Goal: Task Accomplishment & Management: Complete application form

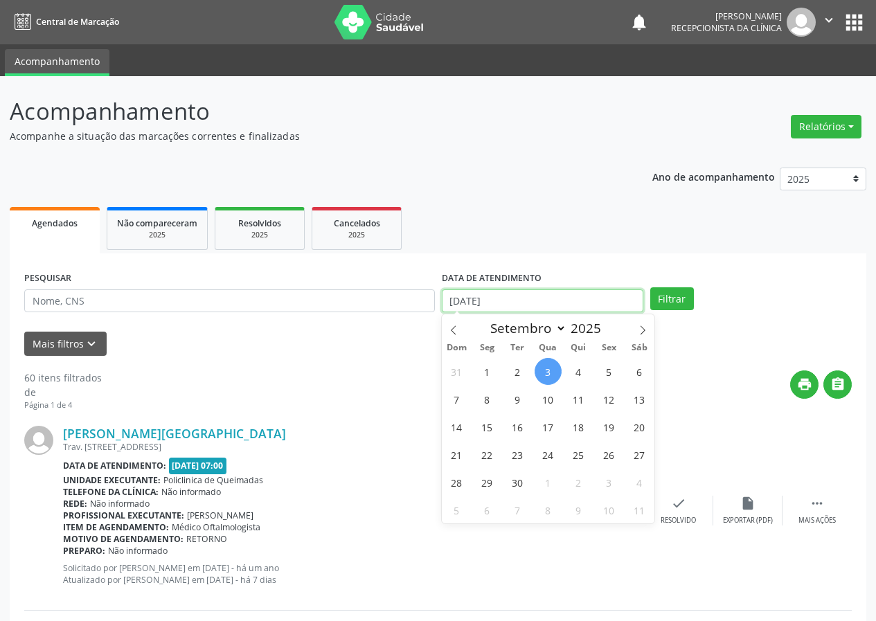
drag, startPoint x: 517, startPoint y: 304, endPoint x: 432, endPoint y: 297, distance: 84.8
click at [433, 298] on div "PESQUISAR DATA DE ATENDIMENTO [DATE] Filtrar" at bounding box center [438, 295] width 835 height 54
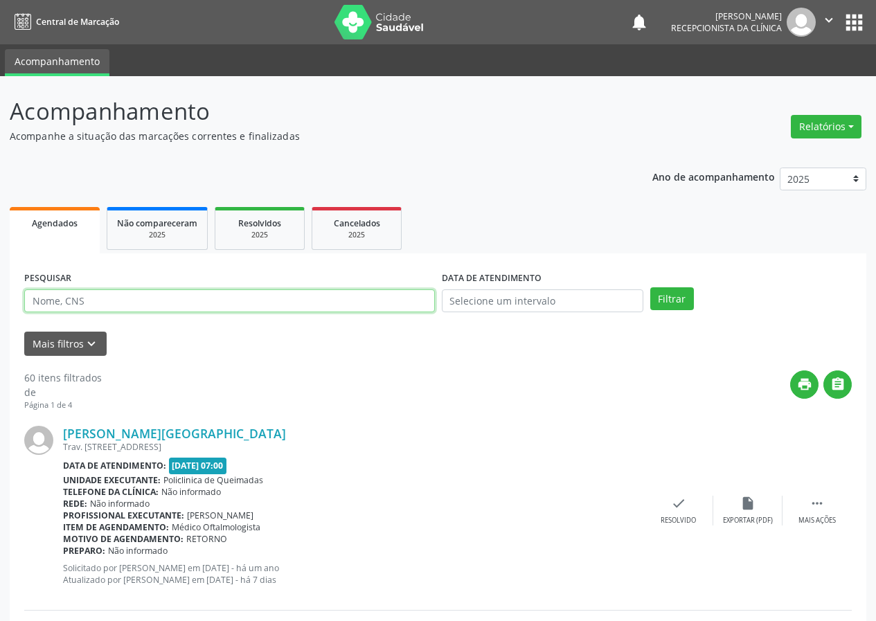
click at [193, 308] on input "text" at bounding box center [229, 302] width 411 height 24
click at [651, 288] on button "Filtrar" at bounding box center [673, 300] width 44 height 24
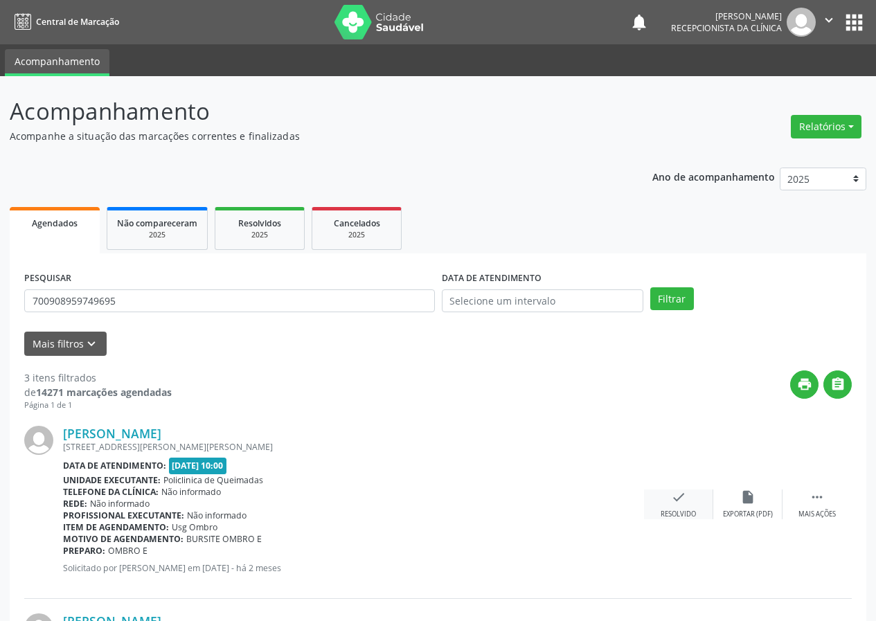
click at [667, 500] on div "check Resolvido" at bounding box center [678, 505] width 69 height 30
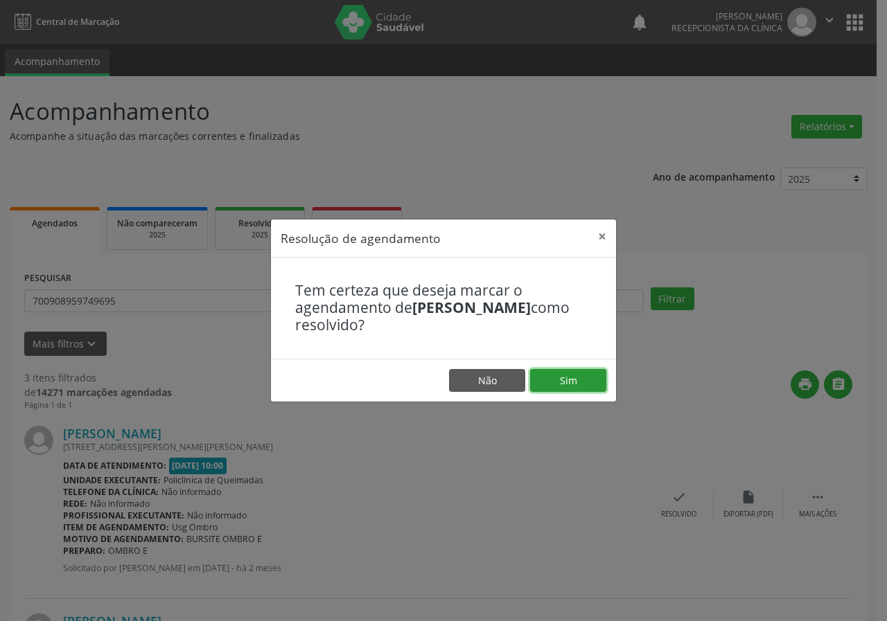
click at [569, 373] on button "Sim" at bounding box center [568, 381] width 76 height 24
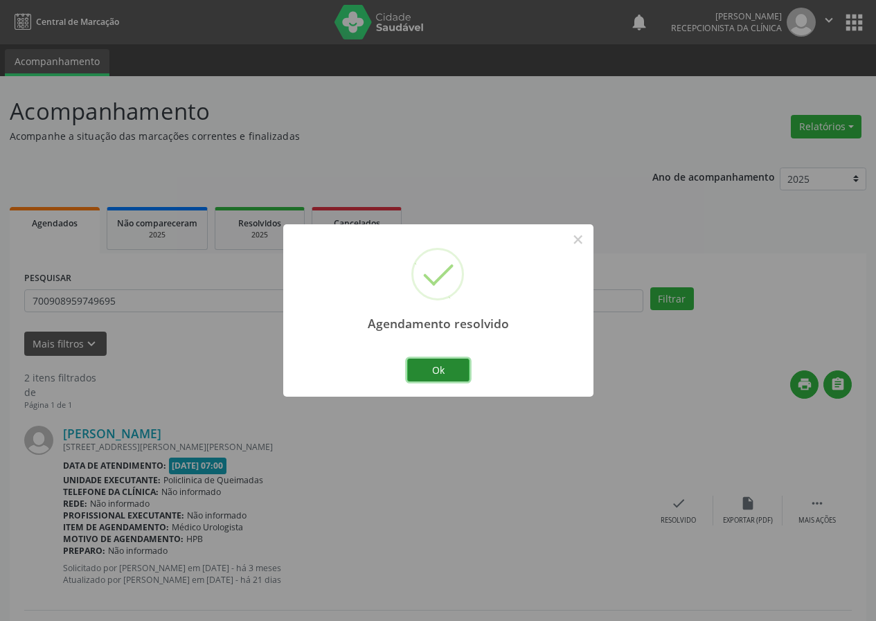
click at [453, 362] on button "Ok" at bounding box center [438, 371] width 62 height 24
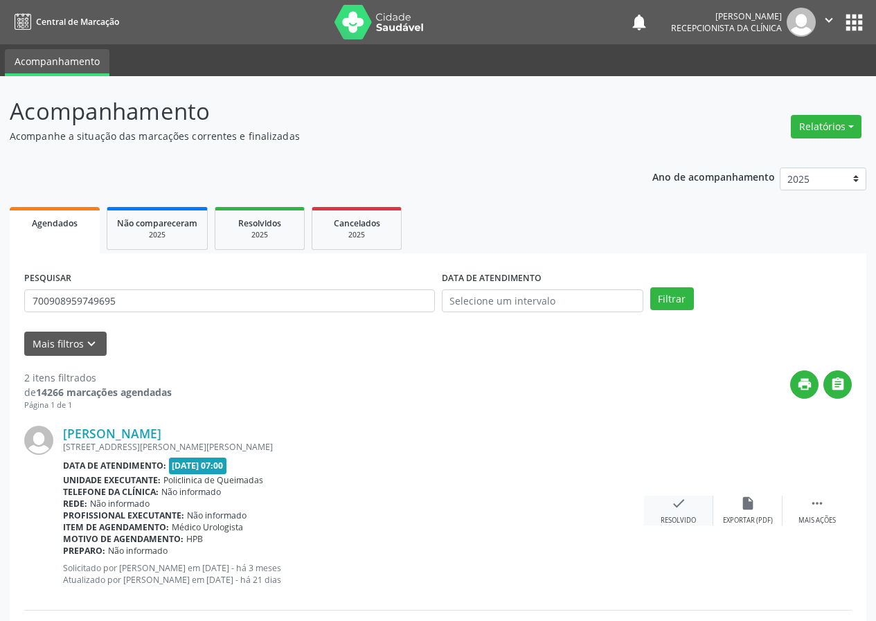
click at [686, 507] on icon "check" at bounding box center [678, 503] width 15 height 15
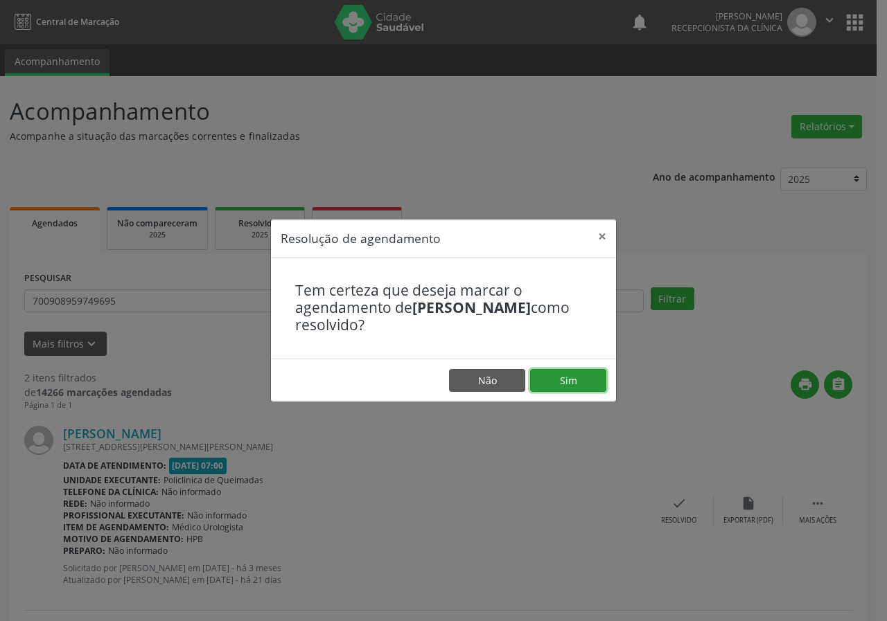
click at [559, 383] on button "Sim" at bounding box center [568, 381] width 76 height 24
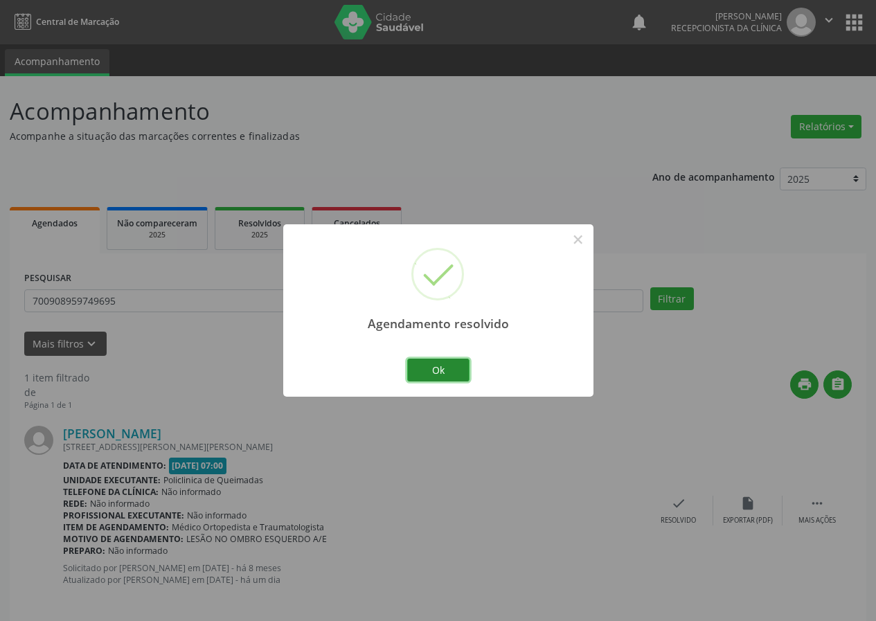
click at [459, 367] on button "Ok" at bounding box center [438, 371] width 62 height 24
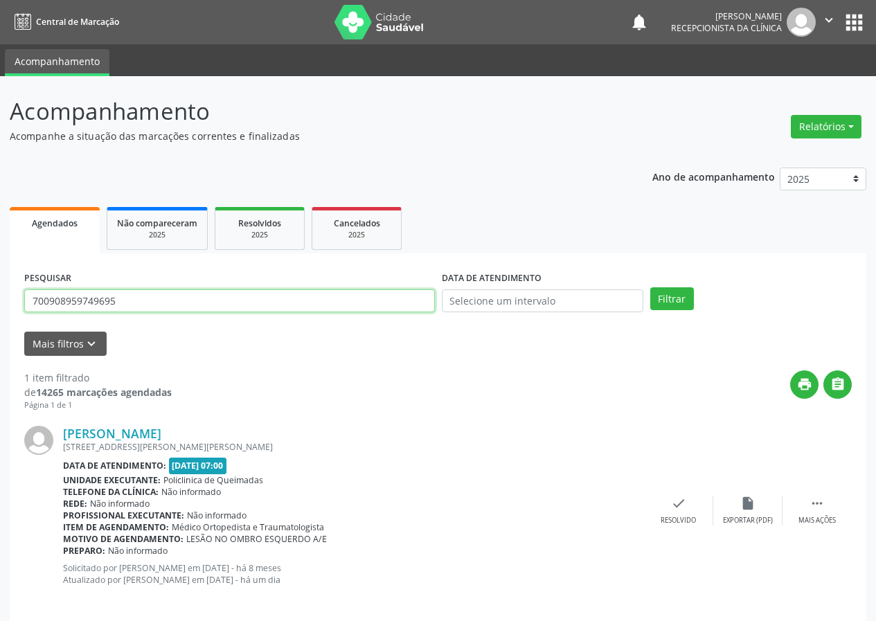
click at [281, 296] on input "700908959749695" at bounding box center [229, 302] width 411 height 24
type input "4"
type input "700303948731731"
click at [141, 299] on input "700303948731731" at bounding box center [229, 302] width 411 height 24
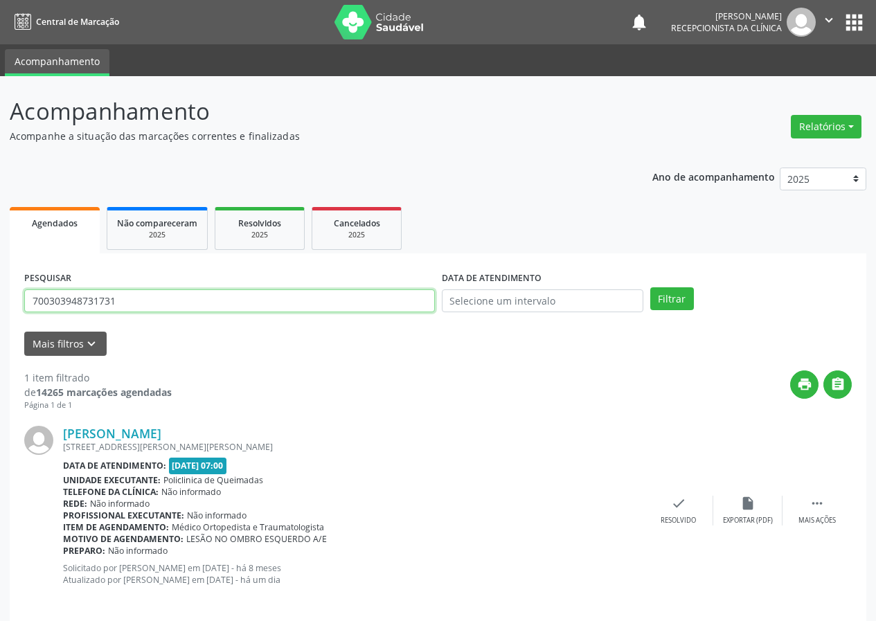
click at [141, 299] on input "700303948731731" at bounding box center [229, 302] width 411 height 24
type input "700303948731731"
click at [651, 288] on button "Filtrar" at bounding box center [673, 300] width 44 height 24
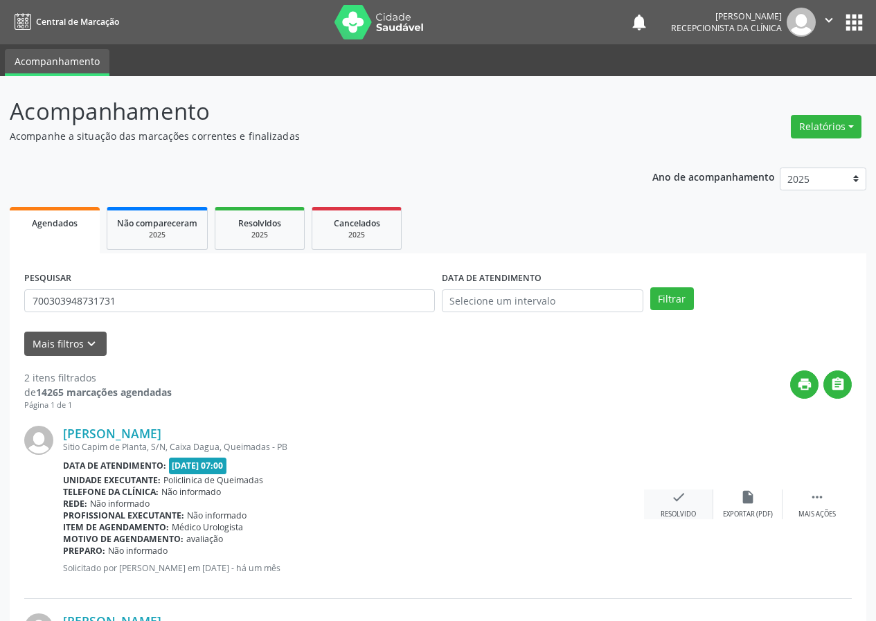
click at [691, 505] on div "check Resolvido" at bounding box center [678, 505] width 69 height 30
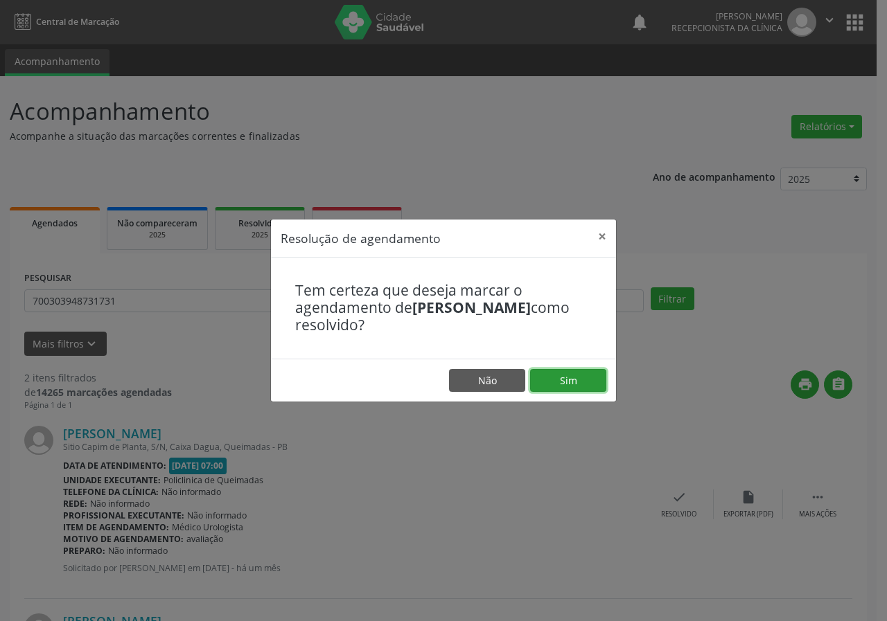
click at [558, 380] on button "Sim" at bounding box center [568, 381] width 76 height 24
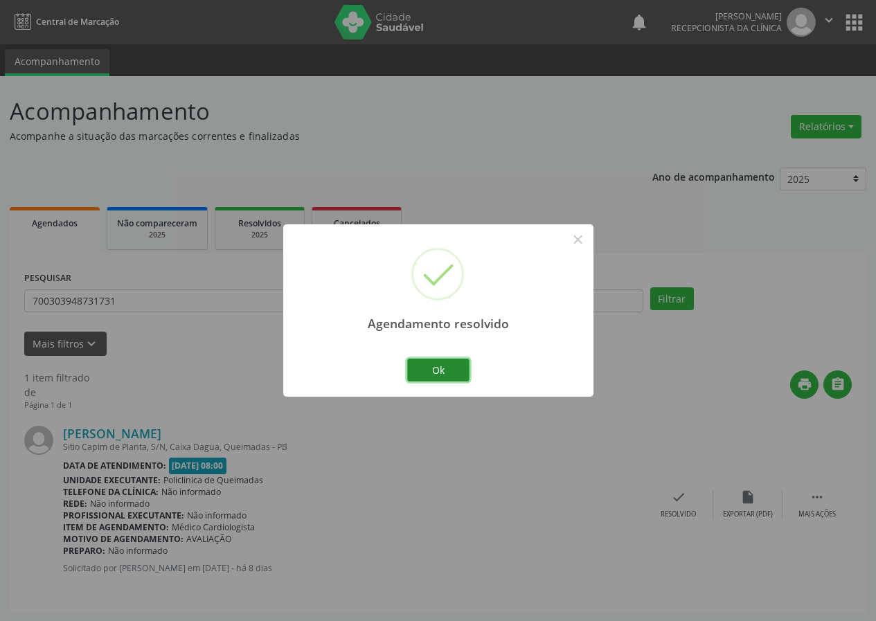
click at [443, 365] on button "Ok" at bounding box center [438, 371] width 62 height 24
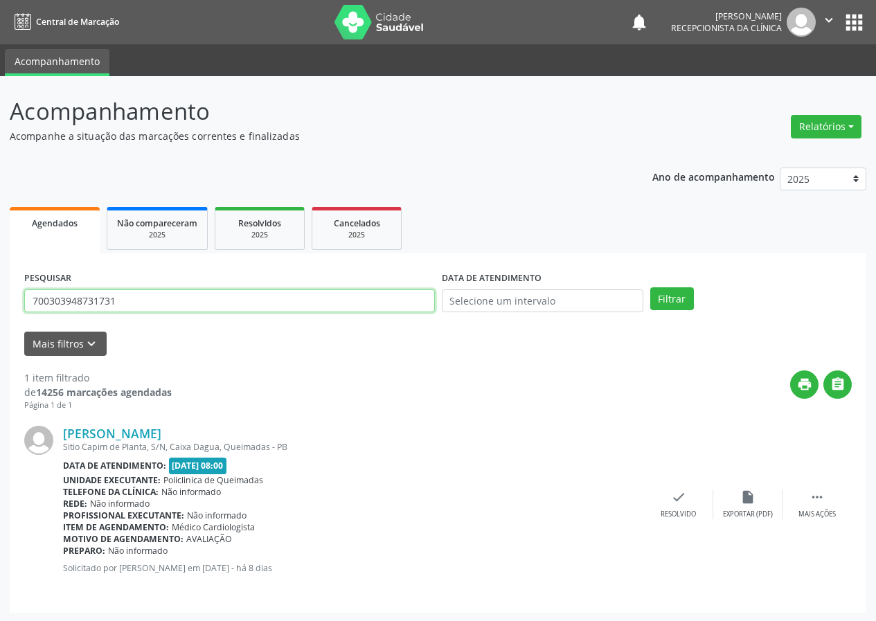
click at [143, 302] on input "700303948731731" at bounding box center [229, 302] width 411 height 24
type input "701104355181180"
click at [651, 288] on button "Filtrar" at bounding box center [673, 300] width 44 height 24
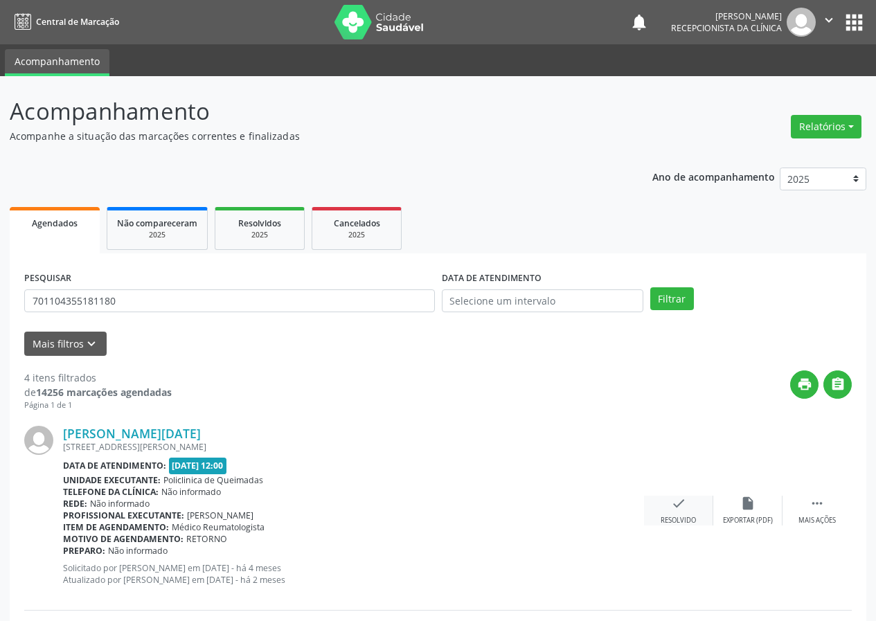
click at [675, 516] on div "Resolvido" at bounding box center [678, 521] width 35 height 10
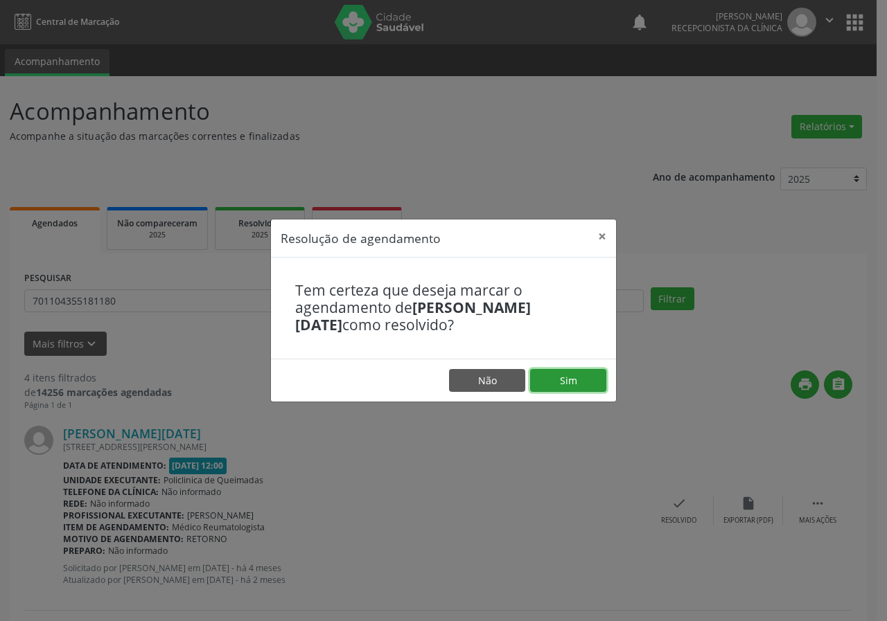
click at [572, 371] on button "Sim" at bounding box center [568, 381] width 76 height 24
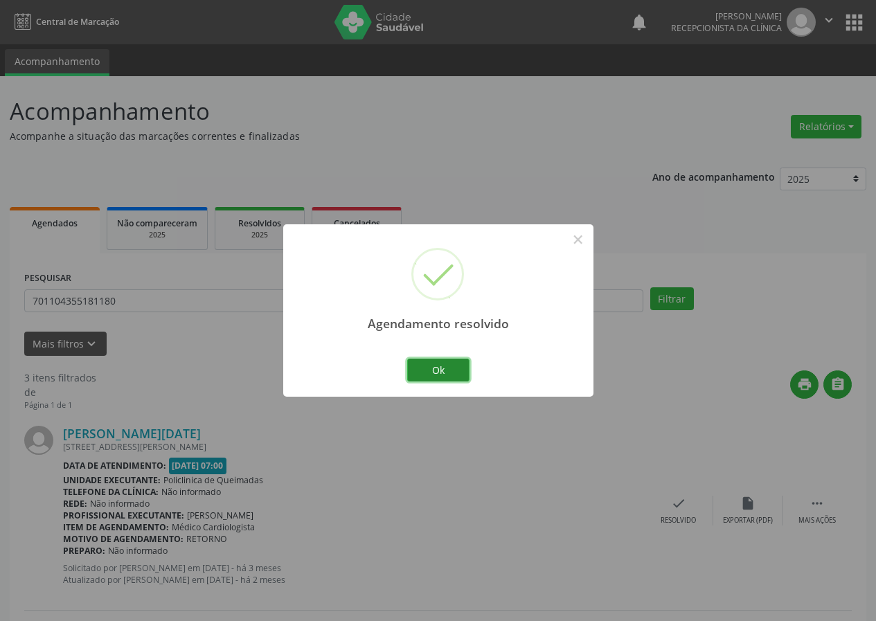
click at [436, 359] on button "Ok" at bounding box center [438, 371] width 62 height 24
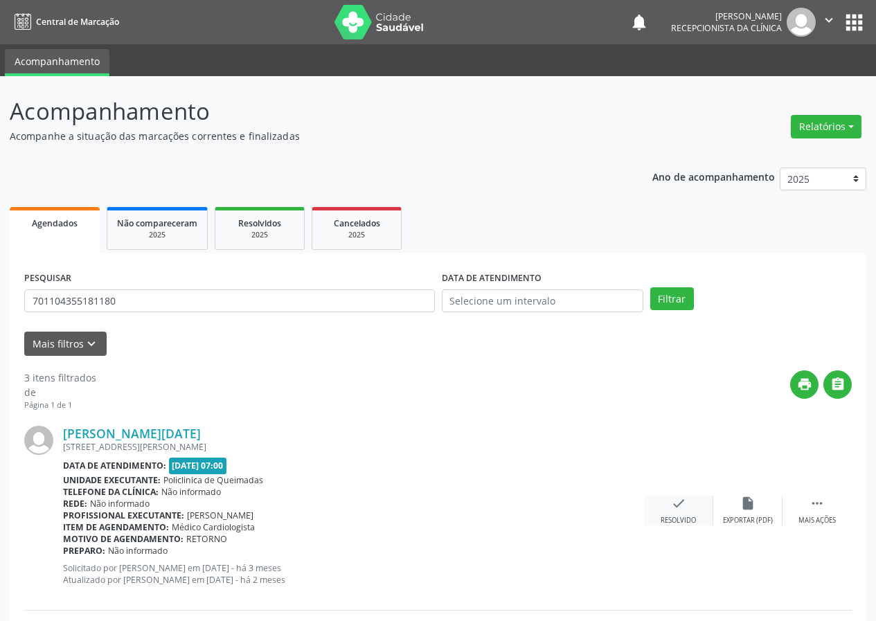
click at [684, 506] on icon "check" at bounding box center [678, 503] width 15 height 15
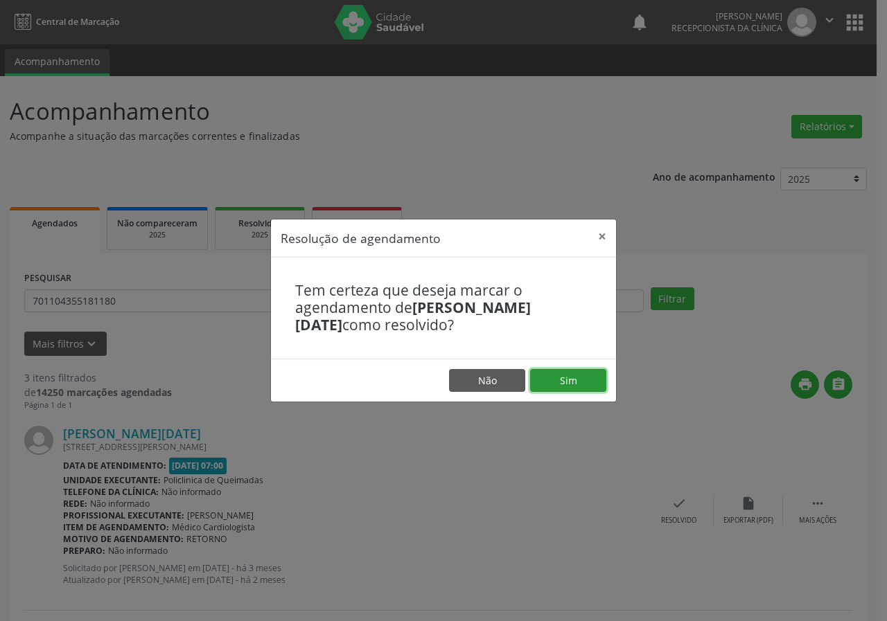
click at [551, 380] on button "Sim" at bounding box center [568, 381] width 76 height 24
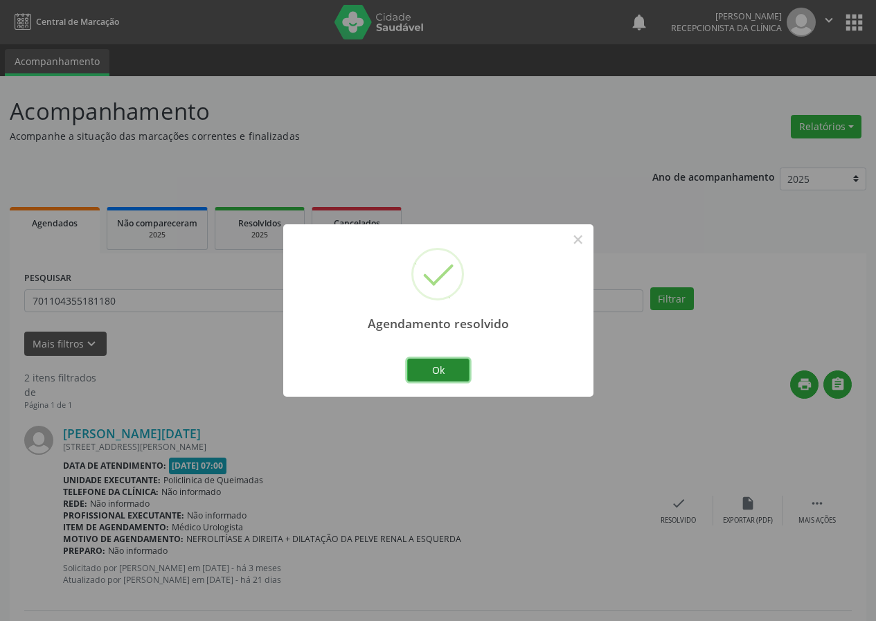
click at [442, 362] on button "Ok" at bounding box center [438, 371] width 62 height 24
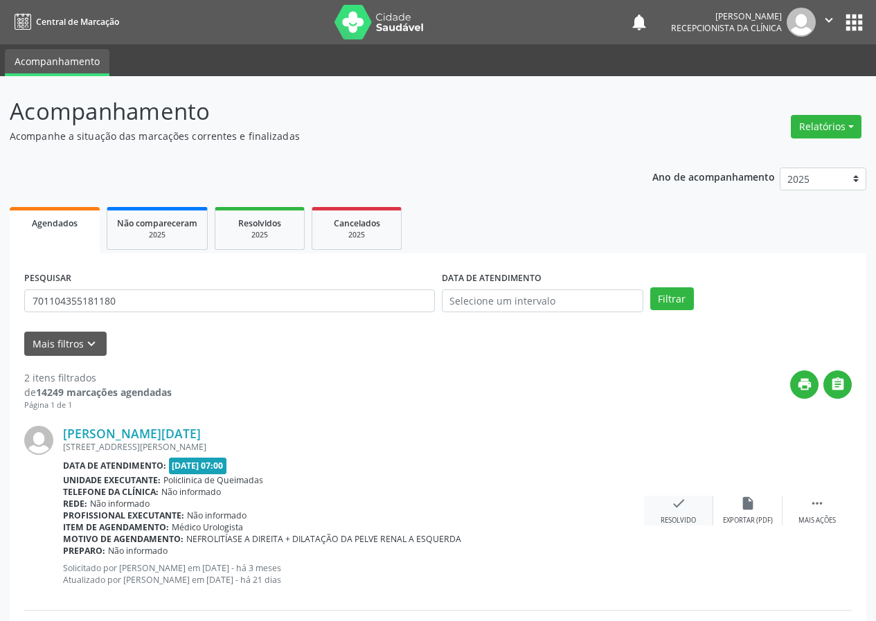
click at [677, 514] on div "check Resolvido" at bounding box center [678, 511] width 69 height 30
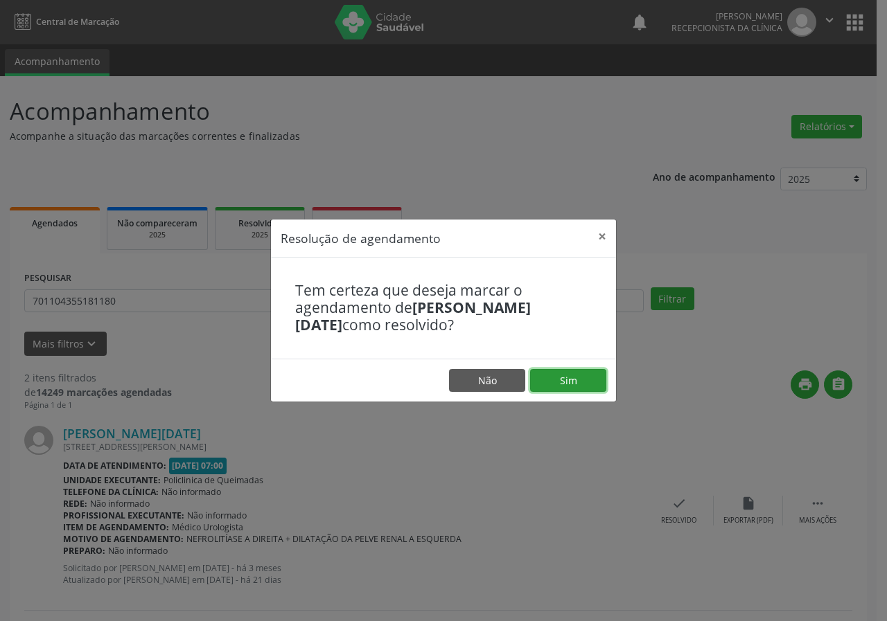
click at [572, 376] on button "Sim" at bounding box center [568, 381] width 76 height 24
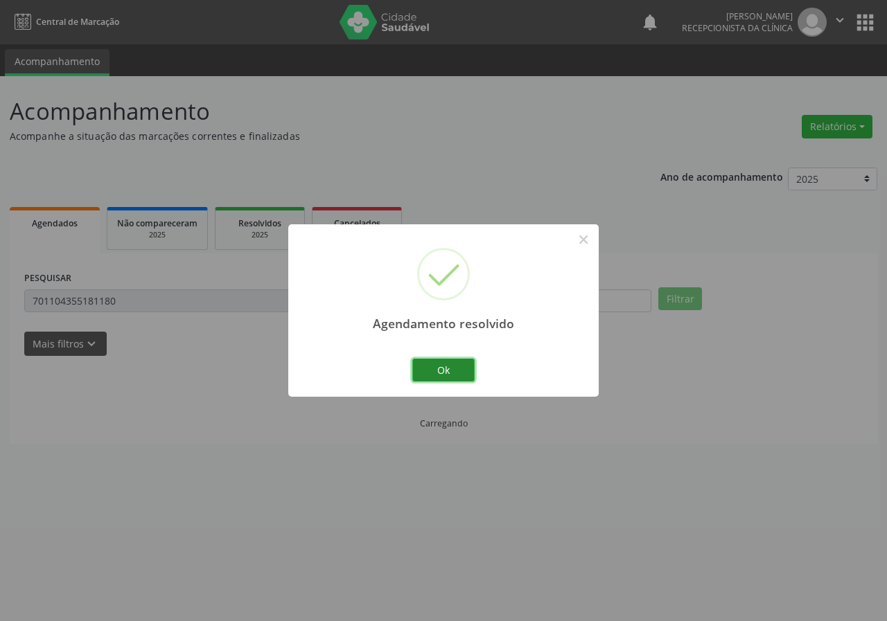
click at [463, 370] on button "Ok" at bounding box center [443, 371] width 62 height 24
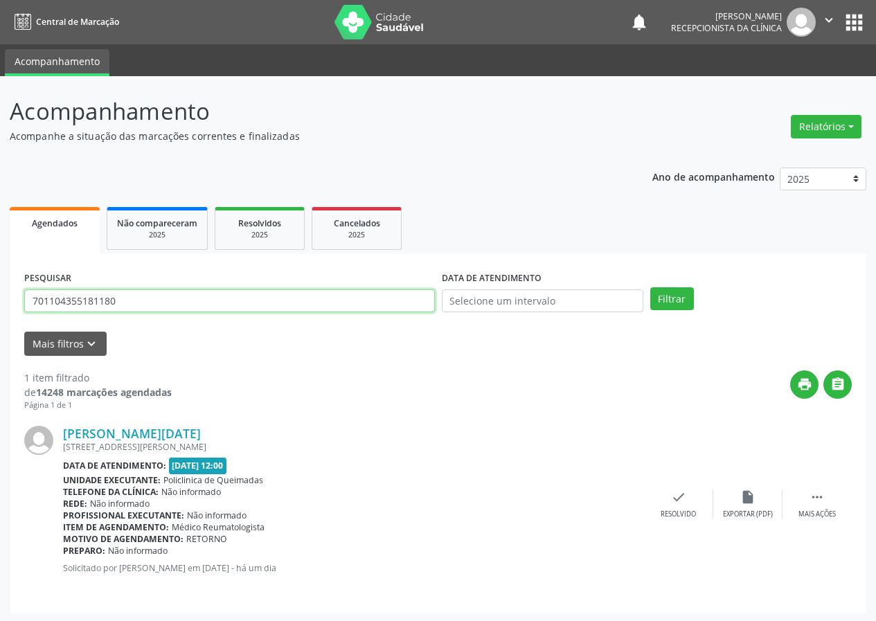
click at [186, 305] on input "701104355181180" at bounding box center [229, 302] width 411 height 24
type input "704205772536783"
click at [651, 288] on button "Filtrar" at bounding box center [673, 300] width 44 height 24
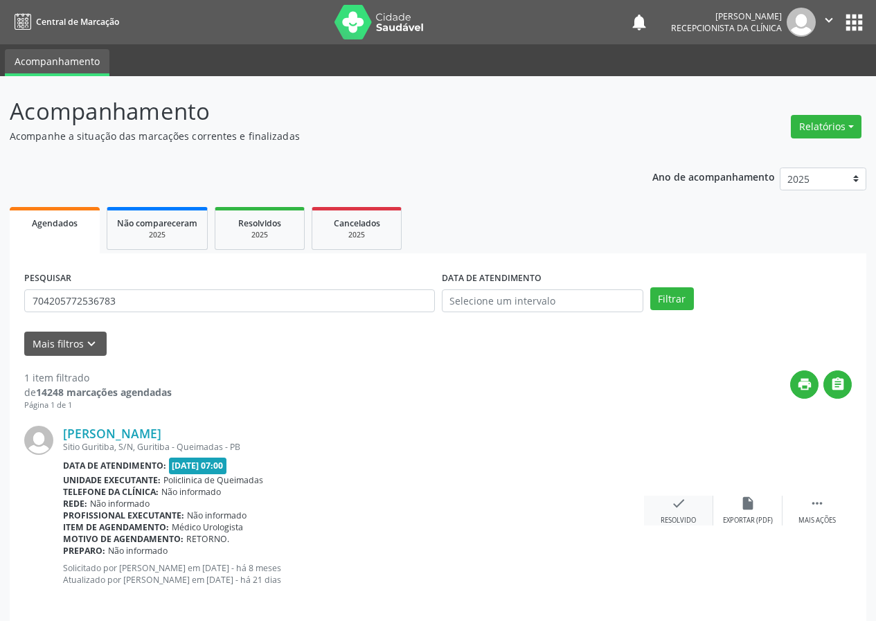
click at [687, 507] on div "check Resolvido" at bounding box center [678, 511] width 69 height 30
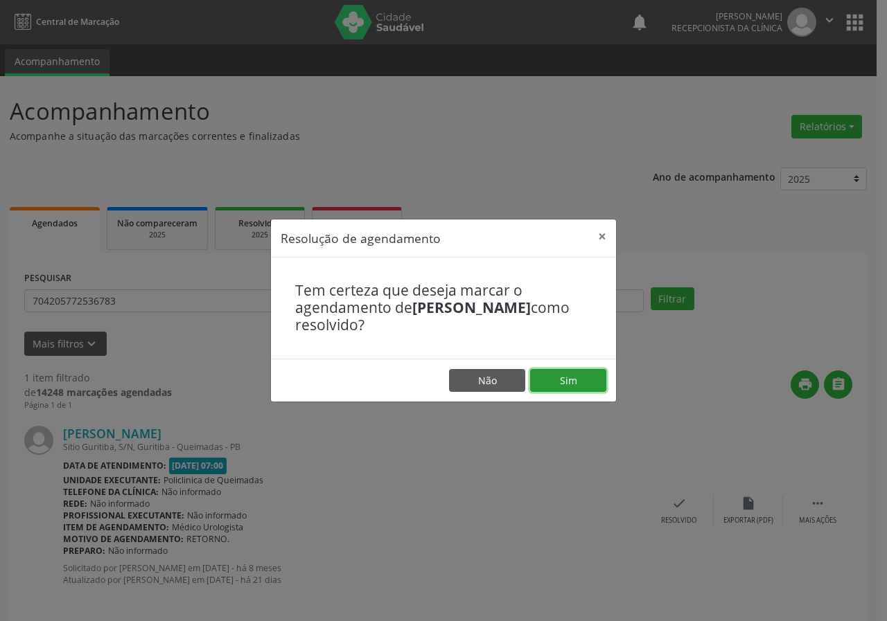
click at [572, 376] on button "Sim" at bounding box center [568, 381] width 76 height 24
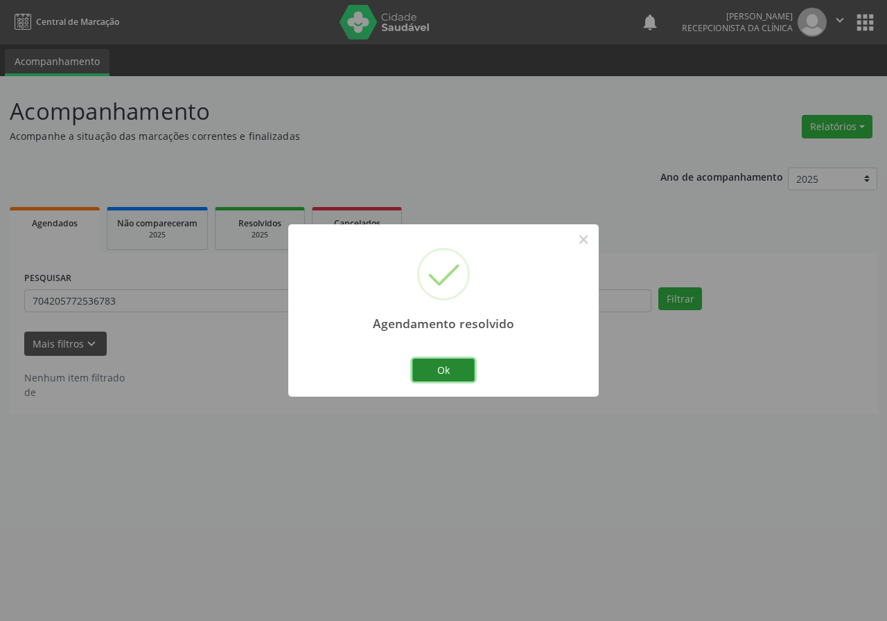
click at [441, 372] on button "Ok" at bounding box center [443, 371] width 62 height 24
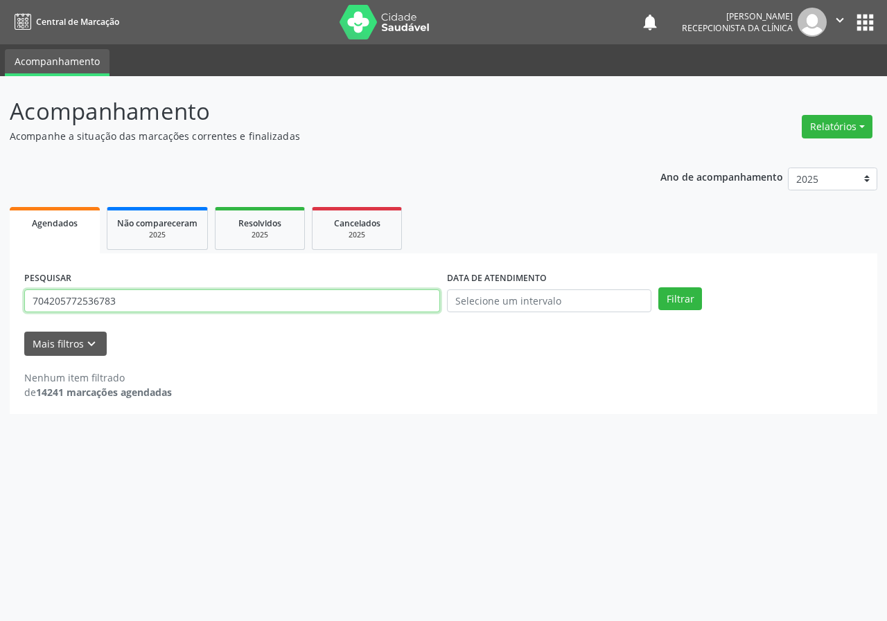
click at [249, 303] on input "704205772536783" at bounding box center [232, 302] width 416 height 24
type input "703207637204593"
click at [658, 288] on button "Filtrar" at bounding box center [680, 300] width 44 height 24
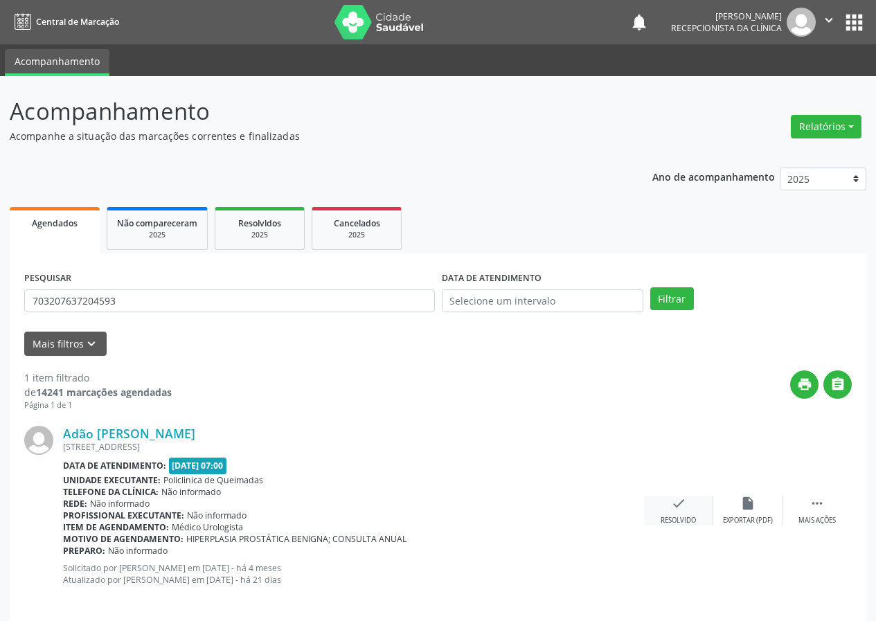
click at [673, 505] on icon "check" at bounding box center [678, 503] width 15 height 15
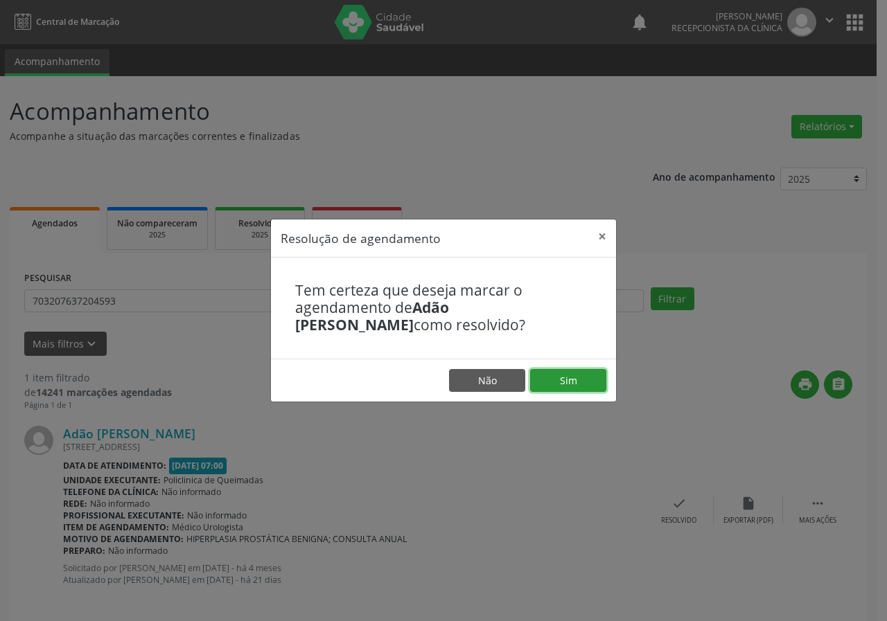
click at [587, 384] on button "Sim" at bounding box center [568, 381] width 76 height 24
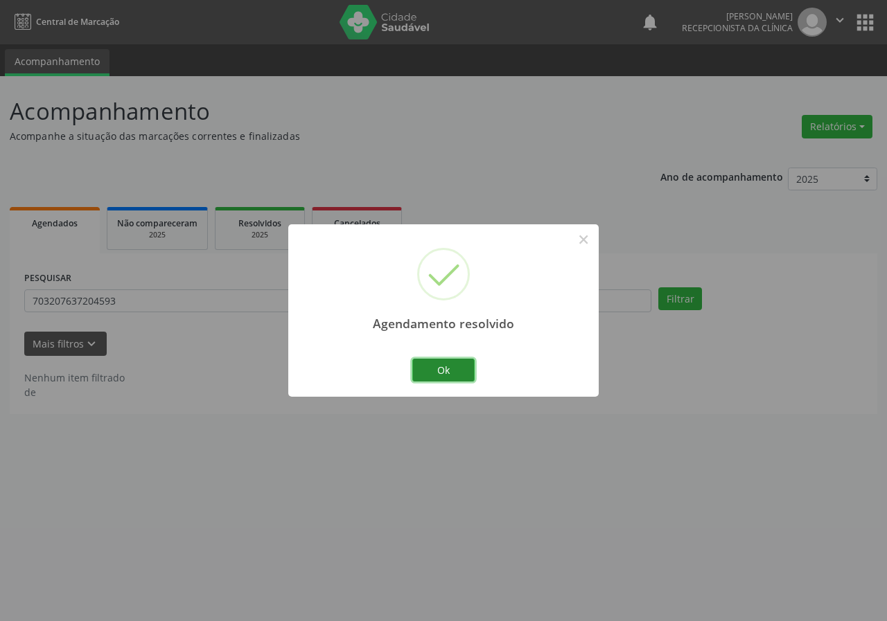
click at [441, 364] on button "Ok" at bounding box center [443, 371] width 62 height 24
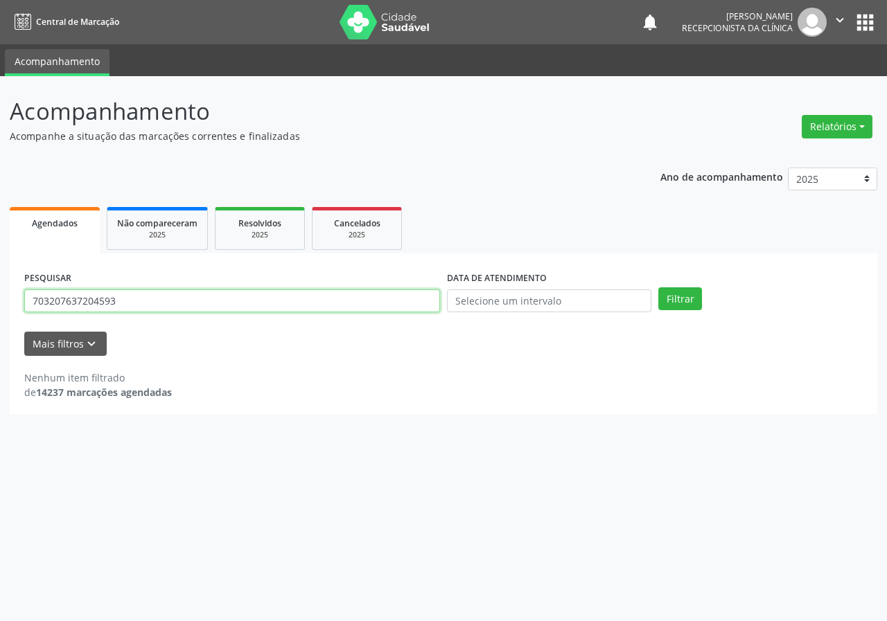
click at [154, 302] on input "703207637204593" at bounding box center [232, 302] width 416 height 24
type input "700809469620086"
click at [658, 288] on button "Filtrar" at bounding box center [680, 300] width 44 height 24
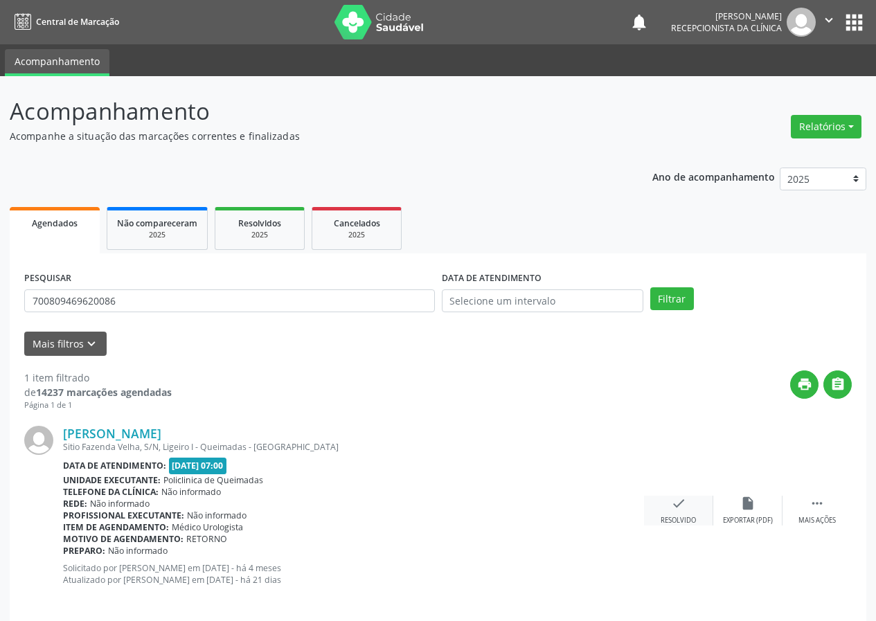
click at [682, 512] on div "check Resolvido" at bounding box center [678, 511] width 69 height 30
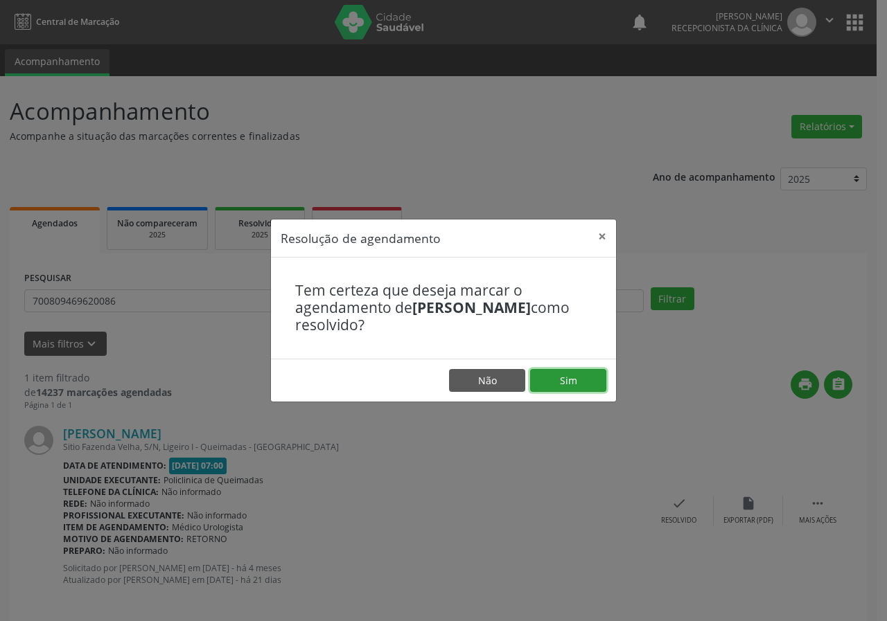
click at [554, 381] on button "Sim" at bounding box center [568, 381] width 76 height 24
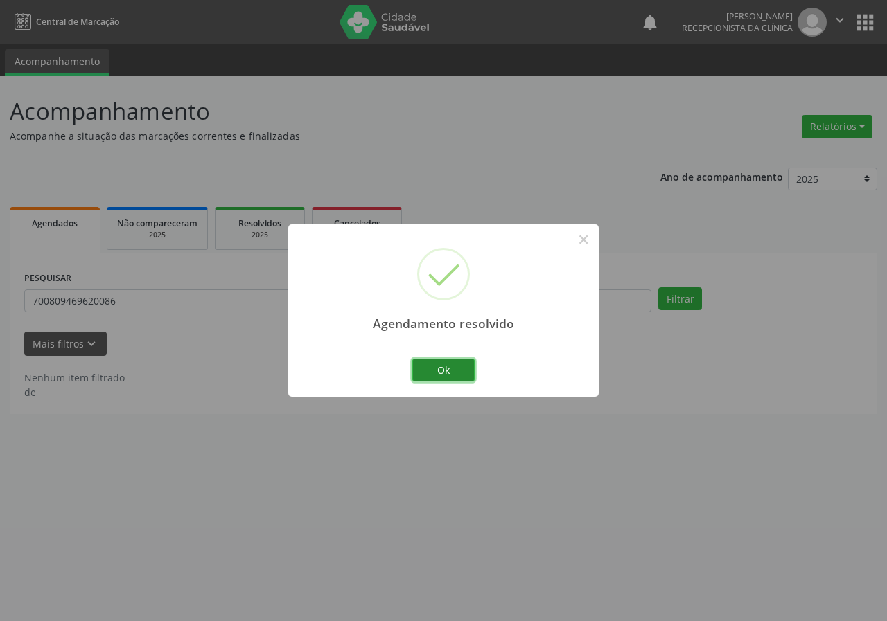
click at [450, 372] on button "Ok" at bounding box center [443, 371] width 62 height 24
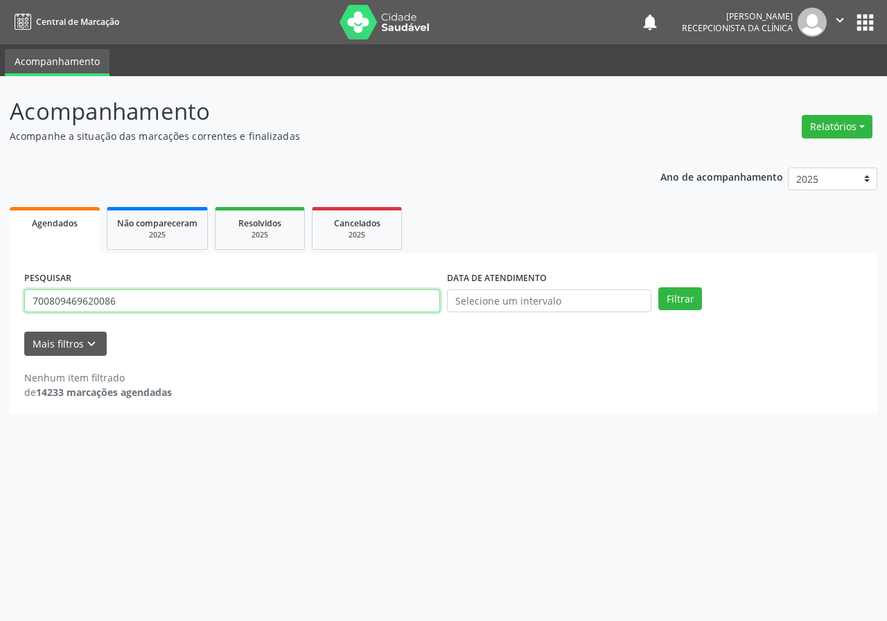
click at [136, 297] on input "700809469620086" at bounding box center [232, 302] width 416 height 24
click at [136, 298] on input "700809469620086" at bounding box center [232, 302] width 416 height 24
click at [658, 288] on button "Filtrar" at bounding box center [680, 300] width 44 height 24
click at [145, 304] on input "7012050525456545615" at bounding box center [232, 302] width 416 height 24
type input "701205052545615"
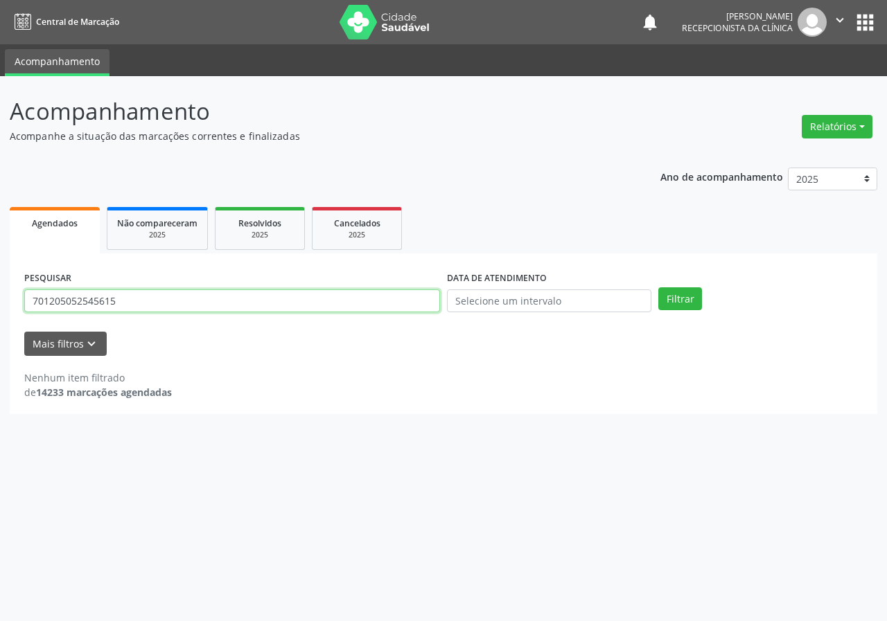
click at [658, 288] on button "Filtrar" at bounding box center [680, 300] width 44 height 24
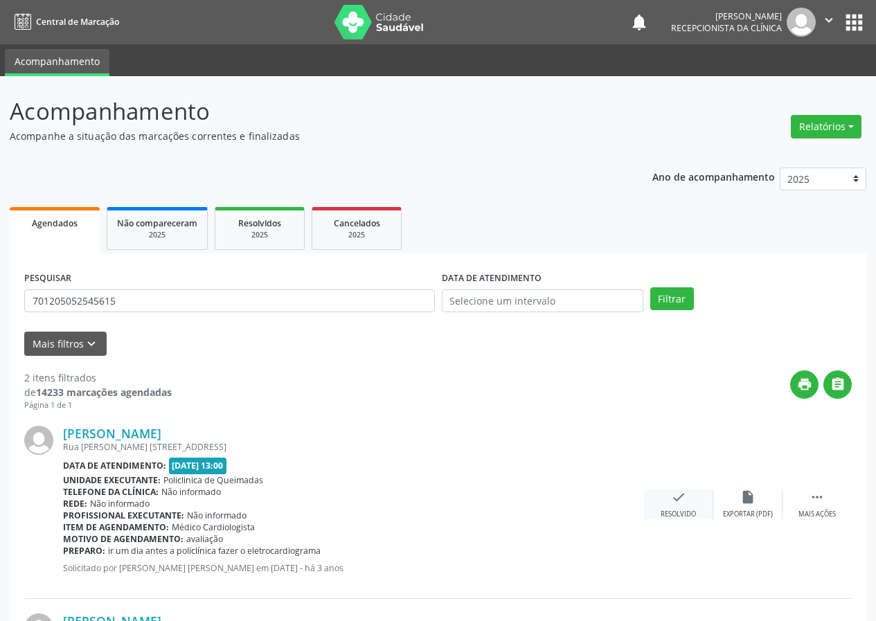
click at [677, 509] on div "check Resolvido" at bounding box center [678, 505] width 69 height 30
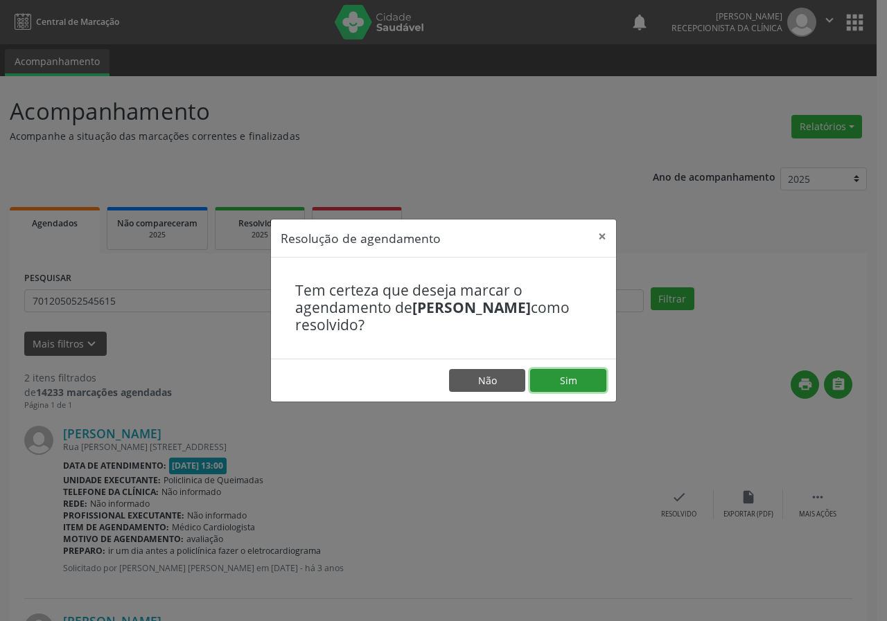
click at [568, 378] on button "Sim" at bounding box center [568, 381] width 76 height 24
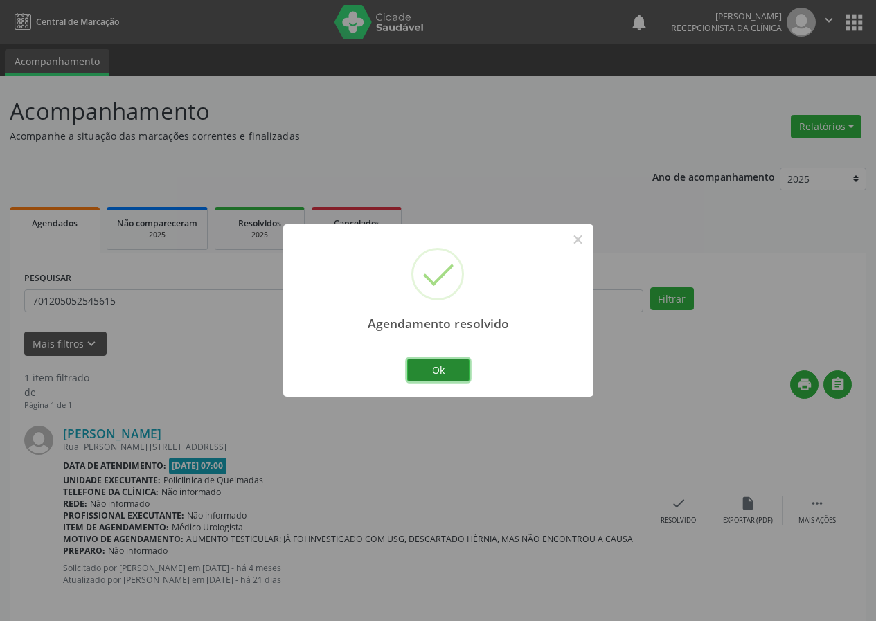
click at [458, 369] on button "Ok" at bounding box center [438, 371] width 62 height 24
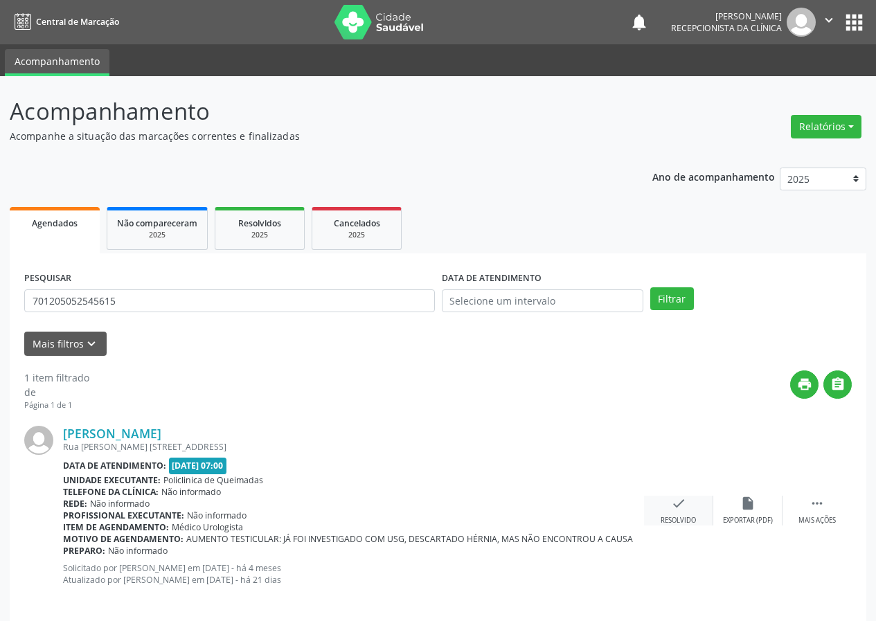
click at [674, 505] on icon "check" at bounding box center [678, 503] width 15 height 15
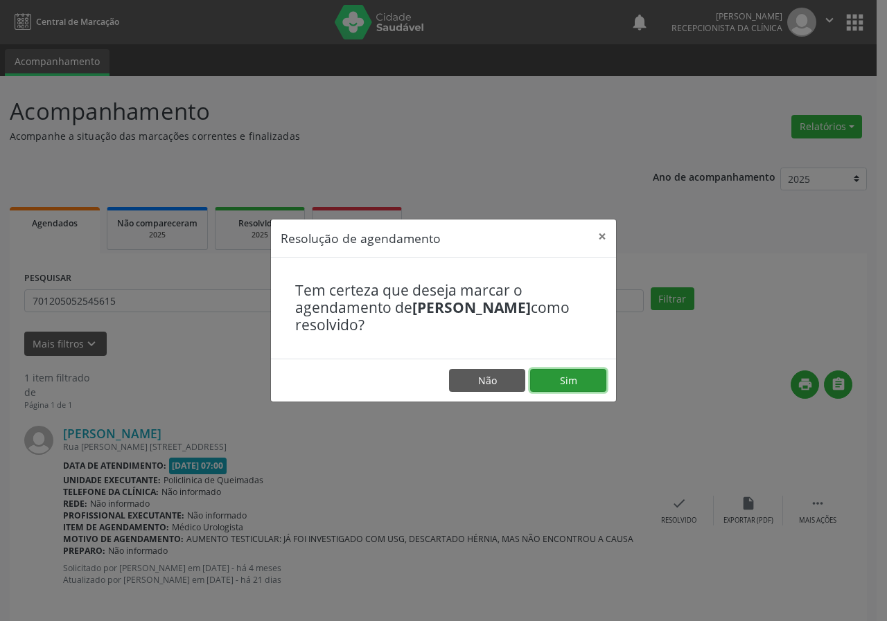
click at [558, 371] on button "Sim" at bounding box center [568, 381] width 76 height 24
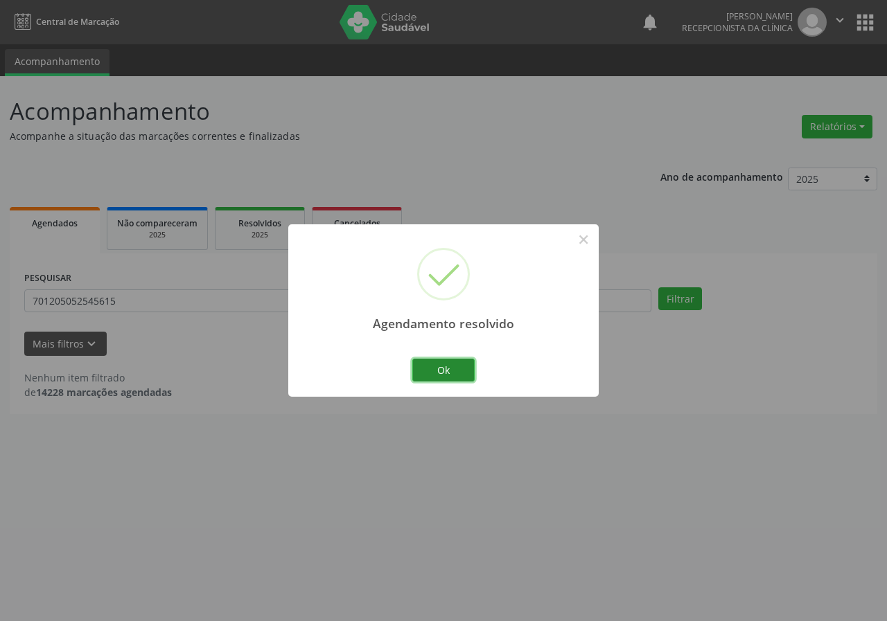
click at [467, 364] on button "Ok" at bounding box center [443, 371] width 62 height 24
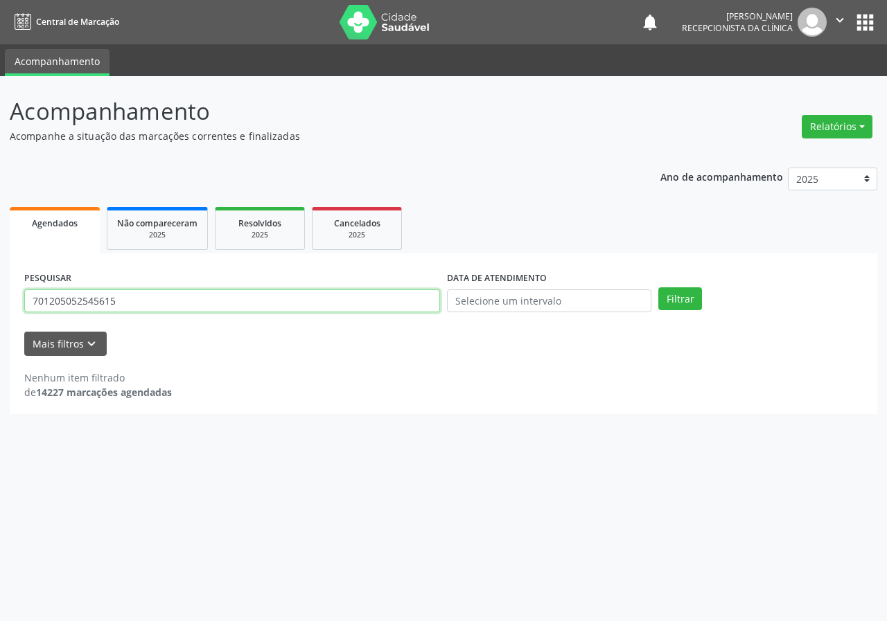
click at [205, 299] on input "701205052545615" at bounding box center [232, 302] width 416 height 24
type input "705009636765656"
click at [658, 288] on button "Filtrar" at bounding box center [680, 300] width 44 height 24
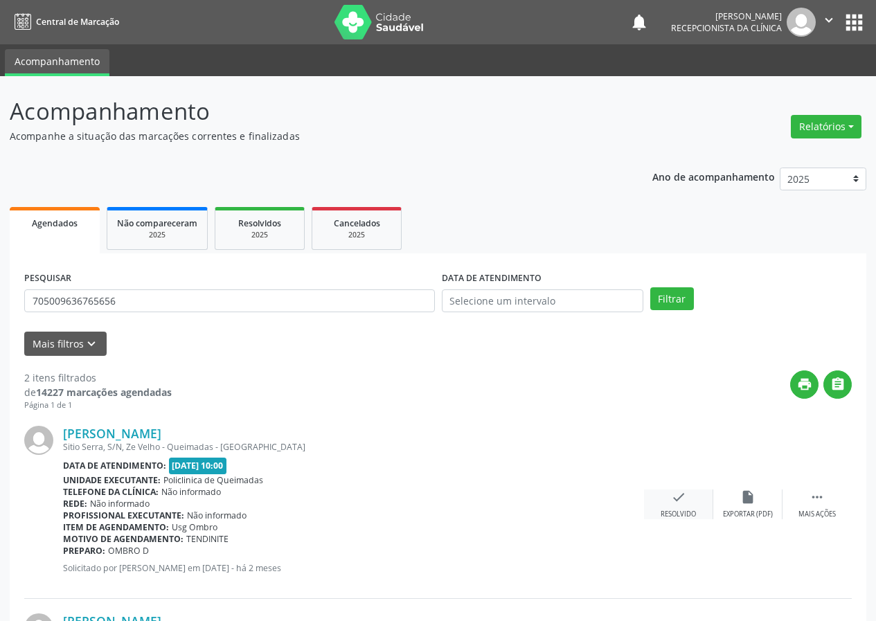
click at [685, 497] on icon "check" at bounding box center [678, 497] width 15 height 15
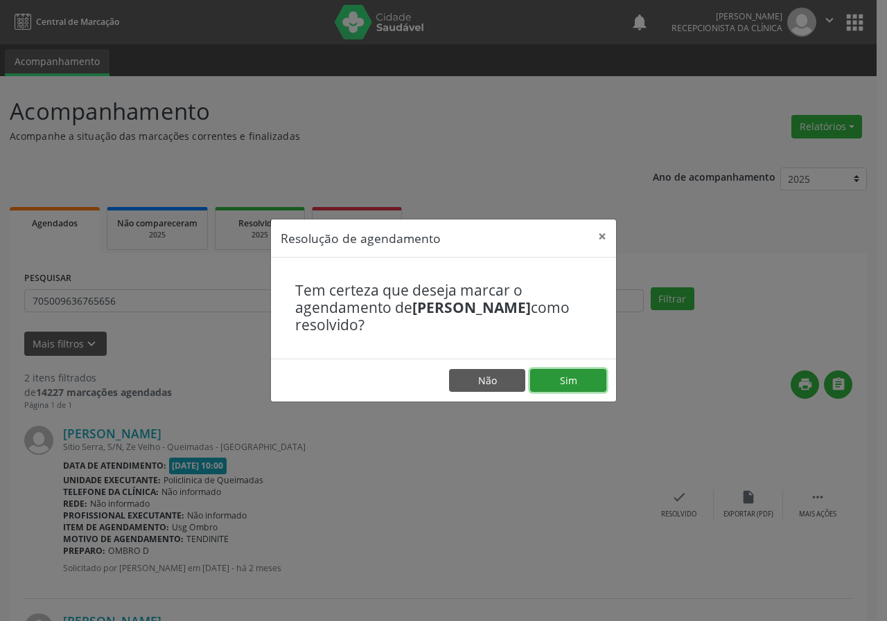
click at [567, 380] on button "Sim" at bounding box center [568, 381] width 76 height 24
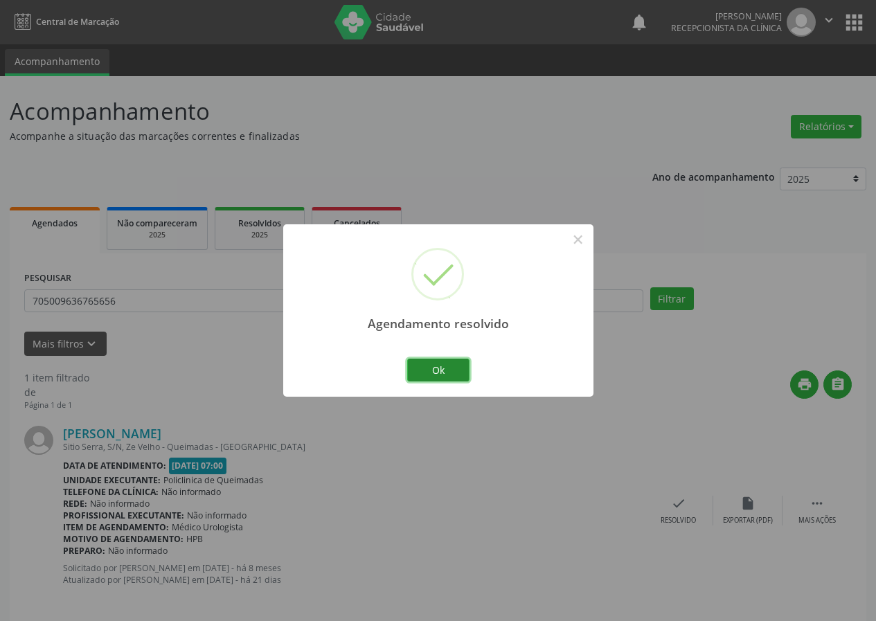
click at [429, 369] on button "Ok" at bounding box center [438, 371] width 62 height 24
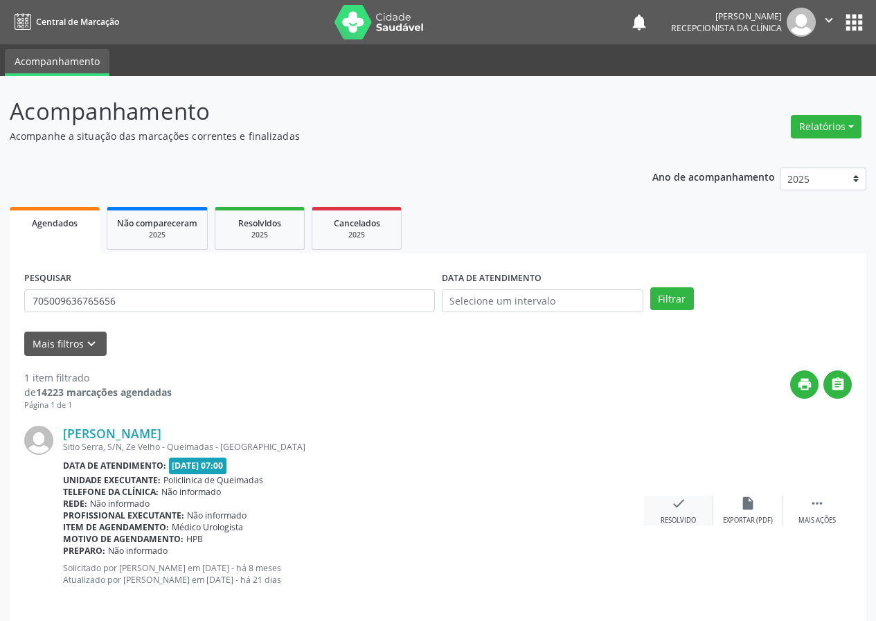
click at [682, 518] on div "Resolvido" at bounding box center [678, 521] width 35 height 10
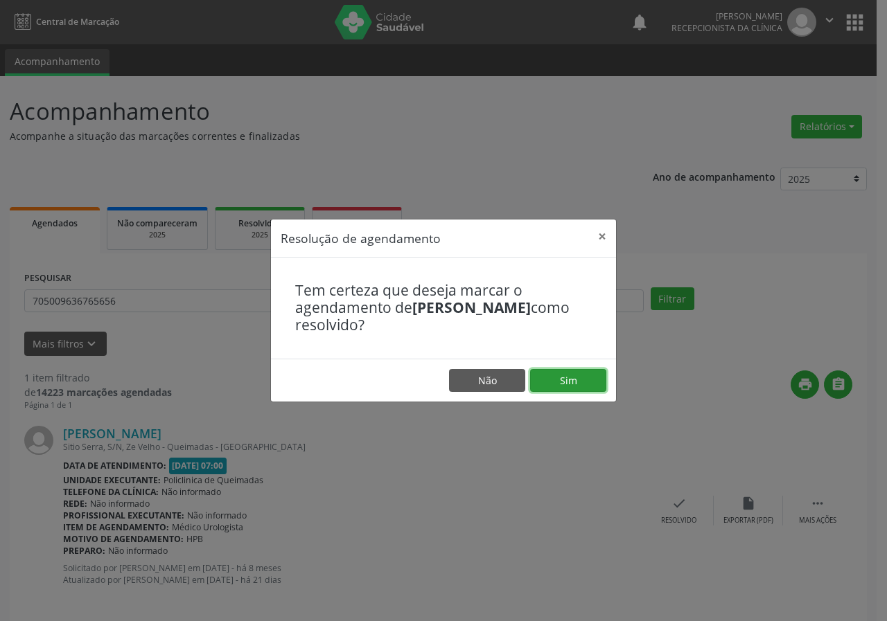
click at [555, 380] on button "Sim" at bounding box center [568, 381] width 76 height 24
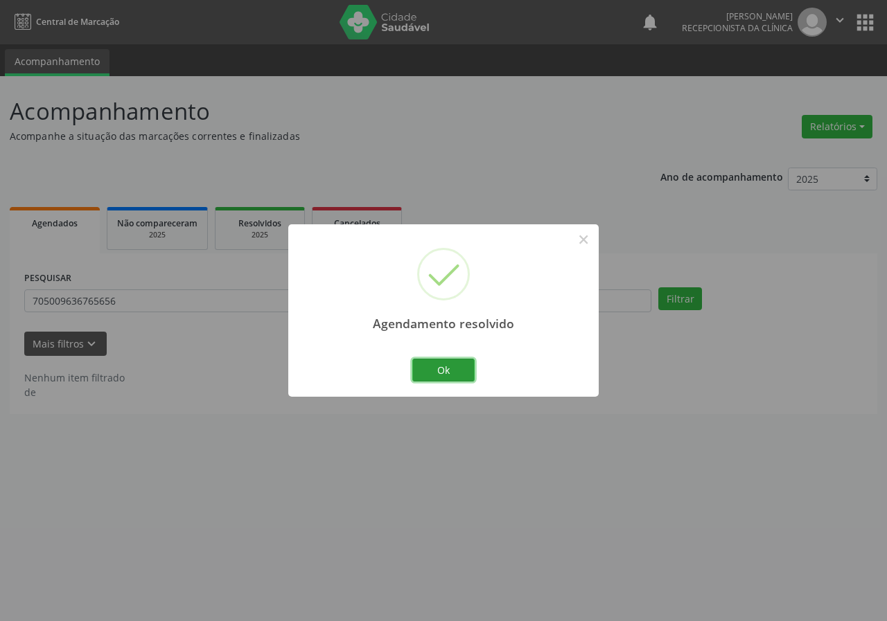
click at [459, 371] on button "Ok" at bounding box center [443, 371] width 62 height 24
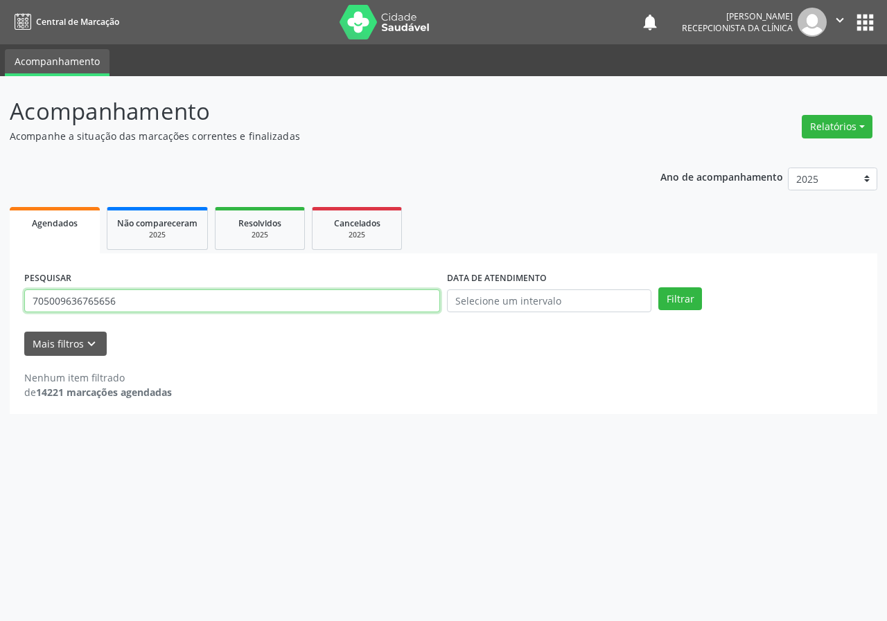
click at [272, 299] on input "705009636765656" at bounding box center [232, 302] width 416 height 24
type input "709800015726194"
click at [658, 288] on button "Filtrar" at bounding box center [680, 300] width 44 height 24
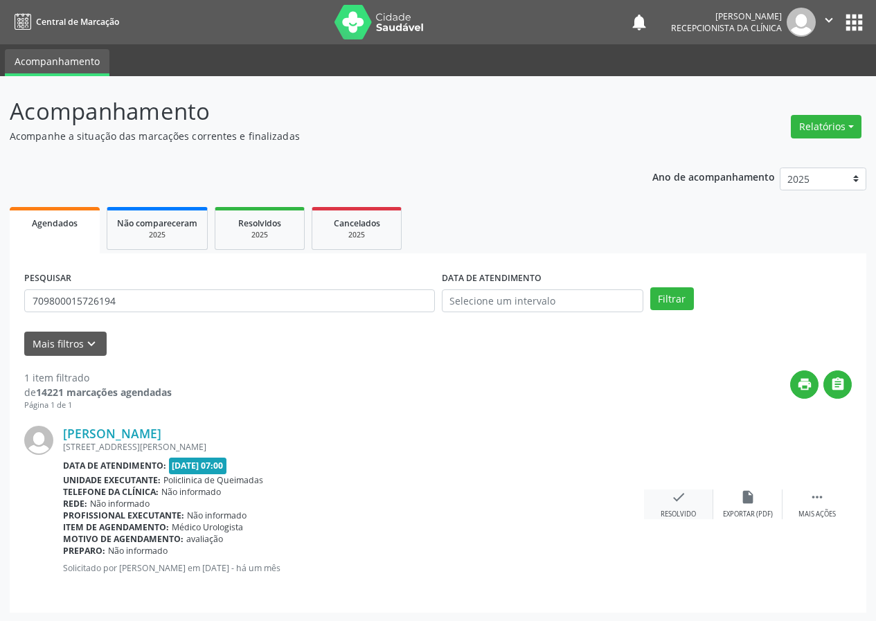
click at [690, 495] on div "check Resolvido" at bounding box center [678, 505] width 69 height 30
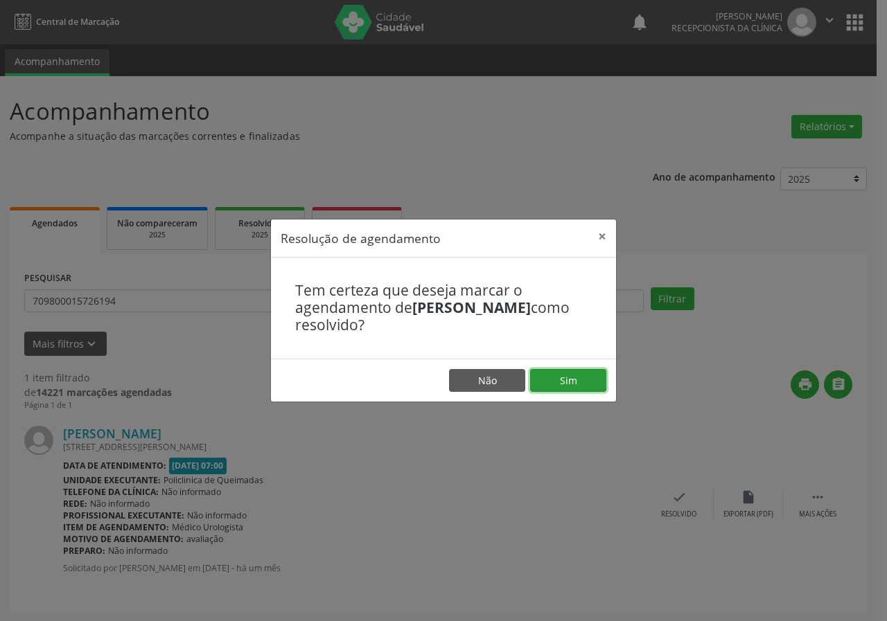
click at [558, 372] on button "Sim" at bounding box center [568, 381] width 76 height 24
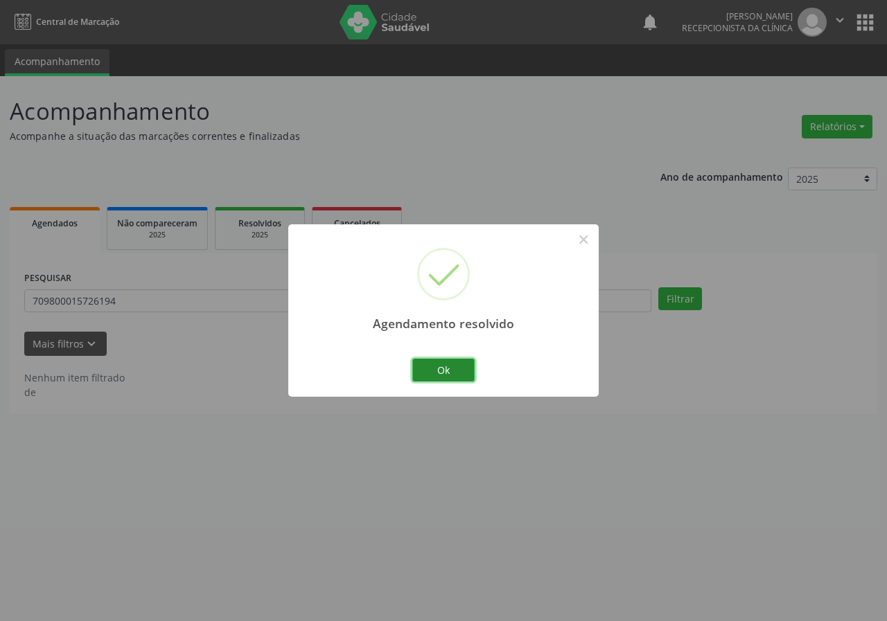
click at [464, 366] on button "Ok" at bounding box center [443, 371] width 62 height 24
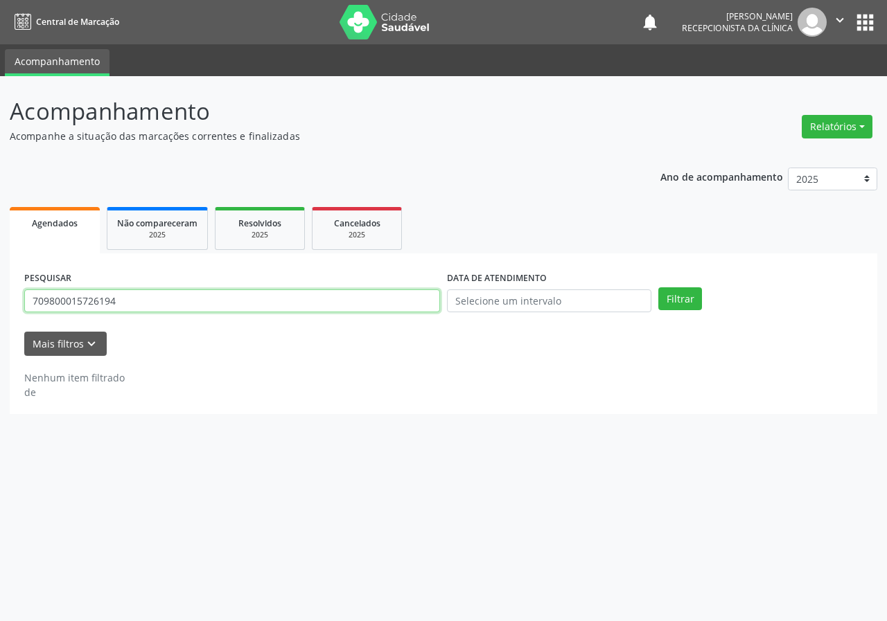
click at [350, 301] on input "709800015726194" at bounding box center [232, 302] width 416 height 24
type input "706703553565915"
click at [658, 288] on button "Filtrar" at bounding box center [680, 300] width 44 height 24
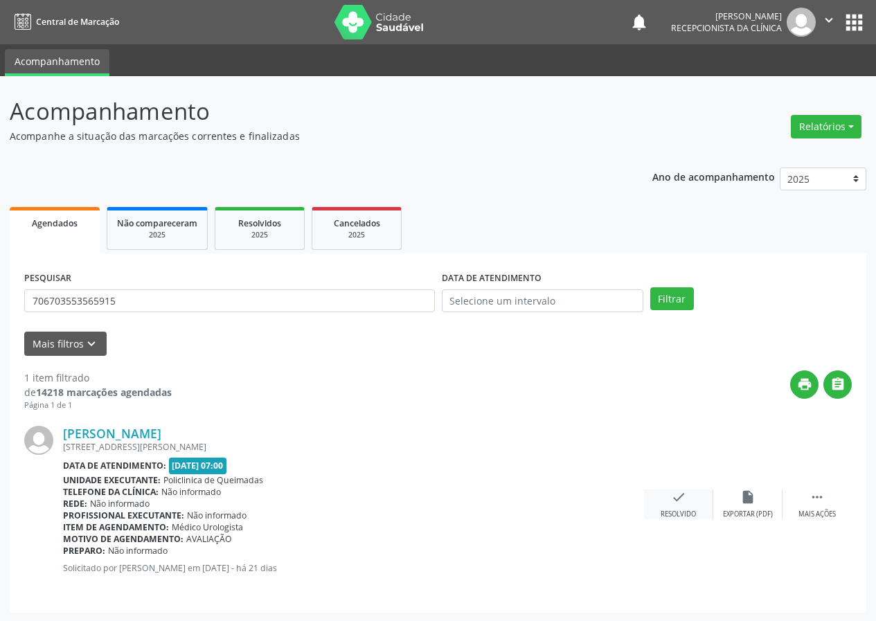
click at [691, 509] on div "check Resolvido" at bounding box center [678, 505] width 69 height 30
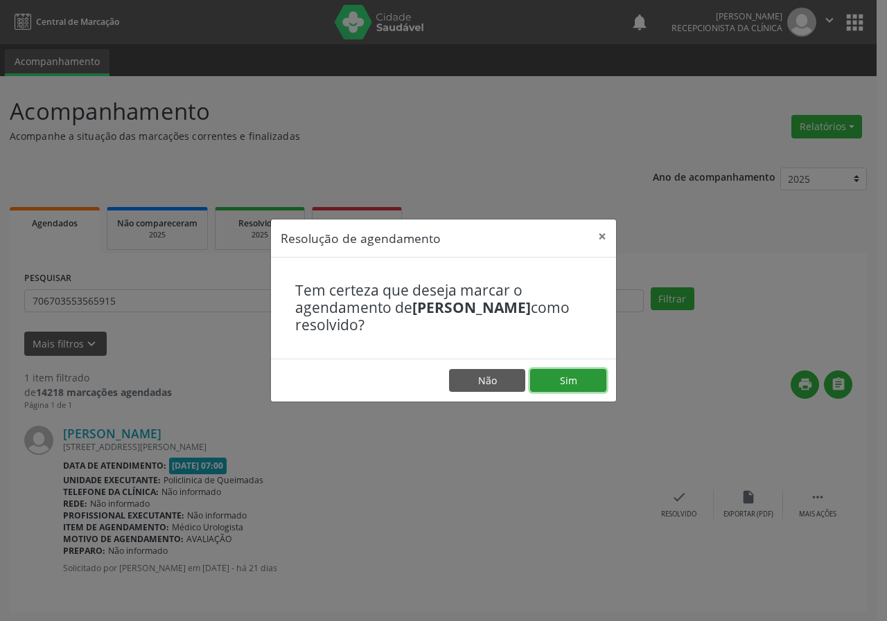
click at [580, 369] on button "Sim" at bounding box center [568, 381] width 76 height 24
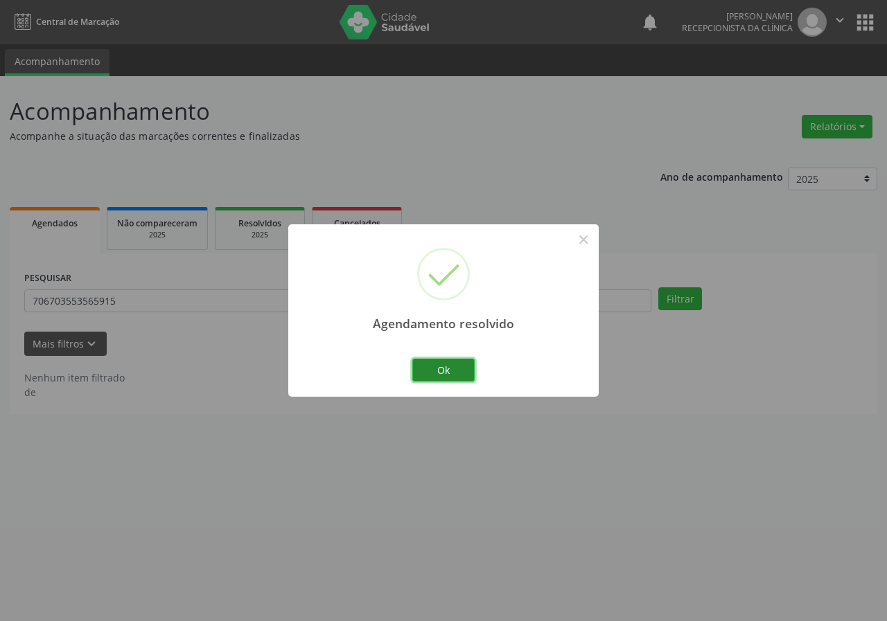
click at [462, 371] on button "Ok" at bounding box center [443, 371] width 62 height 24
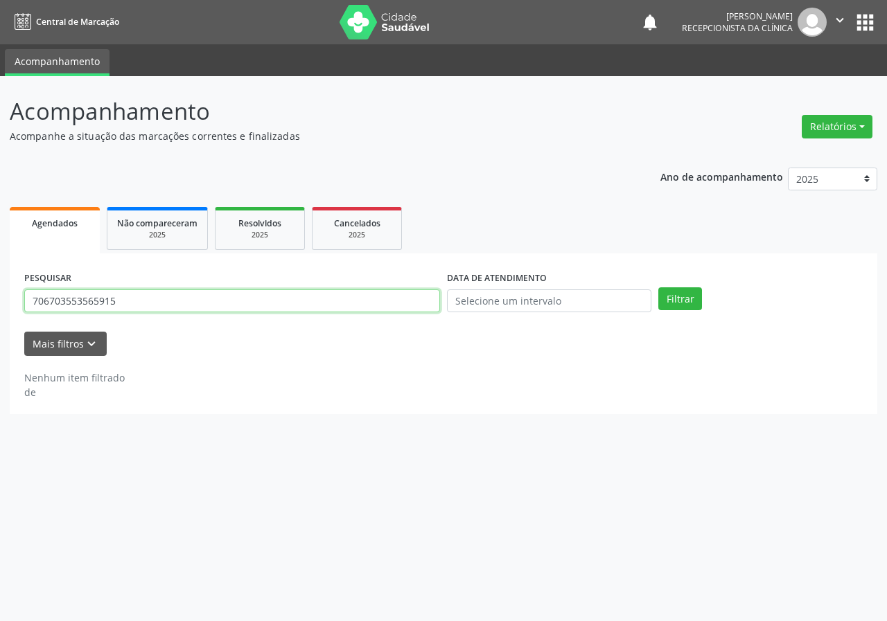
click at [419, 307] on input "706703553565915" at bounding box center [232, 302] width 416 height 24
click at [658, 288] on button "Filtrar" at bounding box center [680, 300] width 44 height 24
click at [64, 299] on input "70000011609707" at bounding box center [232, 302] width 416 height 24
type input "700000011609707"
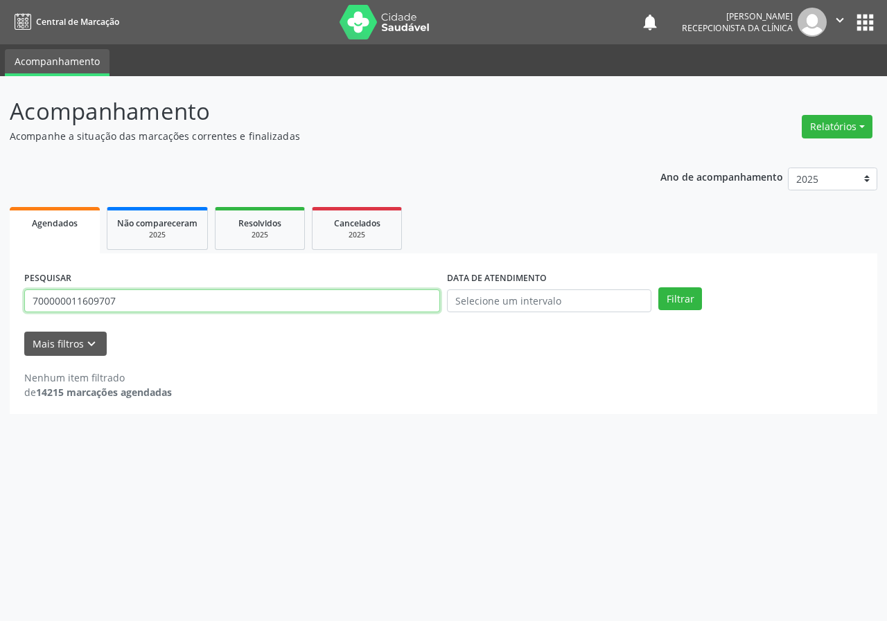
click at [658, 288] on button "Filtrar" at bounding box center [680, 300] width 44 height 24
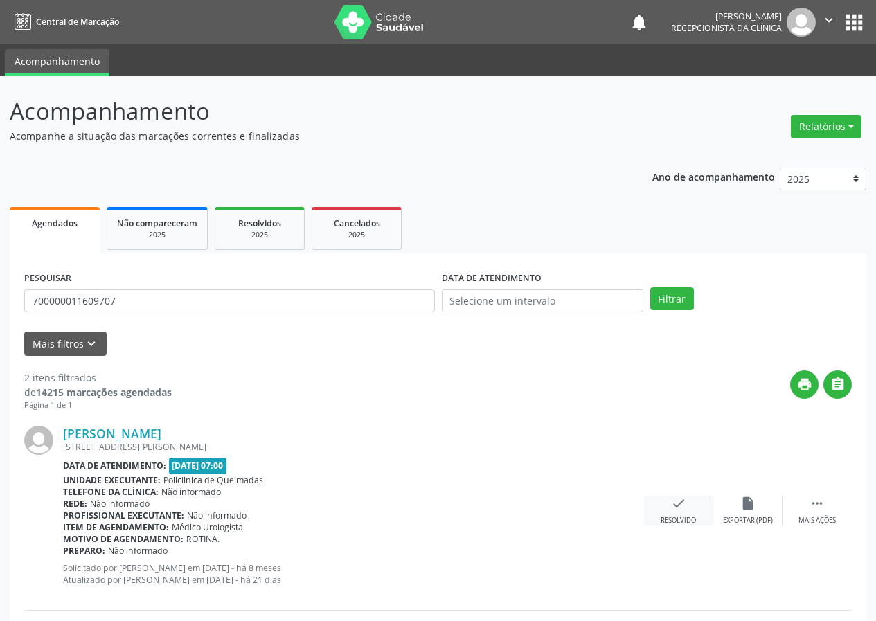
click at [682, 513] on div "check Resolvido" at bounding box center [678, 511] width 69 height 30
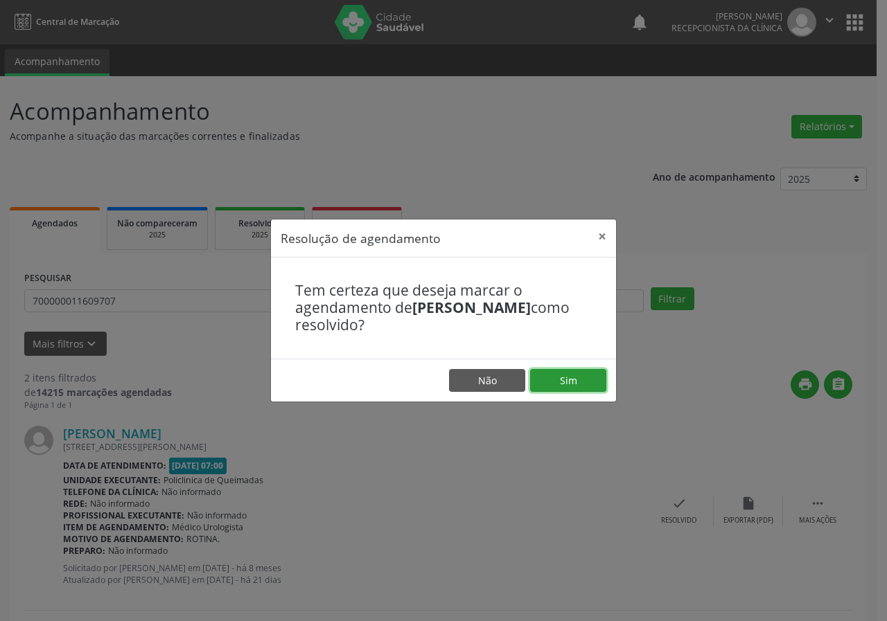
click at [594, 384] on button "Sim" at bounding box center [568, 381] width 76 height 24
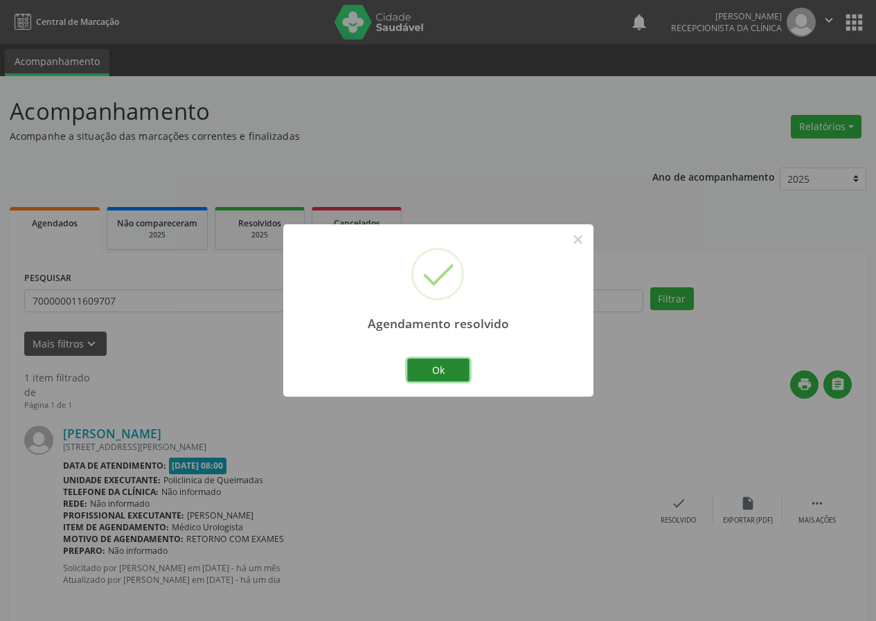
click at [456, 366] on button "Ok" at bounding box center [438, 371] width 62 height 24
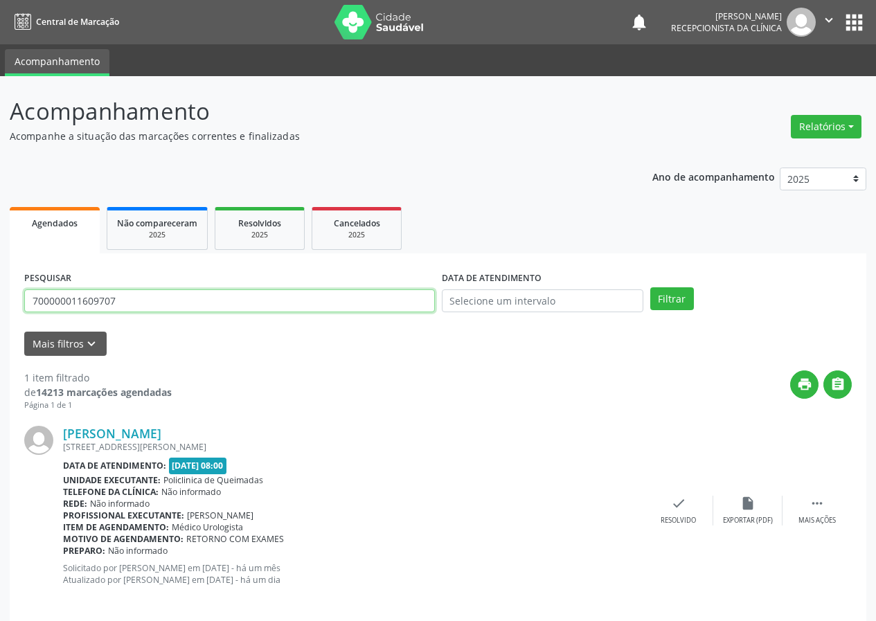
click at [344, 299] on input "700000011609707" at bounding box center [229, 302] width 411 height 24
type input "700803493174281"
click at [651, 288] on button "Filtrar" at bounding box center [673, 300] width 44 height 24
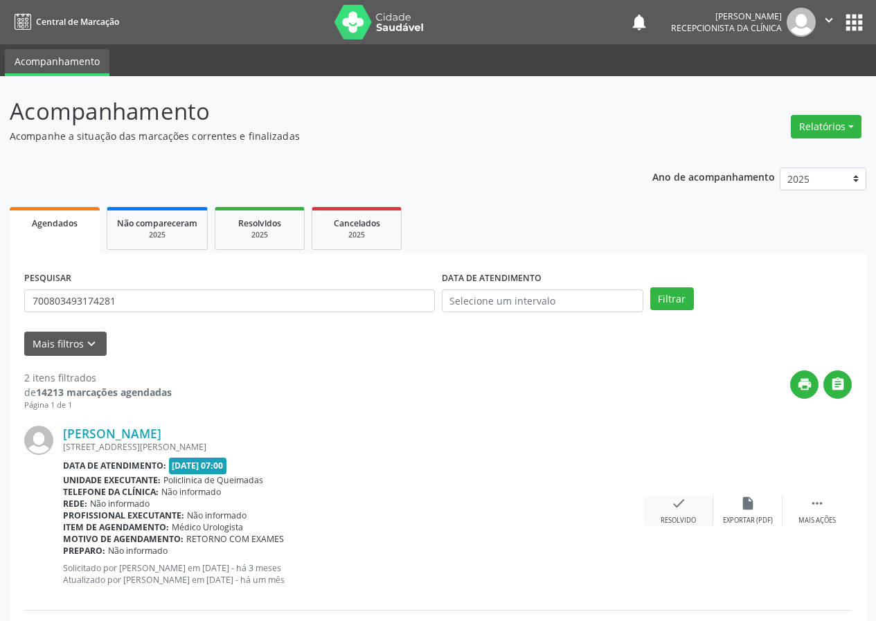
click at [688, 502] on div "check Resolvido" at bounding box center [678, 511] width 69 height 30
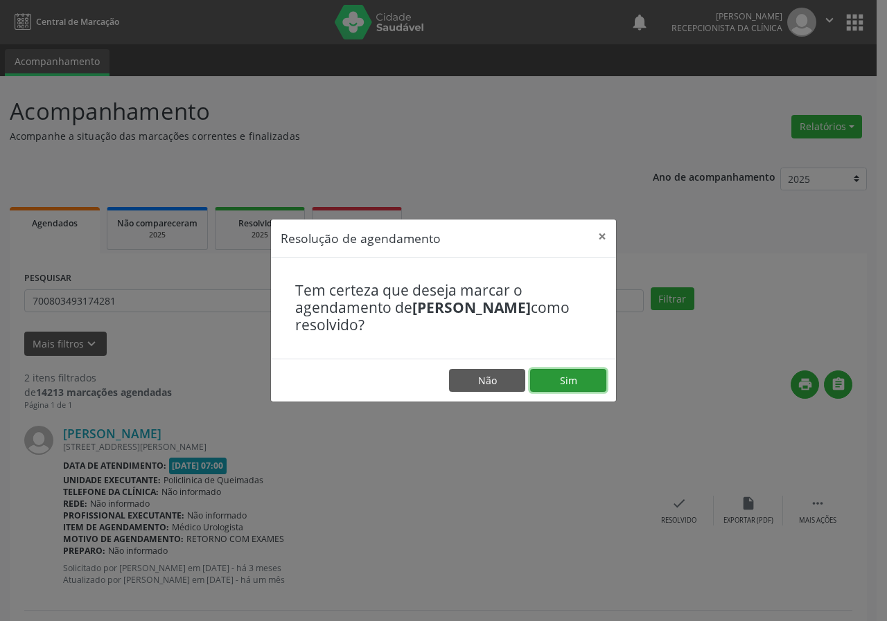
click at [581, 373] on button "Sim" at bounding box center [568, 381] width 76 height 24
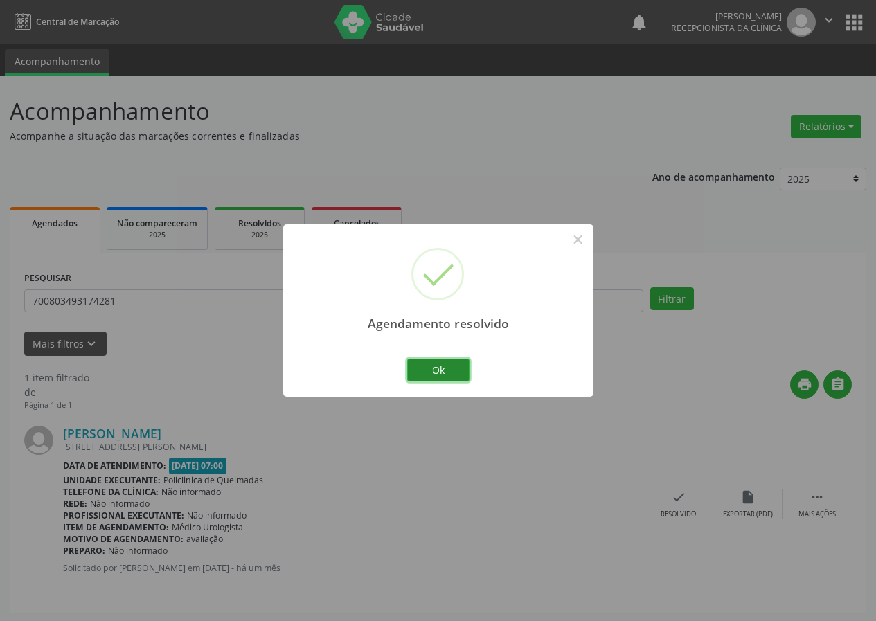
click at [463, 371] on button "Ok" at bounding box center [438, 371] width 62 height 24
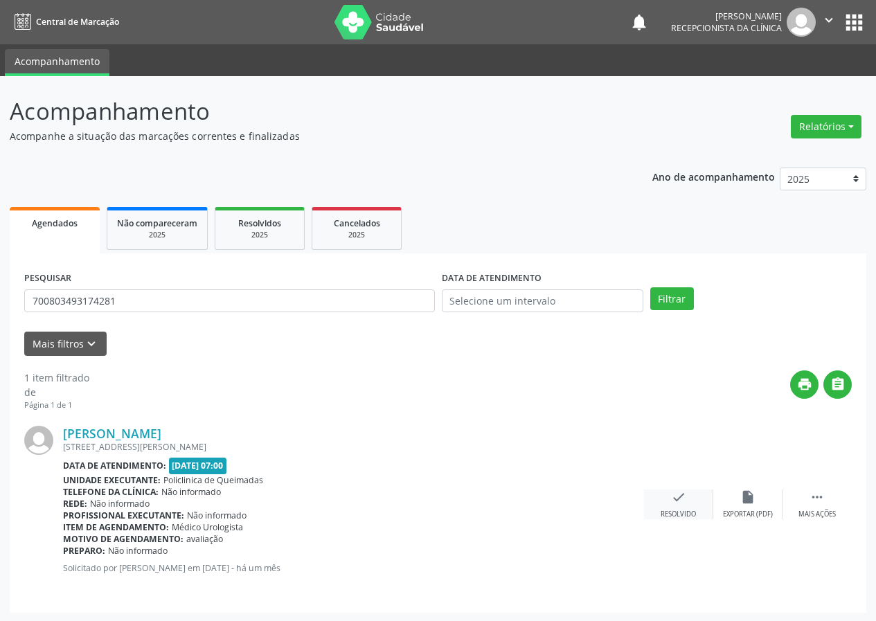
click at [679, 505] on div "check Resolvido" at bounding box center [678, 505] width 69 height 30
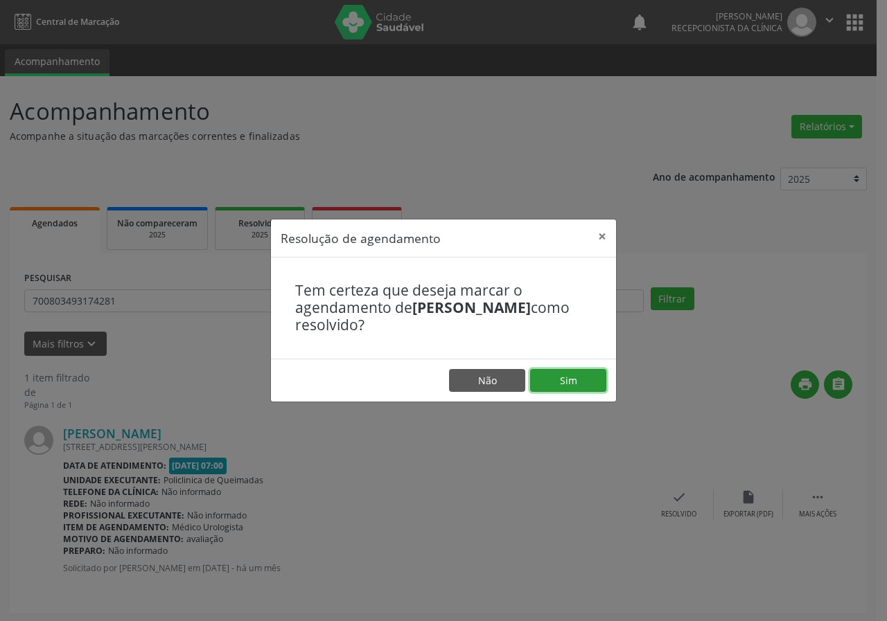
click at [600, 389] on button "Sim" at bounding box center [568, 381] width 76 height 24
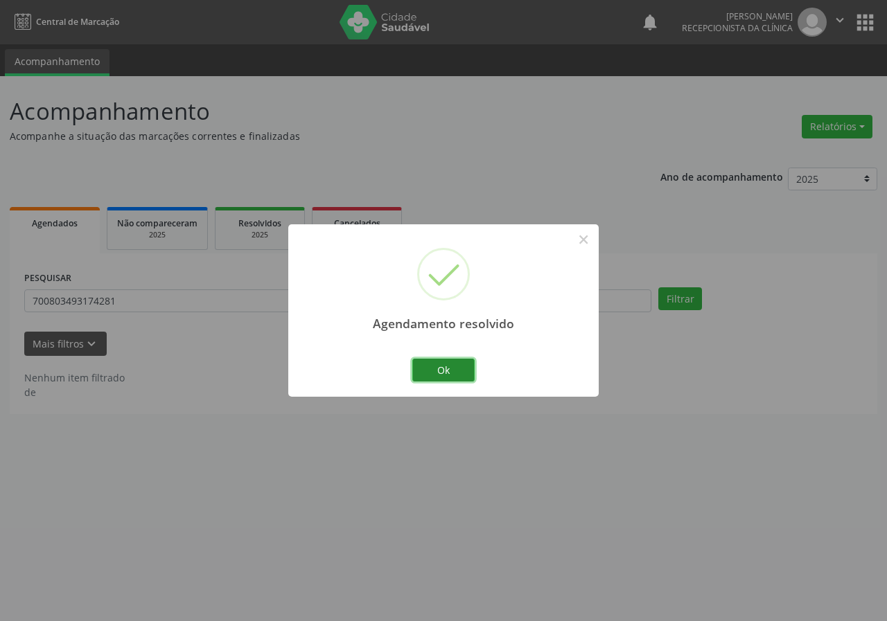
click at [462, 361] on button "Ok" at bounding box center [443, 371] width 62 height 24
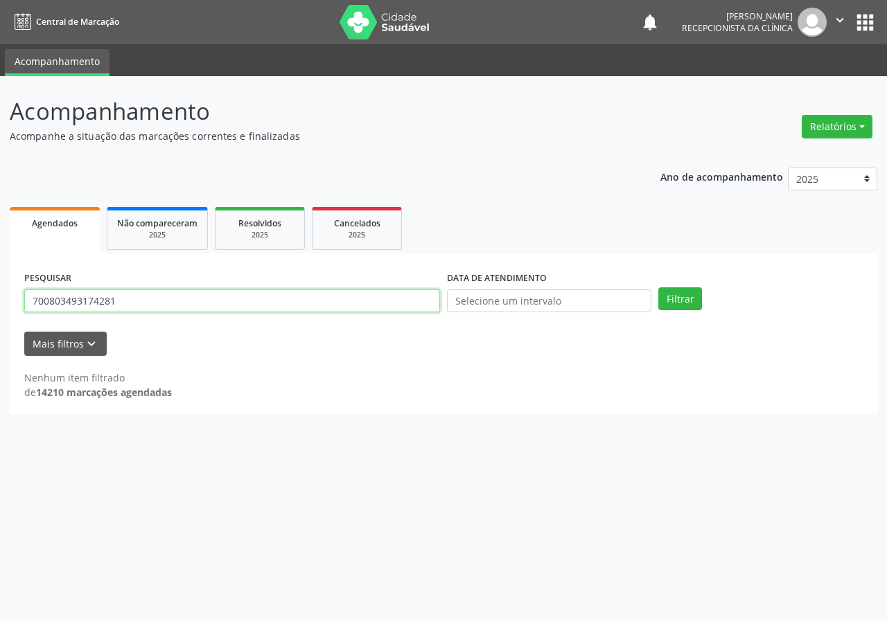
click at [394, 303] on input "700803493174281" at bounding box center [232, 302] width 416 height 24
type input "709602634789079"
click at [658, 288] on button "Filtrar" at bounding box center [680, 300] width 44 height 24
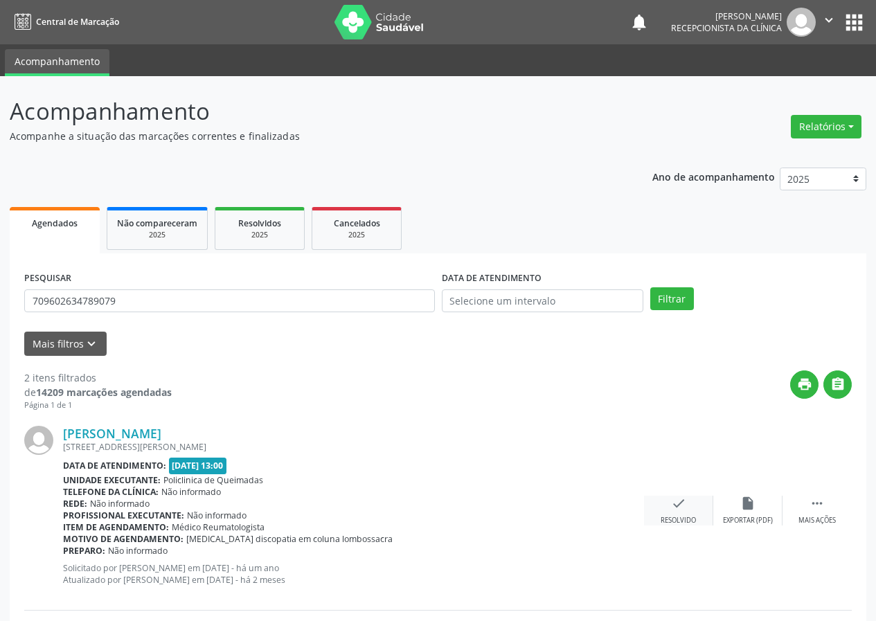
click at [687, 506] on div "check Resolvido" at bounding box center [678, 511] width 69 height 30
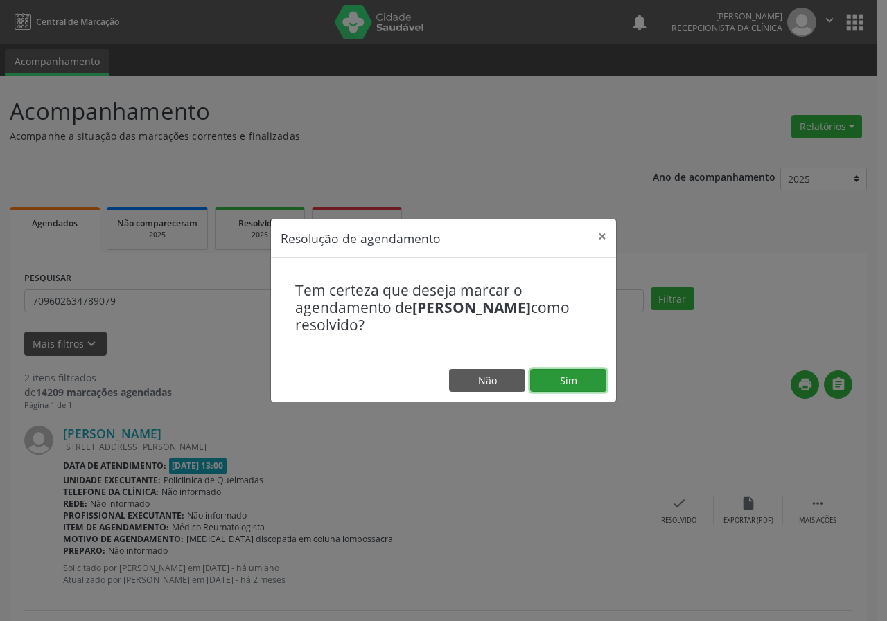
click at [556, 382] on button "Sim" at bounding box center [568, 381] width 76 height 24
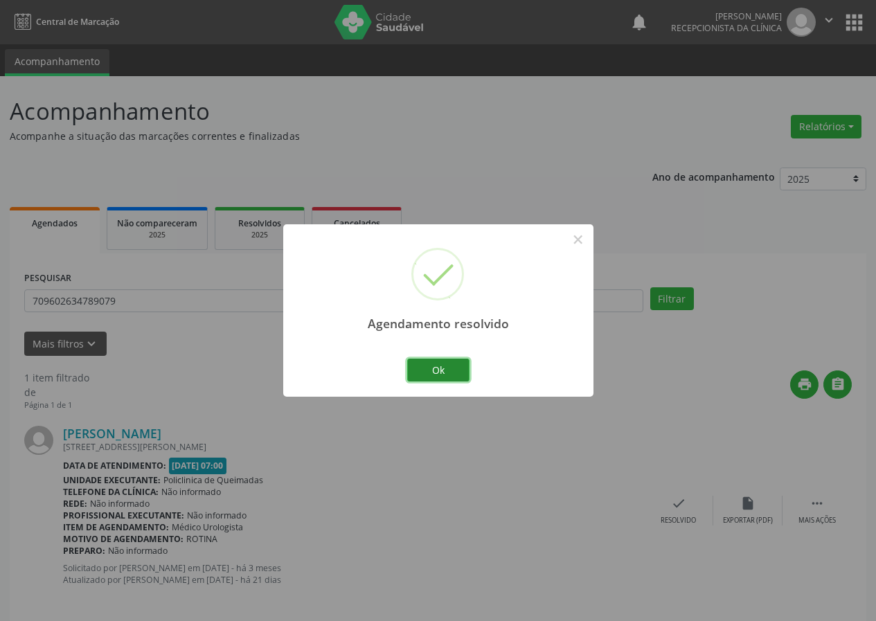
click at [450, 359] on button "Ok" at bounding box center [438, 371] width 62 height 24
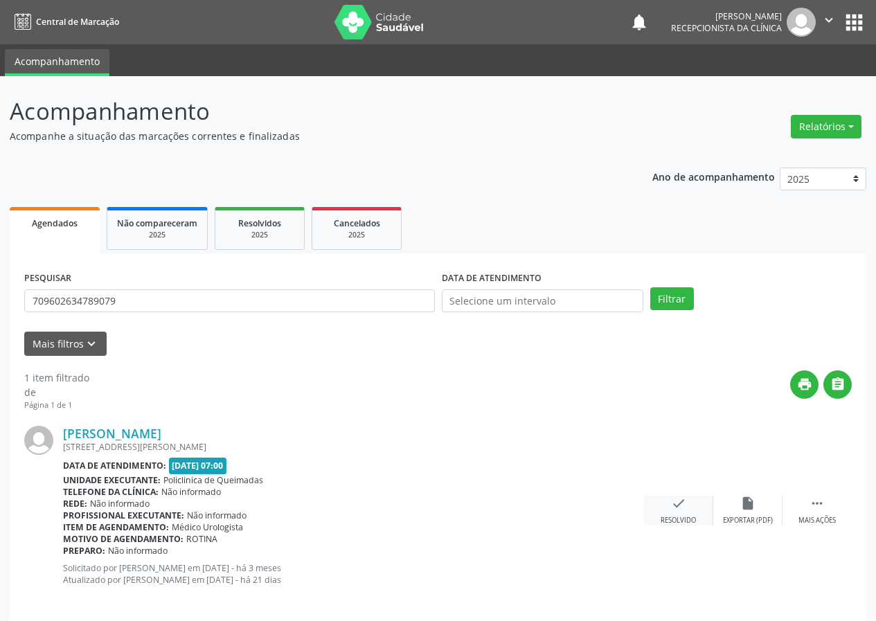
click at [680, 506] on icon "check" at bounding box center [678, 503] width 15 height 15
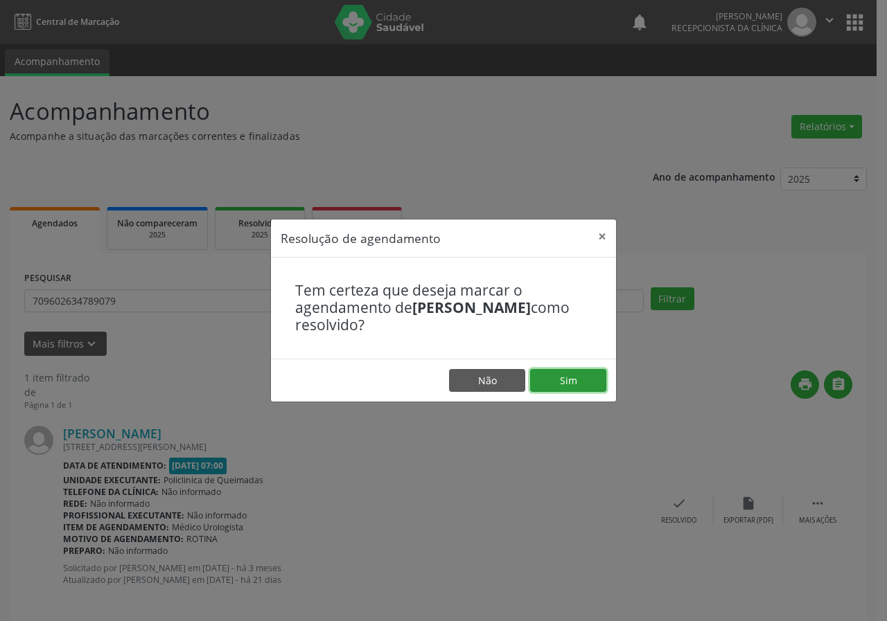
click at [578, 383] on button "Sim" at bounding box center [568, 381] width 76 height 24
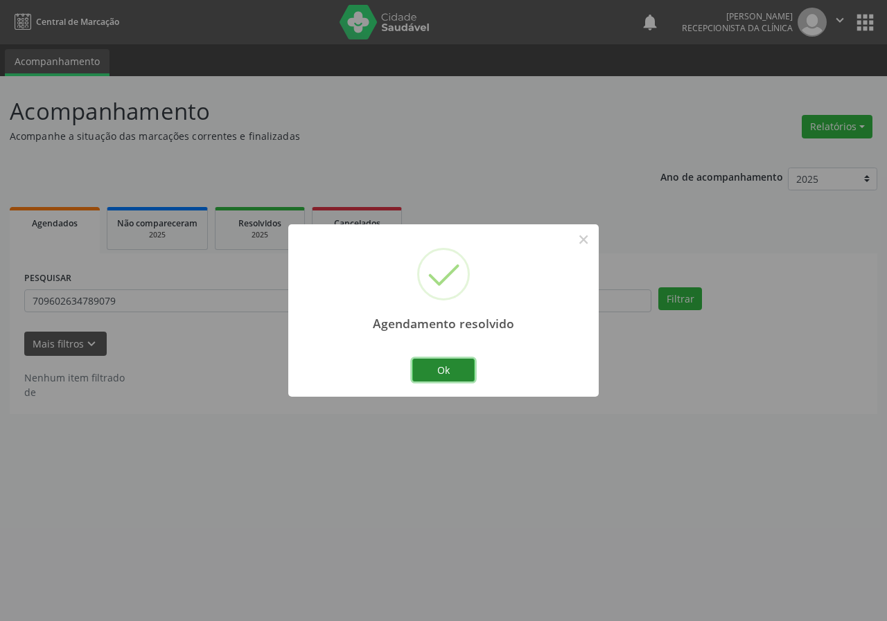
click at [439, 367] on button "Ok" at bounding box center [443, 371] width 62 height 24
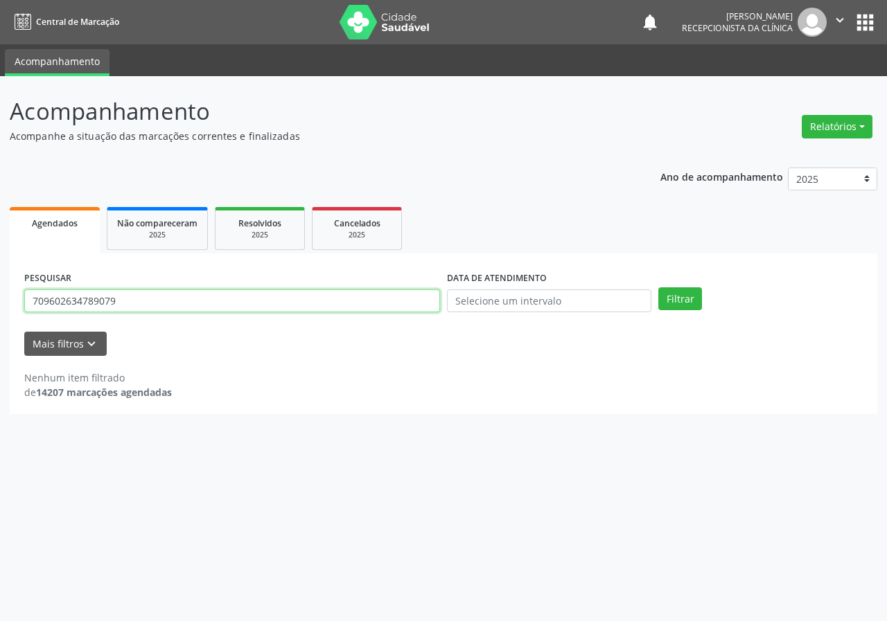
click at [285, 297] on input "709602634789079" at bounding box center [232, 302] width 416 height 24
type input "702009833461884"
click at [658, 288] on button "Filtrar" at bounding box center [680, 300] width 44 height 24
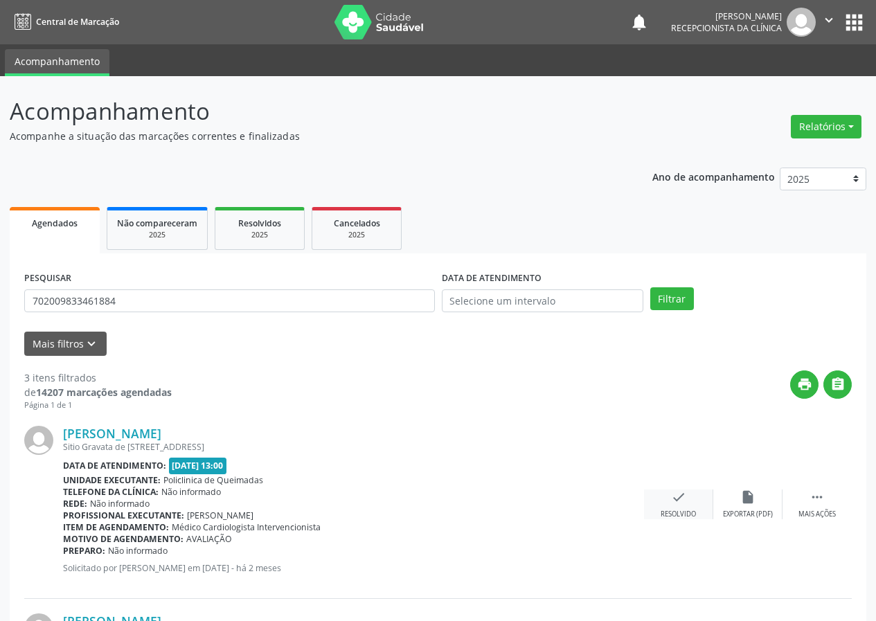
click at [679, 498] on icon "check" at bounding box center [678, 497] width 15 height 15
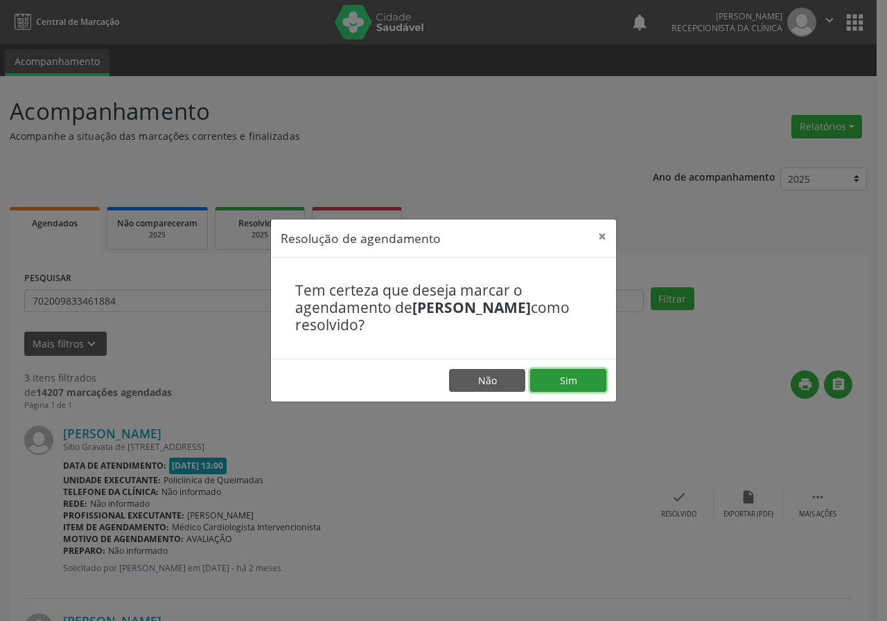
click at [553, 384] on button "Sim" at bounding box center [568, 381] width 76 height 24
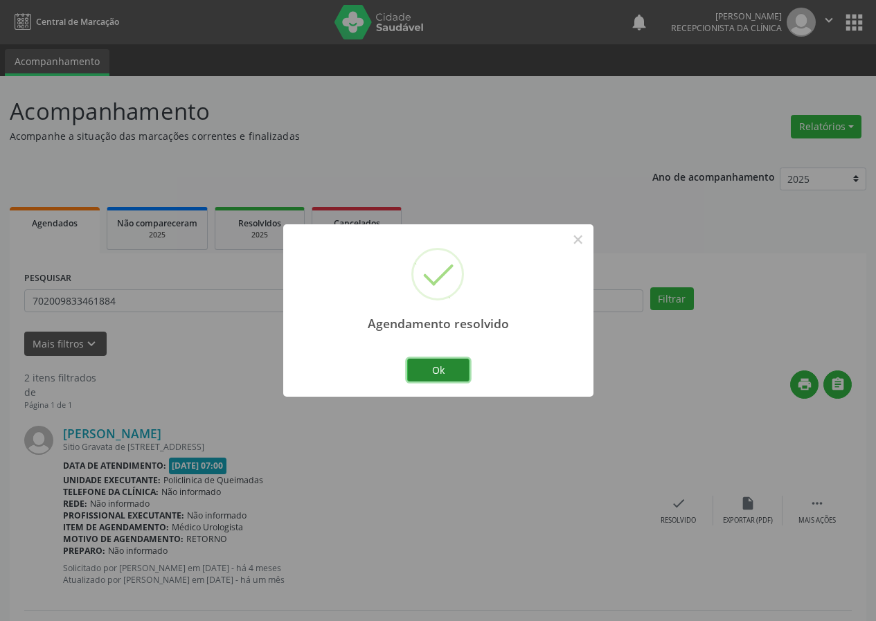
click at [432, 362] on button "Ok" at bounding box center [438, 371] width 62 height 24
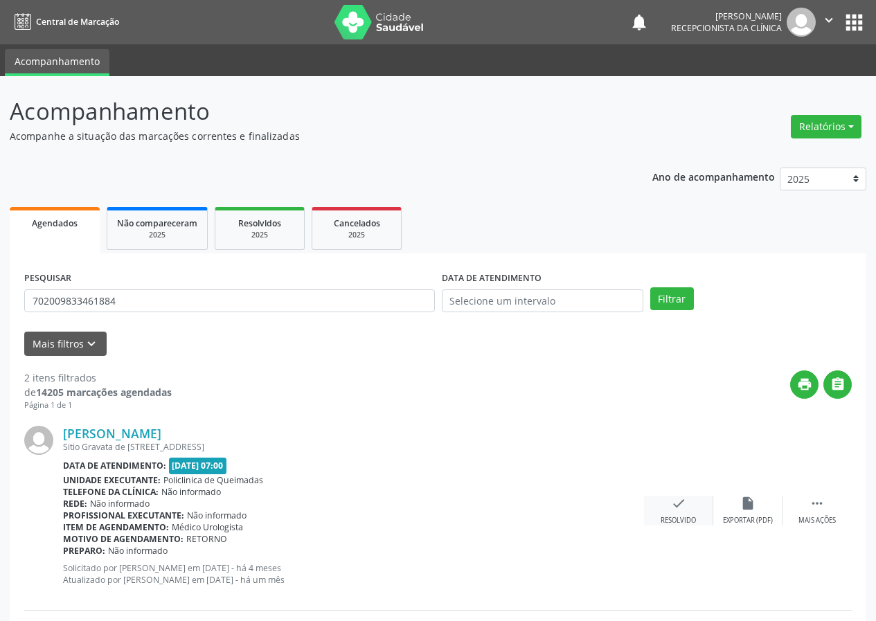
click at [682, 514] on div "check Resolvido" at bounding box center [678, 511] width 69 height 30
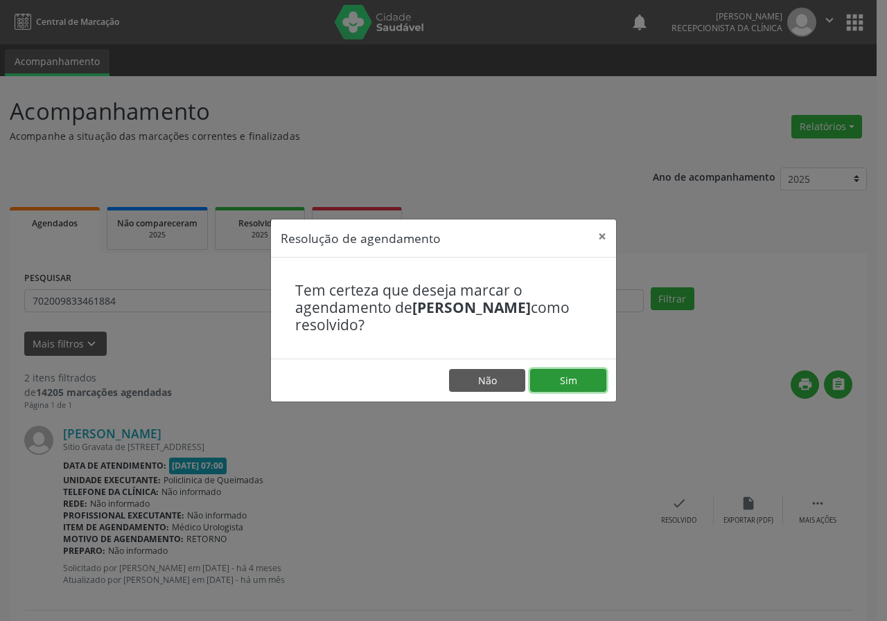
click at [581, 376] on button "Sim" at bounding box center [568, 381] width 76 height 24
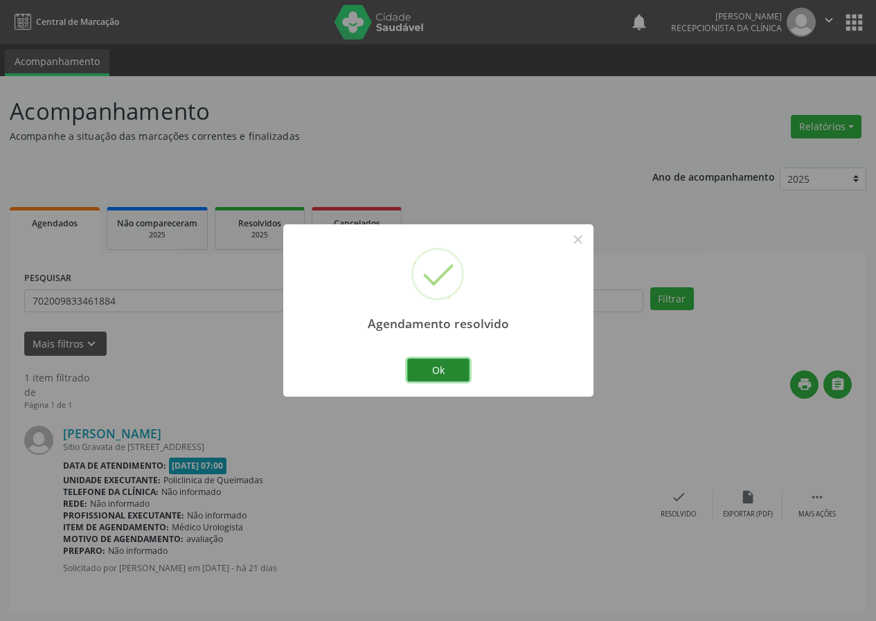
click at [463, 369] on button "Ok" at bounding box center [438, 371] width 62 height 24
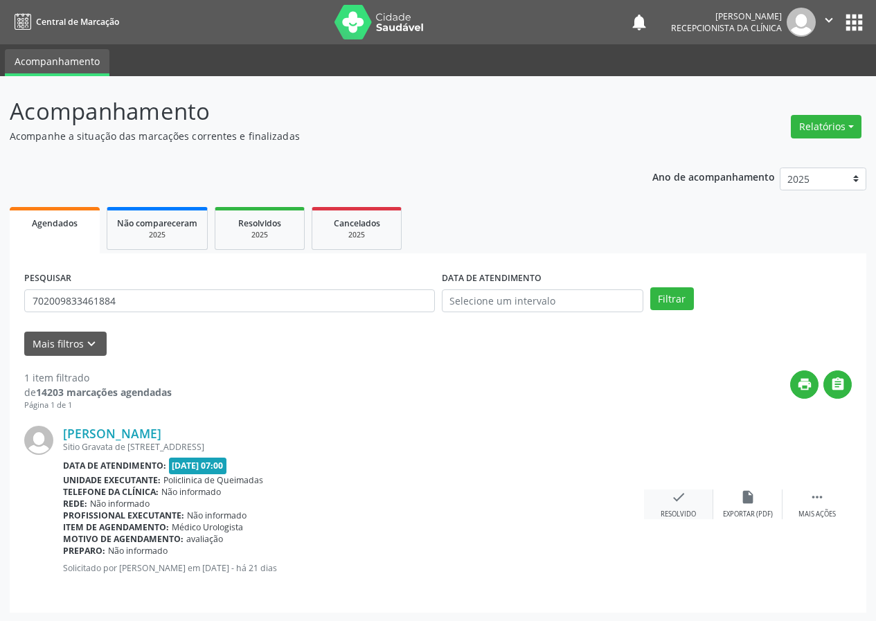
click at [670, 504] on div "check Resolvido" at bounding box center [678, 505] width 69 height 30
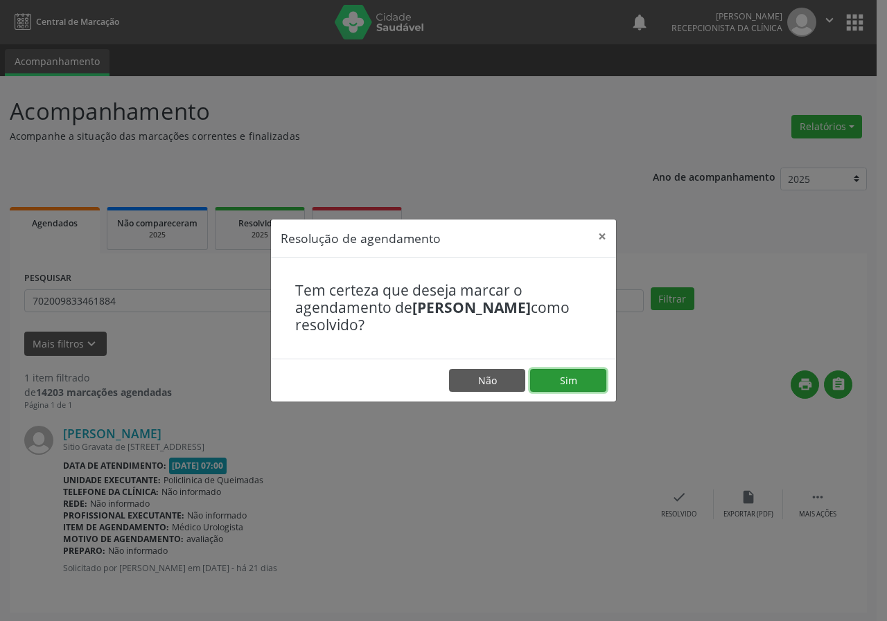
click at [569, 376] on button "Sim" at bounding box center [568, 381] width 76 height 24
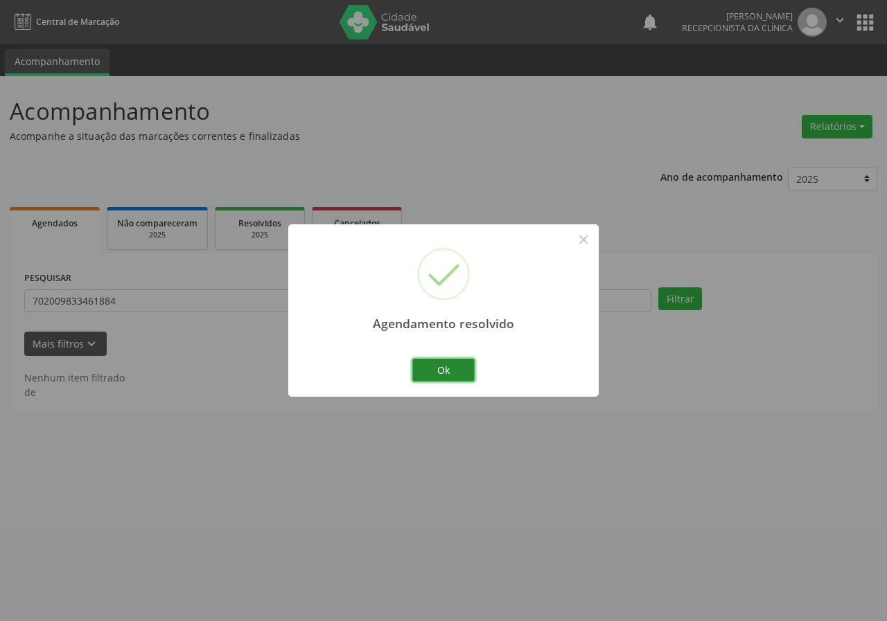
click at [447, 371] on button "Ok" at bounding box center [443, 371] width 62 height 24
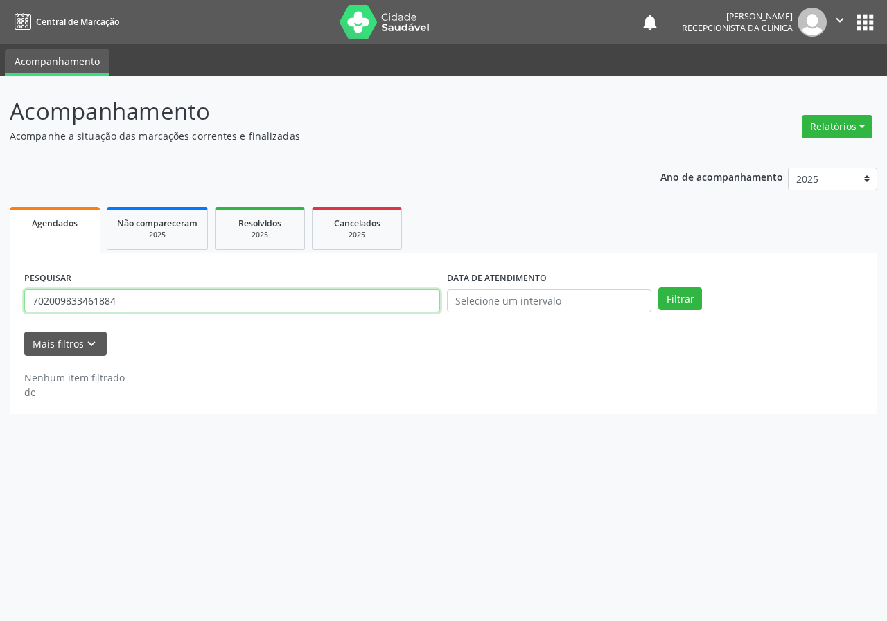
click at [434, 303] on input "702009833461884" at bounding box center [232, 302] width 416 height 24
type input "701004891267693"
click at [658, 288] on button "Filtrar" at bounding box center [680, 300] width 44 height 24
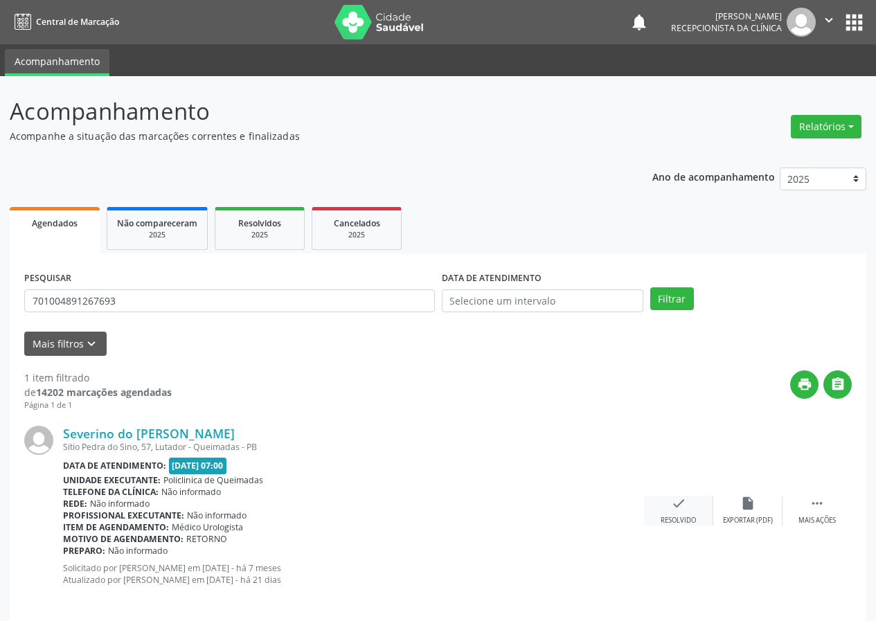
click at [678, 509] on icon "check" at bounding box center [678, 503] width 15 height 15
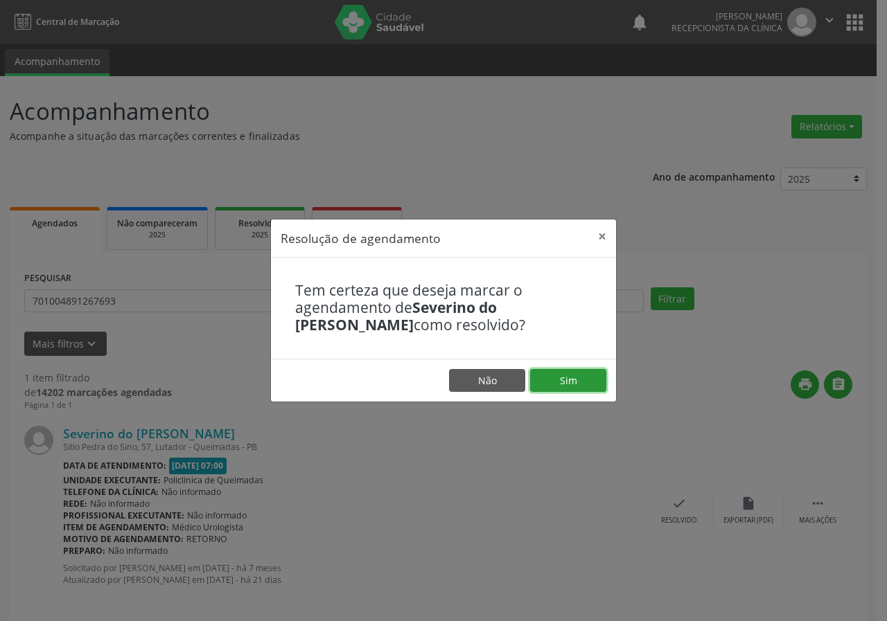
click at [553, 371] on button "Sim" at bounding box center [568, 381] width 76 height 24
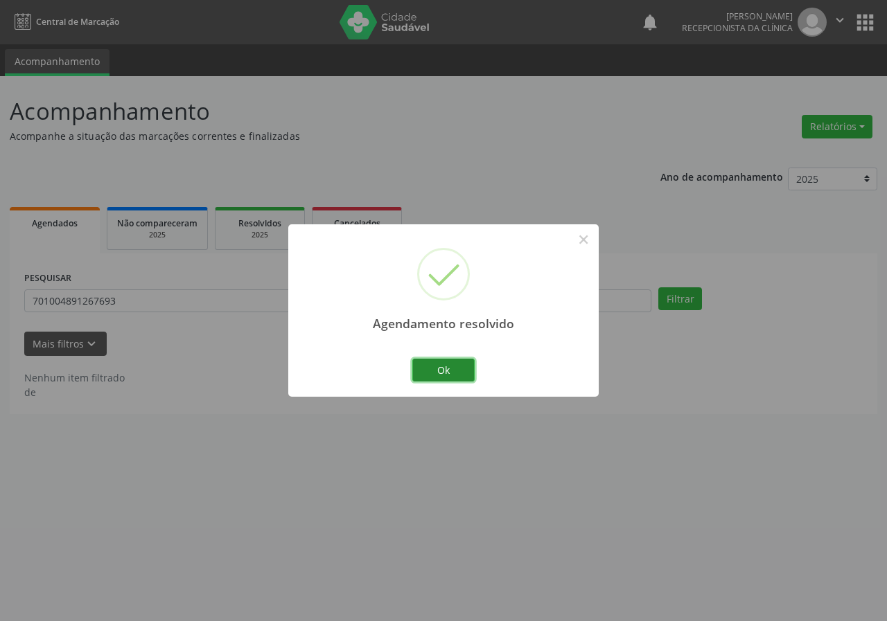
click at [444, 377] on button "Ok" at bounding box center [443, 371] width 62 height 24
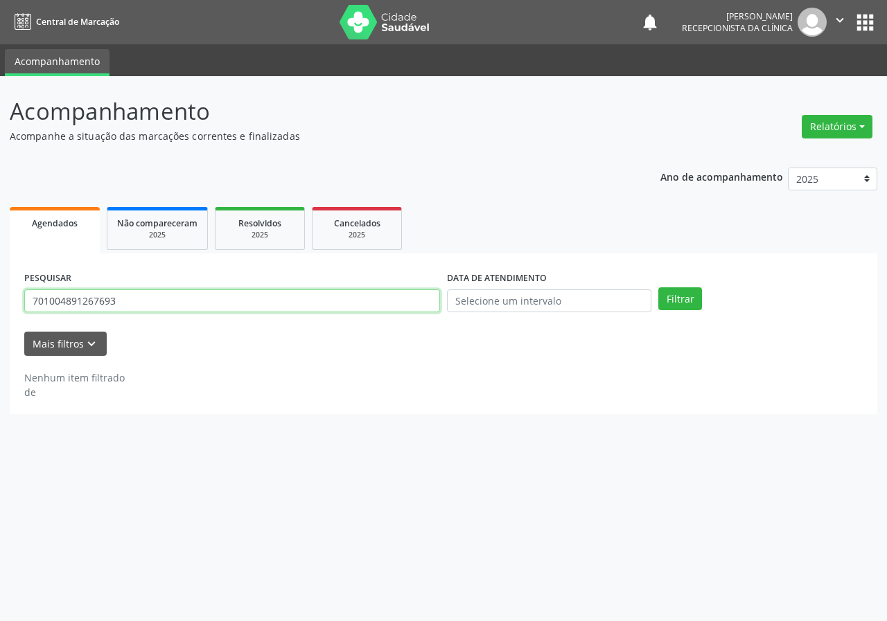
click at [420, 306] on input "701004891267693" at bounding box center [232, 302] width 416 height 24
type input "700401415686549"
click at [658, 288] on button "Filtrar" at bounding box center [680, 300] width 44 height 24
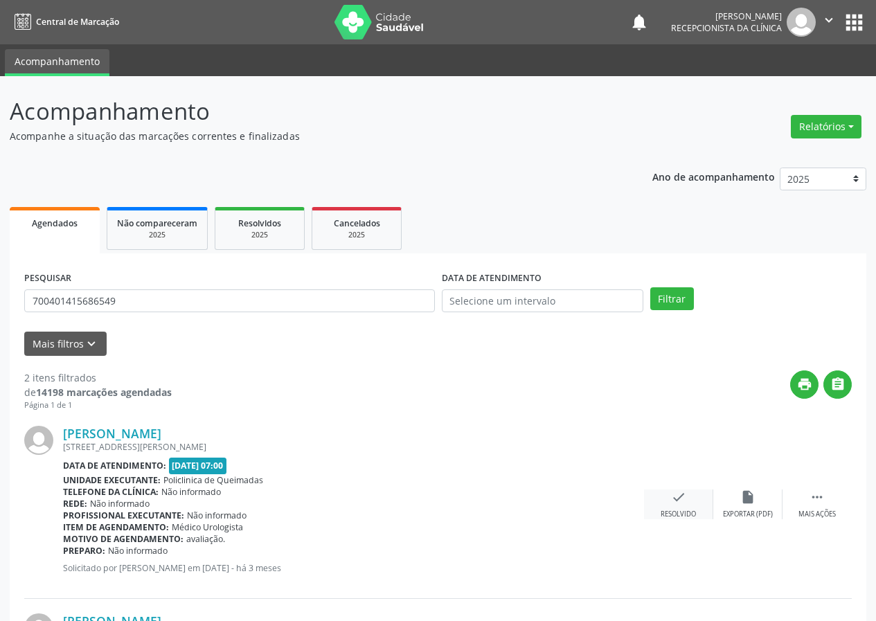
click at [684, 502] on icon "check" at bounding box center [678, 497] width 15 height 15
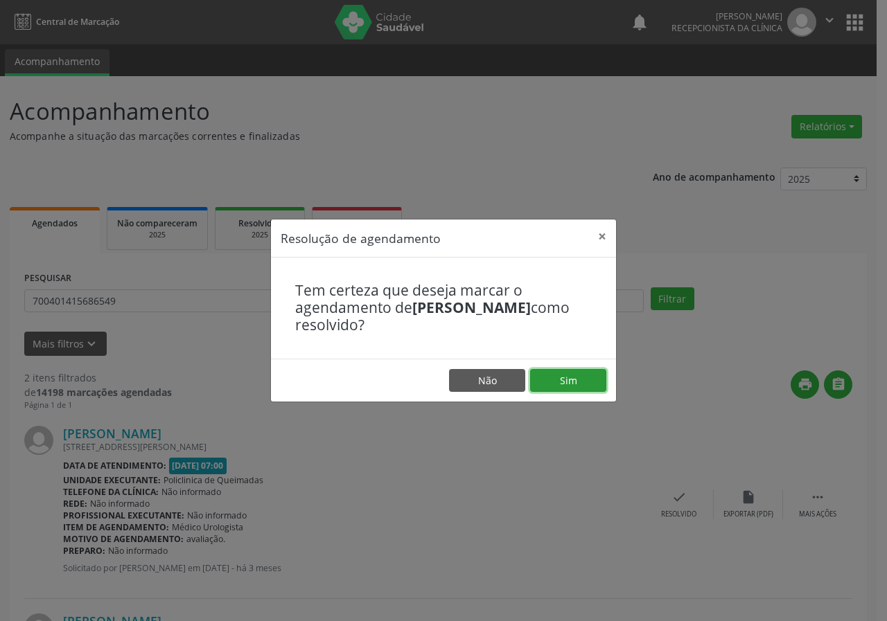
click at [578, 373] on button "Sim" at bounding box center [568, 381] width 76 height 24
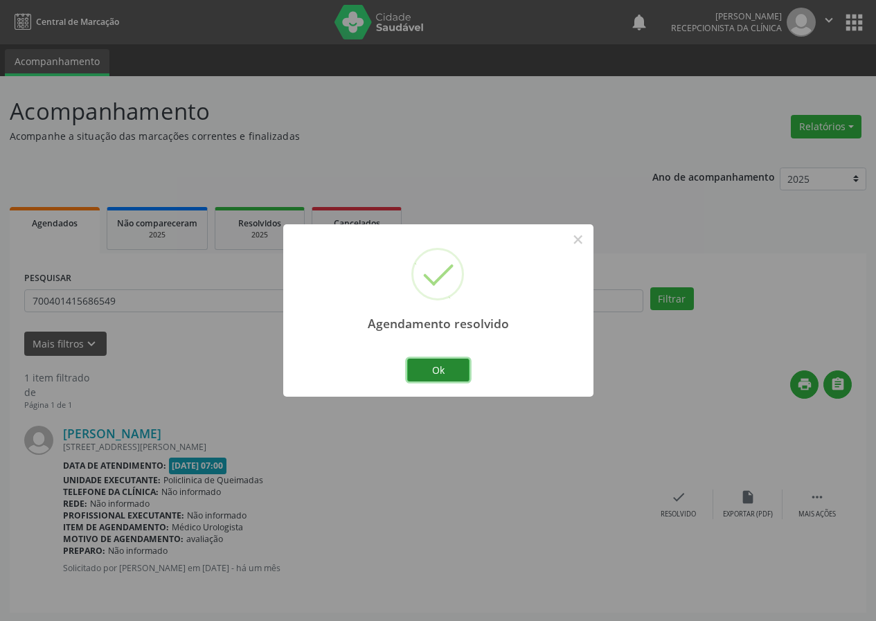
click at [439, 368] on button "Ok" at bounding box center [438, 371] width 62 height 24
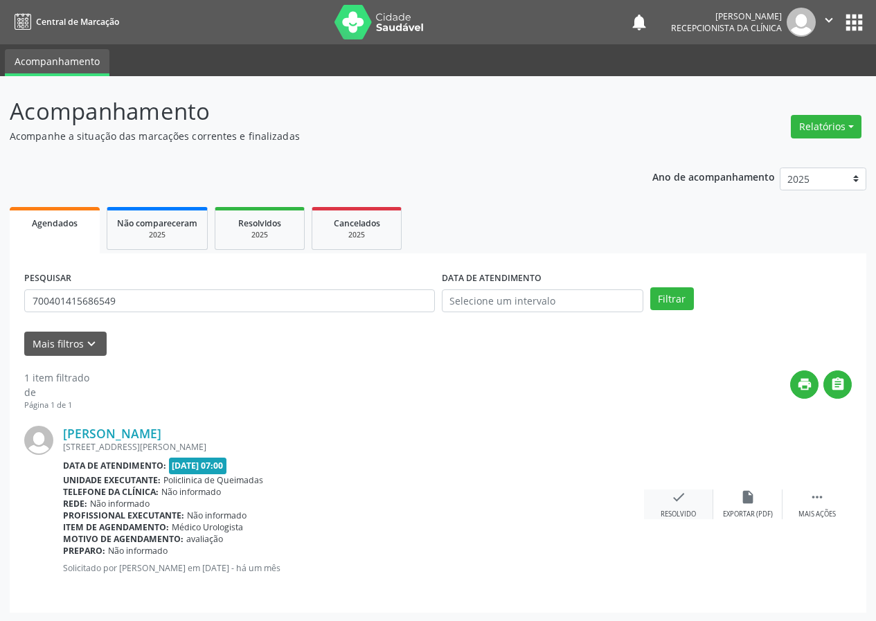
click at [677, 497] on icon "check" at bounding box center [678, 497] width 15 height 15
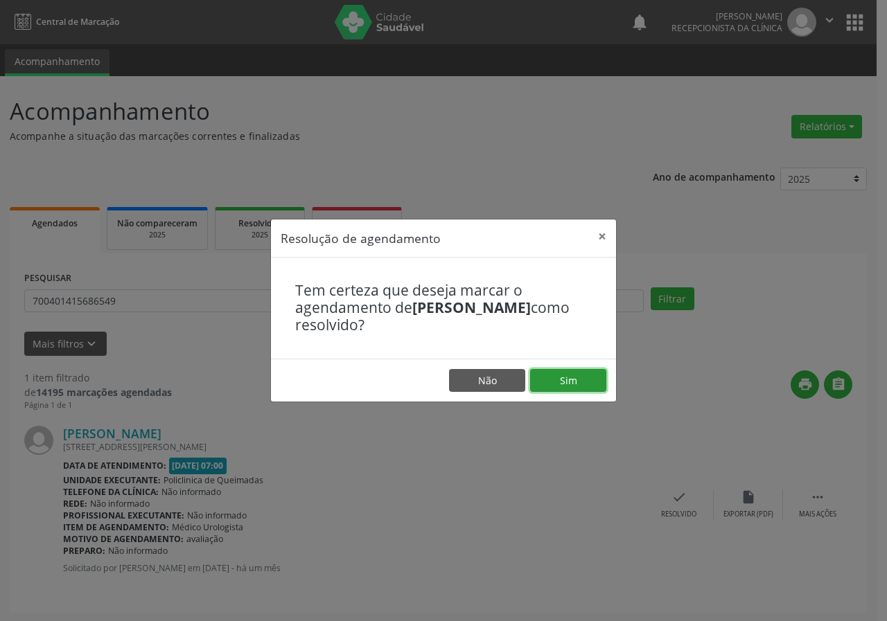
click at [562, 382] on button "Sim" at bounding box center [568, 381] width 76 height 24
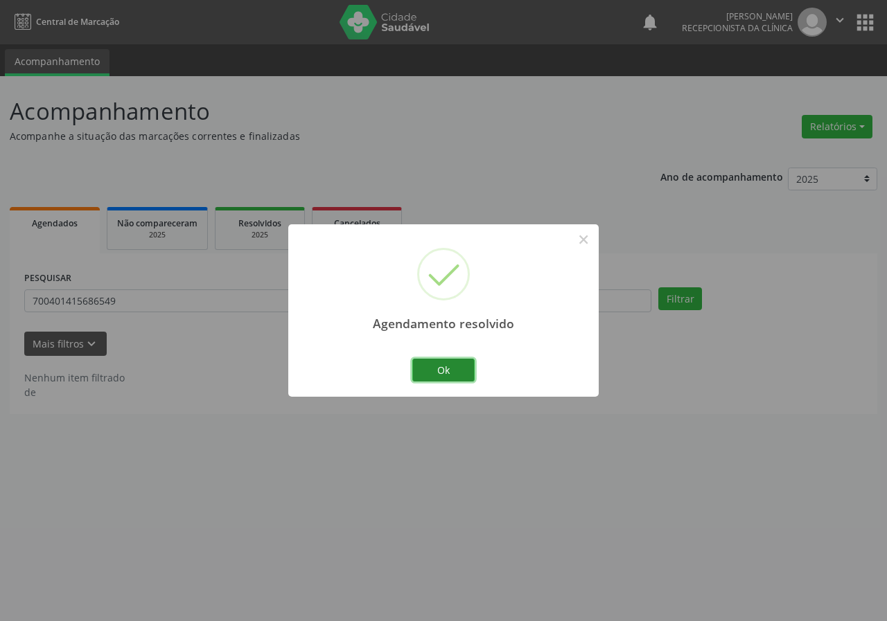
click at [442, 365] on button "Ok" at bounding box center [443, 371] width 62 height 24
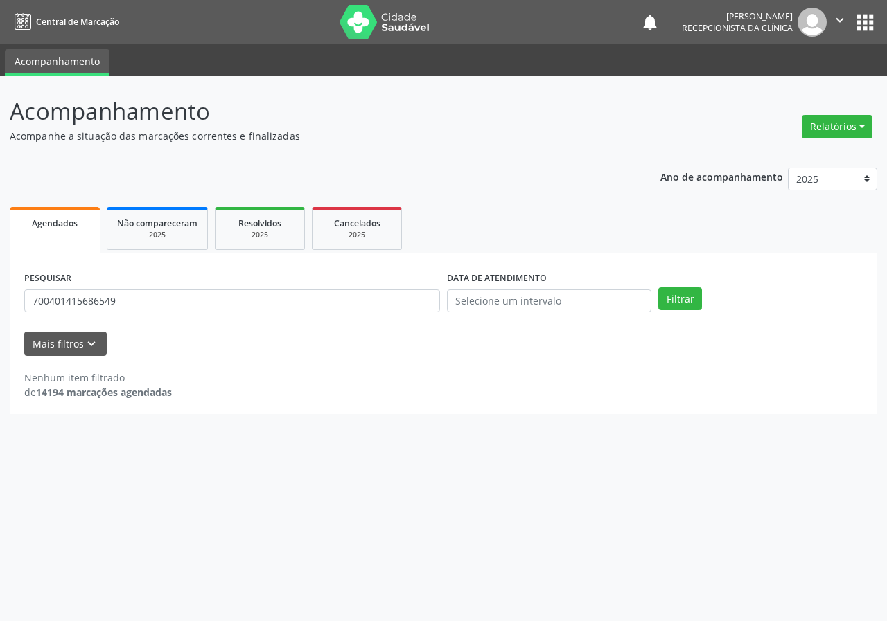
click at [183, 288] on div "PESQUISAR 700401415686549" at bounding box center [232, 295] width 423 height 54
click at [183, 307] on input "700401415686549" at bounding box center [232, 302] width 416 height 24
click at [184, 307] on input "700401415686549" at bounding box center [232, 302] width 416 height 24
type input "706207019353861"
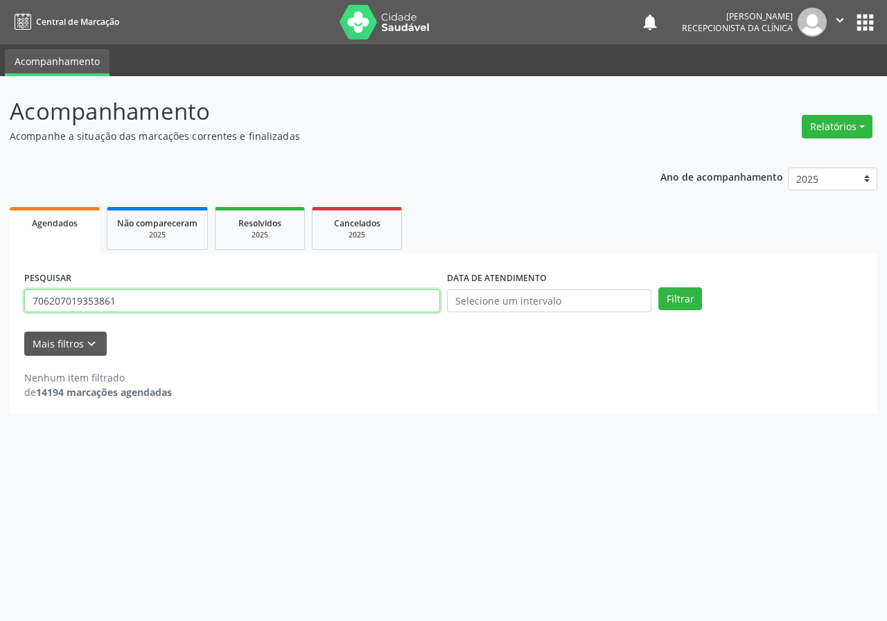
click at [658, 288] on button "Filtrar" at bounding box center [680, 300] width 44 height 24
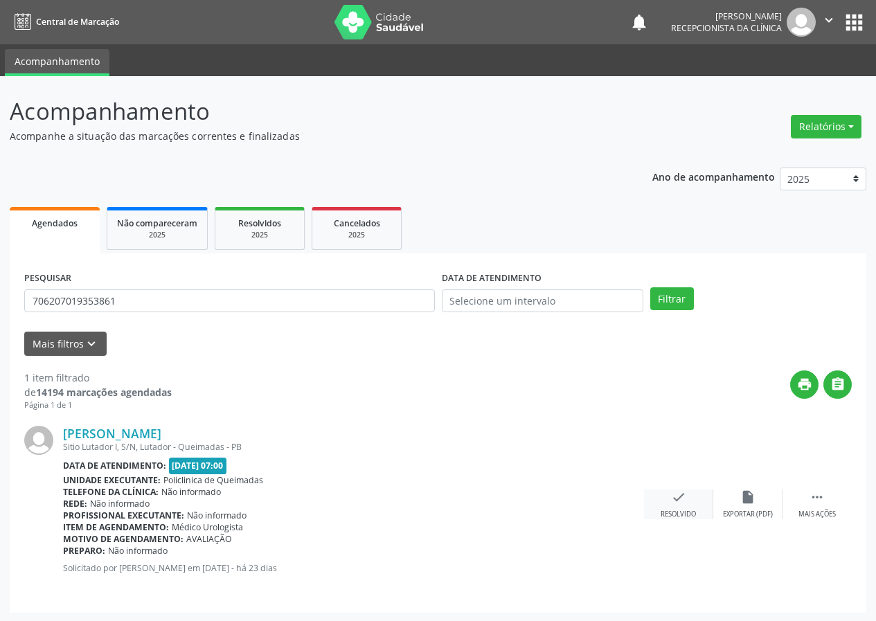
click at [687, 492] on div "check Resolvido" at bounding box center [678, 505] width 69 height 30
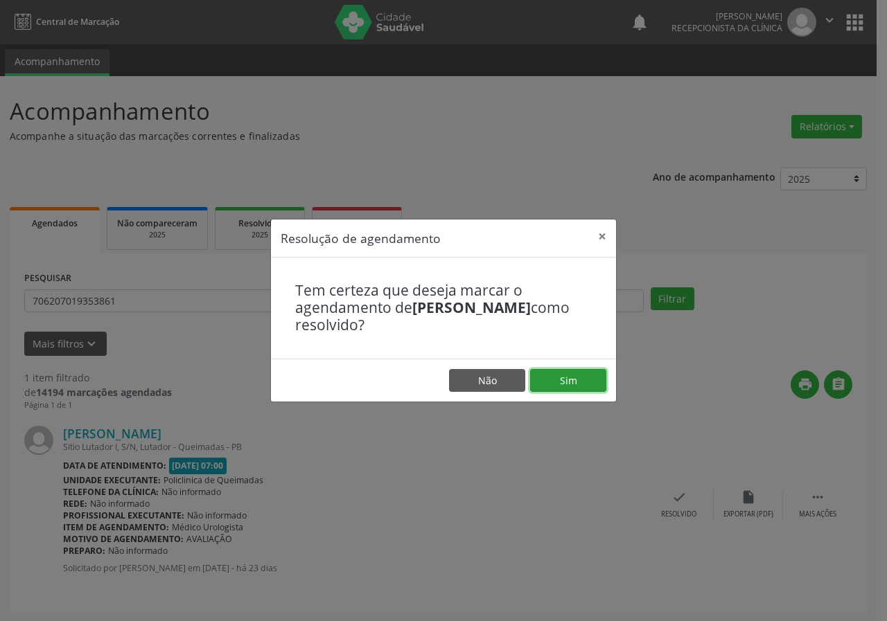
click at [581, 383] on button "Sim" at bounding box center [568, 381] width 76 height 24
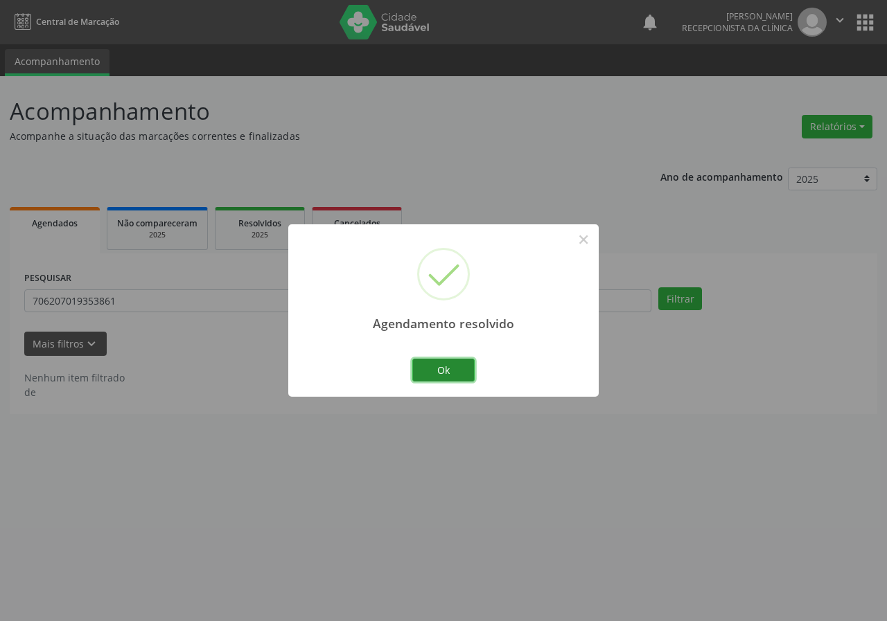
click at [448, 367] on button "Ok" at bounding box center [443, 371] width 62 height 24
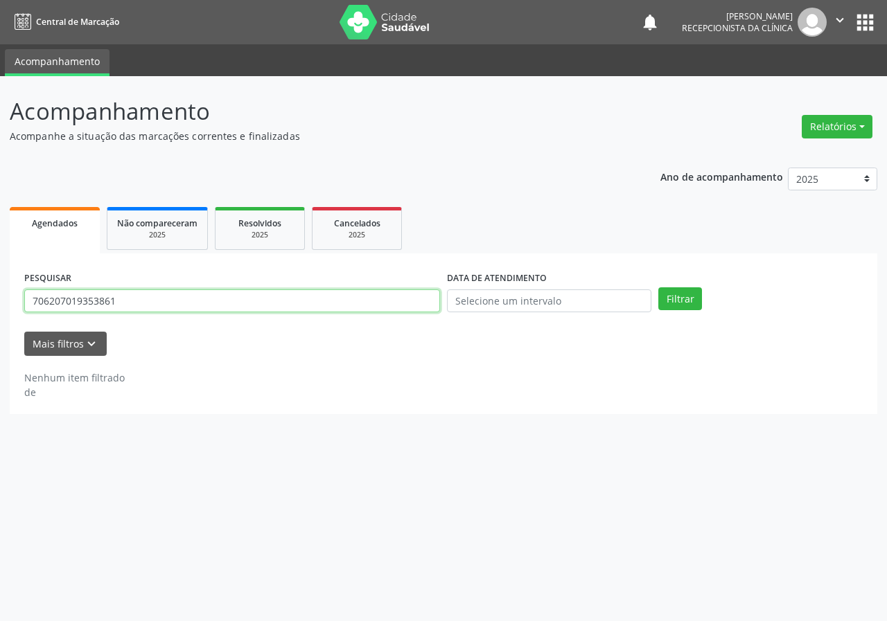
click at [384, 303] on input "706207019353861" at bounding box center [232, 302] width 416 height 24
type input "700704968069071"
click at [658, 288] on button "Filtrar" at bounding box center [680, 300] width 44 height 24
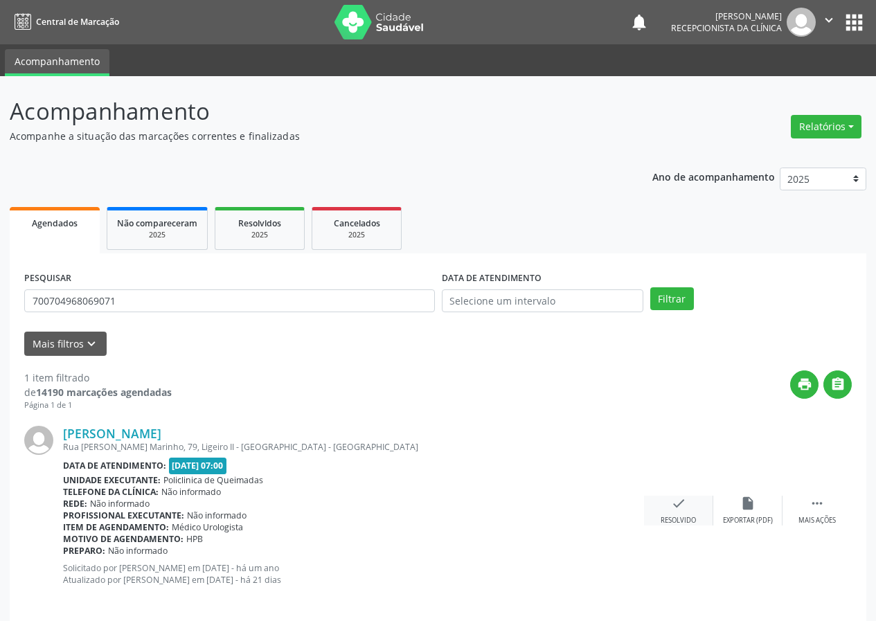
click at [681, 509] on icon "check" at bounding box center [678, 503] width 15 height 15
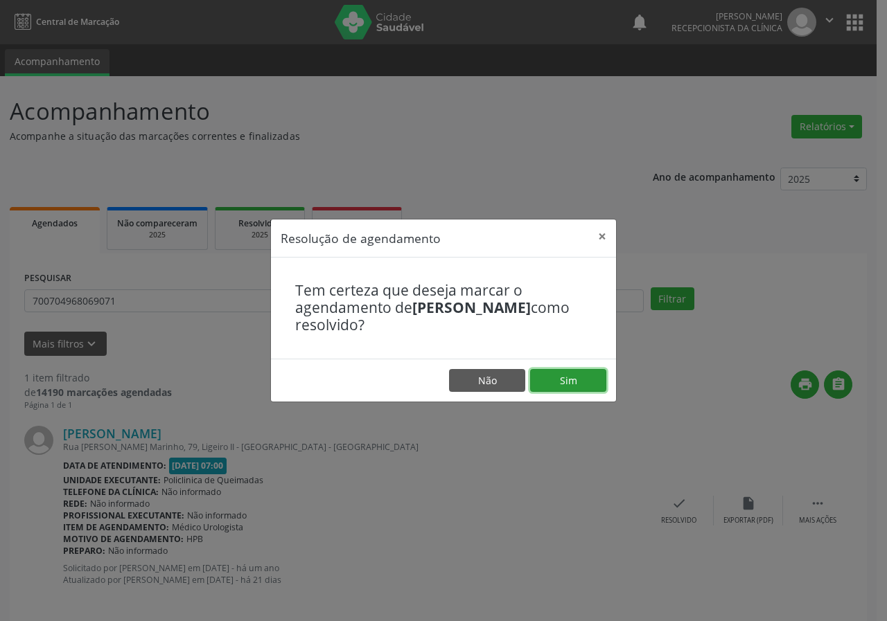
click at [563, 380] on button "Sim" at bounding box center [568, 381] width 76 height 24
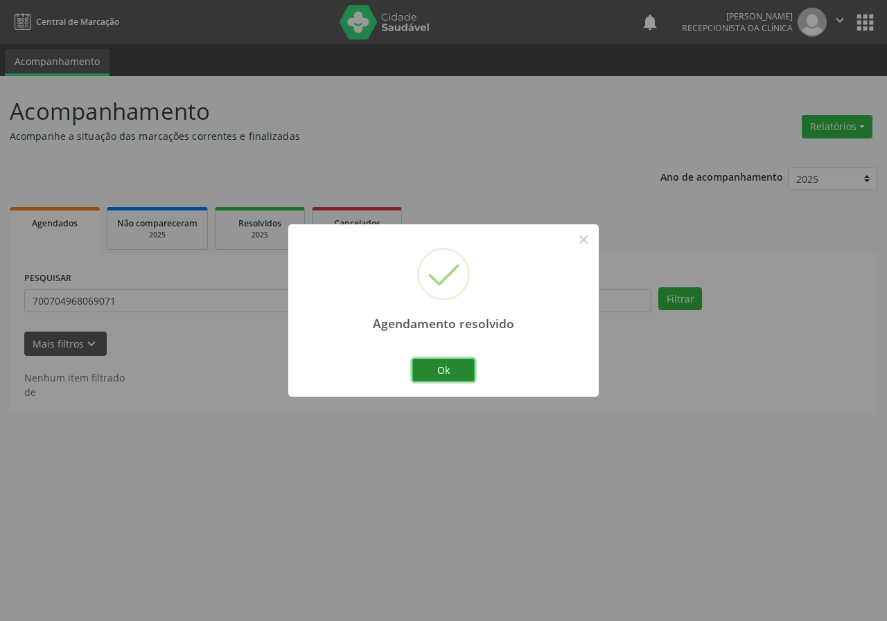
click at [463, 366] on button "Ok" at bounding box center [443, 371] width 62 height 24
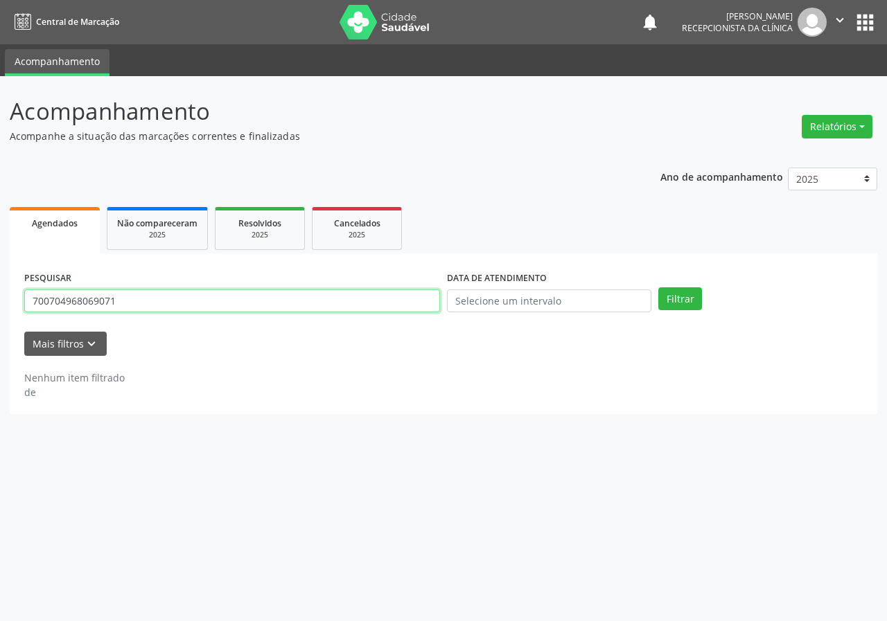
click at [425, 303] on input "700704968069071" at bounding box center [232, 302] width 416 height 24
type input "708401285966364"
click at [658, 288] on button "Filtrar" at bounding box center [680, 300] width 44 height 24
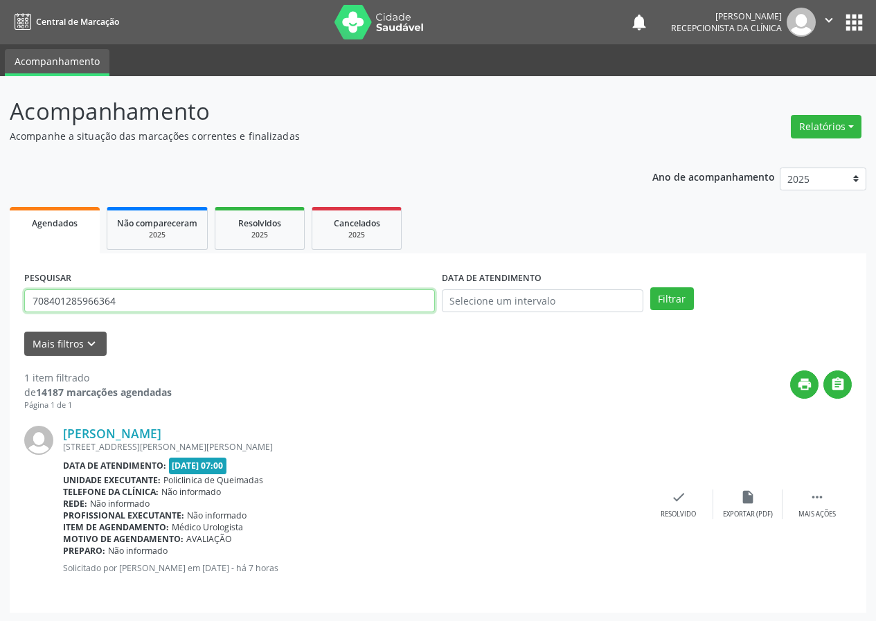
click at [312, 301] on input "708401285966364" at bounding box center [229, 302] width 411 height 24
type input "704203776431682"
click at [651, 288] on button "Filtrar" at bounding box center [673, 300] width 44 height 24
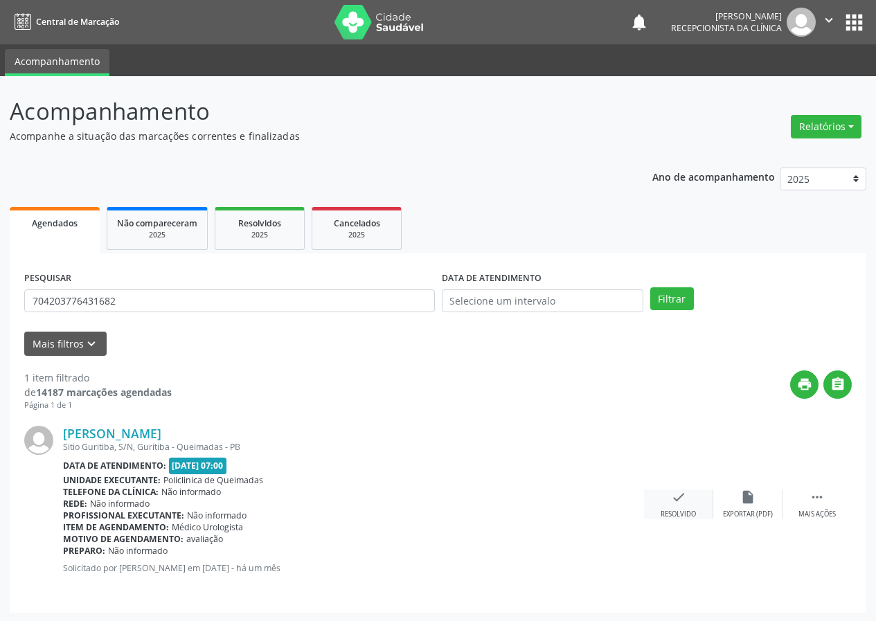
click at [686, 498] on icon "check" at bounding box center [678, 497] width 15 height 15
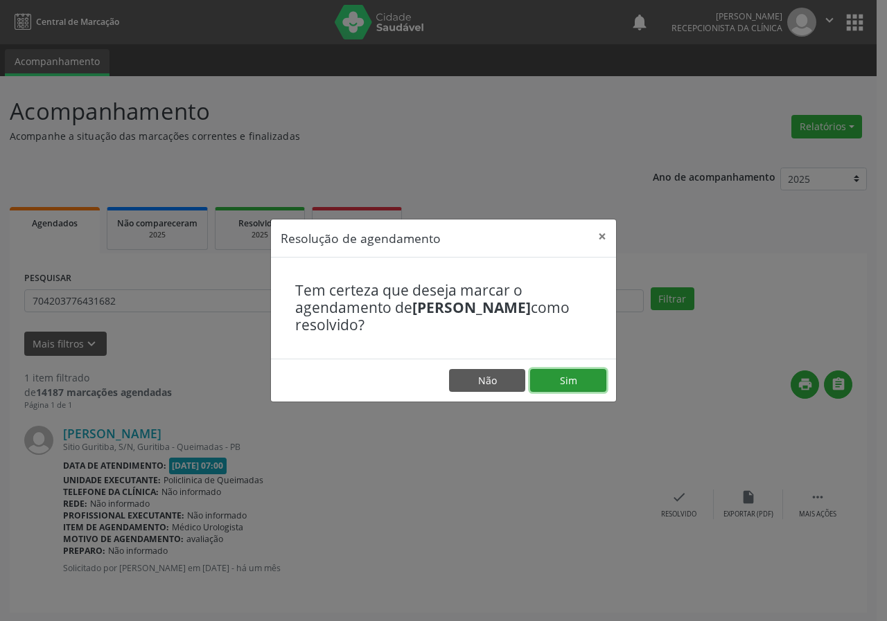
click at [552, 384] on button "Sim" at bounding box center [568, 381] width 76 height 24
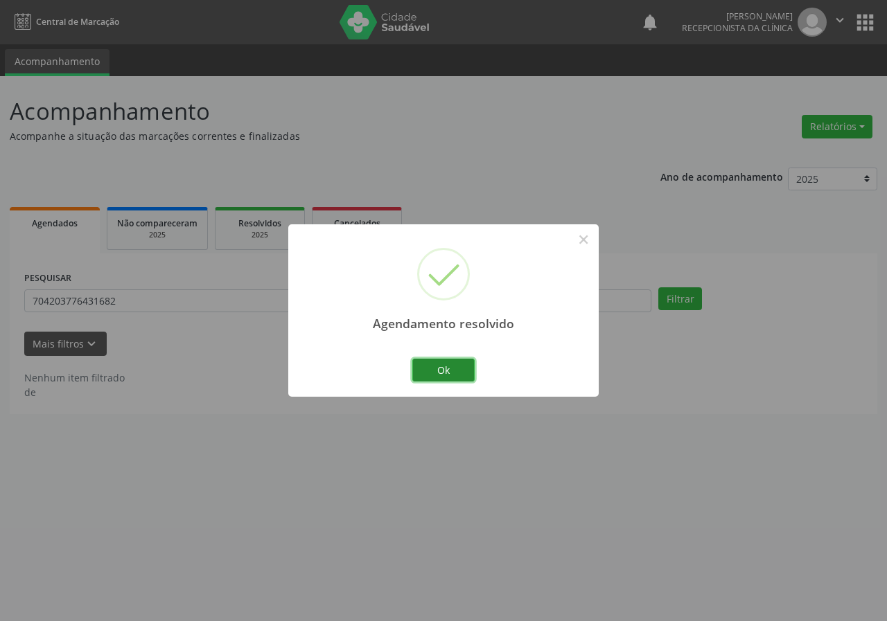
click at [437, 360] on button "Ok" at bounding box center [443, 371] width 62 height 24
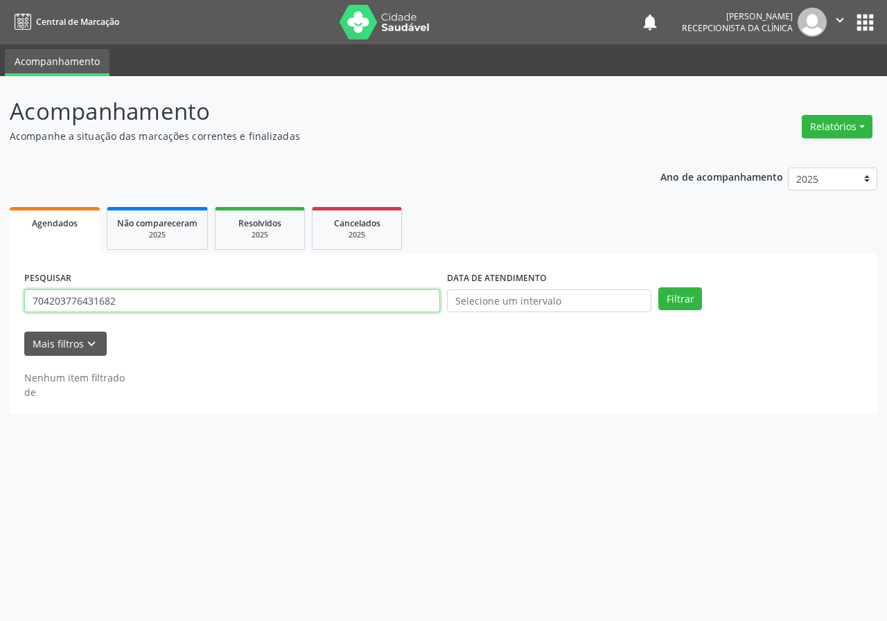
click at [416, 310] on input "704203776431682" at bounding box center [232, 302] width 416 height 24
type input "703100604556290"
click at [658, 288] on button "Filtrar" at bounding box center [680, 300] width 44 height 24
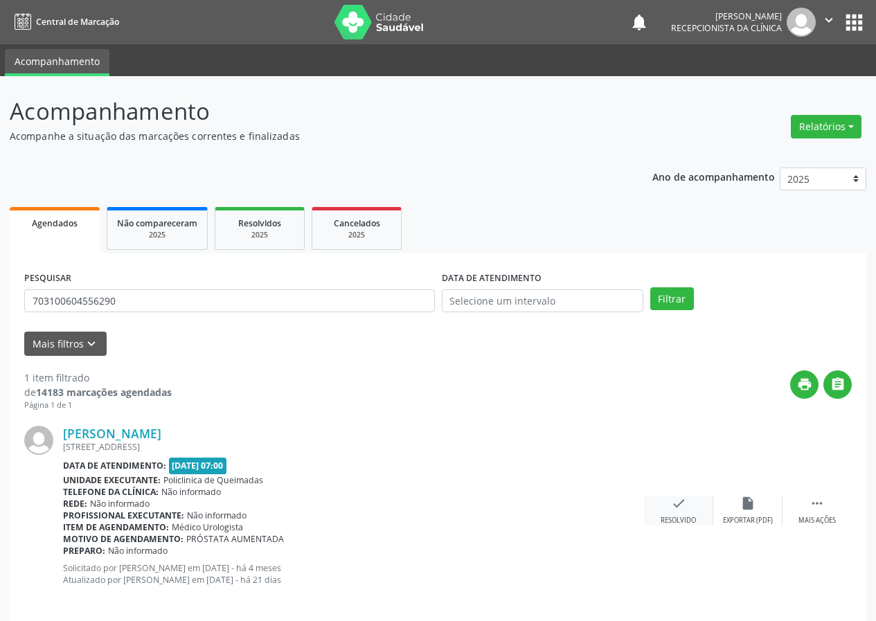
click at [671, 508] on icon "check" at bounding box center [678, 503] width 15 height 15
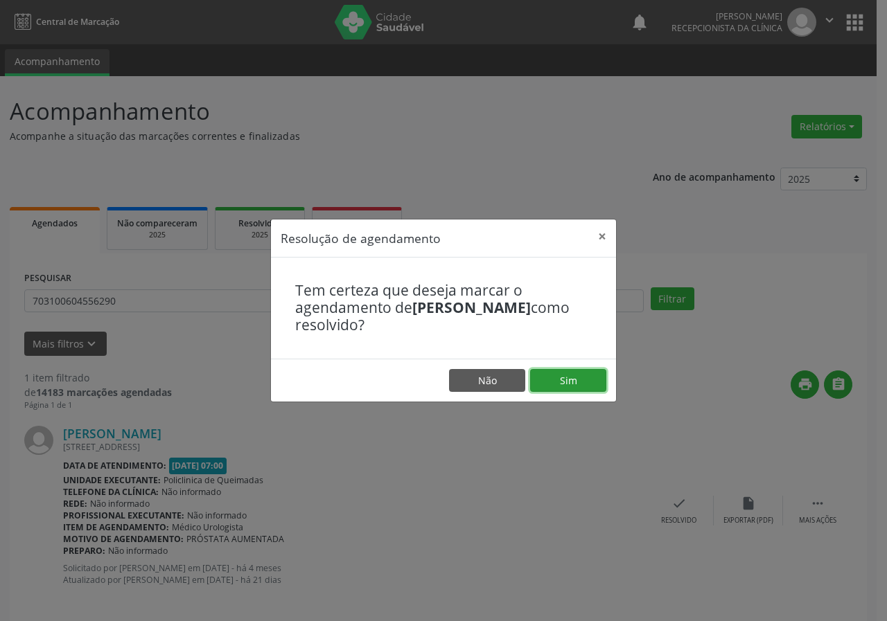
click at [583, 371] on button "Sim" at bounding box center [568, 381] width 76 height 24
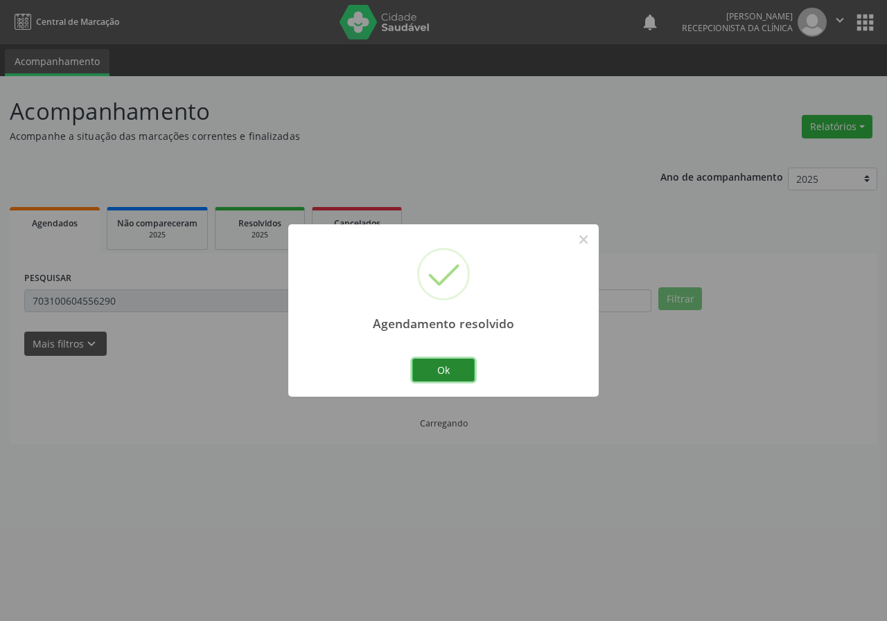
click at [461, 362] on button "Ok" at bounding box center [443, 371] width 62 height 24
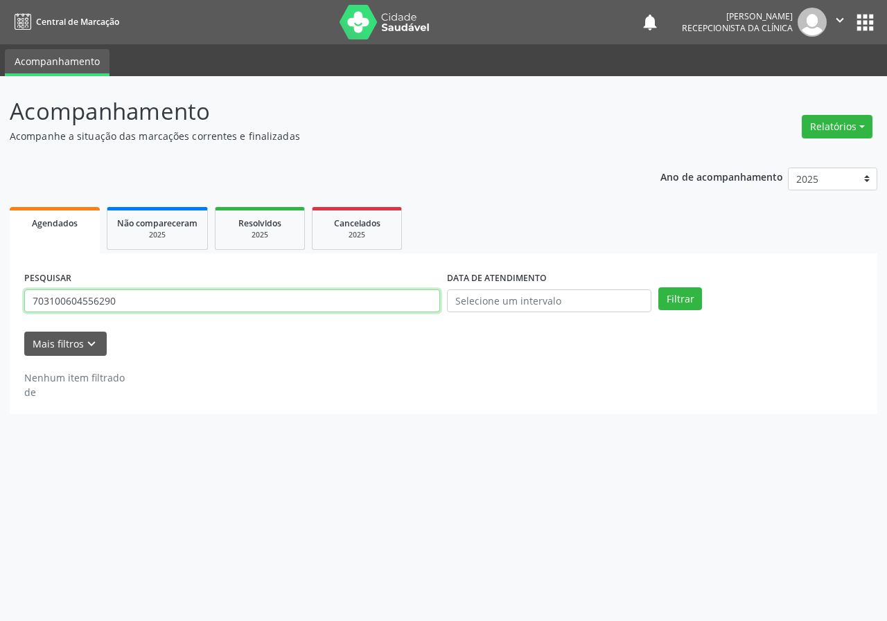
click at [400, 299] on input "703100604556290" at bounding box center [232, 302] width 416 height 24
type input "708908760645719"
click at [658, 288] on button "Filtrar" at bounding box center [680, 300] width 44 height 24
click at [360, 308] on input "708908760645719" at bounding box center [232, 302] width 416 height 24
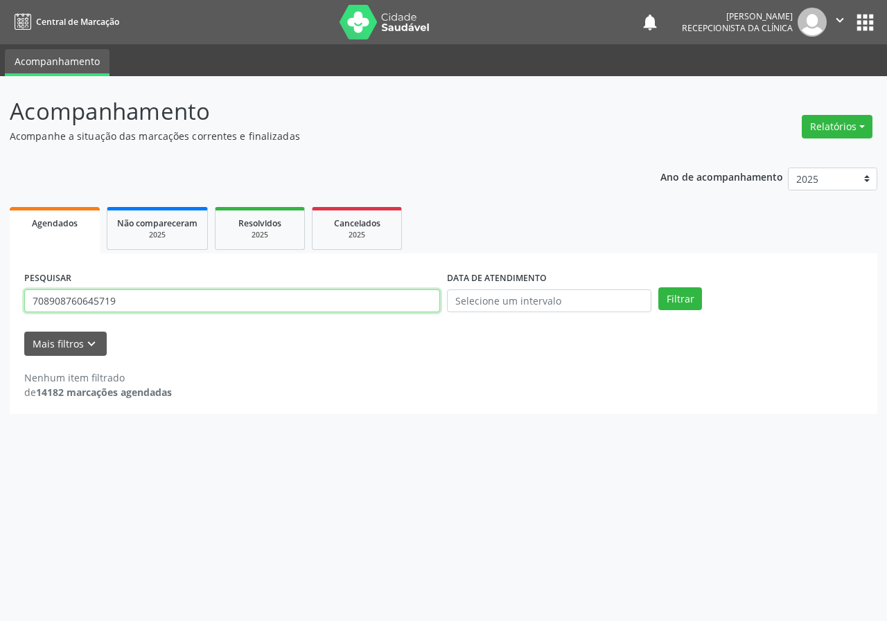
click at [360, 308] on input "708908760645719" at bounding box center [232, 302] width 416 height 24
type input "708908760645719"
click at [658, 288] on button "Filtrar" at bounding box center [680, 300] width 44 height 24
click at [345, 299] on input "708908760645719" at bounding box center [232, 302] width 416 height 24
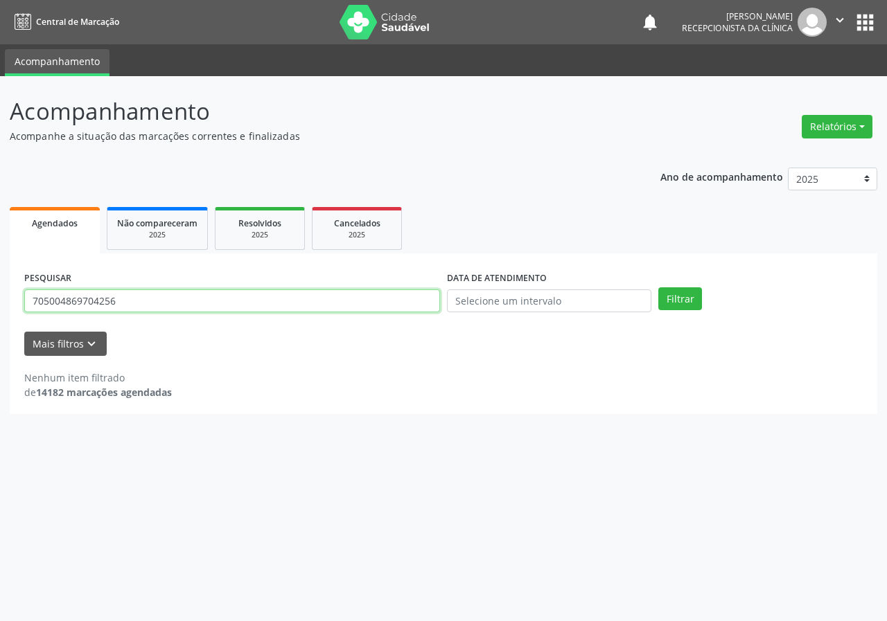
type input "705004869704256"
click at [658, 288] on button "Filtrar" at bounding box center [680, 300] width 44 height 24
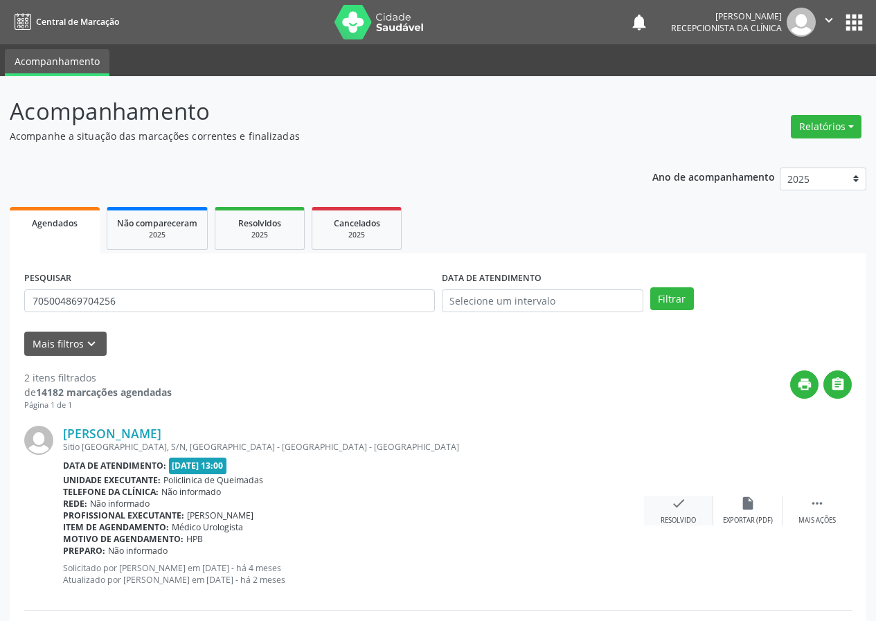
click at [686, 507] on icon "check" at bounding box center [678, 503] width 15 height 15
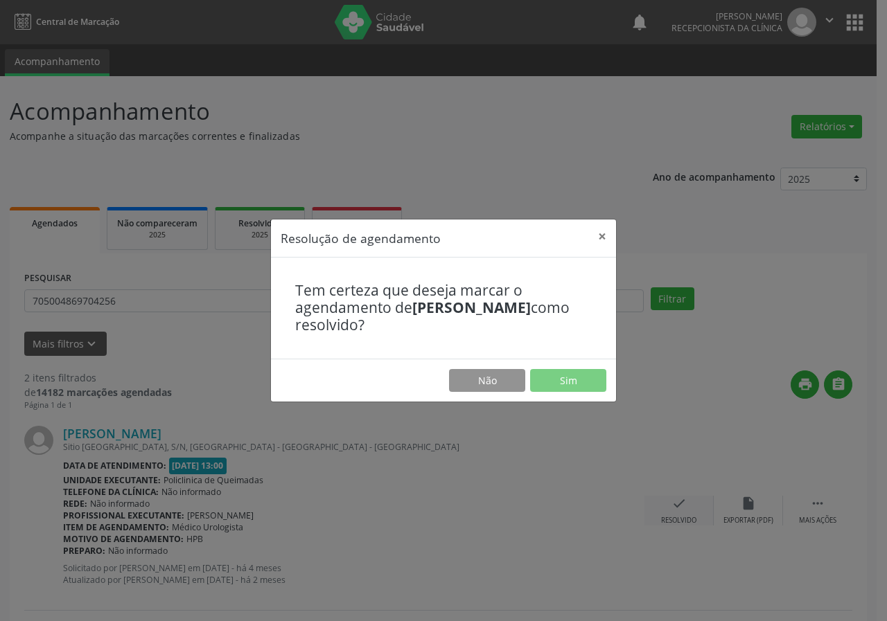
click at [686, 507] on div "Resolução de agendamento × Tem certeza que deseja marcar o agendamento de [PERS…" at bounding box center [443, 310] width 887 height 621
click at [585, 374] on button "Sim" at bounding box center [568, 381] width 76 height 24
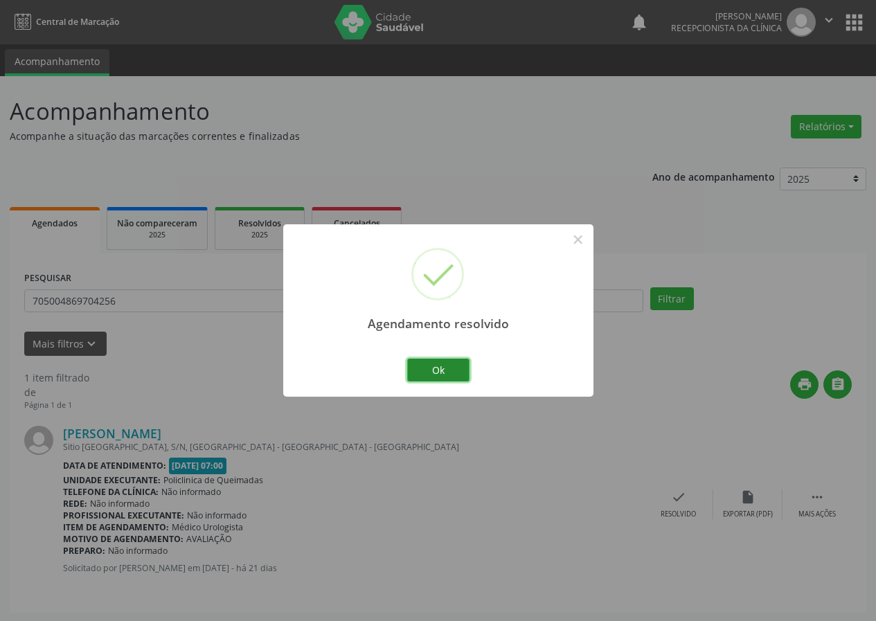
click at [440, 362] on button "Ok" at bounding box center [438, 371] width 62 height 24
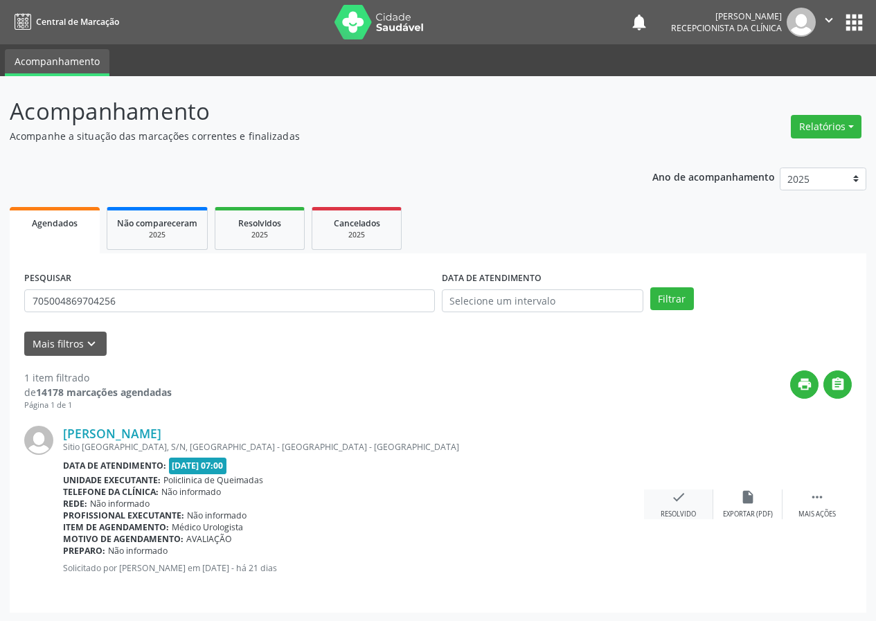
click at [683, 510] on div "Resolvido" at bounding box center [678, 515] width 35 height 10
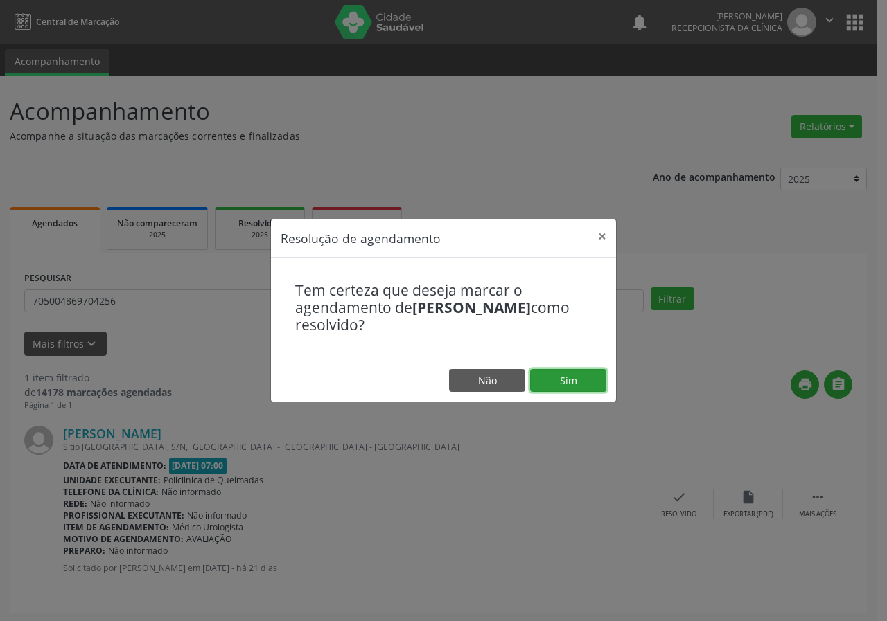
click at [570, 375] on button "Sim" at bounding box center [568, 381] width 76 height 24
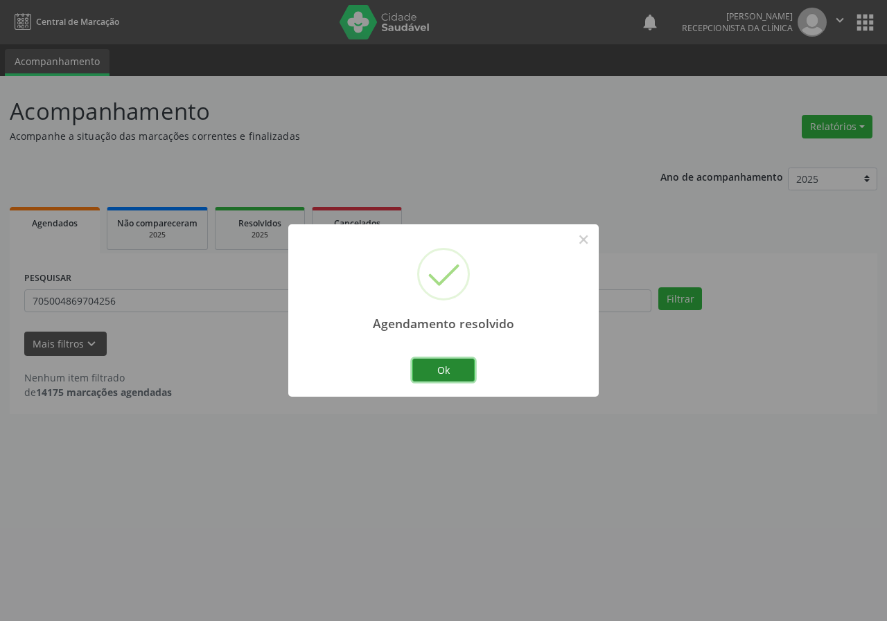
click at [459, 362] on button "Ok" at bounding box center [443, 371] width 62 height 24
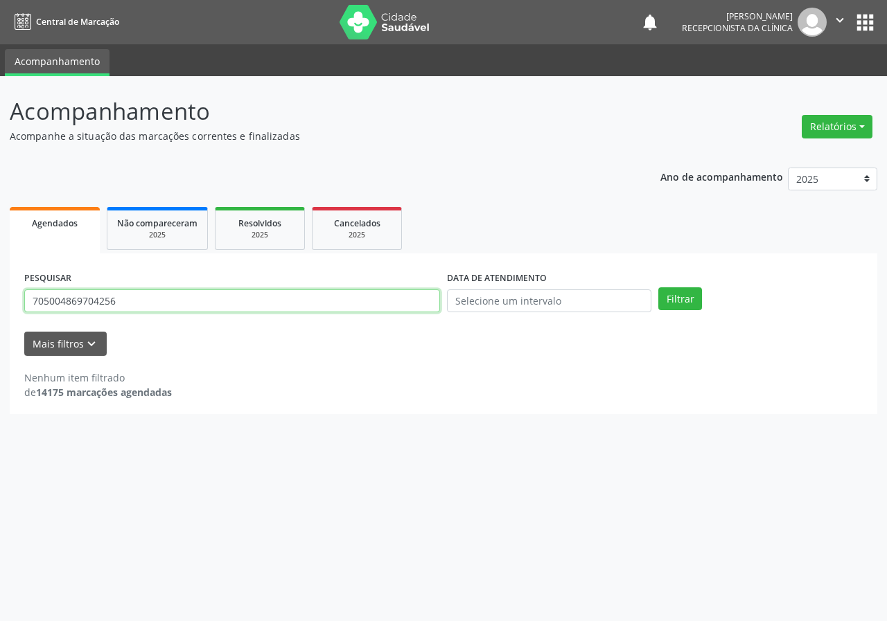
click at [329, 312] on input "705004869704256" at bounding box center [232, 302] width 416 height 24
type input "709608629428379"
click at [658, 288] on button "Filtrar" at bounding box center [680, 300] width 44 height 24
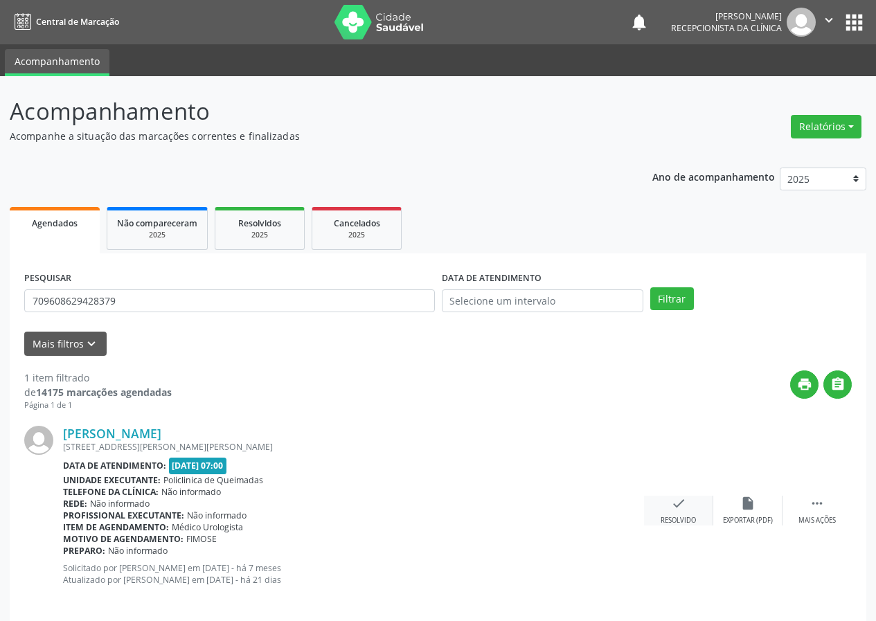
click at [675, 506] on icon "check" at bounding box center [678, 503] width 15 height 15
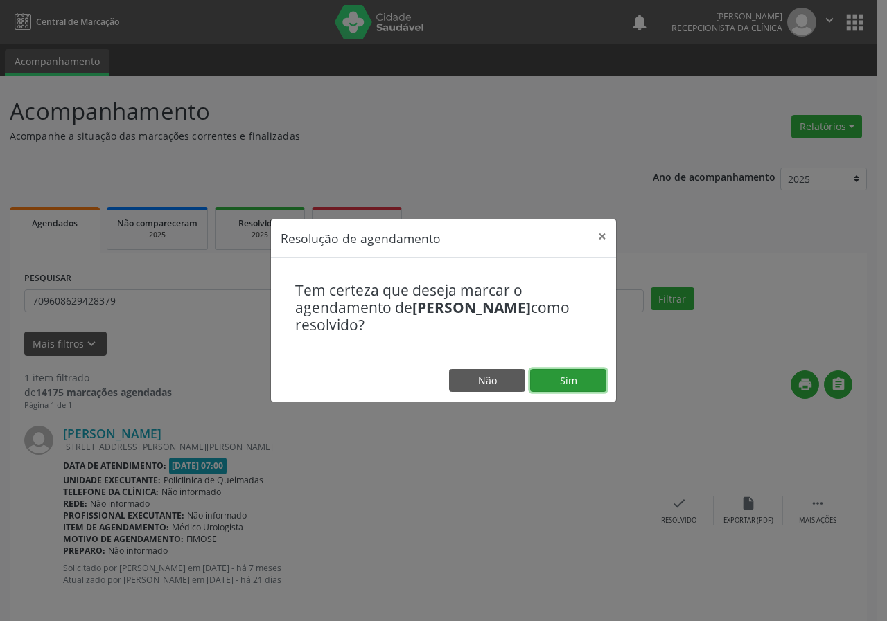
click at [578, 373] on button "Sim" at bounding box center [568, 381] width 76 height 24
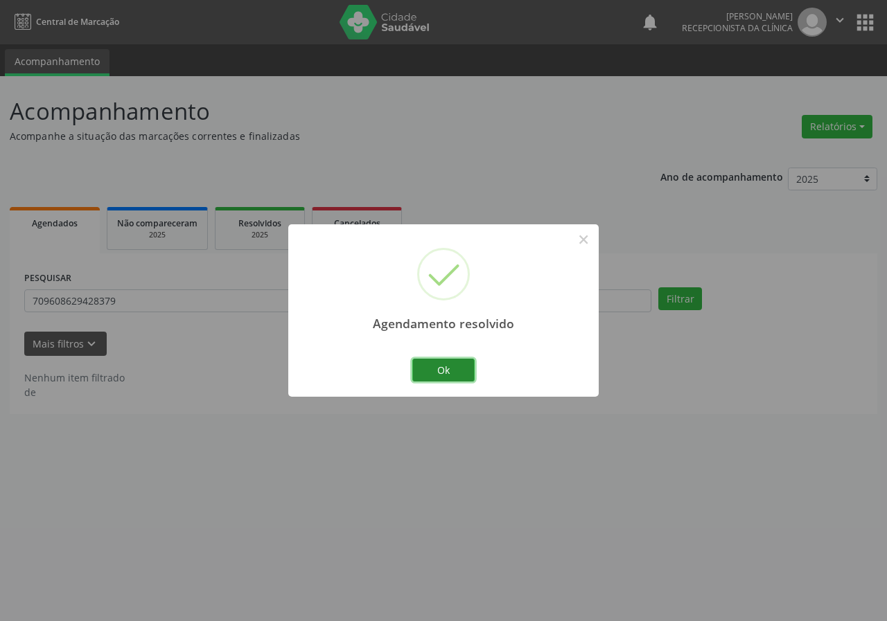
click at [459, 364] on button "Ok" at bounding box center [443, 371] width 62 height 24
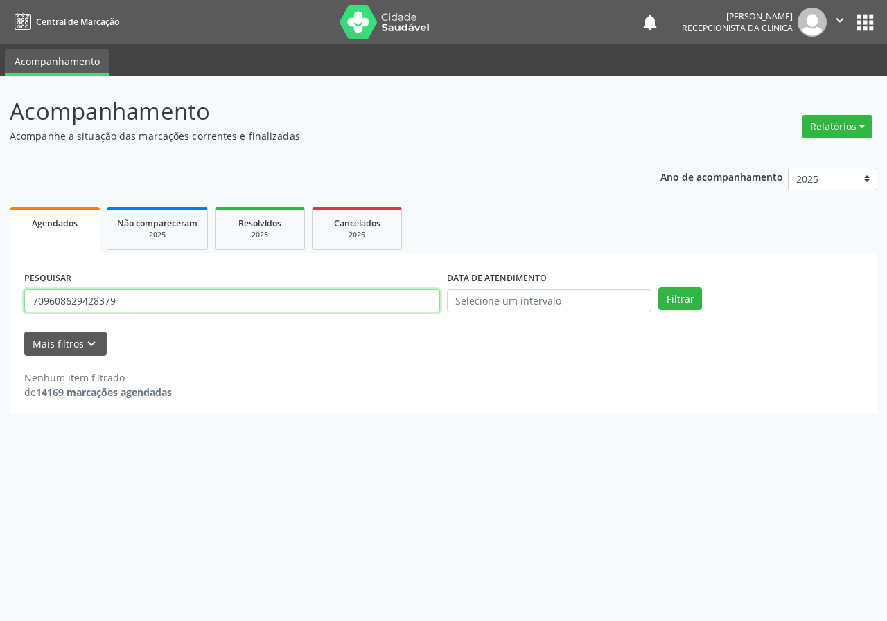
click at [405, 302] on input "709608629428379" at bounding box center [232, 302] width 416 height 24
click at [658, 288] on button "Filtrar" at bounding box center [680, 300] width 44 height 24
click at [109, 301] on input "703403218335775" at bounding box center [232, 302] width 416 height 24
type input "703403218335715"
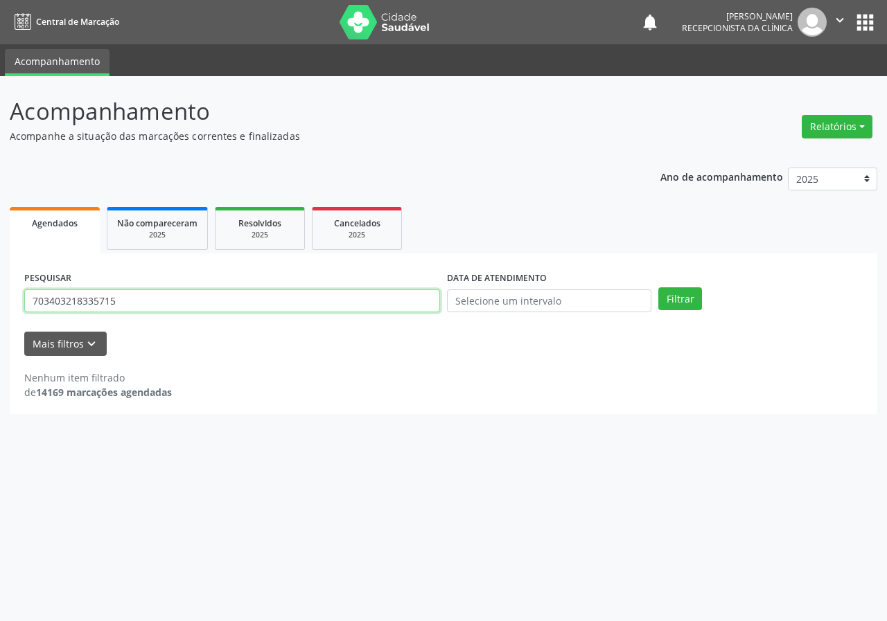
click at [658, 288] on button "Filtrar" at bounding box center [680, 300] width 44 height 24
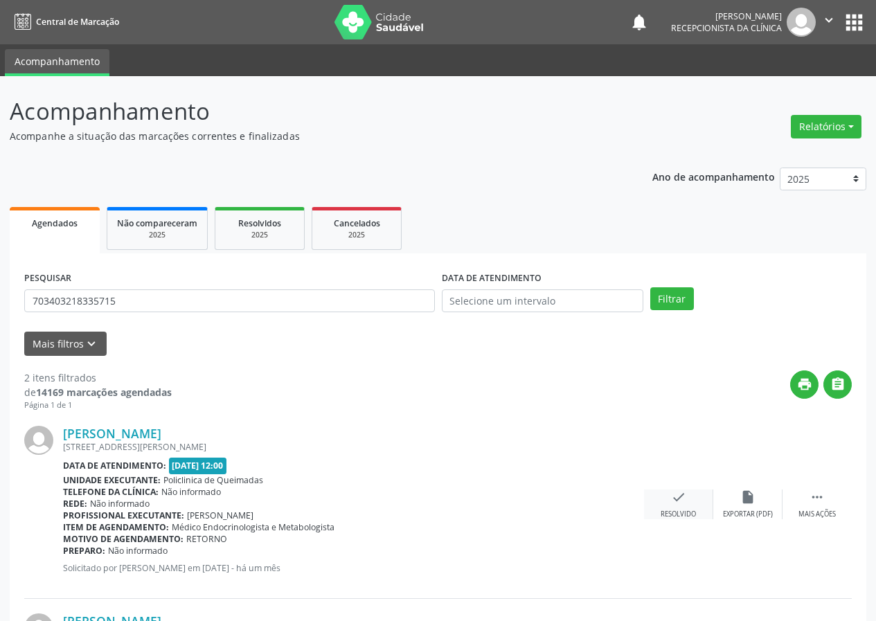
click at [669, 500] on div "check Resolvido" at bounding box center [678, 505] width 69 height 30
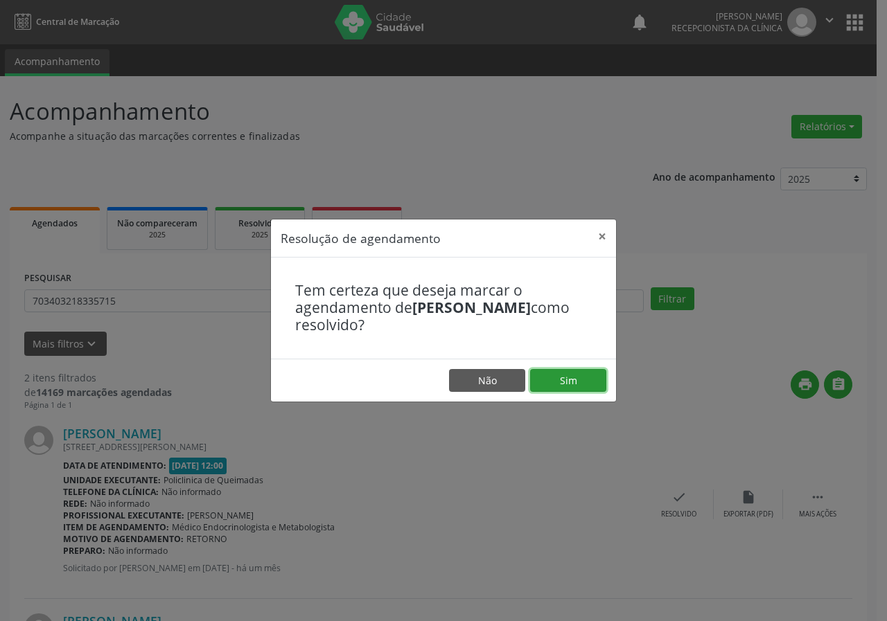
click at [577, 381] on button "Sim" at bounding box center [568, 381] width 76 height 24
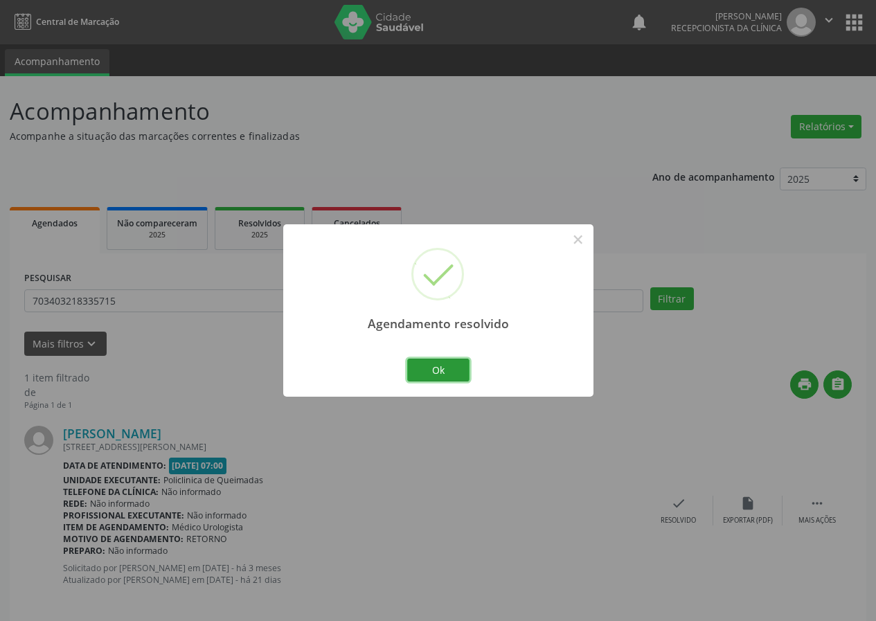
click at [448, 369] on button "Ok" at bounding box center [438, 371] width 62 height 24
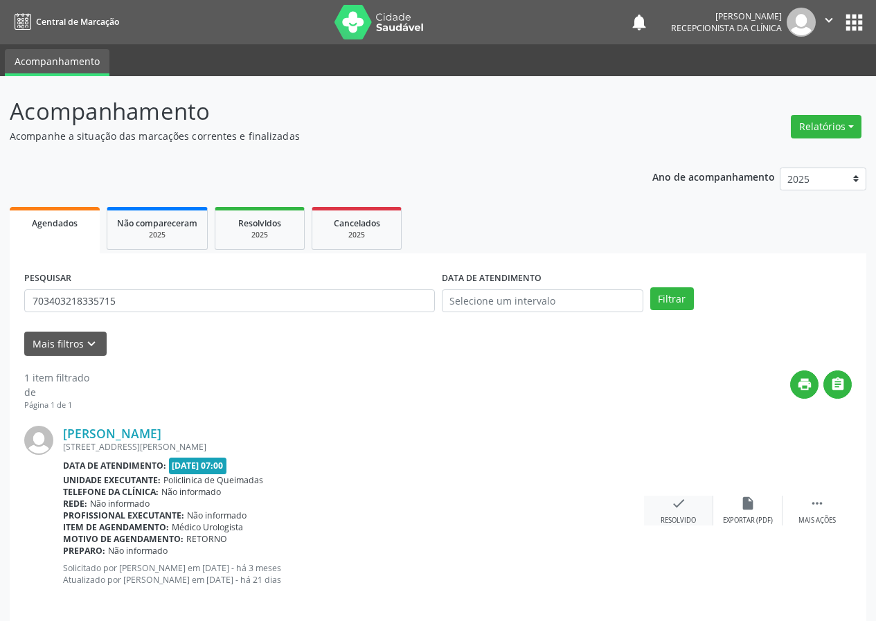
click at [686, 512] on div "check Resolvido" at bounding box center [678, 511] width 69 height 30
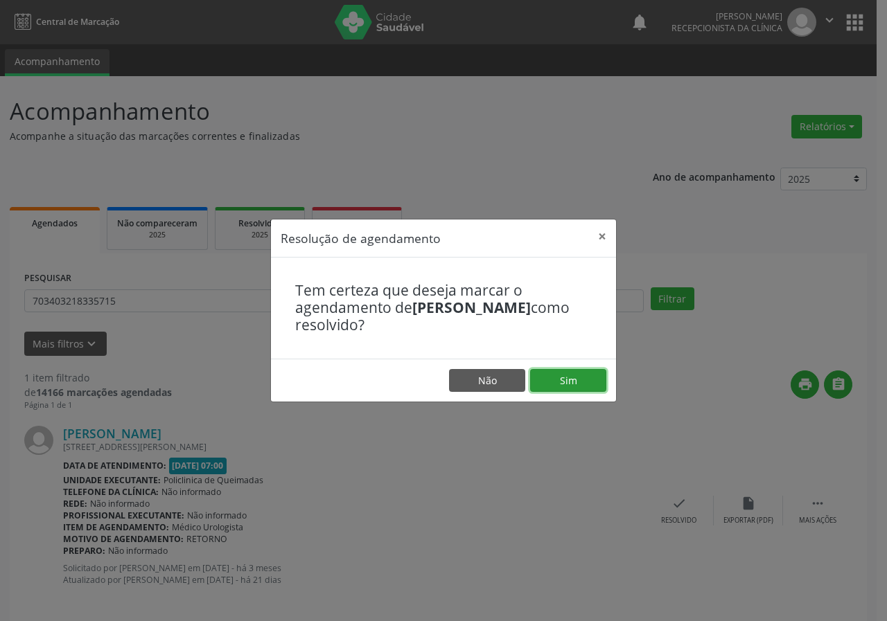
click at [579, 370] on button "Sim" at bounding box center [568, 381] width 76 height 24
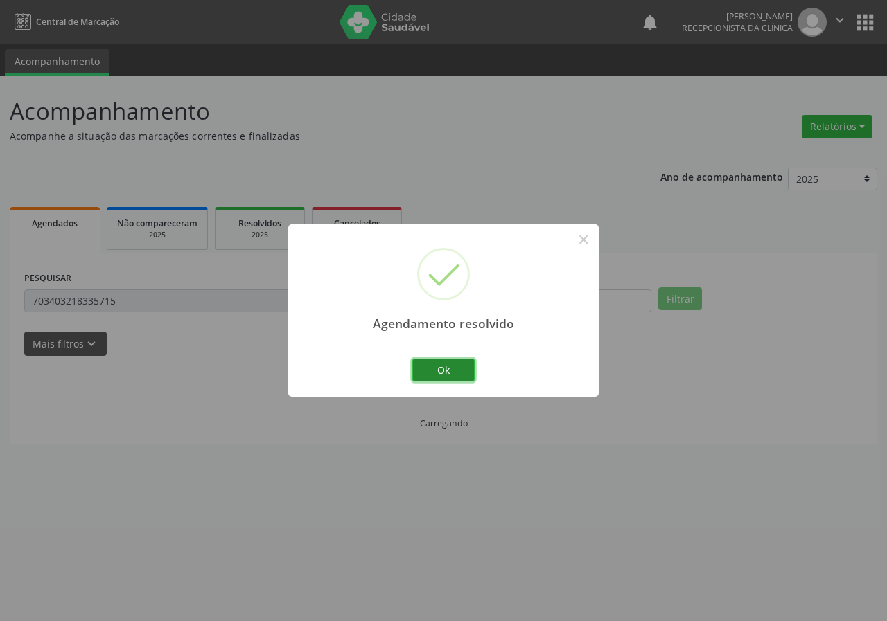
click at [452, 364] on button "Ok" at bounding box center [443, 371] width 62 height 24
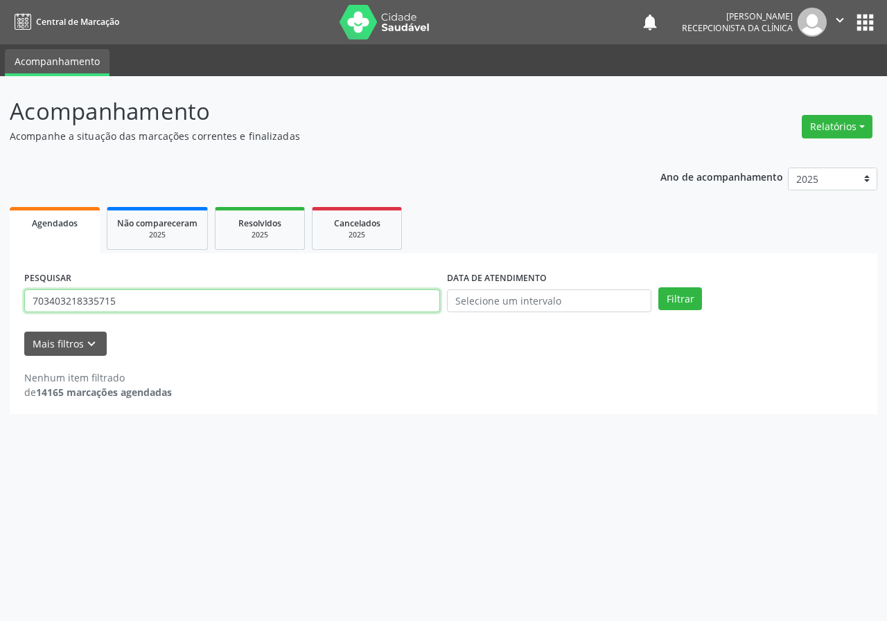
click at [397, 305] on input "703403218335715" at bounding box center [232, 302] width 416 height 24
type input "700807415435483"
click at [658, 288] on button "Filtrar" at bounding box center [680, 300] width 44 height 24
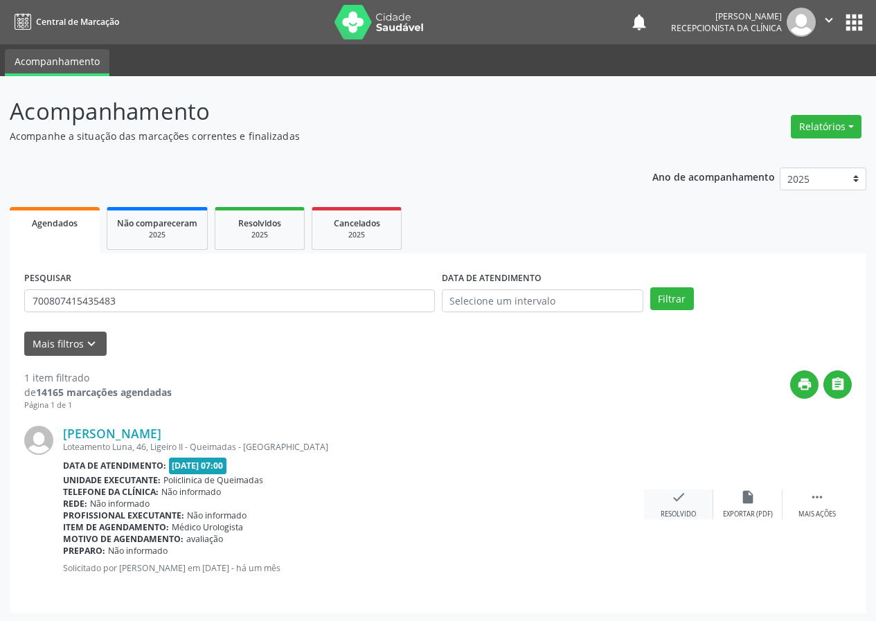
click at [661, 502] on div "check Resolvido" at bounding box center [678, 505] width 69 height 30
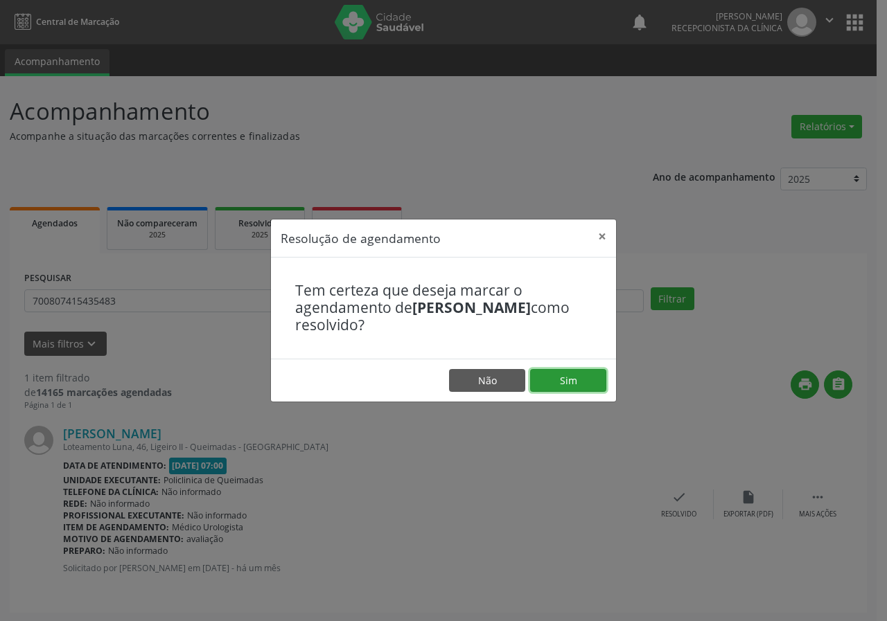
click at [574, 369] on button "Sim" at bounding box center [568, 381] width 76 height 24
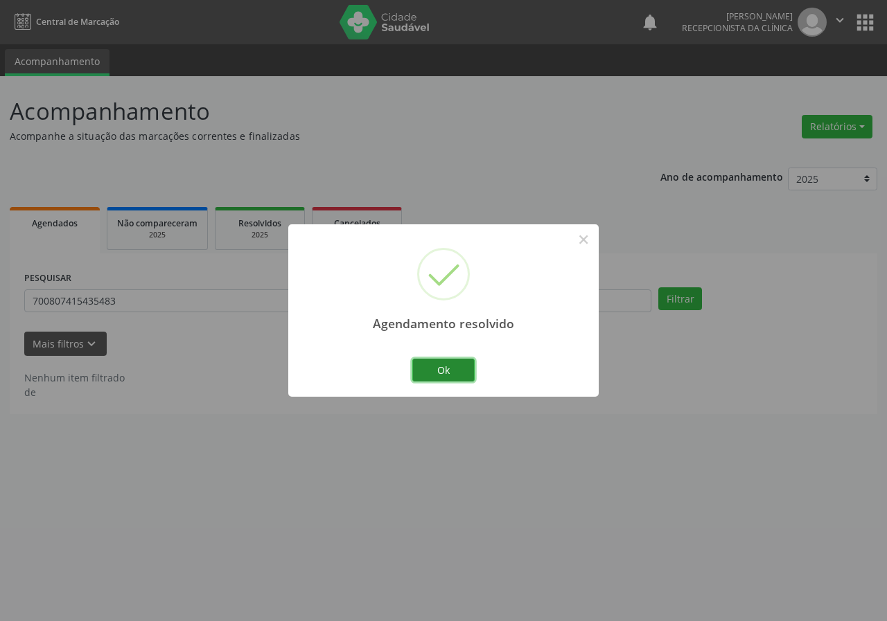
click at [454, 364] on button "Ok" at bounding box center [443, 371] width 62 height 24
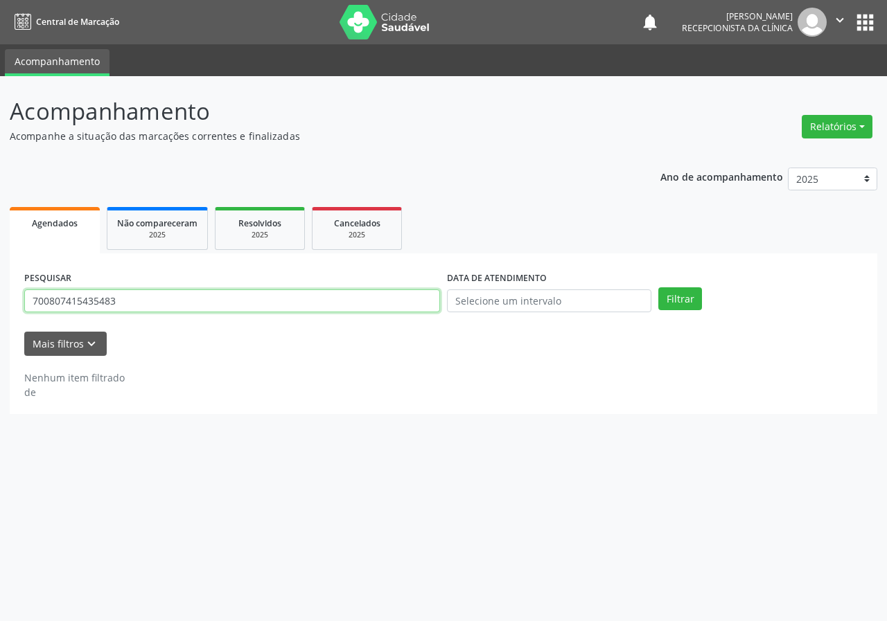
click at [426, 303] on input "700807415435483" at bounding box center [232, 302] width 416 height 24
type input "700007047834901"
click at [658, 288] on button "Filtrar" at bounding box center [680, 300] width 44 height 24
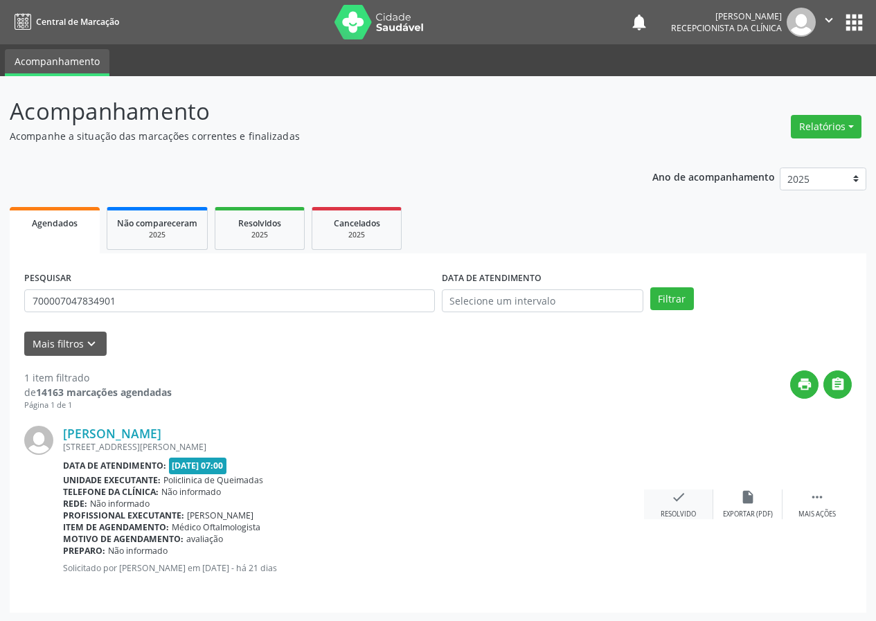
click at [676, 514] on div "Resolvido" at bounding box center [678, 515] width 35 height 10
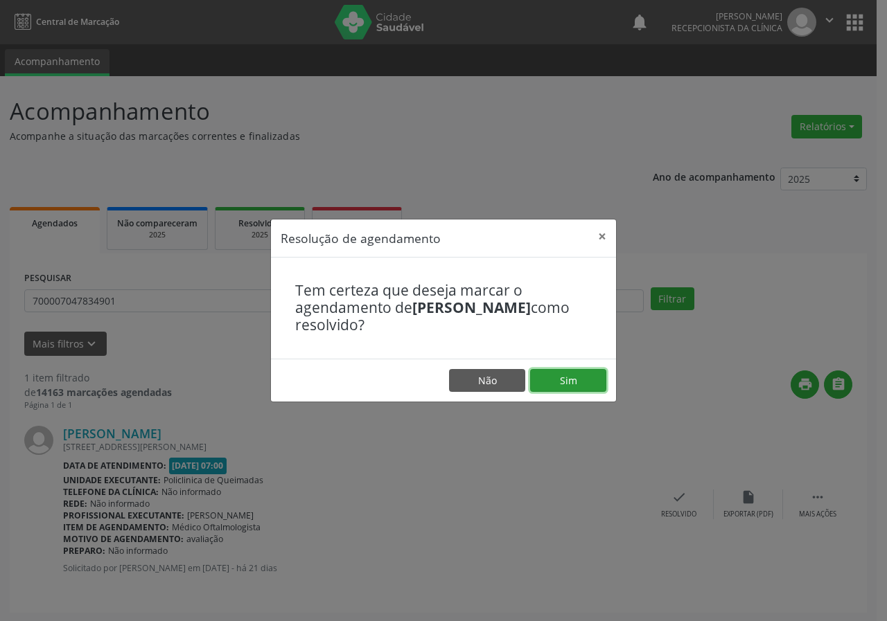
click at [565, 370] on button "Sim" at bounding box center [568, 381] width 76 height 24
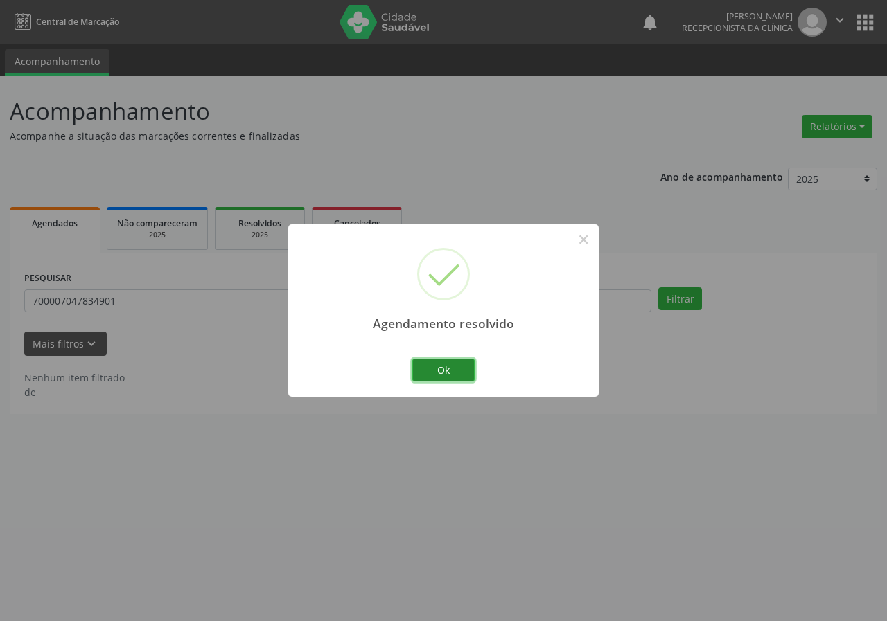
click at [440, 367] on button "Ok" at bounding box center [443, 371] width 62 height 24
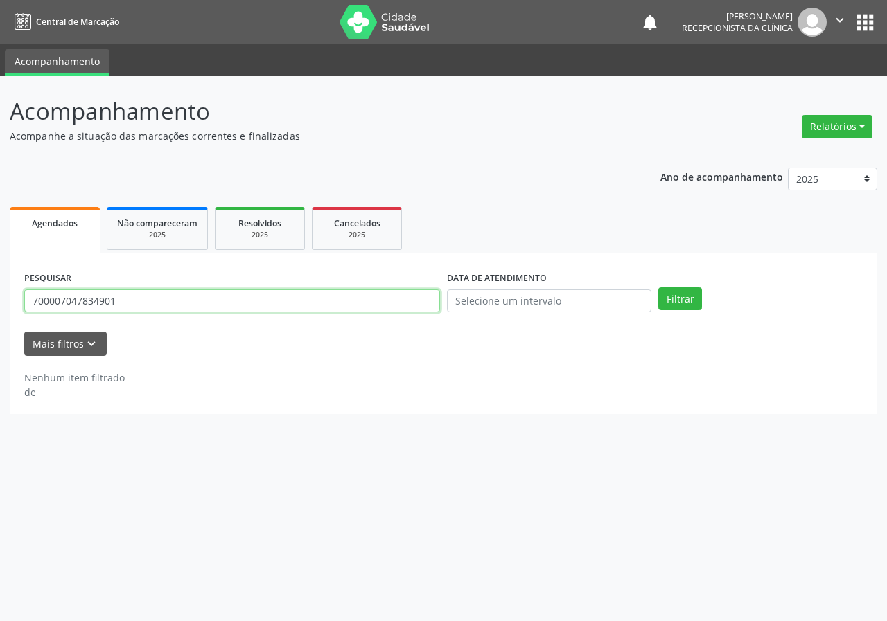
click at [280, 300] on input "700007047834901" at bounding box center [232, 302] width 416 height 24
click at [281, 300] on input "700007047834901" at bounding box center [232, 302] width 416 height 24
type input "708200125196448"
click at [658, 288] on button "Filtrar" at bounding box center [680, 300] width 44 height 24
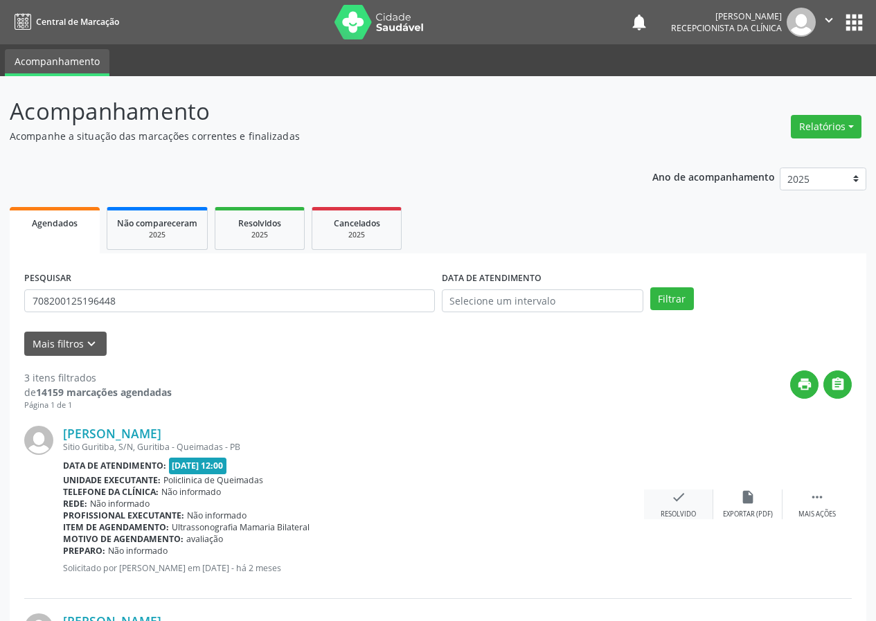
click at [683, 493] on icon "check" at bounding box center [678, 497] width 15 height 15
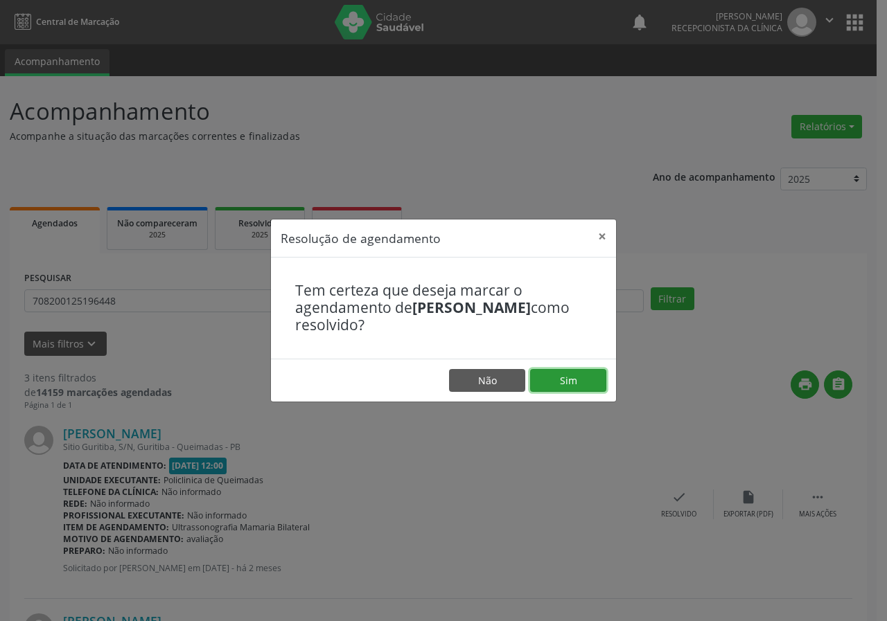
click at [586, 378] on button "Sim" at bounding box center [568, 381] width 76 height 24
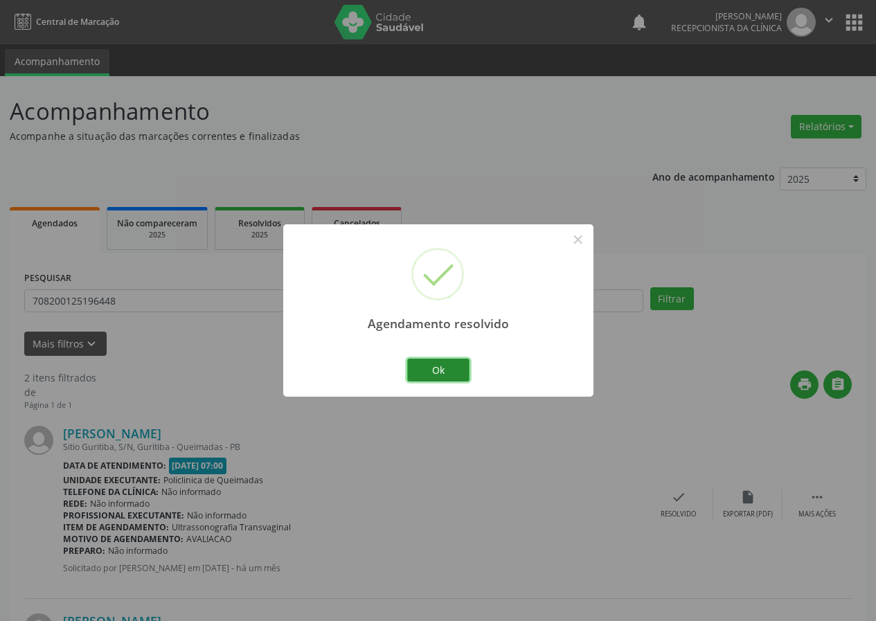
click at [430, 360] on button "Ok" at bounding box center [438, 371] width 62 height 24
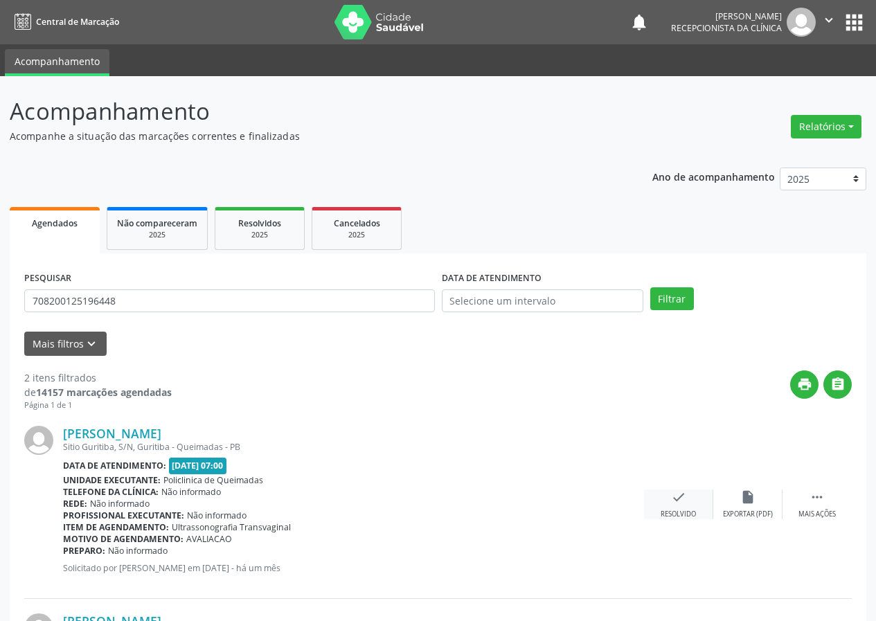
click at [669, 504] on div "check Resolvido" at bounding box center [678, 505] width 69 height 30
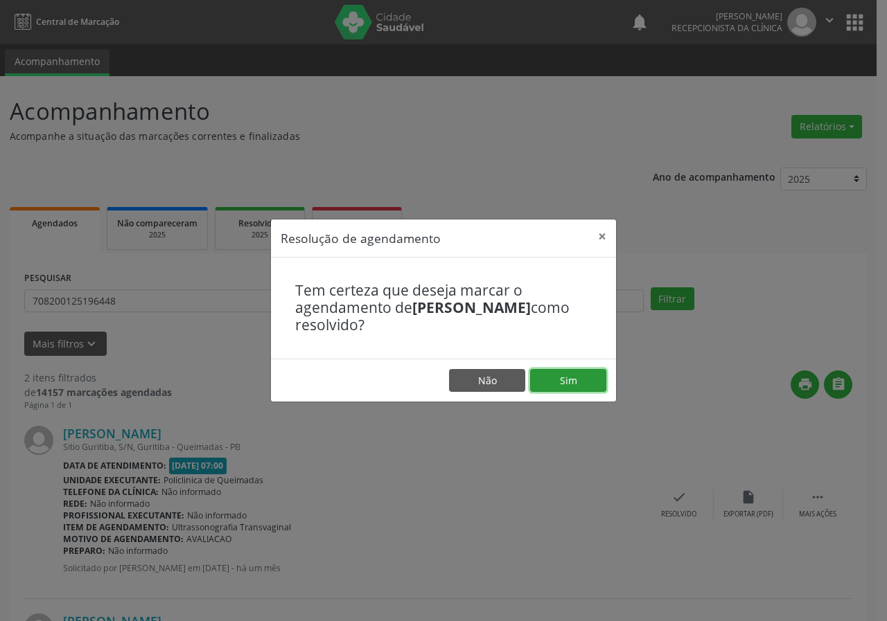
click at [563, 379] on button "Sim" at bounding box center [568, 381] width 76 height 24
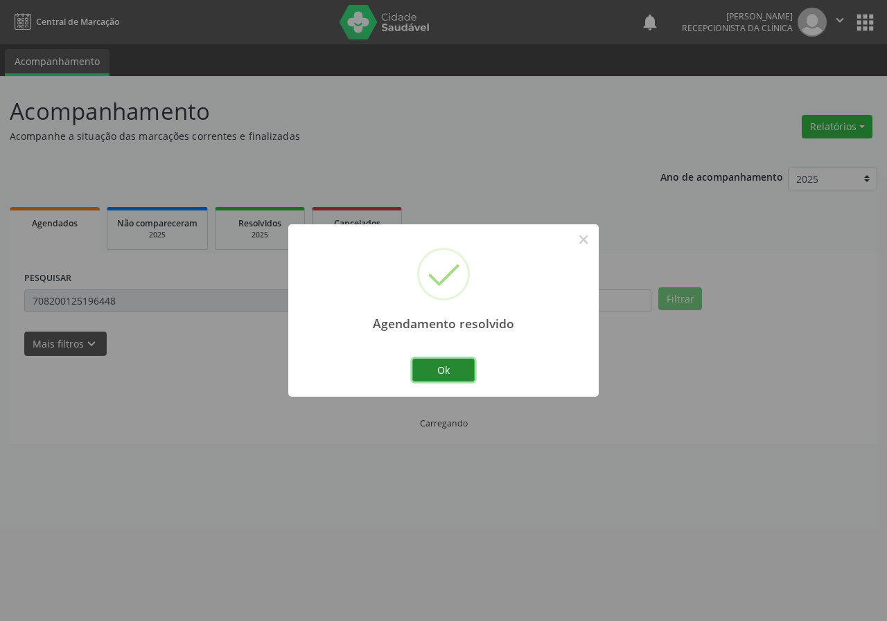
click at [462, 366] on button "Ok" at bounding box center [443, 371] width 62 height 24
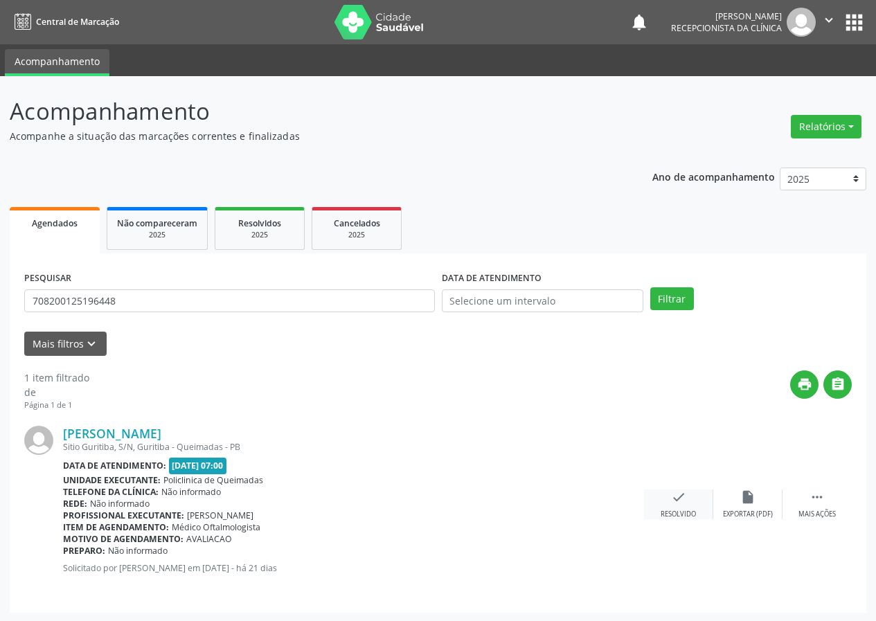
click at [682, 508] on div "check Resolvido" at bounding box center [678, 505] width 69 height 30
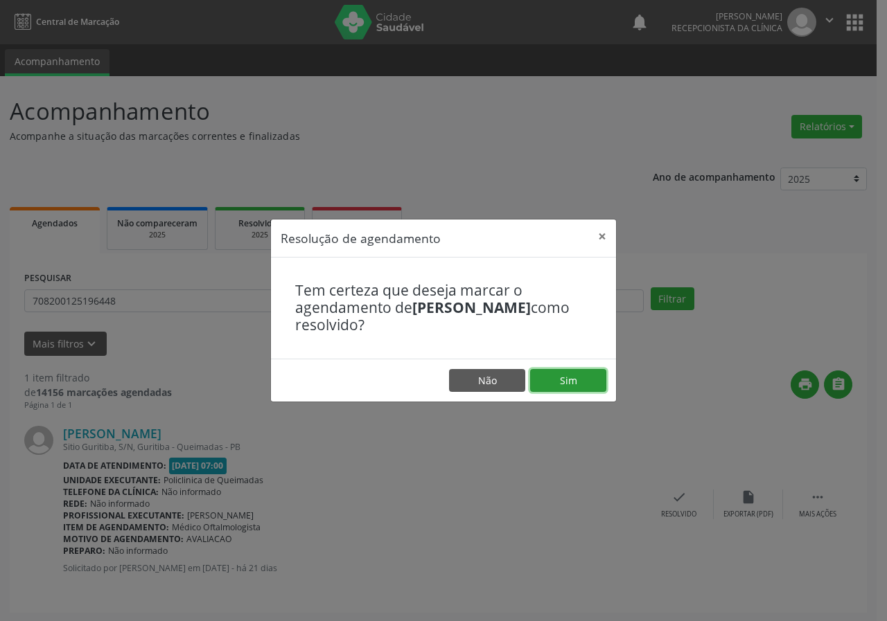
click at [601, 380] on button "Sim" at bounding box center [568, 381] width 76 height 24
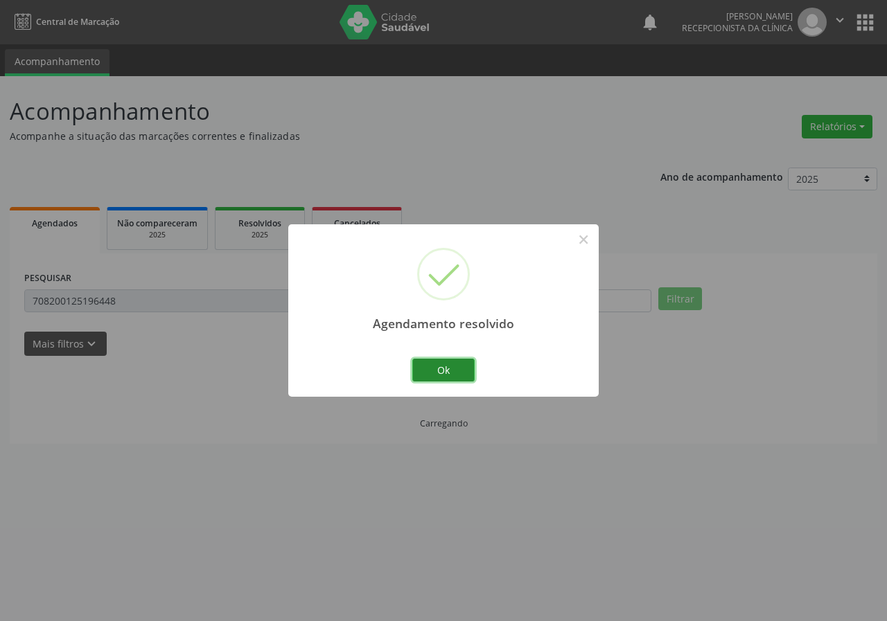
click at [450, 369] on button "Ok" at bounding box center [443, 371] width 62 height 24
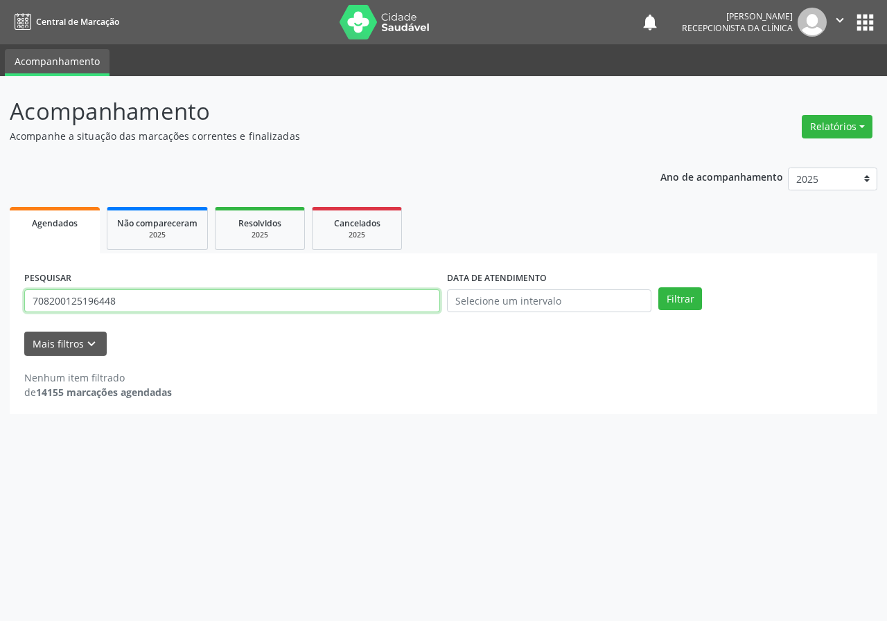
click at [380, 301] on input "708200125196448" at bounding box center [232, 302] width 416 height 24
type input "706509334140495"
click at [658, 288] on button "Filtrar" at bounding box center [680, 300] width 44 height 24
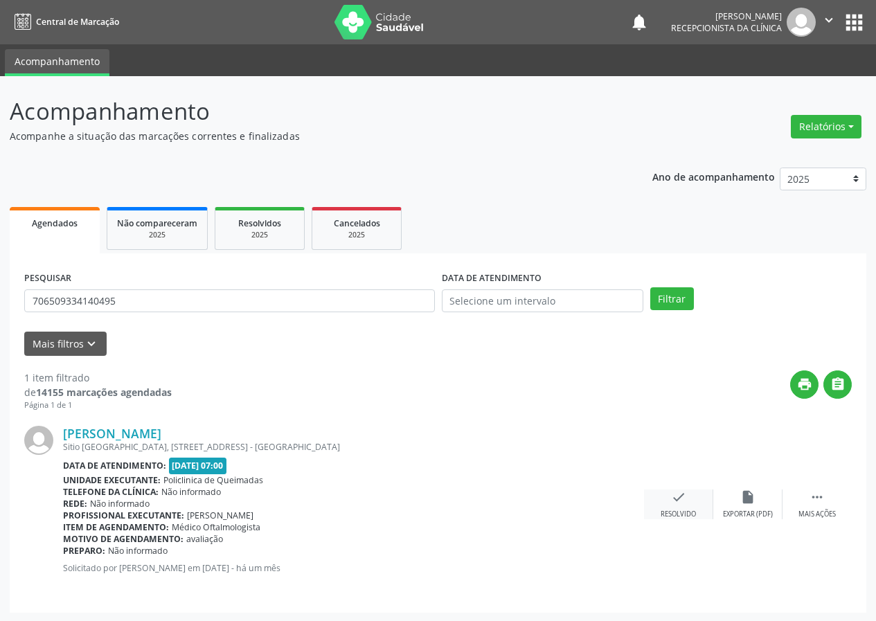
click at [675, 502] on icon "check" at bounding box center [678, 497] width 15 height 15
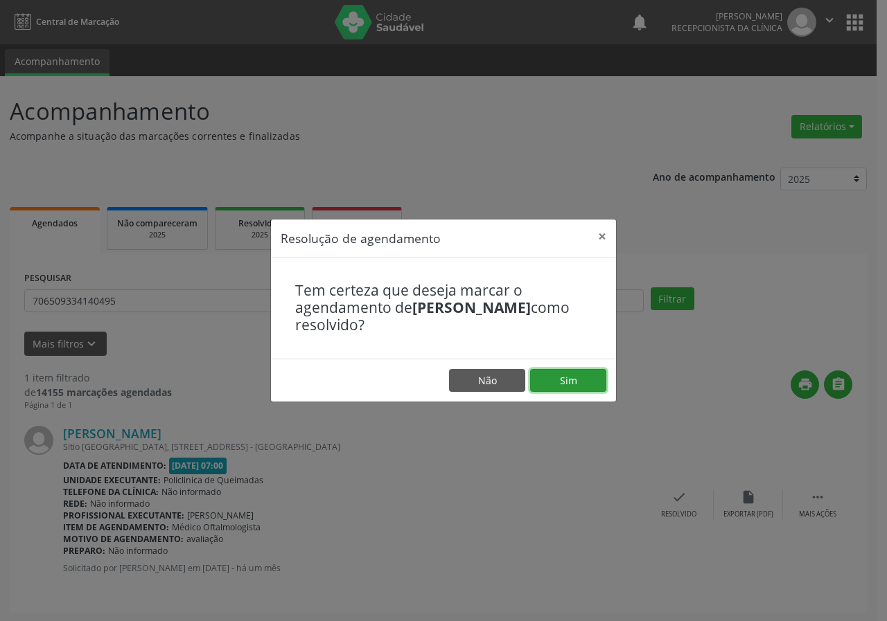
click at [576, 380] on button "Sim" at bounding box center [568, 381] width 76 height 24
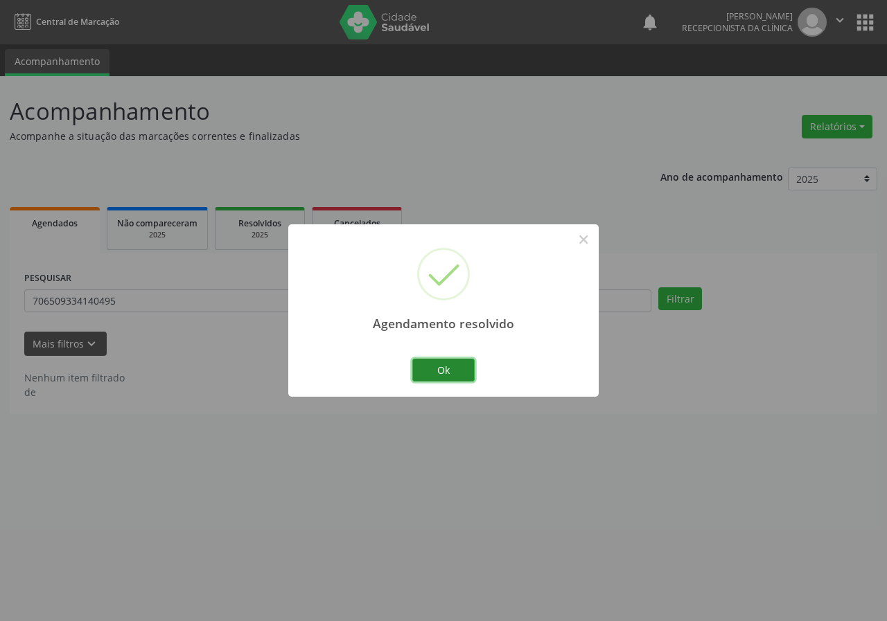
click at [446, 363] on button "Ok" at bounding box center [443, 371] width 62 height 24
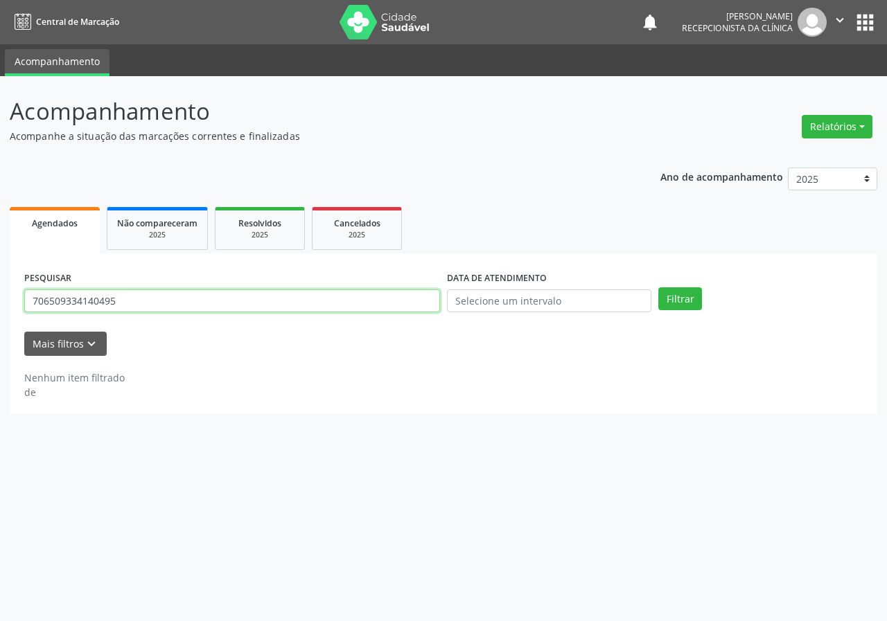
click at [299, 294] on input "706509334140495" at bounding box center [232, 302] width 416 height 24
click at [299, 295] on input "706509334140495" at bounding box center [232, 302] width 416 height 24
click at [658, 288] on button "Filtrar" at bounding box center [680, 300] width 44 height 24
click at [236, 303] on input "702806118946867" at bounding box center [232, 302] width 416 height 24
type input "702806118946861"
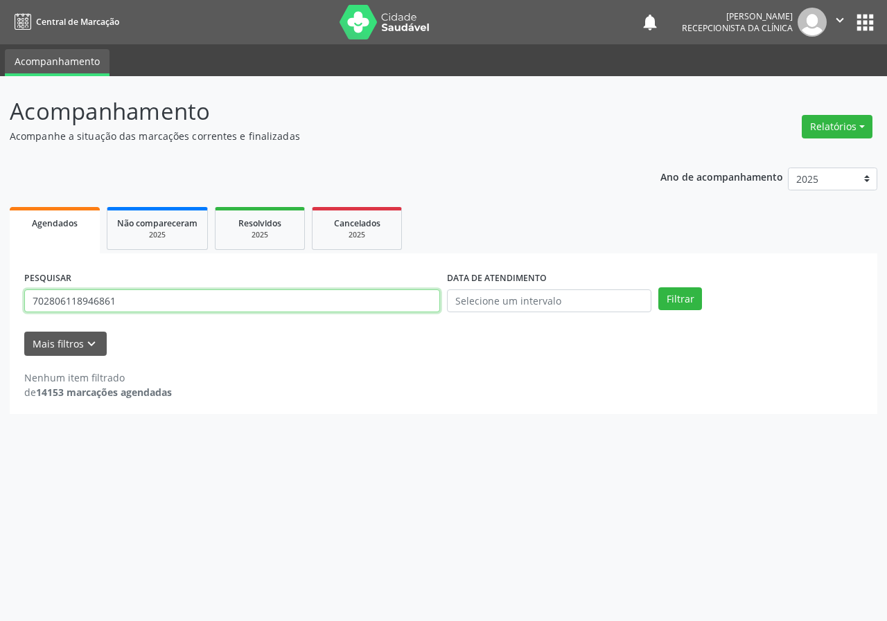
click at [658, 288] on button "Filtrar" at bounding box center [680, 300] width 44 height 24
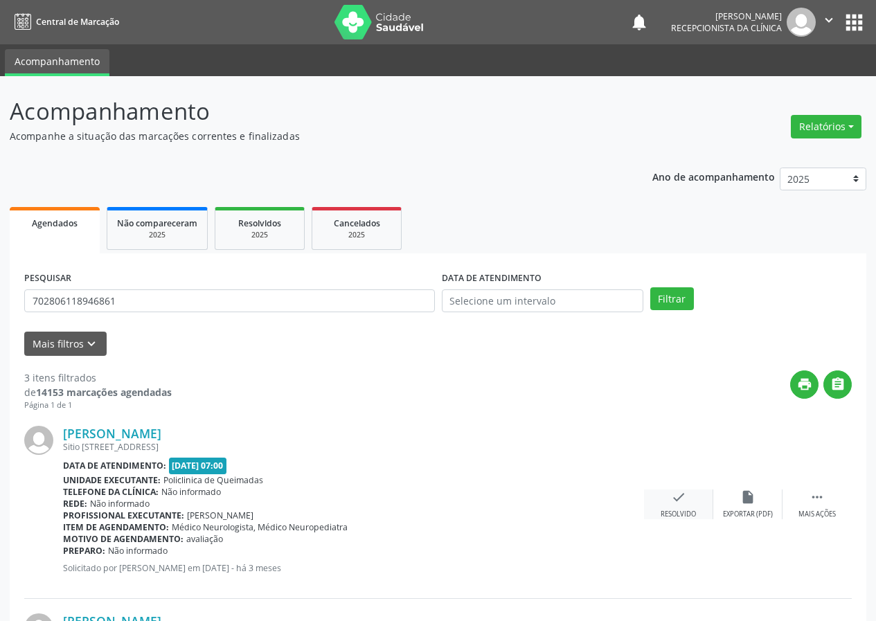
click at [683, 490] on icon "check" at bounding box center [678, 497] width 15 height 15
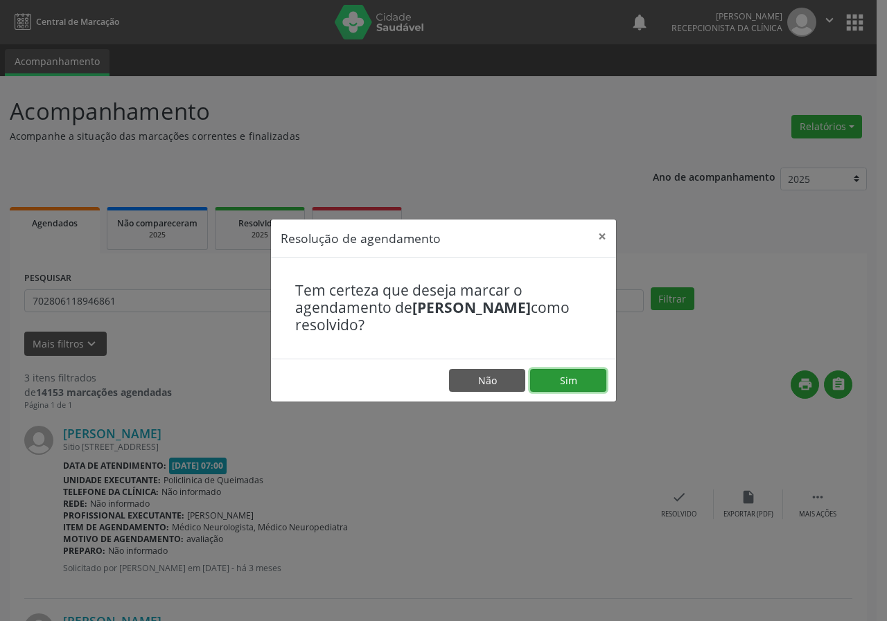
click at [591, 383] on button "Sim" at bounding box center [568, 381] width 76 height 24
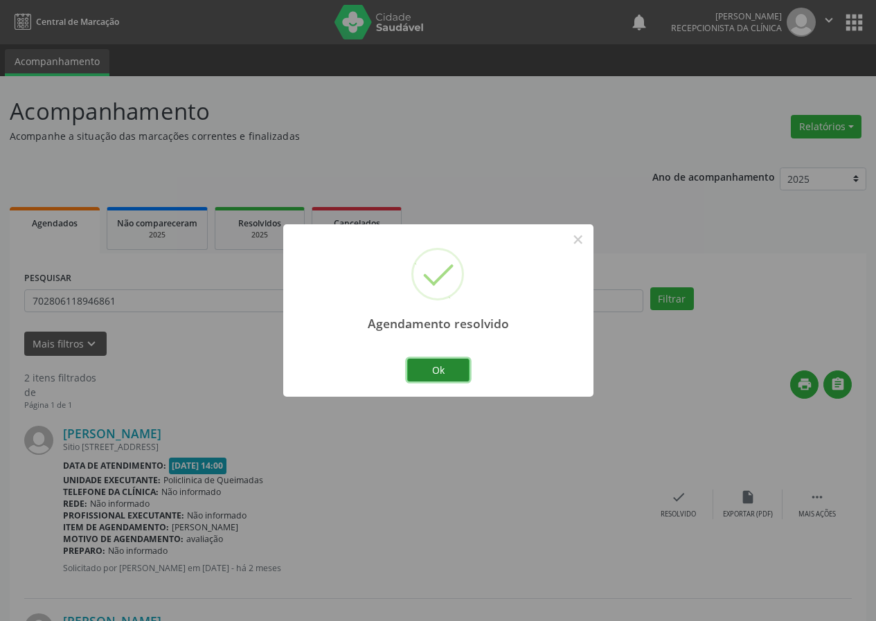
click at [450, 363] on button "Ok" at bounding box center [438, 371] width 62 height 24
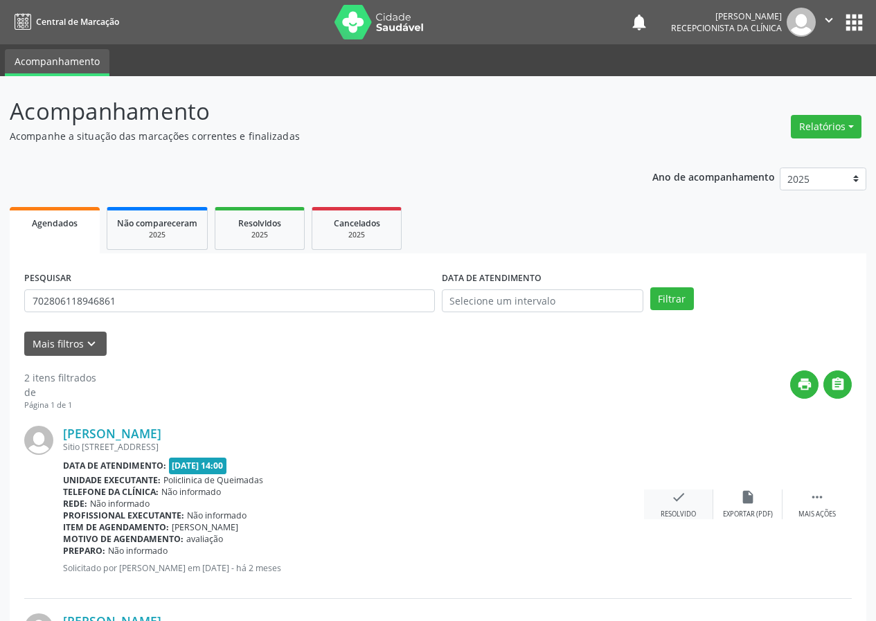
click at [690, 502] on div "check Resolvido" at bounding box center [678, 505] width 69 height 30
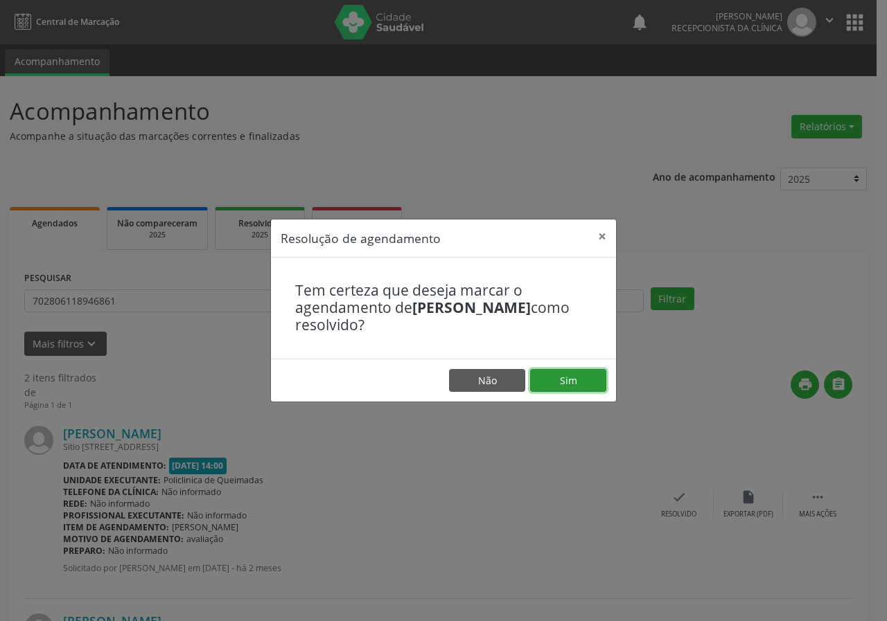
click at [567, 376] on button "Sim" at bounding box center [568, 381] width 76 height 24
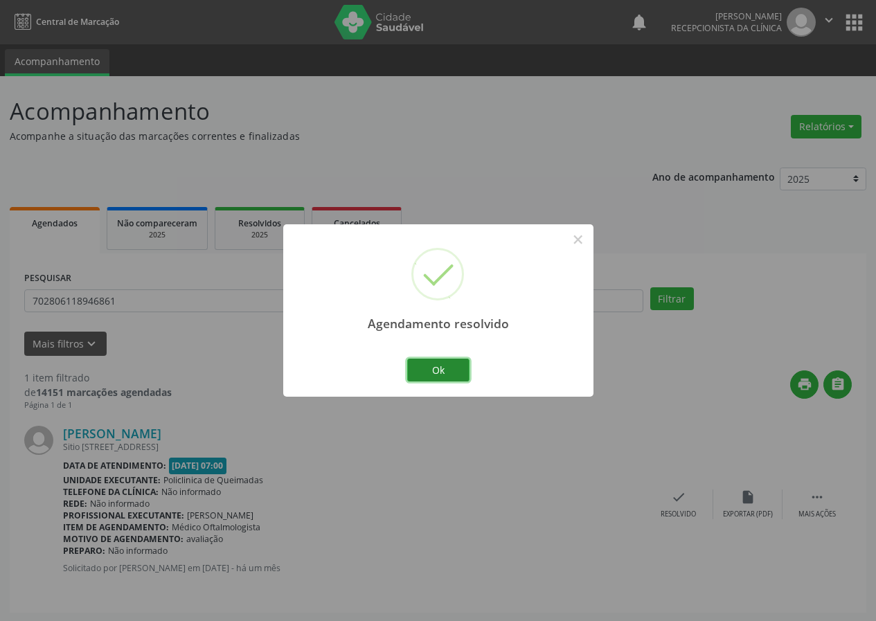
click at [460, 361] on button "Ok" at bounding box center [438, 371] width 62 height 24
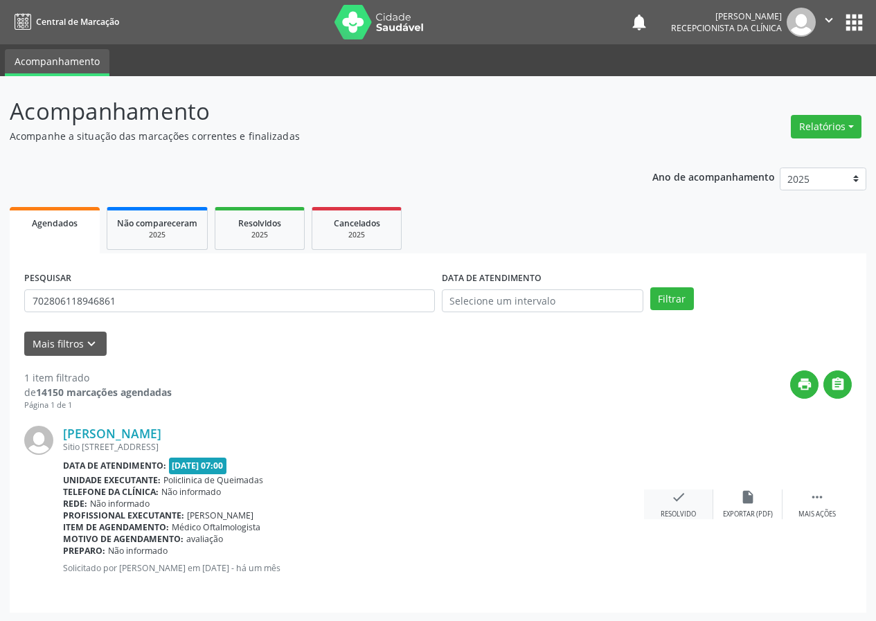
click at [674, 503] on icon "check" at bounding box center [678, 497] width 15 height 15
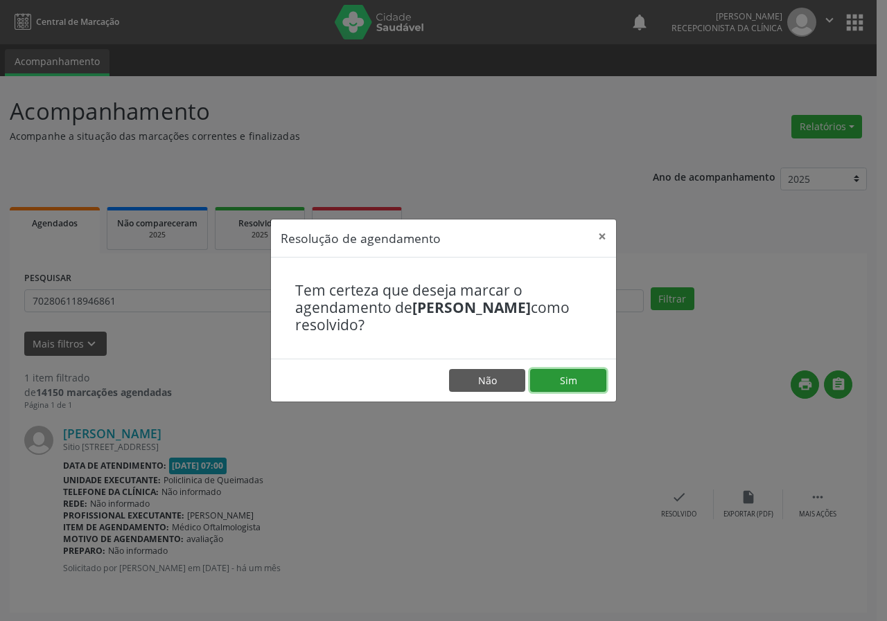
click at [572, 378] on button "Sim" at bounding box center [568, 381] width 76 height 24
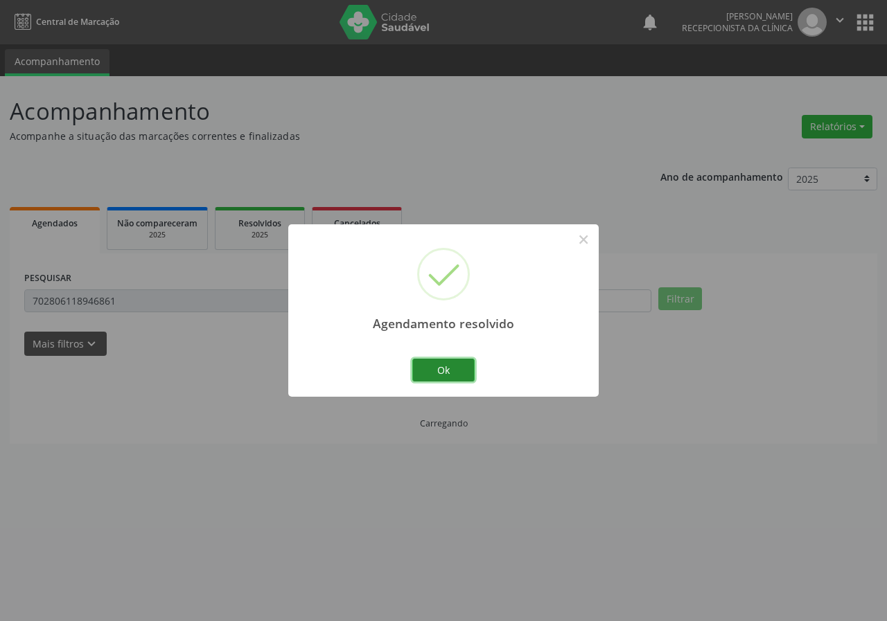
click at [455, 369] on button "Ok" at bounding box center [443, 371] width 62 height 24
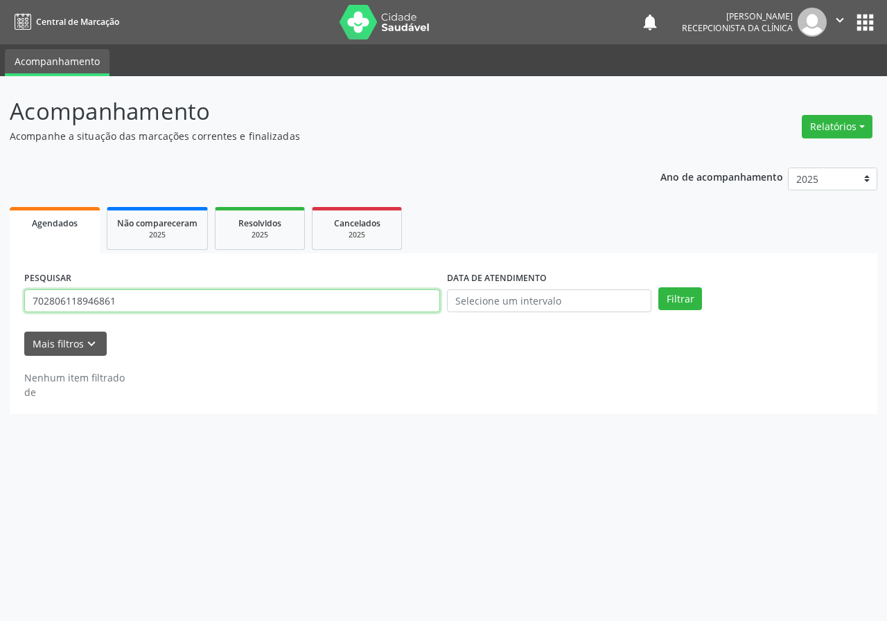
click at [284, 301] on input "702806118946861" at bounding box center [232, 302] width 416 height 24
type input "700907943286495"
click at [658, 288] on button "Filtrar" at bounding box center [680, 300] width 44 height 24
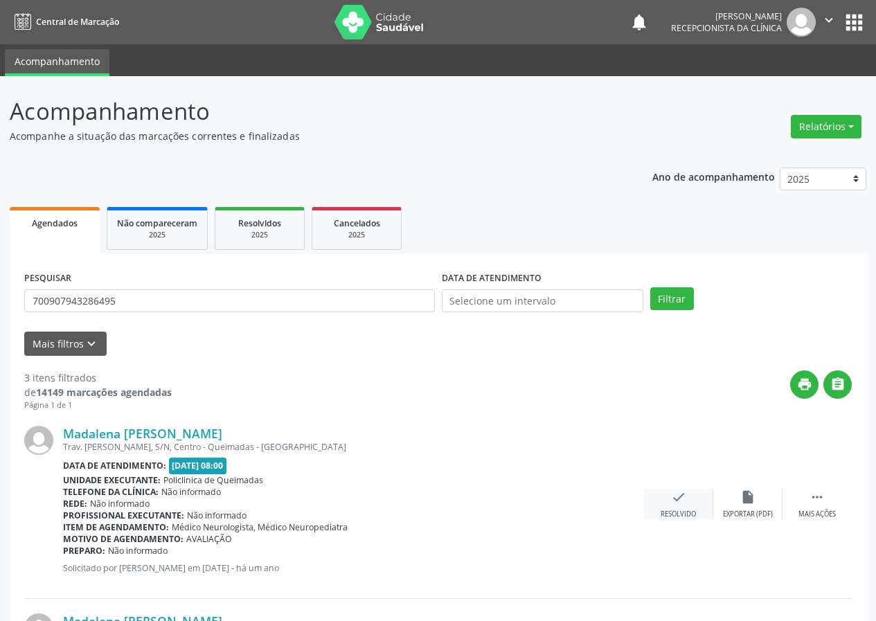
click at [688, 492] on div "check Resolvido" at bounding box center [678, 505] width 69 height 30
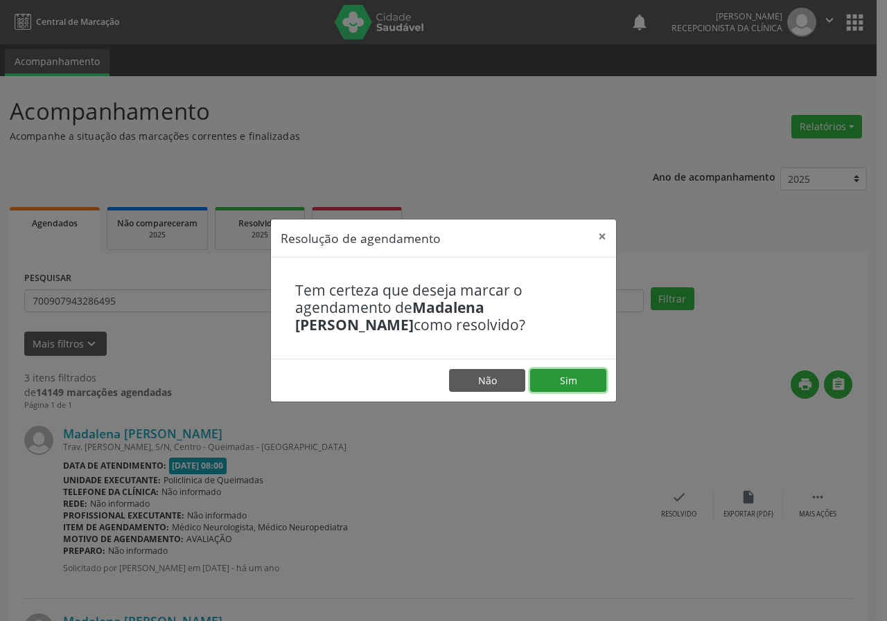
click at [575, 375] on button "Sim" at bounding box center [568, 381] width 76 height 24
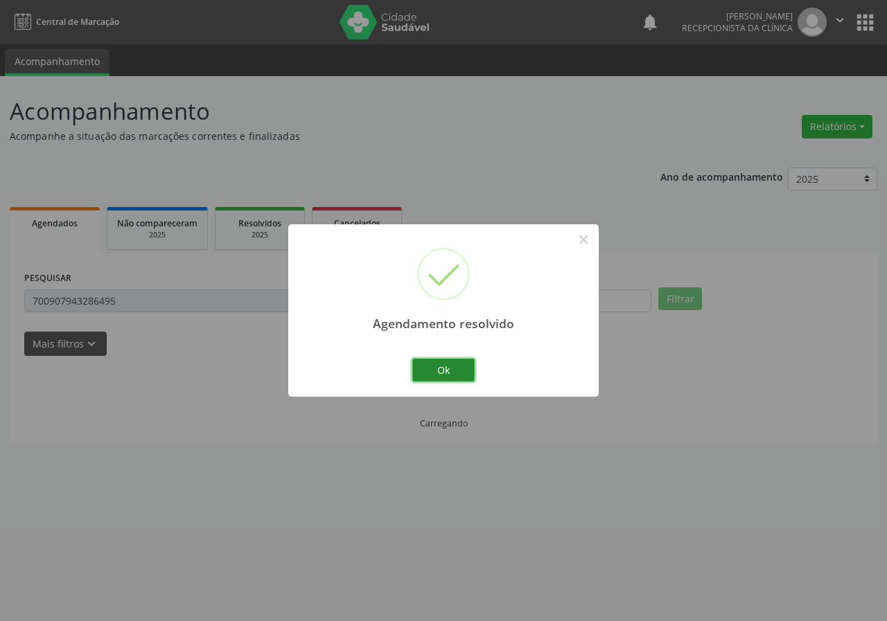
click at [455, 371] on button "Ok" at bounding box center [443, 371] width 62 height 24
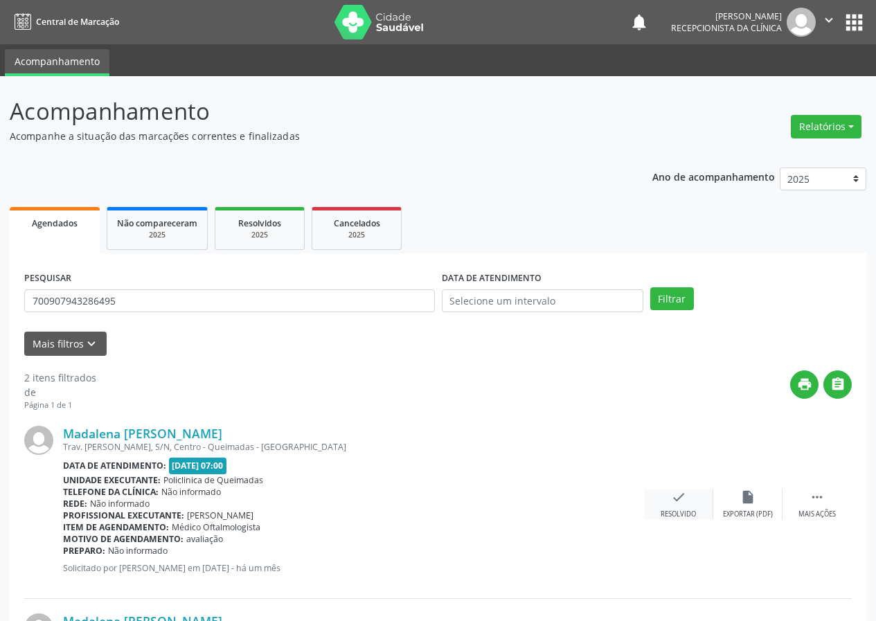
click at [674, 505] on icon "check" at bounding box center [678, 497] width 15 height 15
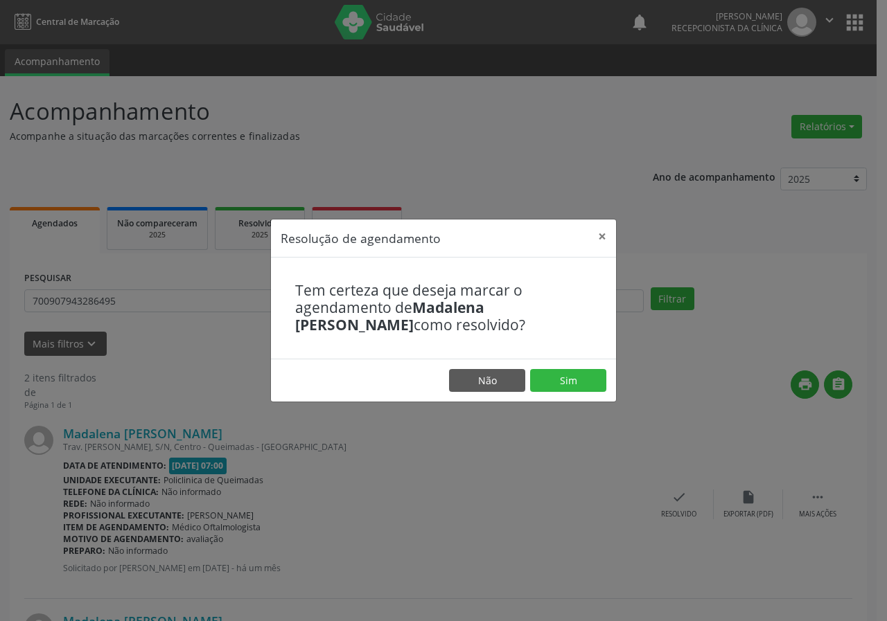
click at [592, 364] on footer "Não Sim" at bounding box center [443, 381] width 345 height 44
click at [581, 378] on button "Sim" at bounding box center [568, 381] width 76 height 24
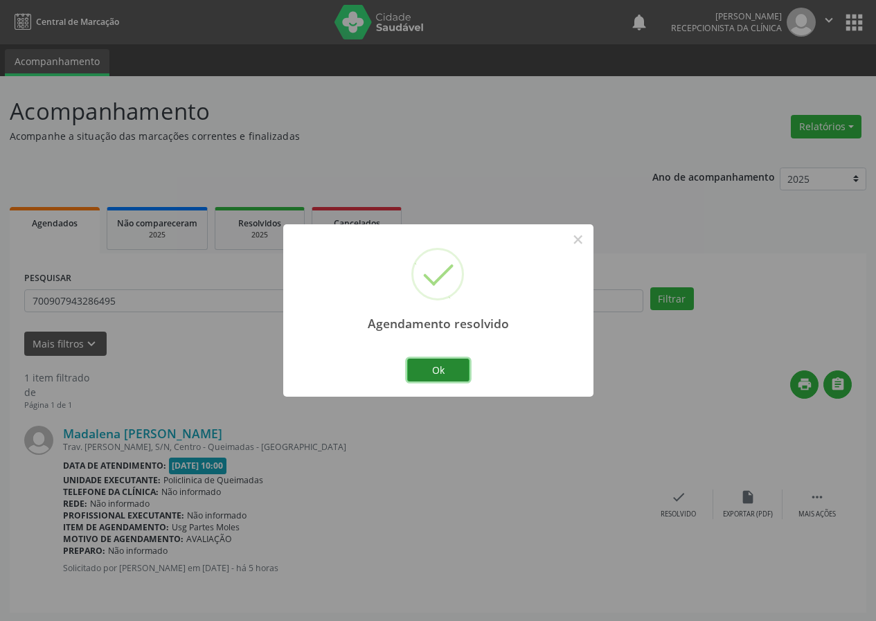
click at [442, 361] on button "Ok" at bounding box center [438, 371] width 62 height 24
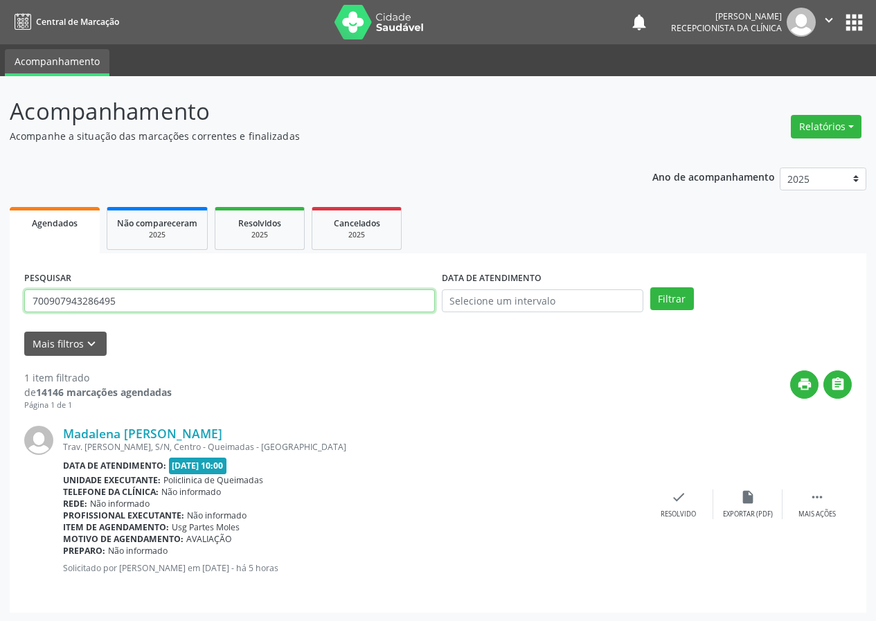
click at [273, 297] on input "700907943286495" at bounding box center [229, 302] width 411 height 24
type input "702009890862582"
click at [651, 288] on button "Filtrar" at bounding box center [673, 300] width 44 height 24
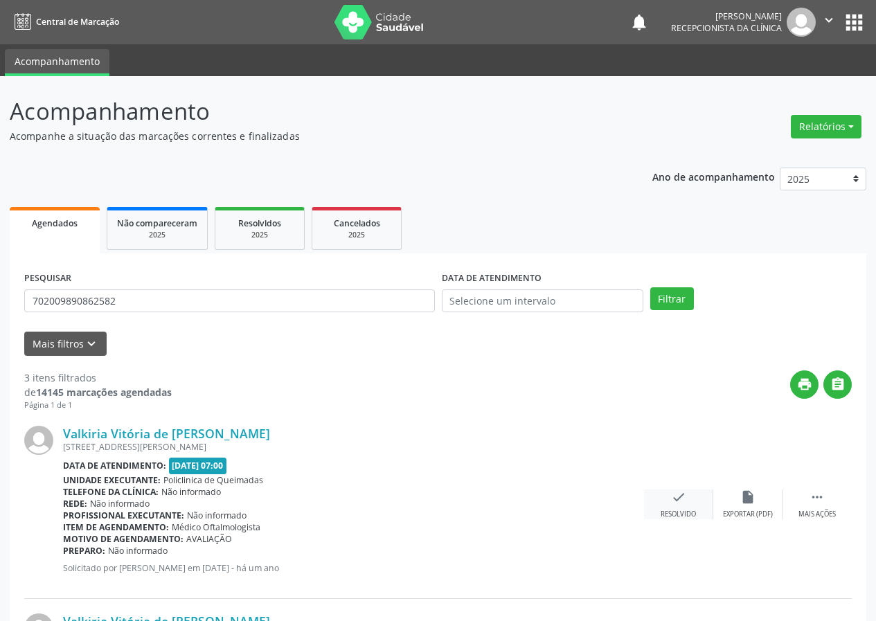
click at [687, 498] on div "check Resolvido" at bounding box center [678, 505] width 69 height 30
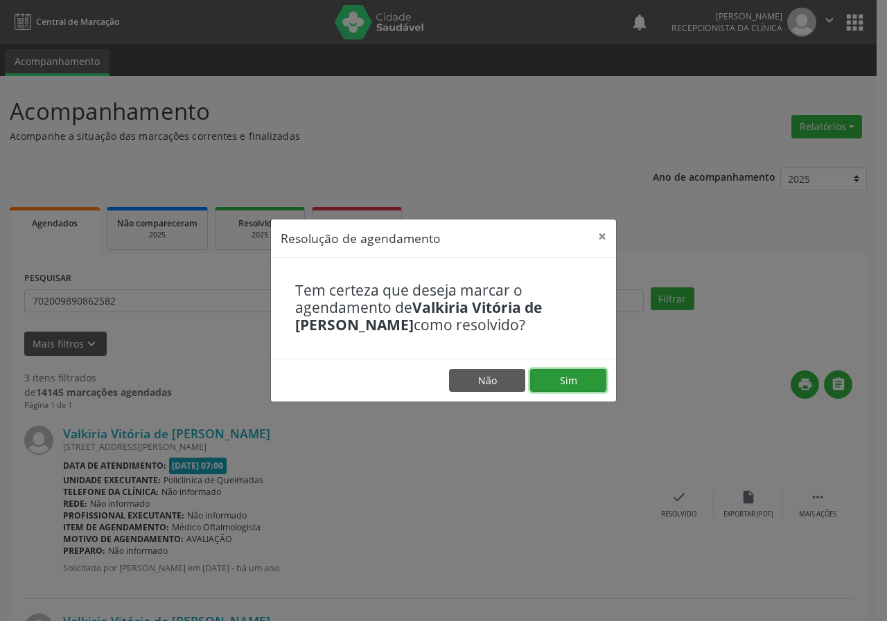
click at [578, 375] on button "Sim" at bounding box center [568, 381] width 76 height 24
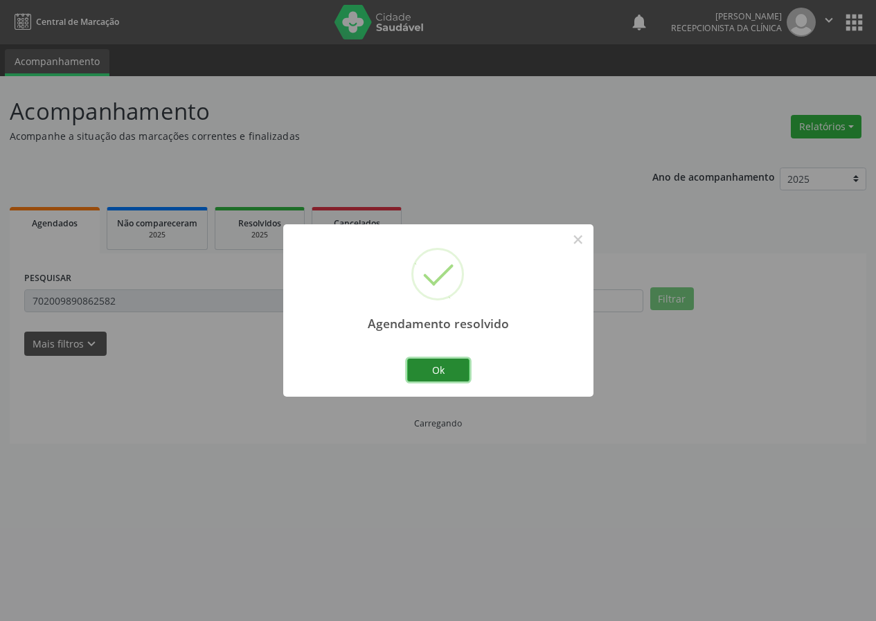
click at [427, 363] on button "Ok" at bounding box center [438, 371] width 62 height 24
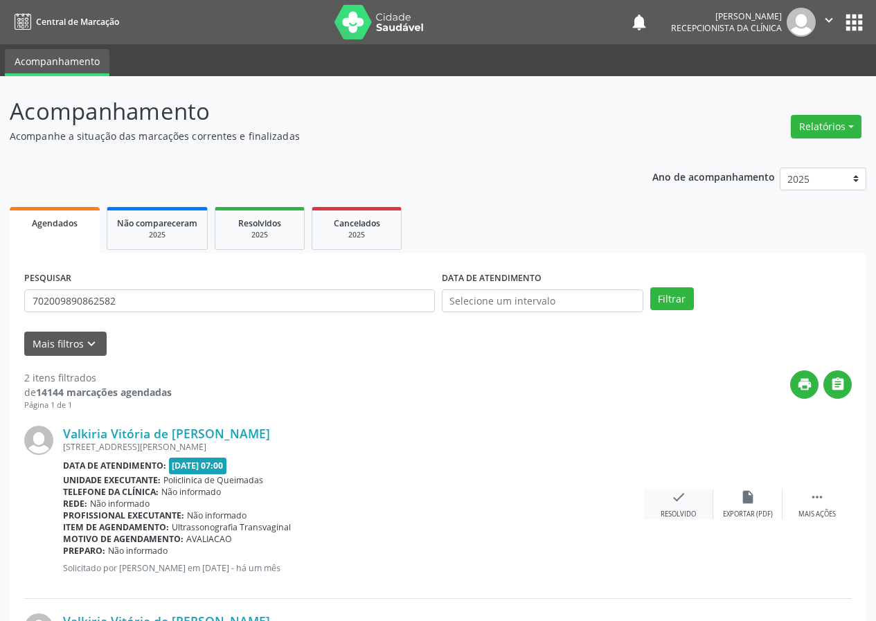
click at [678, 497] on icon "check" at bounding box center [678, 497] width 15 height 15
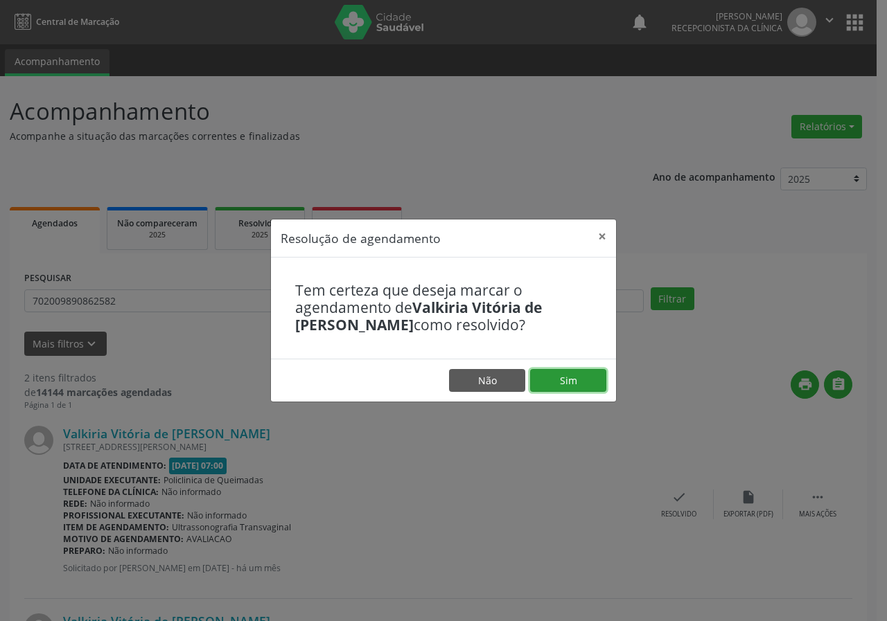
click at [569, 371] on button "Sim" at bounding box center [568, 381] width 76 height 24
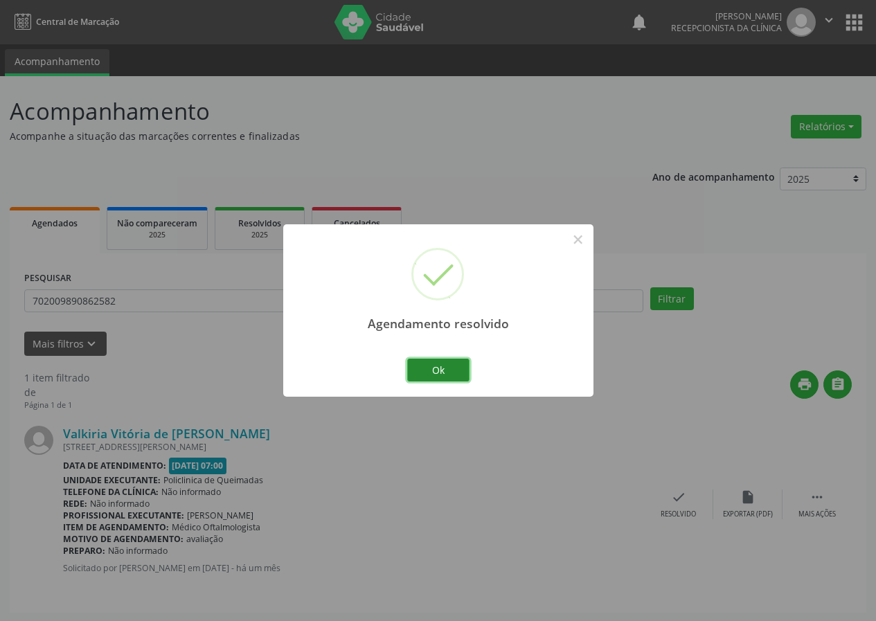
click at [463, 372] on button "Ok" at bounding box center [438, 371] width 62 height 24
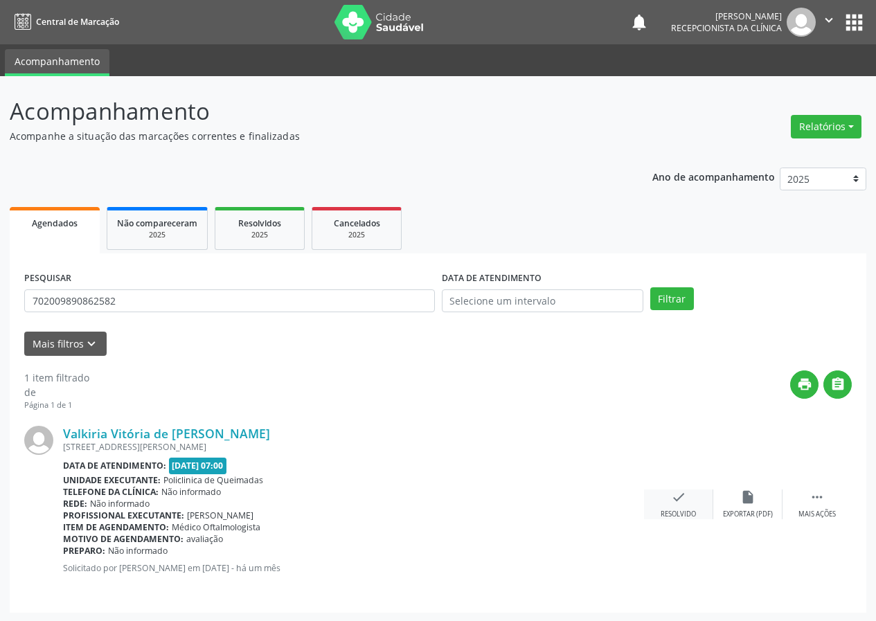
click at [672, 508] on div "check Resolvido" at bounding box center [678, 505] width 69 height 30
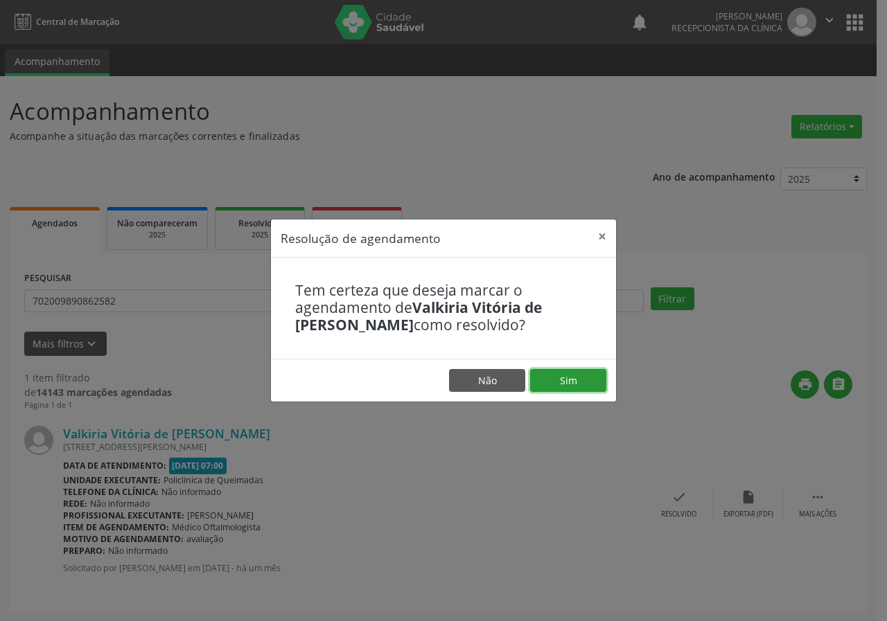
click at [586, 384] on button "Sim" at bounding box center [568, 381] width 76 height 24
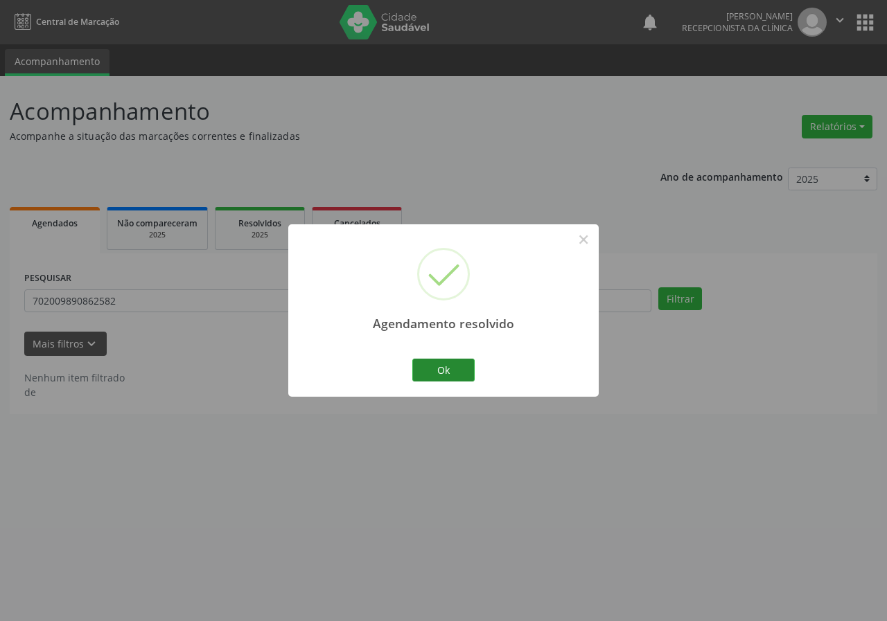
click at [459, 358] on div "Ok Cancel" at bounding box center [443, 369] width 69 height 29
click at [459, 368] on button "Ok" at bounding box center [443, 371] width 62 height 24
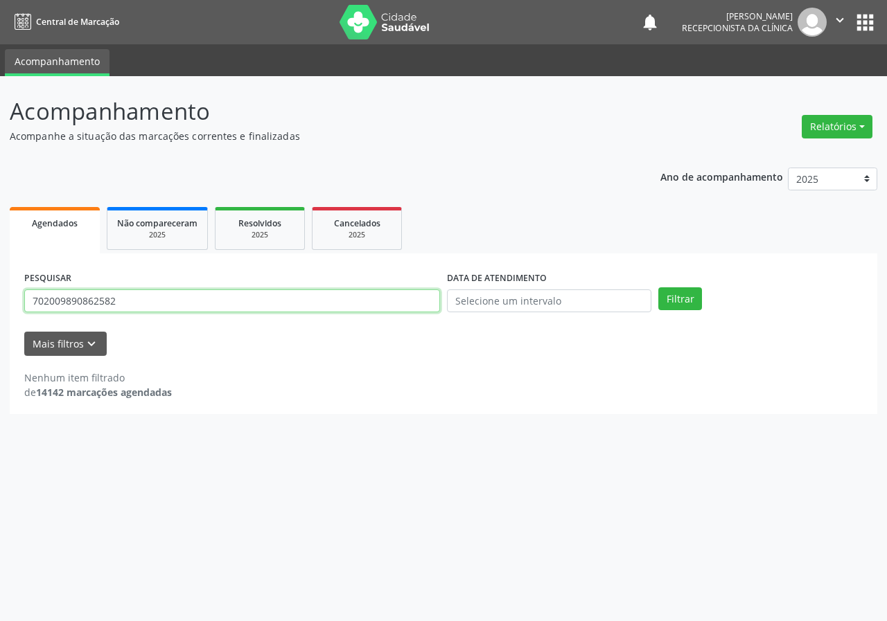
click at [373, 305] on input "702009890862582" at bounding box center [232, 302] width 416 height 24
type input "700908996997397"
click at [658, 288] on button "Filtrar" at bounding box center [680, 300] width 44 height 24
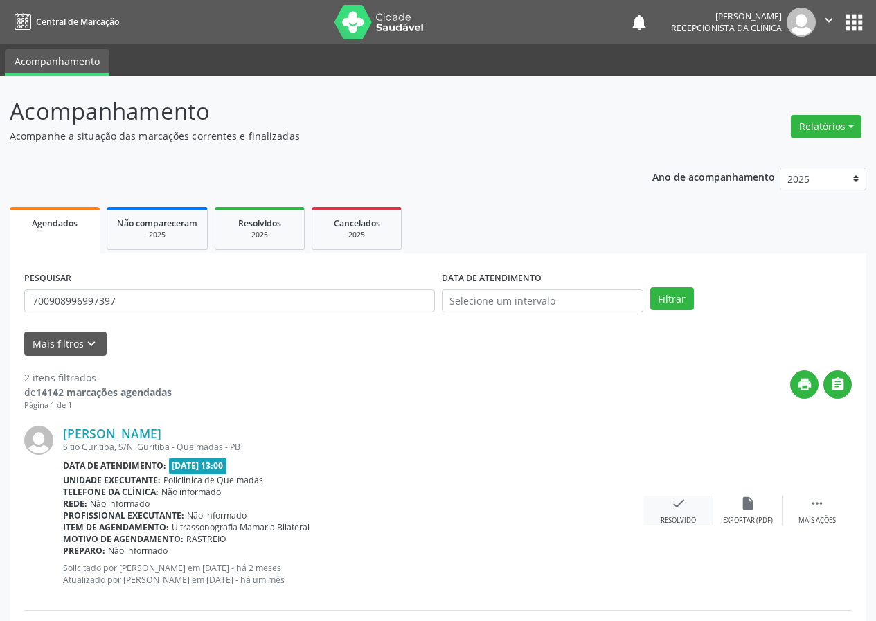
click at [674, 500] on icon "check" at bounding box center [678, 503] width 15 height 15
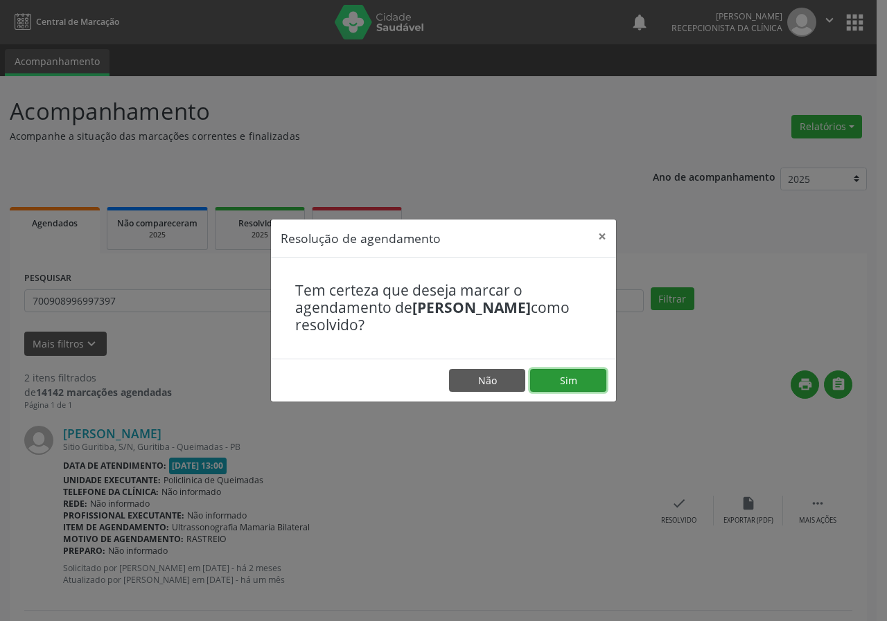
click at [572, 379] on button "Sim" at bounding box center [568, 381] width 76 height 24
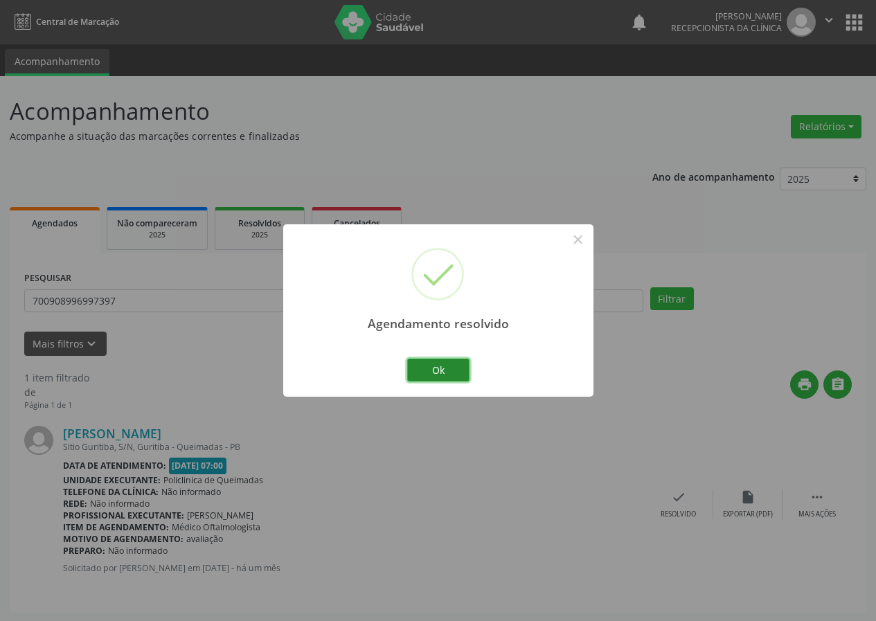
click at [459, 371] on button "Ok" at bounding box center [438, 371] width 62 height 24
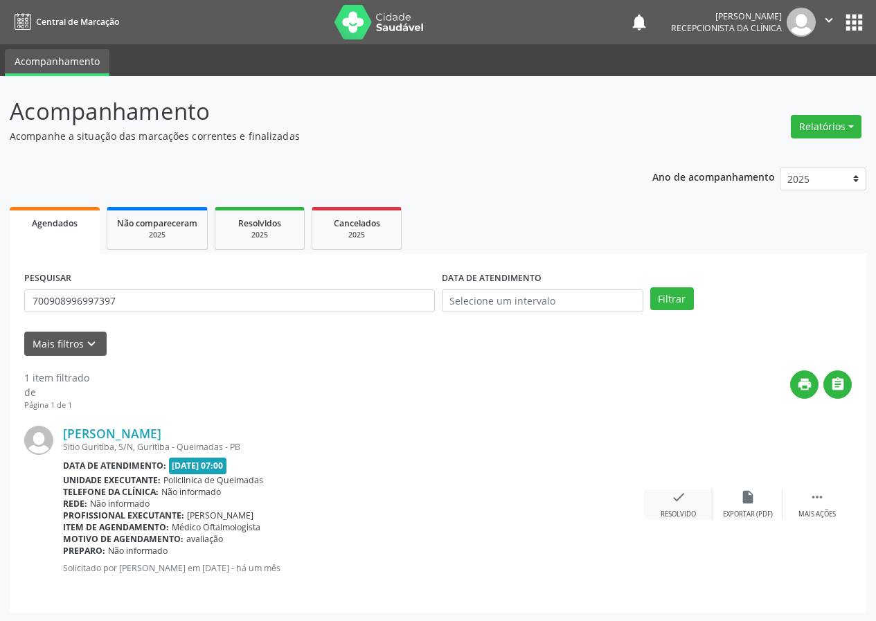
click at [683, 493] on icon "check" at bounding box center [678, 497] width 15 height 15
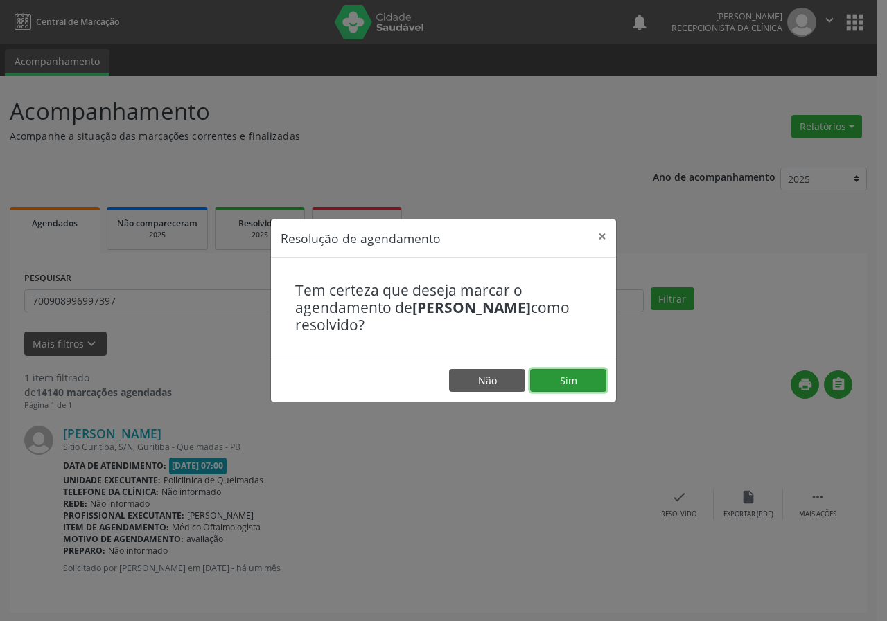
click at [542, 372] on button "Sim" at bounding box center [568, 381] width 76 height 24
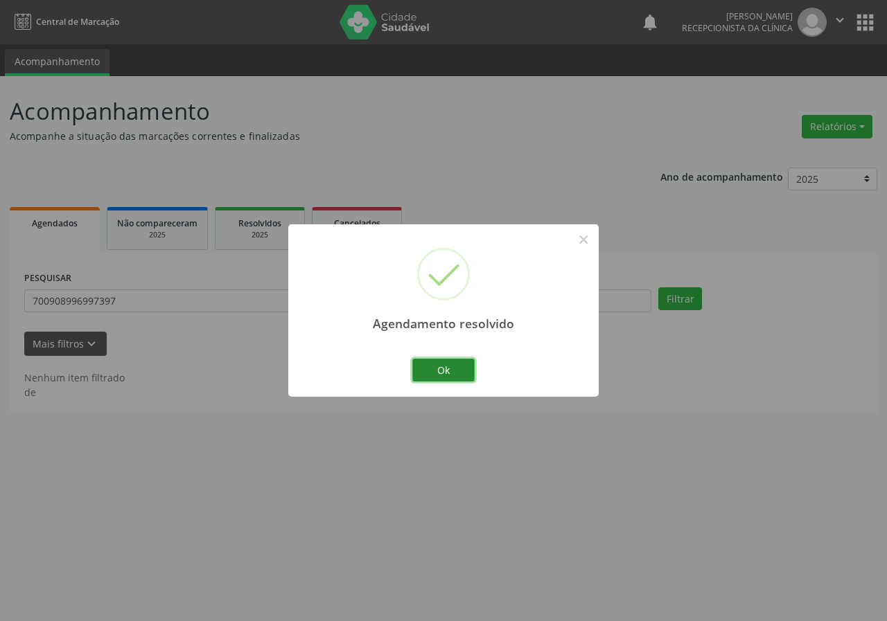
click at [439, 369] on button "Ok" at bounding box center [443, 371] width 62 height 24
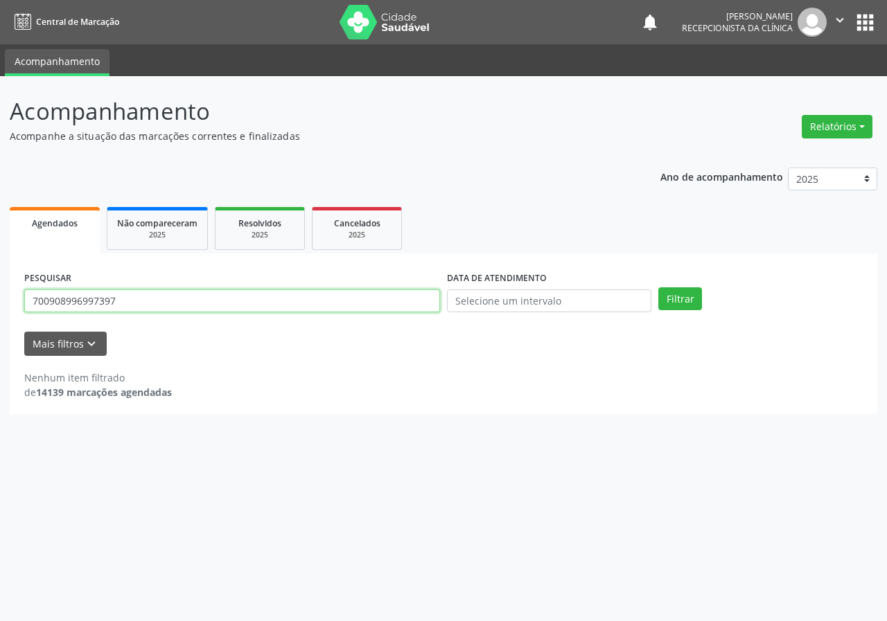
click at [387, 299] on input "700908996997397" at bounding box center [232, 302] width 416 height 24
click at [658, 288] on button "Filtrar" at bounding box center [680, 300] width 44 height 24
click at [260, 299] on input "7069067" at bounding box center [232, 302] width 416 height 24
type input "706906110768230"
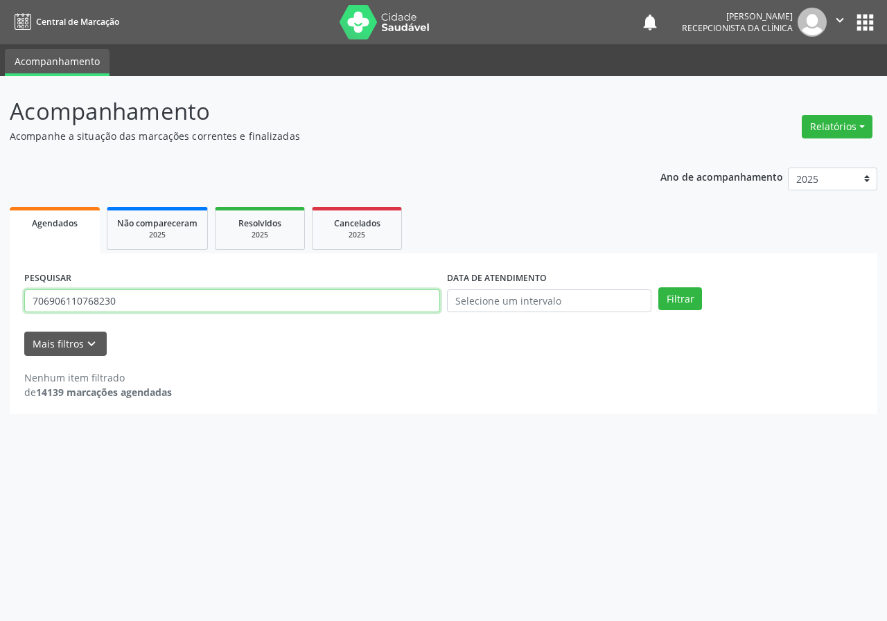
click at [658, 288] on button "Filtrar" at bounding box center [680, 300] width 44 height 24
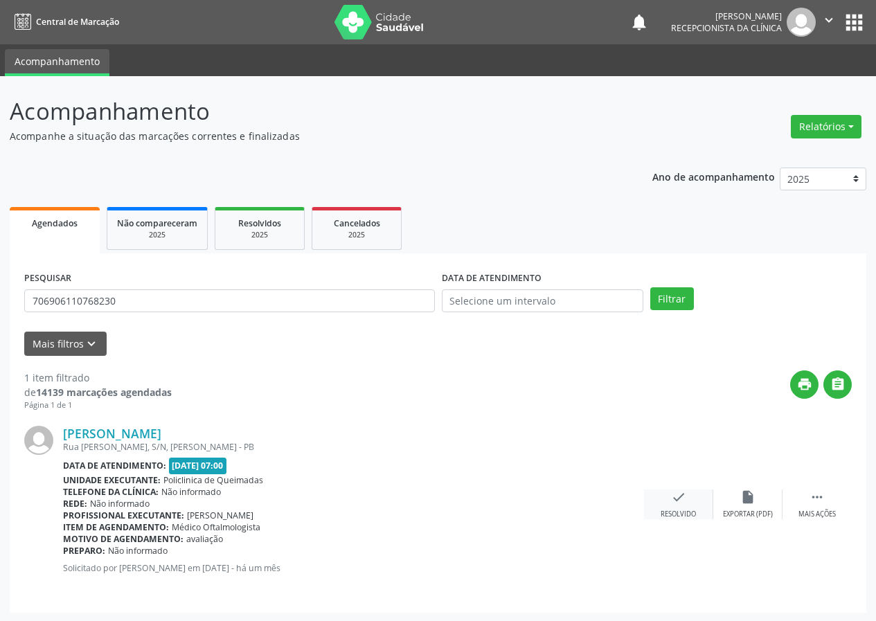
click at [678, 501] on icon "check" at bounding box center [678, 497] width 15 height 15
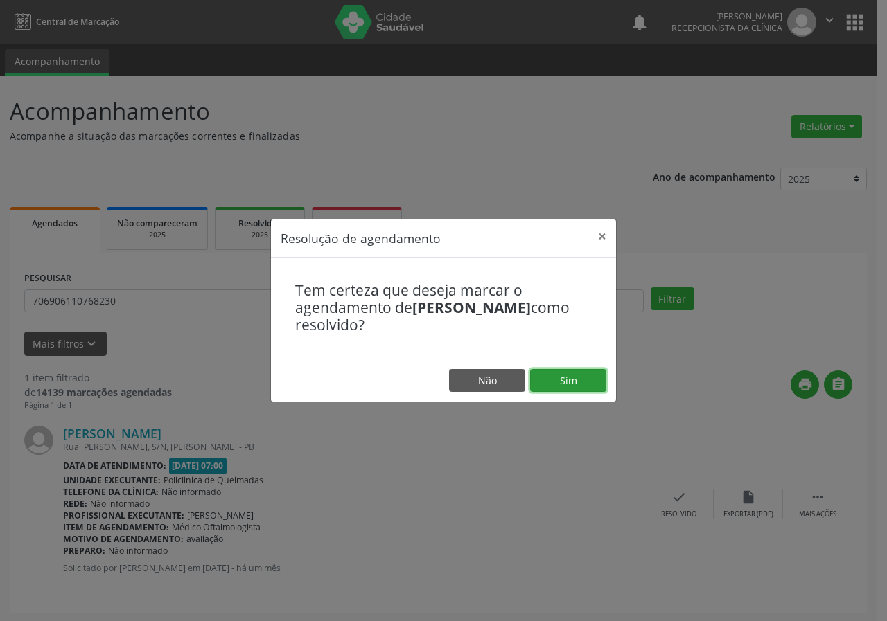
click at [574, 370] on button "Sim" at bounding box center [568, 381] width 76 height 24
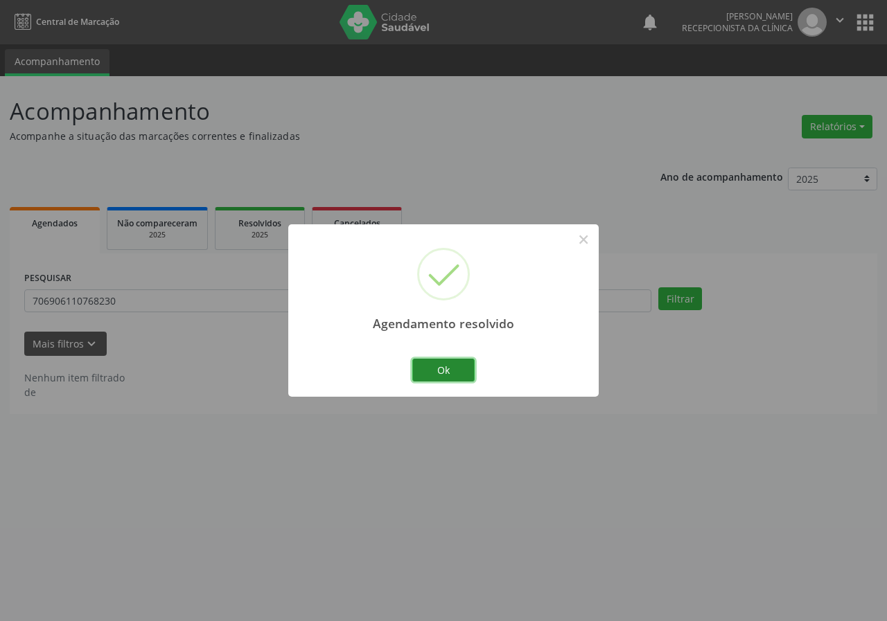
click at [463, 359] on button "Ok" at bounding box center [443, 371] width 62 height 24
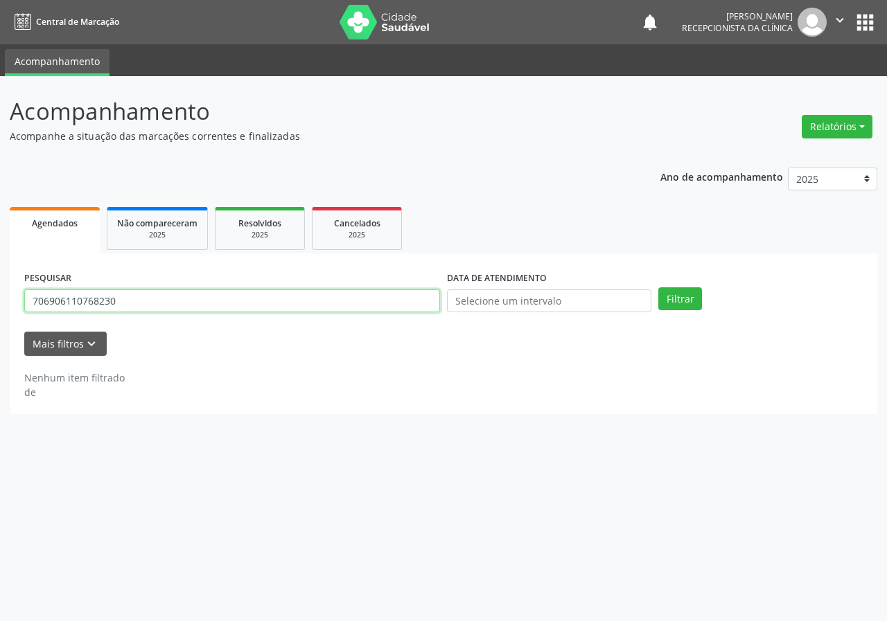
click at [423, 303] on input "706906110768230" at bounding box center [232, 302] width 416 height 24
drag, startPoint x: 423, startPoint y: 303, endPoint x: 434, endPoint y: 294, distance: 14.7
click at [423, 302] on input "706906110768230" at bounding box center [232, 302] width 416 height 24
click at [658, 288] on button "Filtrar" at bounding box center [680, 300] width 44 height 24
click at [405, 306] on input "708604522636582" at bounding box center [232, 302] width 416 height 24
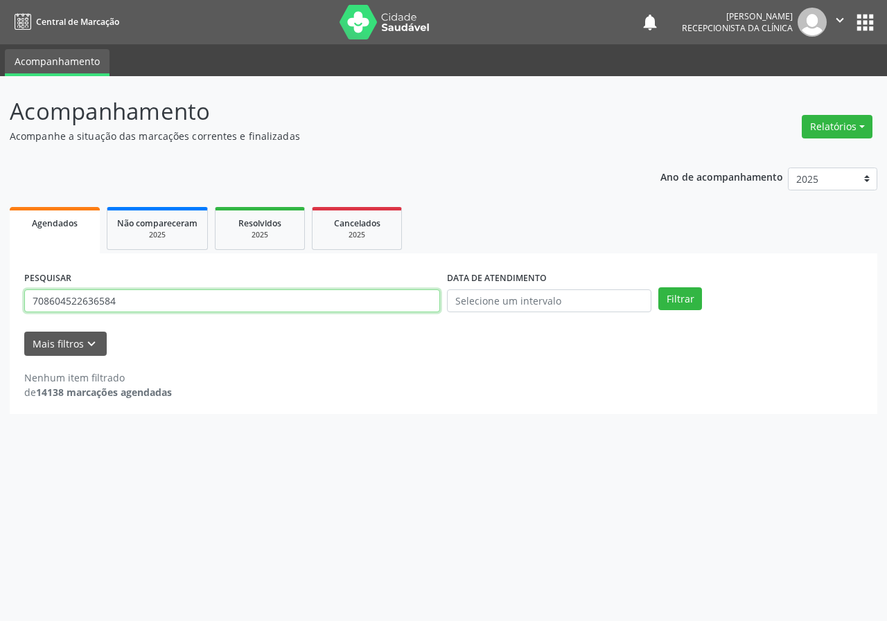
type input "708604522636584"
click at [658, 288] on button "Filtrar" at bounding box center [680, 300] width 44 height 24
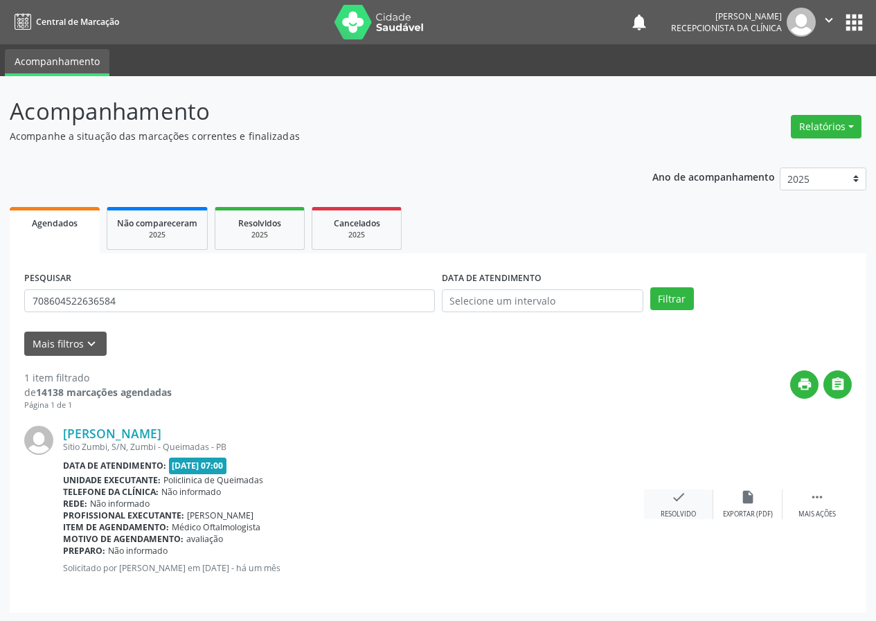
click at [678, 503] on icon "check" at bounding box center [678, 497] width 15 height 15
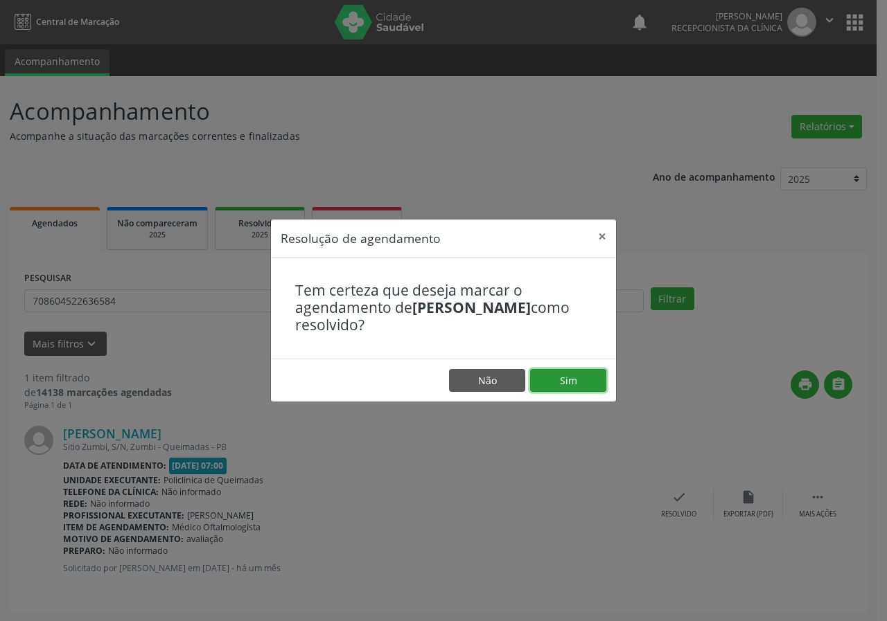
click at [580, 382] on button "Sim" at bounding box center [568, 381] width 76 height 24
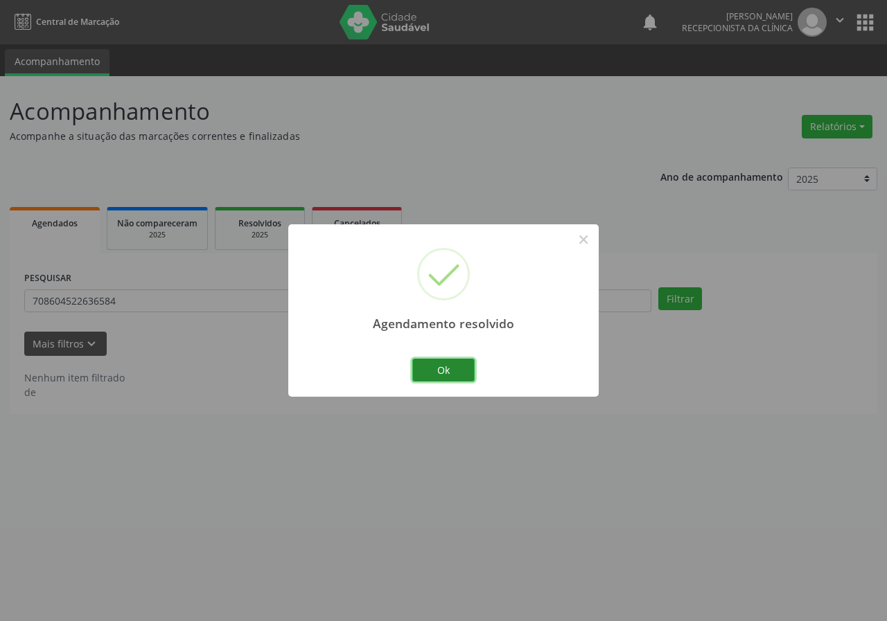
click at [452, 363] on button "Ok" at bounding box center [443, 371] width 62 height 24
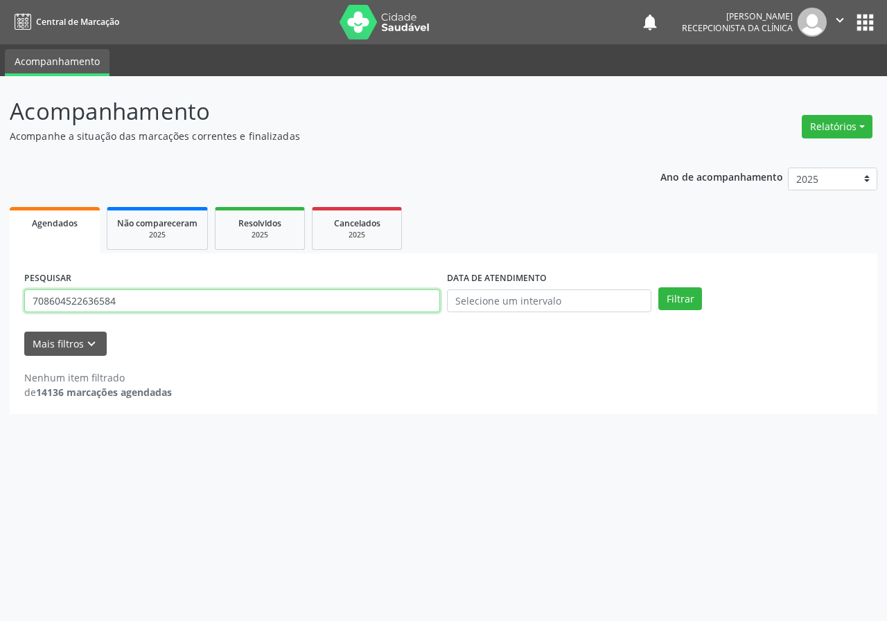
click at [370, 301] on input "708604522636584" at bounding box center [232, 302] width 416 height 24
type input "700303987787637"
click at [658, 288] on button "Filtrar" at bounding box center [680, 300] width 44 height 24
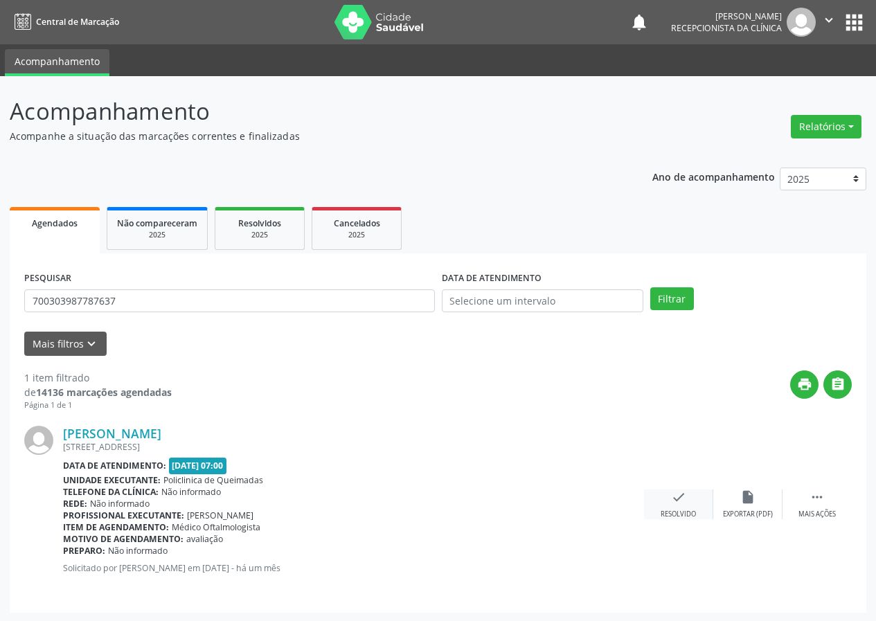
click at [675, 498] on icon "check" at bounding box center [678, 497] width 15 height 15
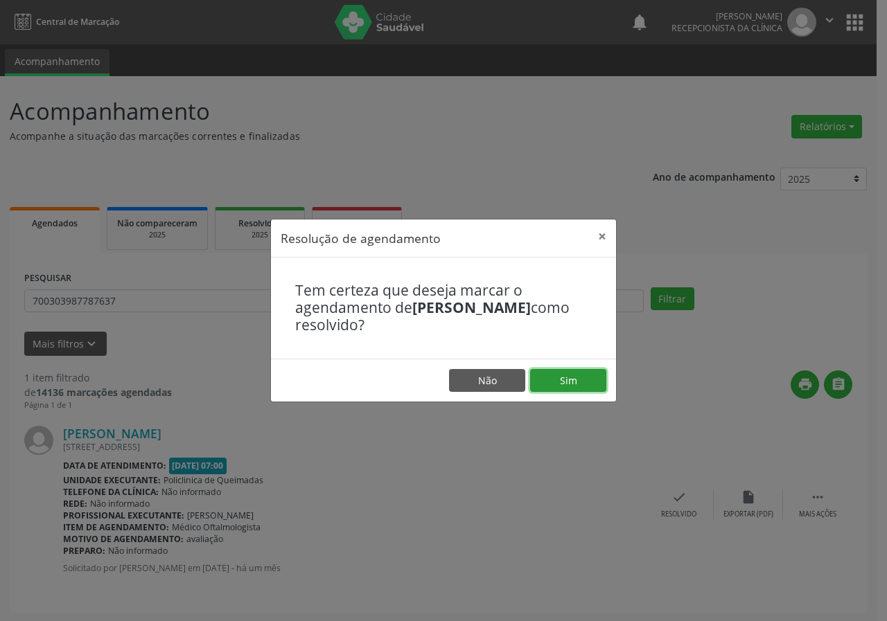
click at [586, 372] on button "Sim" at bounding box center [568, 381] width 76 height 24
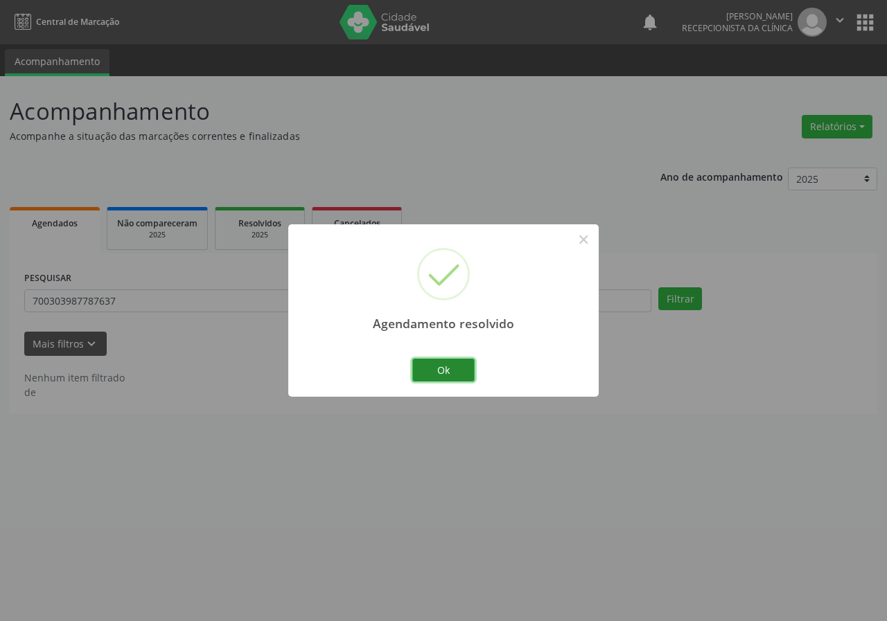
click at [438, 361] on button "Ok" at bounding box center [443, 371] width 62 height 24
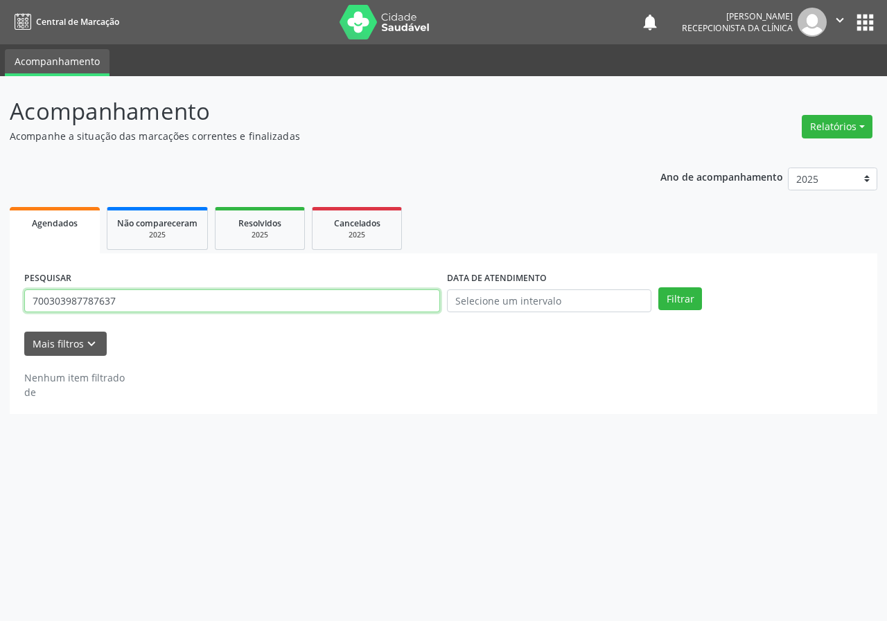
click at [358, 303] on input "700303987787637" at bounding box center [232, 302] width 416 height 24
type input "708401713326562"
click at [658, 288] on button "Filtrar" at bounding box center [680, 300] width 44 height 24
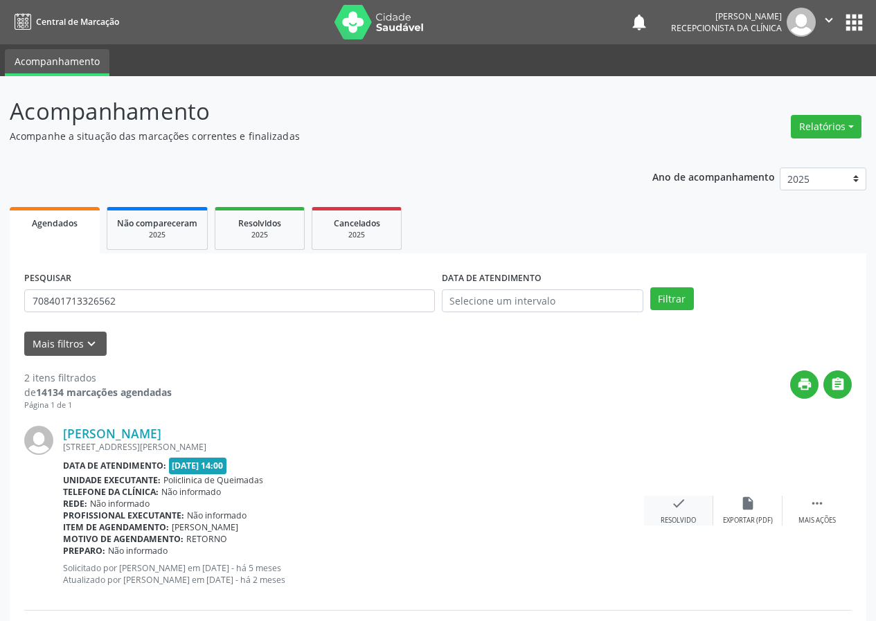
click at [692, 503] on div "check Resolvido" at bounding box center [678, 511] width 69 height 30
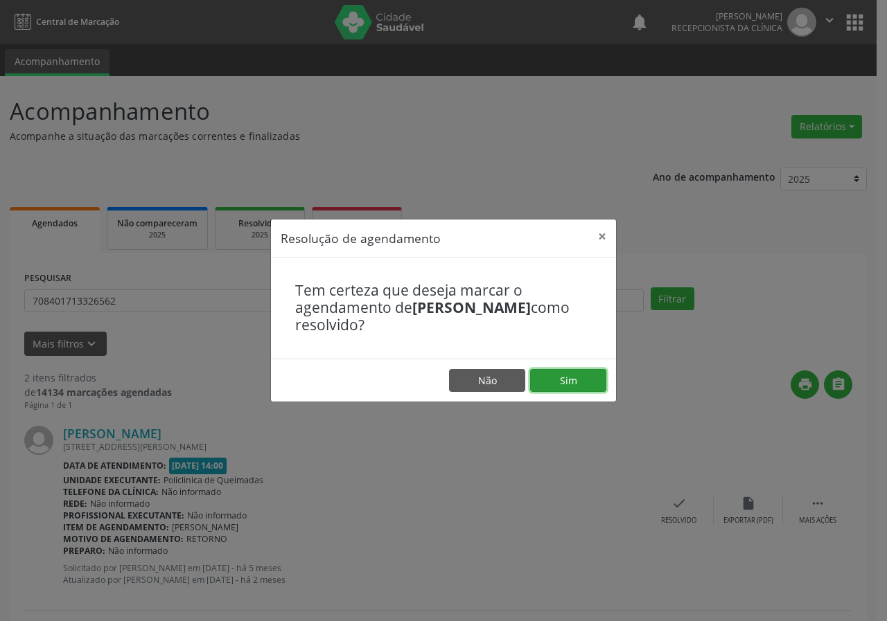
click at [591, 378] on button "Sim" at bounding box center [568, 381] width 76 height 24
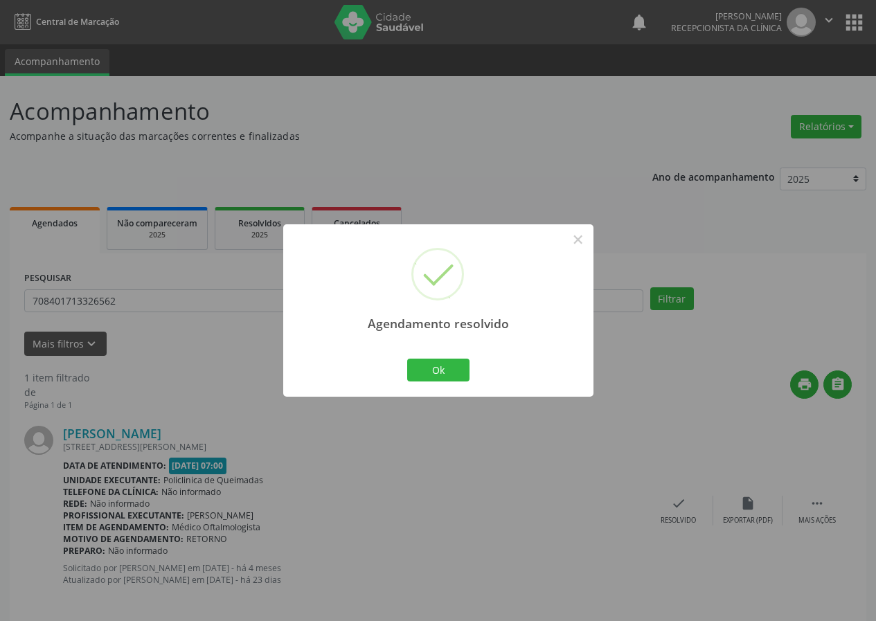
click at [460, 356] on div "Ok Cancel" at bounding box center [438, 369] width 69 height 29
click at [454, 371] on button "Ok" at bounding box center [438, 371] width 62 height 24
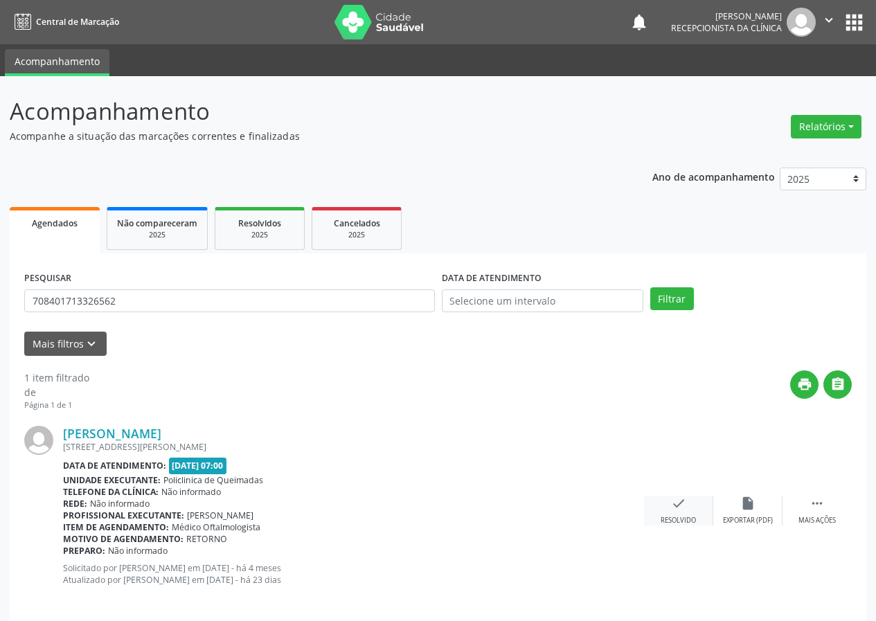
click at [682, 518] on div "Resolvido" at bounding box center [678, 521] width 35 height 10
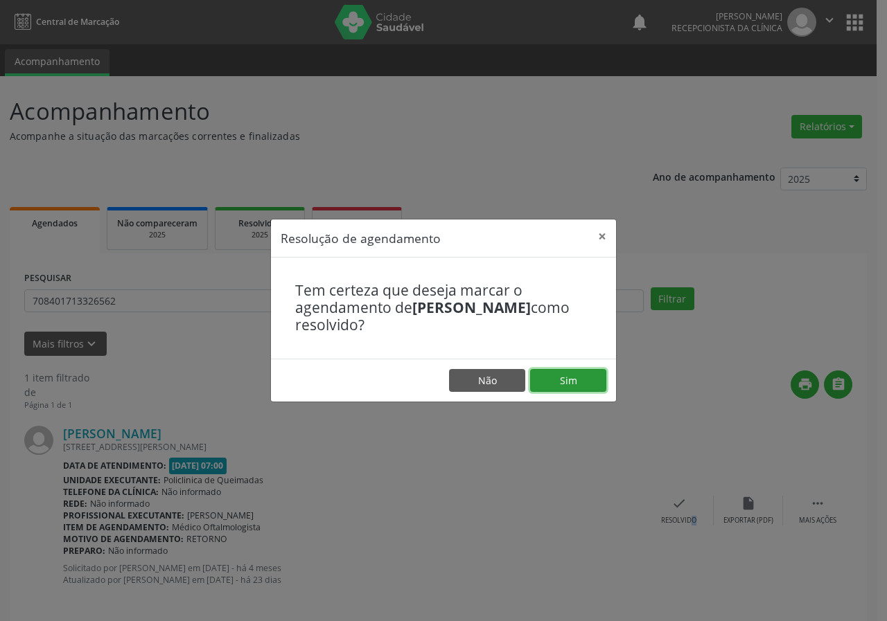
click at [566, 382] on button "Sim" at bounding box center [568, 381] width 76 height 24
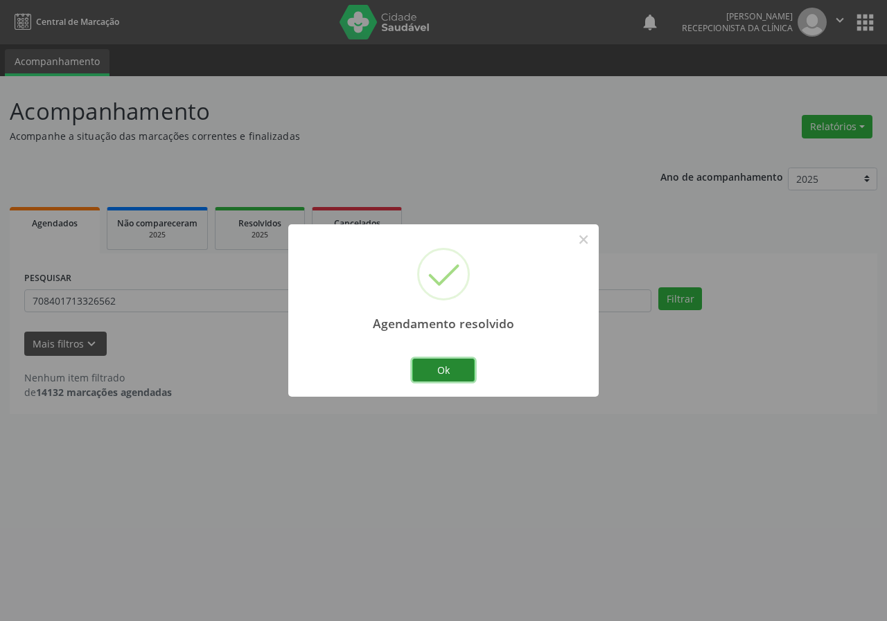
click at [470, 369] on button "Ok" at bounding box center [443, 371] width 62 height 24
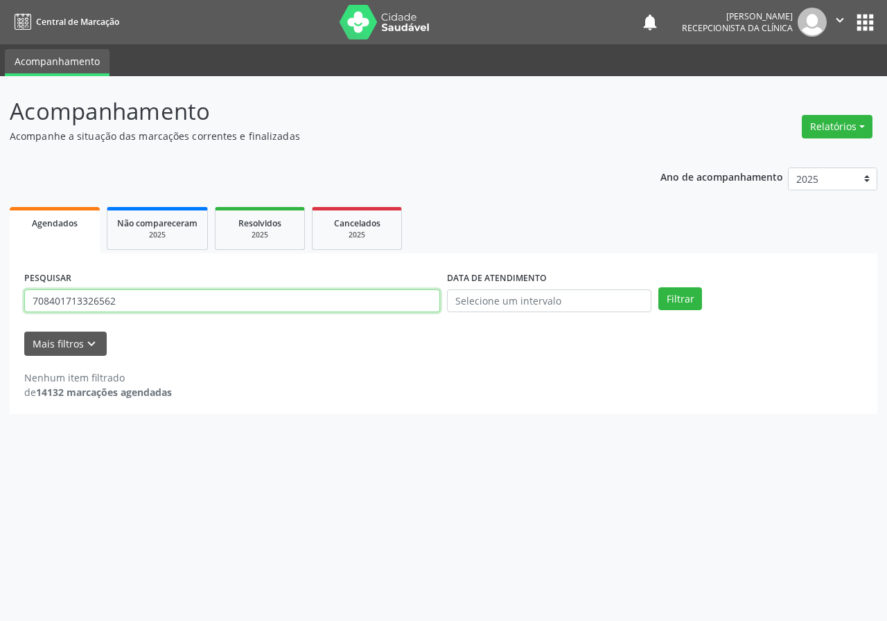
click at [355, 307] on input "708401713326562" at bounding box center [232, 302] width 416 height 24
click at [658, 288] on button "Filtrar" at bounding box center [680, 300] width 44 height 24
click at [109, 301] on input "706403109945448" at bounding box center [232, 302] width 416 height 24
click at [115, 299] on input "70640310994548" at bounding box center [232, 302] width 416 height 24
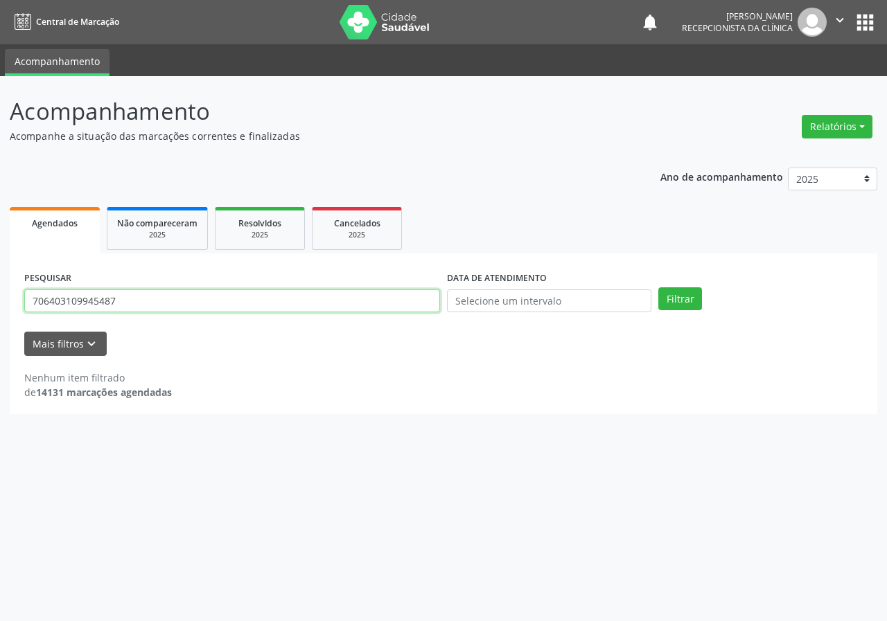
type input "706403109945487"
click at [658, 288] on button "Filtrar" at bounding box center [680, 300] width 44 height 24
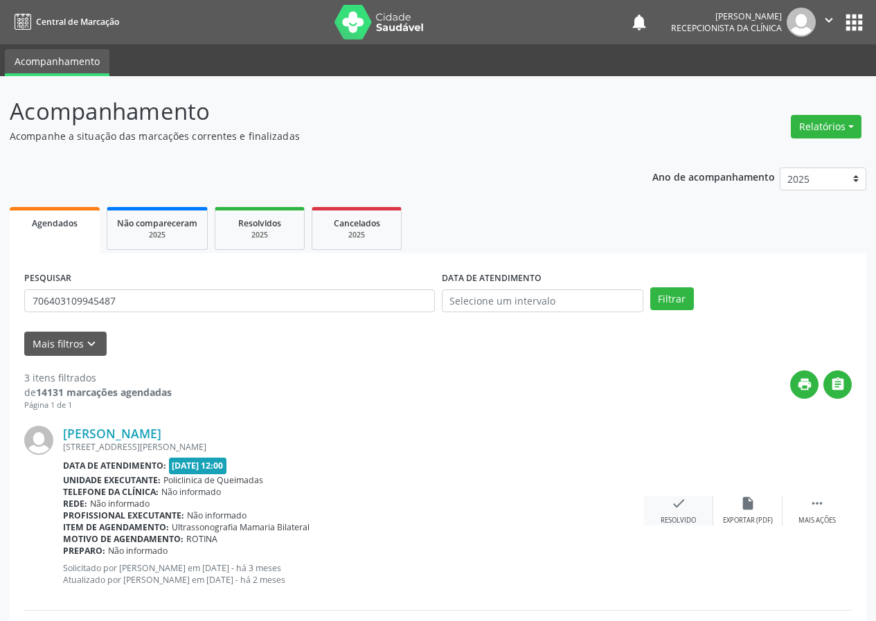
click at [681, 496] on icon "check" at bounding box center [678, 503] width 15 height 15
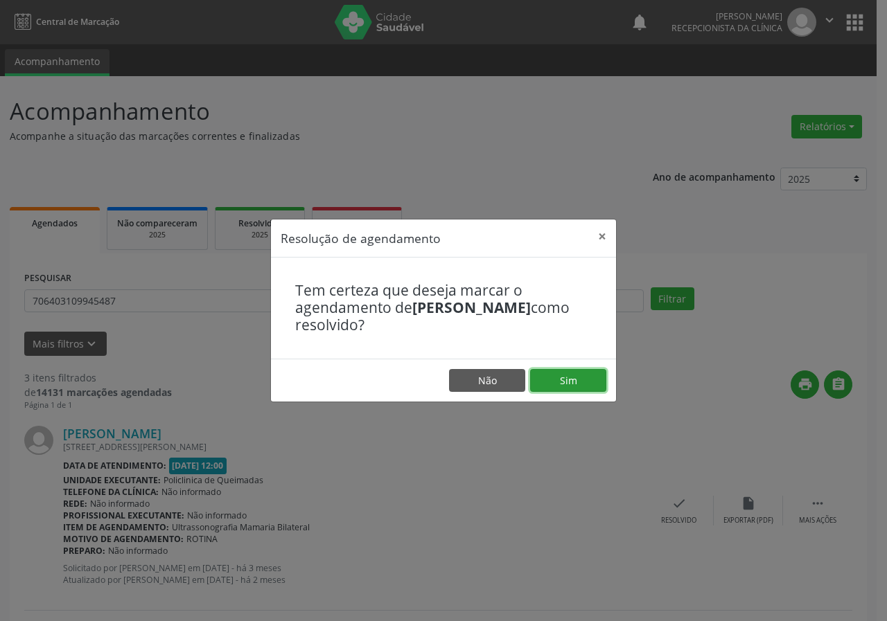
click at [568, 376] on button "Sim" at bounding box center [568, 381] width 76 height 24
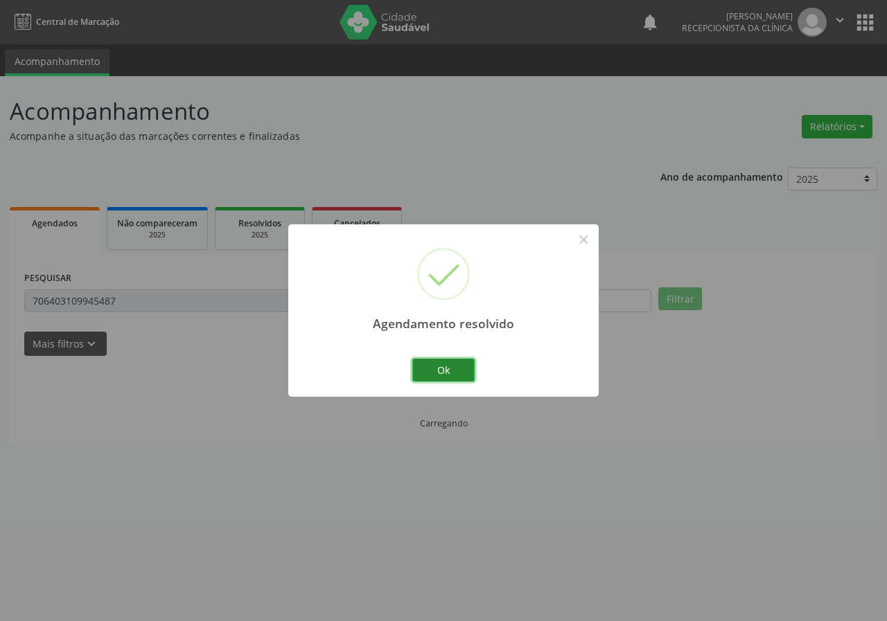
click at [450, 364] on button "Ok" at bounding box center [443, 371] width 62 height 24
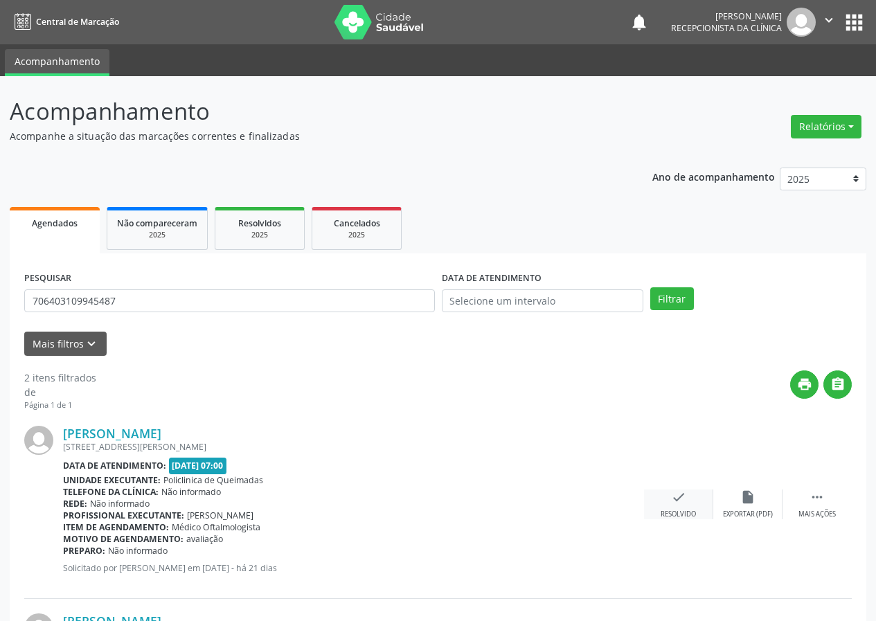
click at [682, 502] on icon "check" at bounding box center [678, 497] width 15 height 15
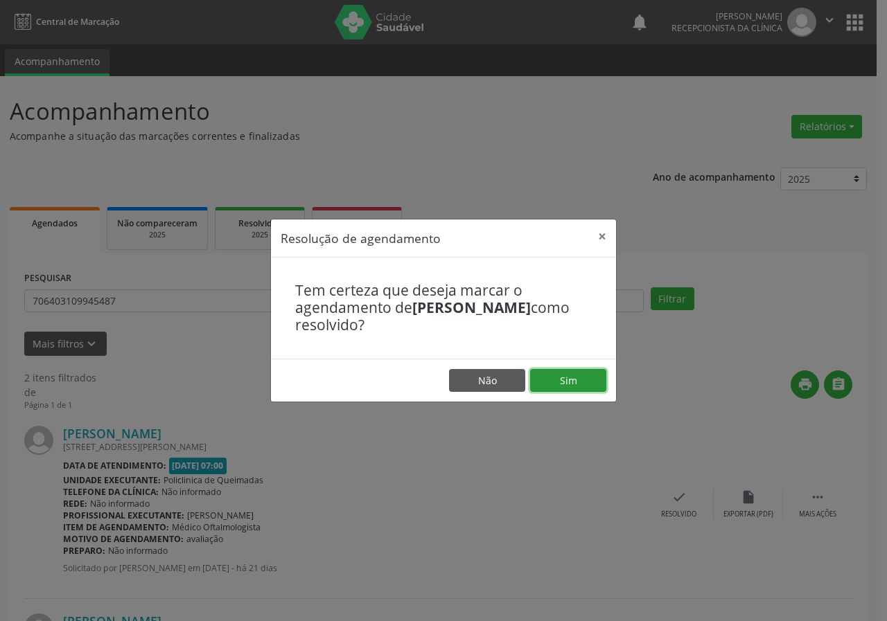
click at [583, 375] on button "Sim" at bounding box center [568, 381] width 76 height 24
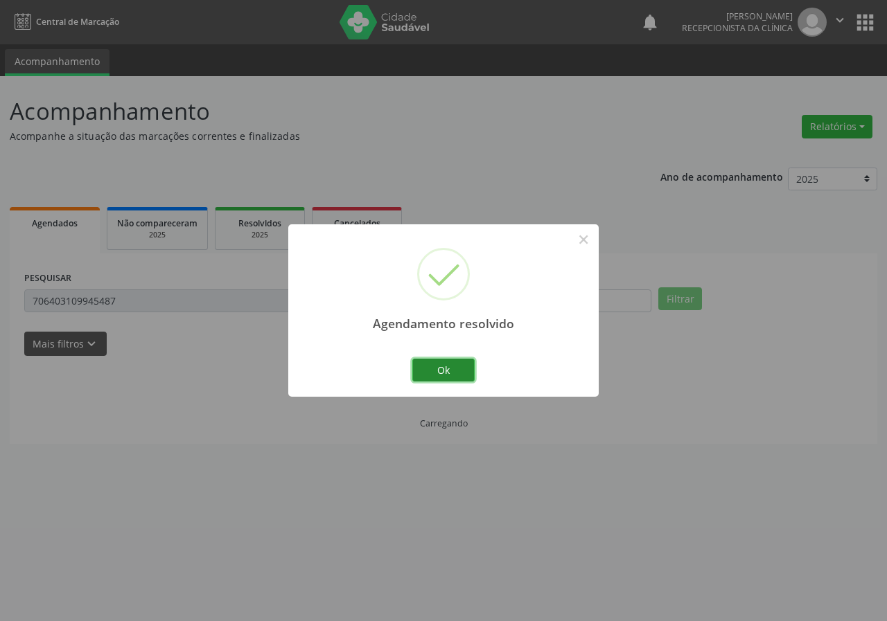
click at [443, 365] on button "Ok" at bounding box center [443, 371] width 62 height 24
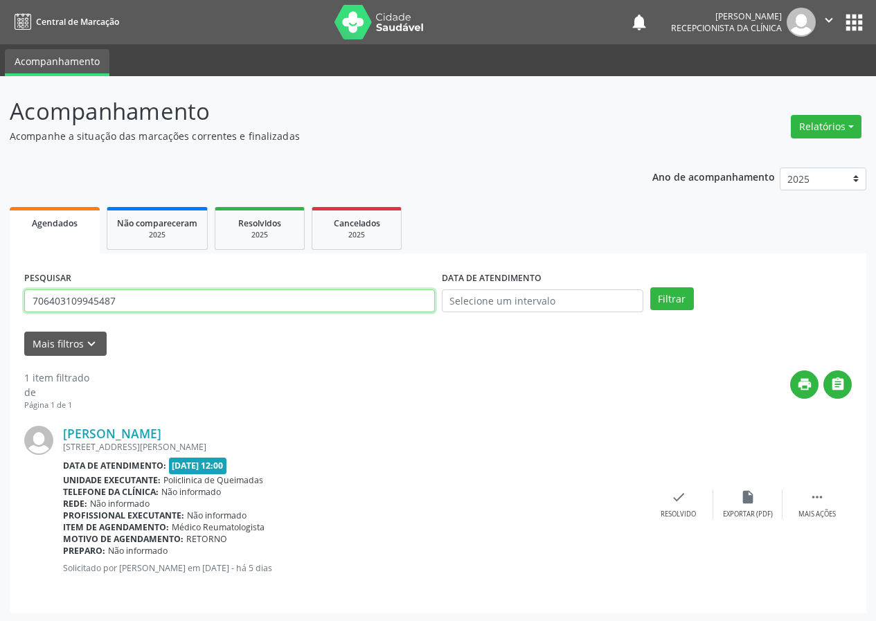
click at [272, 303] on input "706403109945487" at bounding box center [229, 302] width 411 height 24
type input "705005694330353"
click at [651, 288] on button "Filtrar" at bounding box center [673, 300] width 44 height 24
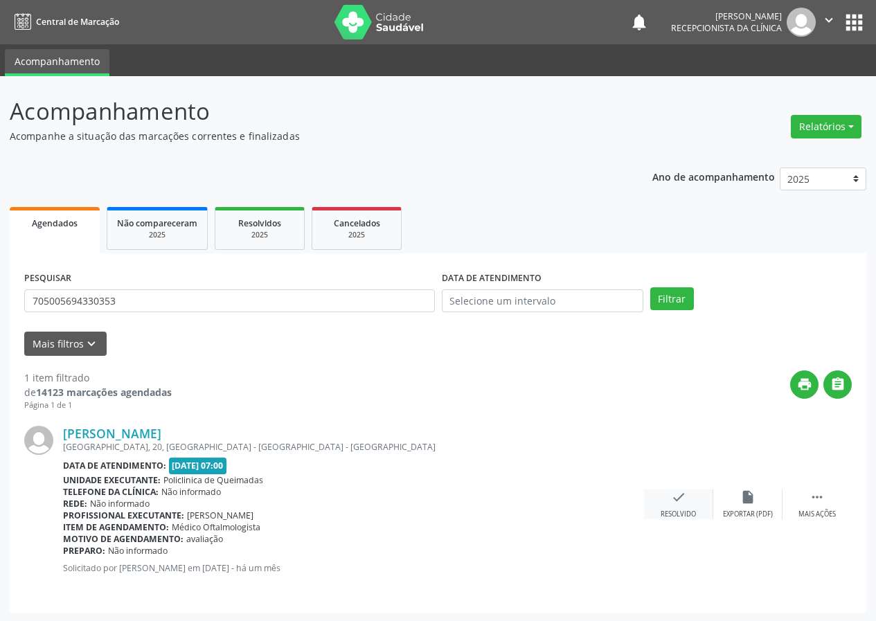
click at [666, 497] on div "check Resolvido" at bounding box center [678, 505] width 69 height 30
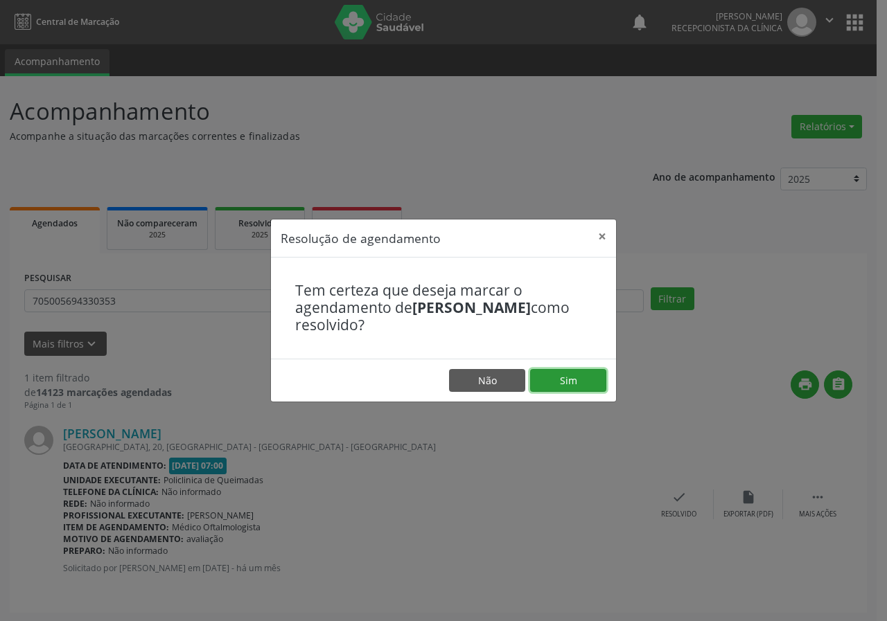
click at [584, 377] on button "Sim" at bounding box center [568, 381] width 76 height 24
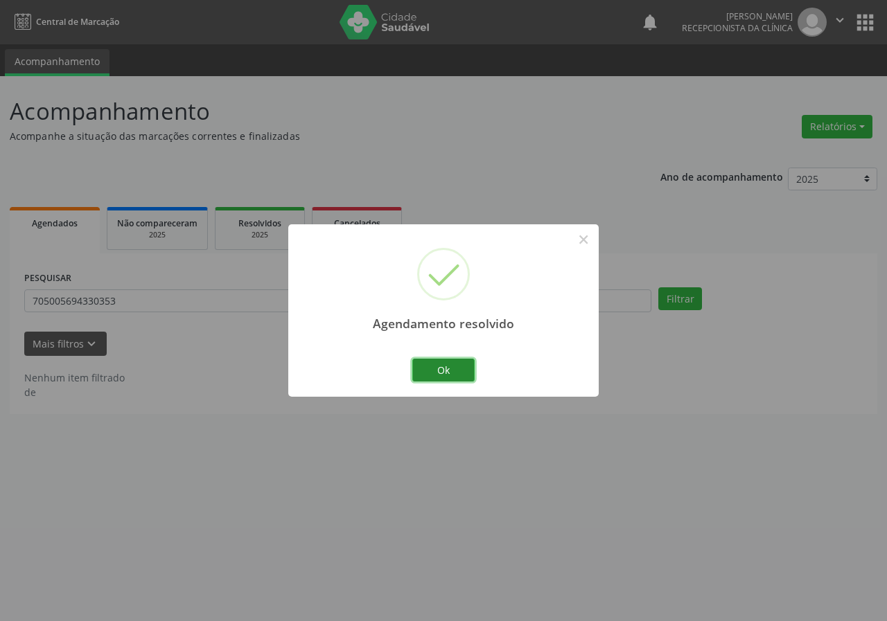
click at [466, 366] on button "Ok" at bounding box center [443, 371] width 62 height 24
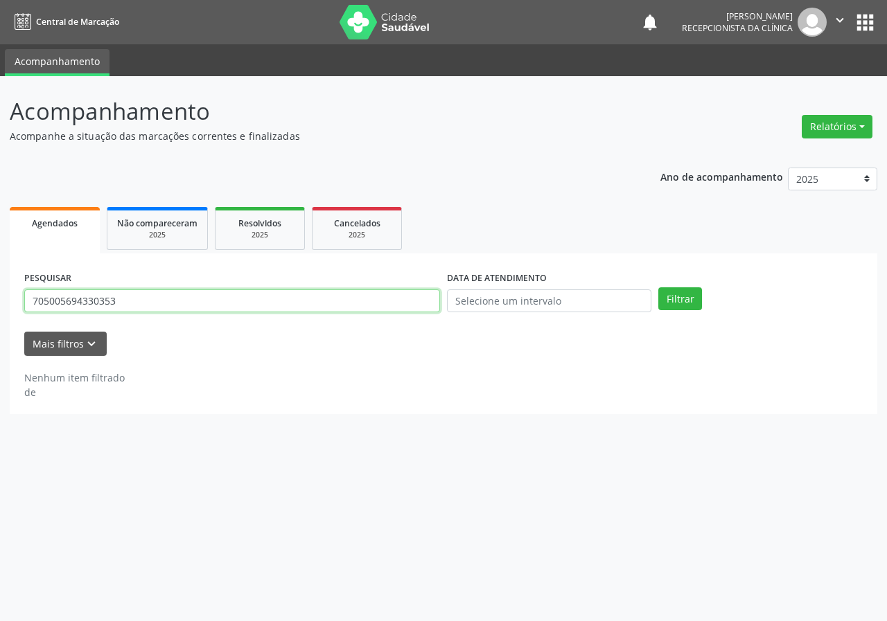
click at [415, 310] on input "705005694330353" at bounding box center [232, 302] width 416 height 24
click at [658, 288] on button "Filtrar" at bounding box center [680, 300] width 44 height 24
click at [47, 303] on input "70603993341766" at bounding box center [232, 302] width 416 height 24
click at [658, 288] on button "Filtrar" at bounding box center [680, 300] width 44 height 24
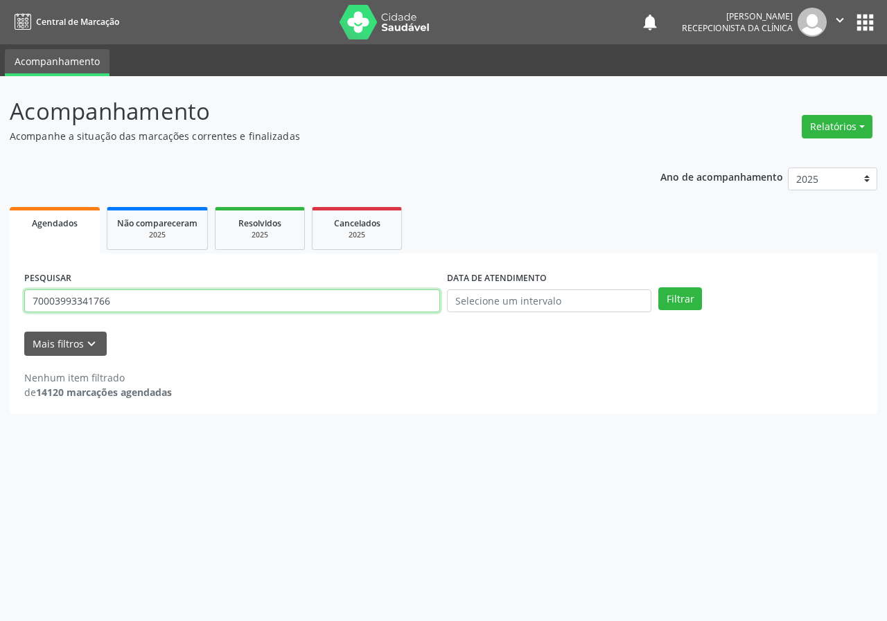
click at [46, 301] on input "70003993341766" at bounding box center [232, 302] width 416 height 24
type input "700603993341766"
click at [658, 288] on button "Filtrar" at bounding box center [680, 300] width 44 height 24
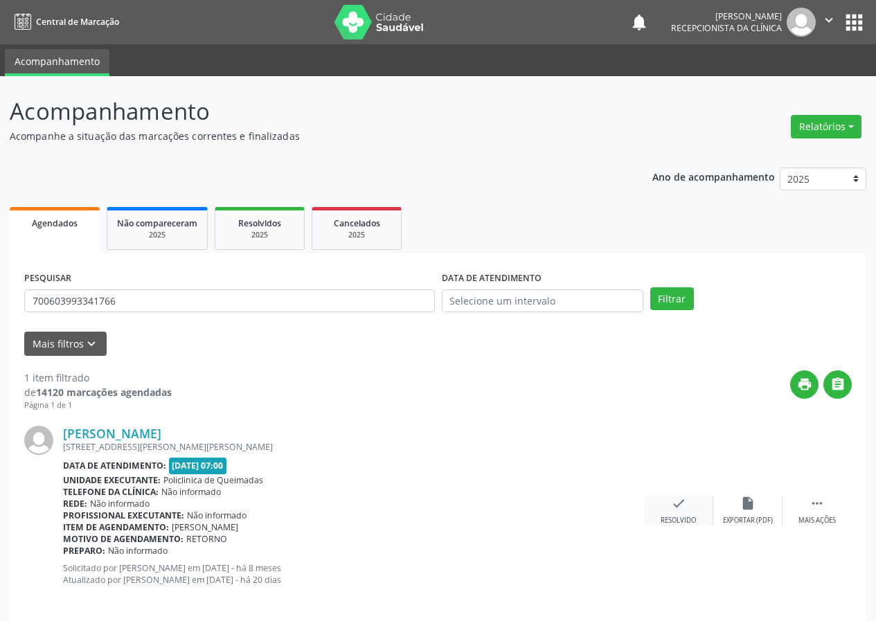
click at [692, 506] on div "check Resolvido" at bounding box center [678, 511] width 69 height 30
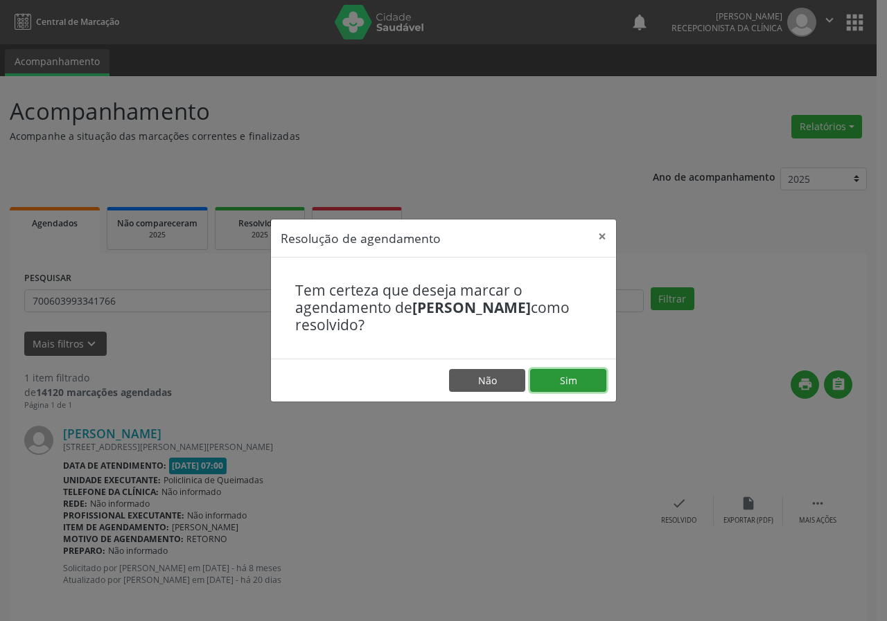
click at [576, 385] on button "Sim" at bounding box center [568, 381] width 76 height 24
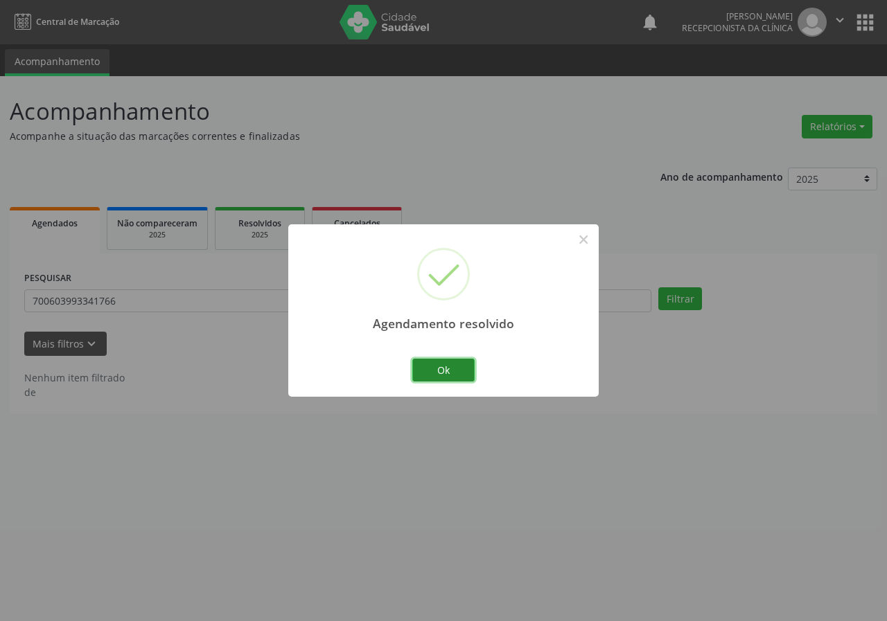
click at [449, 362] on button "Ok" at bounding box center [443, 371] width 62 height 24
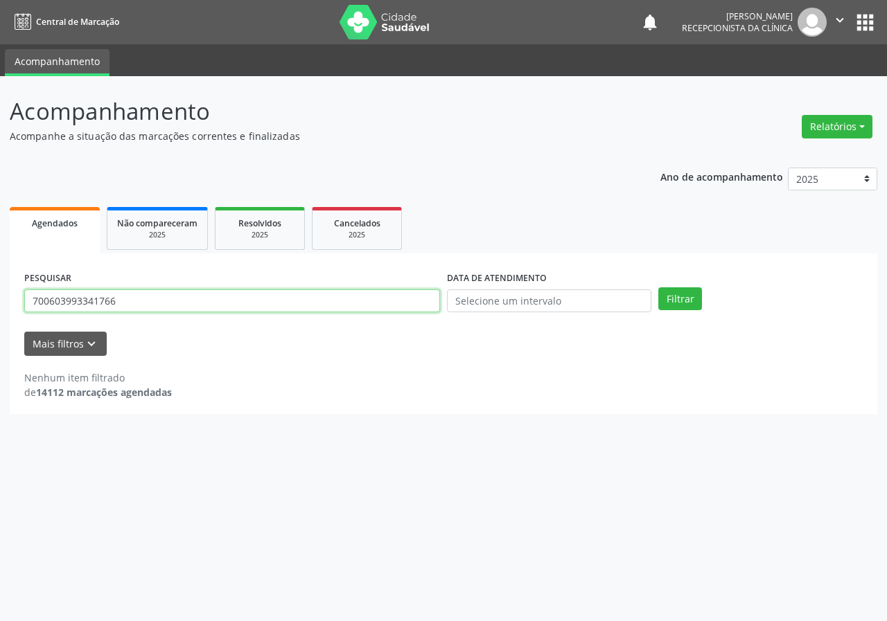
click at [416, 300] on input "700603993341766" at bounding box center [232, 302] width 416 height 24
type input "707500223248190"
click at [658, 288] on button "Filtrar" at bounding box center [680, 300] width 44 height 24
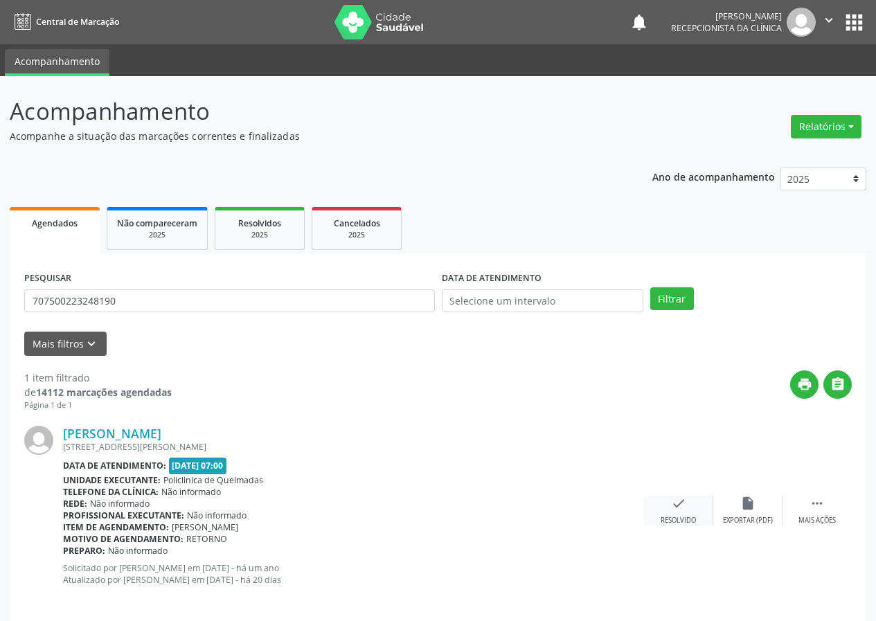
click at [682, 509] on icon "check" at bounding box center [678, 503] width 15 height 15
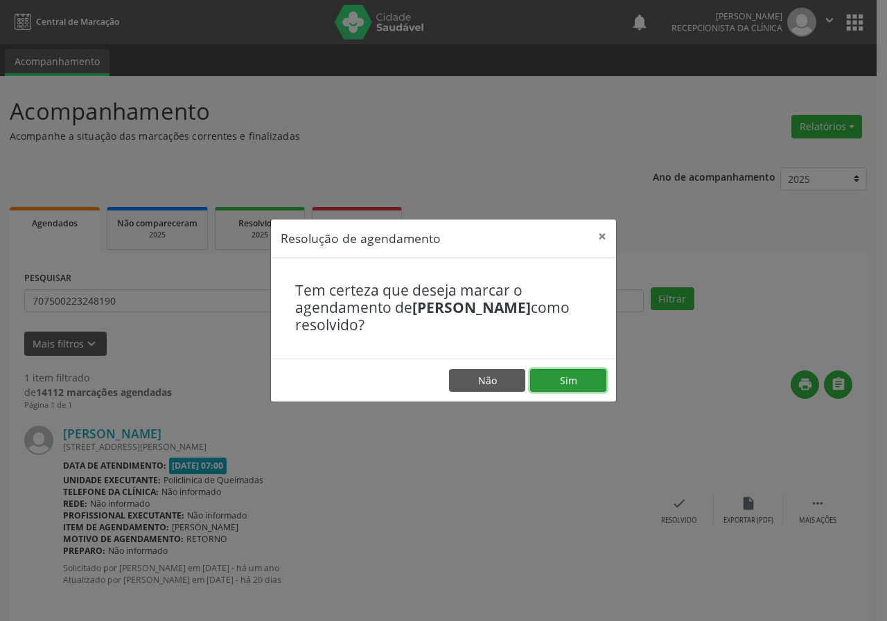
click at [557, 380] on button "Sim" at bounding box center [568, 381] width 76 height 24
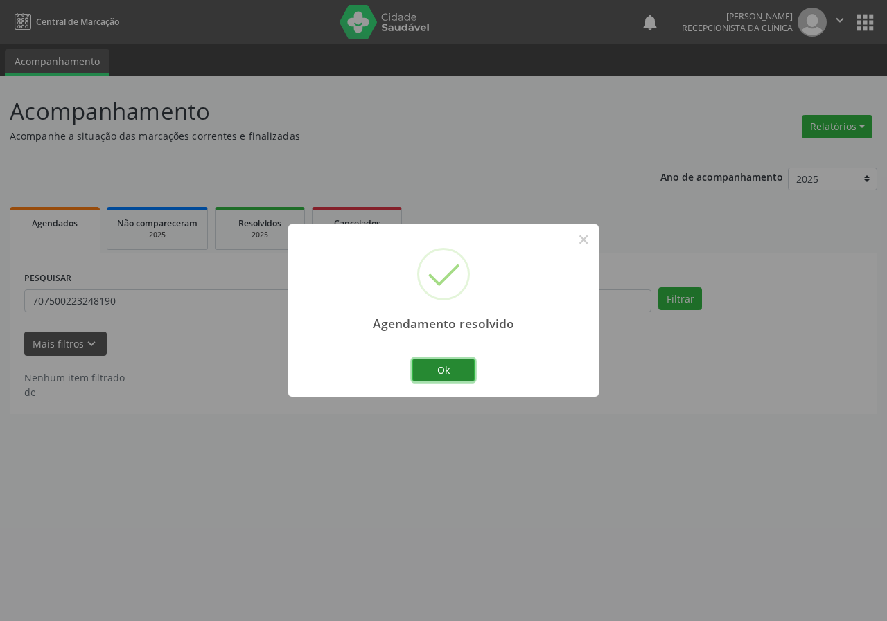
click at [463, 369] on button "Ok" at bounding box center [443, 371] width 62 height 24
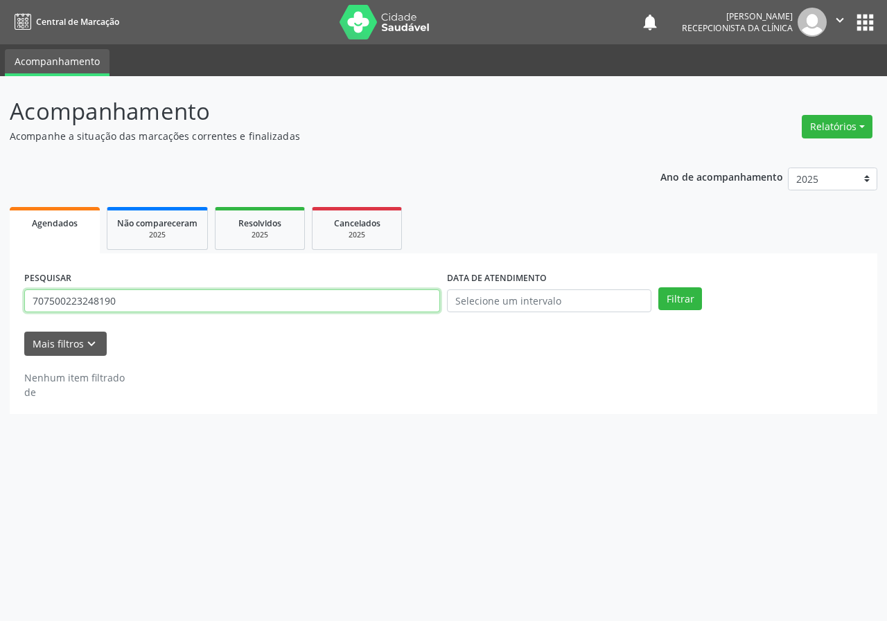
click at [423, 299] on input "707500223248190" at bounding box center [232, 302] width 416 height 24
type input "700201427254225"
click at [658, 288] on button "Filtrar" at bounding box center [680, 300] width 44 height 24
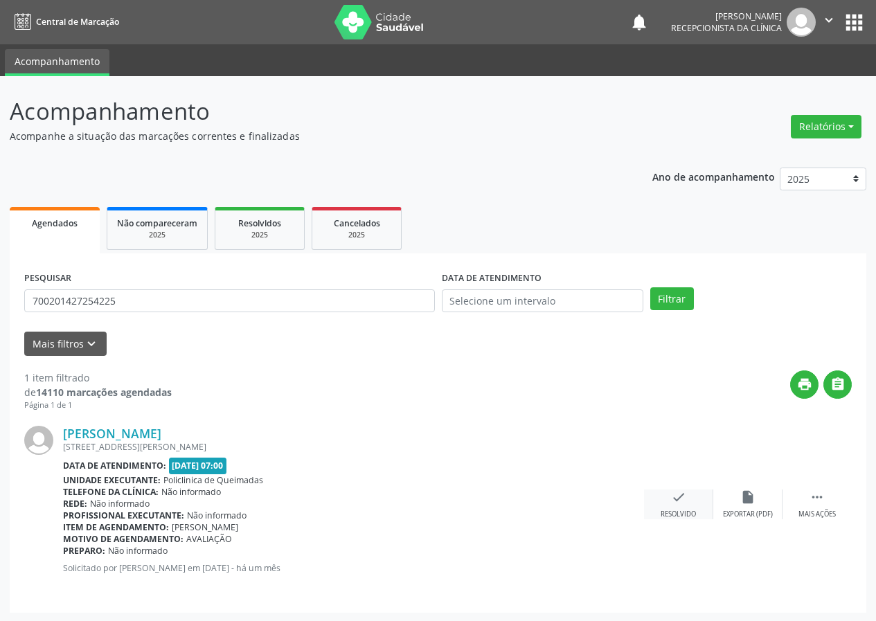
click at [689, 499] on div "check Resolvido" at bounding box center [678, 505] width 69 height 30
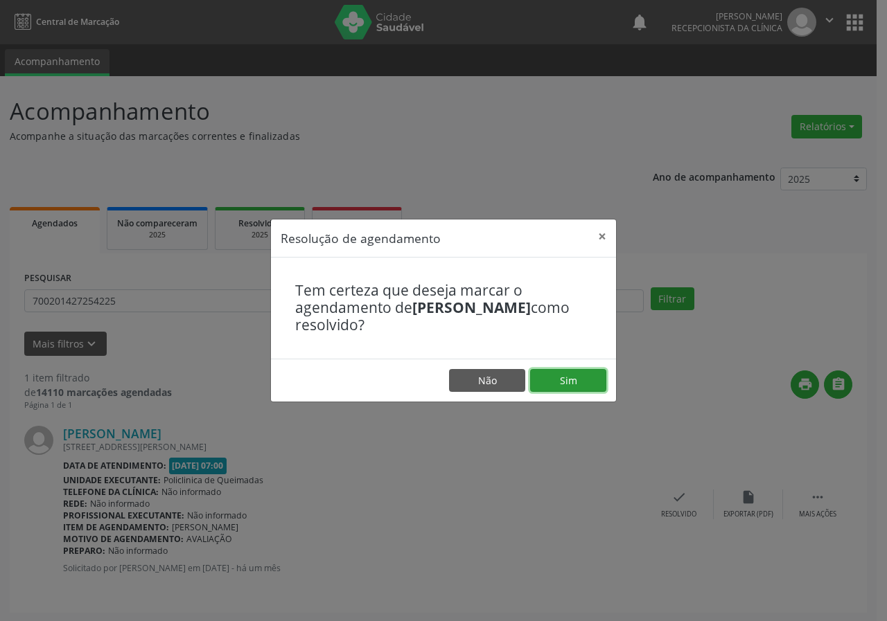
click at [578, 379] on button "Sim" at bounding box center [568, 381] width 76 height 24
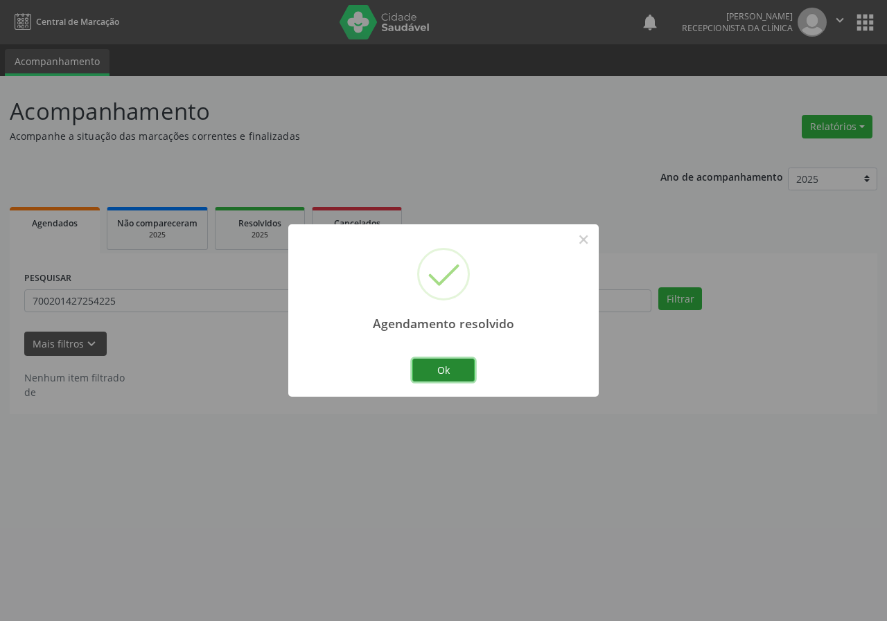
click at [444, 366] on button "Ok" at bounding box center [443, 371] width 62 height 24
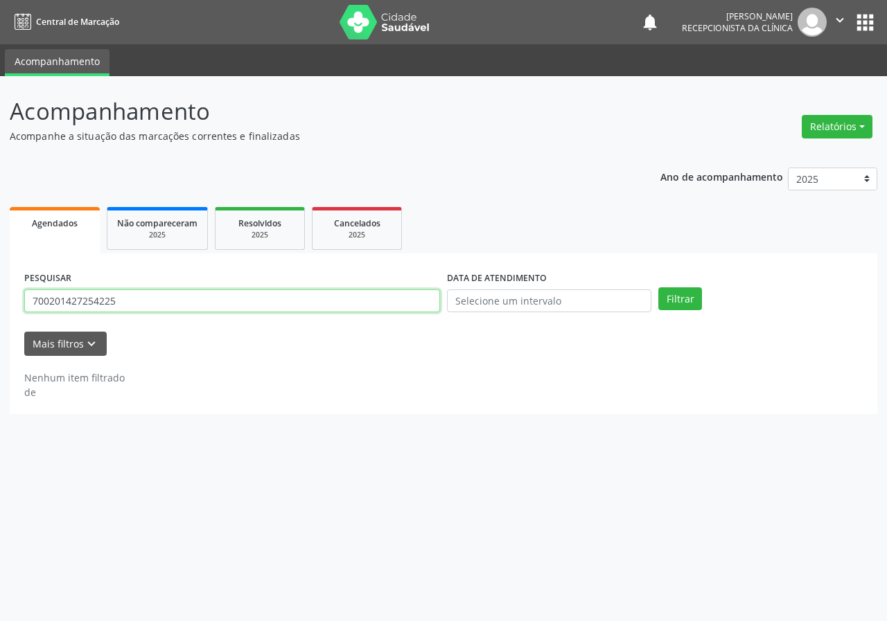
click at [296, 301] on input "700201427254225" at bounding box center [232, 302] width 416 height 24
type input "706809297223326"
click at [658, 288] on button "Filtrar" at bounding box center [680, 300] width 44 height 24
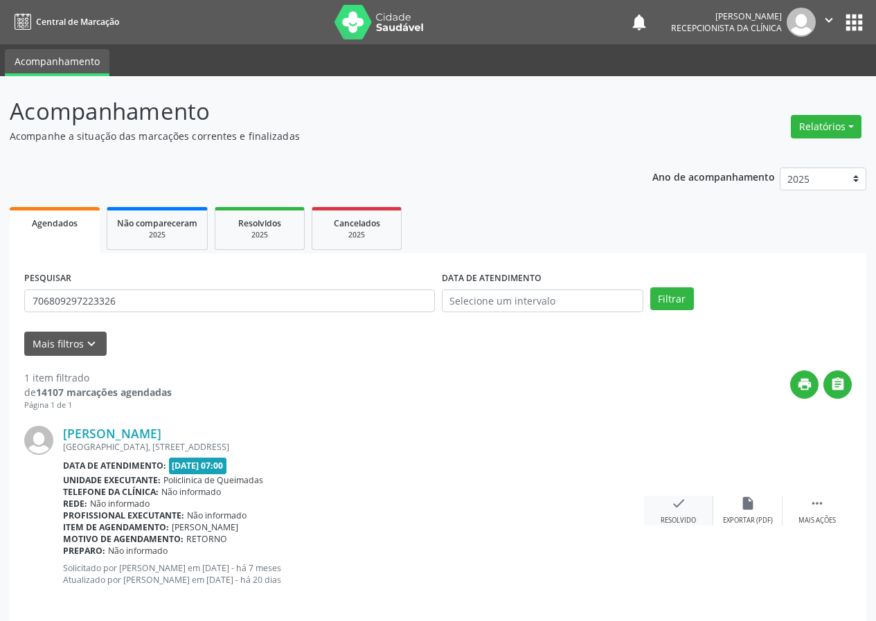
click at [668, 506] on div "check Resolvido" at bounding box center [678, 511] width 69 height 30
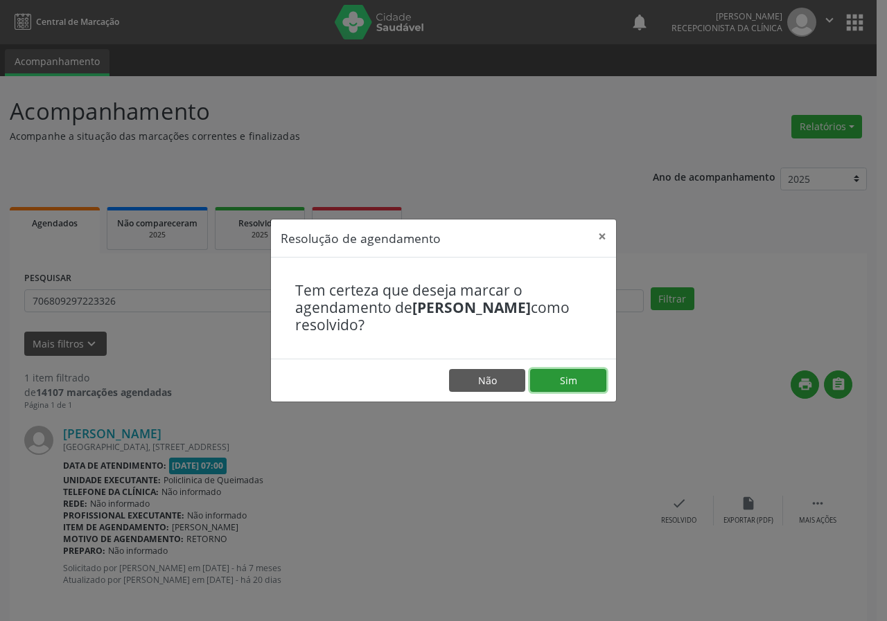
click at [581, 380] on button "Sim" at bounding box center [568, 381] width 76 height 24
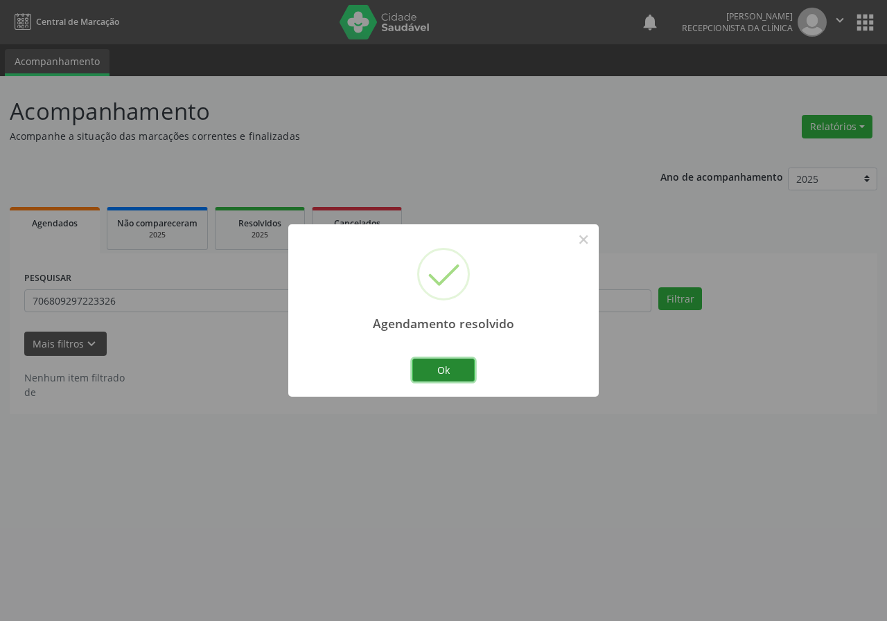
click at [470, 362] on button "Ok" at bounding box center [443, 371] width 62 height 24
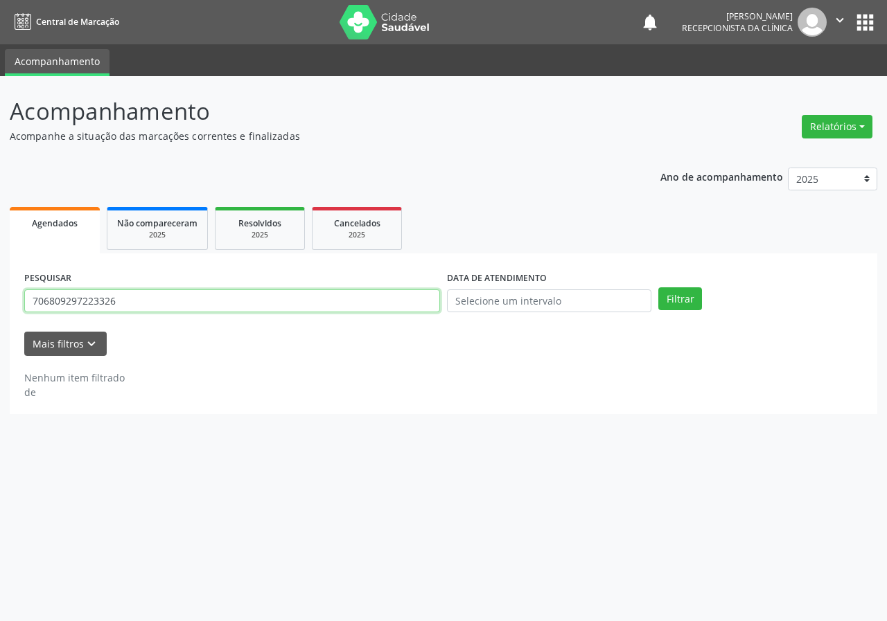
click at [342, 295] on input "706809297223326" at bounding box center [232, 302] width 416 height 24
type input "700009554136506"
click at [658, 288] on button "Filtrar" at bounding box center [680, 300] width 44 height 24
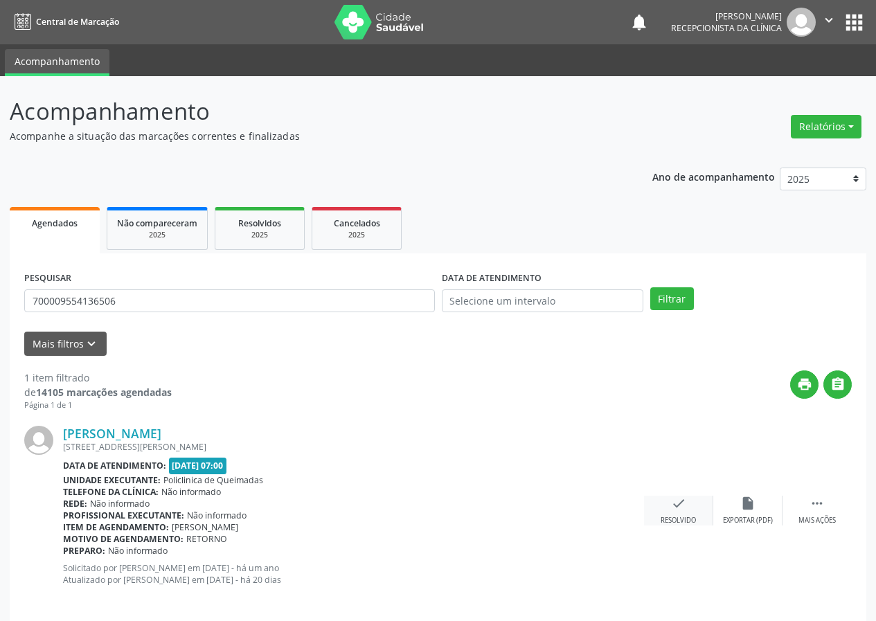
click at [685, 504] on icon "check" at bounding box center [678, 503] width 15 height 15
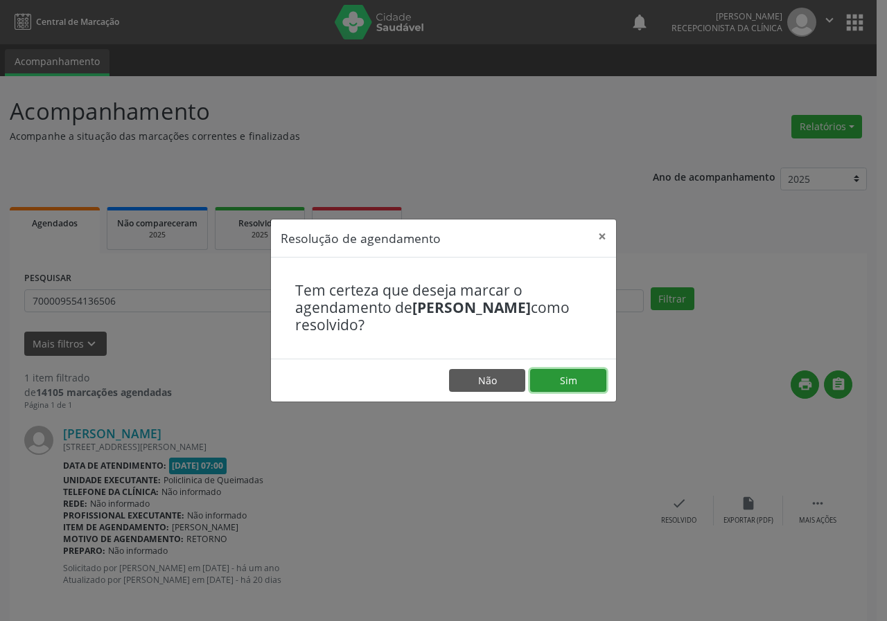
click at [585, 380] on button "Sim" at bounding box center [568, 381] width 76 height 24
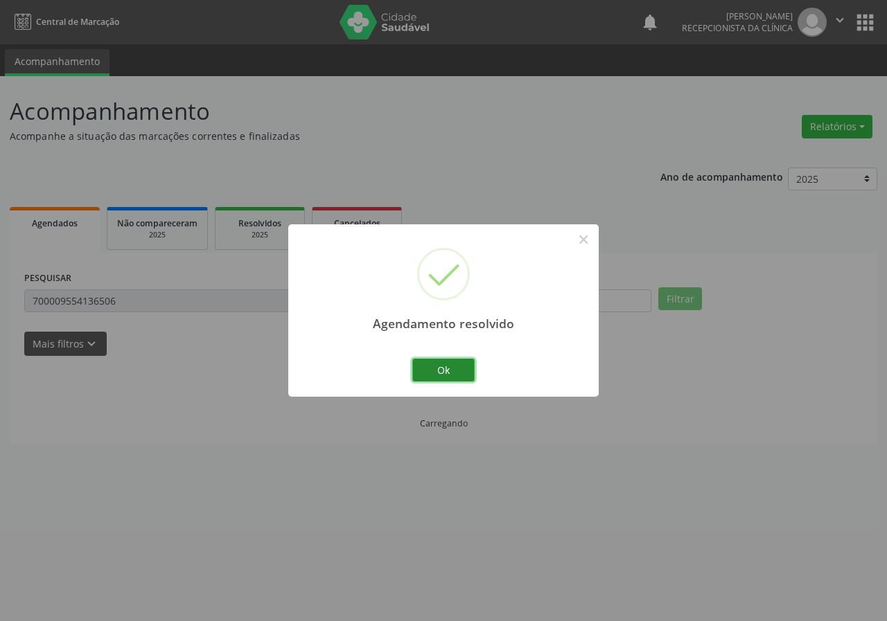
click at [463, 370] on button "Ok" at bounding box center [443, 371] width 62 height 24
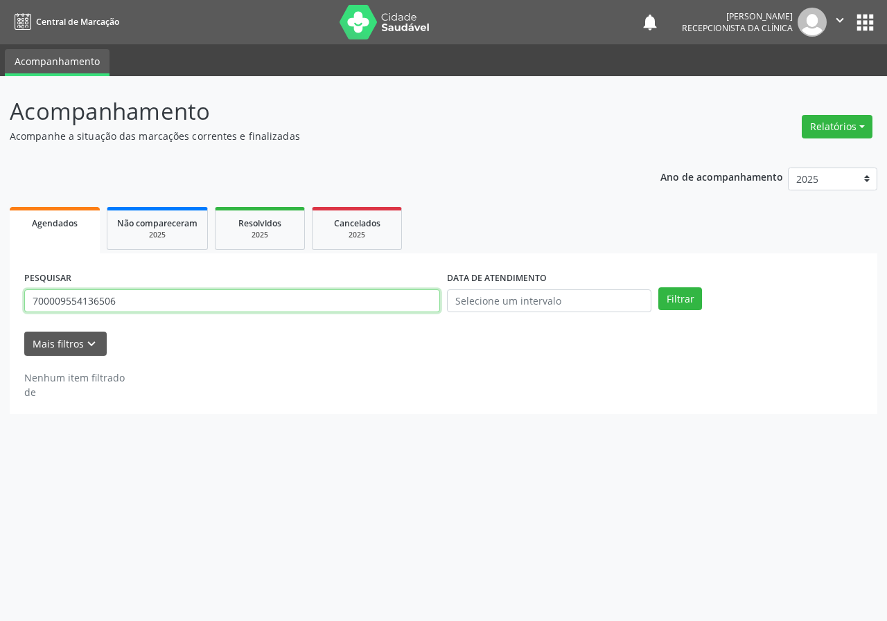
click at [401, 299] on input "700009554136506" at bounding box center [232, 302] width 416 height 24
type input "700801444975185"
click at [658, 288] on button "Filtrar" at bounding box center [680, 300] width 44 height 24
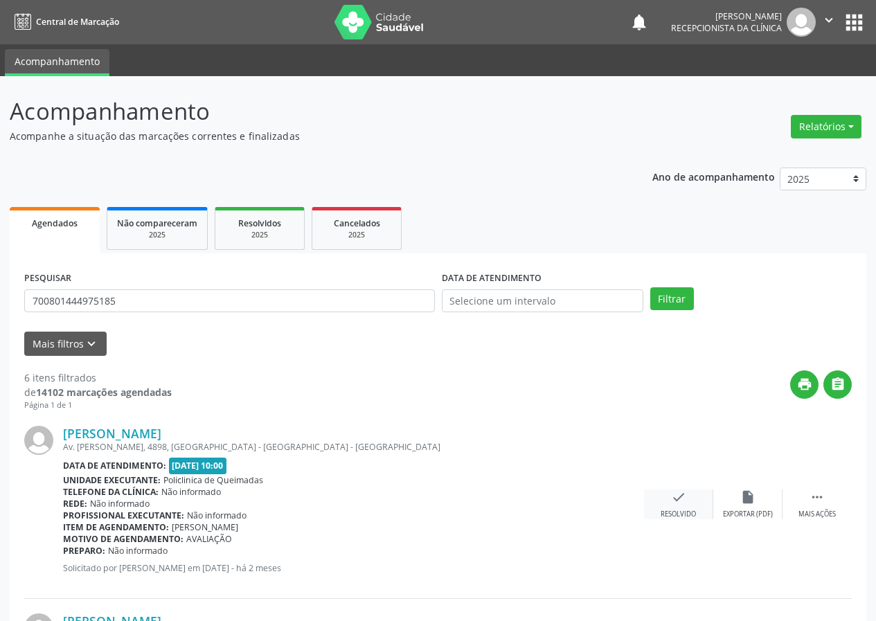
click at [689, 506] on div "check Resolvido" at bounding box center [678, 505] width 69 height 30
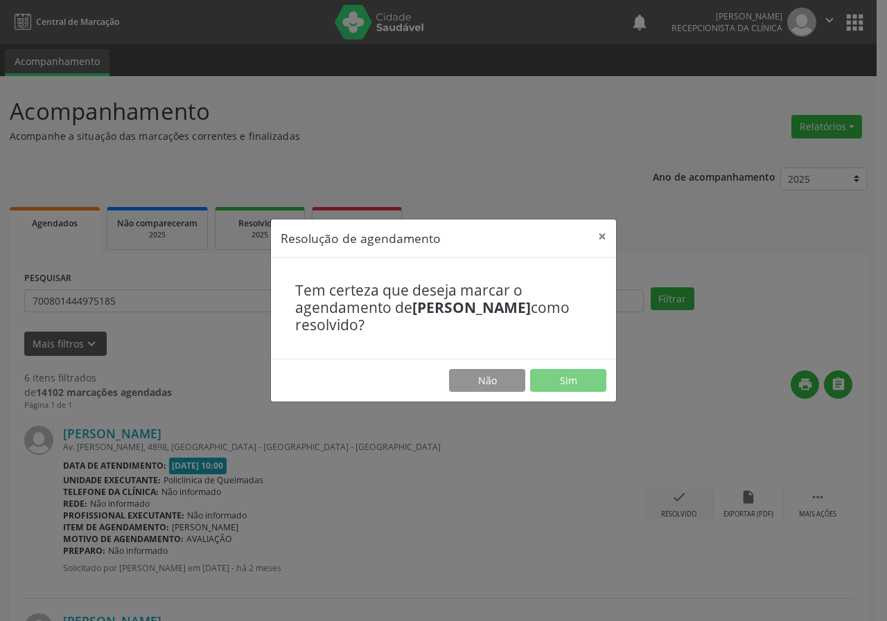
click at [689, 506] on div "Resolução de agendamento × Tem certeza que deseja marcar o agendamento de [PERS…" at bounding box center [443, 310] width 887 height 621
click at [561, 375] on button "Sim" at bounding box center [568, 381] width 76 height 24
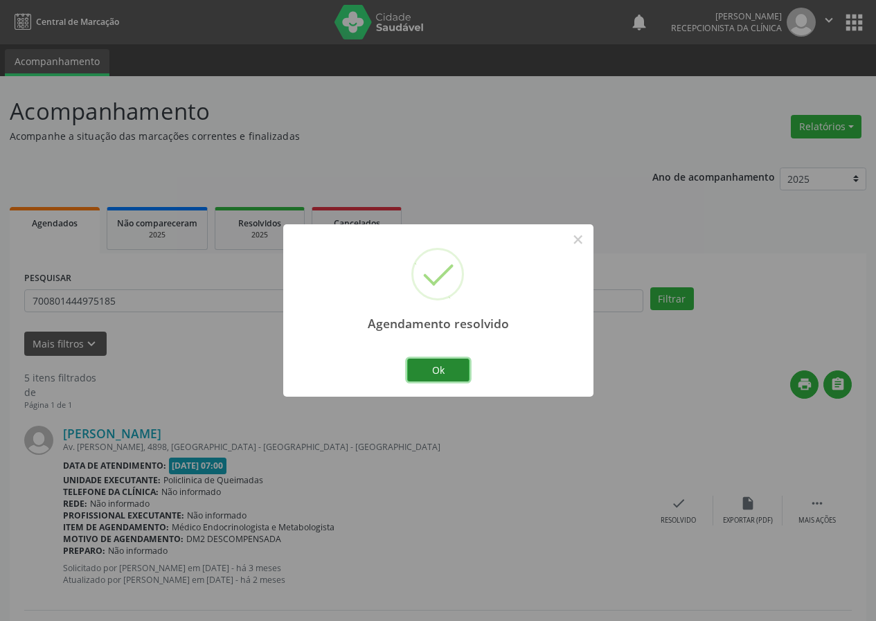
click at [448, 362] on button "Ok" at bounding box center [438, 371] width 62 height 24
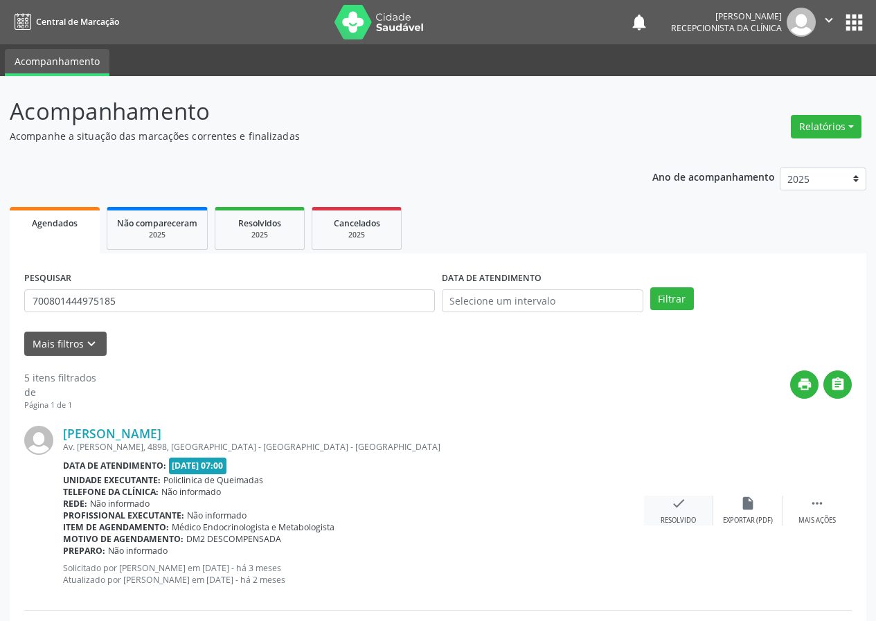
click at [682, 506] on icon "check" at bounding box center [678, 503] width 15 height 15
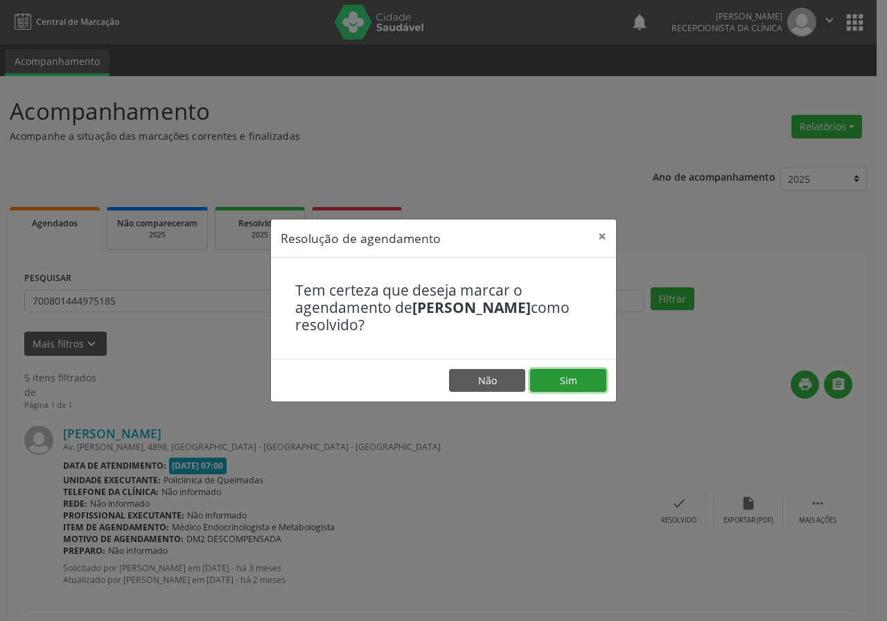
click at [601, 380] on button "Sim" at bounding box center [568, 381] width 76 height 24
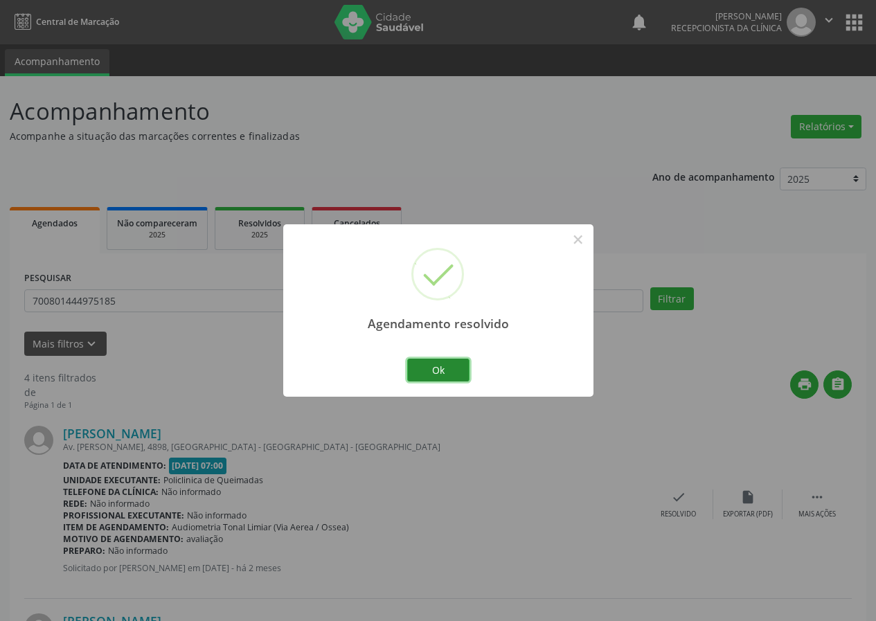
click at [466, 364] on button "Ok" at bounding box center [438, 371] width 62 height 24
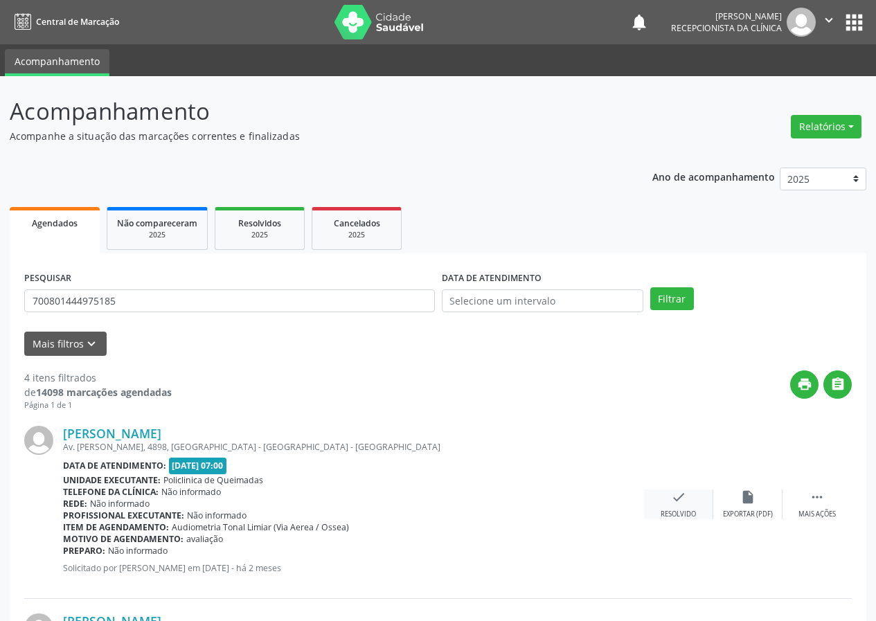
click at [681, 504] on icon "check" at bounding box center [678, 497] width 15 height 15
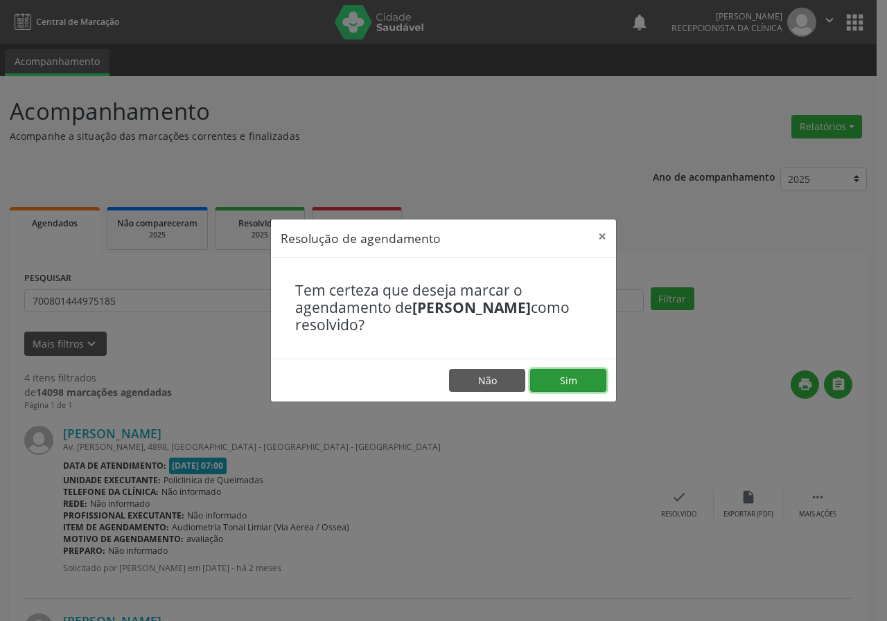
click at [587, 369] on button "Sim" at bounding box center [568, 381] width 76 height 24
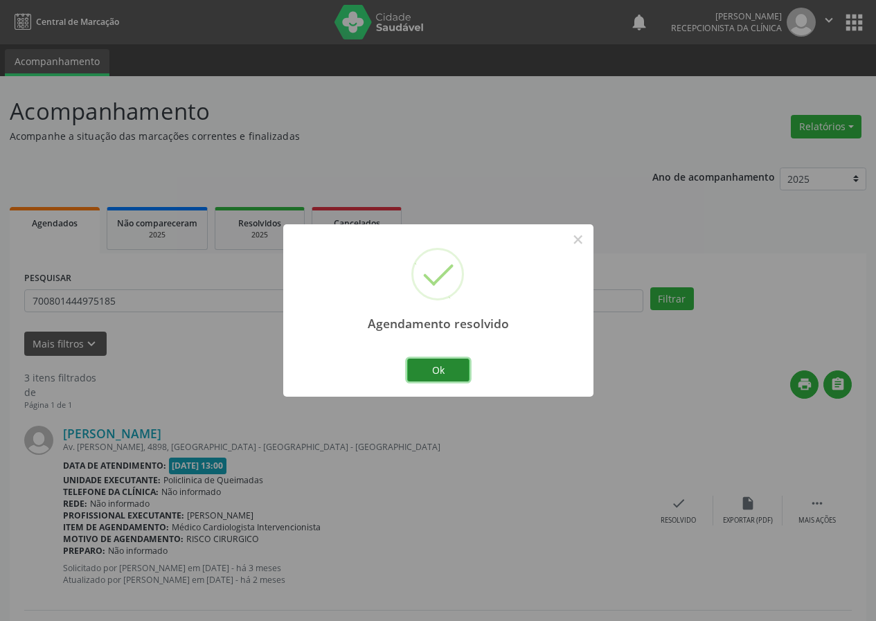
click at [458, 370] on button "Ok" at bounding box center [438, 371] width 62 height 24
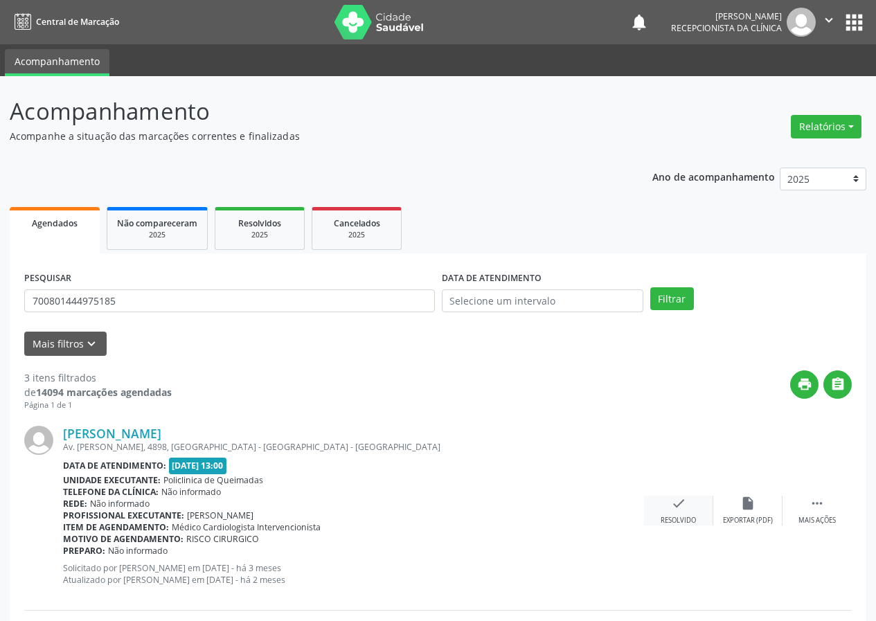
click at [664, 500] on div "check Resolvido" at bounding box center [678, 511] width 69 height 30
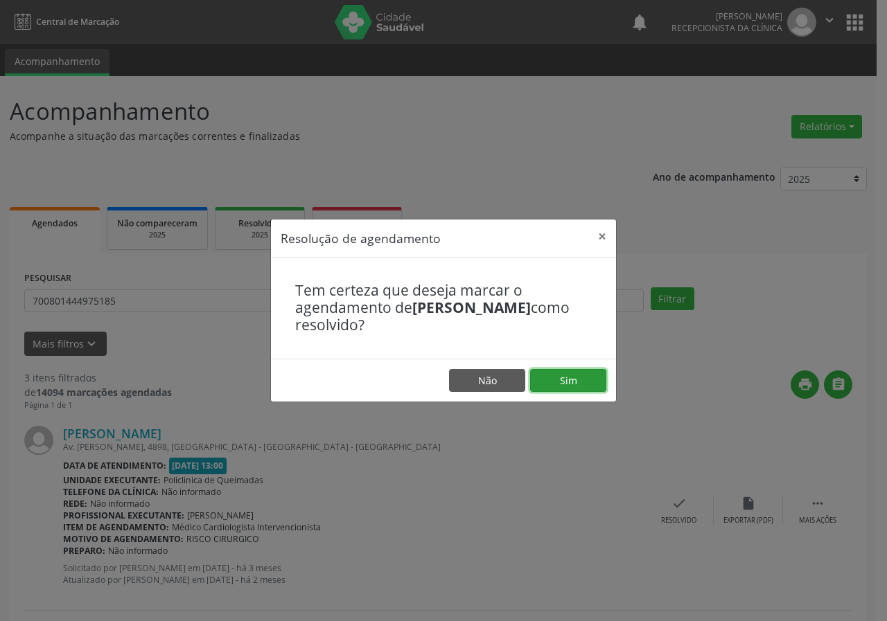
click at [580, 370] on button "Sim" at bounding box center [568, 381] width 76 height 24
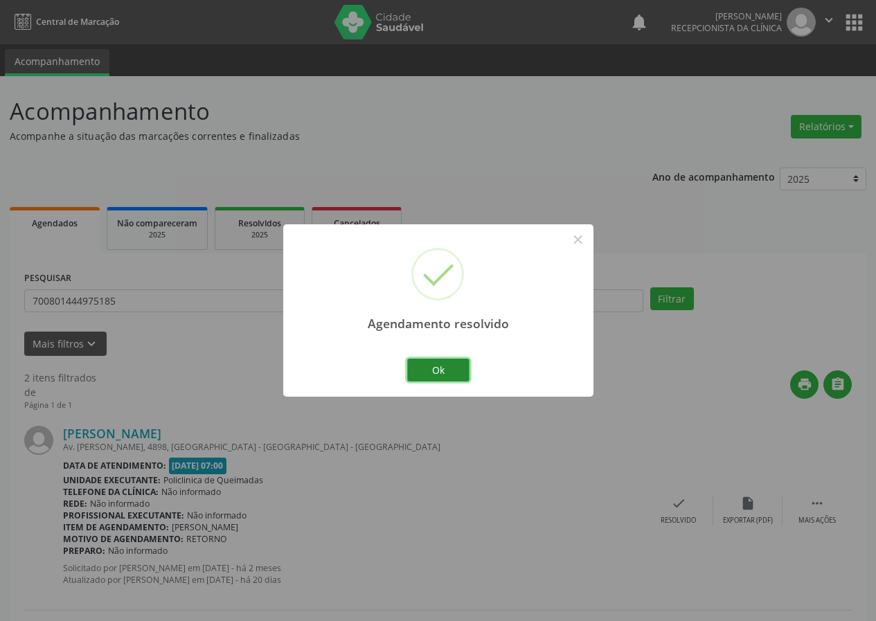
click at [456, 366] on button "Ok" at bounding box center [438, 371] width 62 height 24
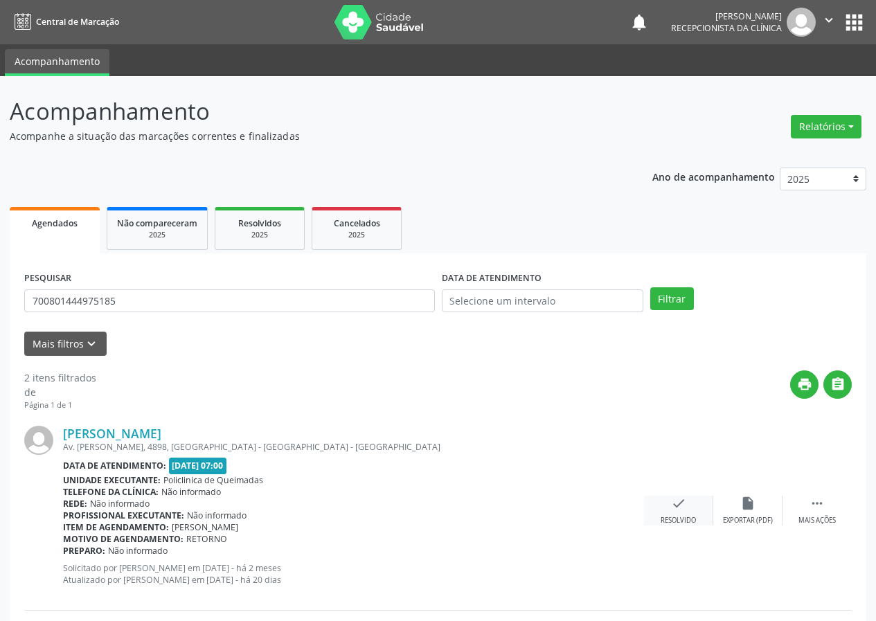
click at [665, 507] on div "check Resolvido" at bounding box center [678, 511] width 69 height 30
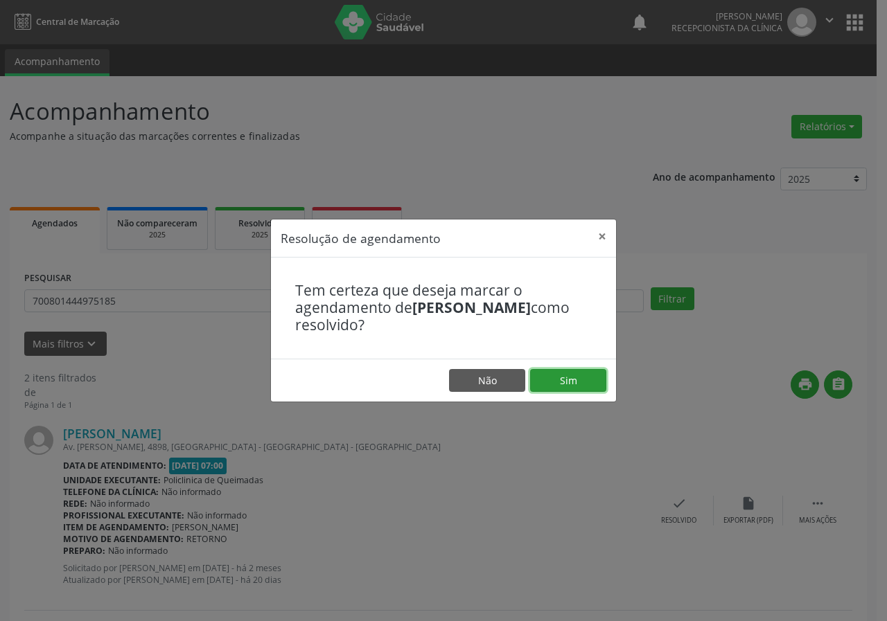
click at [595, 378] on button "Sim" at bounding box center [568, 381] width 76 height 24
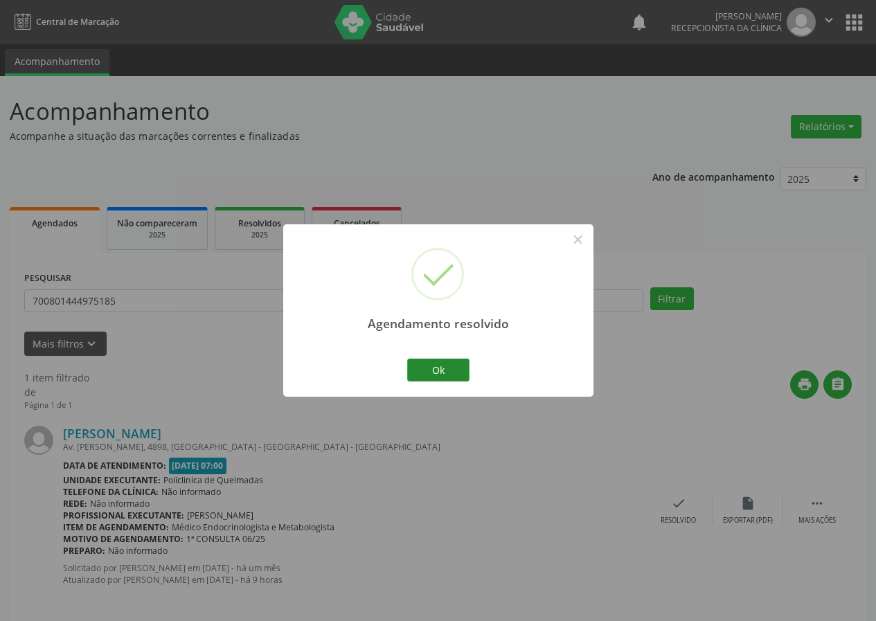
click at [474, 371] on div "Agendamento resolvido × Ok Cancel" at bounding box center [438, 310] width 310 height 173
click at [435, 366] on button "Ok" at bounding box center [438, 371] width 62 height 24
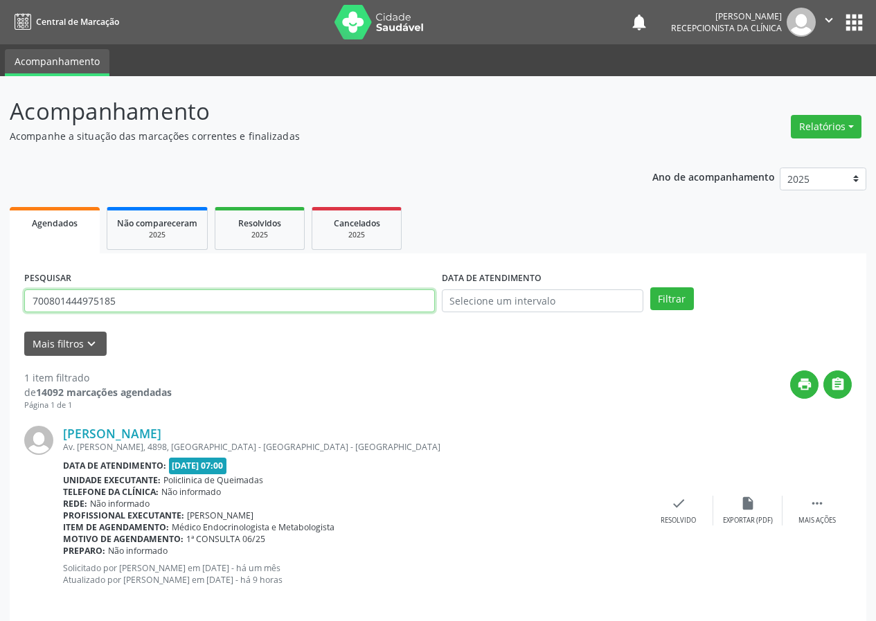
click at [335, 305] on input "700801444975185" at bounding box center [229, 302] width 411 height 24
type input "704608101684125"
click at [651, 288] on button "Filtrar" at bounding box center [673, 300] width 44 height 24
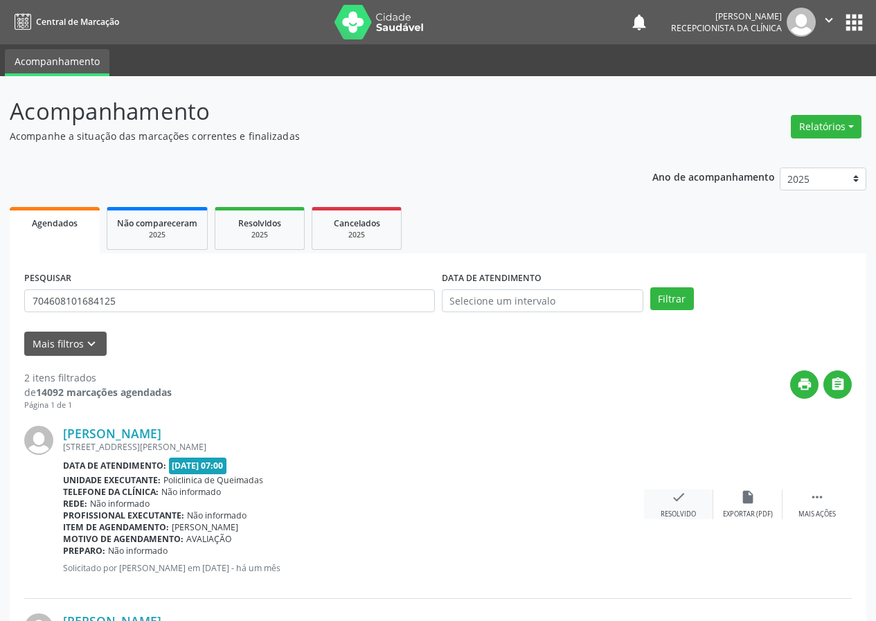
click at [679, 492] on icon "check" at bounding box center [678, 497] width 15 height 15
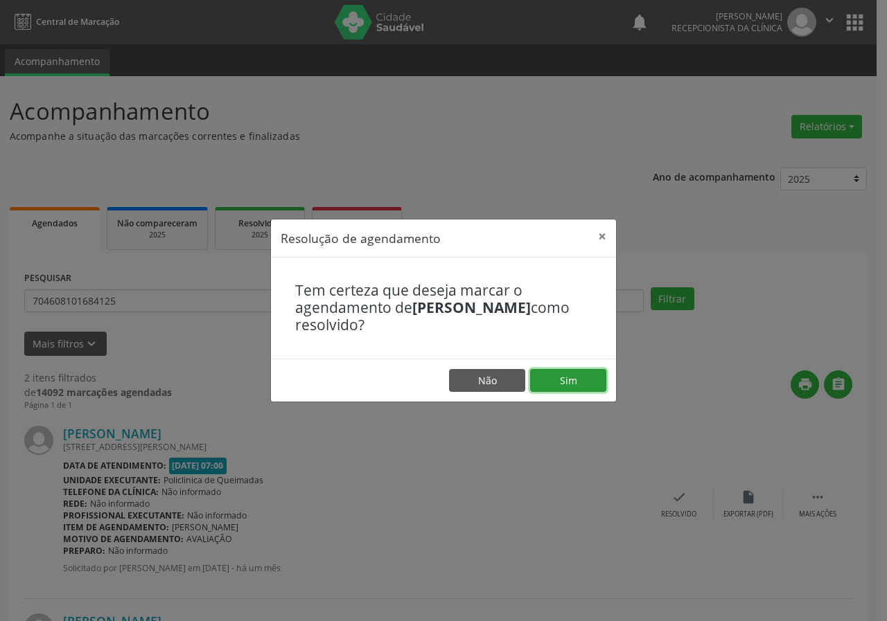
click at [564, 380] on button "Sim" at bounding box center [568, 381] width 76 height 24
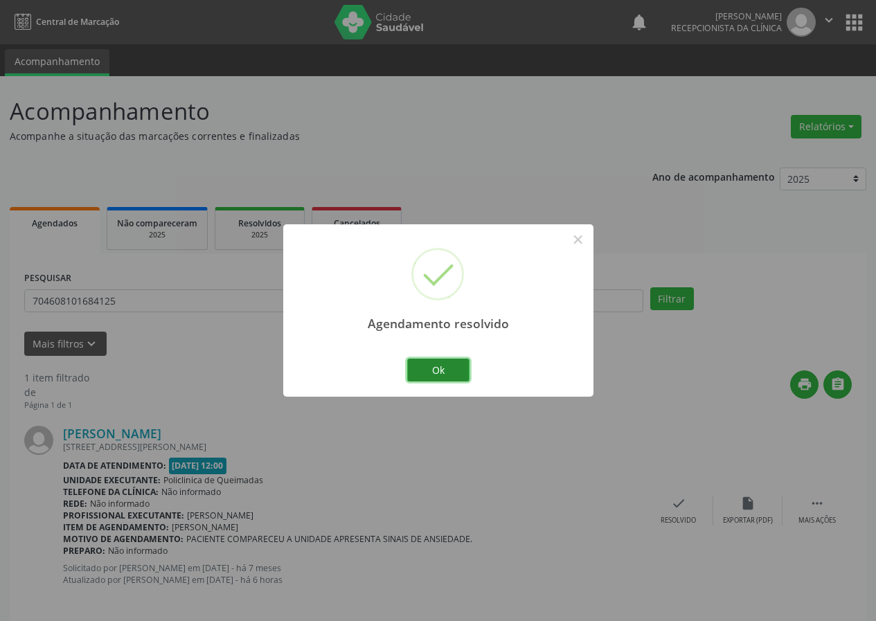
click at [437, 369] on button "Ok" at bounding box center [438, 371] width 62 height 24
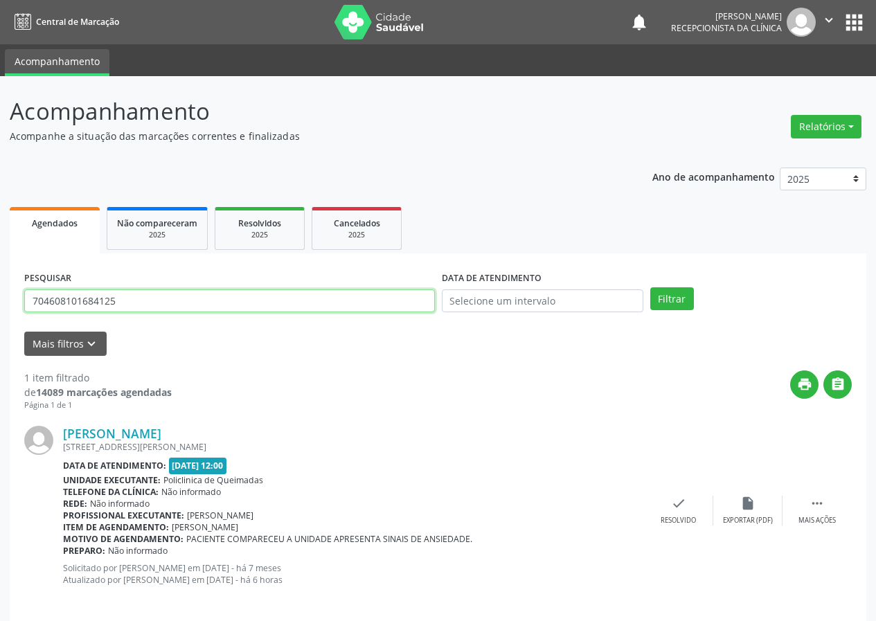
click at [369, 301] on input "704608101684125" at bounding box center [229, 302] width 411 height 24
type input "702804125146768"
click at [651, 288] on button "Filtrar" at bounding box center [673, 300] width 44 height 24
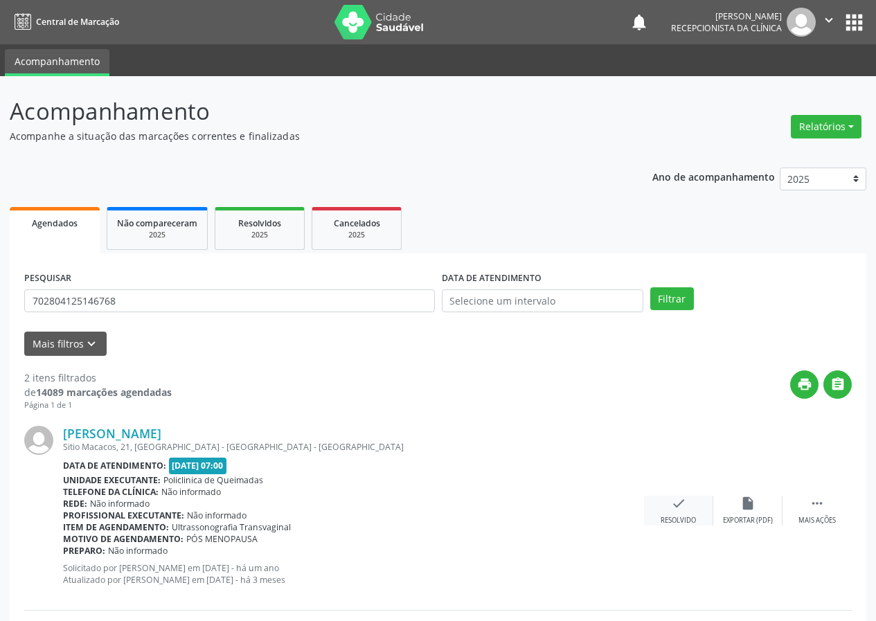
click at [684, 510] on icon "check" at bounding box center [678, 503] width 15 height 15
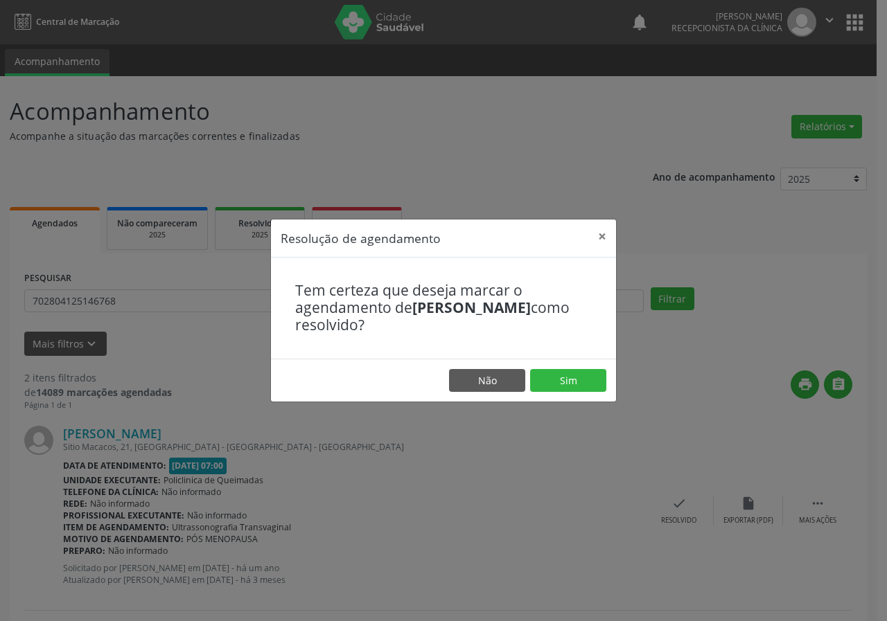
click at [584, 368] on footer "Não Sim" at bounding box center [443, 381] width 345 height 44
click at [547, 372] on button "Sim" at bounding box center [568, 381] width 76 height 24
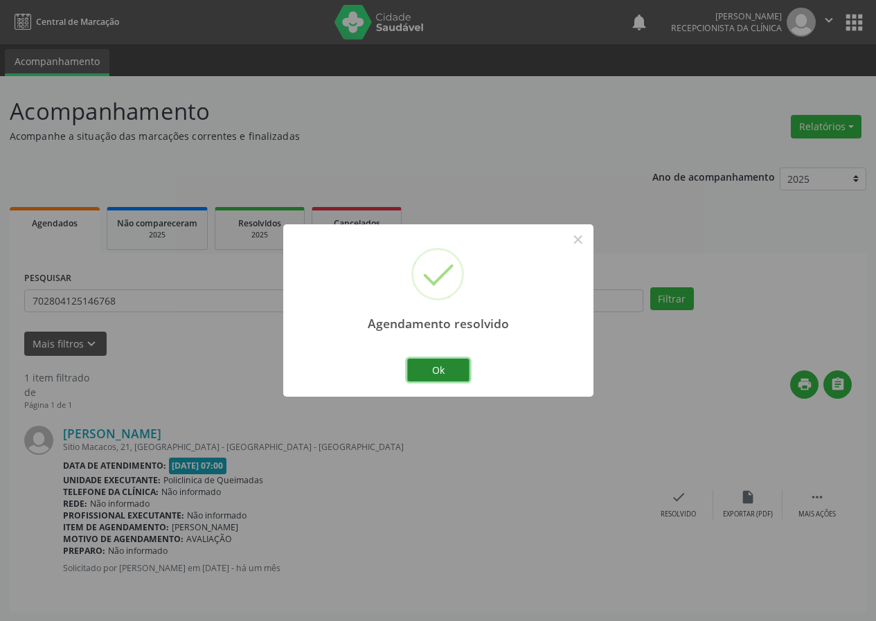
click at [452, 364] on button "Ok" at bounding box center [438, 371] width 62 height 24
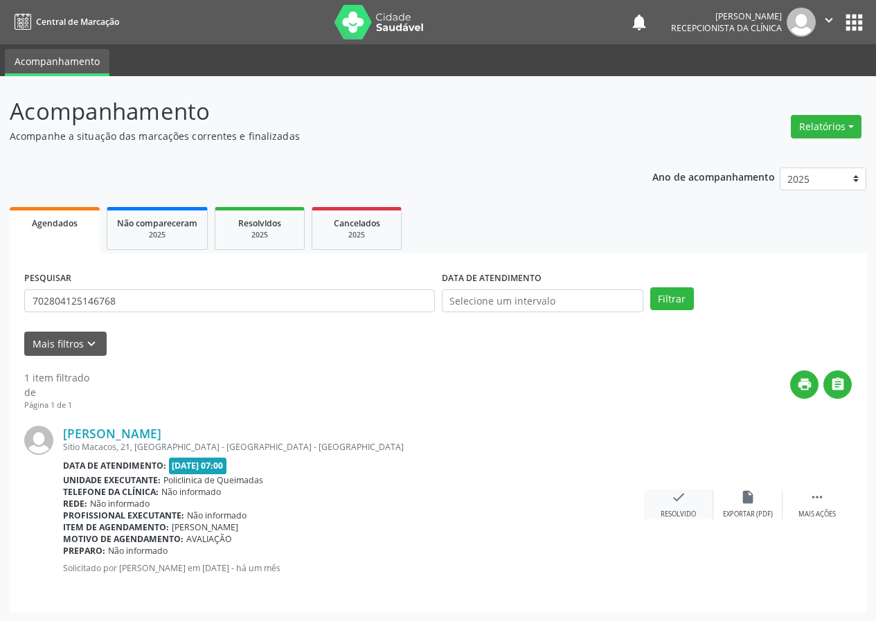
click at [682, 504] on icon "check" at bounding box center [678, 497] width 15 height 15
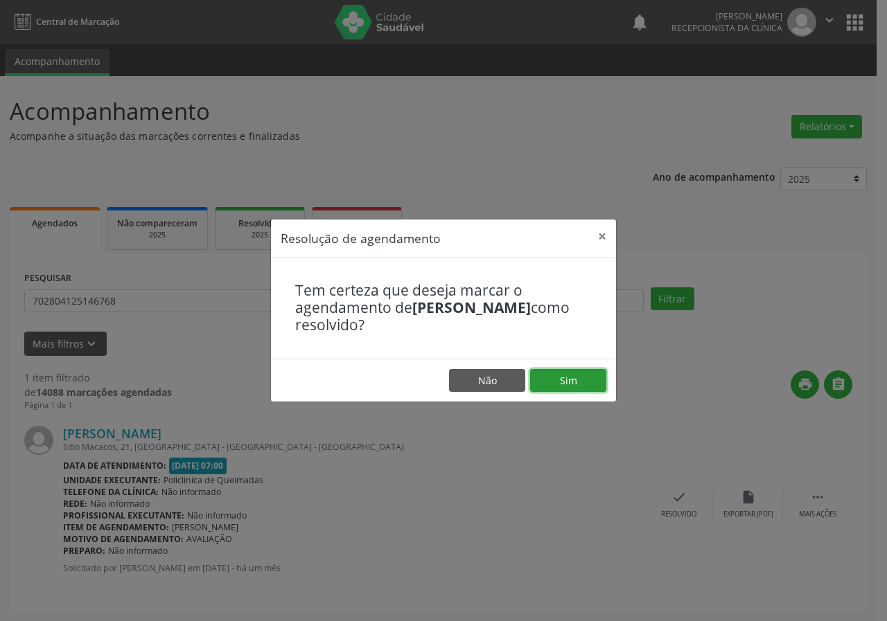
click at [576, 375] on button "Sim" at bounding box center [568, 381] width 76 height 24
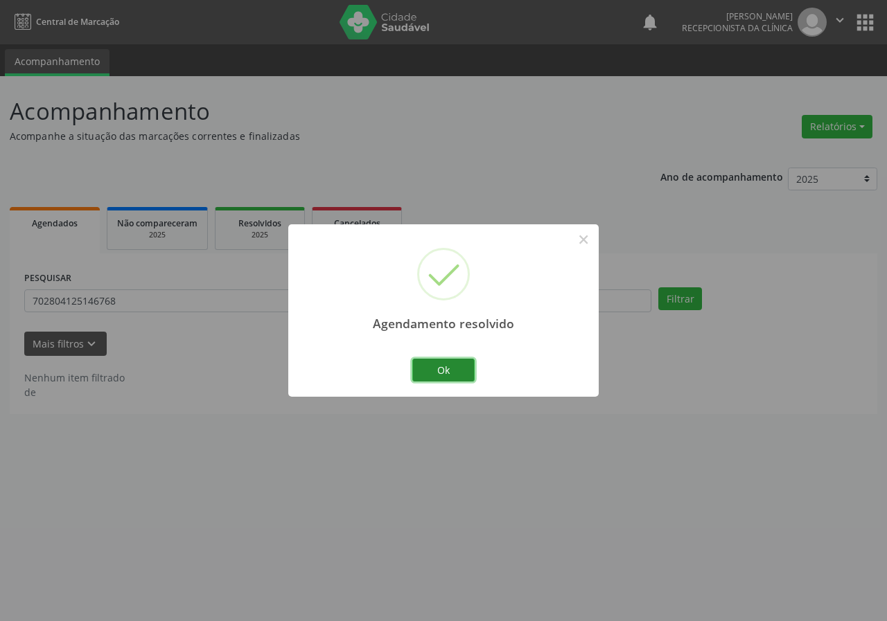
click at [450, 372] on button "Ok" at bounding box center [443, 371] width 62 height 24
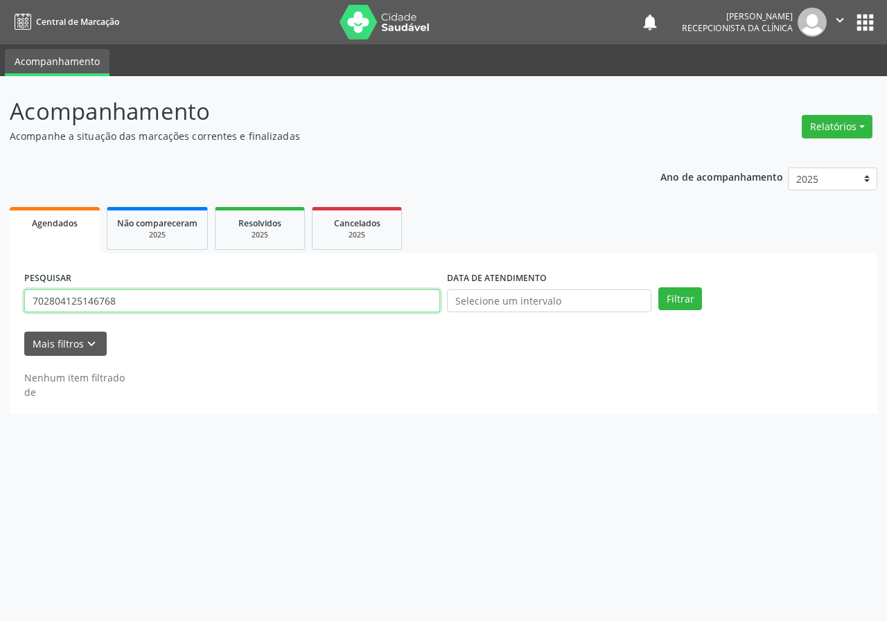
click at [421, 297] on input "702804125146768" at bounding box center [232, 302] width 416 height 24
type input "708702163906896"
click at [658, 288] on button "Filtrar" at bounding box center [680, 300] width 44 height 24
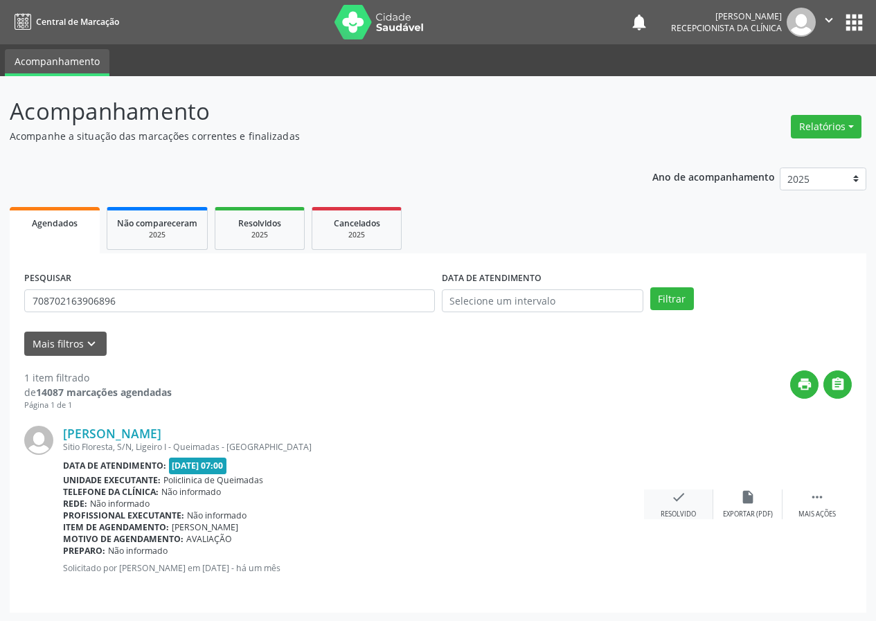
click at [671, 496] on icon "check" at bounding box center [678, 497] width 15 height 15
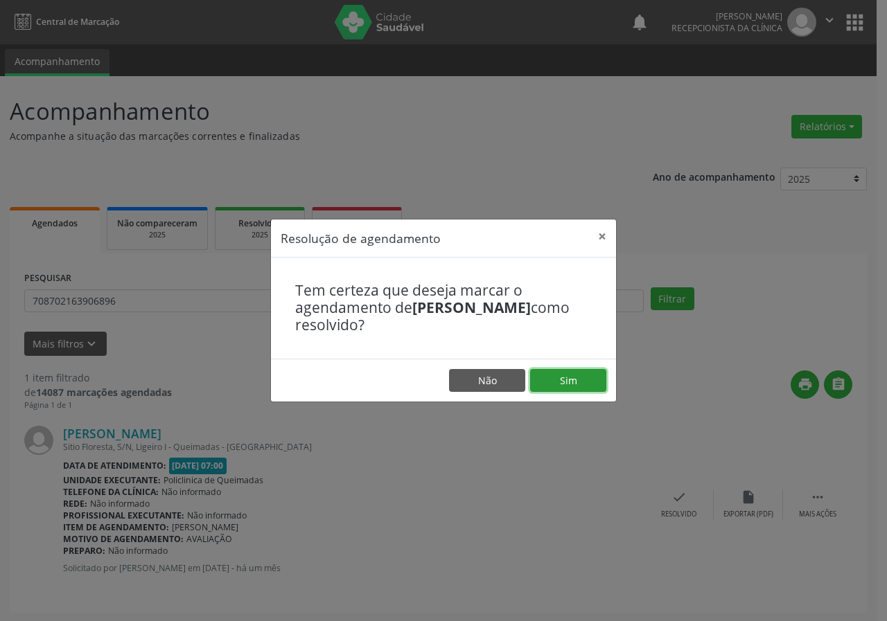
click at [596, 375] on button "Sim" at bounding box center [568, 381] width 76 height 24
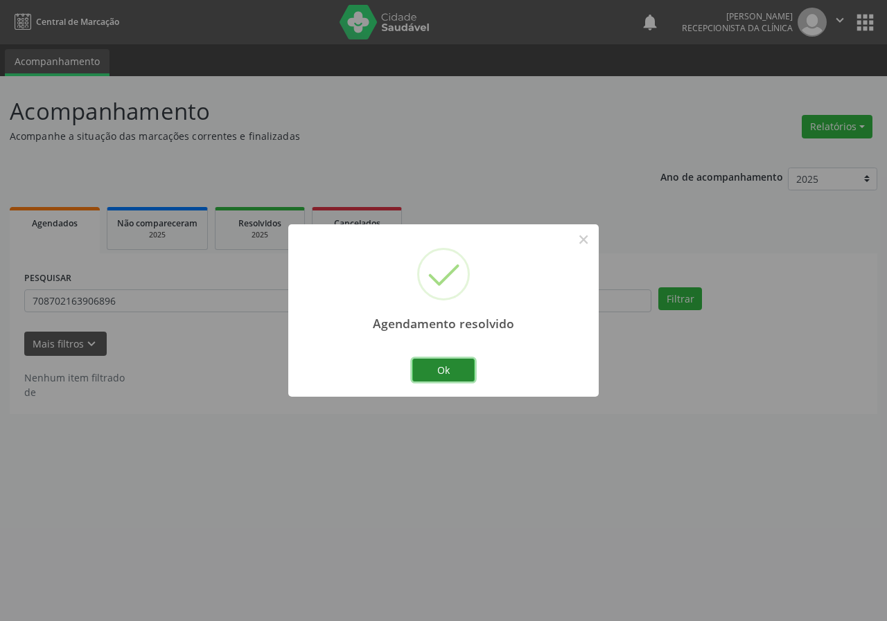
click at [441, 365] on button "Ok" at bounding box center [443, 371] width 62 height 24
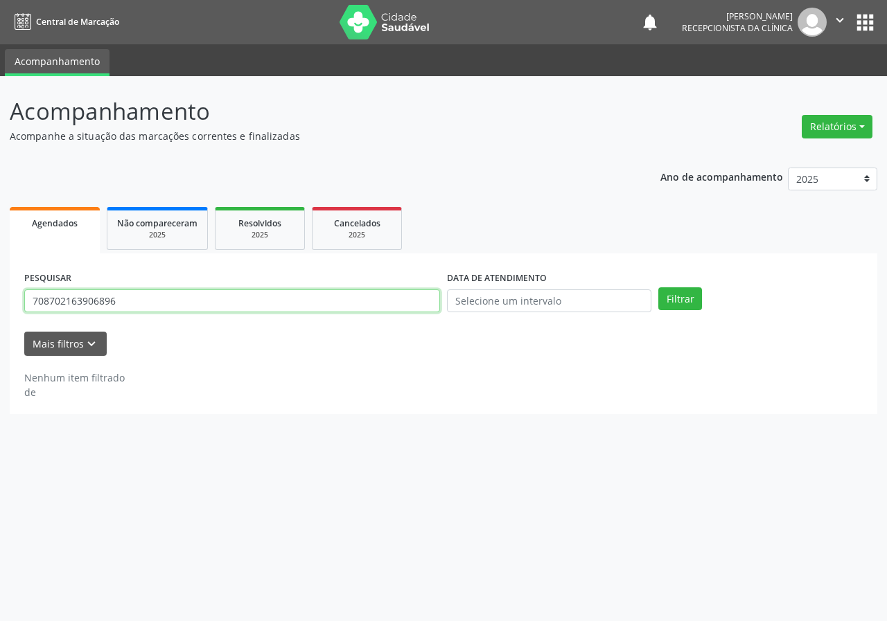
click at [396, 298] on input "708702163906896" at bounding box center [232, 302] width 416 height 24
type input "700204910566026"
click at [658, 288] on button "Filtrar" at bounding box center [680, 300] width 44 height 24
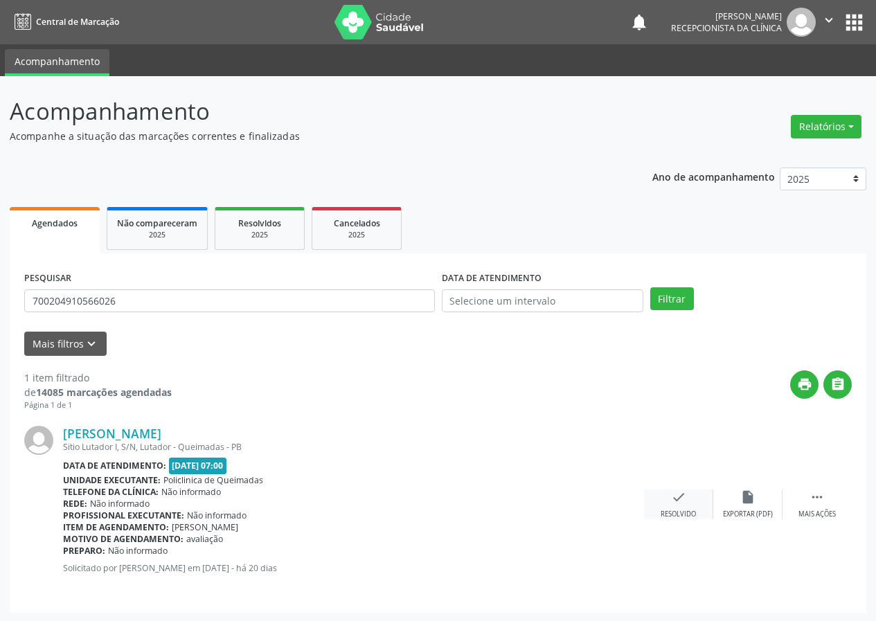
click at [678, 502] on icon "check" at bounding box center [678, 497] width 15 height 15
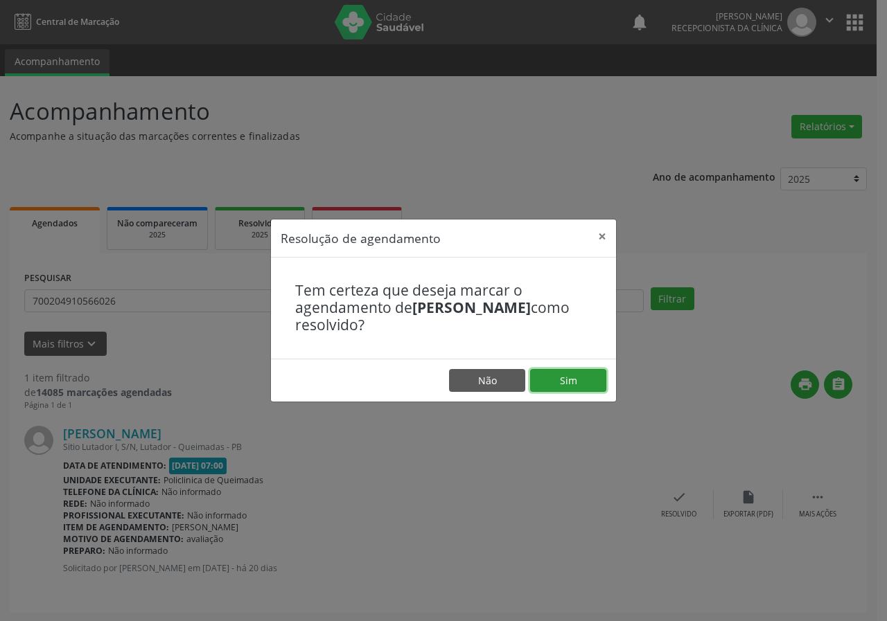
click at [560, 380] on button "Sim" at bounding box center [568, 381] width 76 height 24
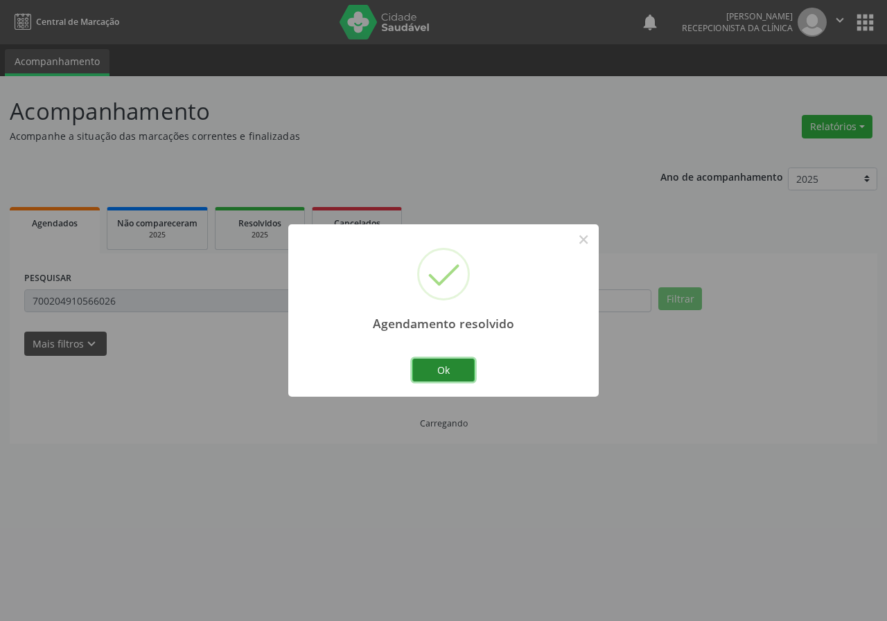
click at [432, 373] on button "Ok" at bounding box center [443, 371] width 62 height 24
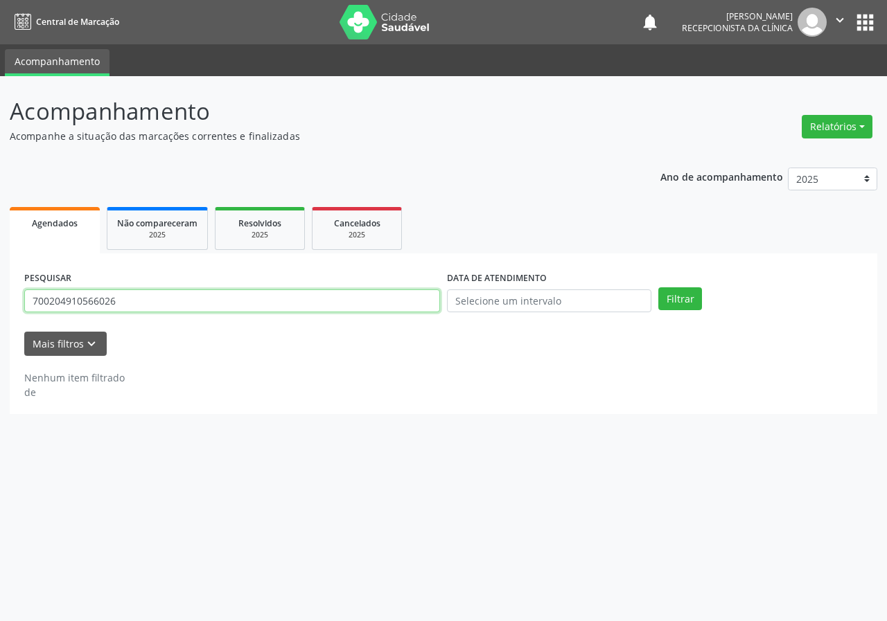
click at [417, 299] on input "700204910566026" at bounding box center [232, 302] width 416 height 24
type input "700700434329280"
click at [658, 288] on button "Filtrar" at bounding box center [680, 300] width 44 height 24
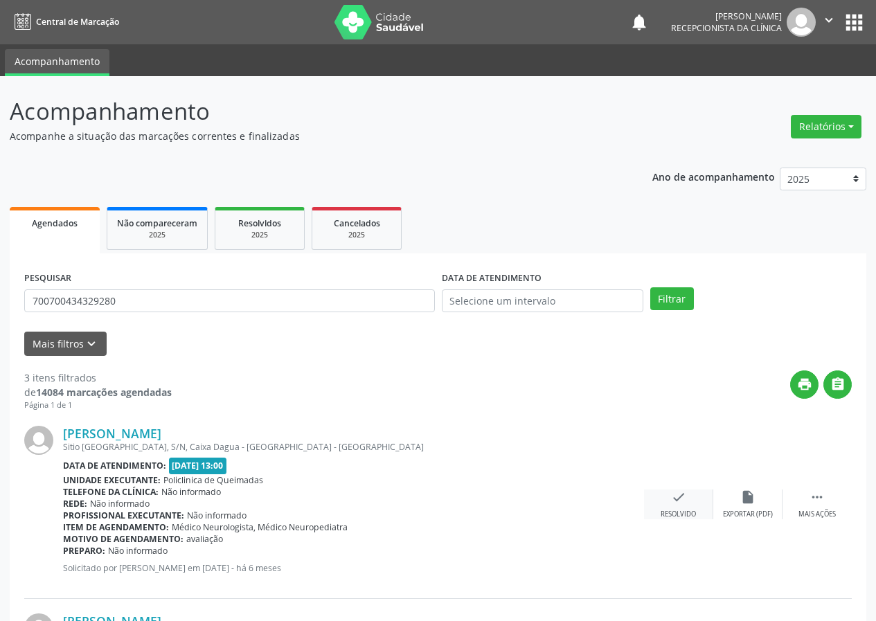
click at [680, 499] on icon "check" at bounding box center [678, 497] width 15 height 15
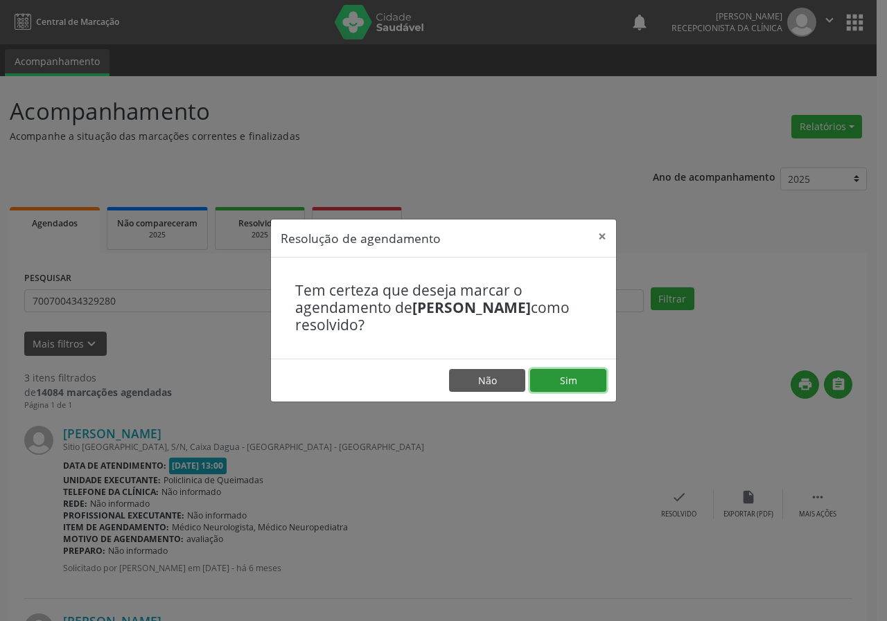
click at [577, 370] on button "Sim" at bounding box center [568, 381] width 76 height 24
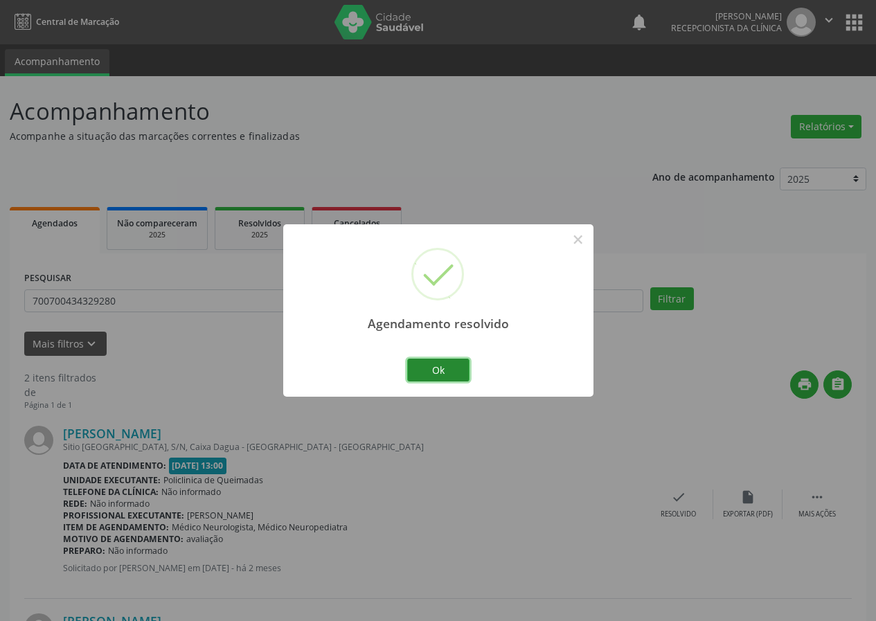
click at [428, 362] on button "Ok" at bounding box center [438, 371] width 62 height 24
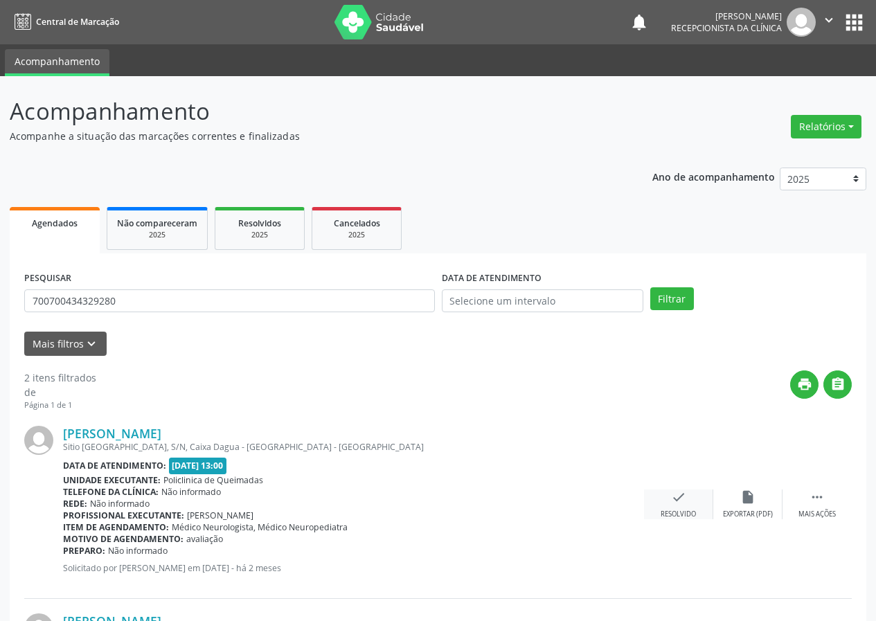
click at [682, 502] on icon "check" at bounding box center [678, 497] width 15 height 15
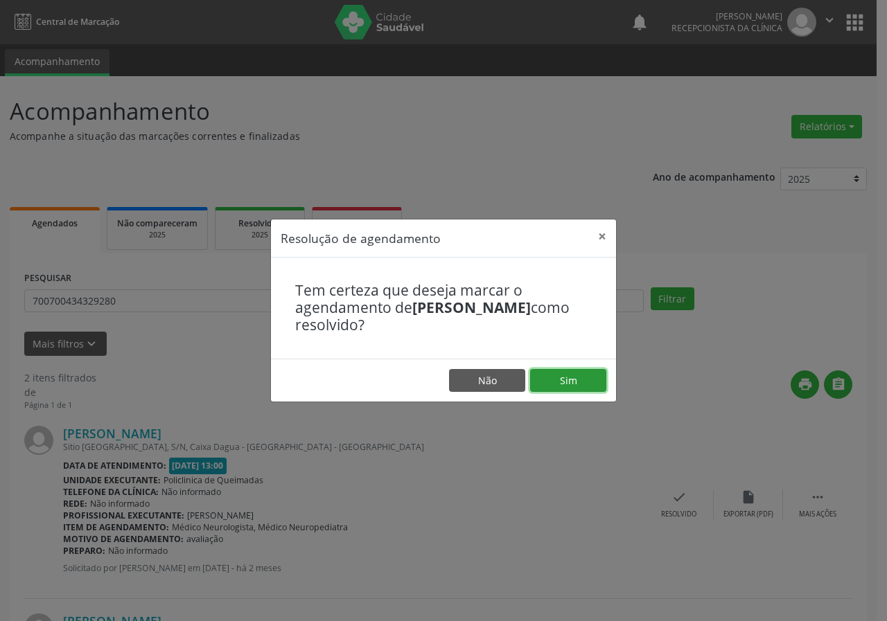
click at [570, 374] on button "Sim" at bounding box center [568, 381] width 76 height 24
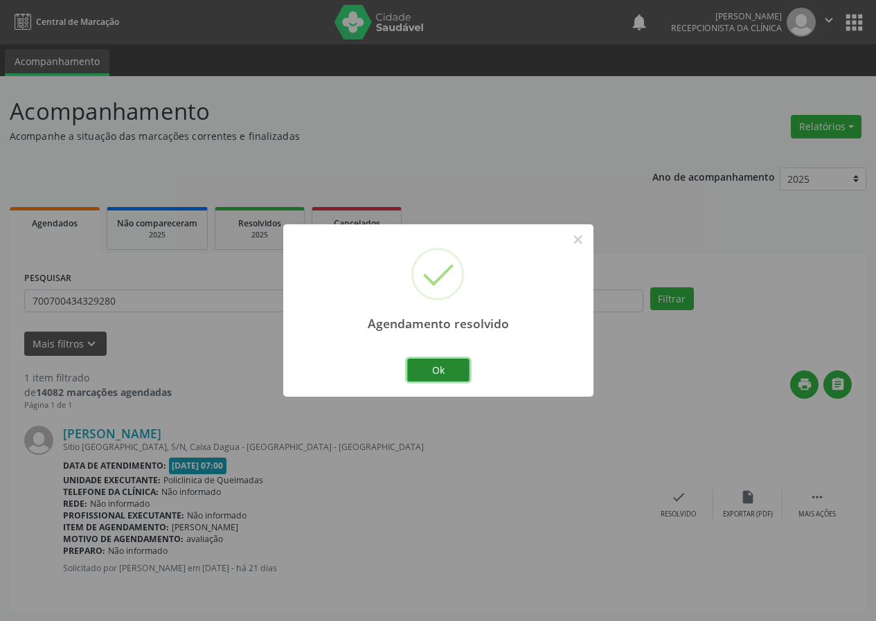
click at [452, 371] on button "Ok" at bounding box center [438, 371] width 62 height 24
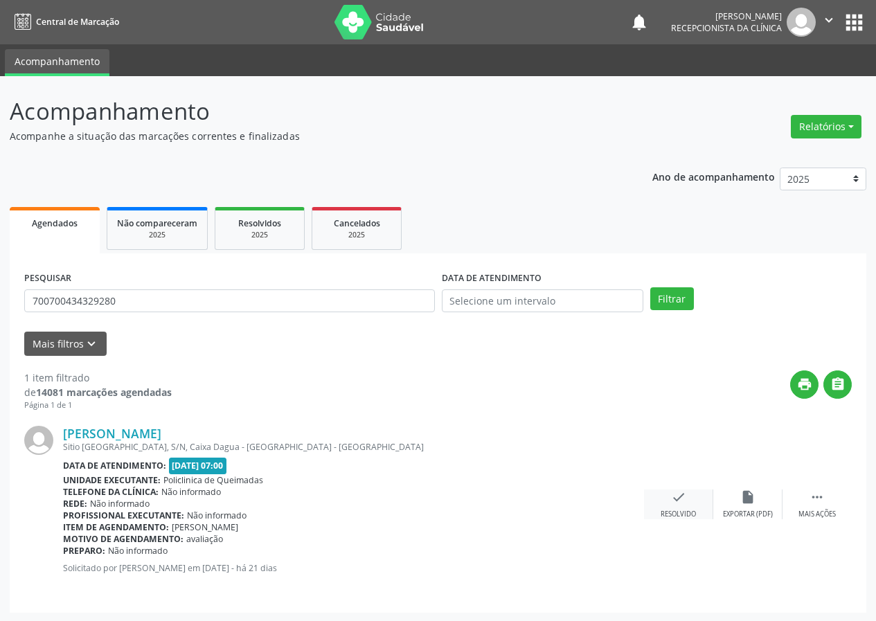
click at [670, 502] on div "check Resolvido" at bounding box center [678, 505] width 69 height 30
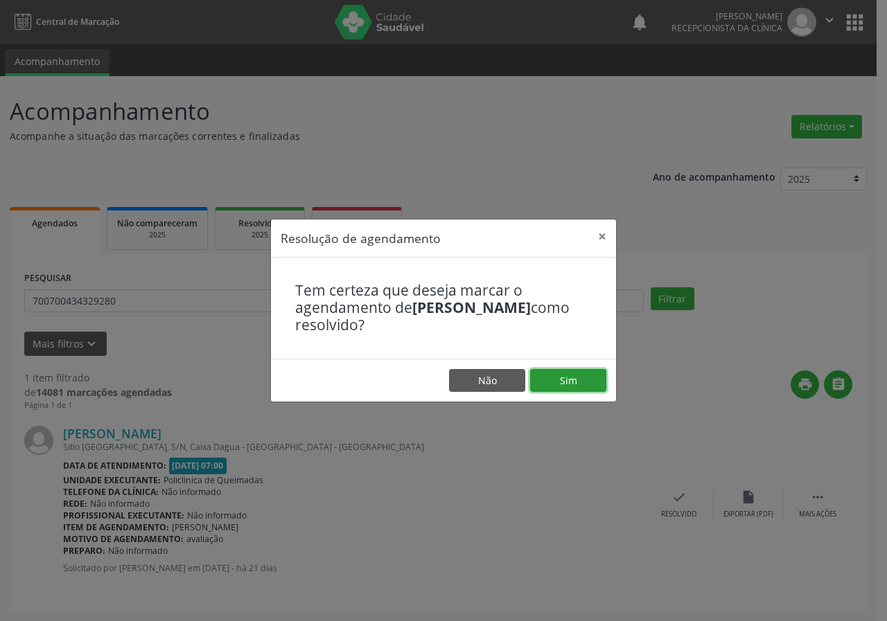
click at [567, 382] on button "Sim" at bounding box center [568, 381] width 76 height 24
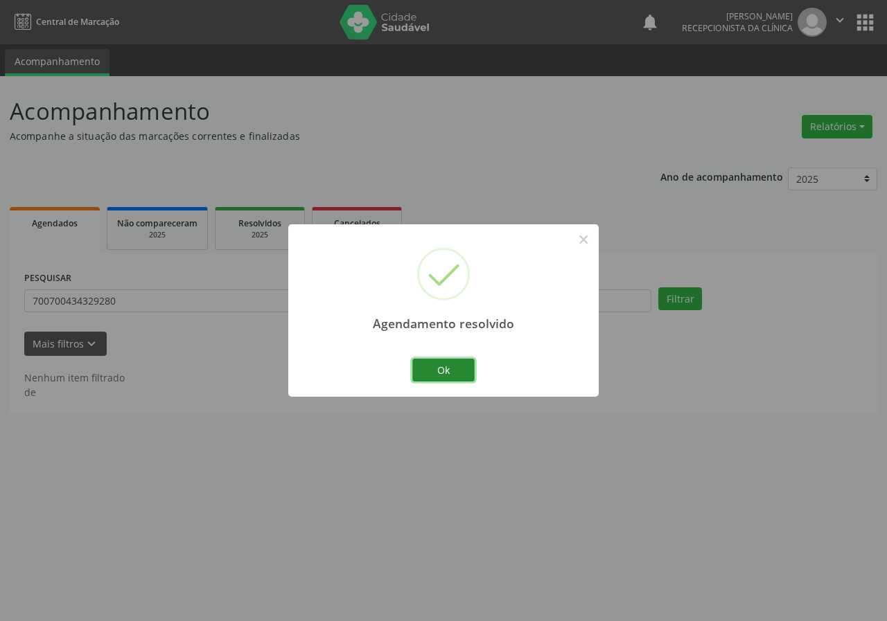
click at [457, 362] on button "Ok" at bounding box center [443, 371] width 62 height 24
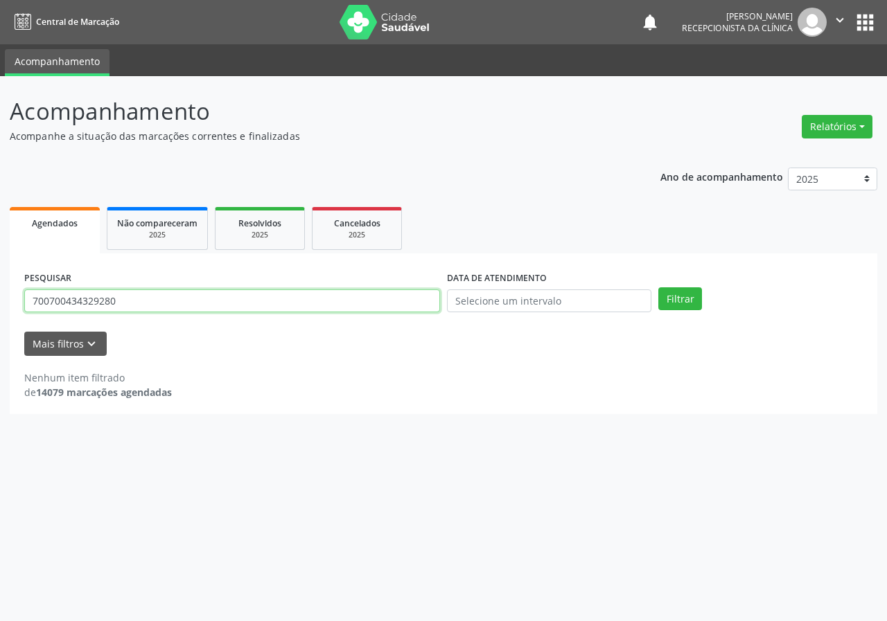
click at [406, 296] on input "700700434329280" at bounding box center [232, 302] width 416 height 24
type input "705409415765692"
click at [658, 288] on button "Filtrar" at bounding box center [680, 300] width 44 height 24
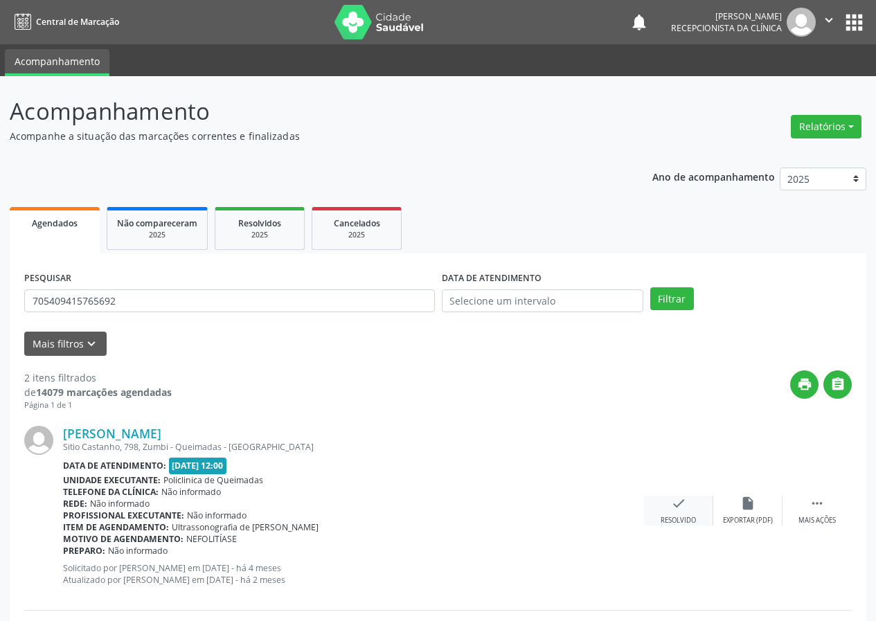
click at [688, 500] on div "check Resolvido" at bounding box center [678, 511] width 69 height 30
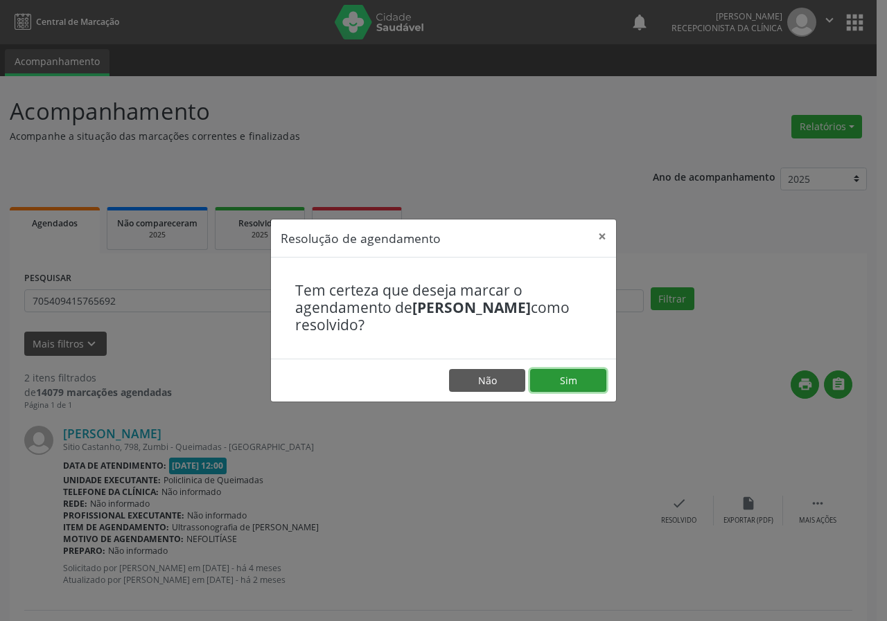
click at [597, 380] on button "Sim" at bounding box center [568, 381] width 76 height 24
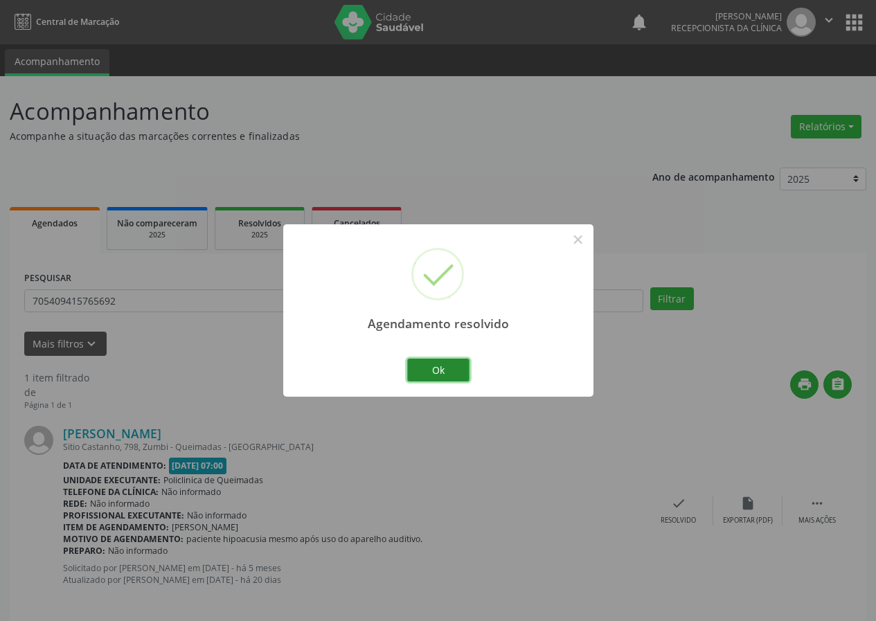
click at [433, 359] on button "Ok" at bounding box center [438, 371] width 62 height 24
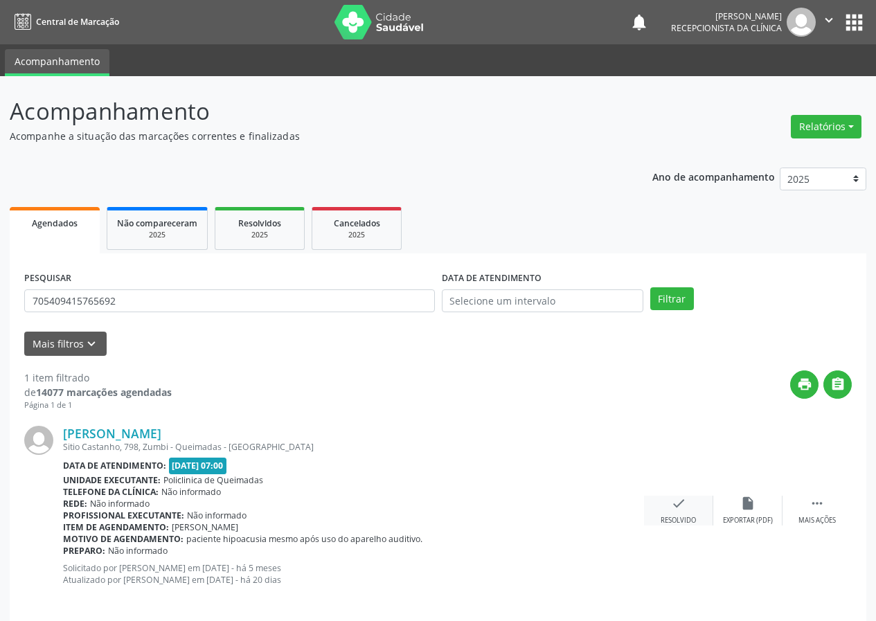
click at [680, 503] on icon "check" at bounding box center [678, 503] width 15 height 15
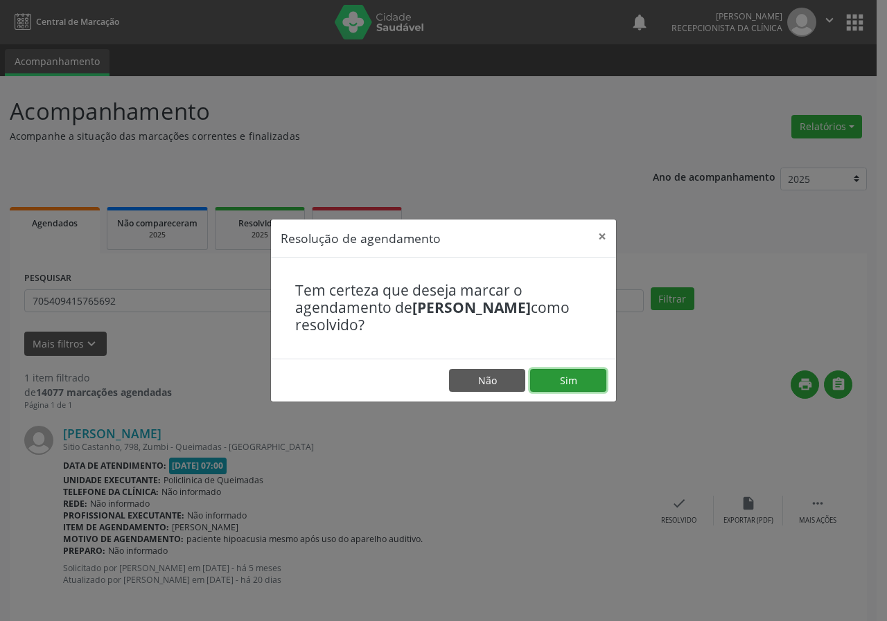
click at [580, 383] on button "Sim" at bounding box center [568, 381] width 76 height 24
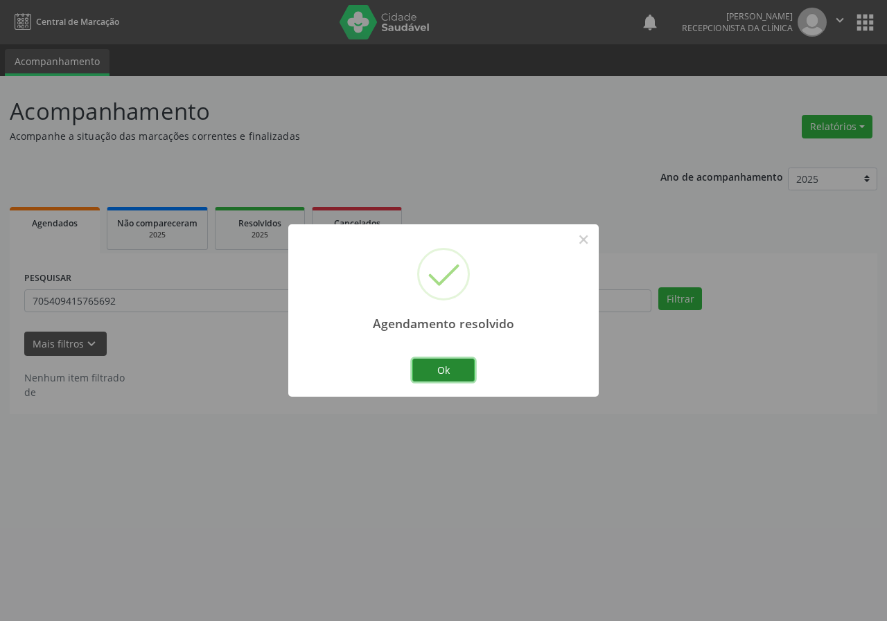
click at [431, 367] on button "Ok" at bounding box center [443, 371] width 62 height 24
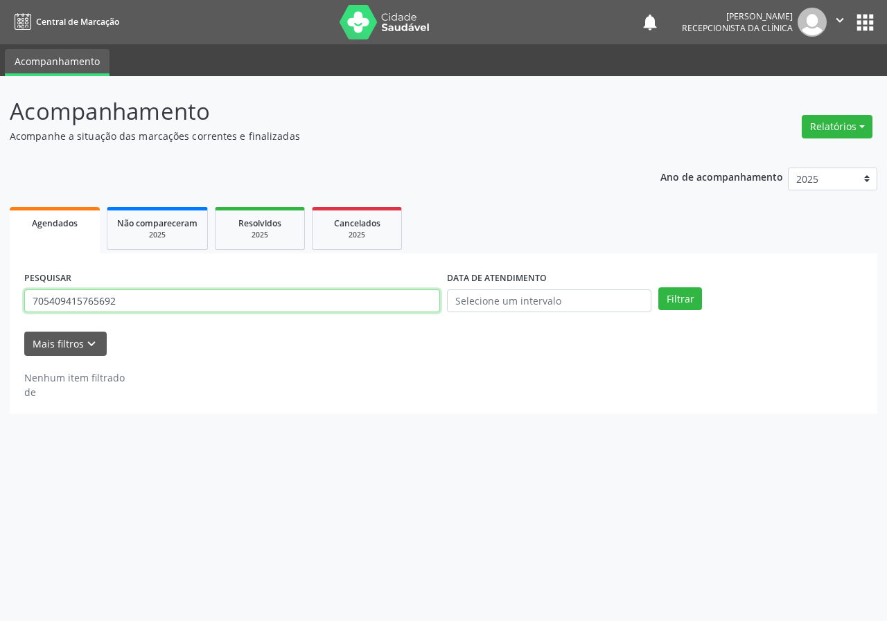
click at [400, 307] on input "705409415765692" at bounding box center [232, 302] width 416 height 24
type input "708408715643863"
click at [658, 288] on button "Filtrar" at bounding box center [680, 300] width 44 height 24
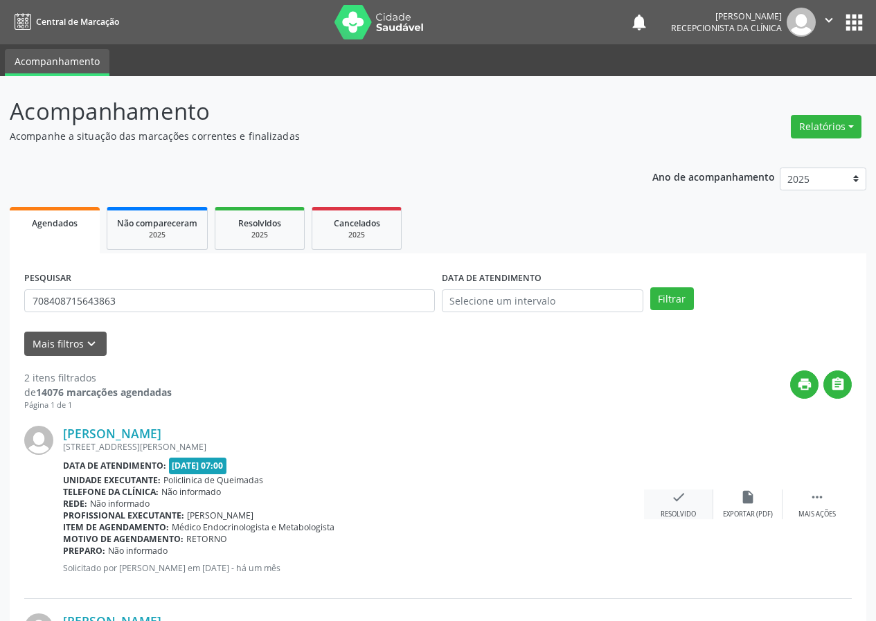
click at [679, 498] on icon "check" at bounding box center [678, 497] width 15 height 15
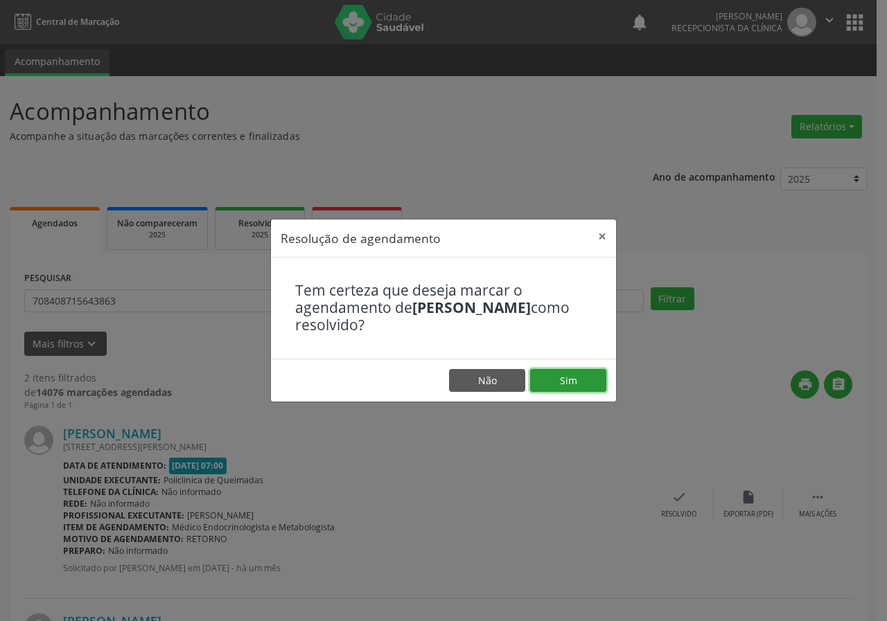
click at [586, 378] on button "Sim" at bounding box center [568, 381] width 76 height 24
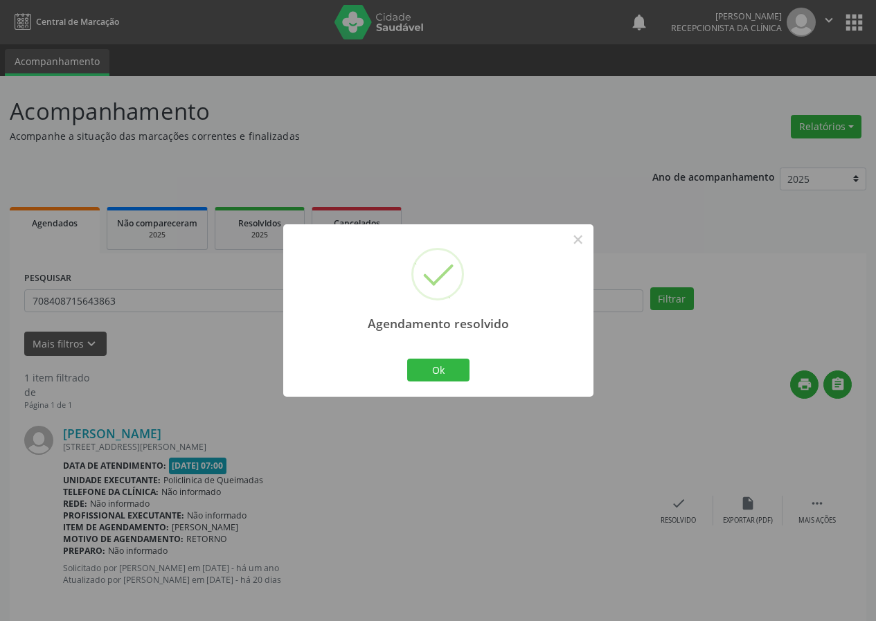
click at [430, 346] on div "Agendamento resolvido × Ok Cancel" at bounding box center [438, 310] width 310 height 173
click at [441, 376] on button "Ok" at bounding box center [438, 371] width 62 height 24
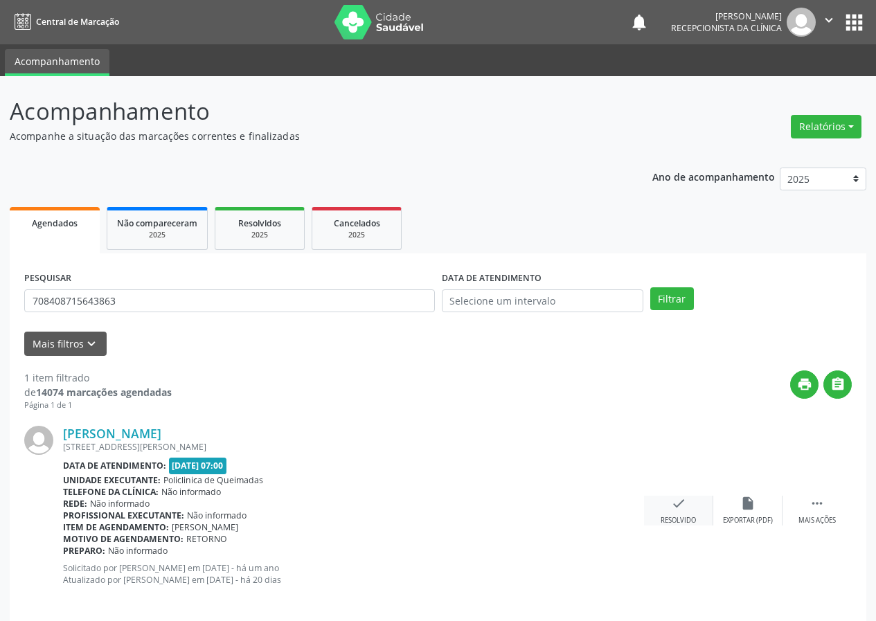
click at [674, 509] on icon "check" at bounding box center [678, 503] width 15 height 15
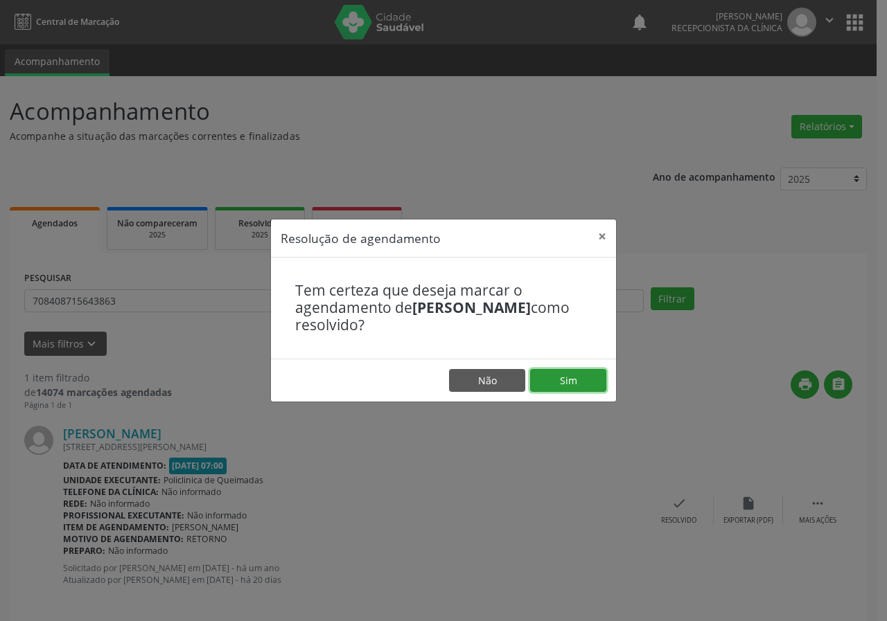
click at [597, 384] on button "Sim" at bounding box center [568, 381] width 76 height 24
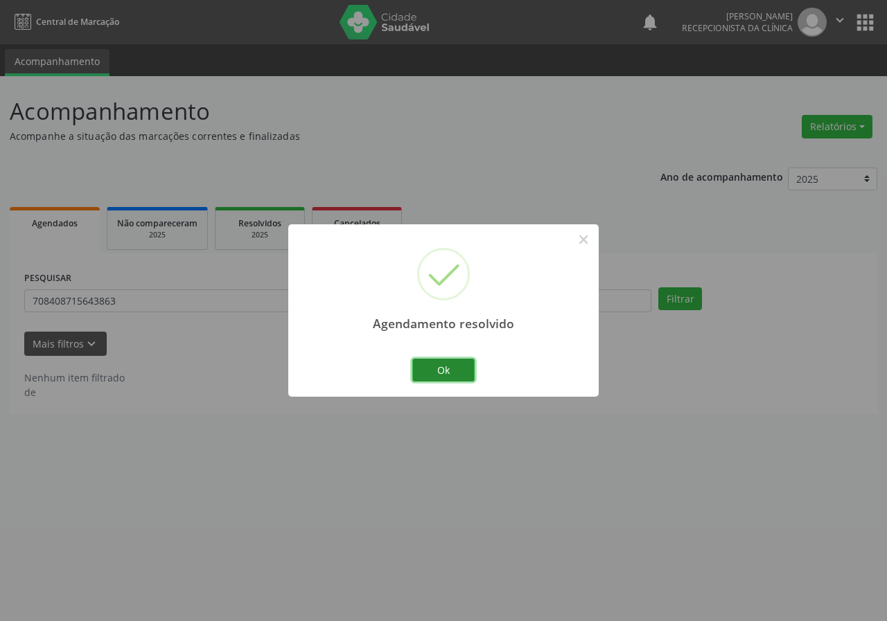
click at [453, 366] on button "Ok" at bounding box center [443, 371] width 62 height 24
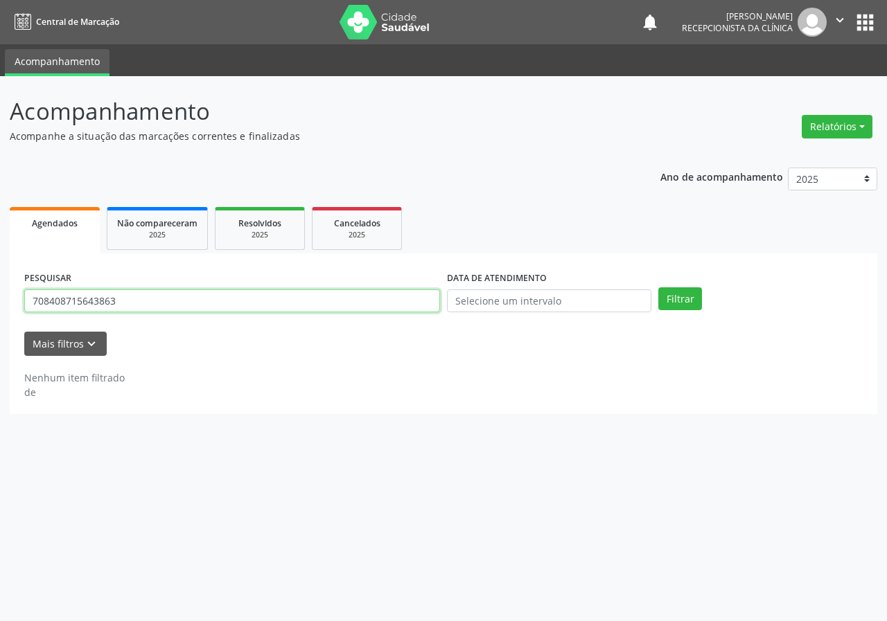
click at [398, 303] on input "708408715643863" at bounding box center [232, 302] width 416 height 24
type input "704603614233229"
click at [658, 288] on button "Filtrar" at bounding box center [680, 300] width 44 height 24
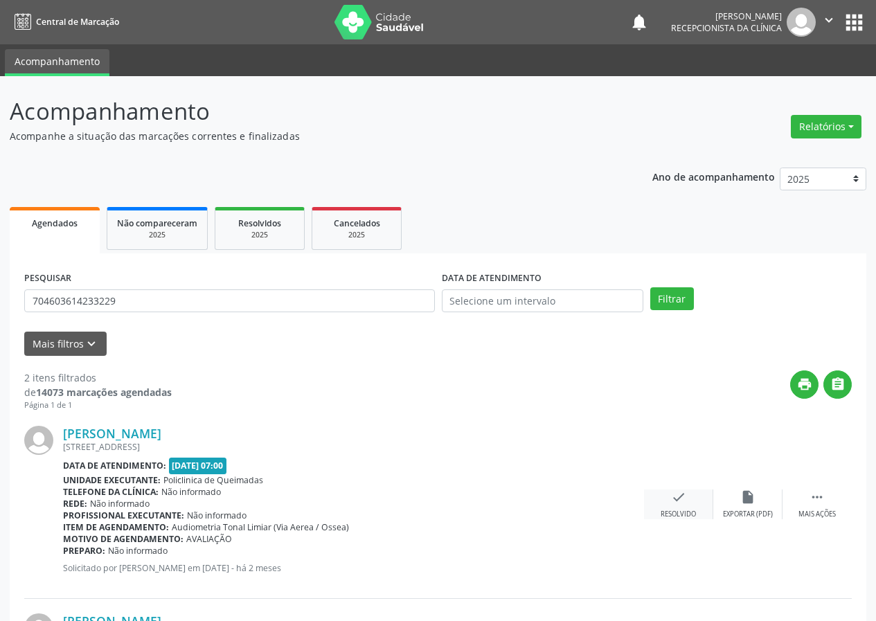
click at [677, 490] on icon "check" at bounding box center [678, 497] width 15 height 15
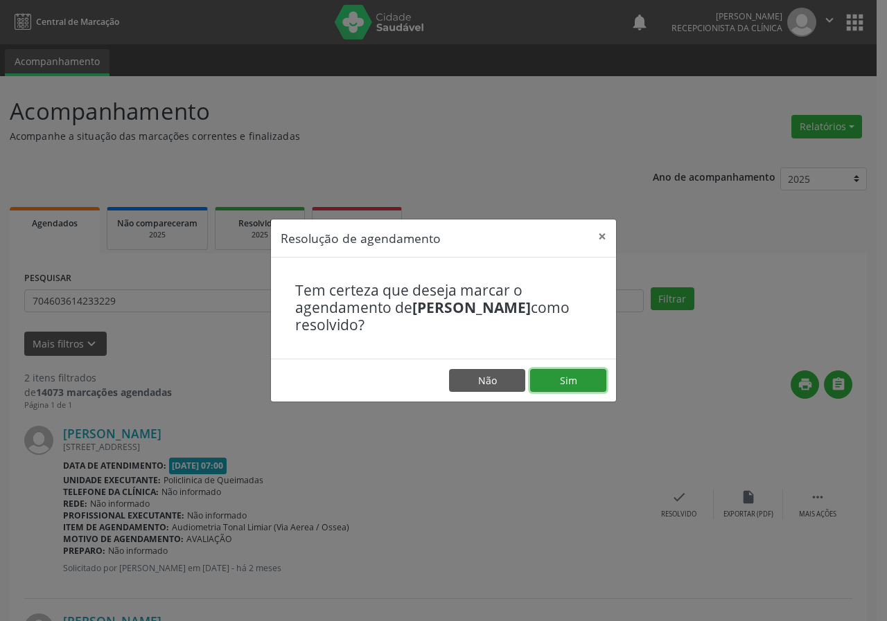
click at [548, 378] on button "Sim" at bounding box center [568, 381] width 76 height 24
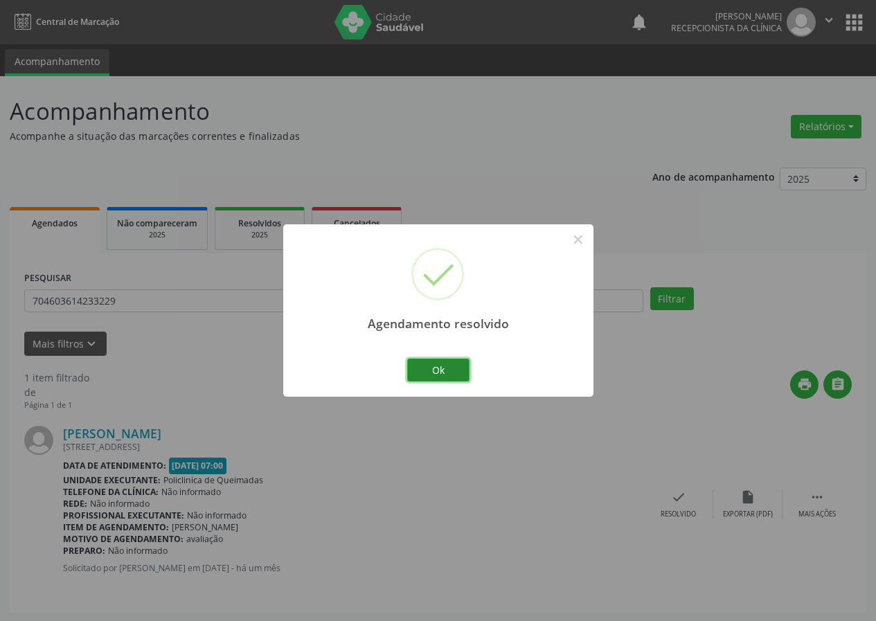
click at [464, 363] on button "Ok" at bounding box center [438, 371] width 62 height 24
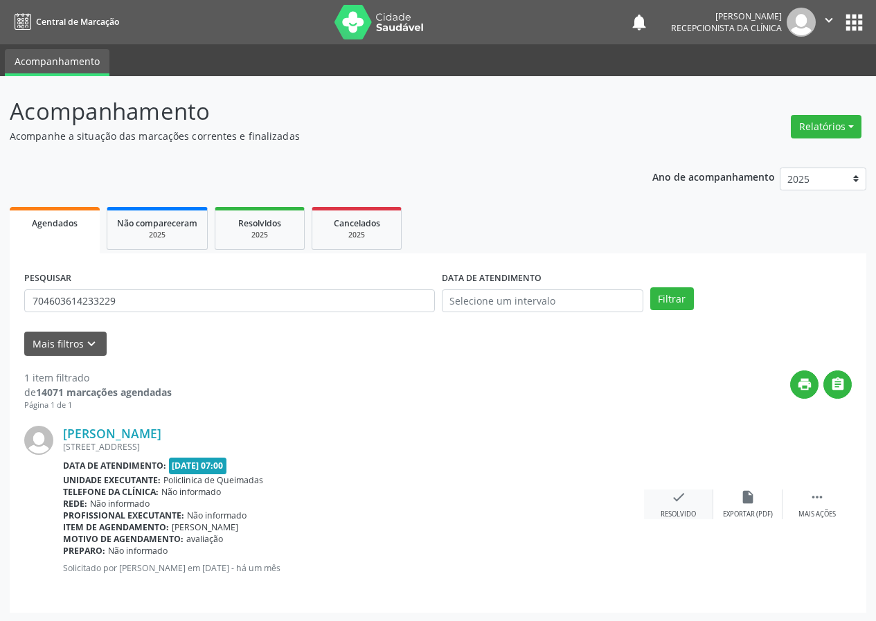
click at [681, 490] on icon "check" at bounding box center [678, 497] width 15 height 15
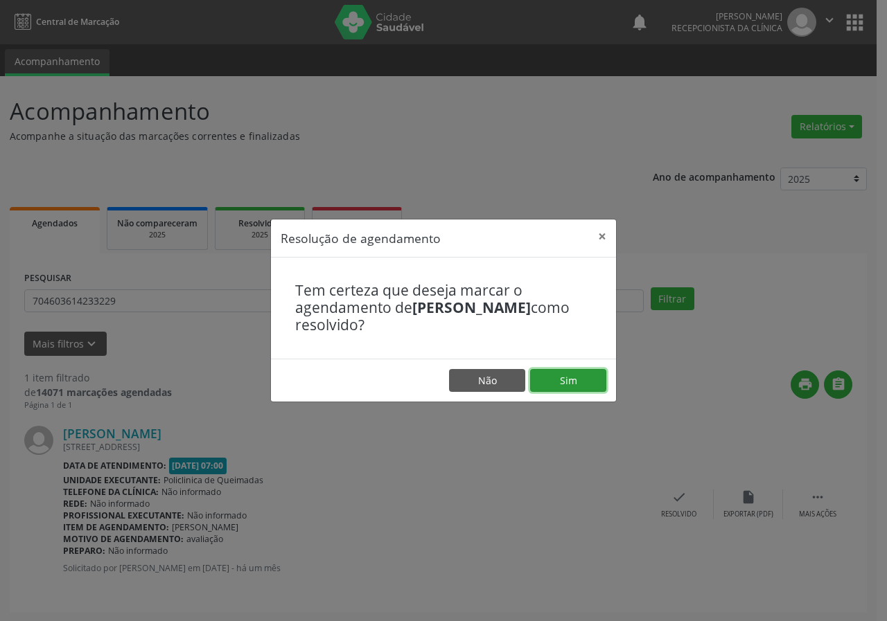
click at [576, 375] on button "Sim" at bounding box center [568, 381] width 76 height 24
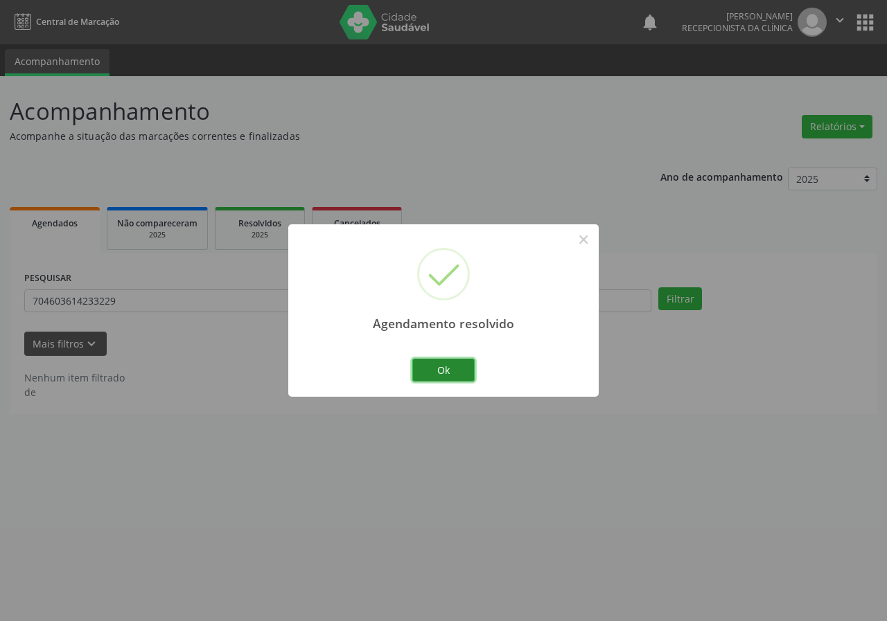
click at [458, 366] on button "Ok" at bounding box center [443, 371] width 62 height 24
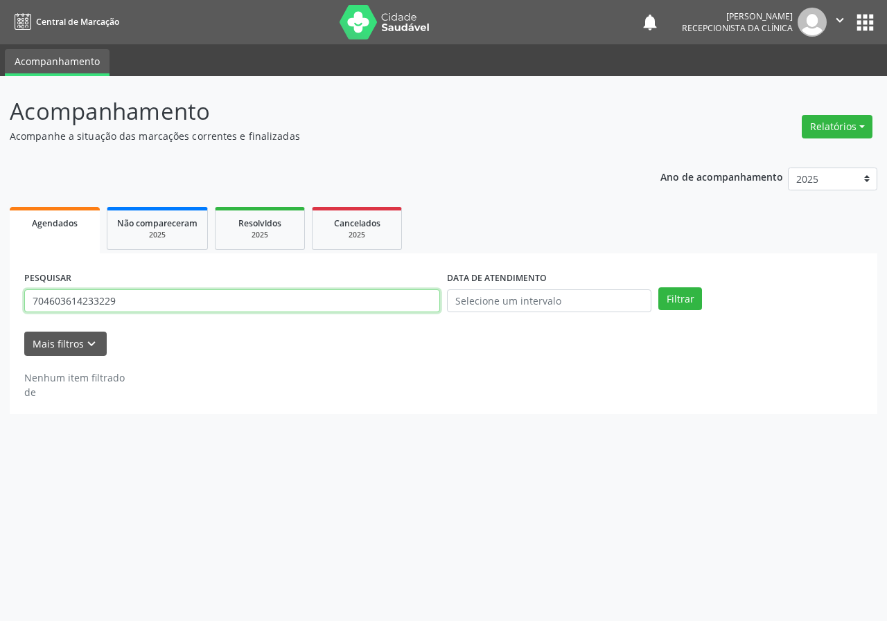
click at [396, 292] on input "704603614233229" at bounding box center [232, 302] width 416 height 24
click at [396, 293] on input "704603614233229" at bounding box center [232, 302] width 416 height 24
click at [658, 288] on button "Filtrar" at bounding box center [680, 300] width 44 height 24
click at [228, 301] on input "707009895229430" at bounding box center [232, 302] width 416 height 24
type input "707009895229439"
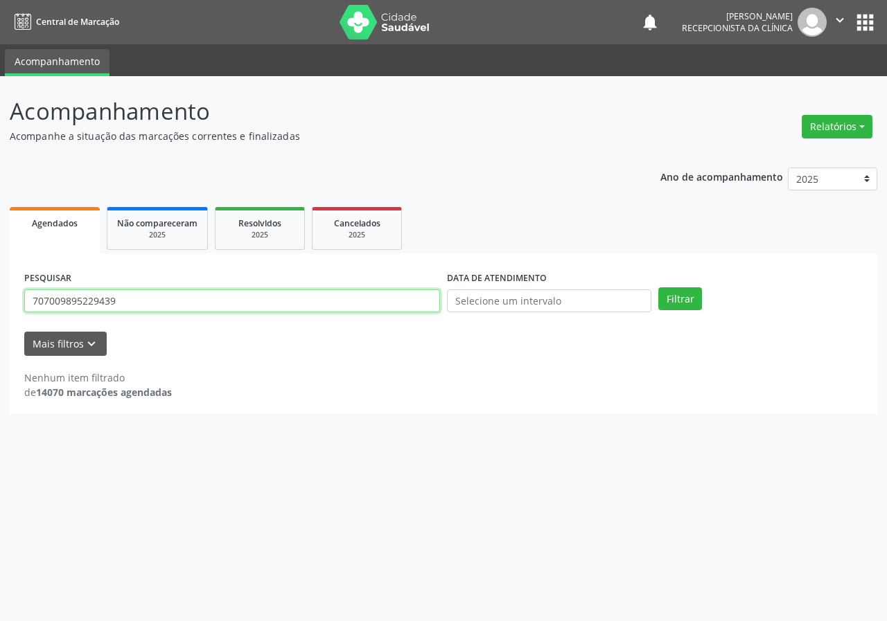
click at [658, 288] on button "Filtrar" at bounding box center [680, 300] width 44 height 24
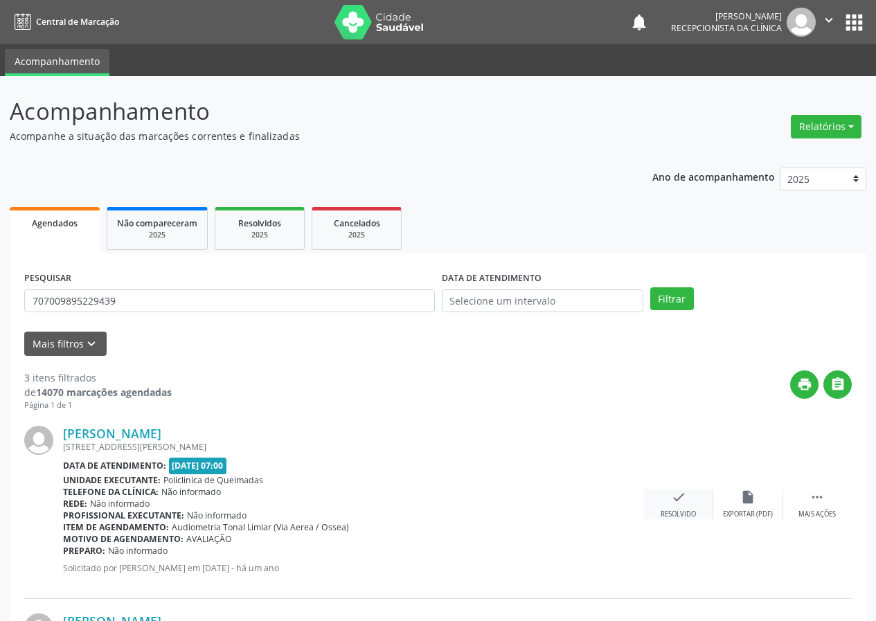
click at [671, 504] on icon "check" at bounding box center [678, 497] width 15 height 15
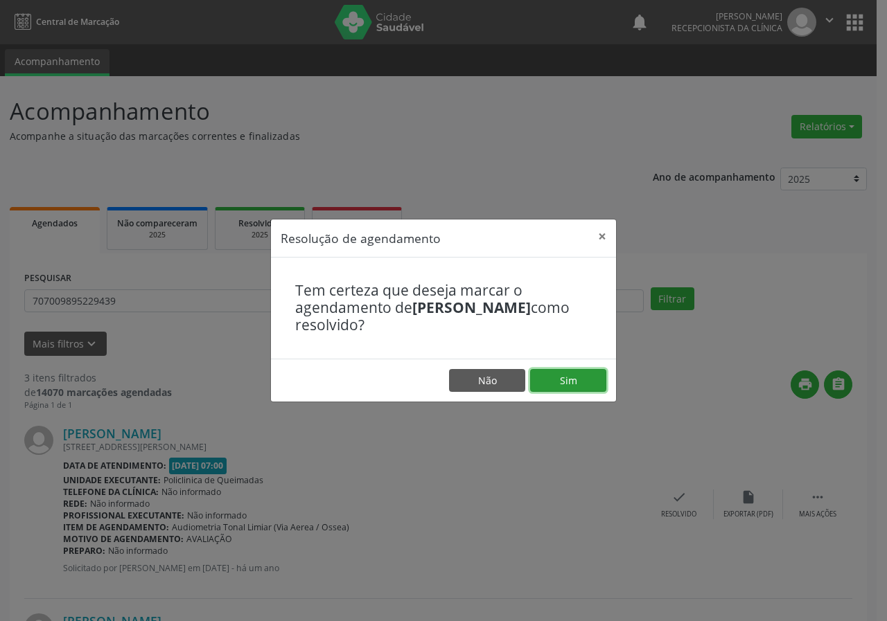
click at [586, 381] on button "Sim" at bounding box center [568, 381] width 76 height 24
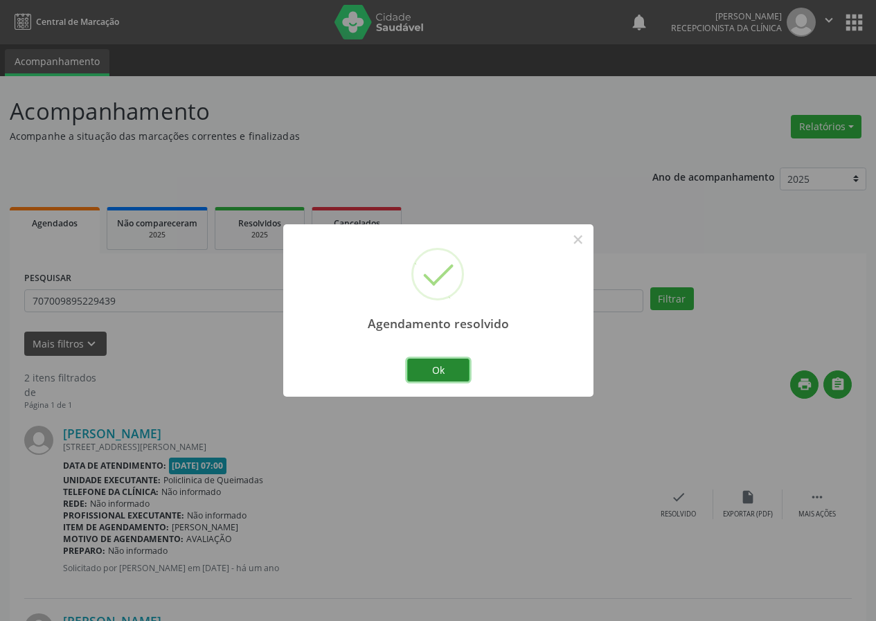
click at [443, 364] on button "Ok" at bounding box center [438, 371] width 62 height 24
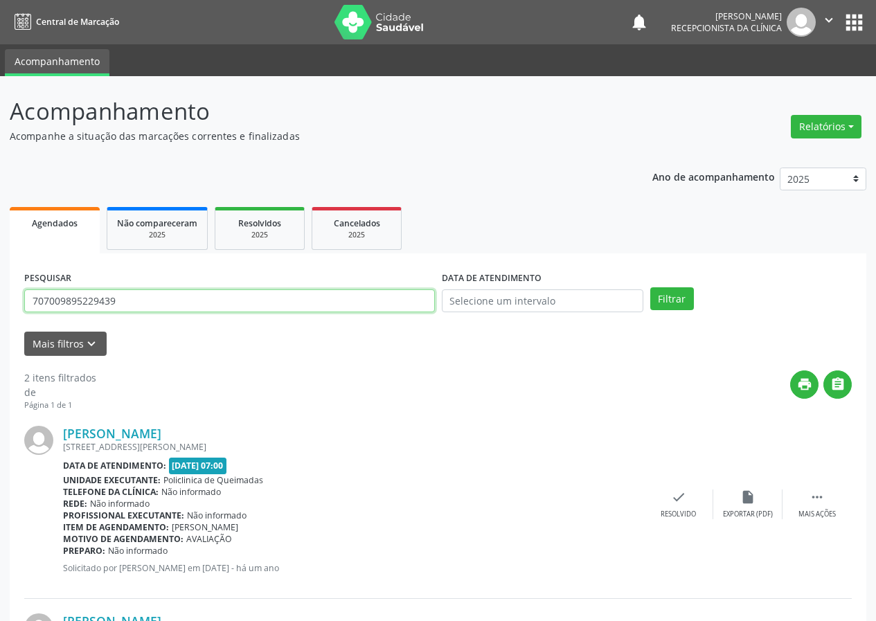
click at [204, 310] on input "707009895229439" at bounding box center [229, 302] width 411 height 24
type input "701806229106170"
click at [651, 288] on button "Filtrar" at bounding box center [673, 300] width 44 height 24
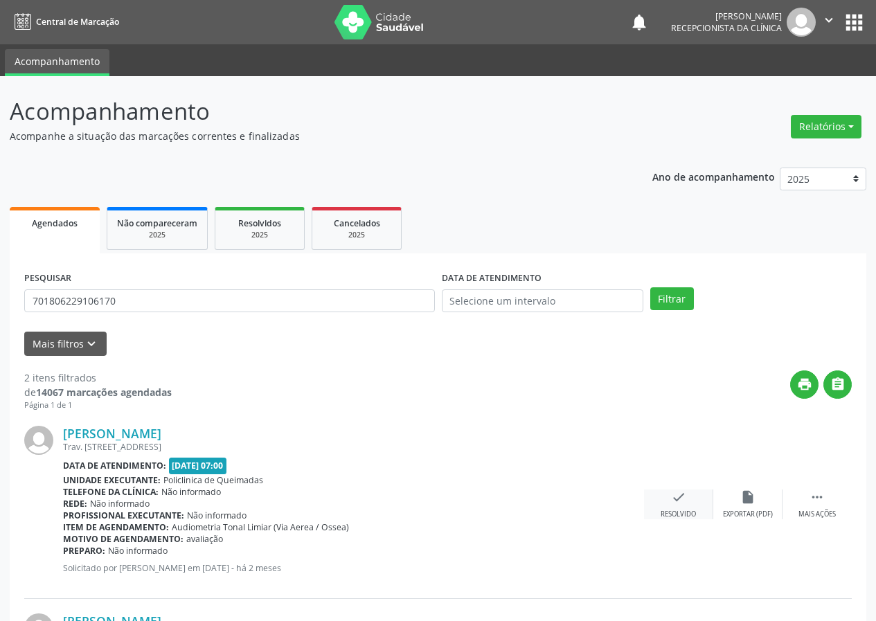
click at [677, 495] on icon "check" at bounding box center [678, 497] width 15 height 15
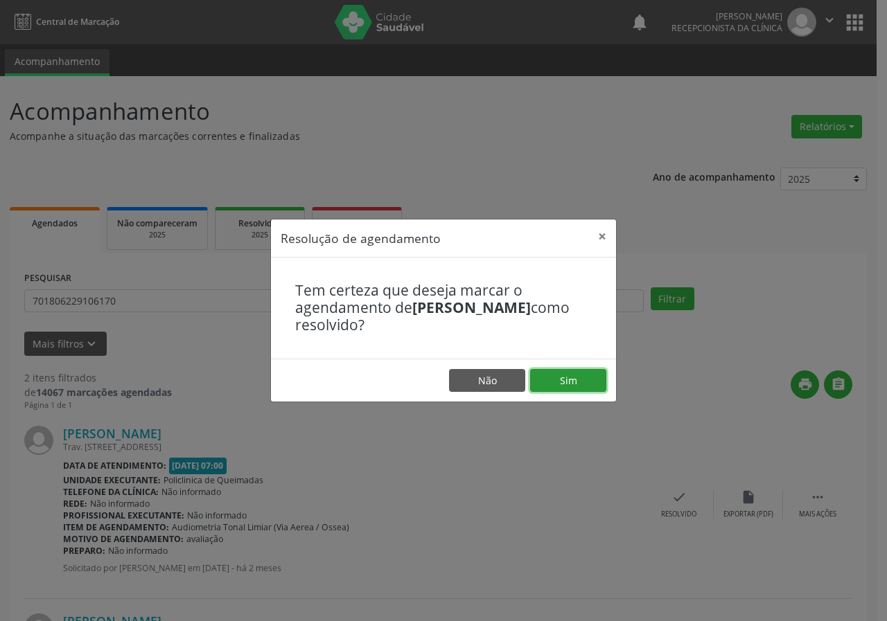
click at [568, 384] on button "Sim" at bounding box center [568, 381] width 76 height 24
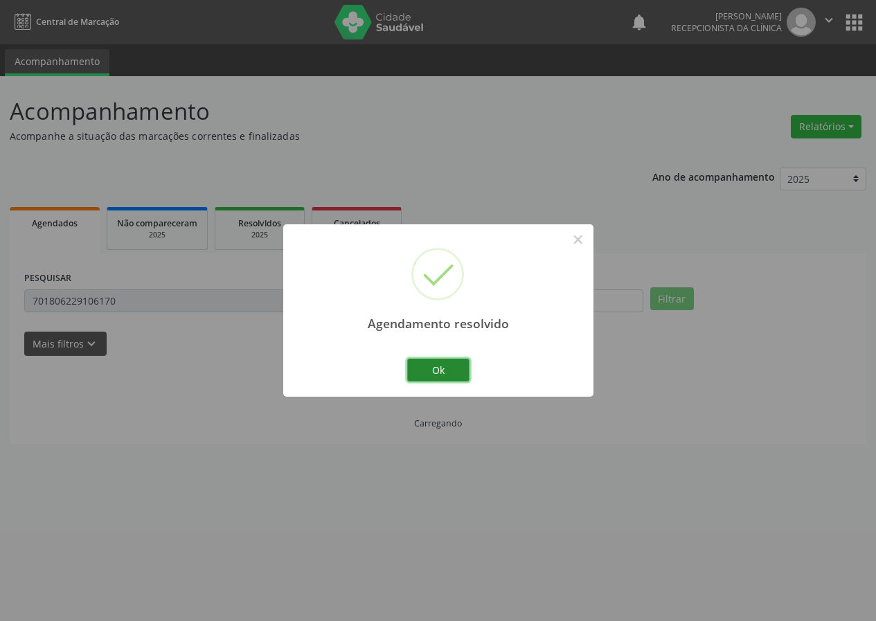
click at [447, 371] on button "Ok" at bounding box center [438, 371] width 62 height 24
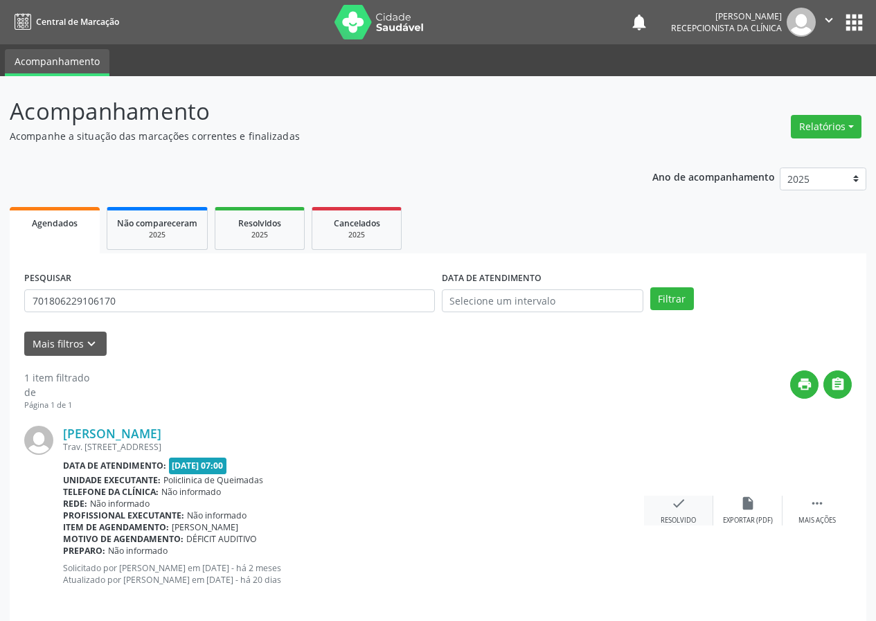
click at [679, 513] on div "check Resolvido" at bounding box center [678, 511] width 69 height 30
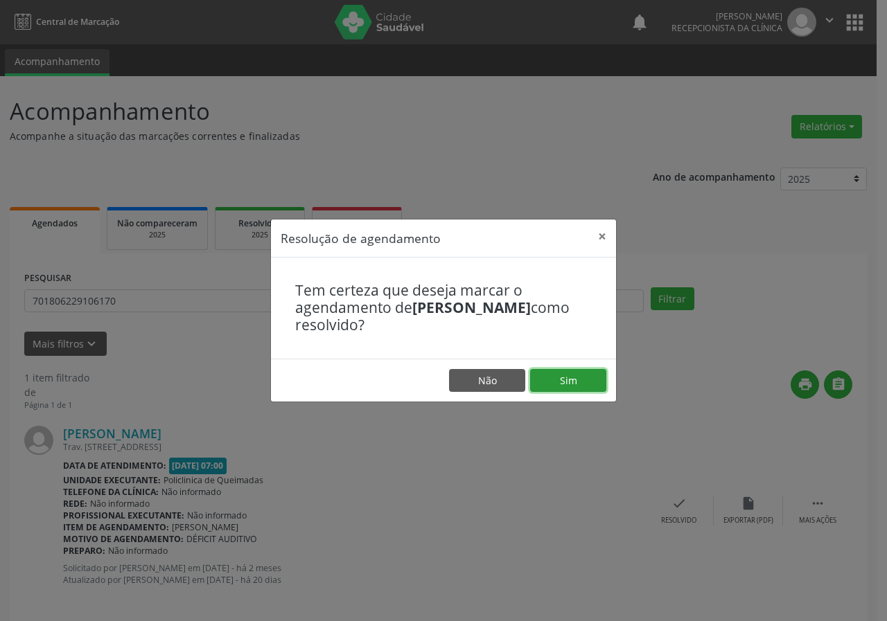
click at [587, 375] on button "Sim" at bounding box center [568, 381] width 76 height 24
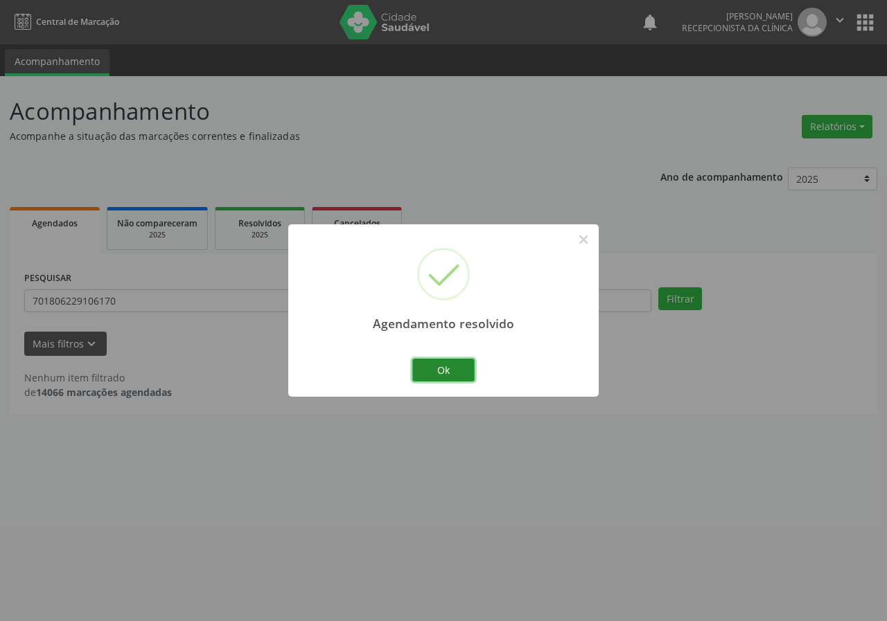
click at [468, 366] on button "Ok" at bounding box center [443, 371] width 62 height 24
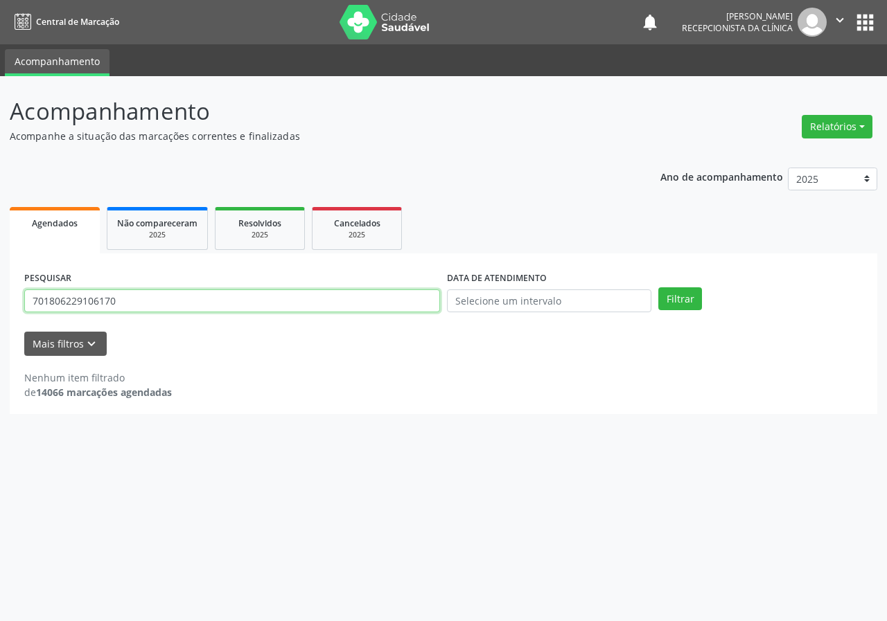
click at [355, 300] on input "701806229106170" at bounding box center [232, 302] width 416 height 24
type input "898004140952468"
click at [658, 288] on button "Filtrar" at bounding box center [680, 300] width 44 height 24
click at [342, 299] on input "898004140952468" at bounding box center [232, 302] width 416 height 24
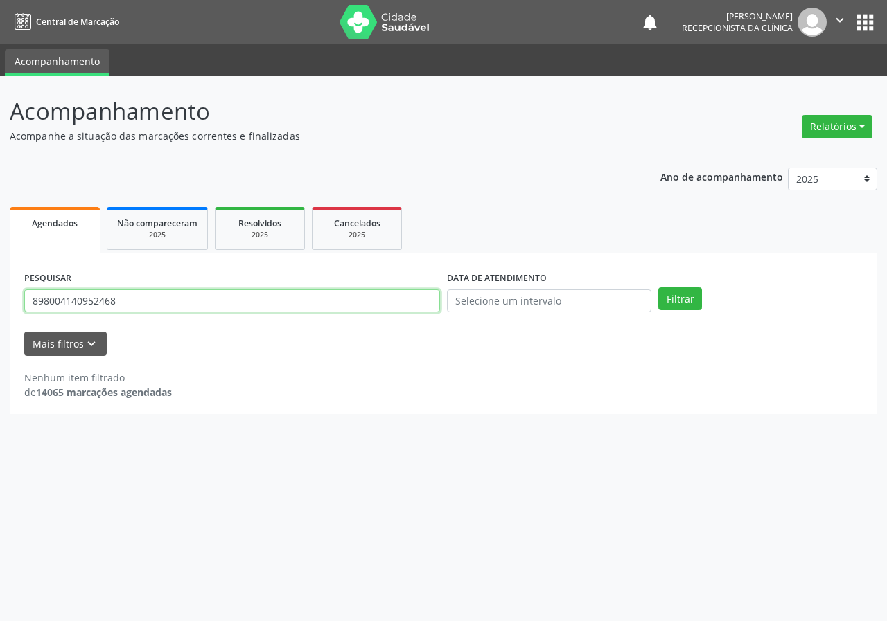
click at [342, 299] on input "898004140952468" at bounding box center [232, 302] width 416 height 24
type input "708102513580434"
click at [658, 288] on button "Filtrar" at bounding box center [680, 300] width 44 height 24
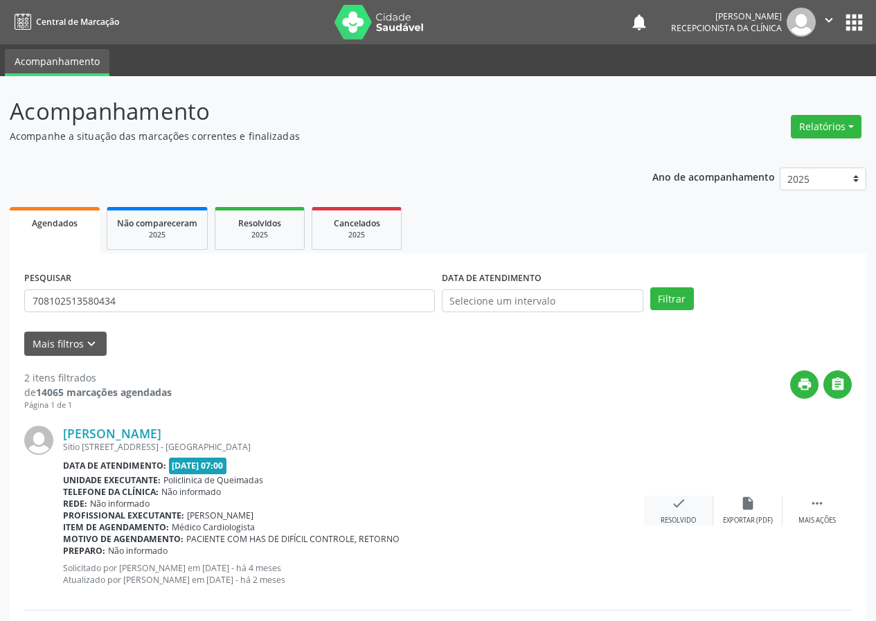
click at [691, 510] on div "check Resolvido" at bounding box center [678, 511] width 69 height 30
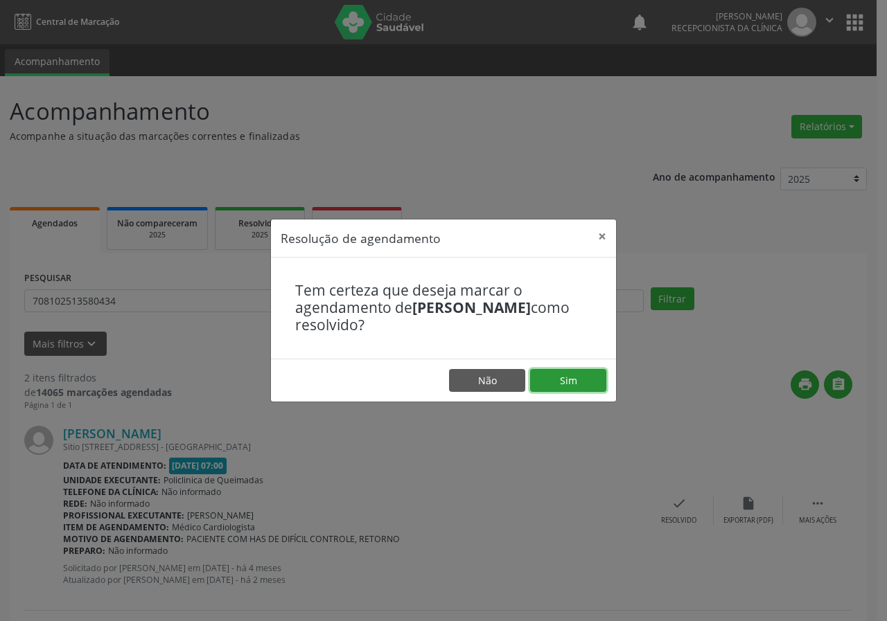
click at [591, 370] on button "Sim" at bounding box center [568, 381] width 76 height 24
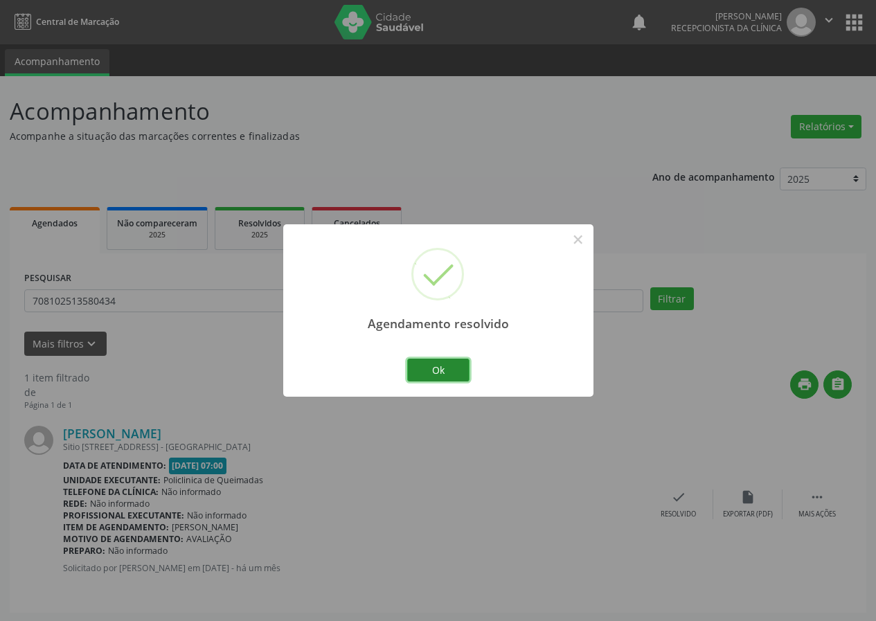
click at [457, 363] on button "Ok" at bounding box center [438, 371] width 62 height 24
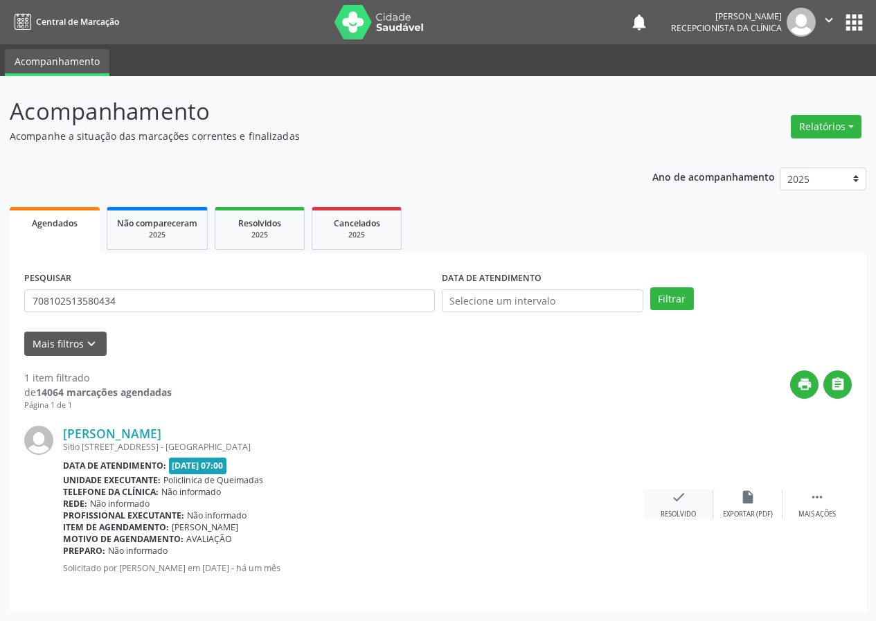
click at [677, 502] on icon "check" at bounding box center [678, 497] width 15 height 15
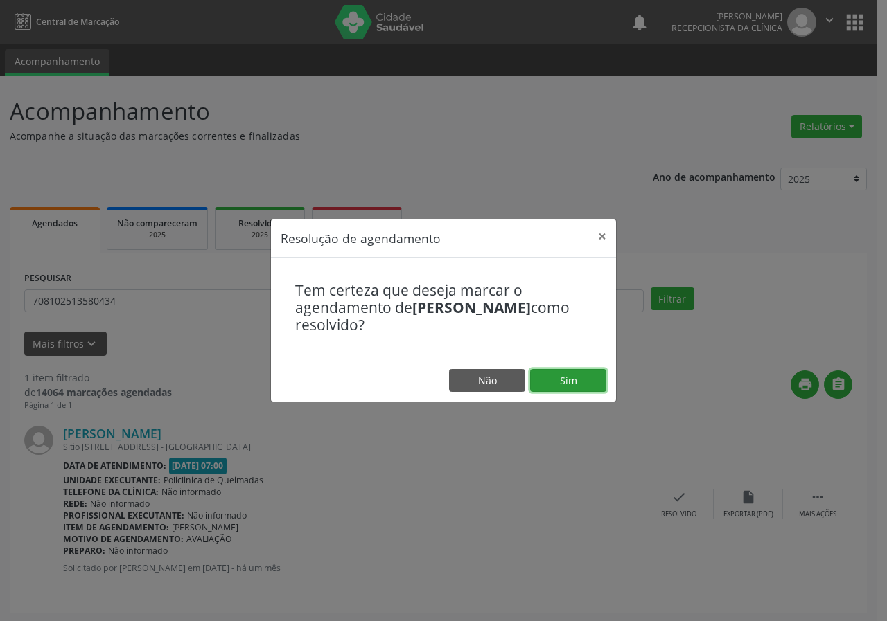
click at [545, 377] on button "Sim" at bounding box center [568, 381] width 76 height 24
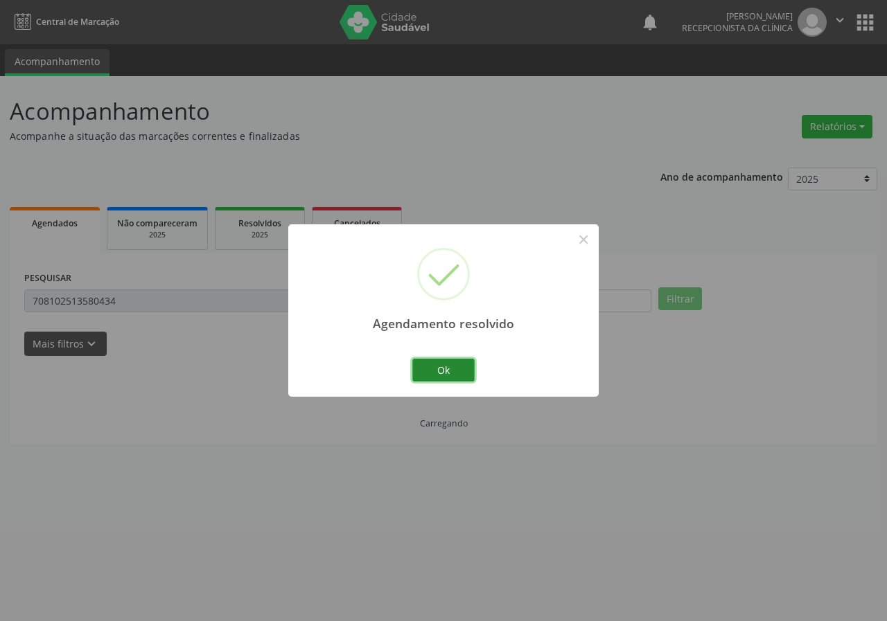
click at [469, 362] on button "Ok" at bounding box center [443, 371] width 62 height 24
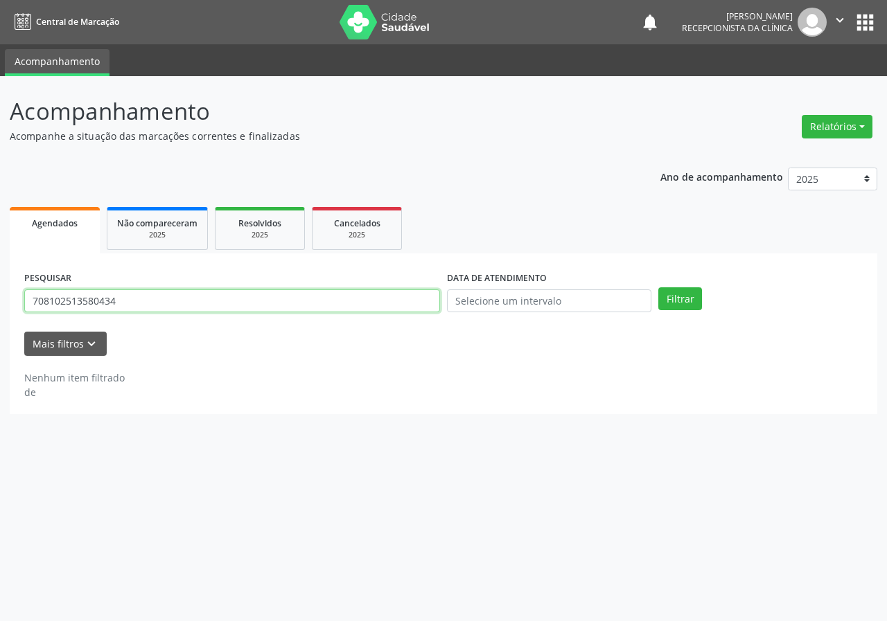
click at [383, 299] on input "708102513580434" at bounding box center [232, 302] width 416 height 24
type input "704204752636382"
click at [658, 288] on button "Filtrar" at bounding box center [680, 300] width 44 height 24
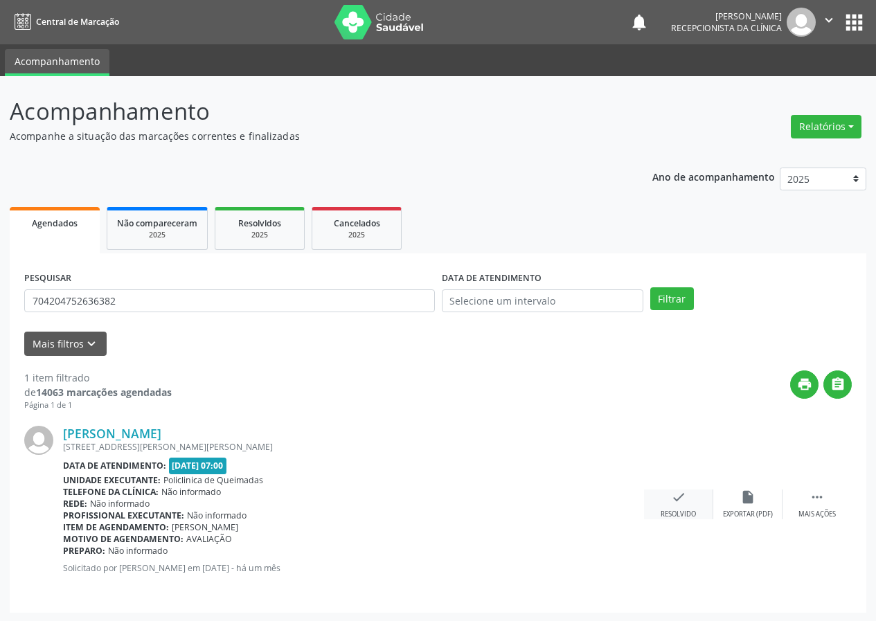
click at [671, 507] on div "check Resolvido" at bounding box center [678, 505] width 69 height 30
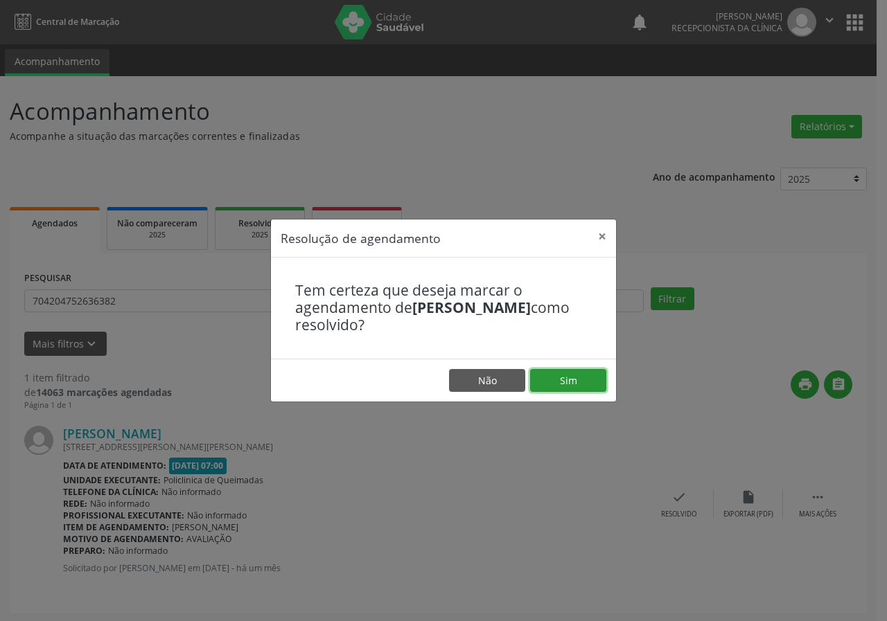
click at [592, 380] on button "Sim" at bounding box center [568, 381] width 76 height 24
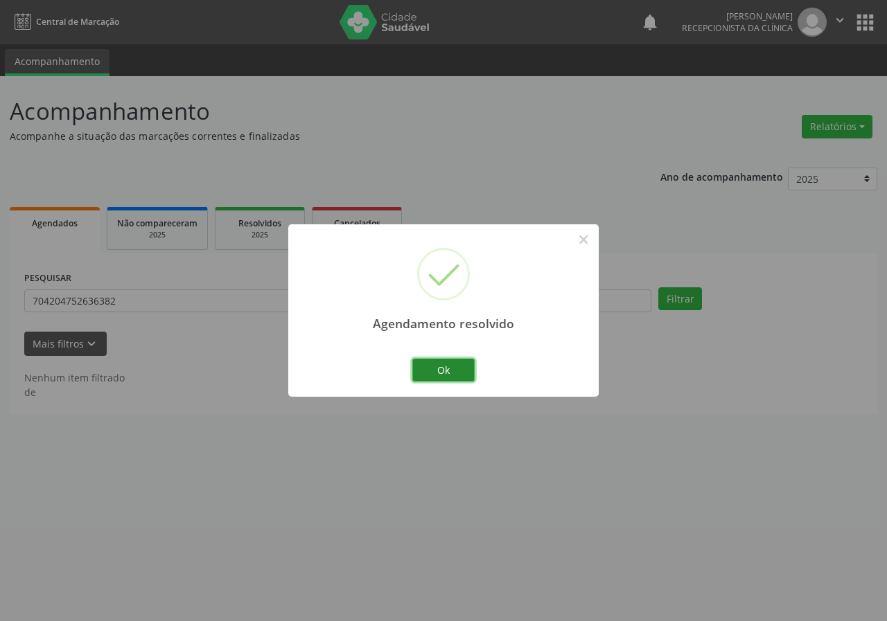
click at [440, 359] on button "Ok" at bounding box center [443, 371] width 62 height 24
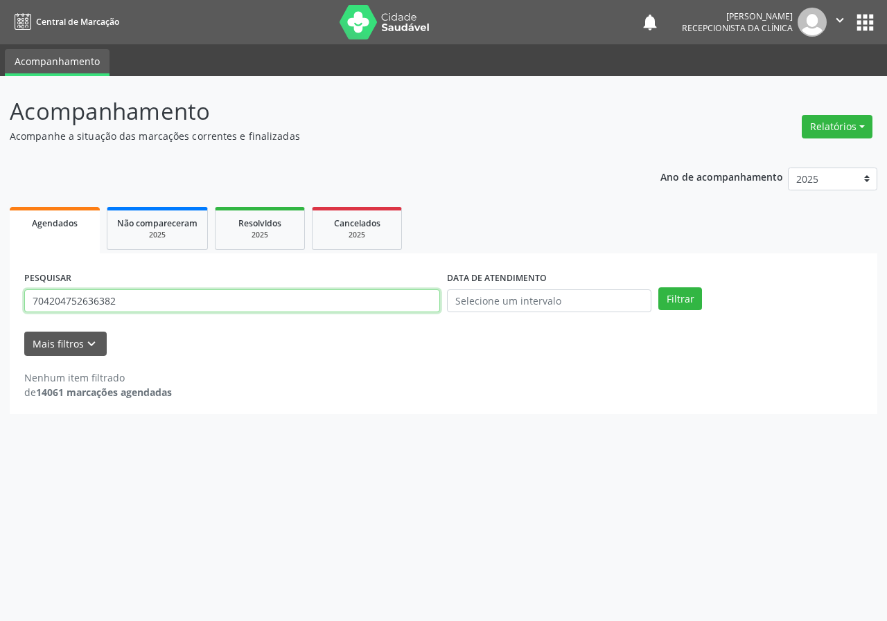
click at [324, 294] on input "704204752636382" at bounding box center [232, 302] width 416 height 24
type input "706004306040449"
click at [658, 288] on button "Filtrar" at bounding box center [680, 300] width 44 height 24
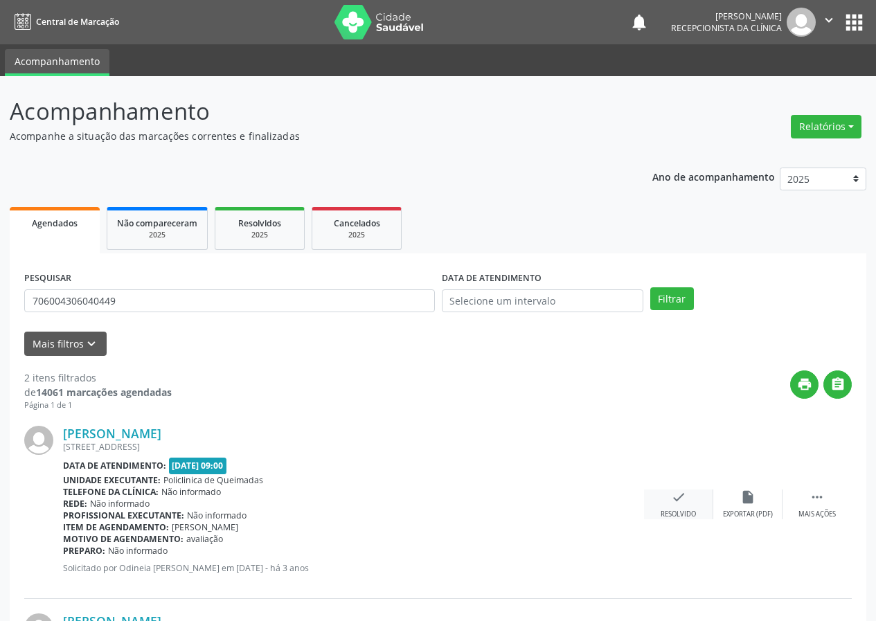
click at [674, 504] on icon "check" at bounding box center [678, 497] width 15 height 15
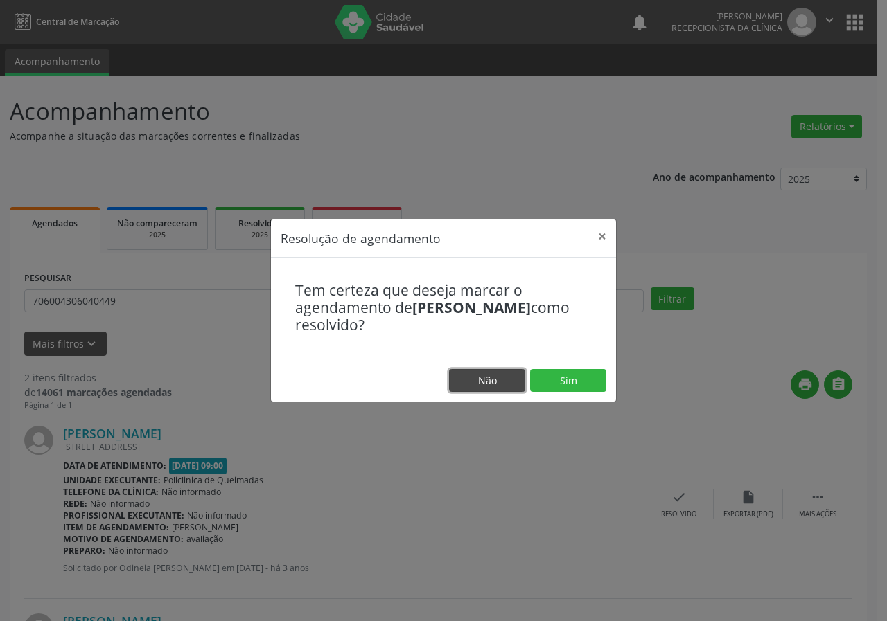
click at [485, 379] on button "Não" at bounding box center [487, 381] width 76 height 24
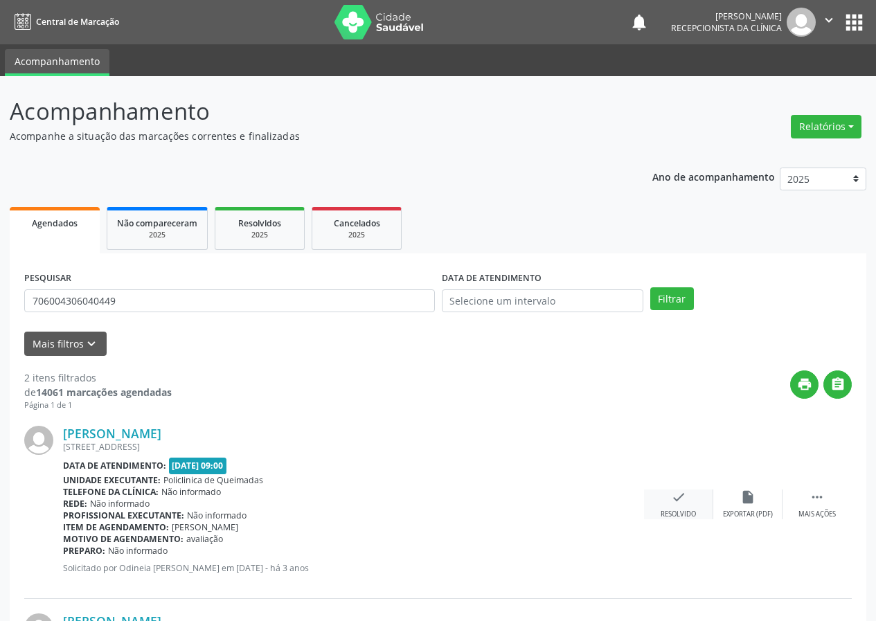
click at [680, 504] on icon "check" at bounding box center [678, 497] width 15 height 15
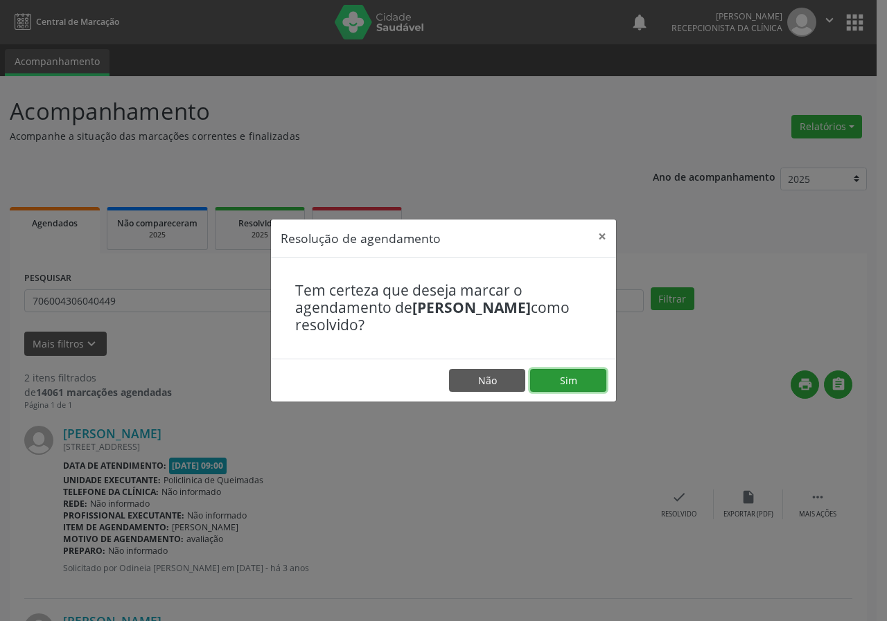
drag, startPoint x: 576, startPoint y: 375, endPoint x: 564, endPoint y: 375, distance: 12.5
click at [576, 375] on button "Sim" at bounding box center [568, 381] width 76 height 24
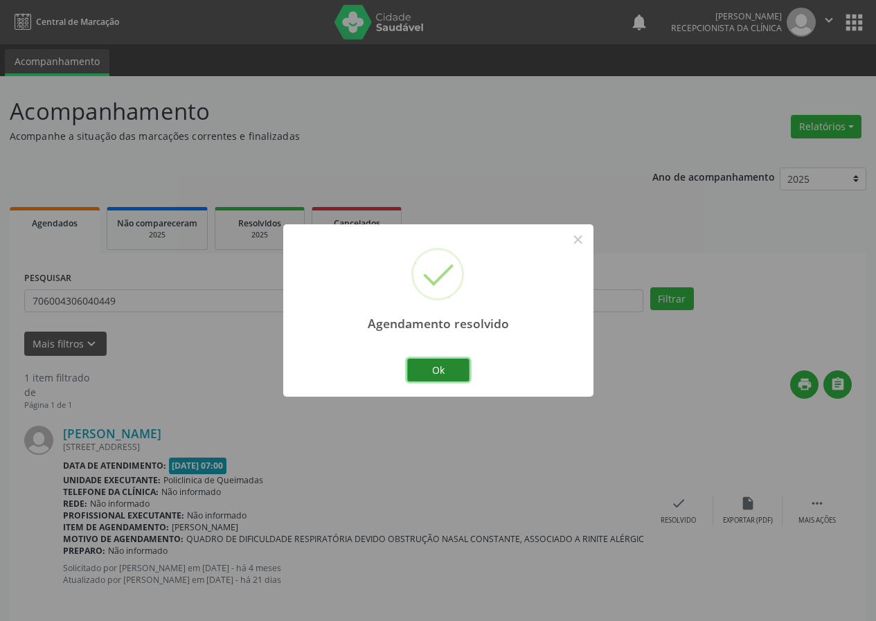
click at [439, 368] on button "Ok" at bounding box center [438, 371] width 62 height 24
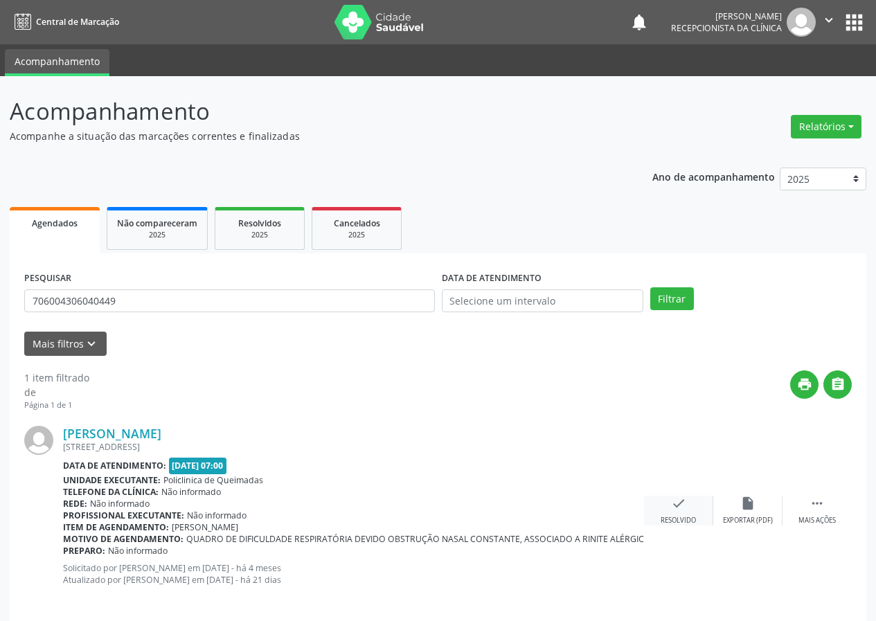
click at [670, 498] on div "check Resolvido" at bounding box center [678, 511] width 69 height 30
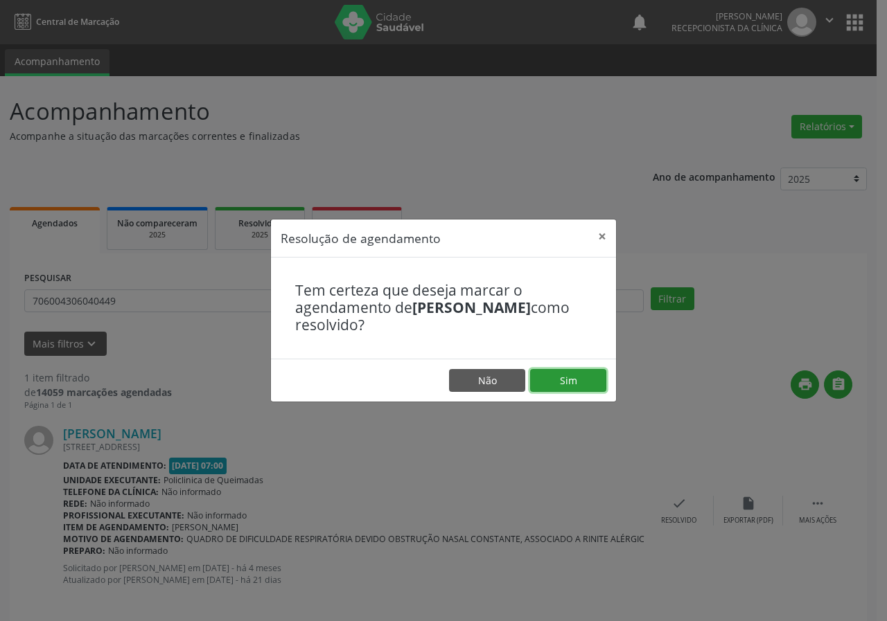
click at [590, 380] on button "Sim" at bounding box center [568, 381] width 76 height 24
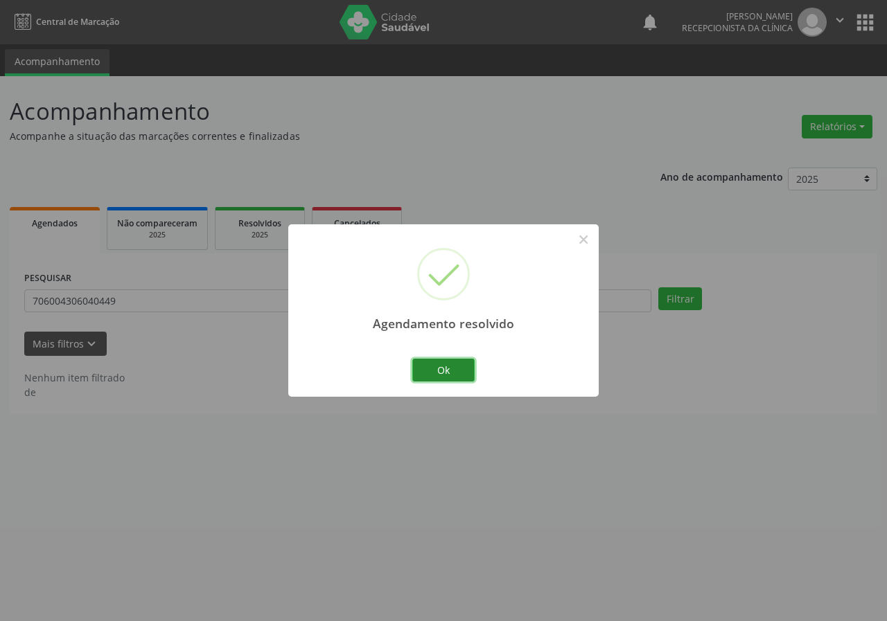
click at [456, 362] on button "Ok" at bounding box center [443, 371] width 62 height 24
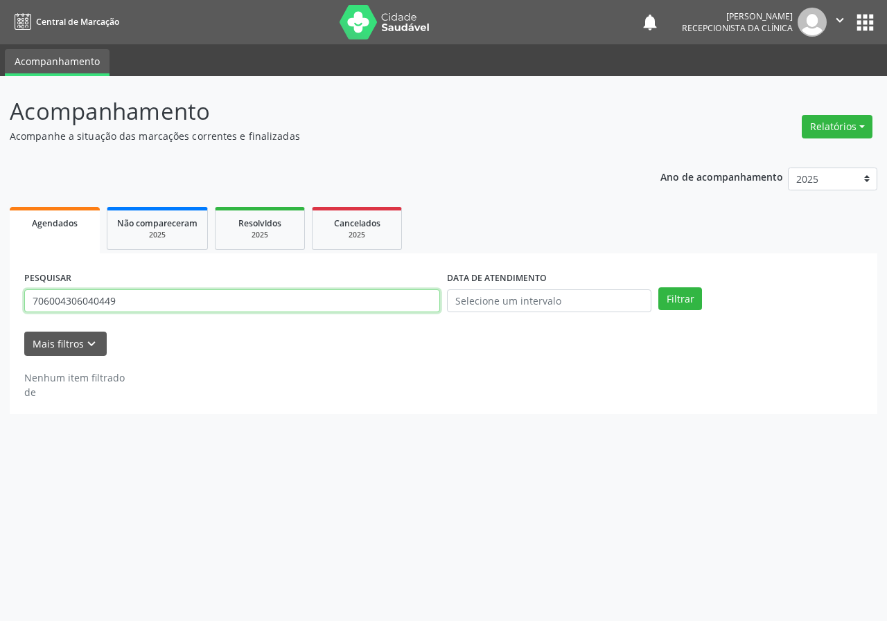
click at [401, 299] on input "706004306040449" at bounding box center [232, 302] width 416 height 24
click at [400, 299] on input "706004306040449" at bounding box center [232, 302] width 416 height 24
type input "704103122947672"
click at [658, 288] on button "Filtrar" at bounding box center [680, 300] width 44 height 24
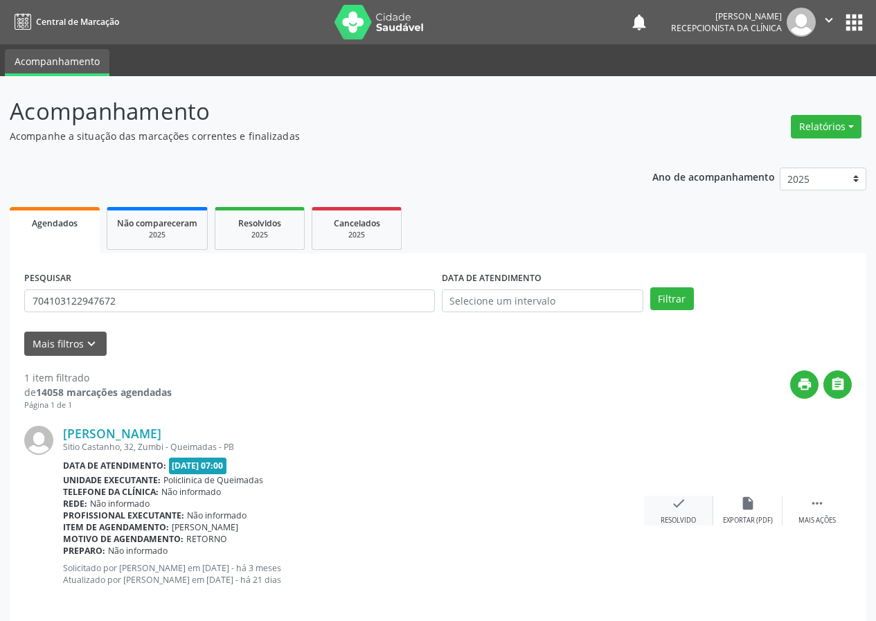
click at [669, 503] on div "check Resolvido" at bounding box center [678, 511] width 69 height 30
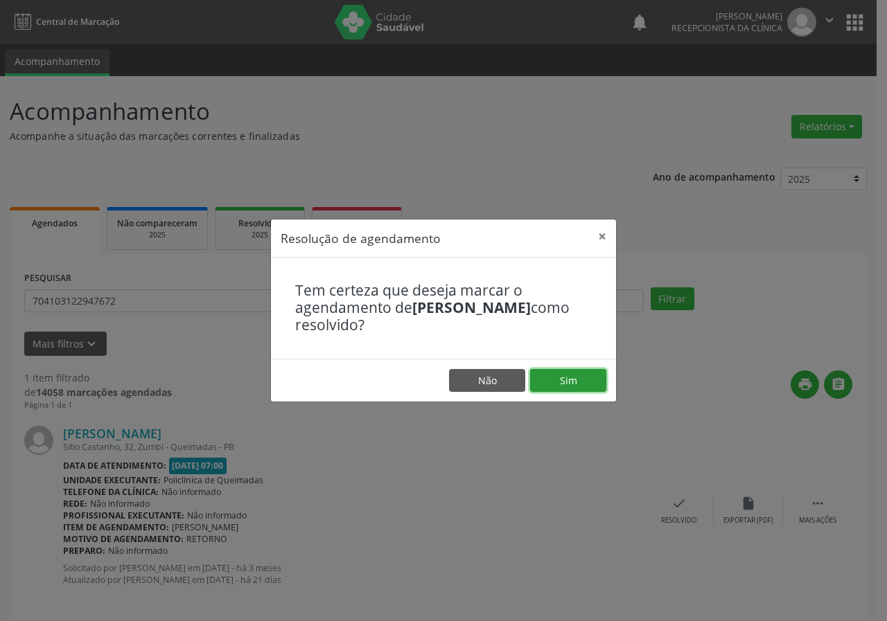
click at [596, 373] on button "Sim" at bounding box center [568, 381] width 76 height 24
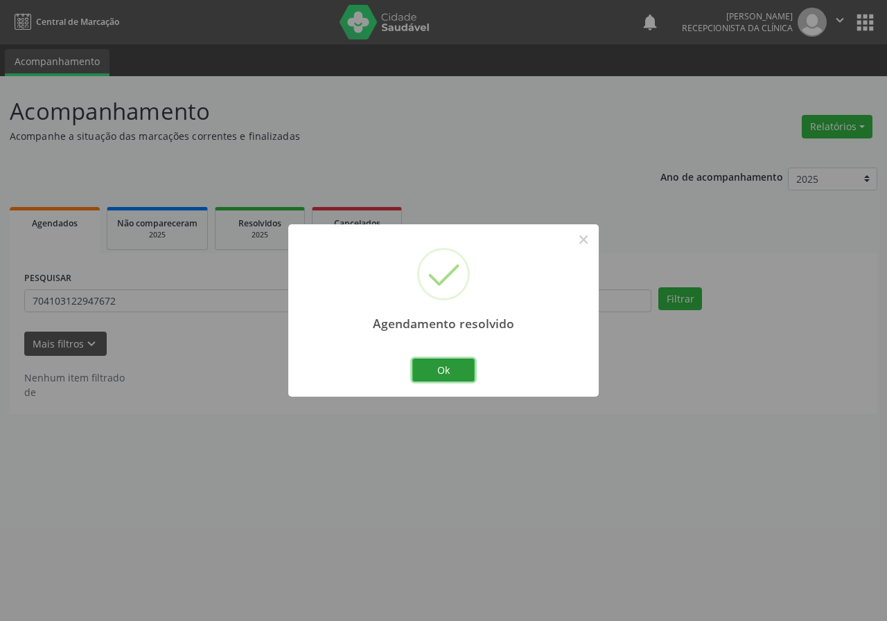
drag, startPoint x: 462, startPoint y: 366, endPoint x: 450, endPoint y: 351, distance: 19.2
click at [461, 366] on button "Ok" at bounding box center [443, 371] width 62 height 24
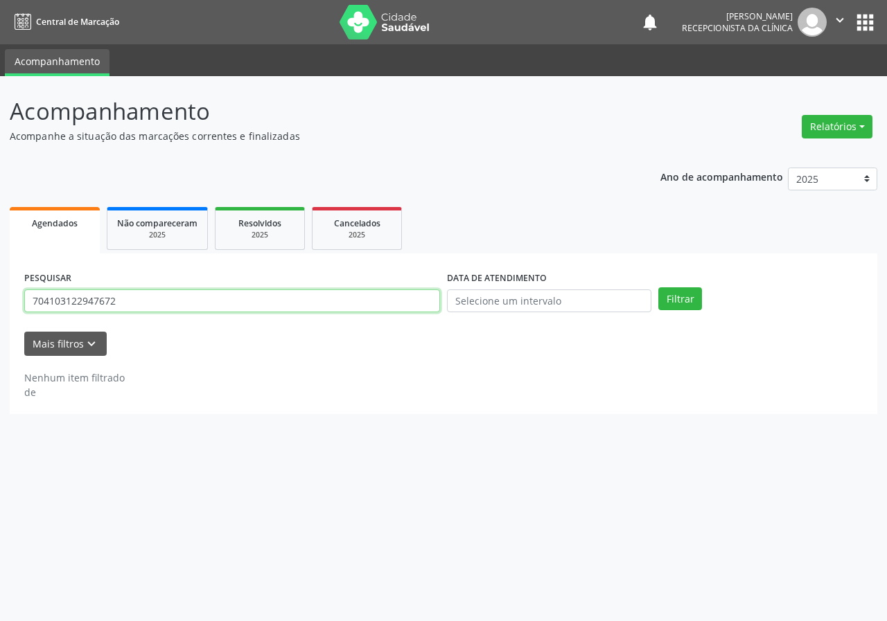
click at [429, 301] on input "704103122947672" at bounding box center [232, 302] width 416 height 24
type input "702702131958360"
click at [658, 288] on button "Filtrar" at bounding box center [680, 300] width 44 height 24
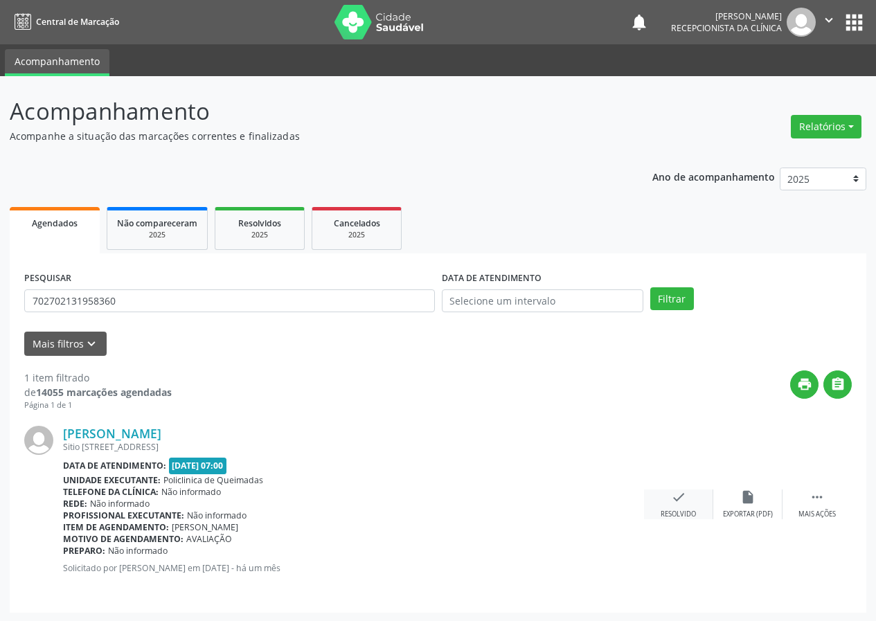
click at [700, 494] on div "check Resolvido" at bounding box center [678, 505] width 69 height 30
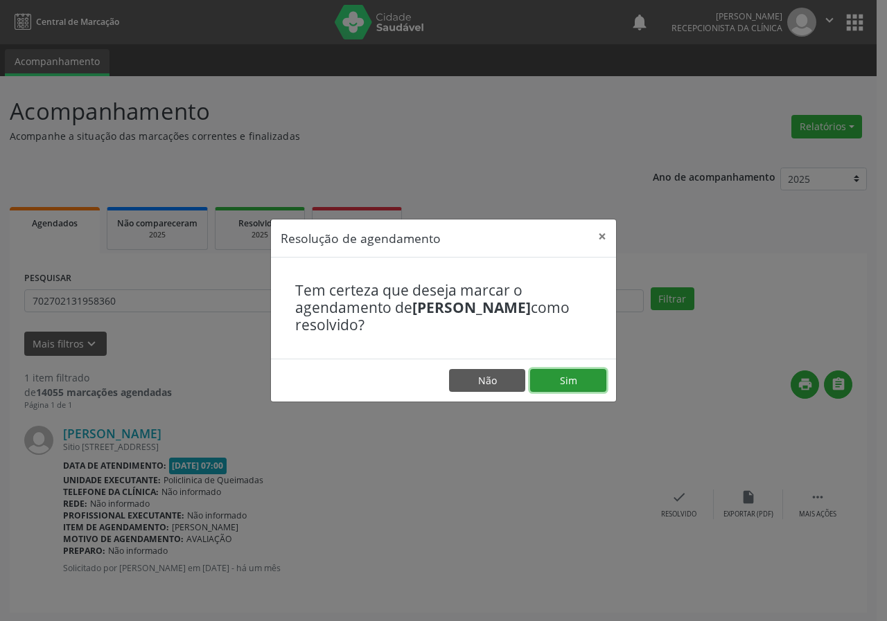
click at [592, 378] on button "Sim" at bounding box center [568, 381] width 76 height 24
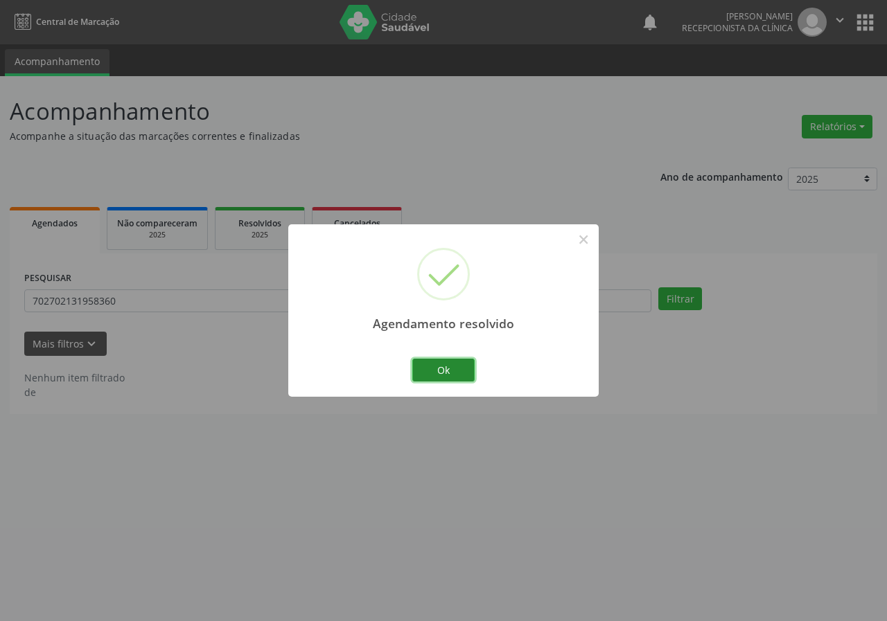
click at [452, 365] on button "Ok" at bounding box center [443, 371] width 62 height 24
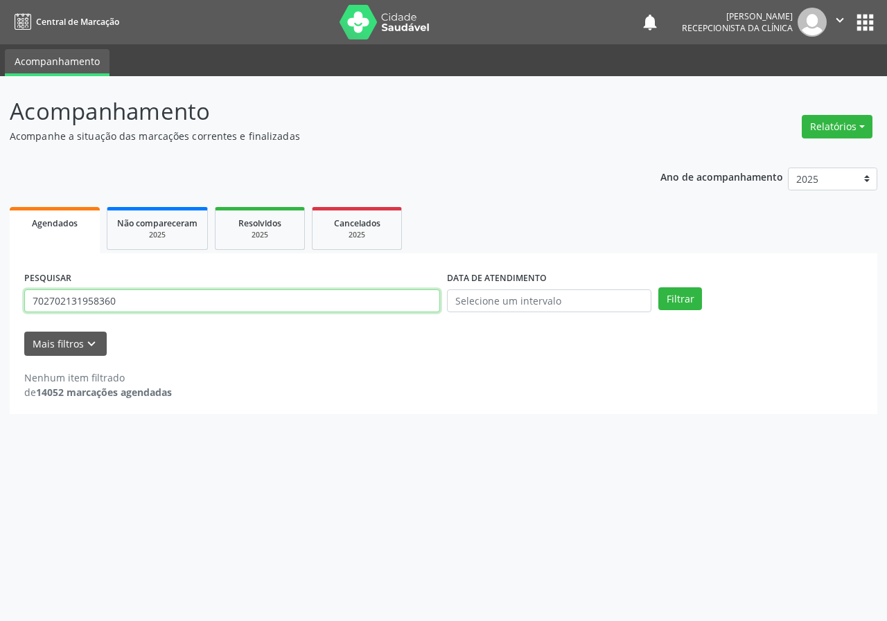
click at [430, 298] on input "702702131958360" at bounding box center [232, 302] width 416 height 24
type input "708405796530166"
click at [658, 288] on button "Filtrar" at bounding box center [680, 300] width 44 height 24
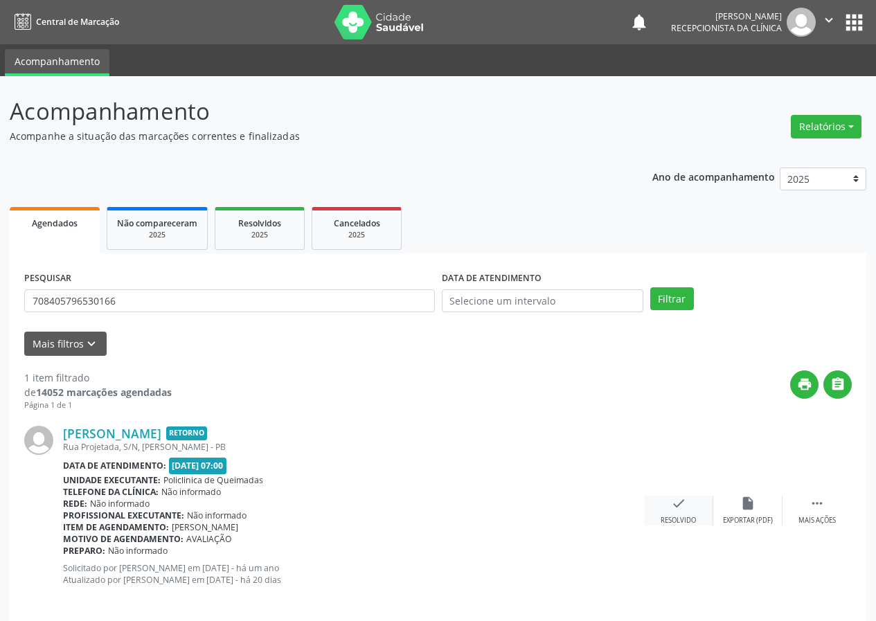
click at [680, 509] on icon "check" at bounding box center [678, 503] width 15 height 15
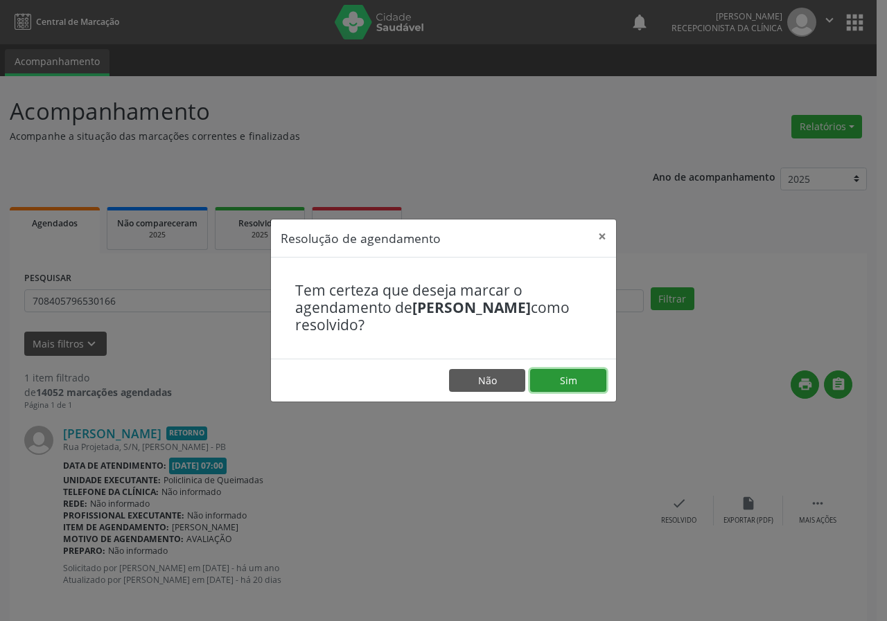
click at [591, 380] on button "Sim" at bounding box center [568, 381] width 76 height 24
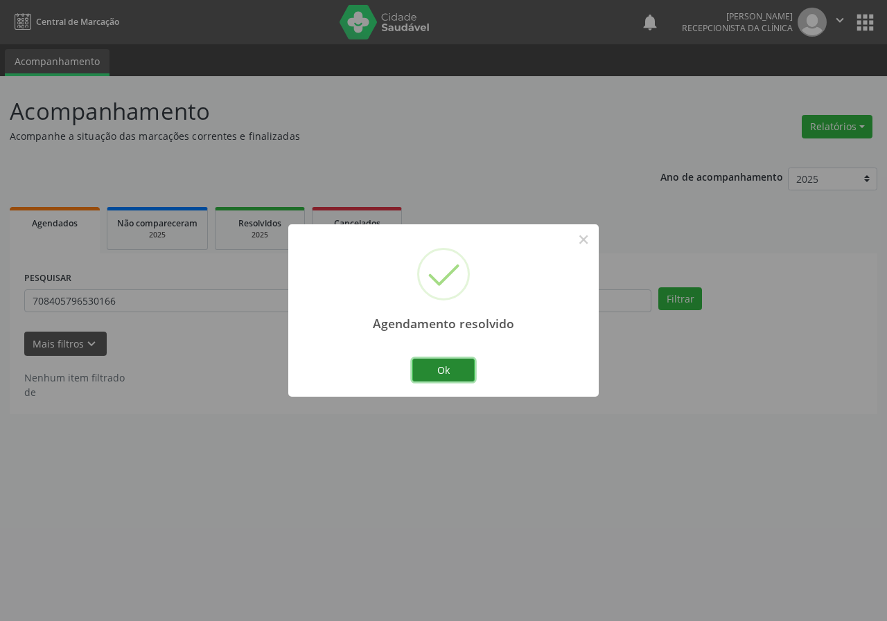
click at [452, 364] on button "Ok" at bounding box center [443, 371] width 62 height 24
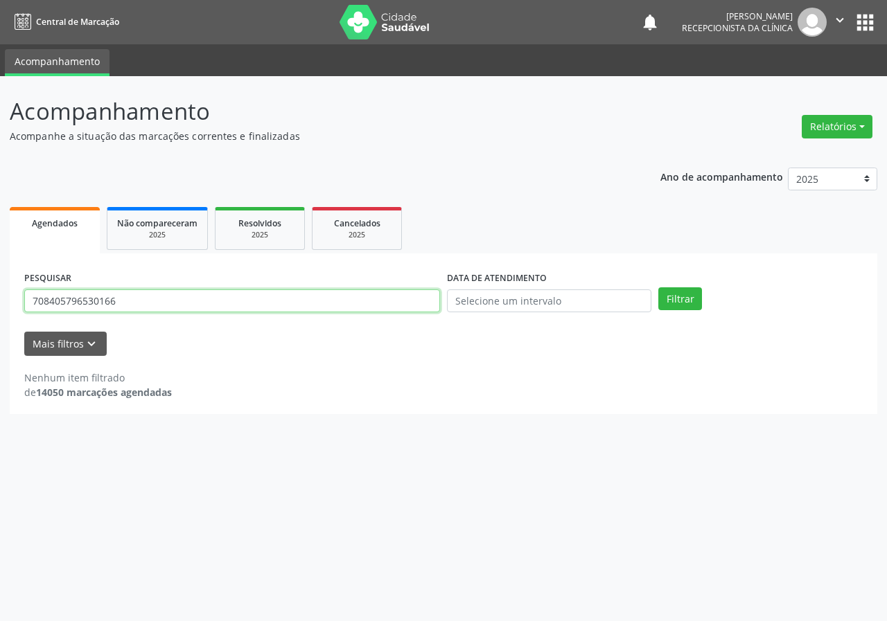
click at [330, 300] on input "708405796530166" at bounding box center [232, 302] width 416 height 24
type input "706208074902864"
click at [658, 288] on button "Filtrar" at bounding box center [680, 300] width 44 height 24
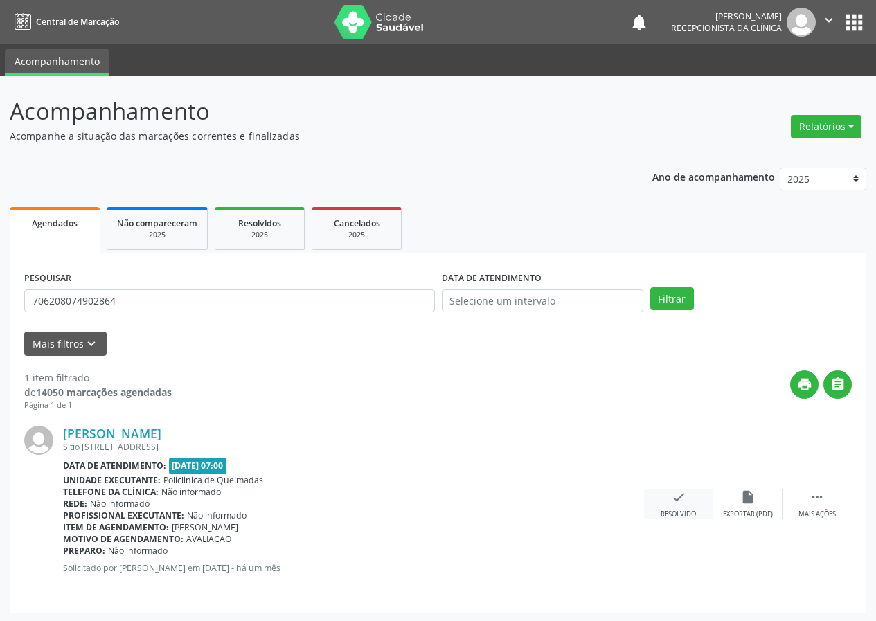
click at [675, 503] on icon "check" at bounding box center [678, 497] width 15 height 15
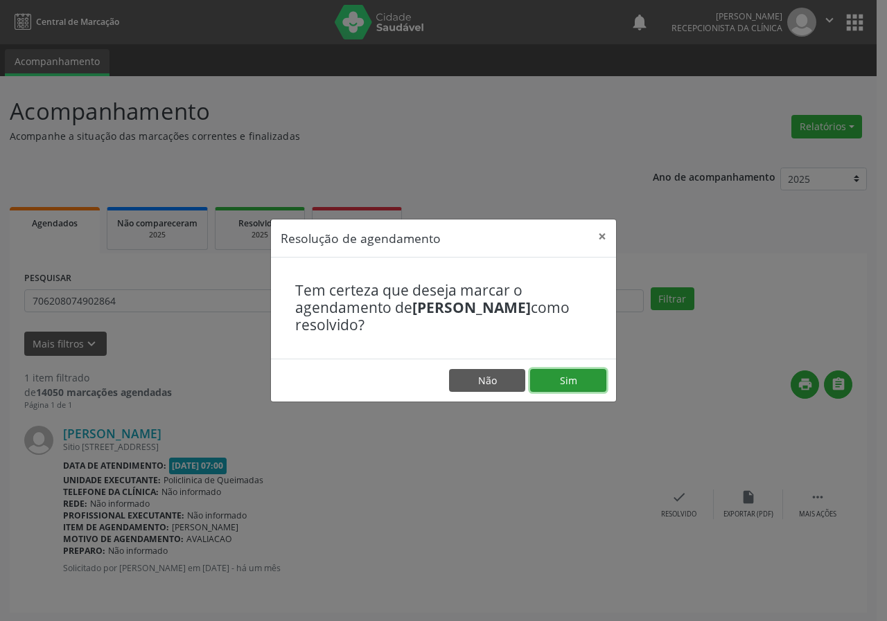
click at [594, 371] on button "Sim" at bounding box center [568, 381] width 76 height 24
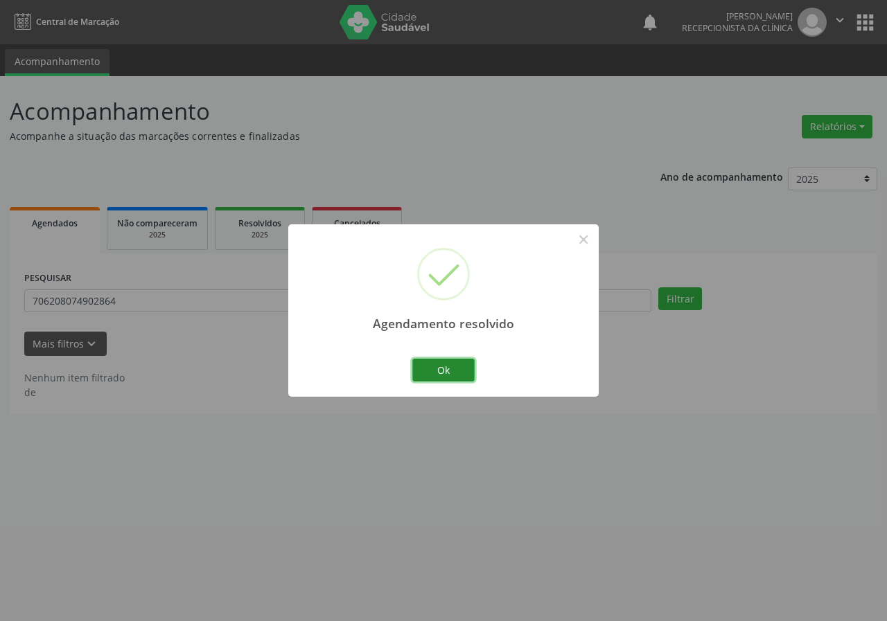
click at [464, 371] on button "Ok" at bounding box center [443, 371] width 62 height 24
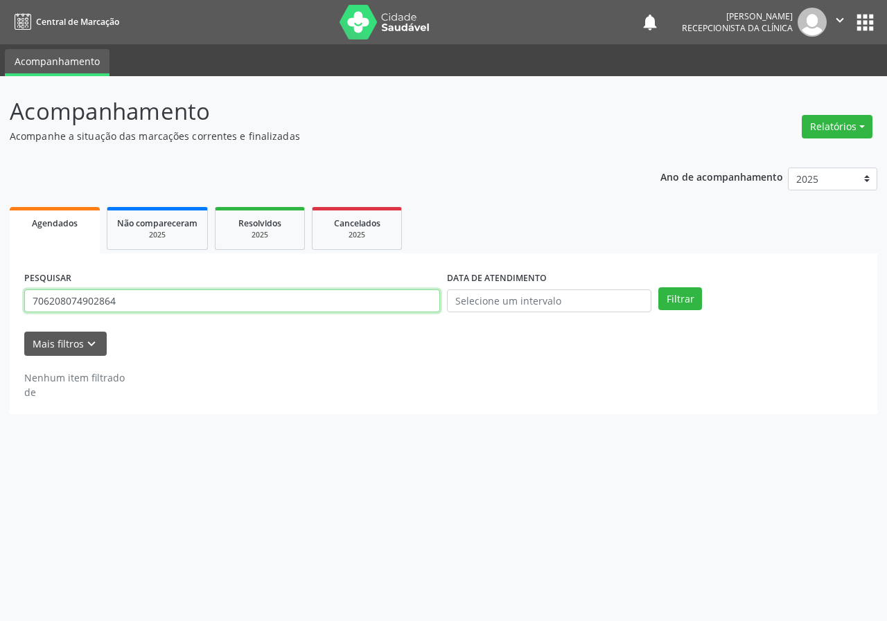
click at [337, 298] on input "706208074902864" at bounding box center [232, 302] width 416 height 24
click at [658, 288] on button "Filtrar" at bounding box center [680, 300] width 44 height 24
click at [91, 303] on input "708905770865715" at bounding box center [232, 302] width 416 height 24
type input "708905770895715"
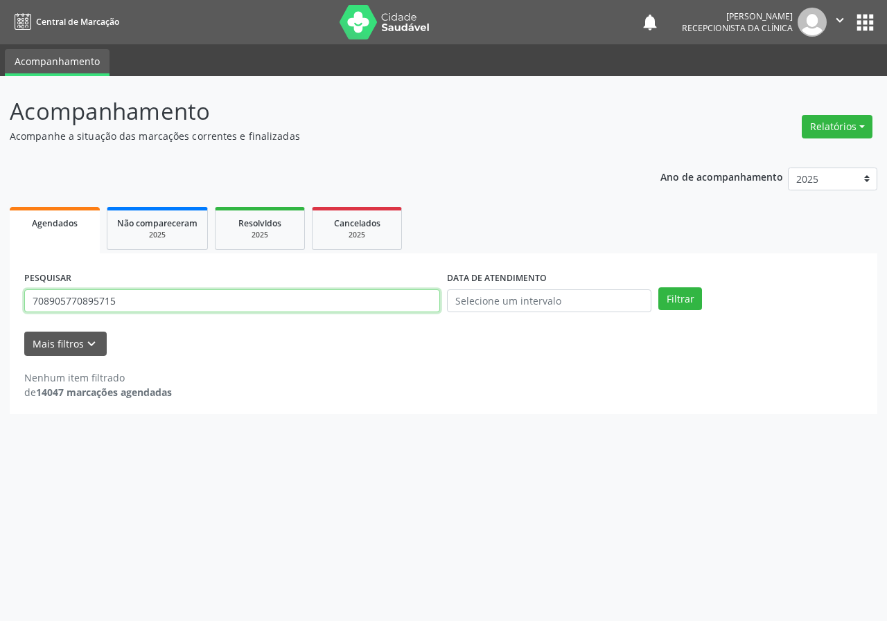
click at [658, 288] on button "Filtrar" at bounding box center [680, 300] width 44 height 24
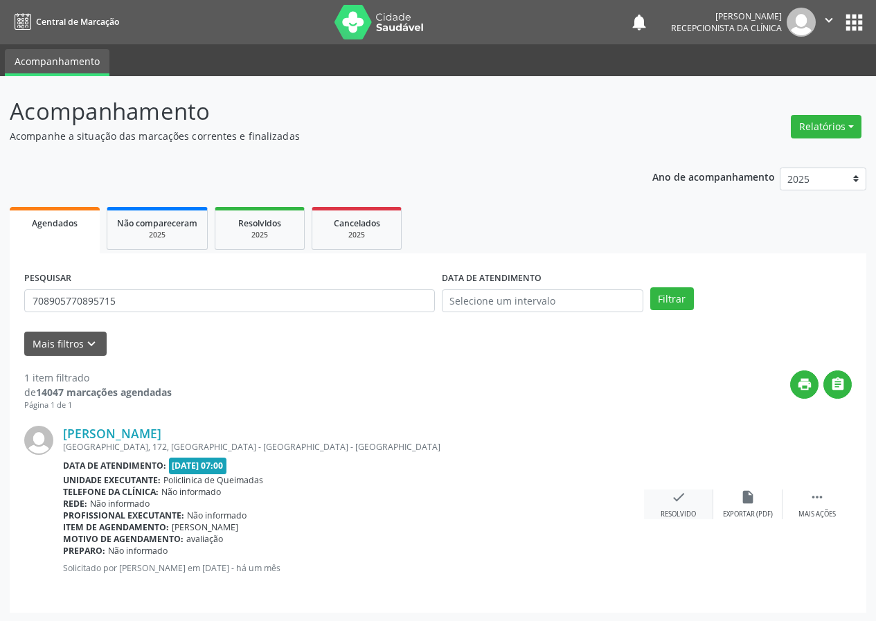
click at [669, 493] on div "check Resolvido" at bounding box center [678, 505] width 69 height 30
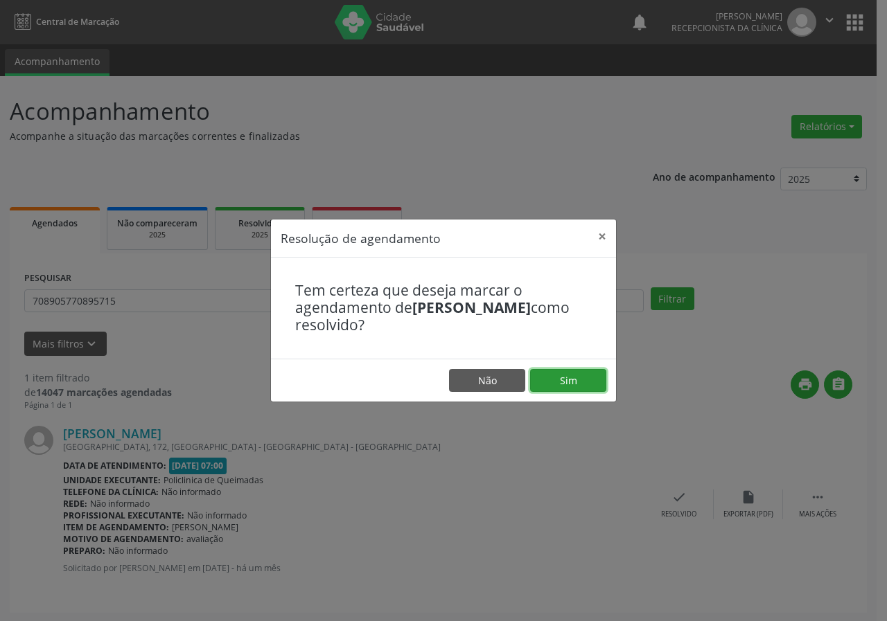
click at [594, 379] on button "Sim" at bounding box center [568, 381] width 76 height 24
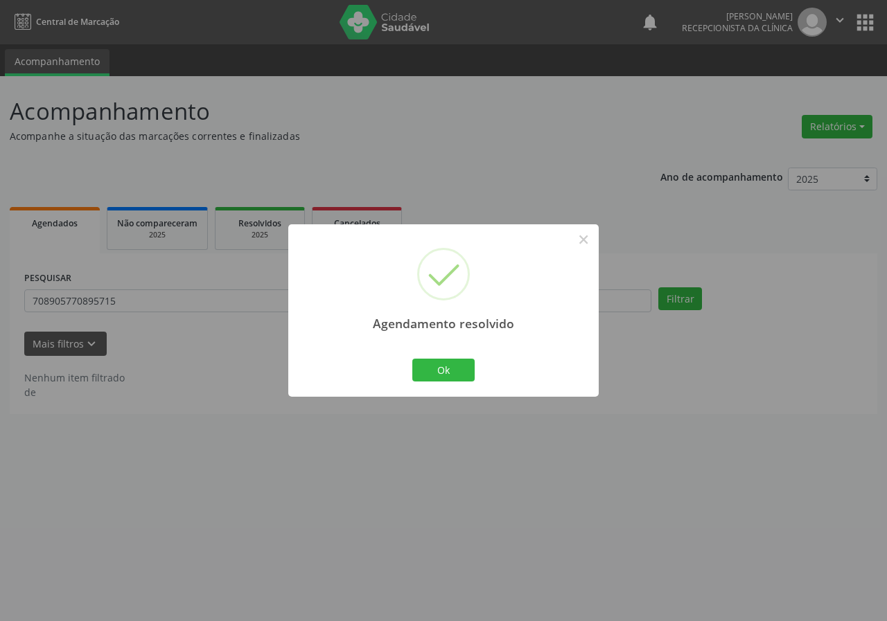
click at [450, 357] on div "Ok Cancel" at bounding box center [443, 369] width 69 height 29
click at [423, 369] on button "Ok" at bounding box center [443, 371] width 62 height 24
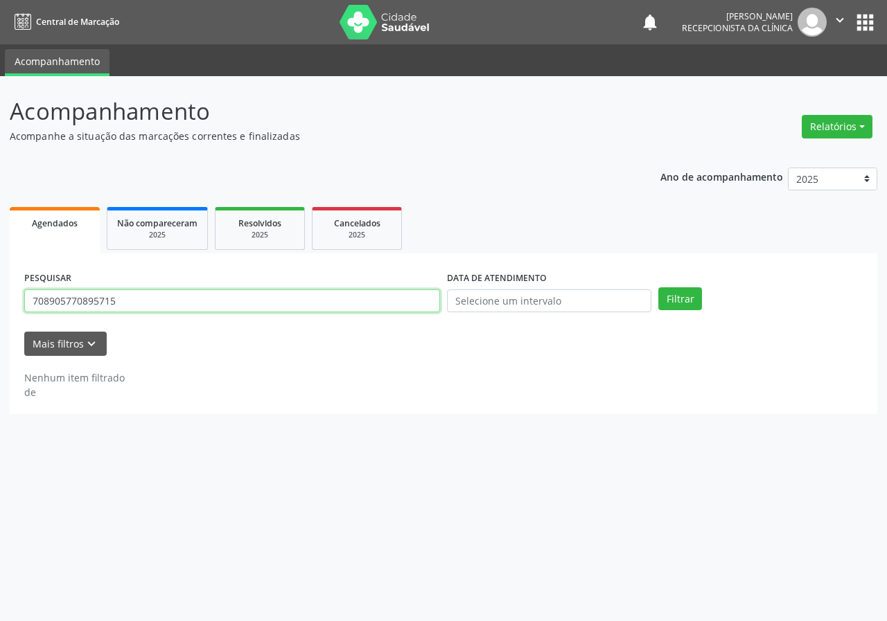
click at [363, 301] on input "708905770895715" at bounding box center [232, 302] width 416 height 24
type input "700508302500550"
click at [658, 288] on button "Filtrar" at bounding box center [680, 300] width 44 height 24
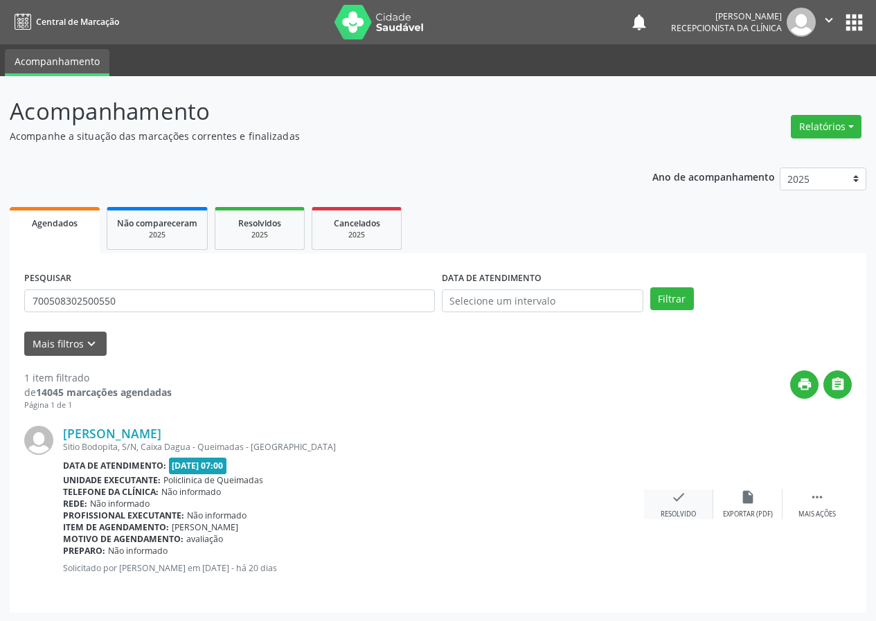
click at [667, 498] on div "check Resolvido" at bounding box center [678, 505] width 69 height 30
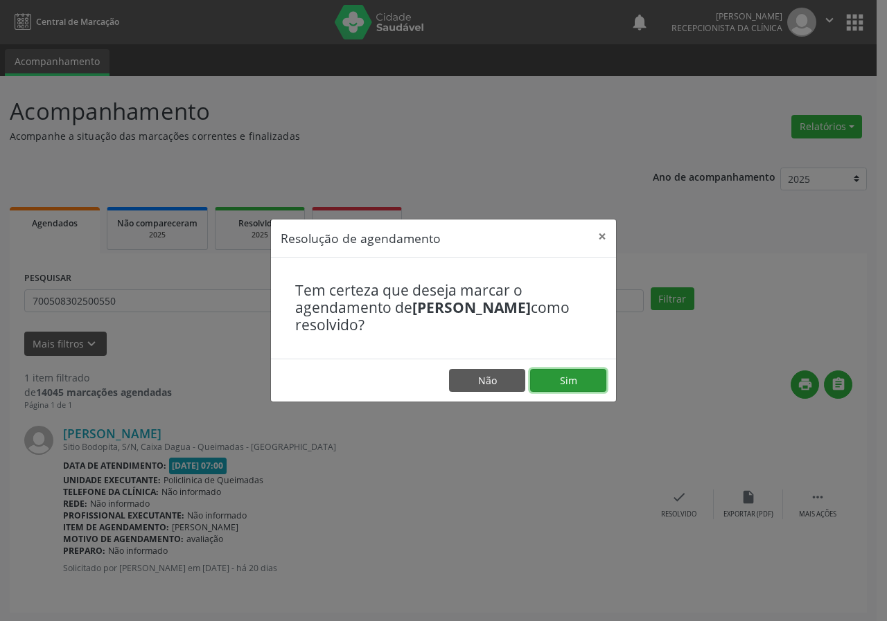
click at [594, 377] on button "Sim" at bounding box center [568, 381] width 76 height 24
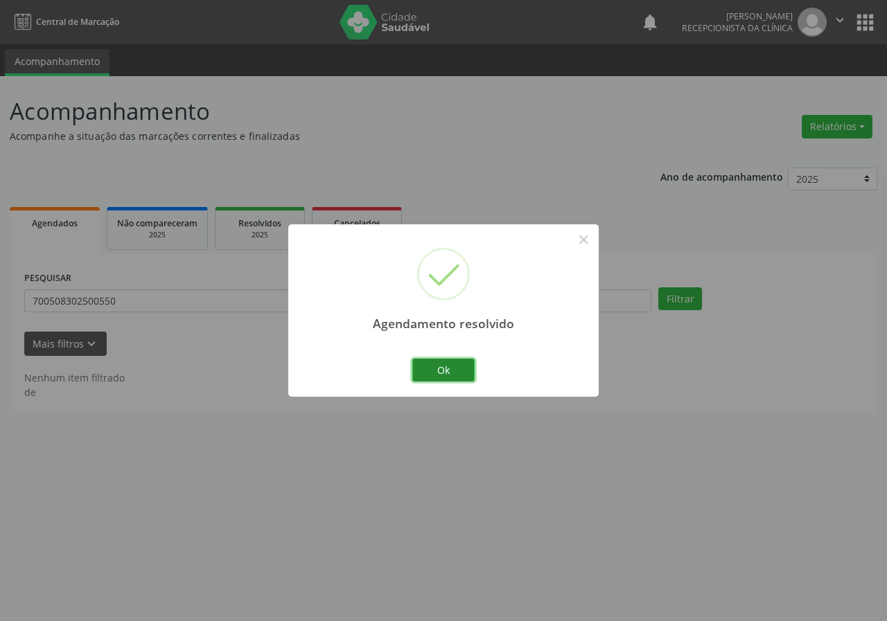
click at [466, 368] on button "Ok" at bounding box center [443, 371] width 62 height 24
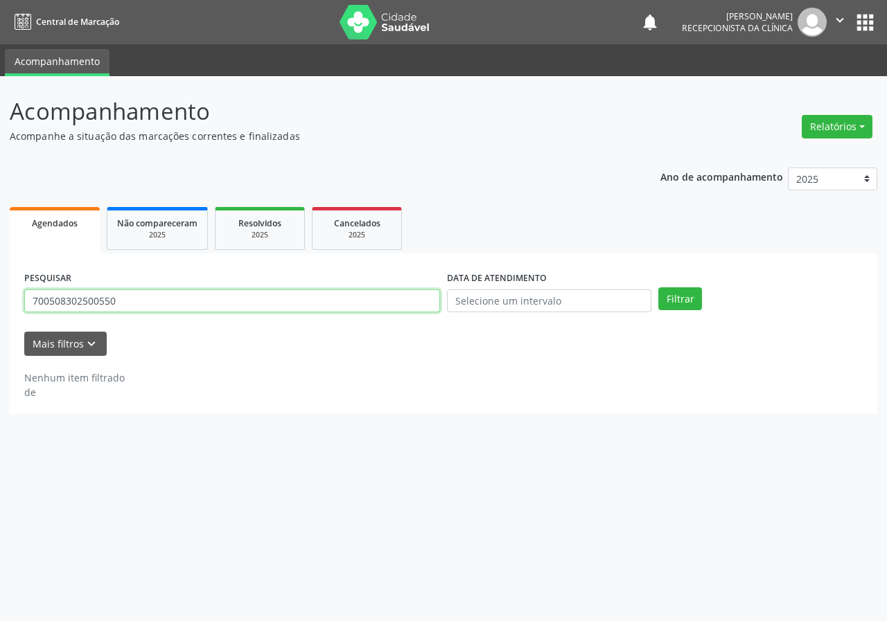
click at [372, 308] on input "700508302500550" at bounding box center [232, 302] width 416 height 24
type input "700508332701651"
click at [658, 288] on button "Filtrar" at bounding box center [680, 300] width 44 height 24
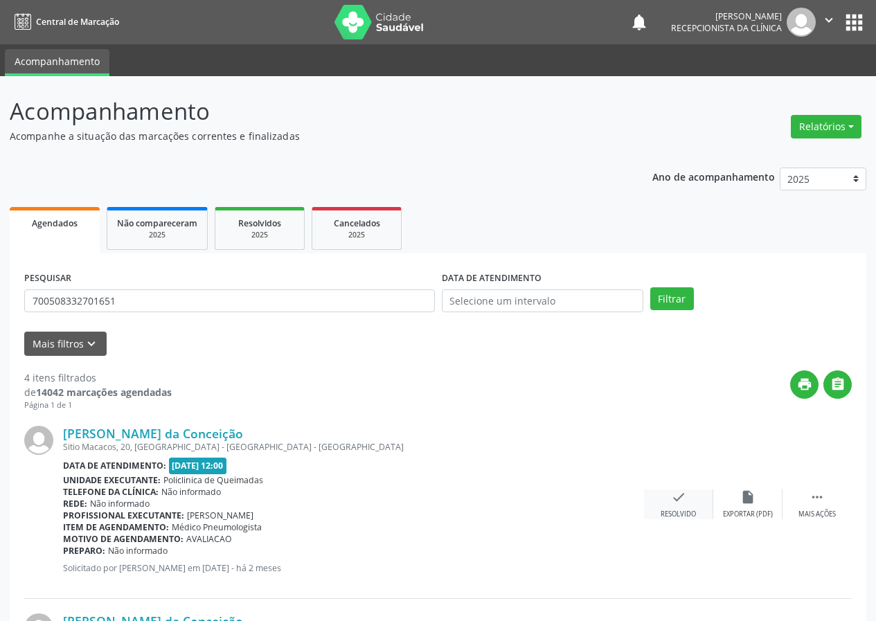
click at [678, 504] on icon "check" at bounding box center [678, 497] width 15 height 15
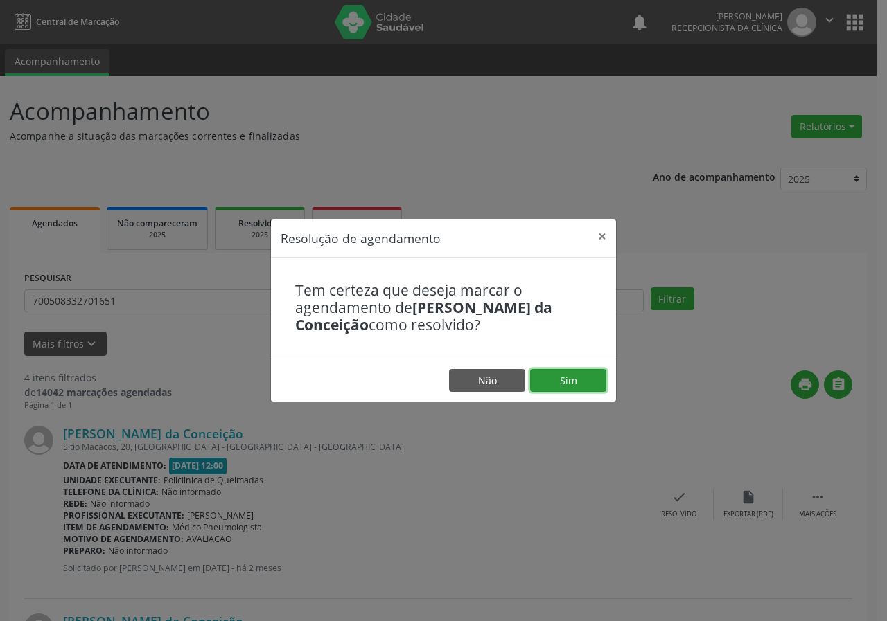
click at [572, 373] on button "Sim" at bounding box center [568, 381] width 76 height 24
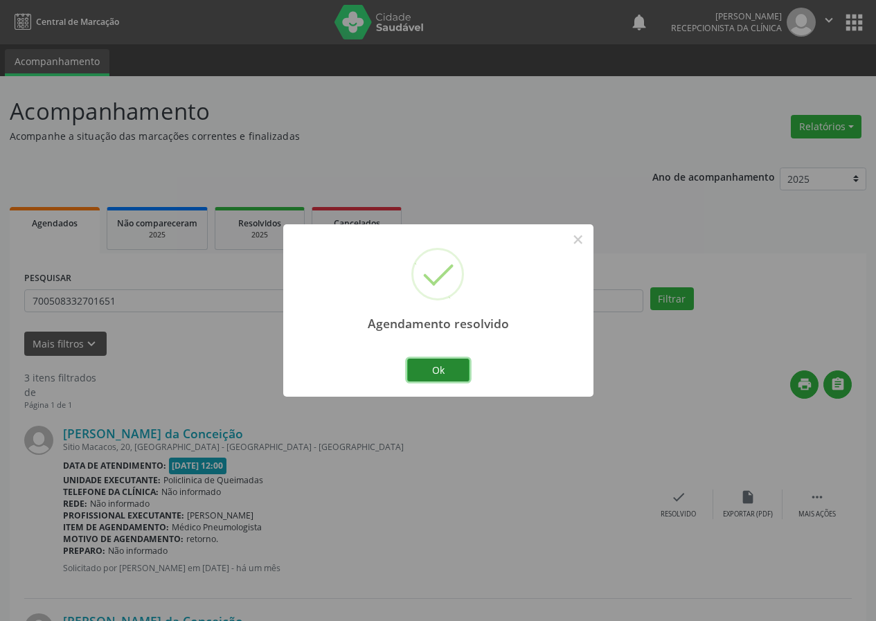
click at [447, 367] on button "Ok" at bounding box center [438, 371] width 62 height 24
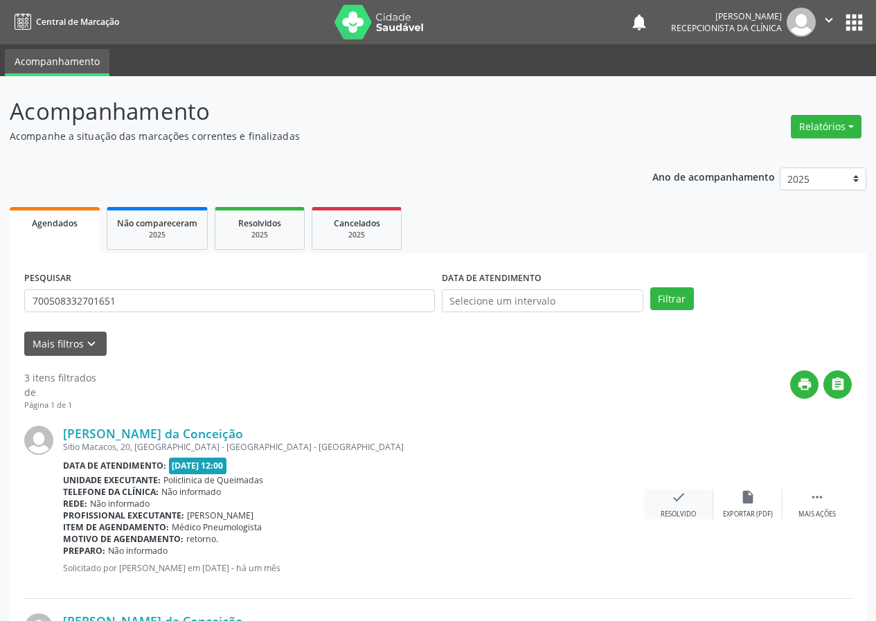
click at [688, 509] on div "check Resolvido" at bounding box center [678, 505] width 69 height 30
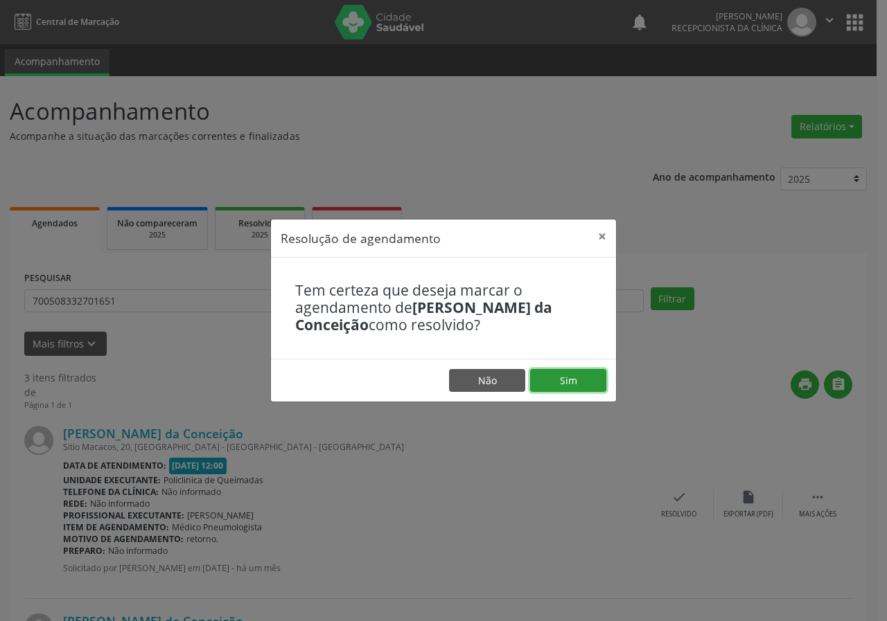
click at [587, 380] on button "Sim" at bounding box center [568, 381] width 76 height 24
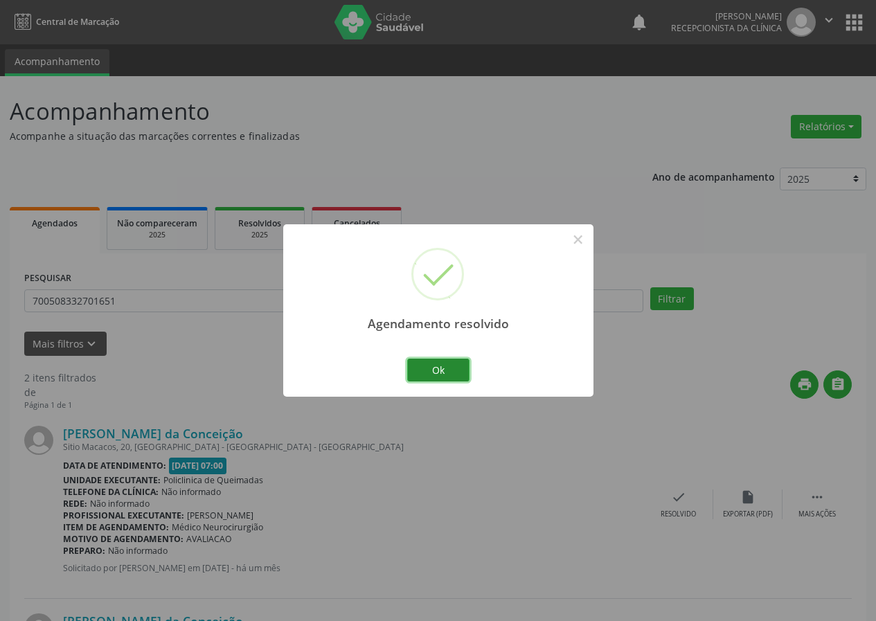
click at [448, 367] on button "Ok" at bounding box center [438, 371] width 62 height 24
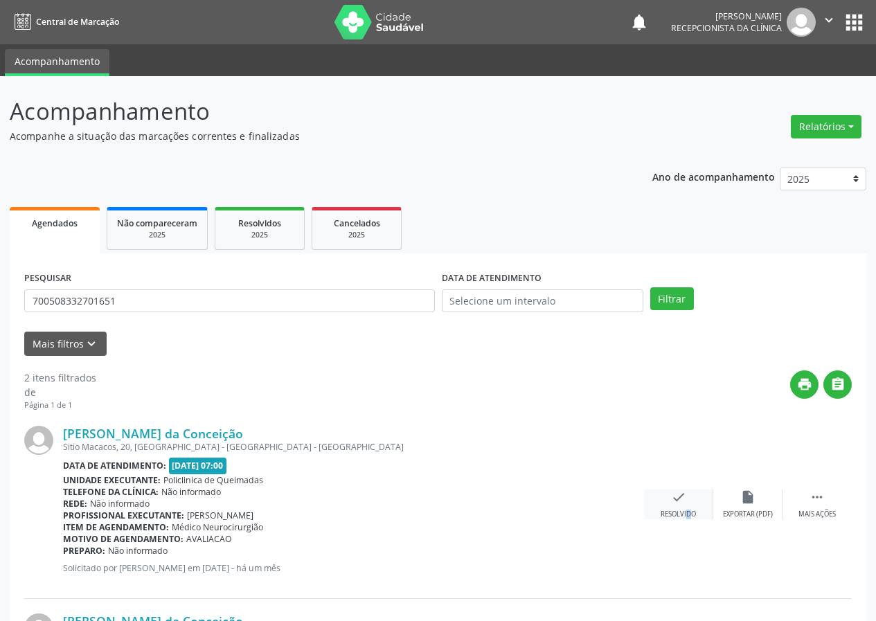
click at [678, 508] on div "check Resolvido" at bounding box center [678, 505] width 69 height 30
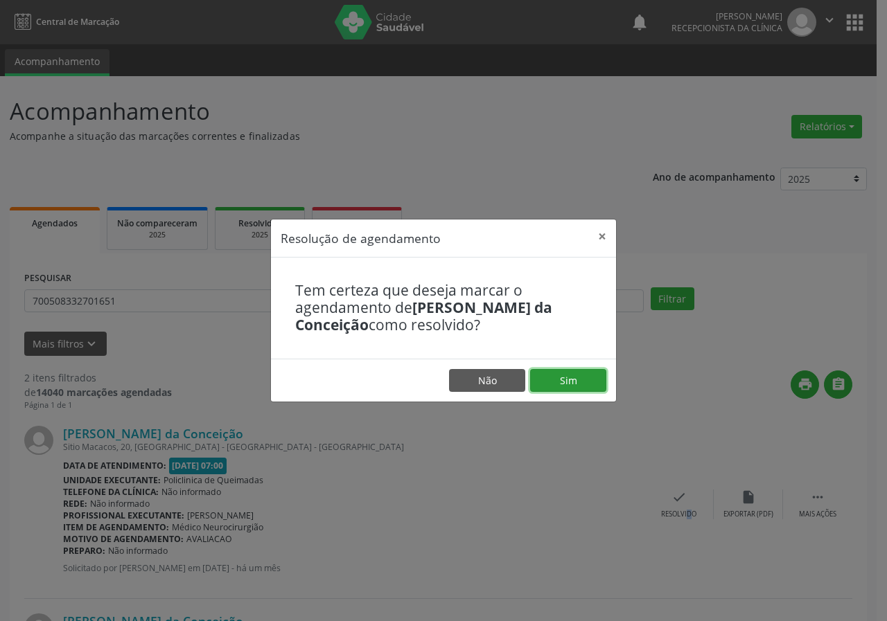
click at [558, 380] on button "Sim" at bounding box center [568, 381] width 76 height 24
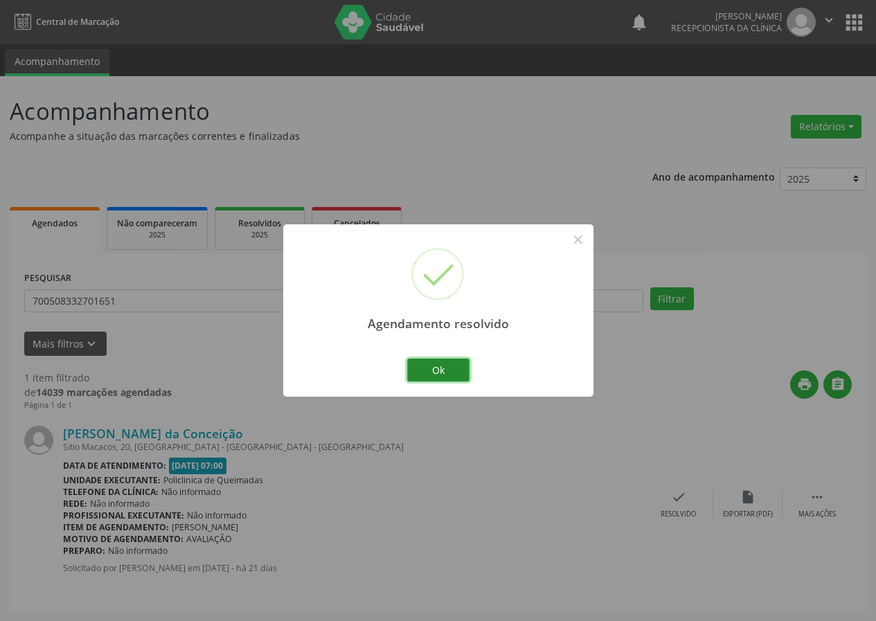
click at [447, 363] on button "Ok" at bounding box center [438, 371] width 62 height 24
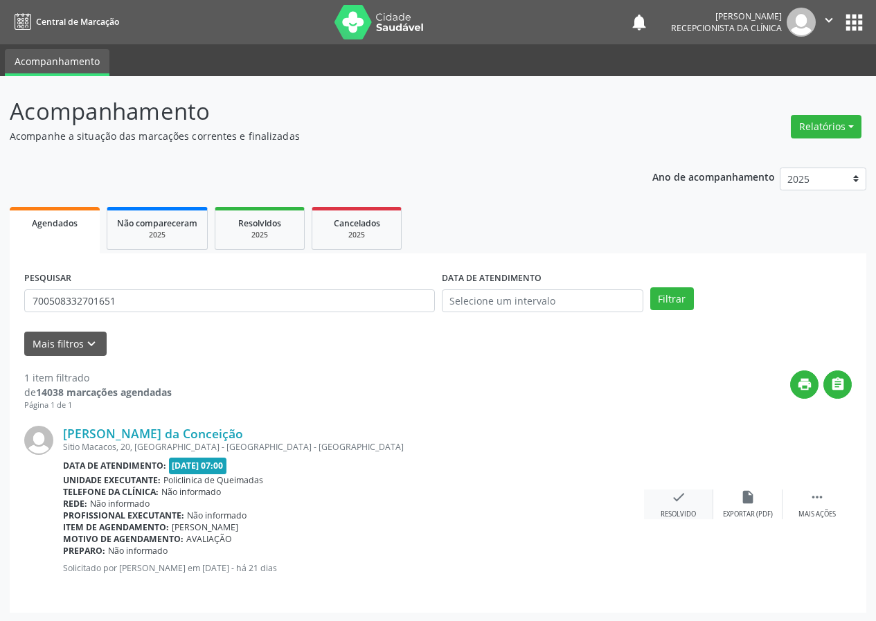
click at [682, 495] on icon "check" at bounding box center [678, 497] width 15 height 15
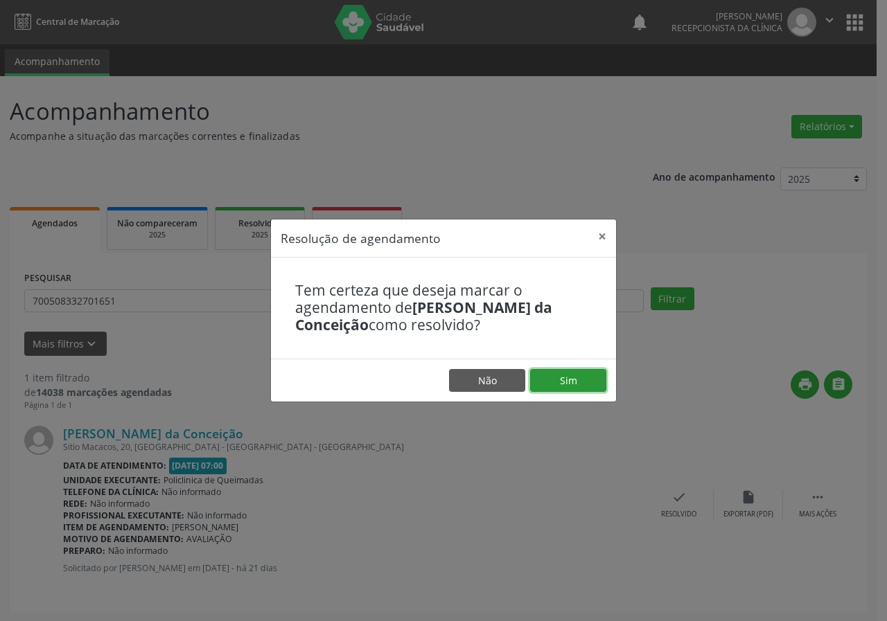
click at [571, 383] on button "Sim" at bounding box center [568, 381] width 76 height 24
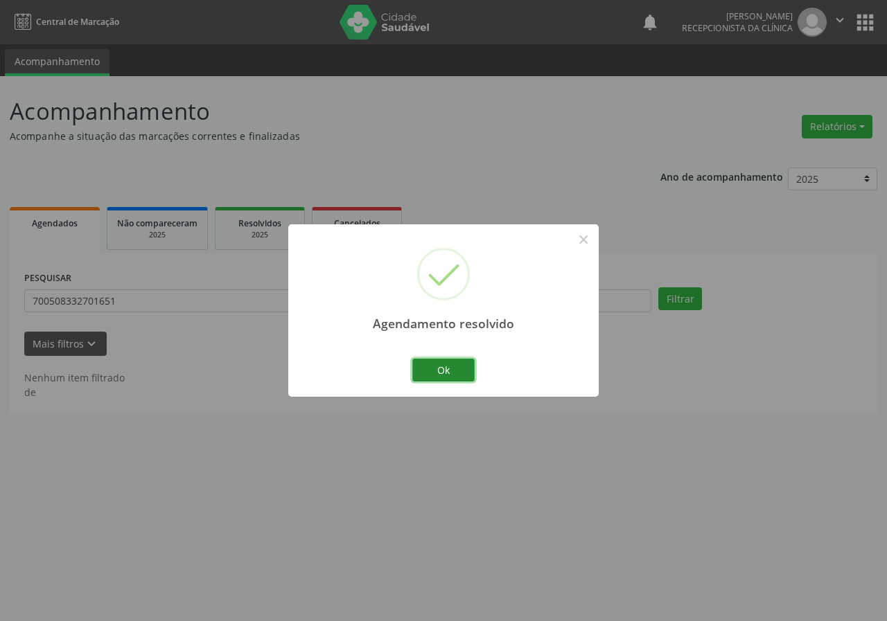
click at [459, 373] on button "Ok" at bounding box center [443, 371] width 62 height 24
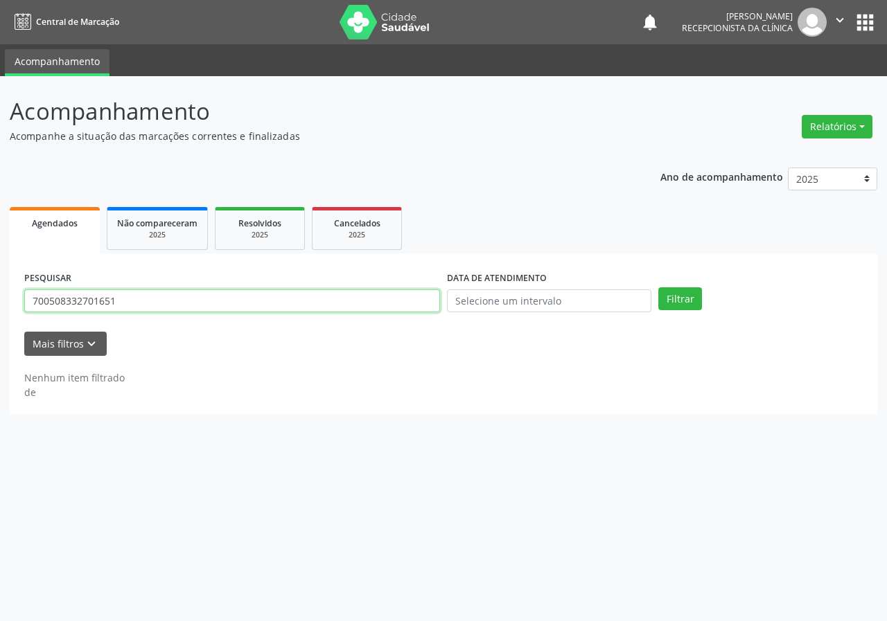
click at [334, 299] on input "700508332701651" at bounding box center [232, 302] width 416 height 24
click at [658, 288] on button "Filtrar" at bounding box center [680, 300] width 44 height 24
click at [51, 300] on input "70409338924464" at bounding box center [232, 302] width 416 height 24
click at [658, 288] on button "Filtrar" at bounding box center [680, 300] width 44 height 24
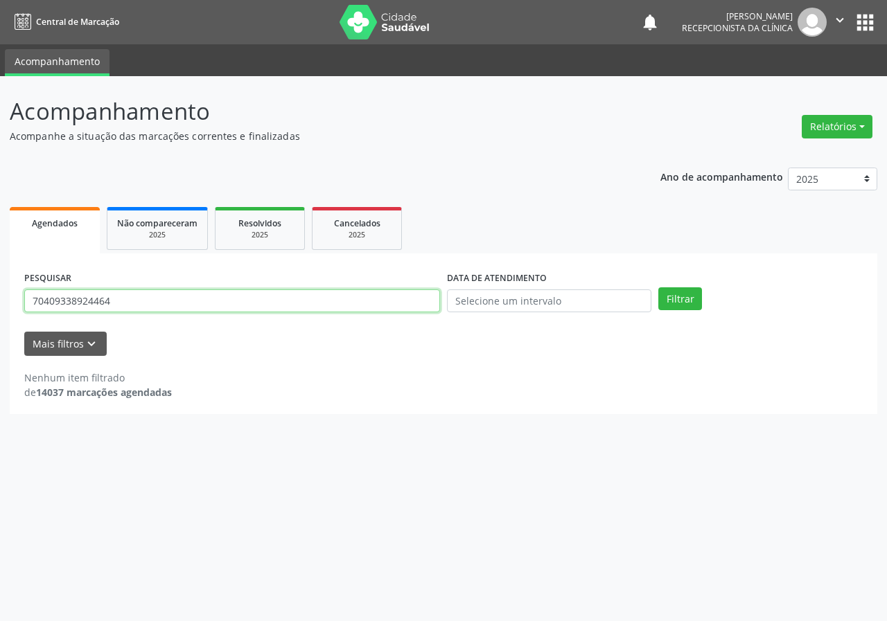
click at [53, 303] on input "70409338924464" at bounding box center [232, 302] width 416 height 24
type input "704009338924464"
click at [658, 288] on button "Filtrar" at bounding box center [680, 300] width 44 height 24
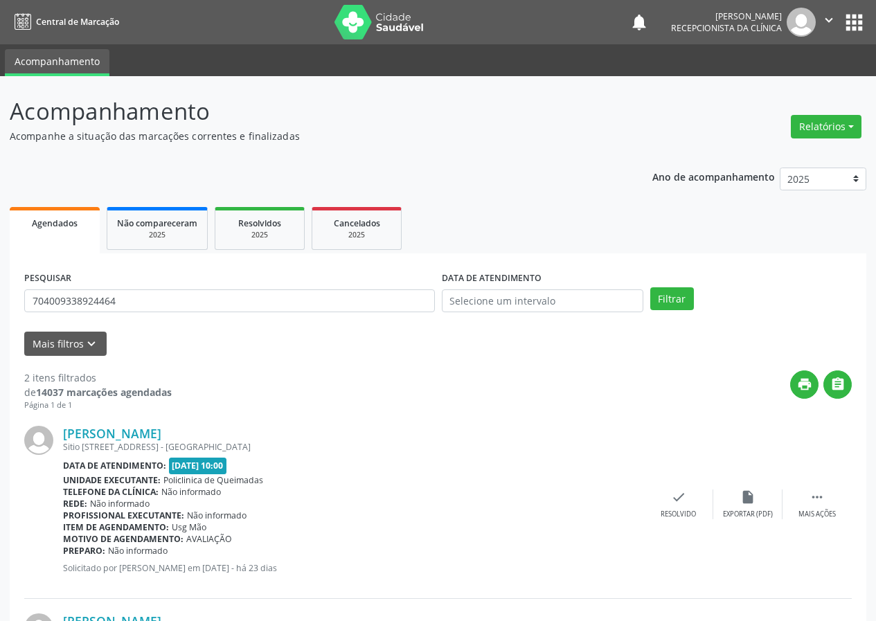
click at [673, 489] on div "[PERSON_NAME] [STREET_ADDRESS] Data de atendimento: [DATE] 10:00 Unidade execut…" at bounding box center [438, 506] width 828 height 188
click at [675, 500] on icon "check" at bounding box center [678, 497] width 15 height 15
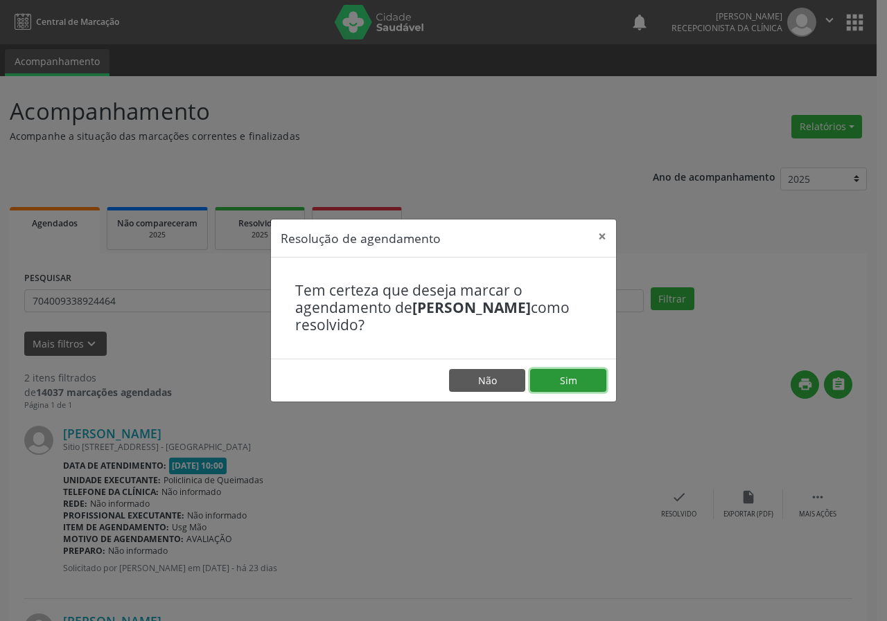
click at [553, 382] on button "Sim" at bounding box center [568, 381] width 76 height 24
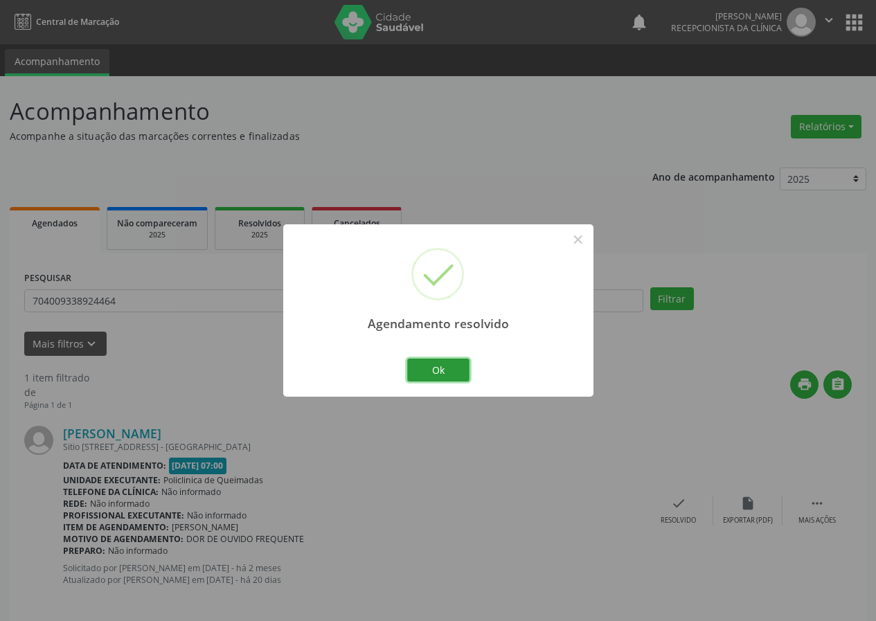
click at [448, 366] on button "Ok" at bounding box center [438, 371] width 62 height 24
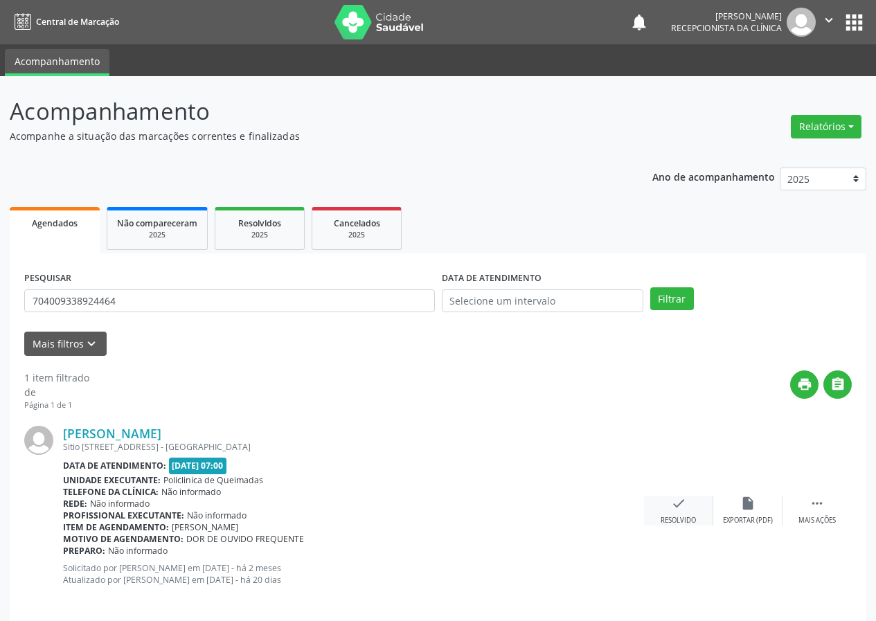
click at [684, 511] on icon "check" at bounding box center [678, 503] width 15 height 15
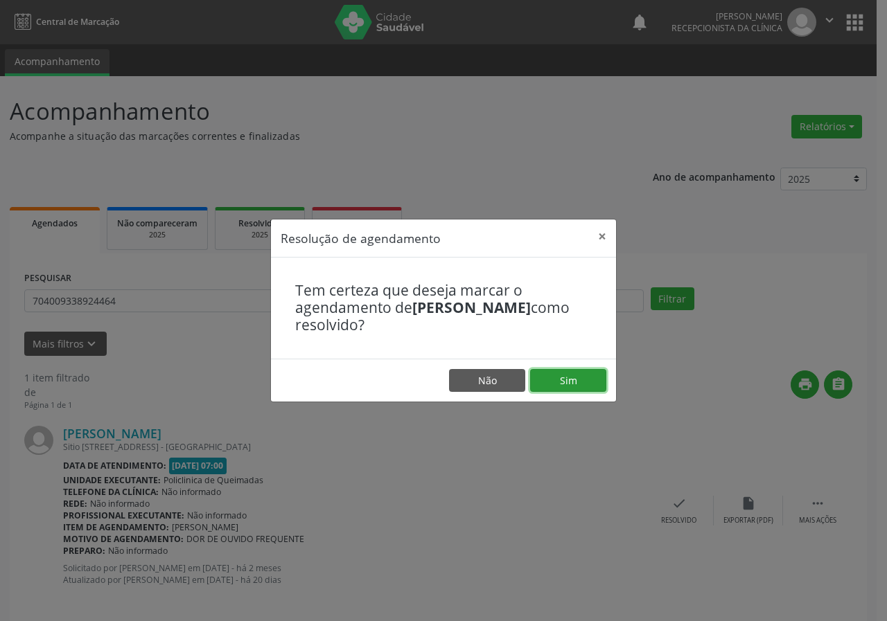
click at [576, 382] on button "Sim" at bounding box center [568, 381] width 76 height 24
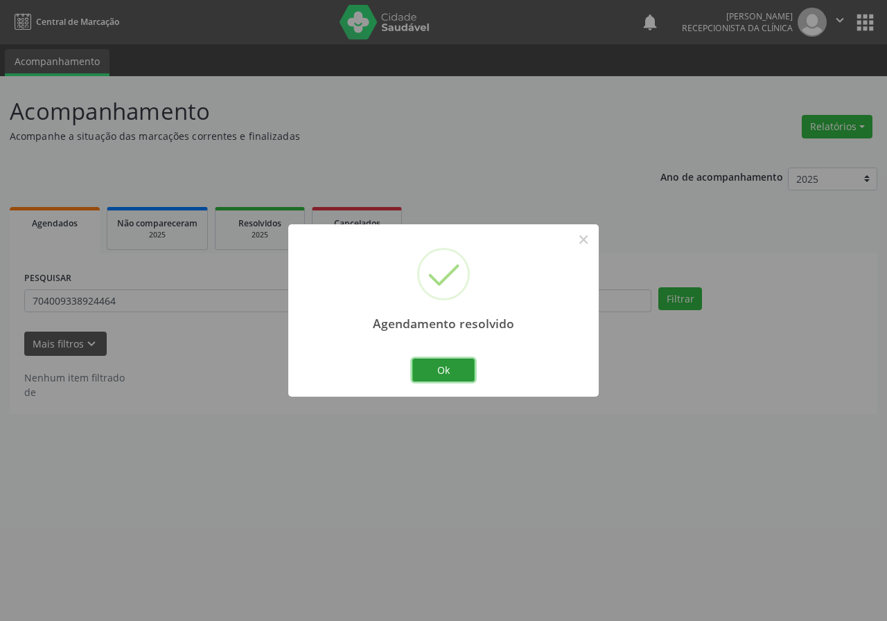
drag, startPoint x: 452, startPoint y: 362, endPoint x: 389, endPoint y: 337, distance: 68.4
click at [452, 362] on button "Ok" at bounding box center [443, 371] width 62 height 24
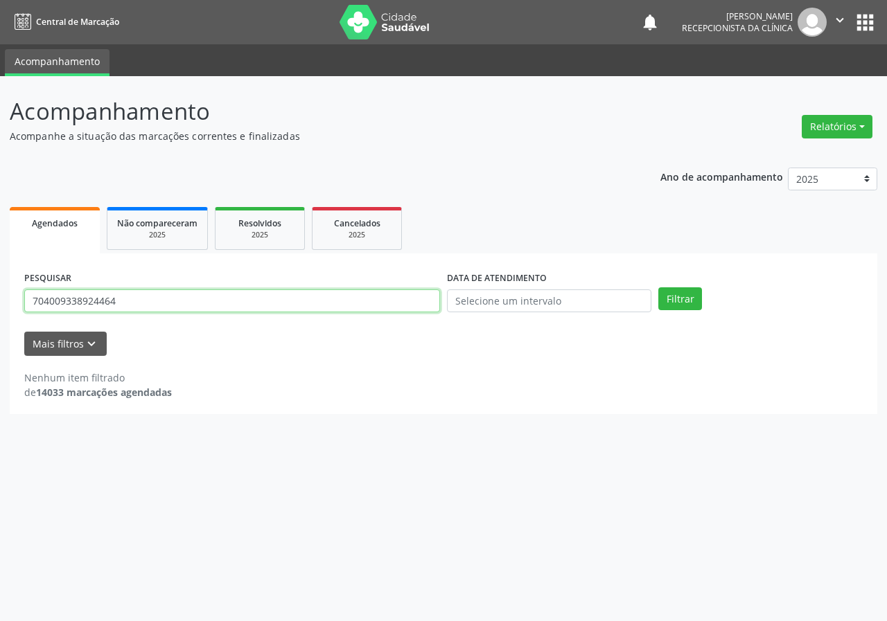
click at [313, 300] on input "704009338924464" at bounding box center [232, 302] width 416 height 24
click at [658, 288] on button "Filtrar" at bounding box center [680, 300] width 44 height 24
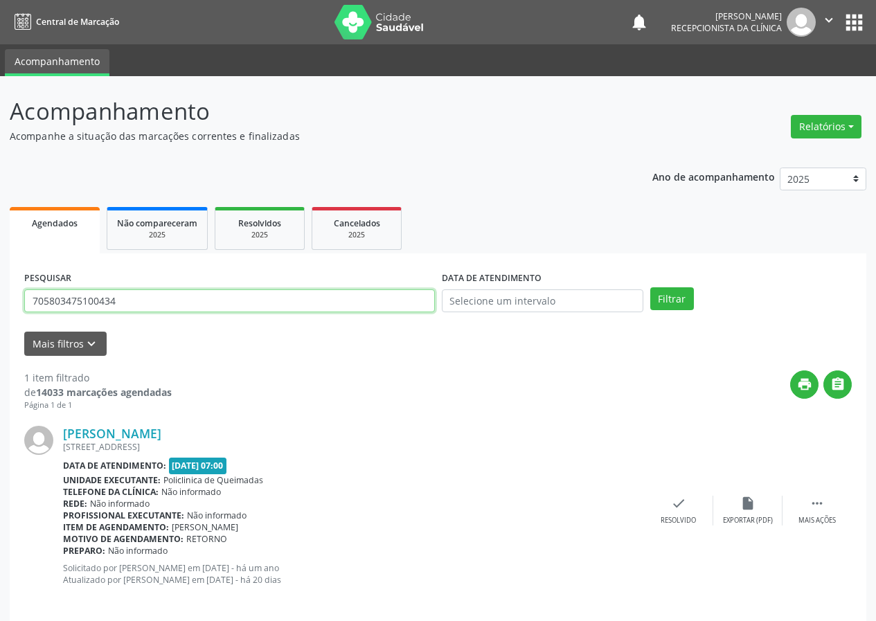
click at [241, 305] on input "705803475100434" at bounding box center [229, 302] width 411 height 24
click at [651, 288] on button "Filtrar" at bounding box center [673, 300] width 44 height 24
click at [48, 299] on input "705803475100434" at bounding box center [229, 302] width 411 height 24
click at [651, 288] on button "Filtrar" at bounding box center [673, 300] width 44 height 24
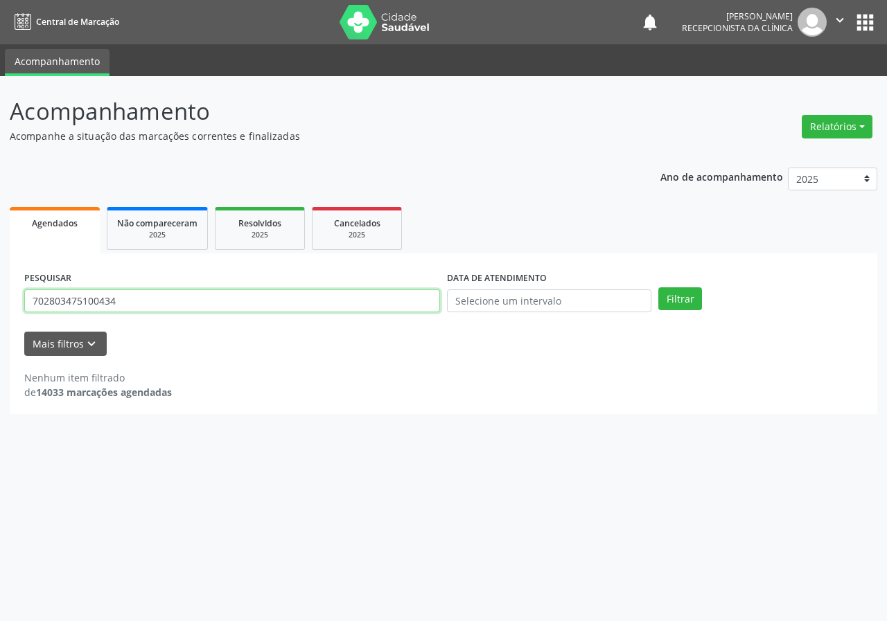
click at [59, 303] on input "702803475100434" at bounding box center [232, 302] width 416 height 24
click at [150, 296] on input "70280813475100434" at bounding box center [232, 302] width 416 height 24
type input "702808146156367"
click at [658, 288] on button "Filtrar" at bounding box center [680, 300] width 44 height 24
click at [143, 297] on input "702808146156367" at bounding box center [232, 302] width 416 height 24
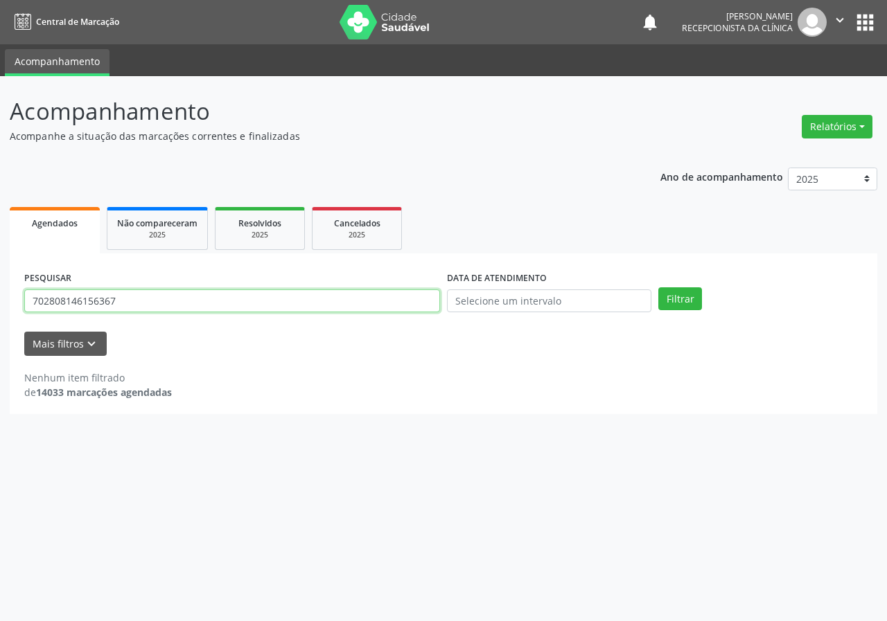
click at [143, 297] on input "702808146156367" at bounding box center [232, 302] width 416 height 24
type input "706807781240428"
click at [658, 288] on button "Filtrar" at bounding box center [680, 300] width 44 height 24
click at [145, 299] on input "706807781240428" at bounding box center [232, 302] width 416 height 24
click at [148, 297] on input "706807781240428" at bounding box center [232, 302] width 416 height 24
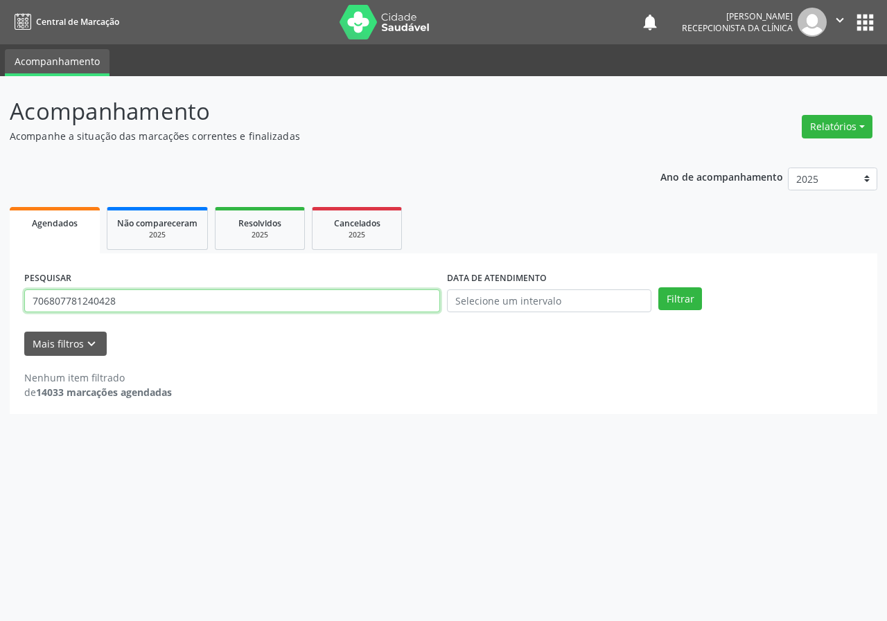
click at [148, 297] on input "706807781240428" at bounding box center [232, 302] width 416 height 24
type input "700905948010097"
click at [658, 288] on button "Filtrar" at bounding box center [680, 300] width 44 height 24
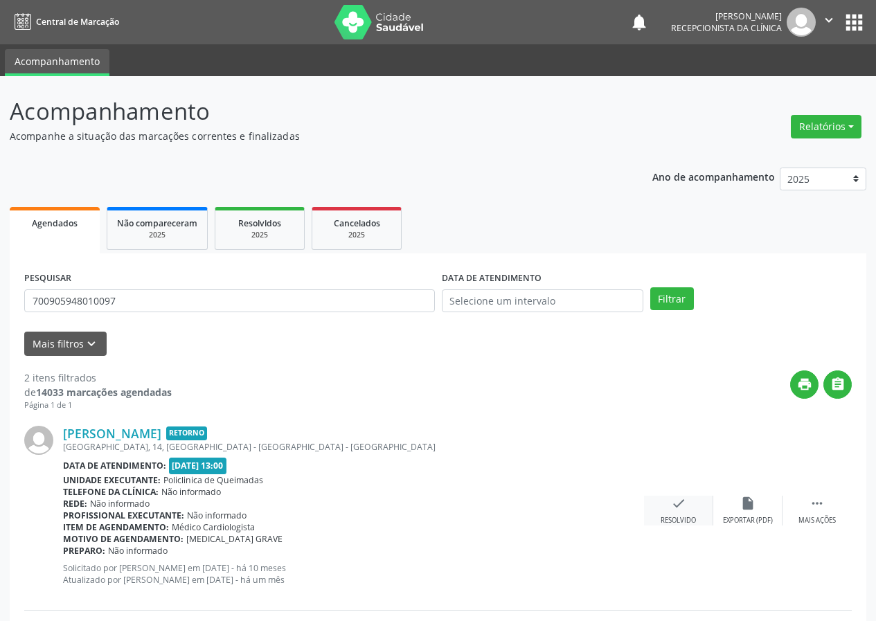
click at [673, 502] on icon "check" at bounding box center [678, 503] width 15 height 15
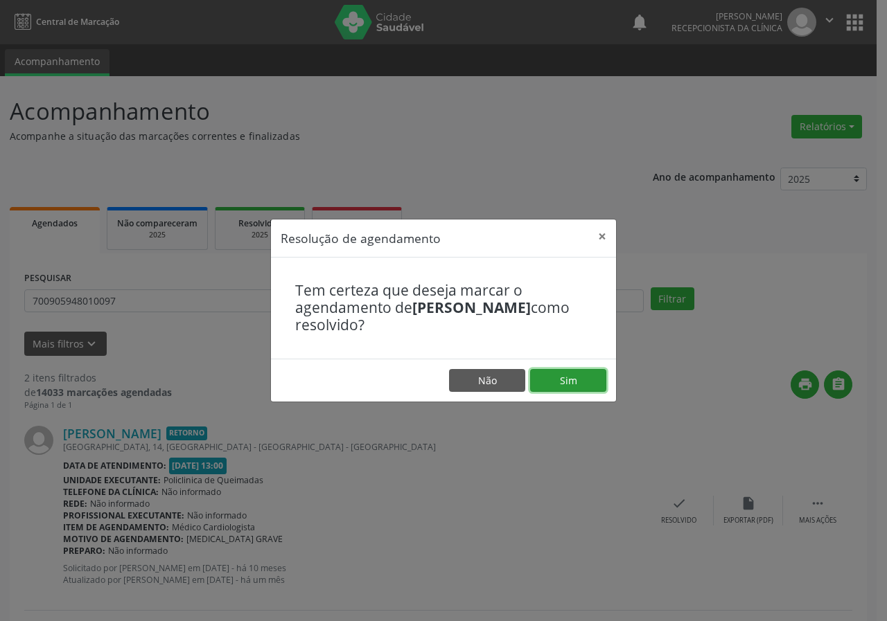
click at [592, 375] on button "Sim" at bounding box center [568, 381] width 76 height 24
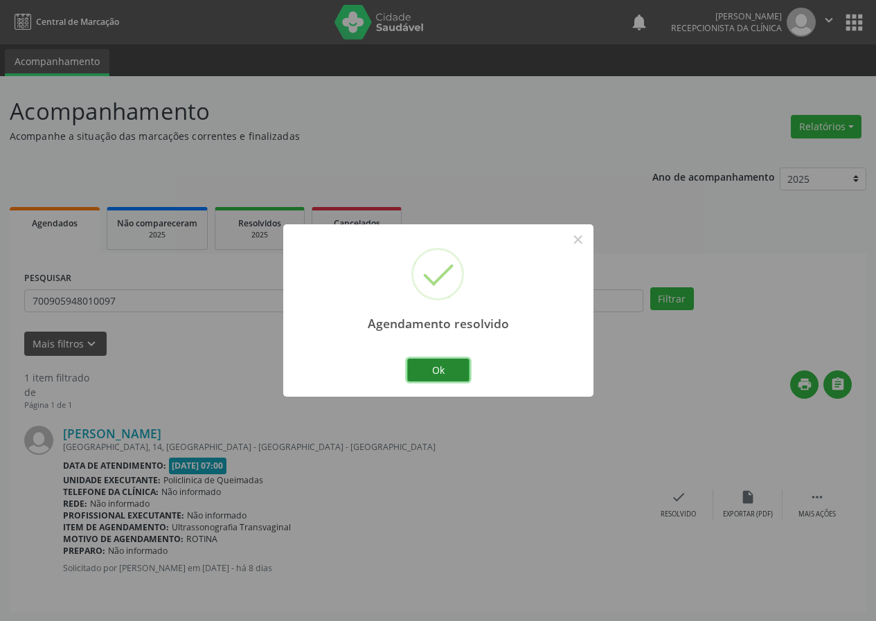
click at [456, 360] on button "Ok" at bounding box center [438, 371] width 62 height 24
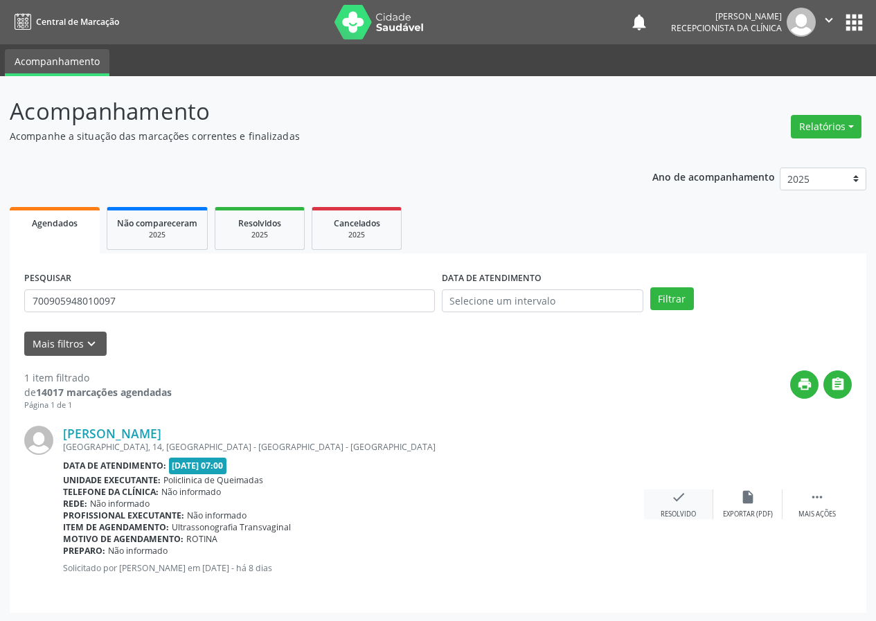
click at [684, 498] on icon "check" at bounding box center [678, 497] width 15 height 15
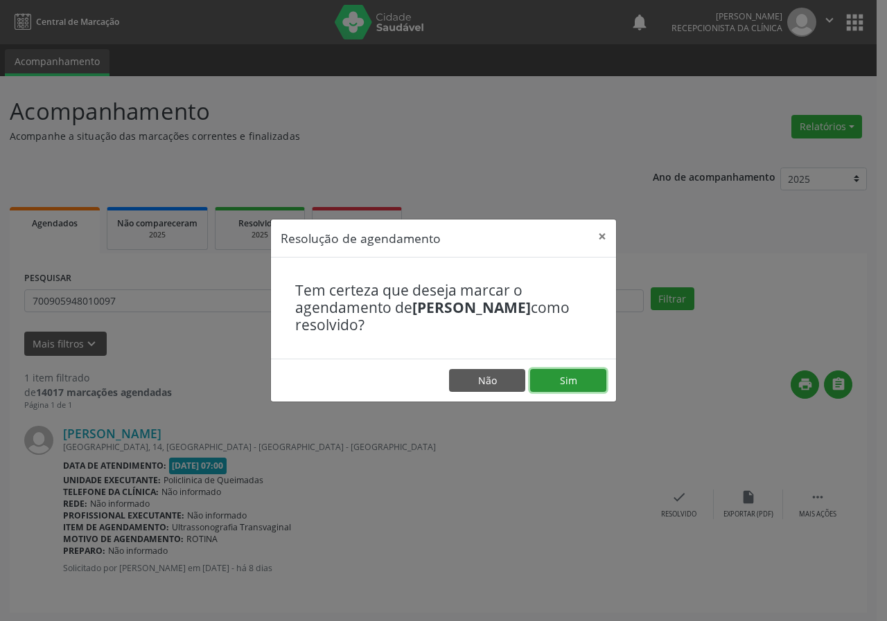
click at [572, 378] on button "Sim" at bounding box center [568, 381] width 76 height 24
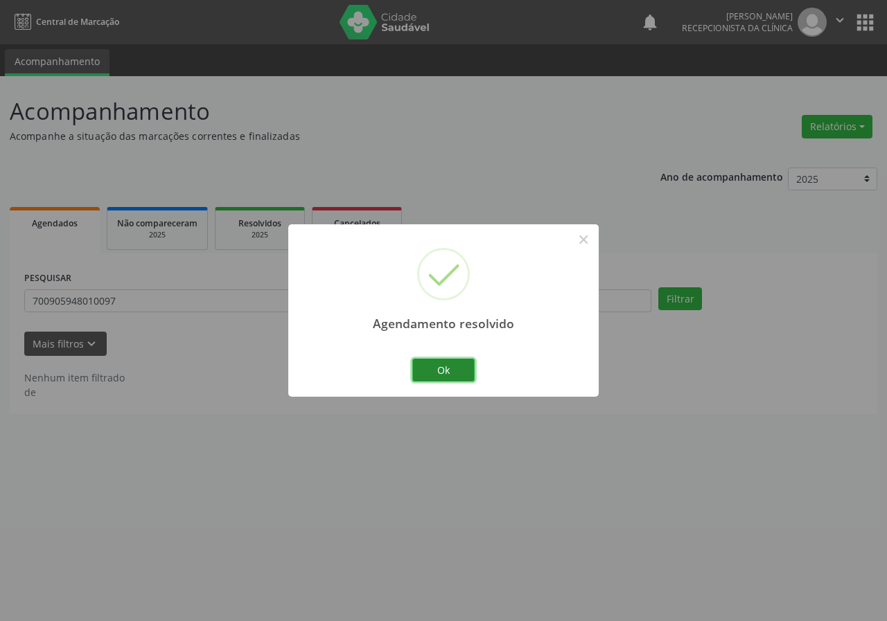
click at [439, 360] on button "Ok" at bounding box center [443, 371] width 62 height 24
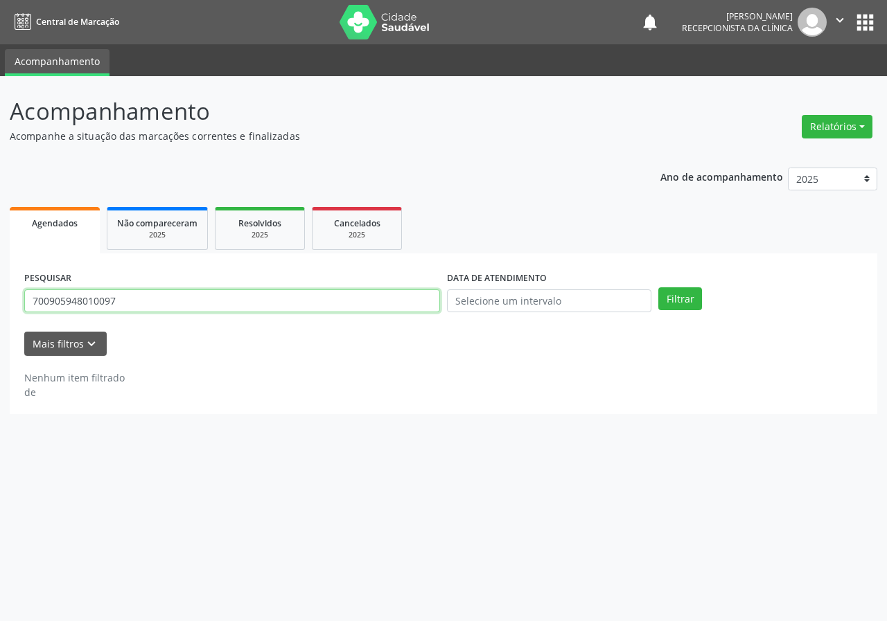
click at [348, 297] on input "700905948010097" at bounding box center [232, 302] width 416 height 24
click at [57, 301] on input "7070083" at bounding box center [232, 302] width 416 height 24
click at [85, 303] on input "70700083" at bounding box center [232, 302] width 416 height 24
click at [658, 288] on button "Filtrar" at bounding box center [680, 300] width 44 height 24
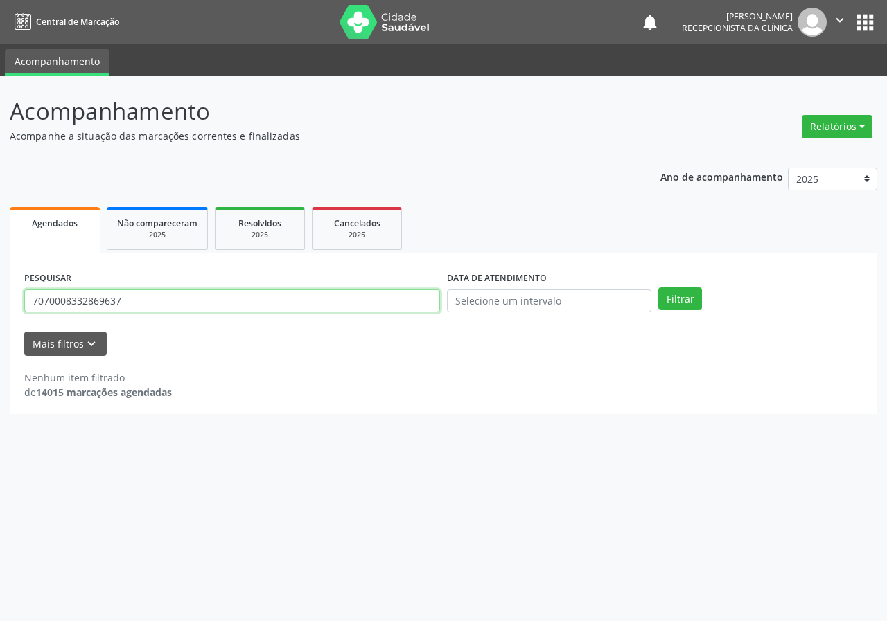
click at [82, 302] on input "7070008332869637" at bounding box center [232, 302] width 416 height 24
type input "707000832869637"
click at [658, 288] on button "Filtrar" at bounding box center [680, 300] width 44 height 24
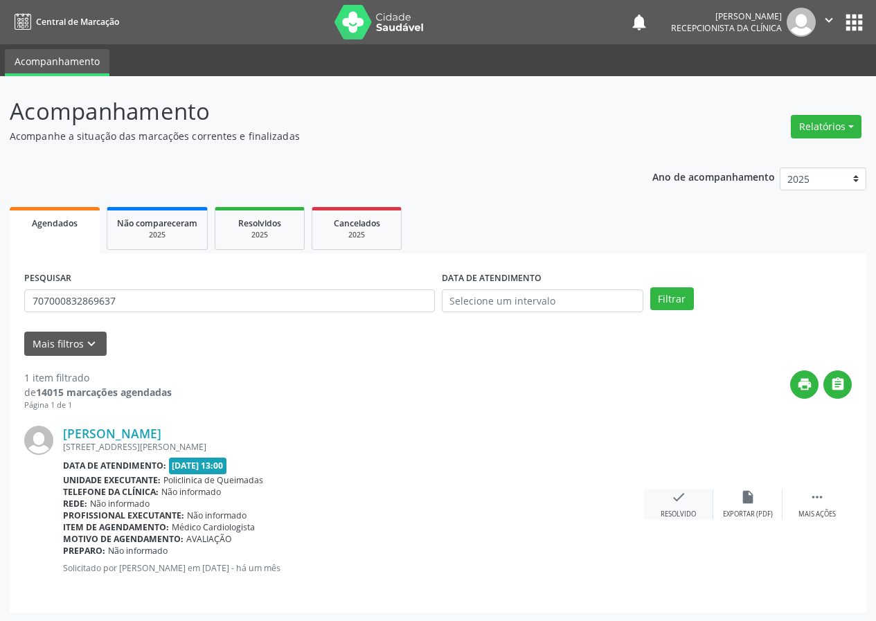
click at [678, 493] on icon "check" at bounding box center [678, 497] width 15 height 15
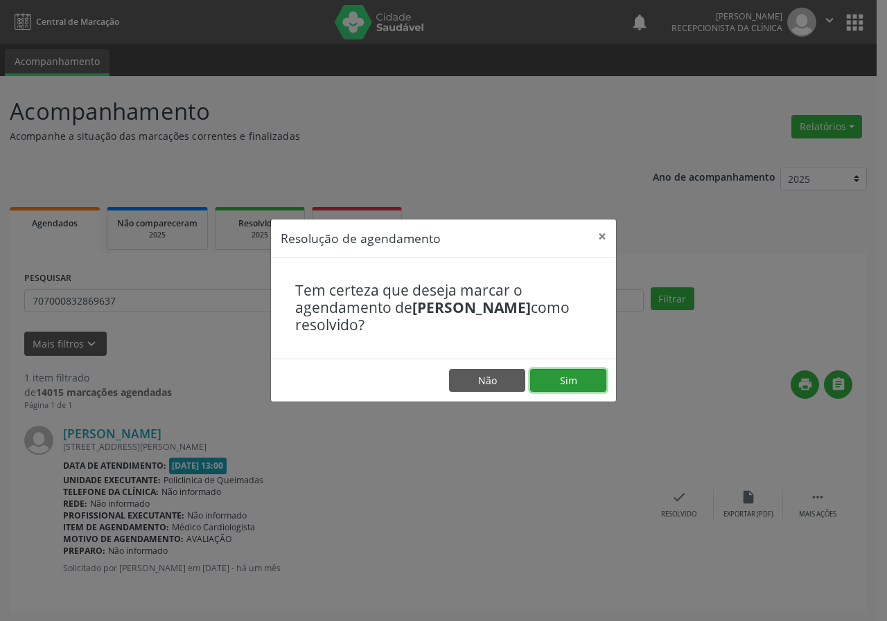
click at [577, 382] on button "Sim" at bounding box center [568, 381] width 76 height 24
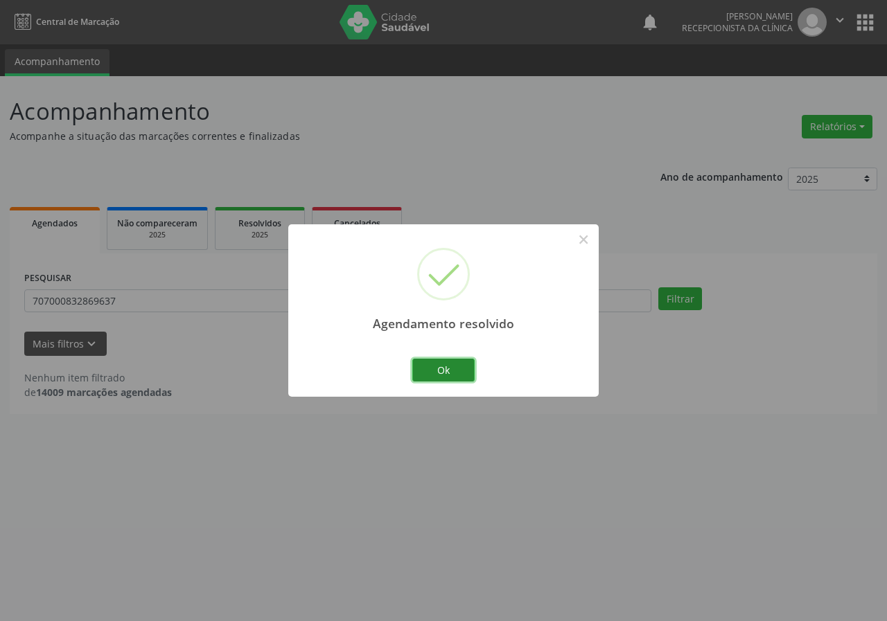
click at [461, 373] on button "Ok" at bounding box center [443, 371] width 62 height 24
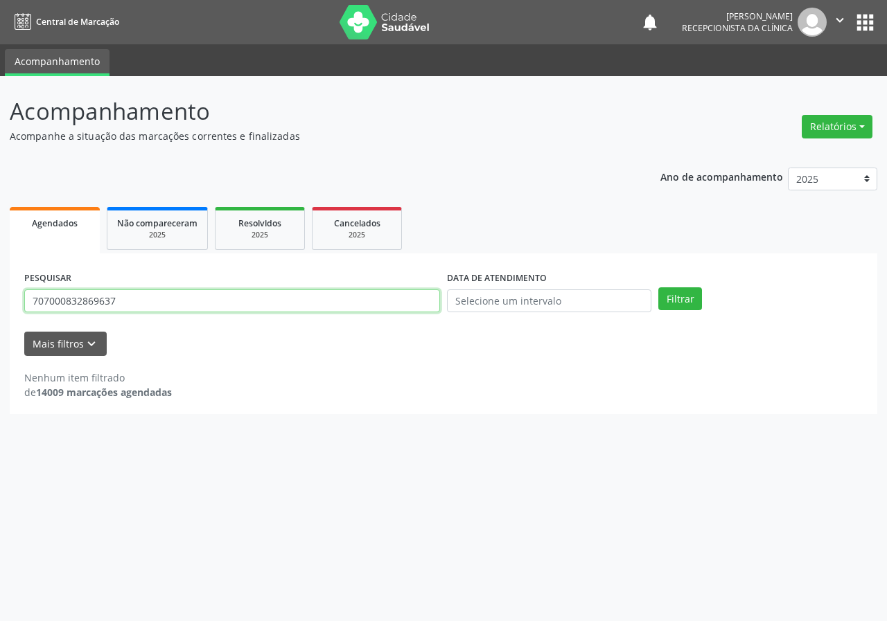
click at [399, 310] on input "707000832869637" at bounding box center [232, 302] width 416 height 24
click at [412, 307] on input "707000832869637" at bounding box center [232, 302] width 416 height 24
click at [411, 307] on input "707000832869637" at bounding box center [232, 302] width 416 height 24
type input "700906907671898"
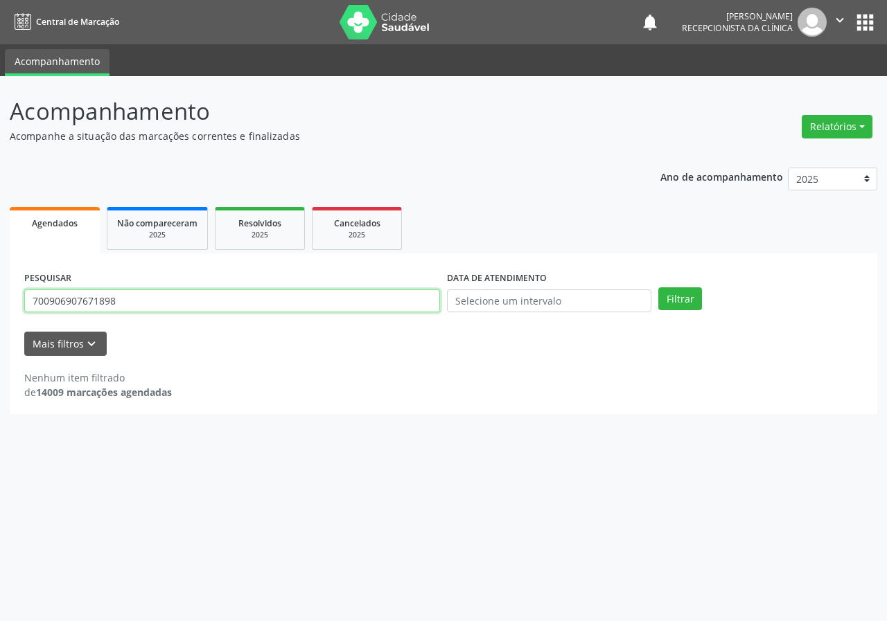
click at [658, 288] on button "Filtrar" at bounding box center [680, 300] width 44 height 24
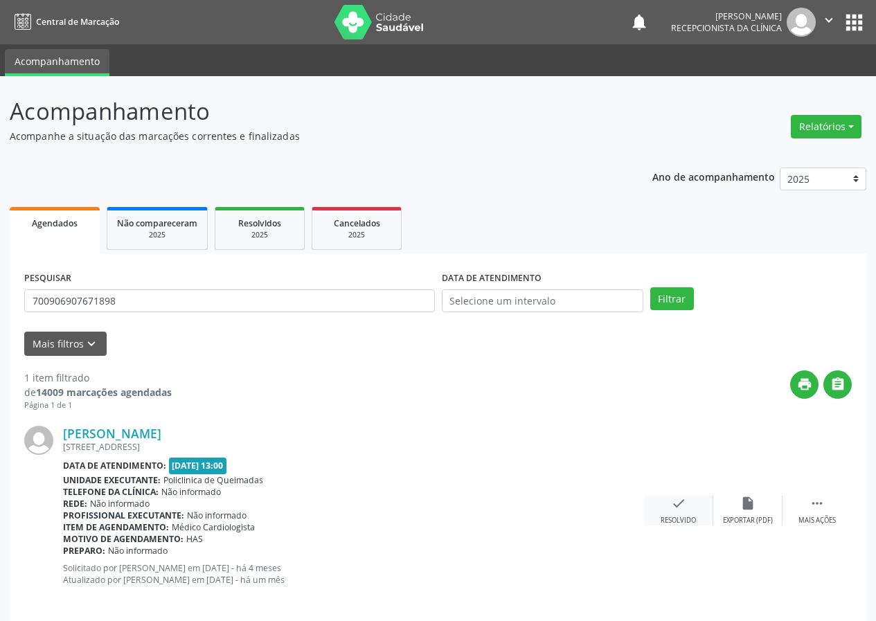
click at [683, 506] on icon "check" at bounding box center [678, 503] width 15 height 15
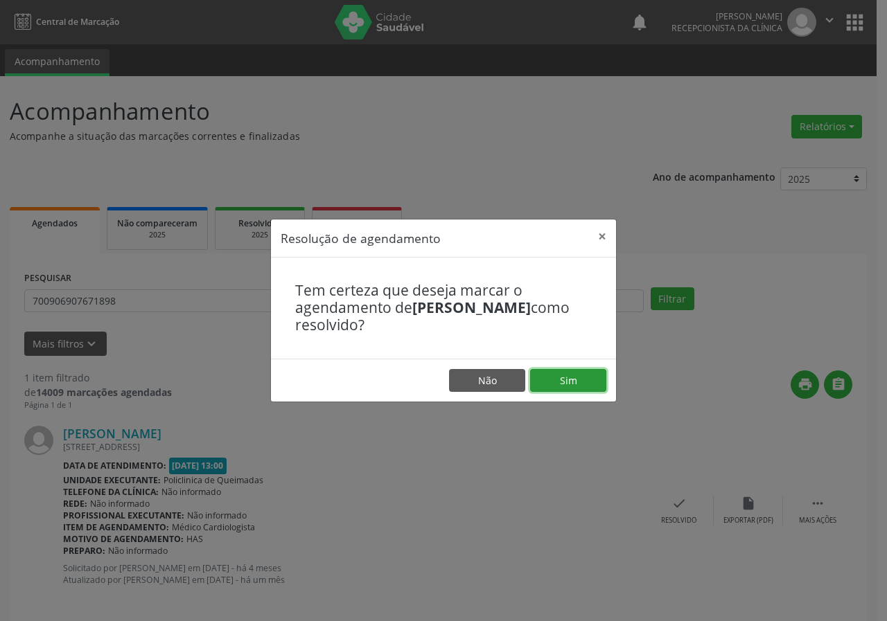
click at [585, 379] on button "Sim" at bounding box center [568, 381] width 76 height 24
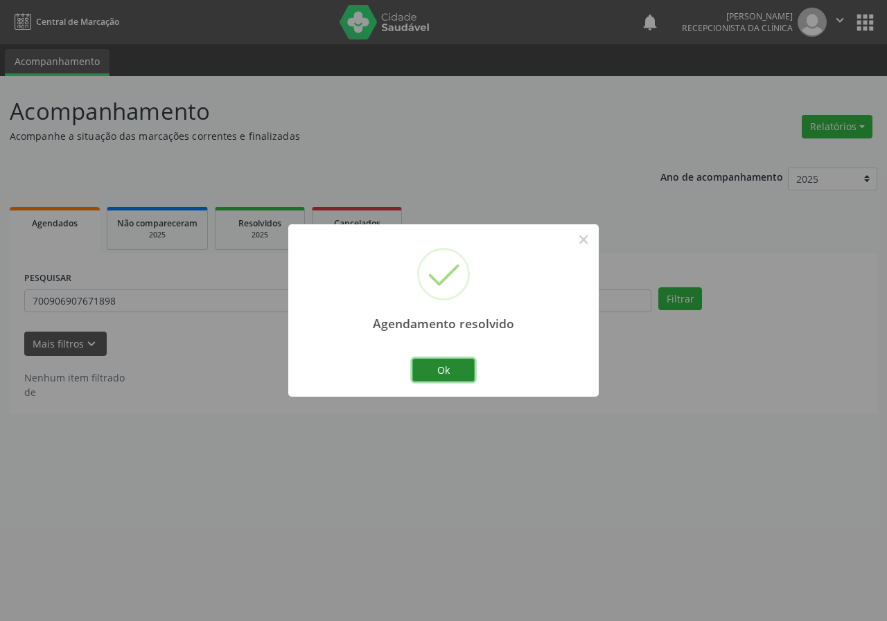
click at [439, 372] on button "Ok" at bounding box center [443, 371] width 62 height 24
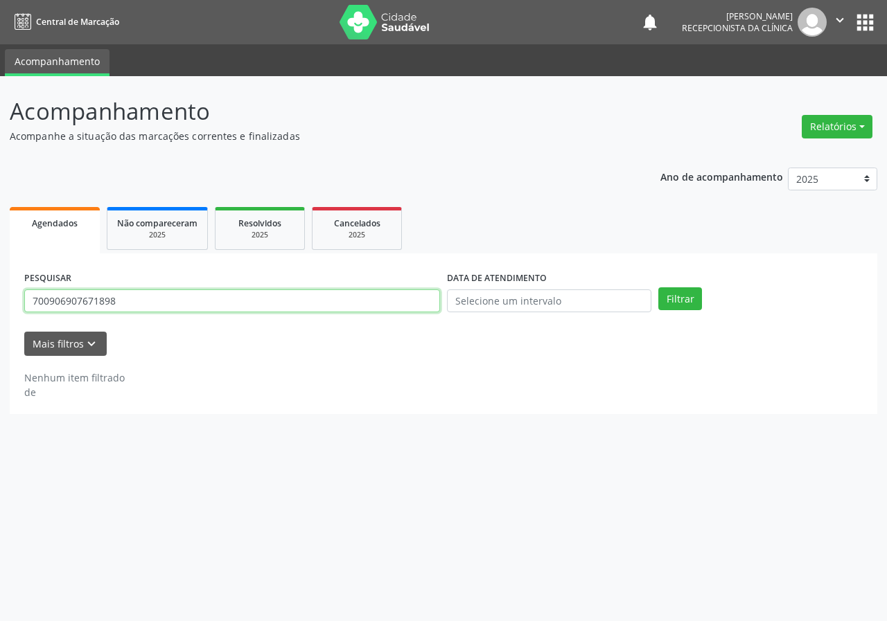
click at [301, 310] on input "700906907671898" at bounding box center [232, 302] width 416 height 24
type input "708609508457982"
click at [658, 288] on button "Filtrar" at bounding box center [680, 300] width 44 height 24
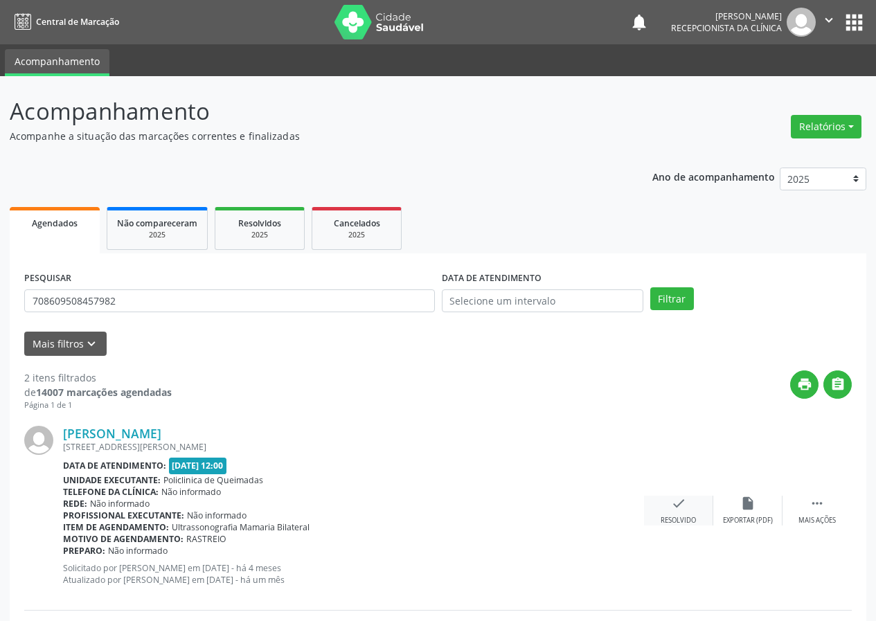
click at [686, 503] on icon "check" at bounding box center [678, 503] width 15 height 15
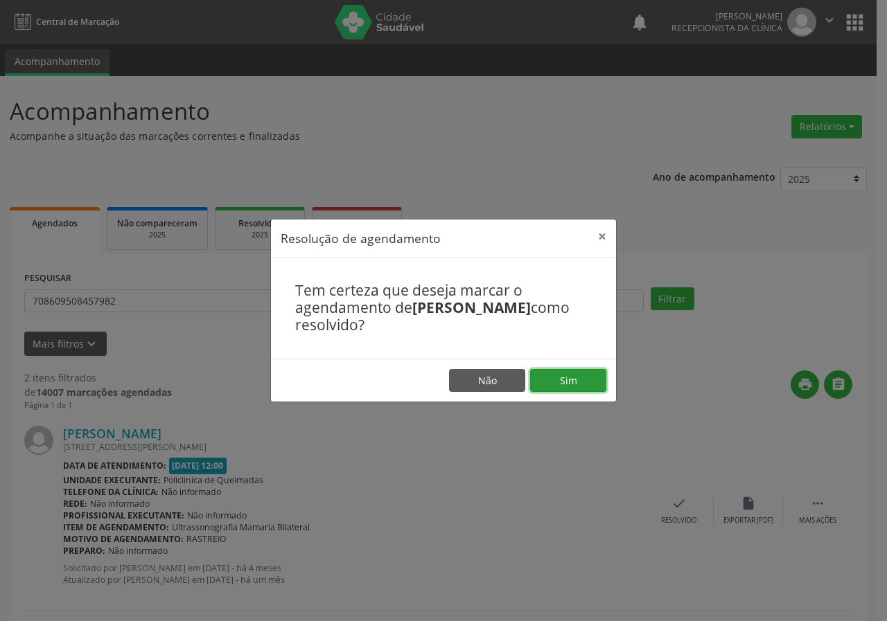
click at [589, 372] on button "Sim" at bounding box center [568, 381] width 76 height 24
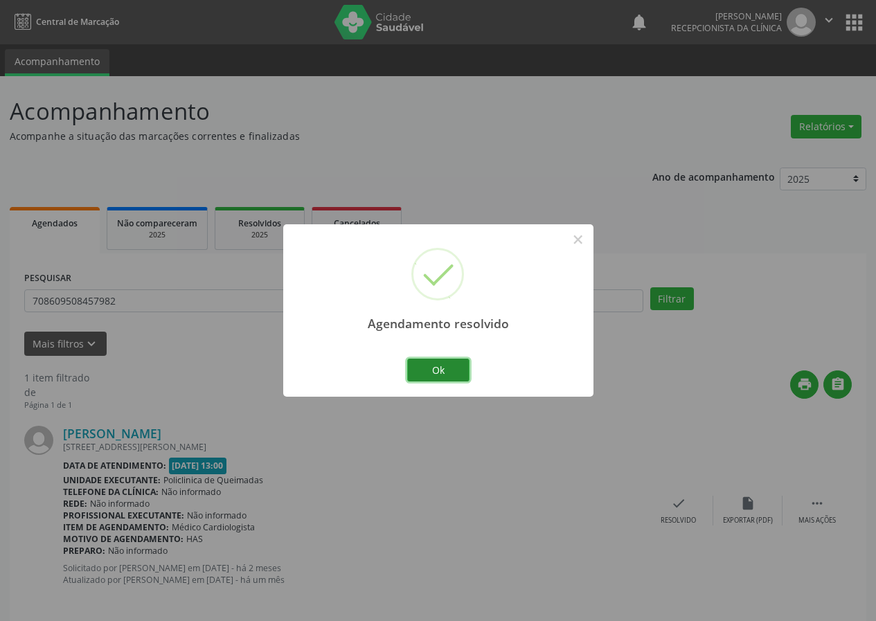
click at [465, 361] on button "Ok" at bounding box center [438, 371] width 62 height 24
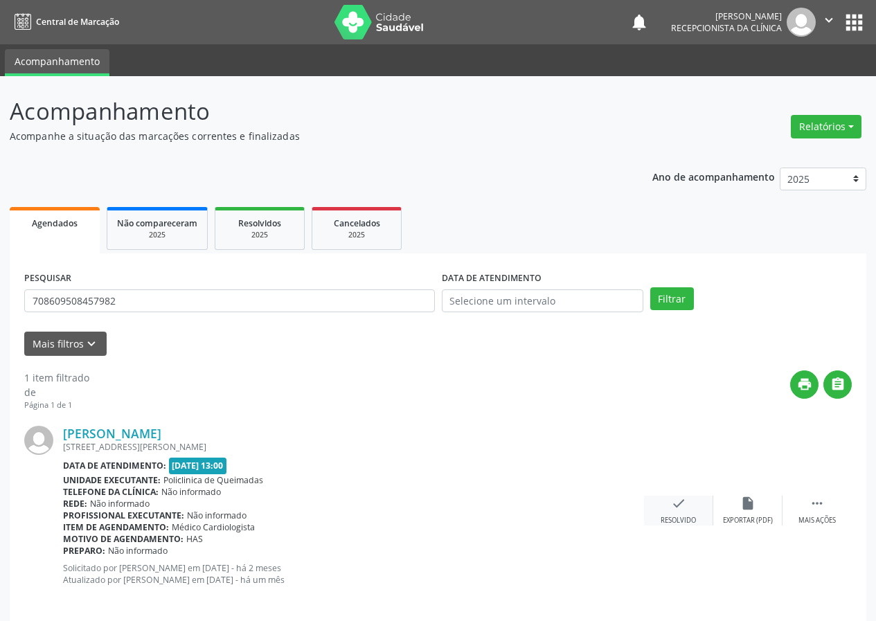
click at [675, 500] on icon "check" at bounding box center [678, 503] width 15 height 15
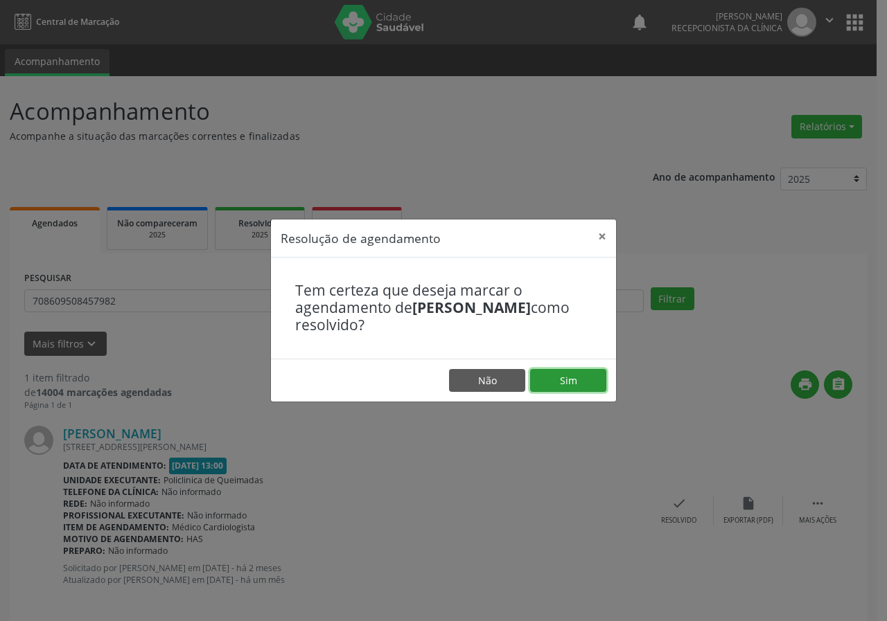
click at [563, 379] on button "Sim" at bounding box center [568, 381] width 76 height 24
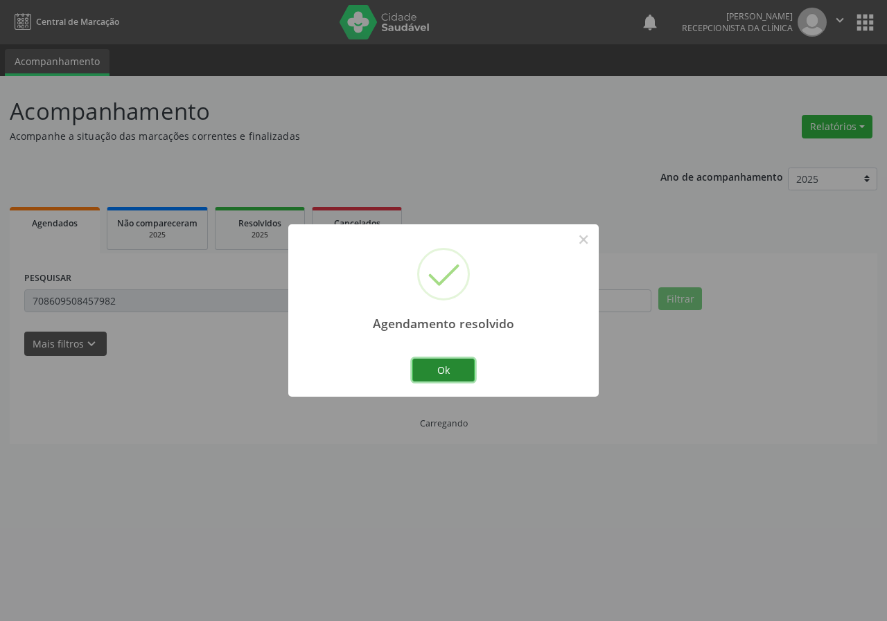
click at [434, 369] on button "Ok" at bounding box center [443, 371] width 62 height 24
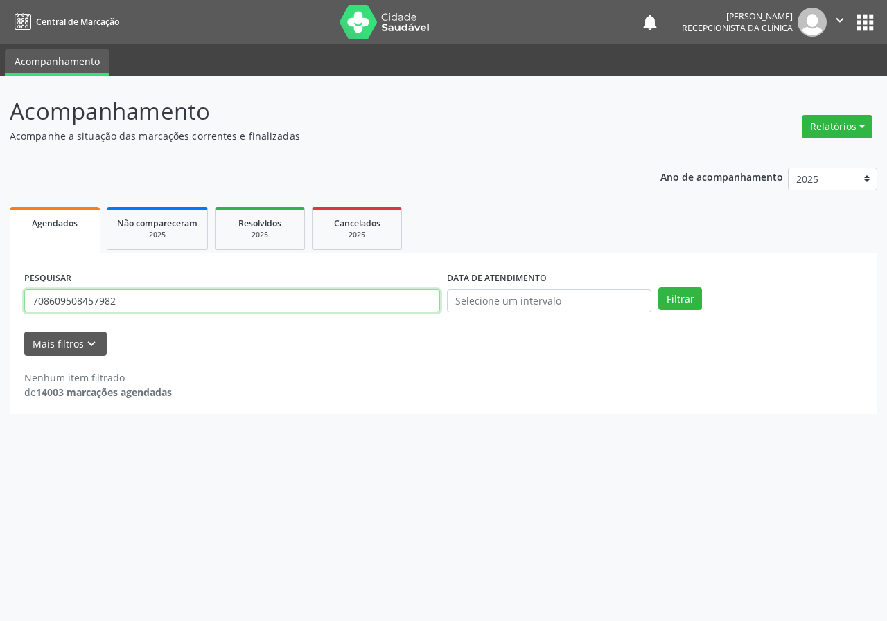
click at [356, 303] on input "708609508457982" at bounding box center [232, 302] width 416 height 24
type input "706304785746379"
click at [658, 288] on button "Filtrar" at bounding box center [680, 300] width 44 height 24
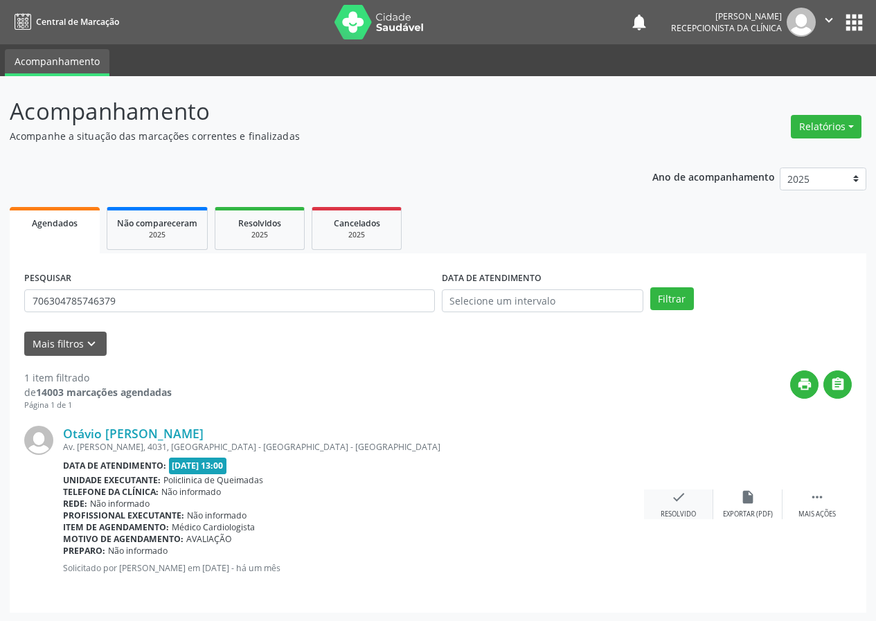
click at [670, 504] on div "check Resolvido" at bounding box center [678, 505] width 69 height 30
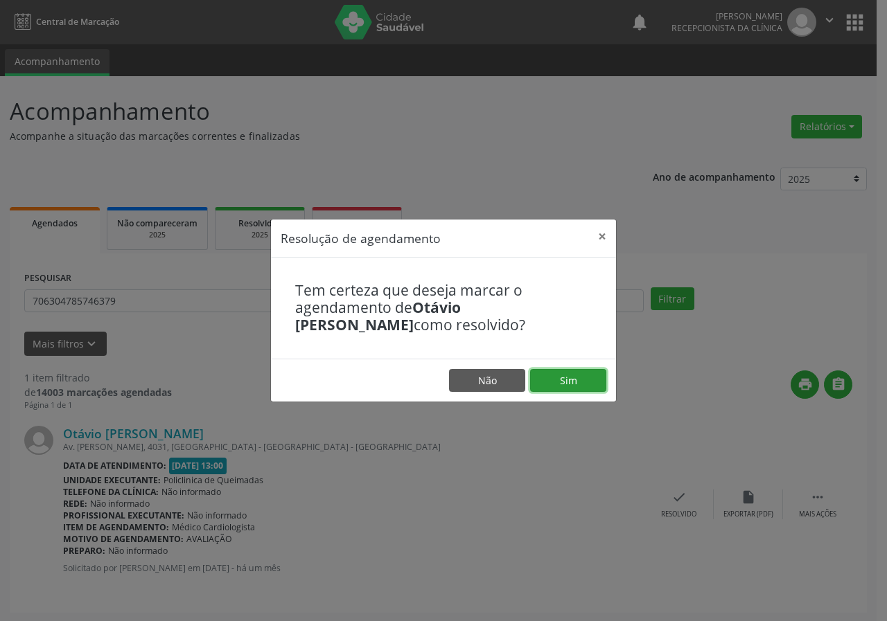
click at [545, 379] on button "Sim" at bounding box center [568, 381] width 76 height 24
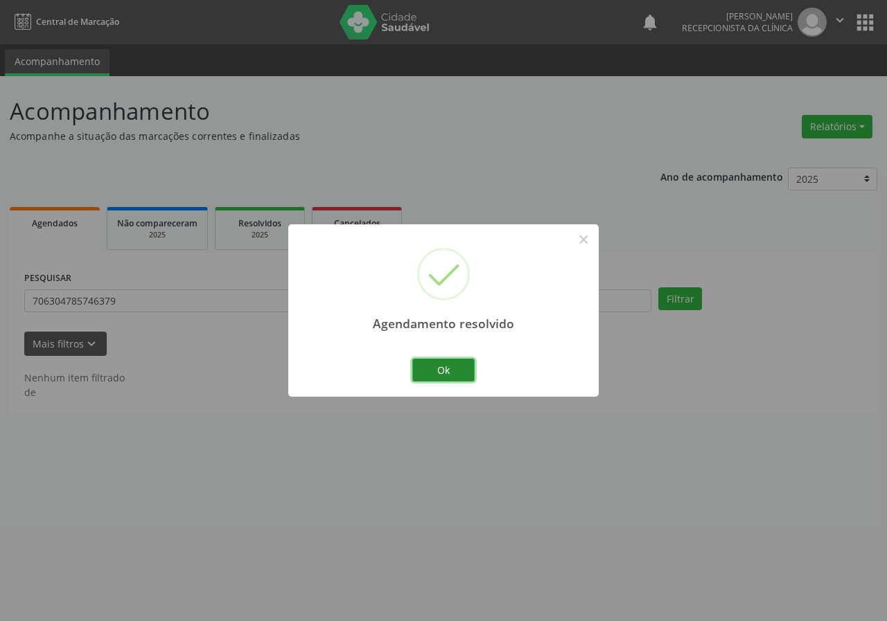
click at [453, 368] on button "Ok" at bounding box center [443, 371] width 62 height 24
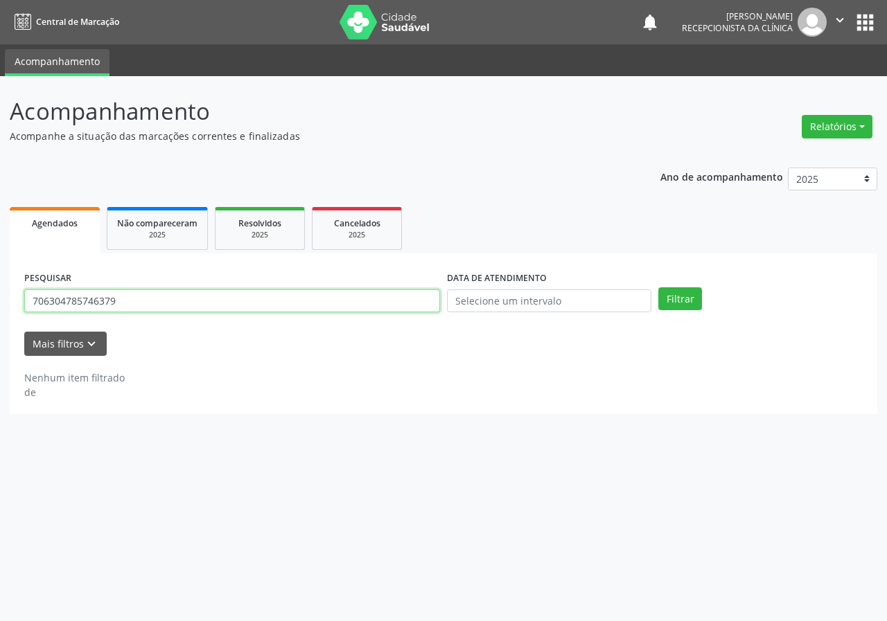
click at [329, 293] on input "706304785746379" at bounding box center [232, 302] width 416 height 24
type input "700205939713621"
click at [658, 288] on button "Filtrar" at bounding box center [680, 300] width 44 height 24
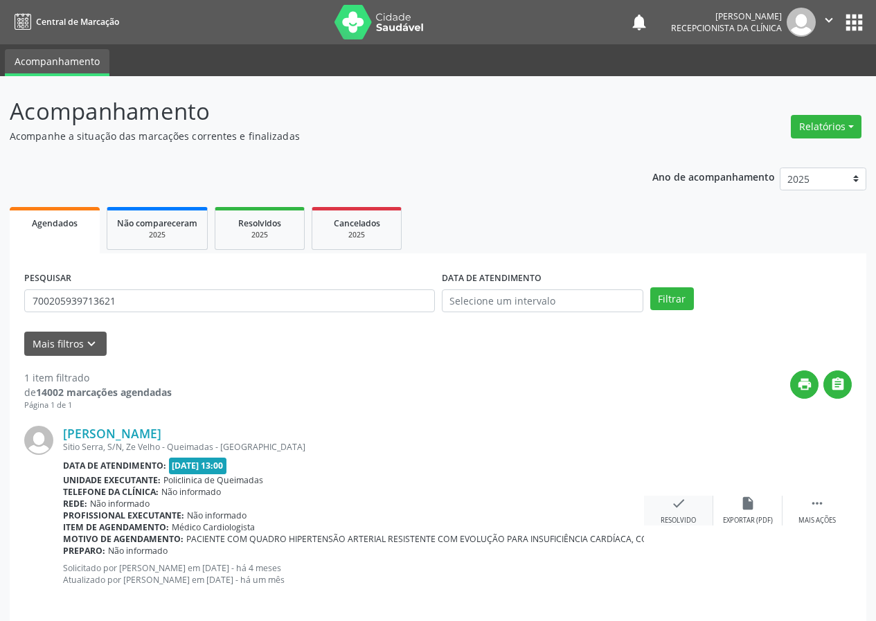
click at [688, 508] on div "check Resolvido" at bounding box center [678, 511] width 69 height 30
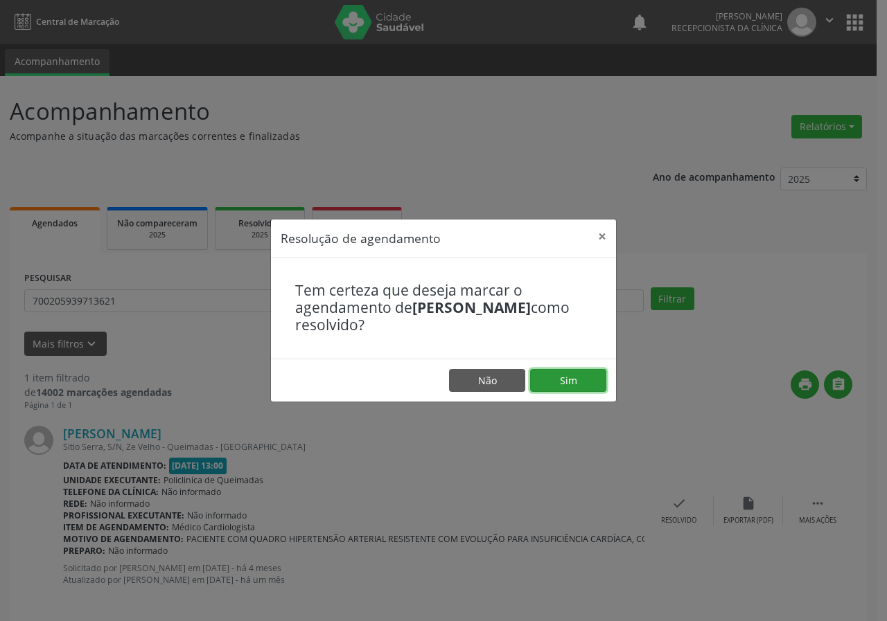
click at [578, 373] on button "Sim" at bounding box center [568, 381] width 76 height 24
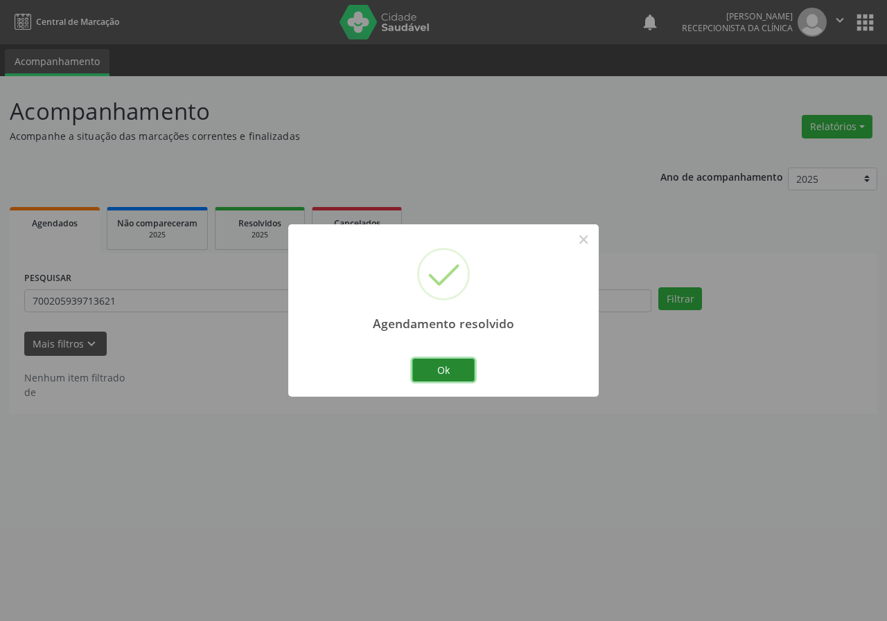
click at [445, 371] on button "Ok" at bounding box center [443, 371] width 62 height 24
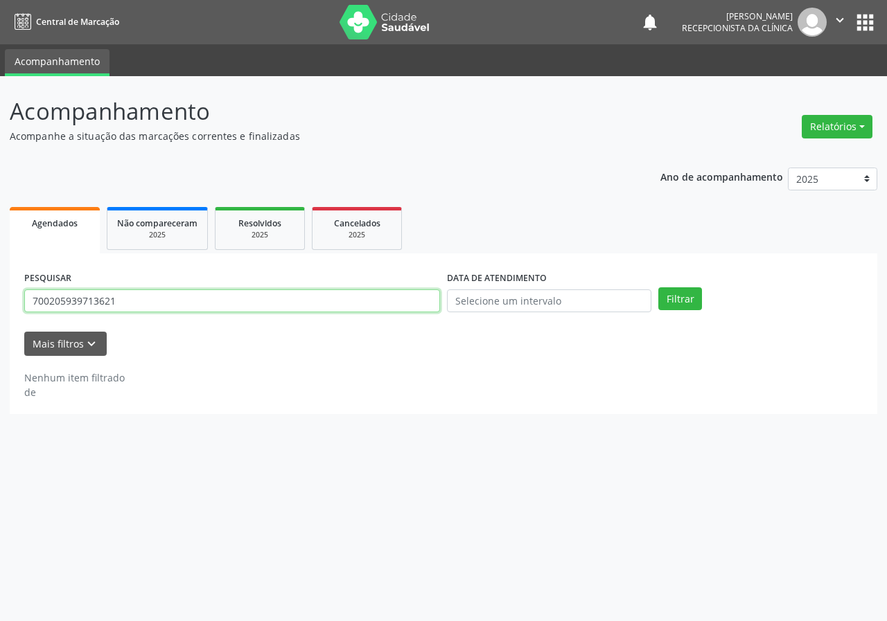
click at [366, 304] on input "700205939713621" at bounding box center [232, 302] width 416 height 24
type input "704109750192180"
click at [658, 288] on button "Filtrar" at bounding box center [680, 300] width 44 height 24
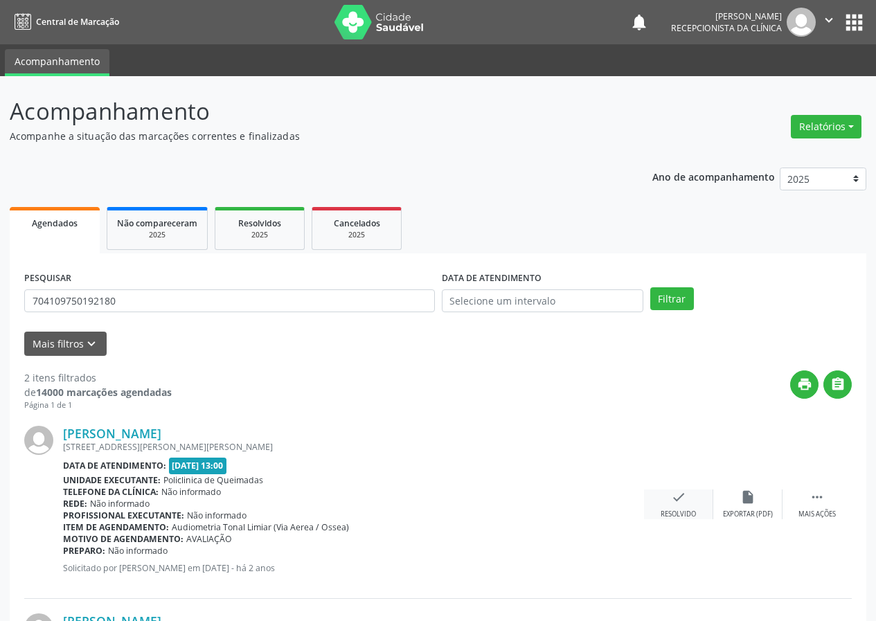
click at [684, 495] on icon "check" at bounding box center [678, 497] width 15 height 15
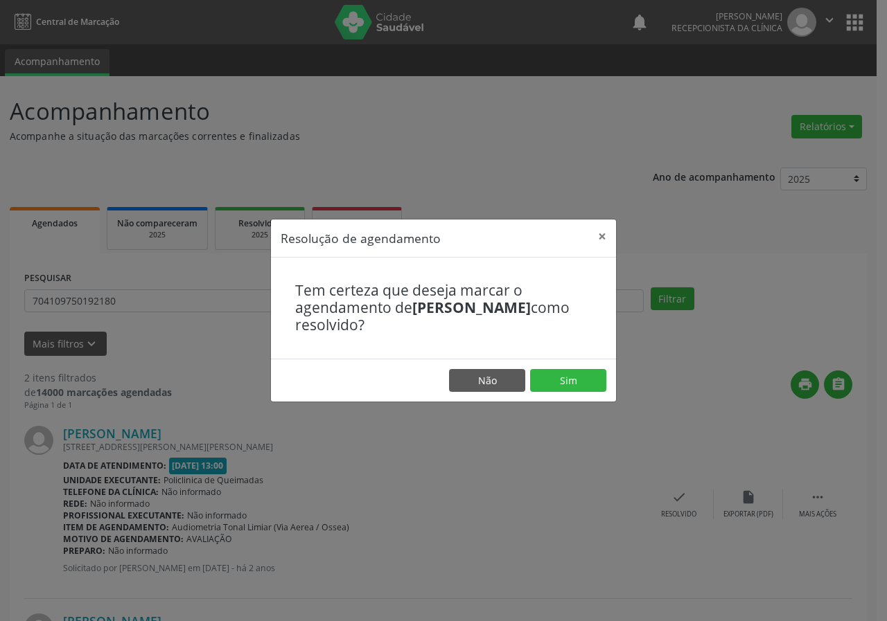
click at [567, 362] on footer "Não Sim" at bounding box center [443, 381] width 345 height 44
click at [595, 386] on button "Sim" at bounding box center [568, 381] width 76 height 24
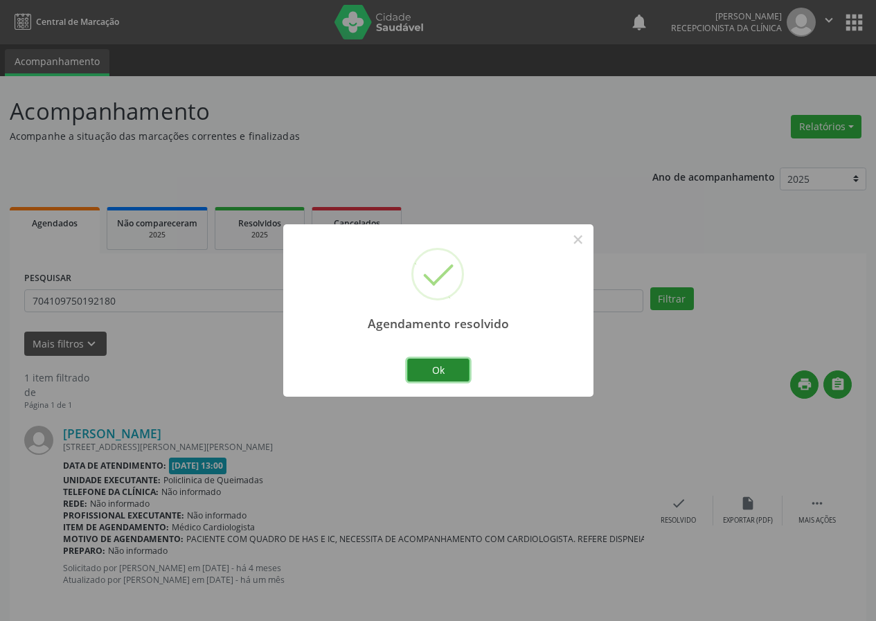
click at [457, 364] on button "Ok" at bounding box center [438, 371] width 62 height 24
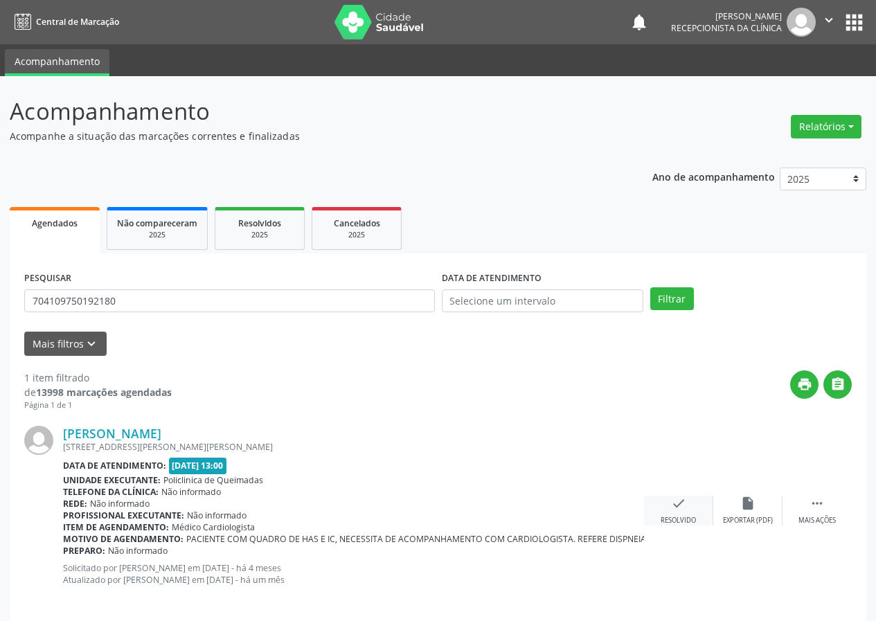
click at [680, 513] on div "check Resolvido" at bounding box center [678, 511] width 69 height 30
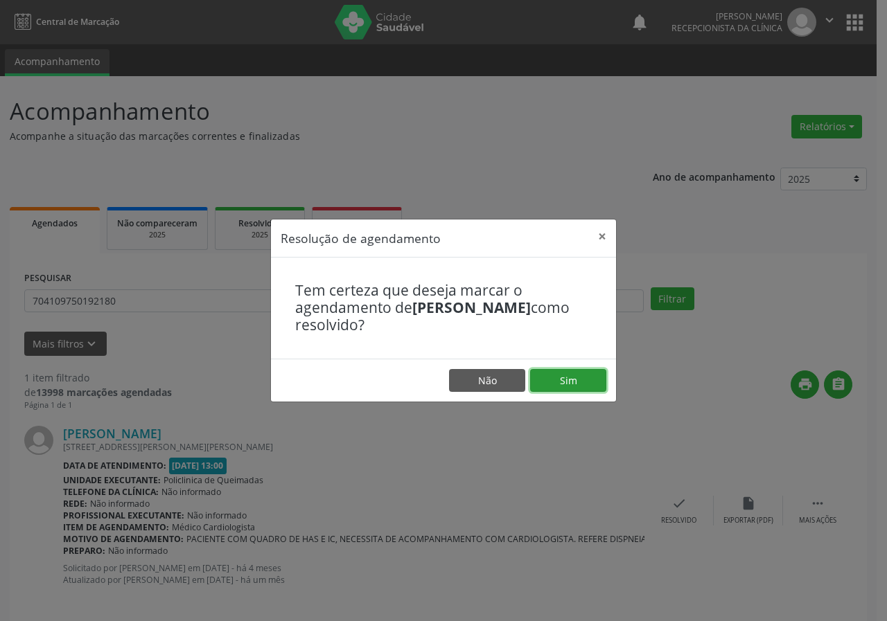
click at [597, 380] on button "Sim" at bounding box center [568, 381] width 76 height 24
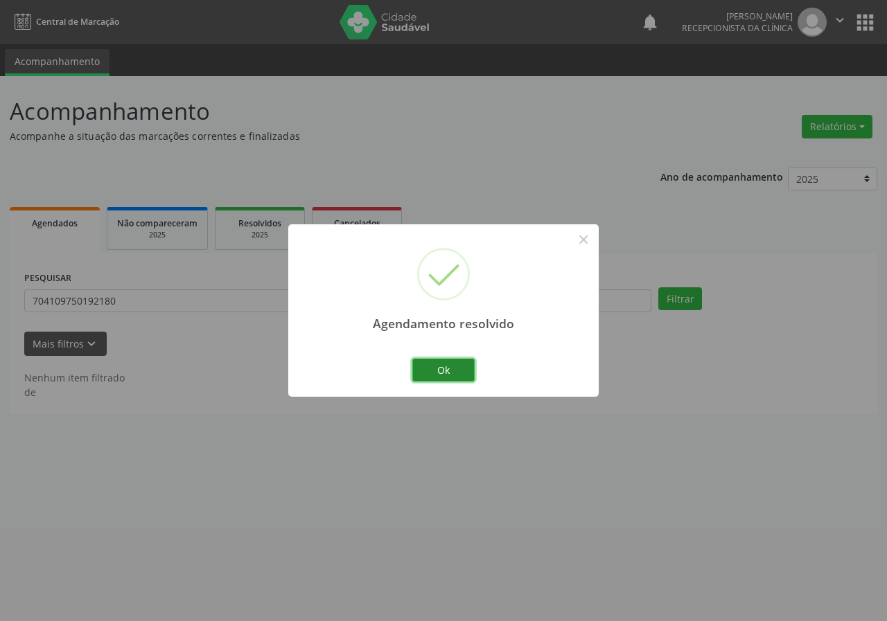
click at [465, 372] on button "Ok" at bounding box center [443, 371] width 62 height 24
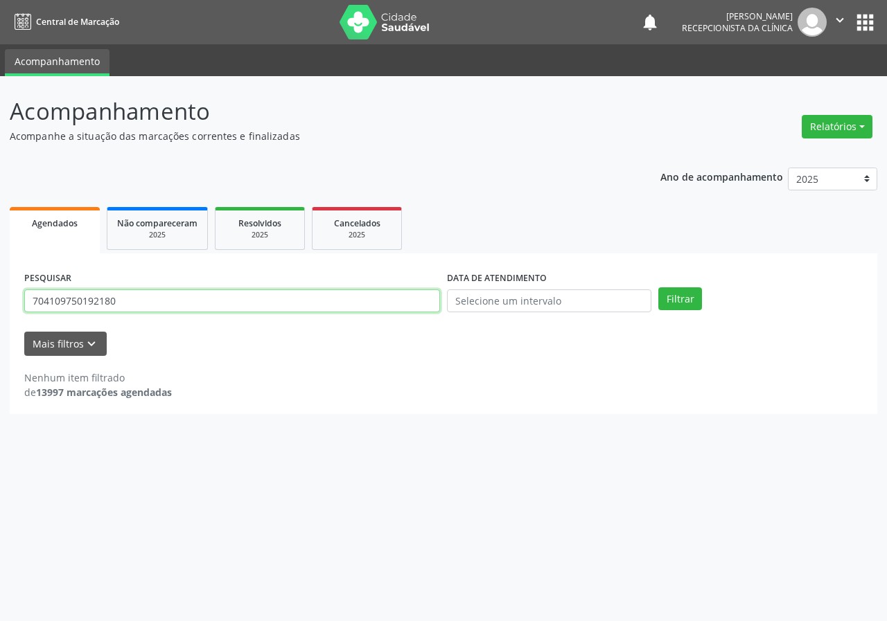
click at [424, 308] on input "704109750192180" at bounding box center [232, 302] width 416 height 24
type input "702000310717680"
click at [658, 288] on button "Filtrar" at bounding box center [680, 300] width 44 height 24
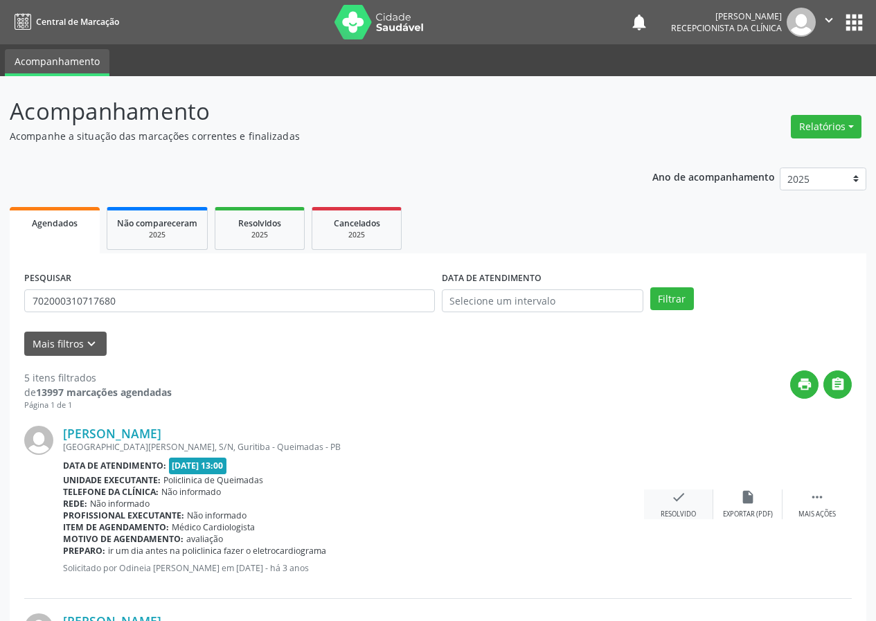
click at [685, 498] on icon "check" at bounding box center [678, 497] width 15 height 15
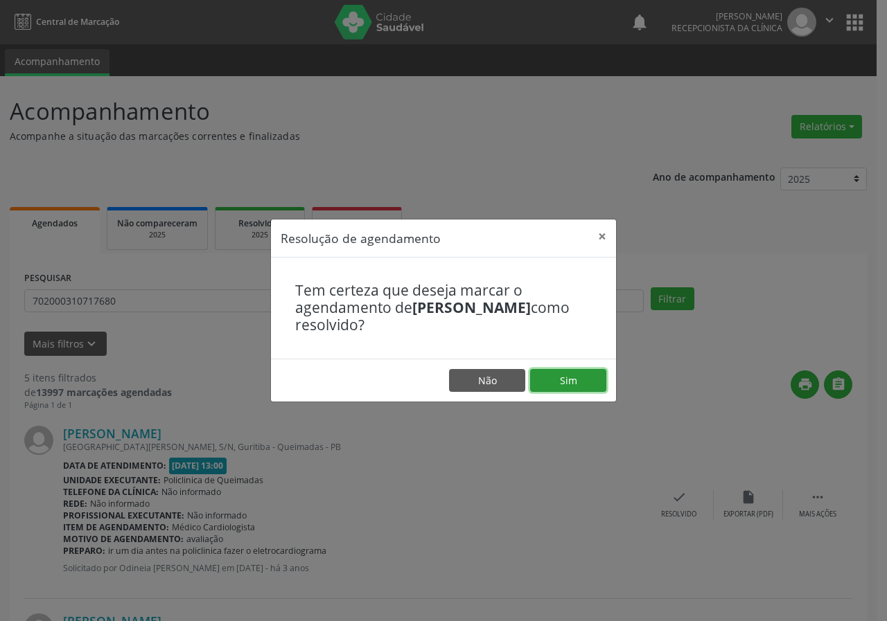
click at [576, 382] on button "Sim" at bounding box center [568, 381] width 76 height 24
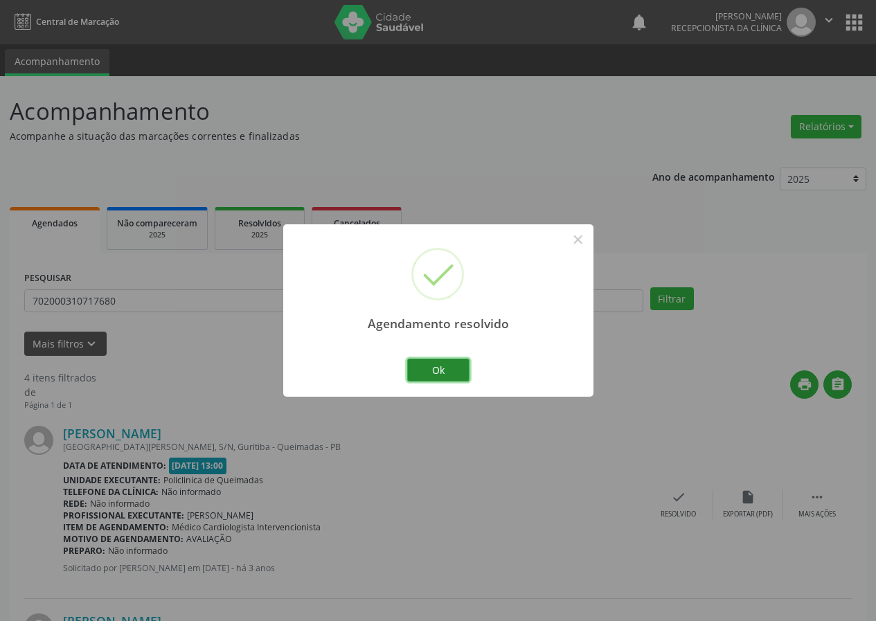
click at [427, 364] on button "Ok" at bounding box center [438, 371] width 62 height 24
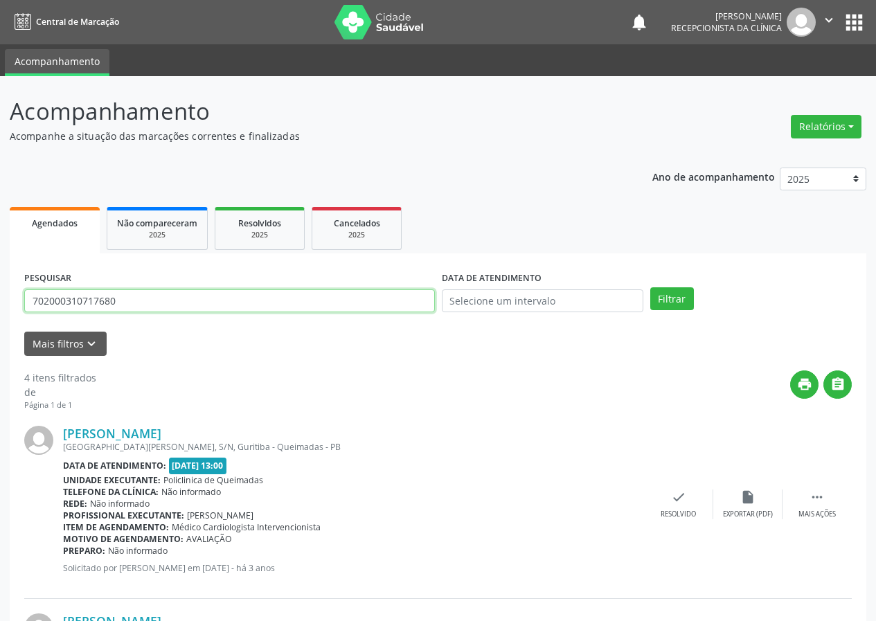
click at [356, 302] on input "702000310717680" at bounding box center [229, 302] width 411 height 24
type input "700008340401305"
click at [651, 288] on button "Filtrar" at bounding box center [673, 300] width 44 height 24
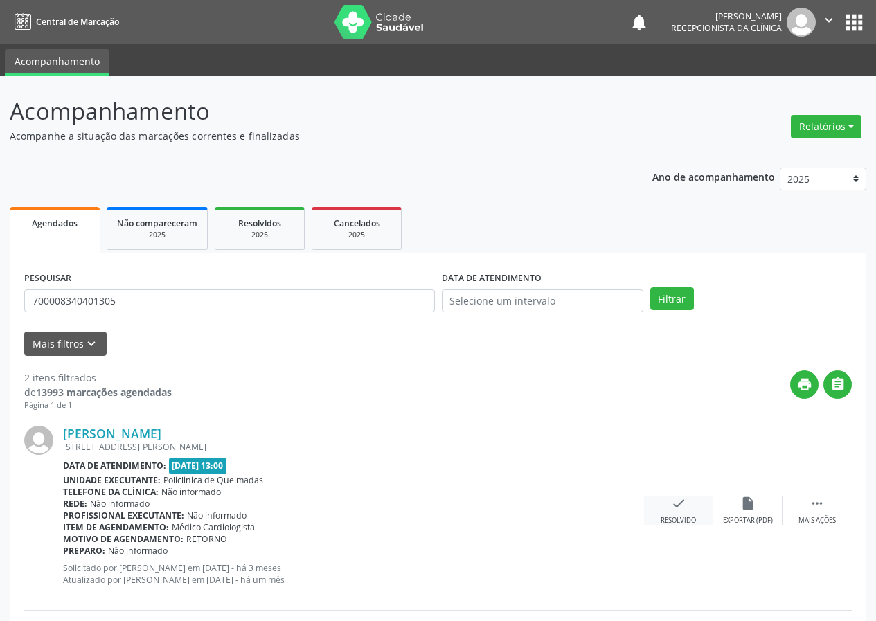
click at [674, 504] on icon "check" at bounding box center [678, 503] width 15 height 15
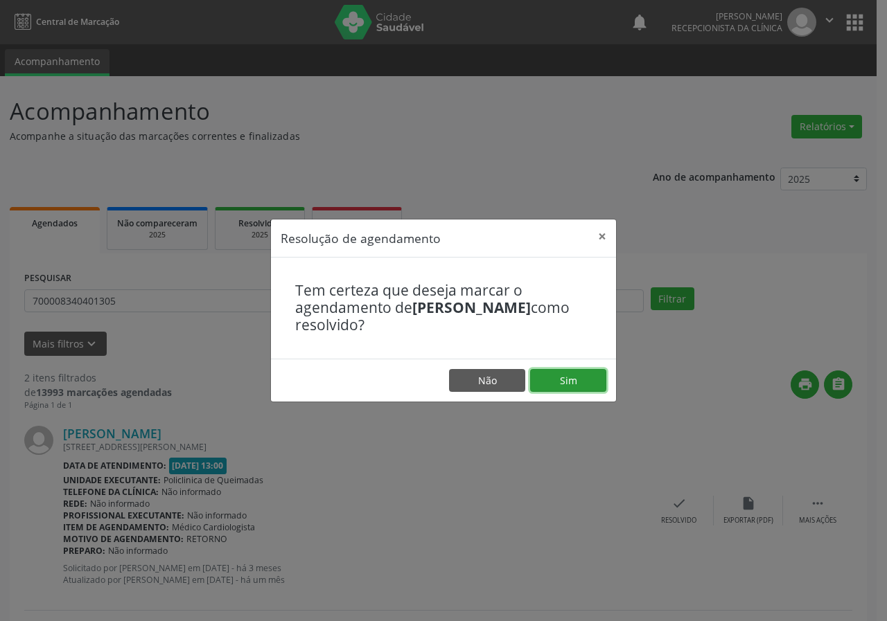
click at [561, 378] on button "Sim" at bounding box center [568, 381] width 76 height 24
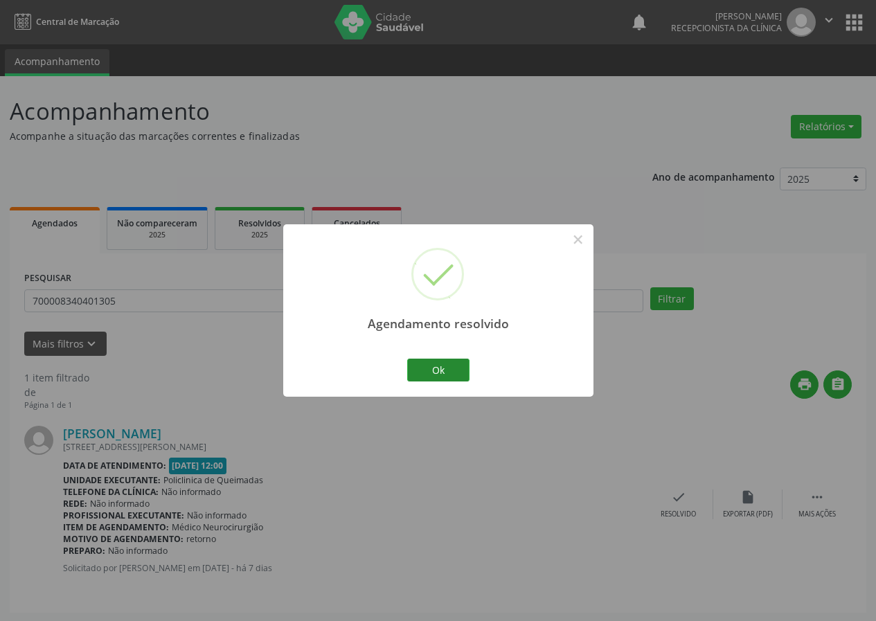
click at [469, 370] on div "Ok Cancel" at bounding box center [438, 369] width 69 height 29
click at [434, 364] on button "Ok" at bounding box center [438, 371] width 62 height 24
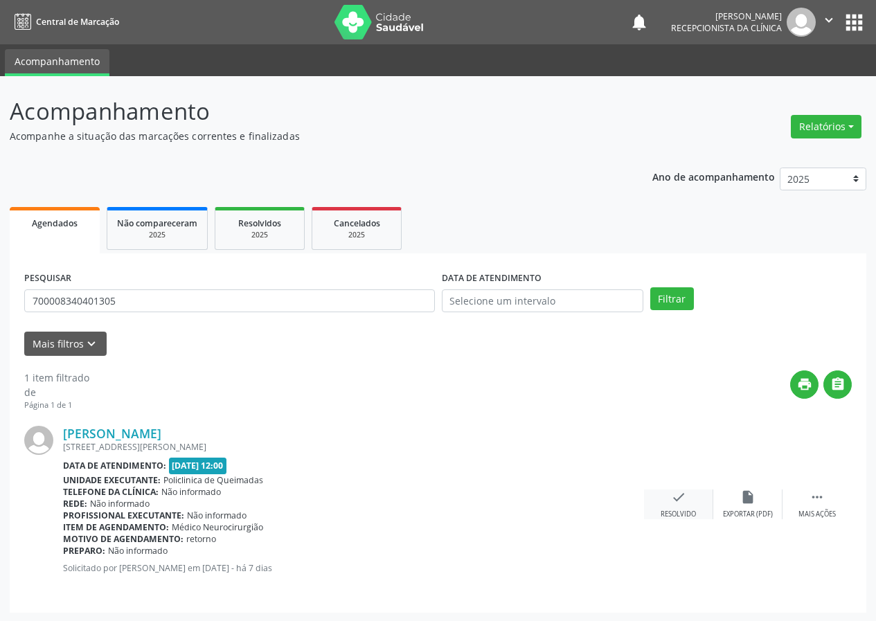
click at [673, 503] on icon "check" at bounding box center [678, 497] width 15 height 15
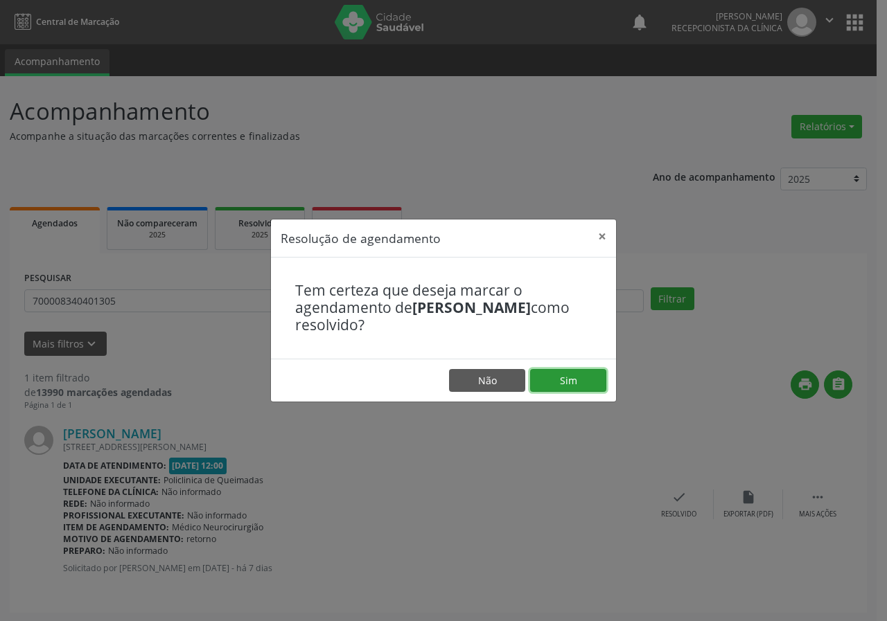
click at [599, 382] on button "Sim" at bounding box center [568, 381] width 76 height 24
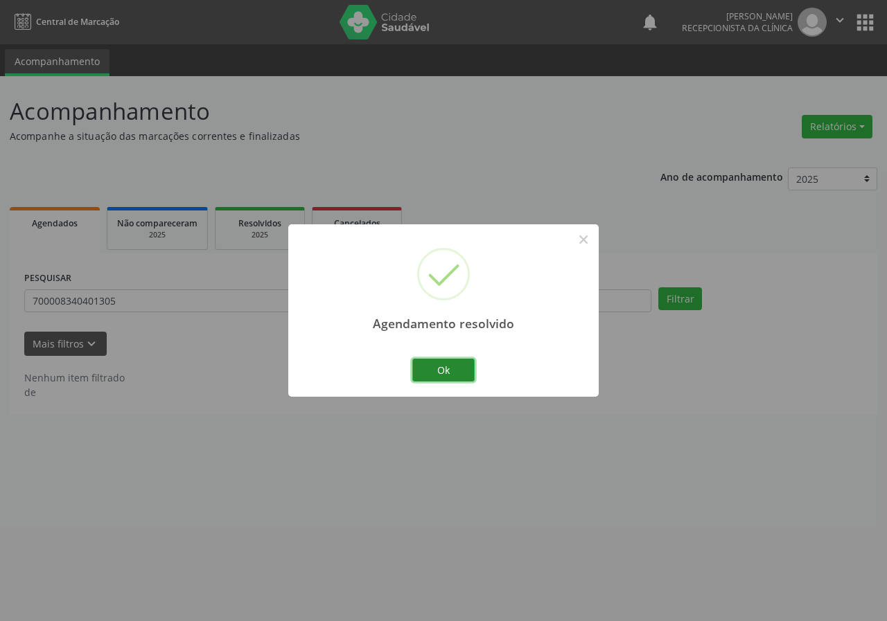
click at [442, 359] on button "Ok" at bounding box center [443, 371] width 62 height 24
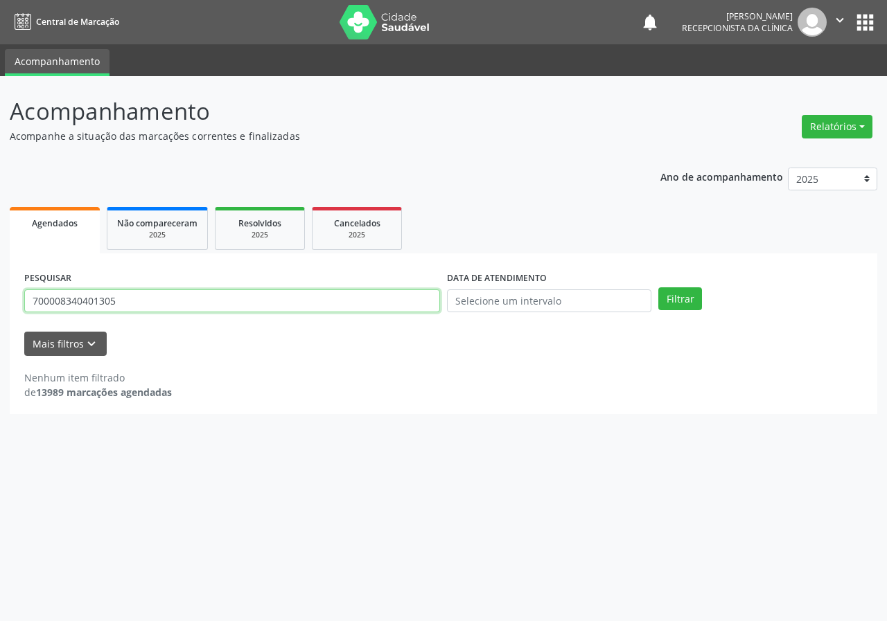
click at [257, 303] on input "700008340401305" at bounding box center [232, 302] width 416 height 24
type input "702304114737616"
click at [658, 288] on button "Filtrar" at bounding box center [680, 300] width 44 height 24
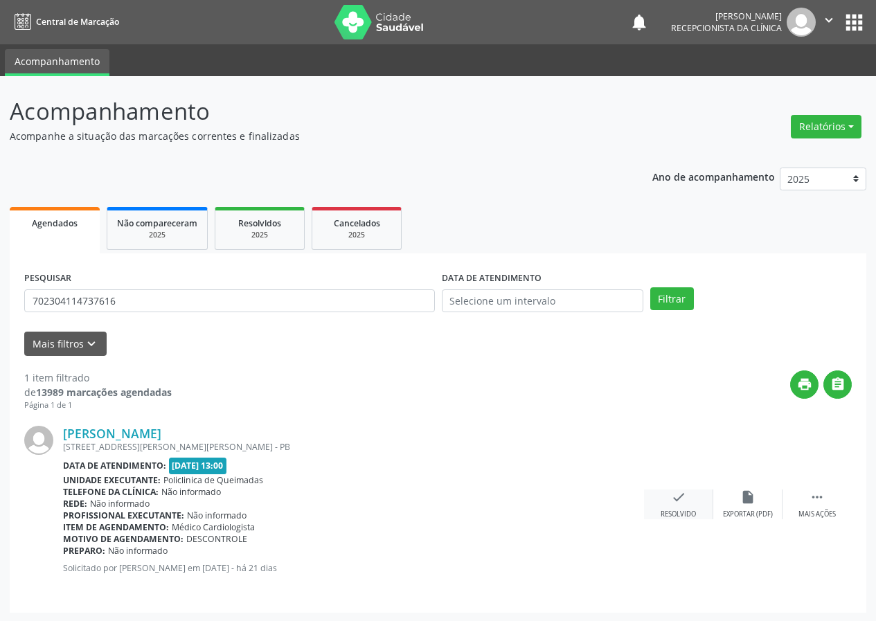
click at [669, 504] on div "check Resolvido" at bounding box center [678, 505] width 69 height 30
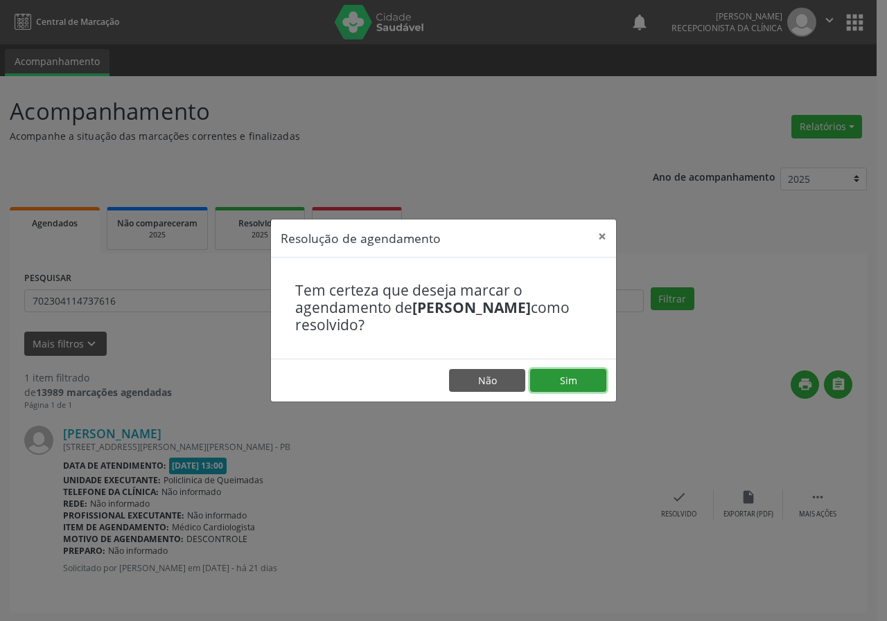
click at [583, 382] on button "Sim" at bounding box center [568, 381] width 76 height 24
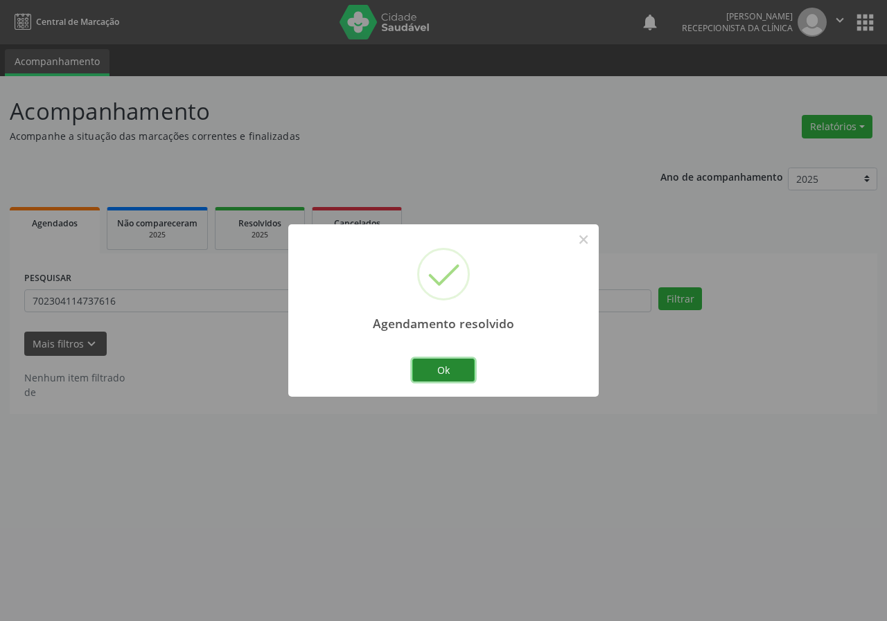
click at [443, 370] on button "Ok" at bounding box center [443, 371] width 62 height 24
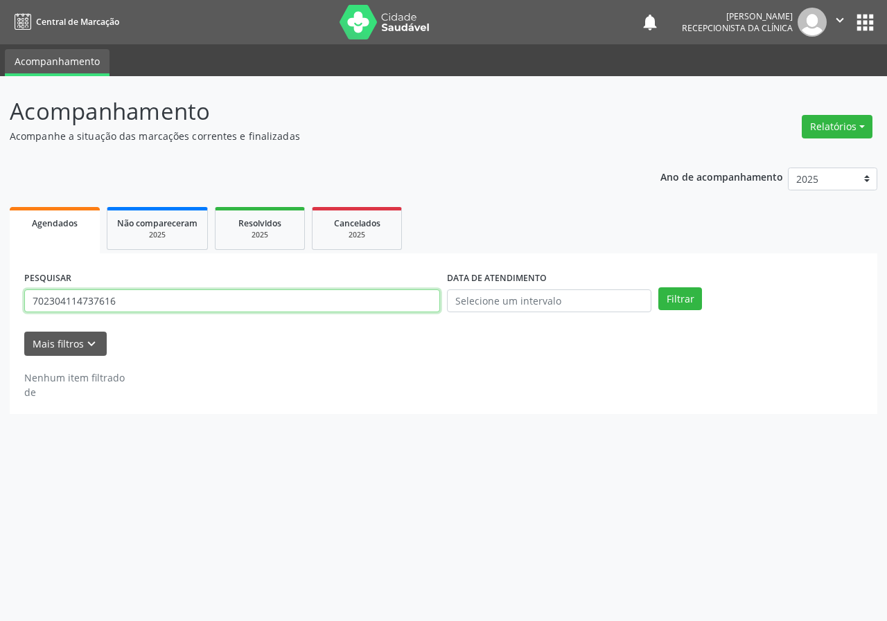
click at [311, 305] on input "702304114737616" at bounding box center [232, 302] width 416 height 24
type input "704009803276066"
click at [658, 288] on button "Filtrar" at bounding box center [680, 300] width 44 height 24
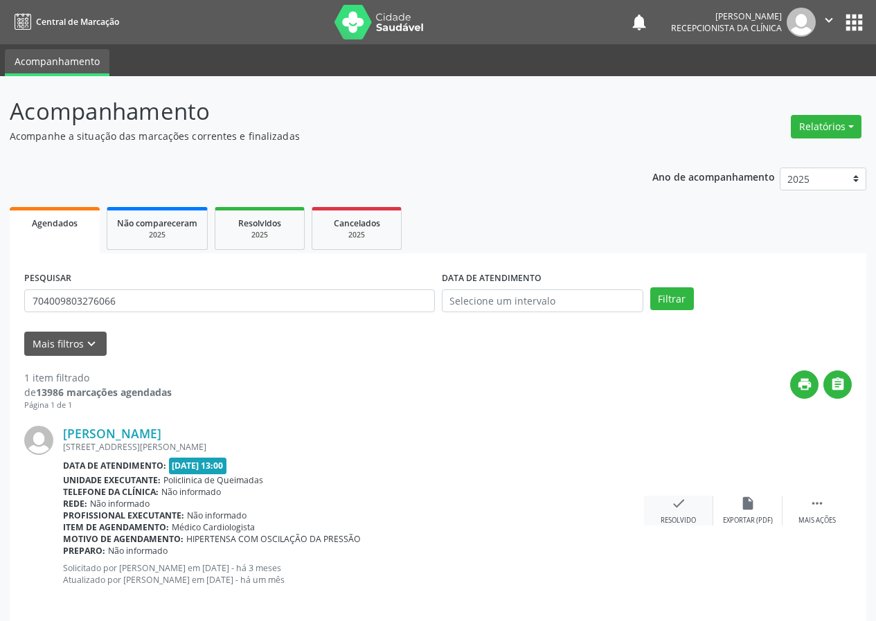
click at [693, 501] on div "check Resolvido" at bounding box center [678, 511] width 69 height 30
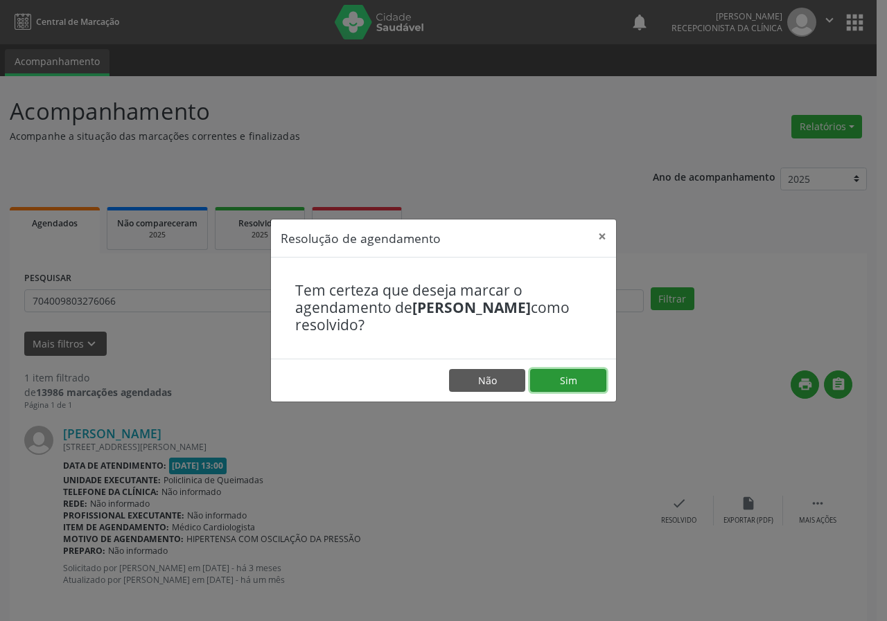
click at [582, 373] on button "Sim" at bounding box center [568, 381] width 76 height 24
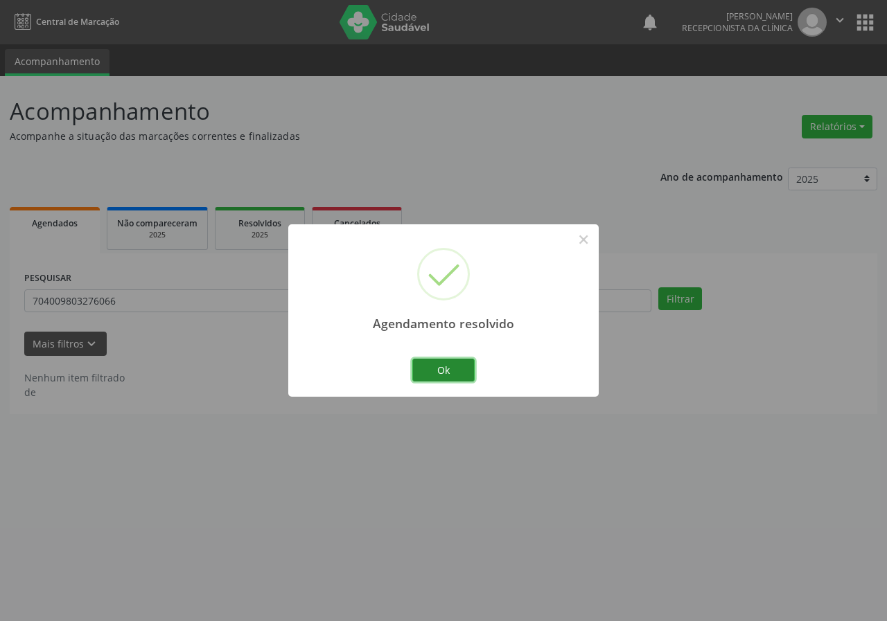
click at [434, 362] on button "Ok" at bounding box center [443, 371] width 62 height 24
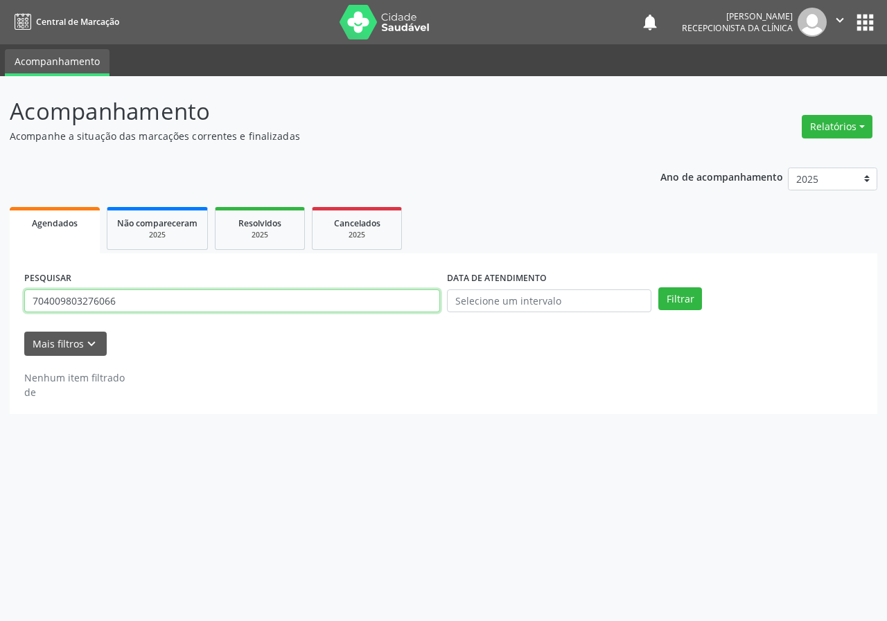
click at [379, 307] on input "704009803276066" at bounding box center [232, 302] width 416 height 24
type input "700003932532400"
click at [658, 288] on button "Filtrar" at bounding box center [680, 300] width 44 height 24
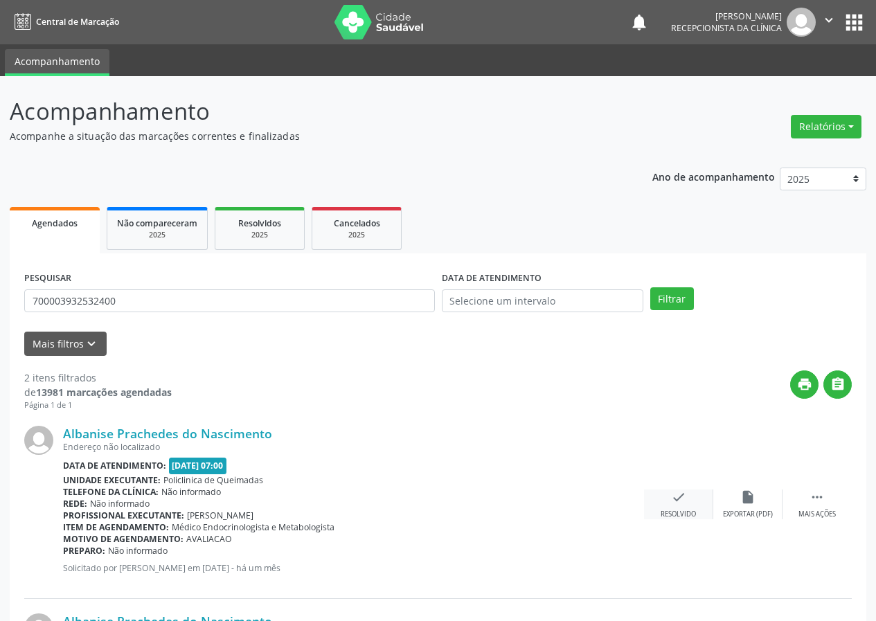
click at [673, 505] on icon "check" at bounding box center [678, 497] width 15 height 15
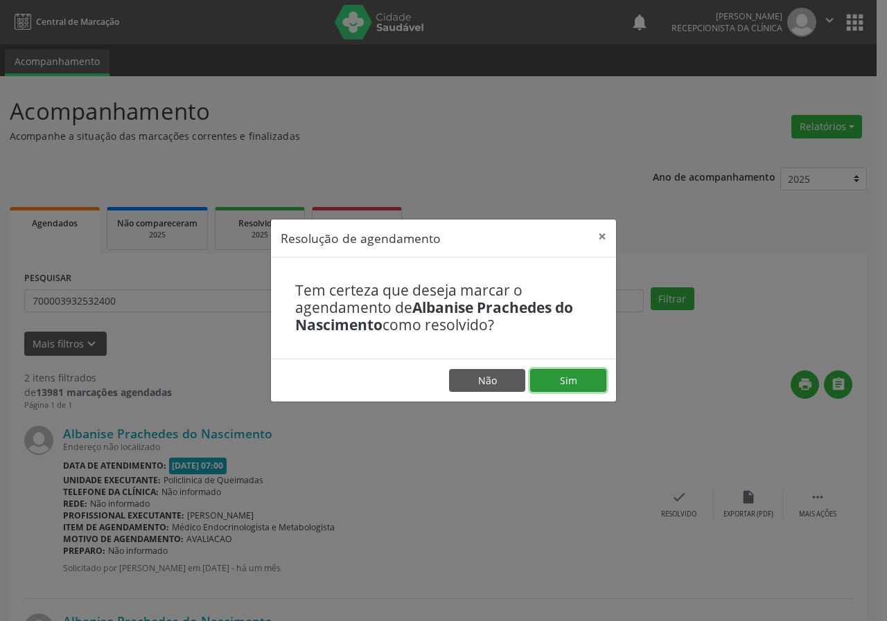
click at [598, 375] on button "Sim" at bounding box center [568, 381] width 76 height 24
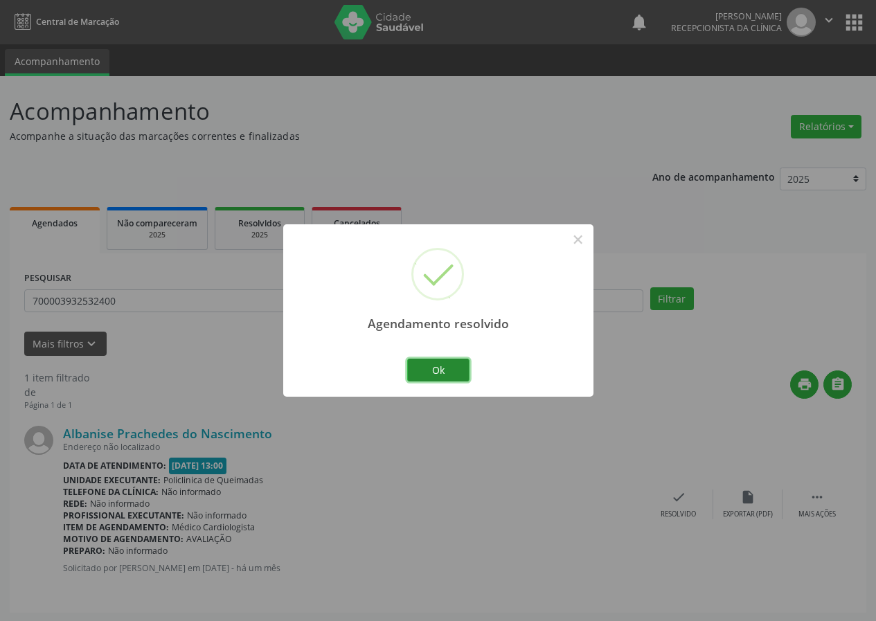
click at [445, 361] on button "Ok" at bounding box center [438, 371] width 62 height 24
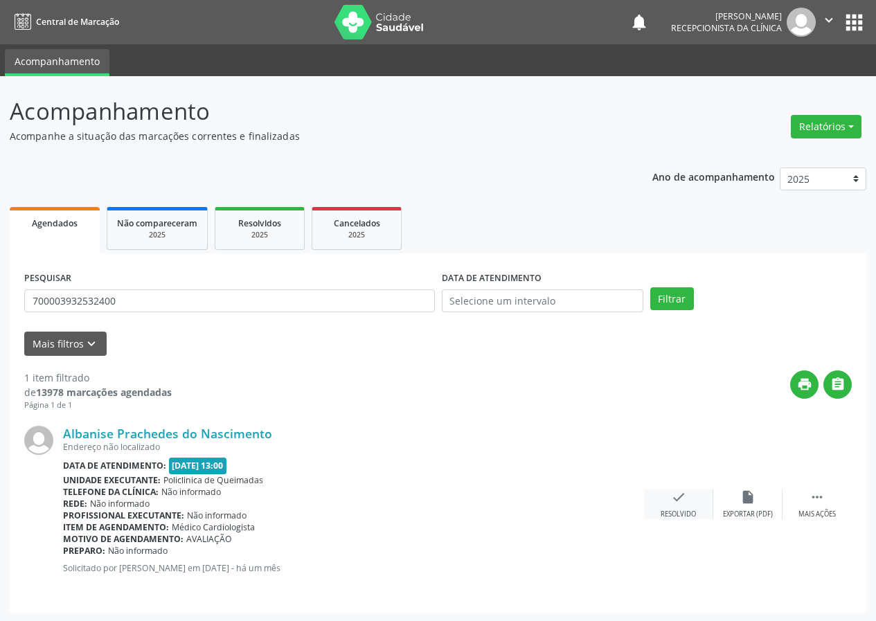
click at [666, 509] on div "check Resolvido" at bounding box center [678, 505] width 69 height 30
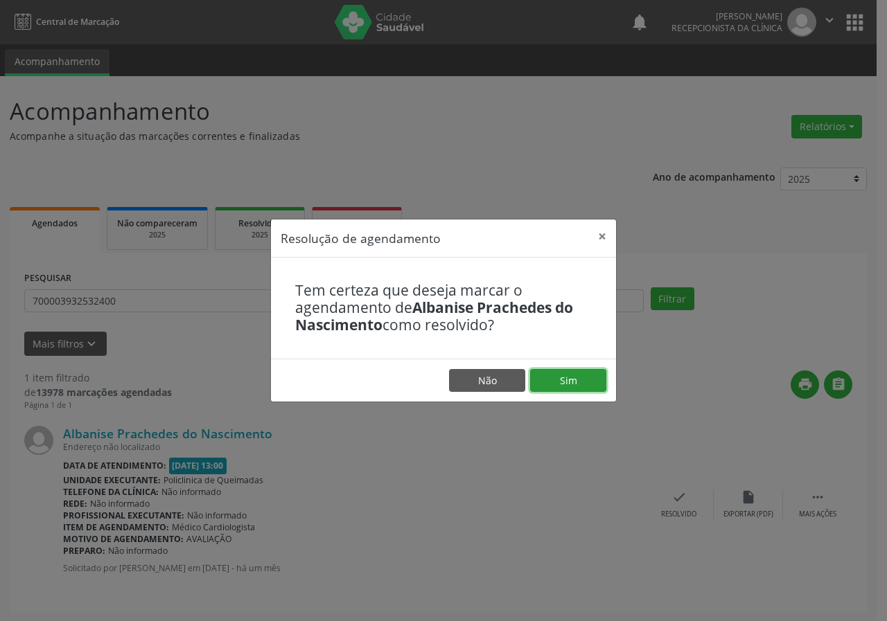
click at [556, 373] on button "Sim" at bounding box center [568, 381] width 76 height 24
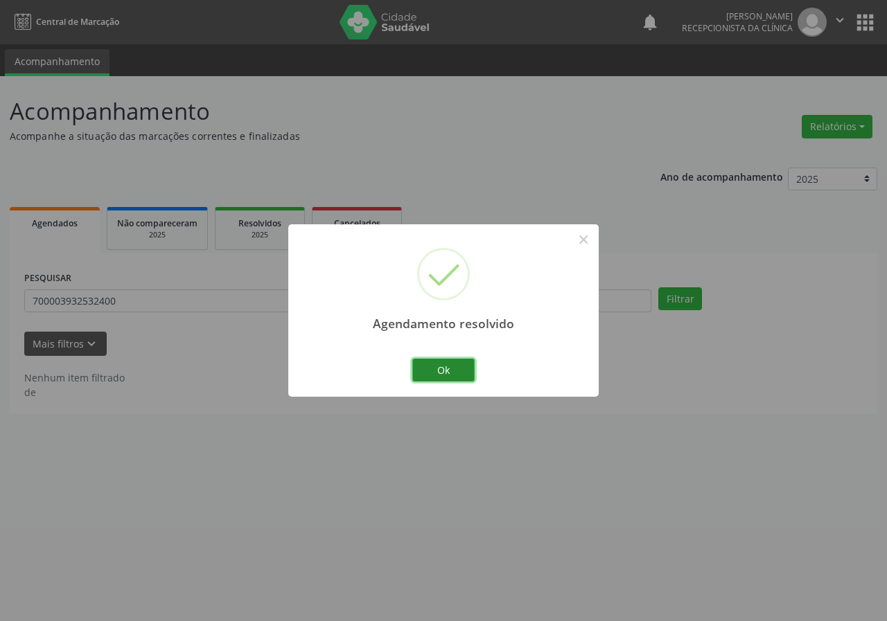
click at [461, 371] on button "Ok" at bounding box center [443, 371] width 62 height 24
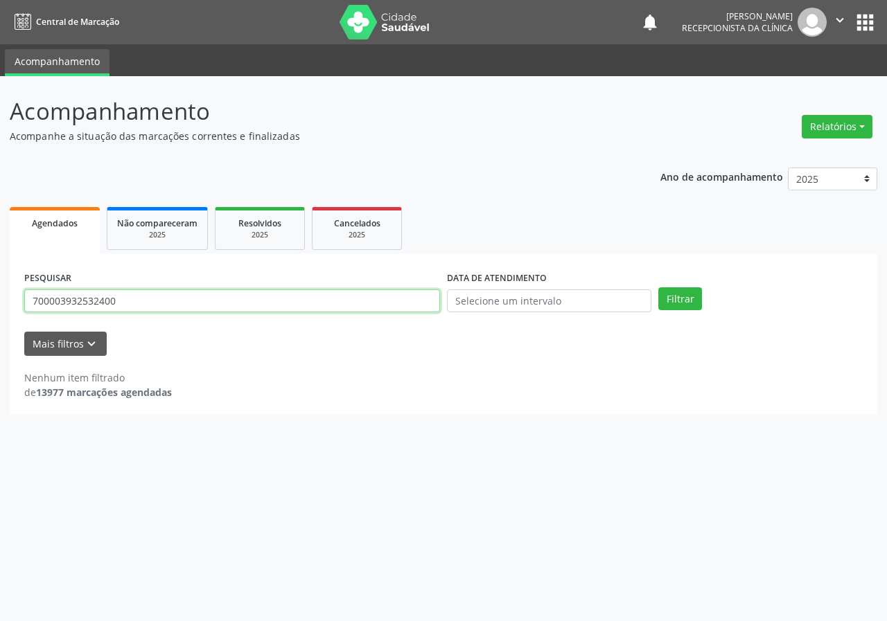
click at [324, 298] on input "700003932532400" at bounding box center [232, 302] width 416 height 24
type input "708000391277529"
click at [658, 288] on button "Filtrar" at bounding box center [680, 300] width 44 height 24
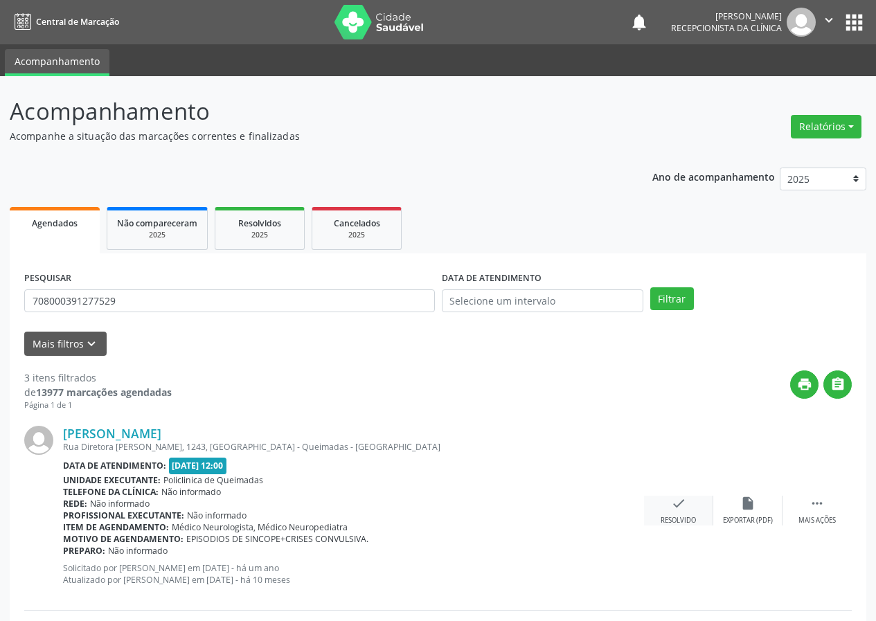
click at [677, 502] on icon "check" at bounding box center [678, 503] width 15 height 15
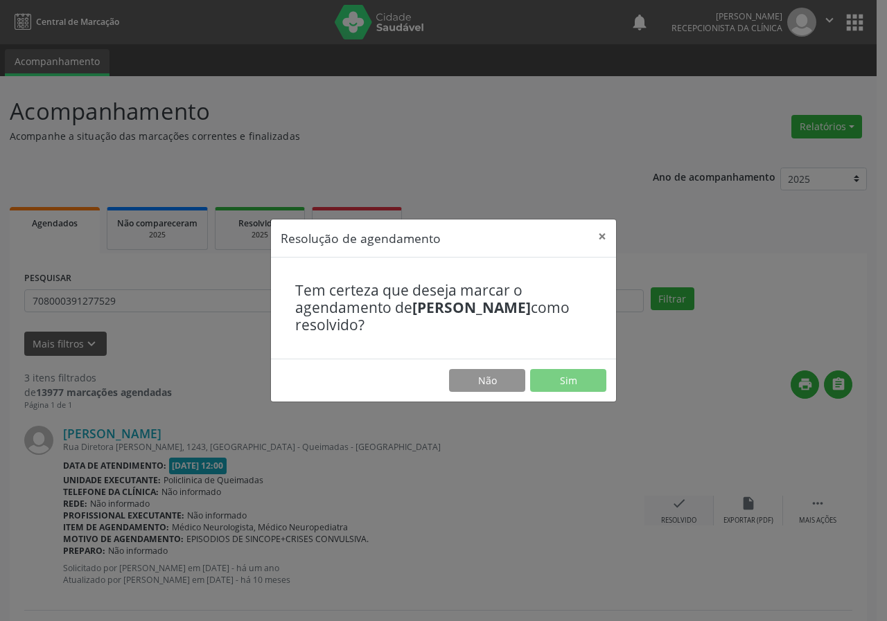
click at [677, 502] on div "Resolução de agendamento × Tem certeza que deseja marcar o agendamento de [PERS…" at bounding box center [443, 310] width 887 height 621
click at [563, 379] on button "Sim" at bounding box center [568, 381] width 76 height 24
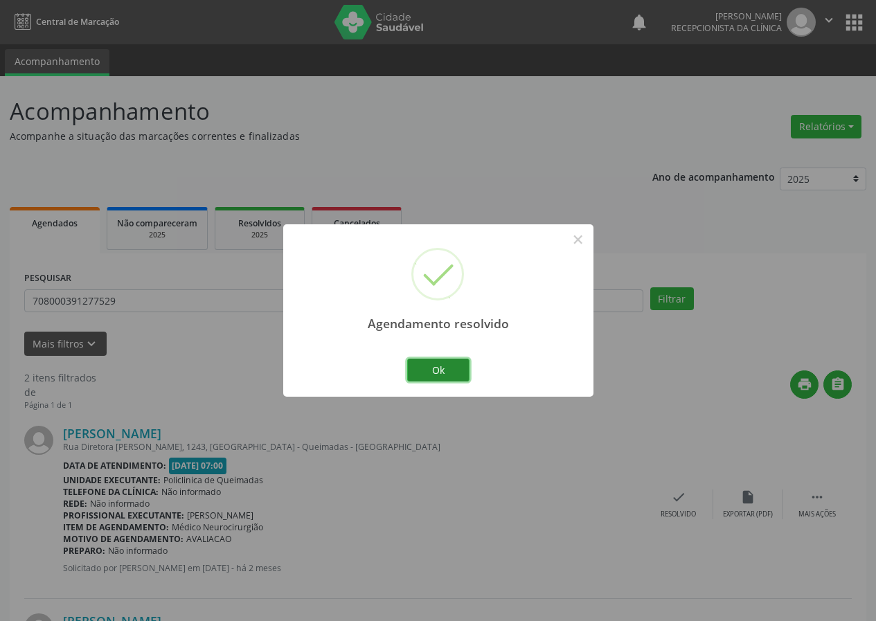
click at [463, 364] on button "Ok" at bounding box center [438, 371] width 62 height 24
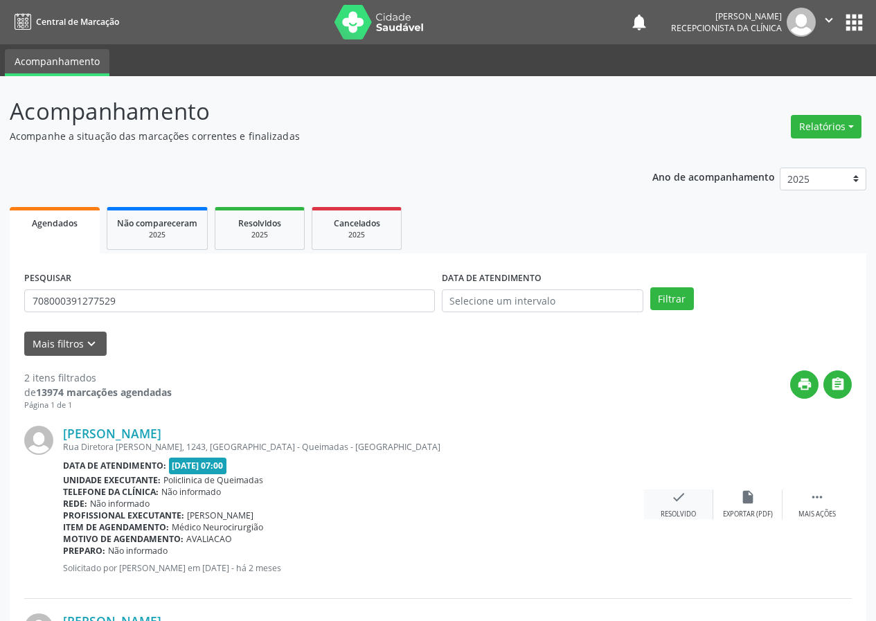
click at [682, 496] on icon "check" at bounding box center [678, 497] width 15 height 15
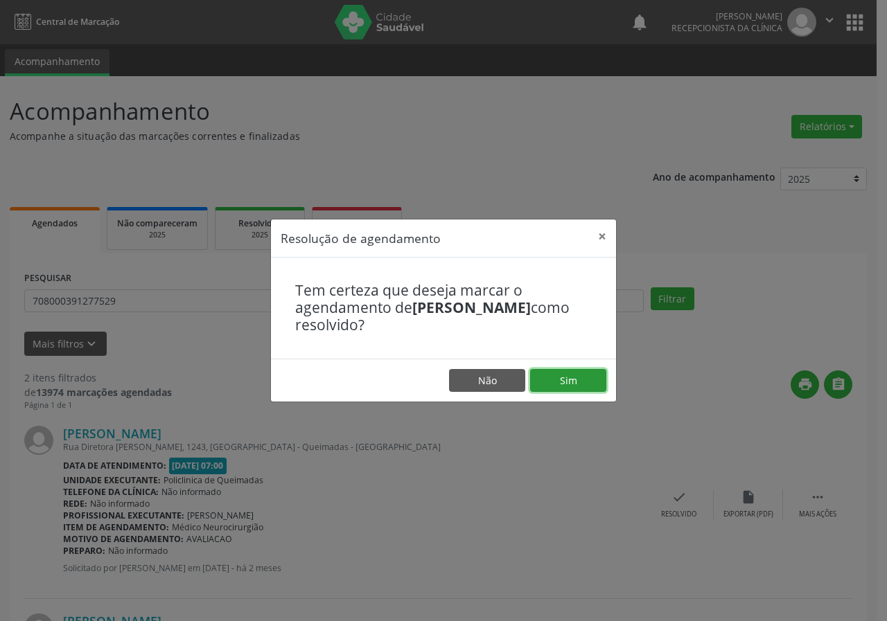
click at [587, 376] on button "Sim" at bounding box center [568, 381] width 76 height 24
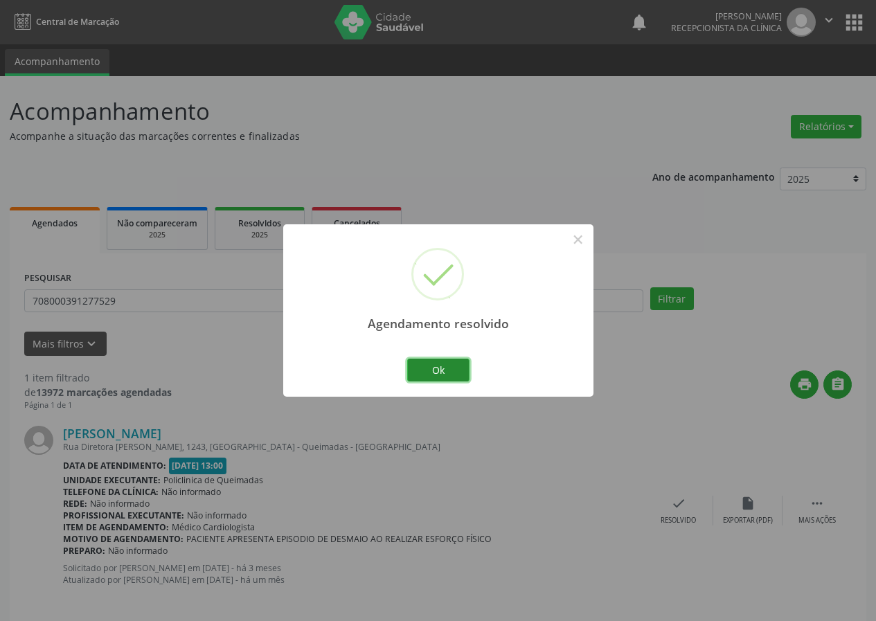
click at [452, 362] on button "Ok" at bounding box center [438, 371] width 62 height 24
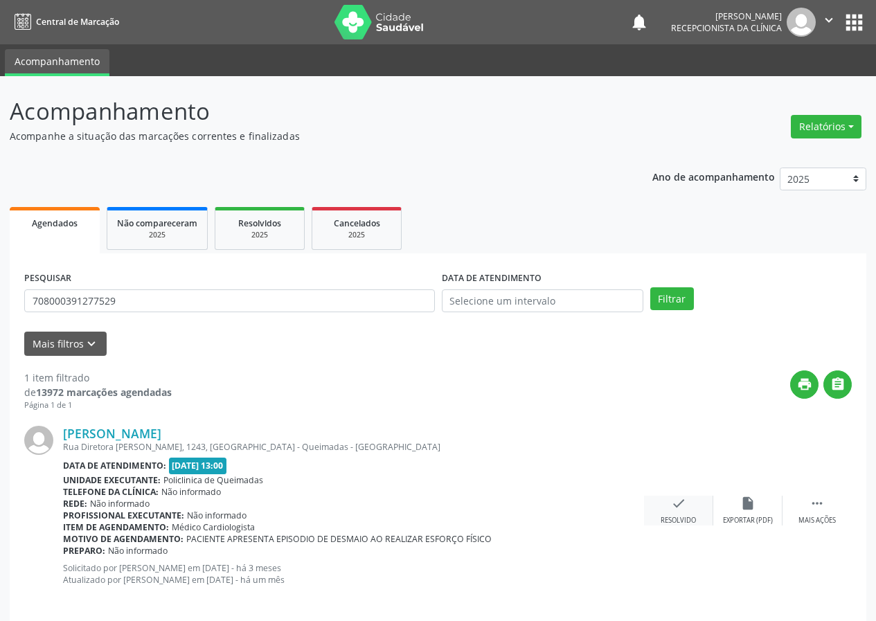
click at [683, 516] on div "Resolvido" at bounding box center [678, 521] width 35 height 10
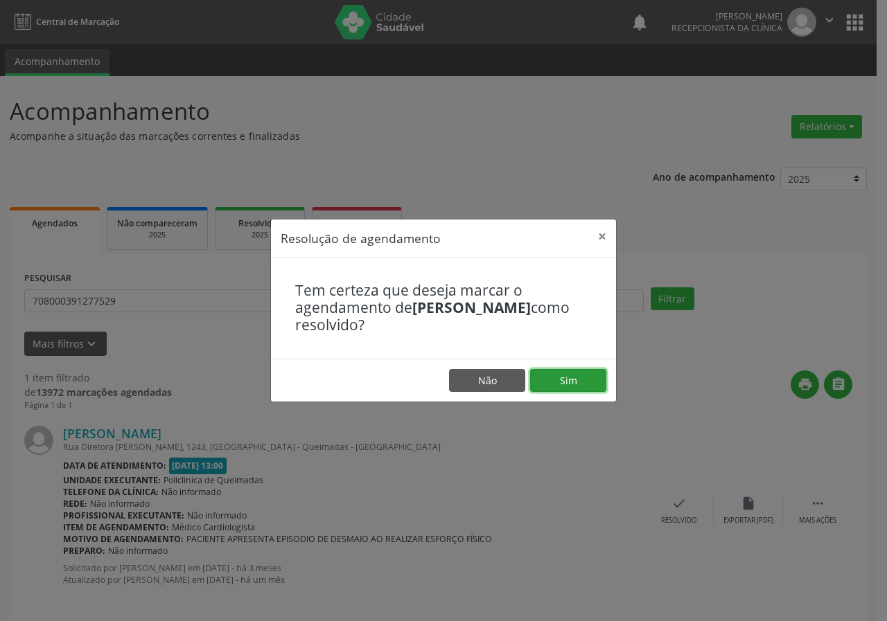
click at [569, 388] on button "Sim" at bounding box center [568, 381] width 76 height 24
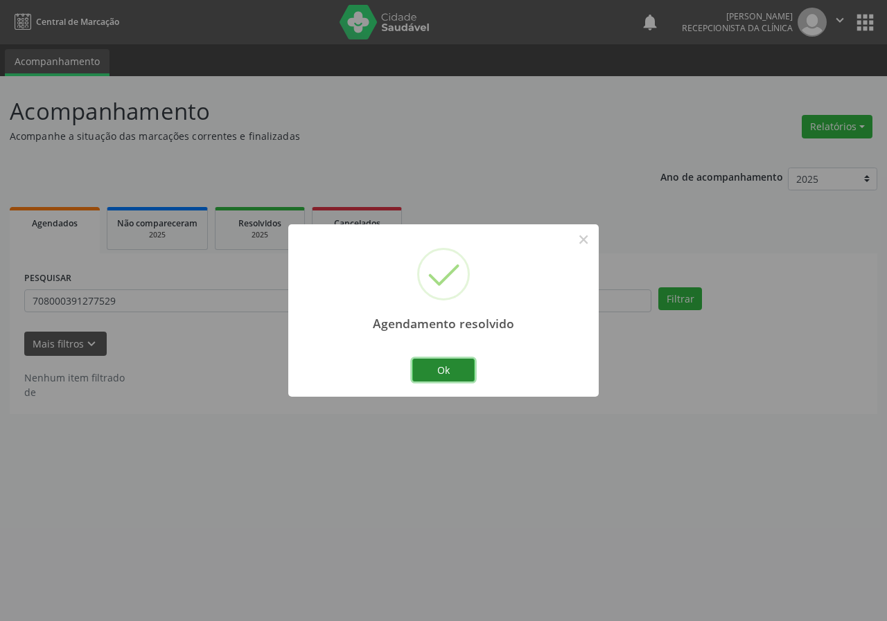
click at [423, 362] on button "Ok" at bounding box center [443, 371] width 62 height 24
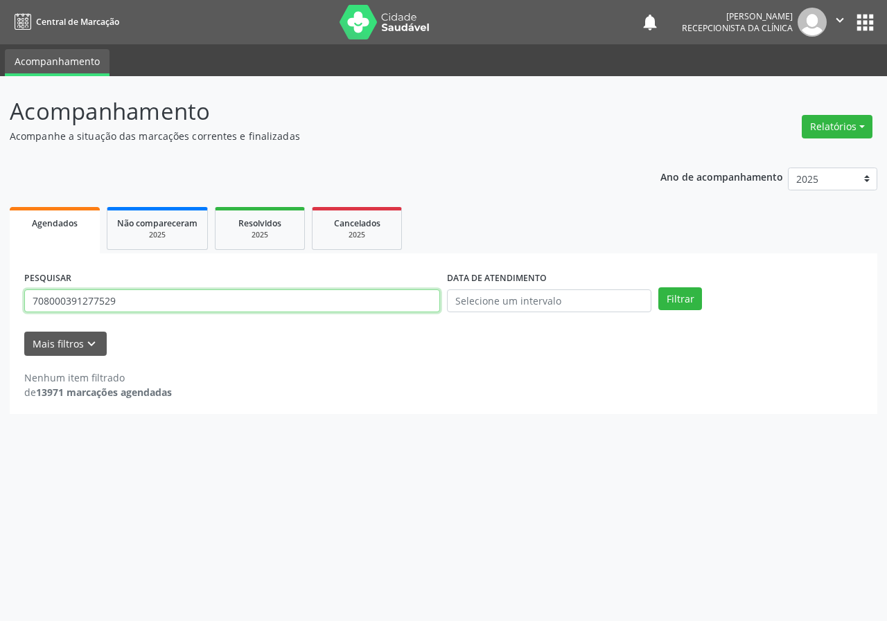
click at [227, 303] on input "708000391277529" at bounding box center [232, 302] width 416 height 24
type input "704001334061863"
click at [658, 288] on button "Filtrar" at bounding box center [680, 300] width 44 height 24
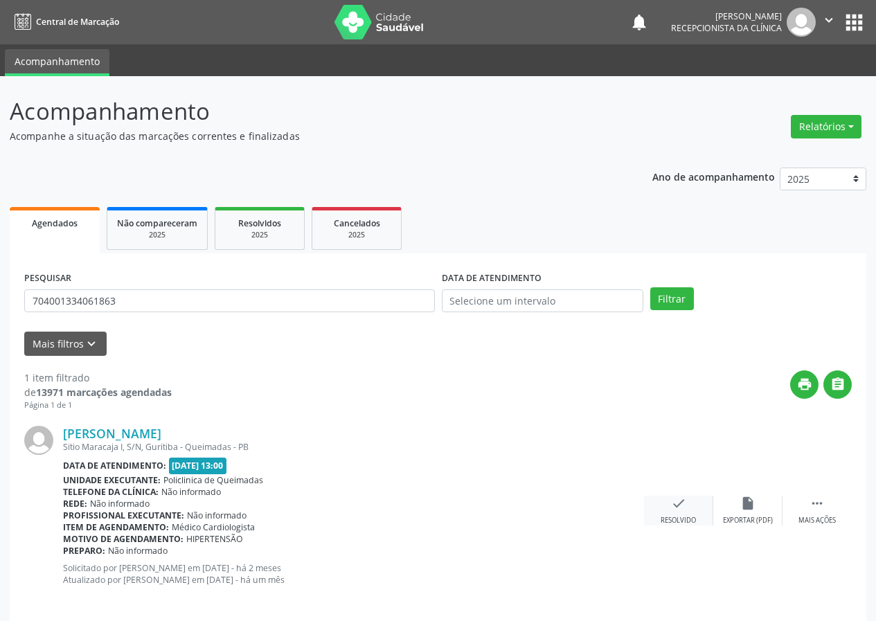
click at [682, 509] on icon "check" at bounding box center [678, 503] width 15 height 15
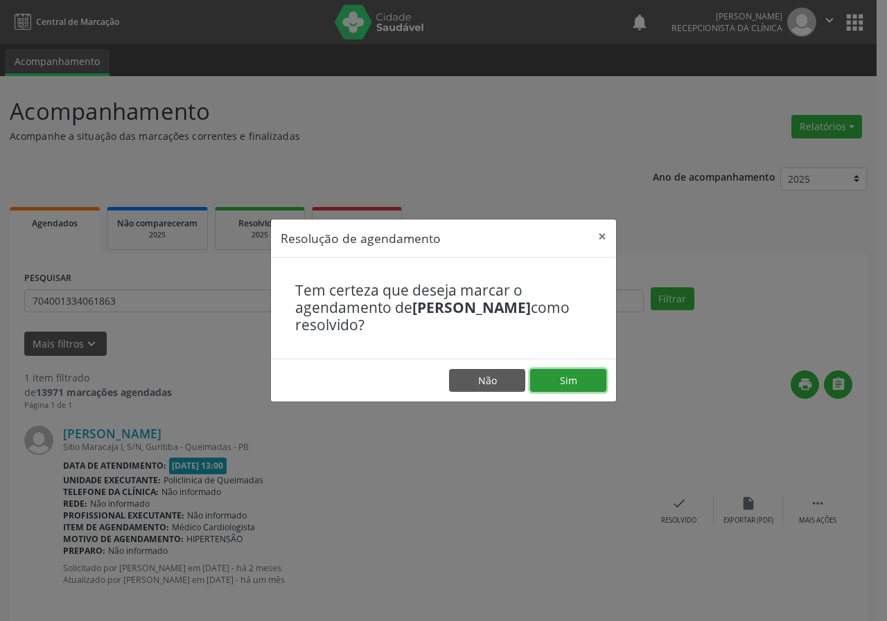
click at [583, 373] on button "Sim" at bounding box center [568, 381] width 76 height 24
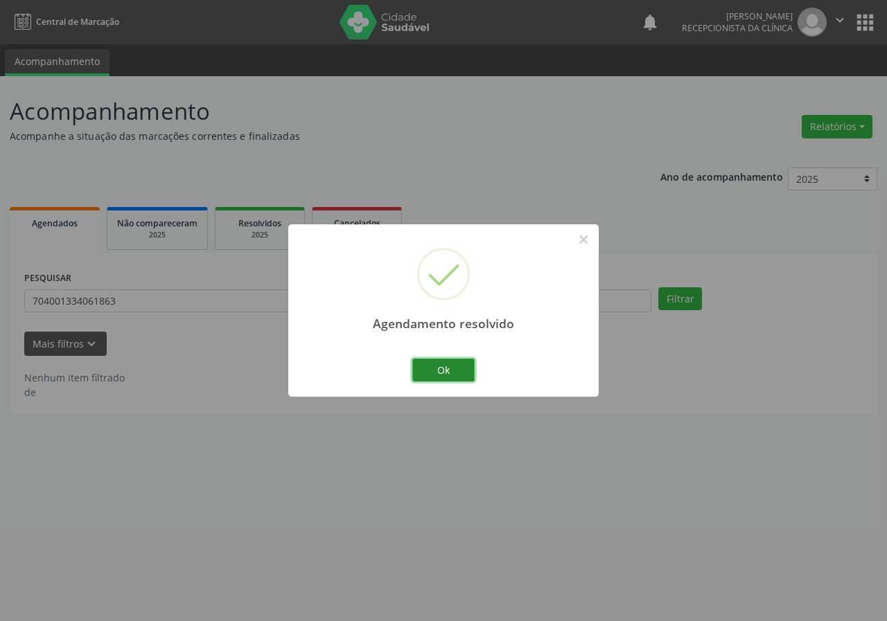
click at [439, 363] on button "Ok" at bounding box center [443, 371] width 62 height 24
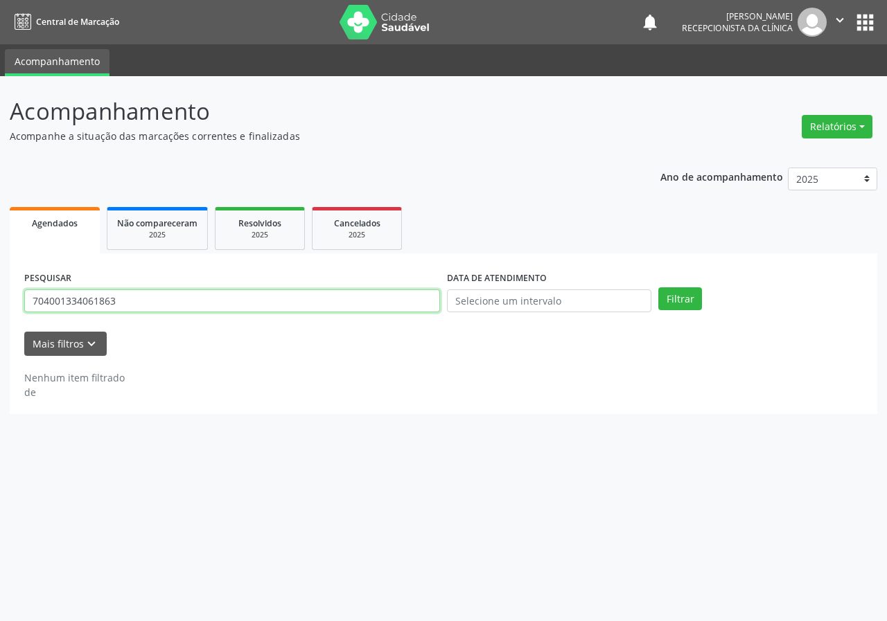
click at [263, 292] on input "704001334061863" at bounding box center [232, 302] width 416 height 24
click at [658, 288] on button "Filtrar" at bounding box center [680, 300] width 44 height 24
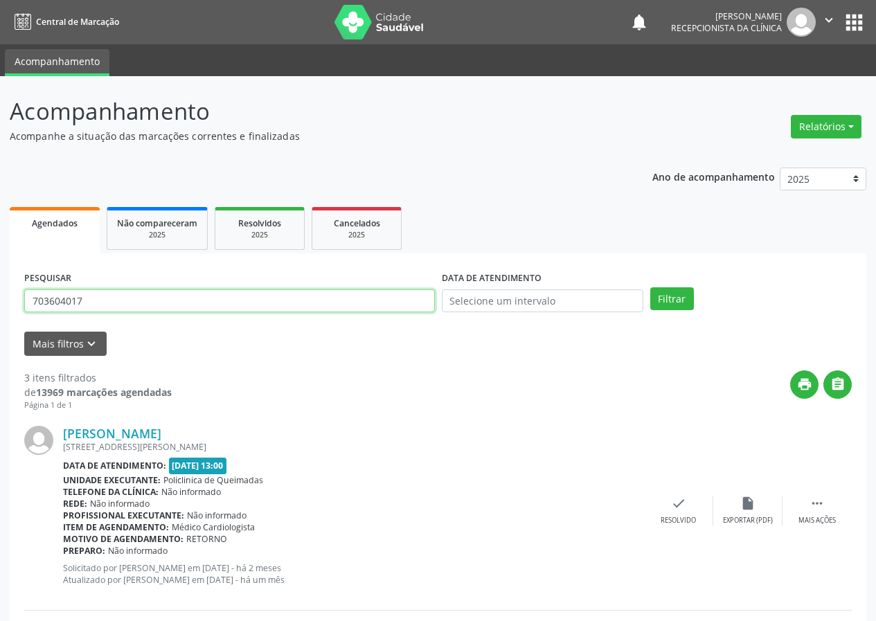
click at [198, 294] on input "703604017" at bounding box center [229, 302] width 411 height 24
click at [125, 305] on input "7036040" at bounding box center [229, 302] width 411 height 24
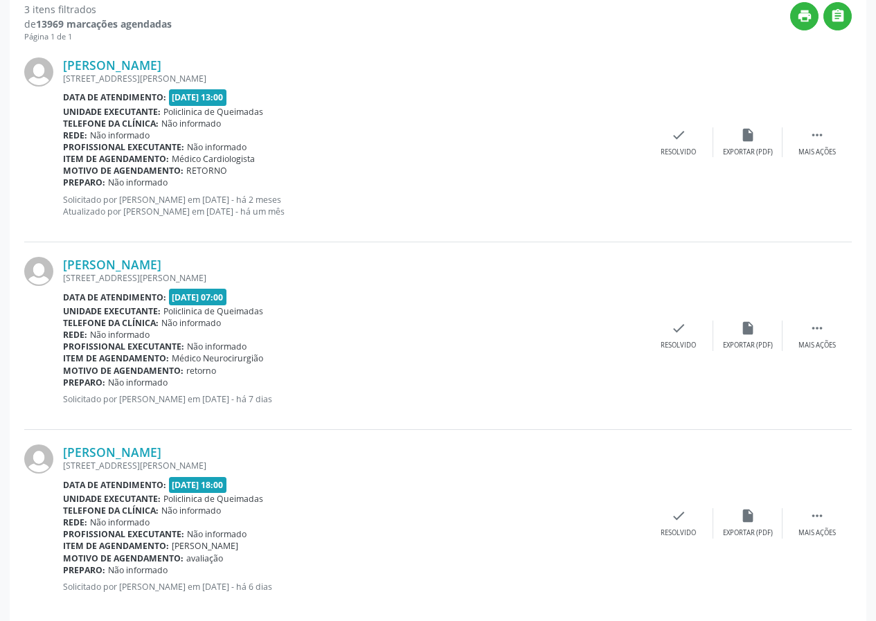
scroll to position [389, 0]
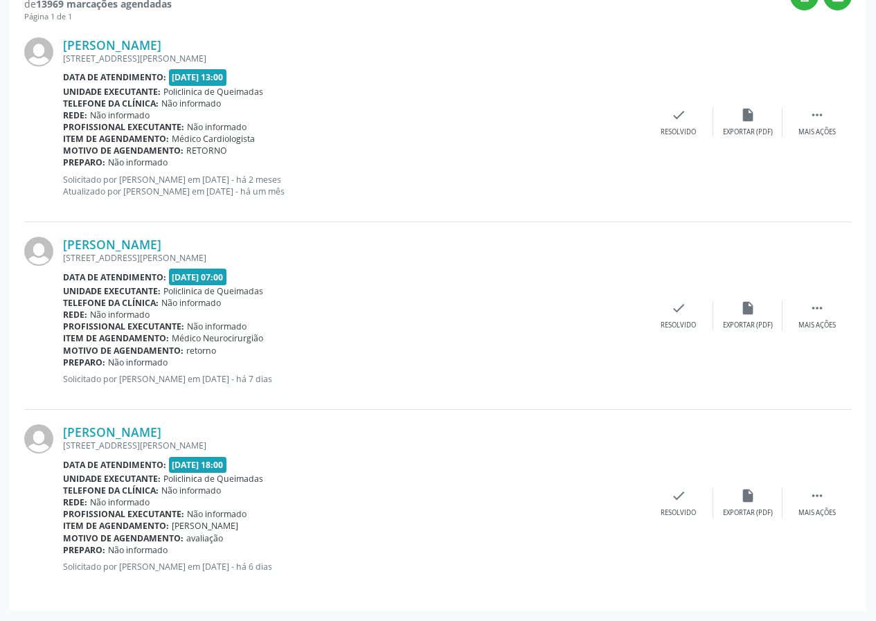
type input "7036040"
